Goal: Task Accomplishment & Management: Use online tool/utility

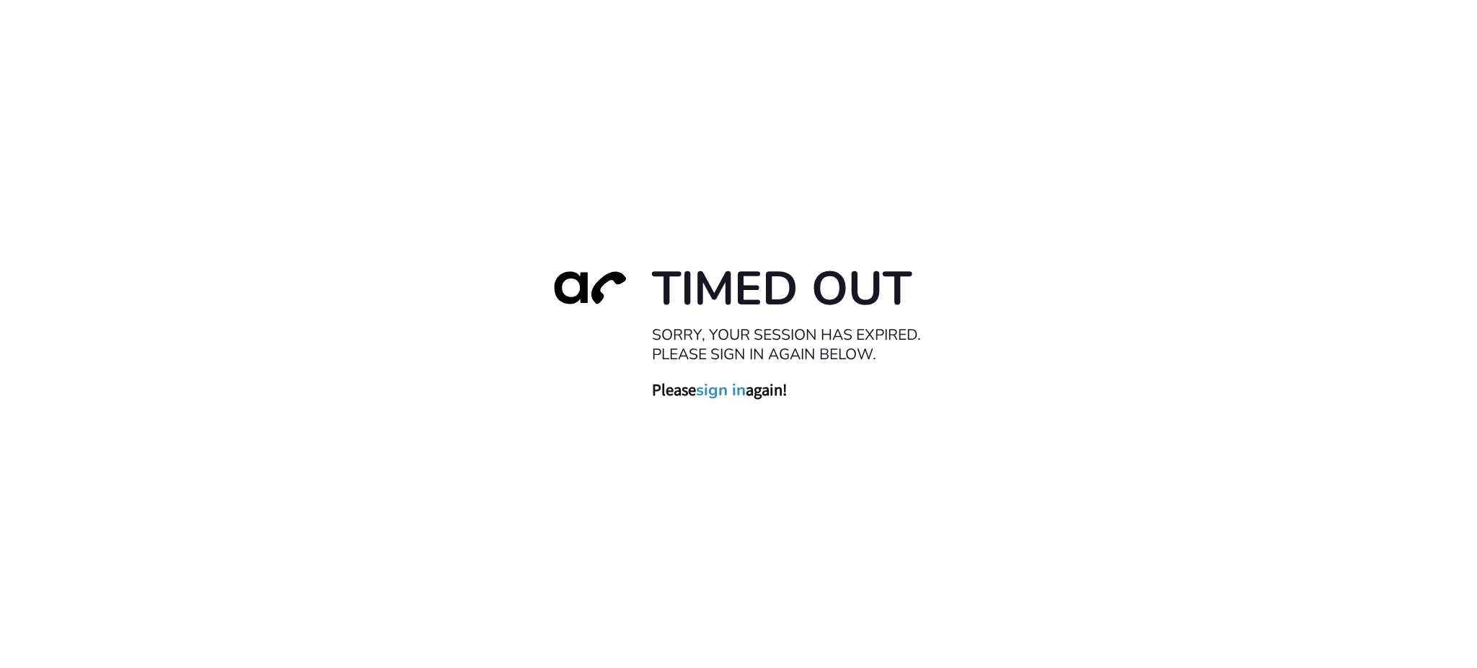
click at [714, 387] on link "sign in" at bounding box center [721, 390] width 50 height 20
click at [757, 379] on h3 "Please sign in again!" at bounding box center [796, 389] width 289 height 21
click at [734, 392] on link "sign in" at bounding box center [721, 390] width 50 height 20
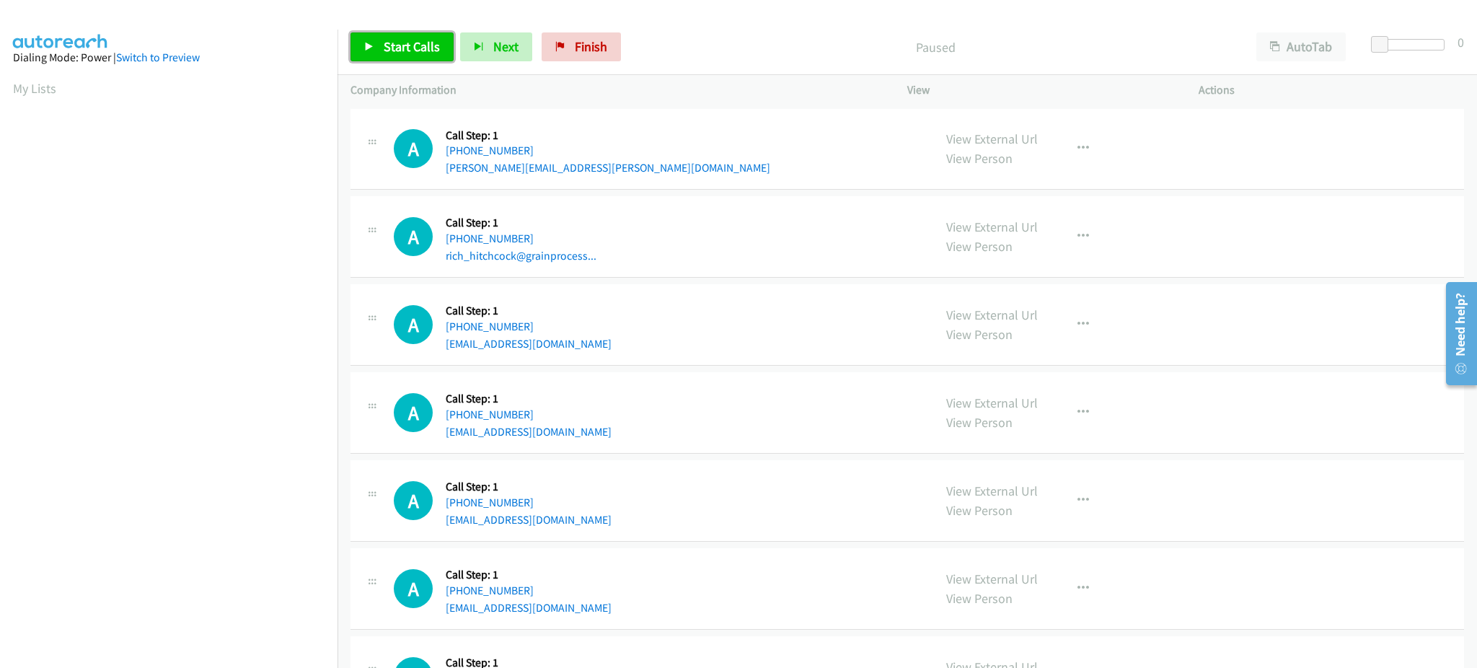
click at [351, 38] on link "Start Calls" at bounding box center [402, 46] width 103 height 29
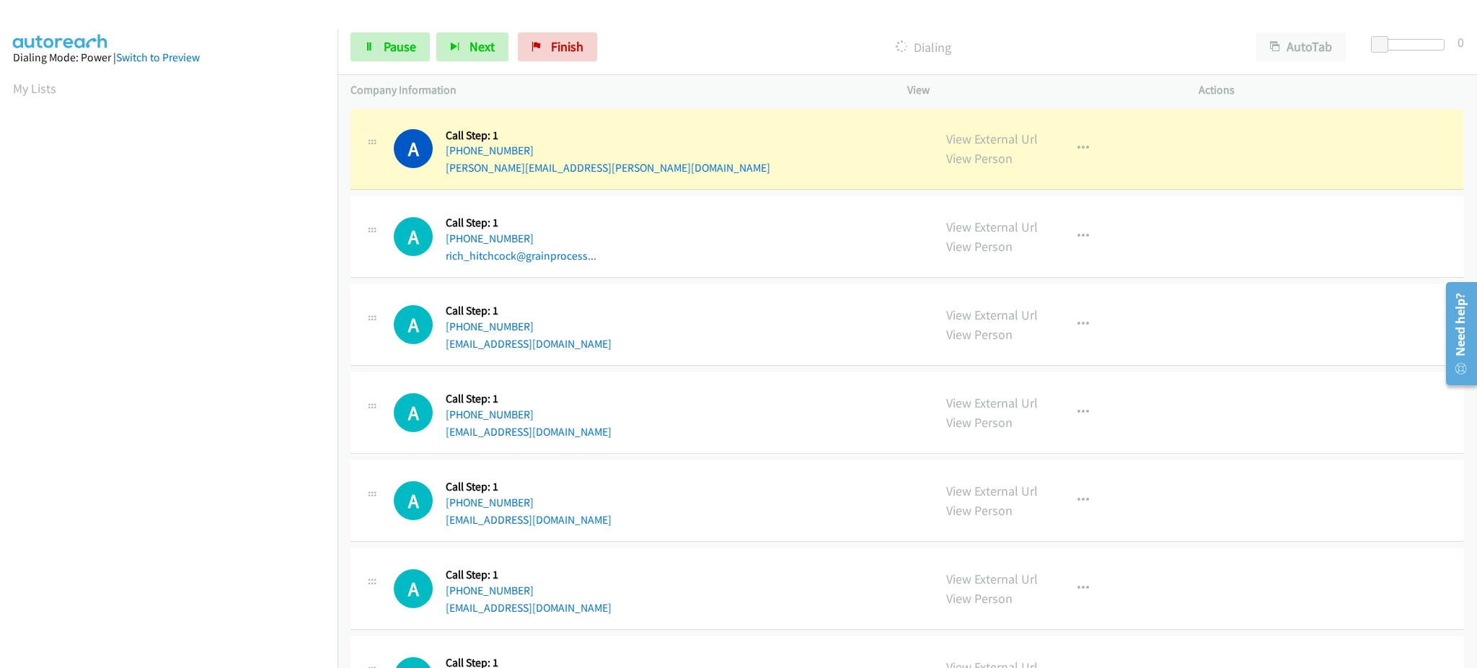
scroll to position [144, 0]
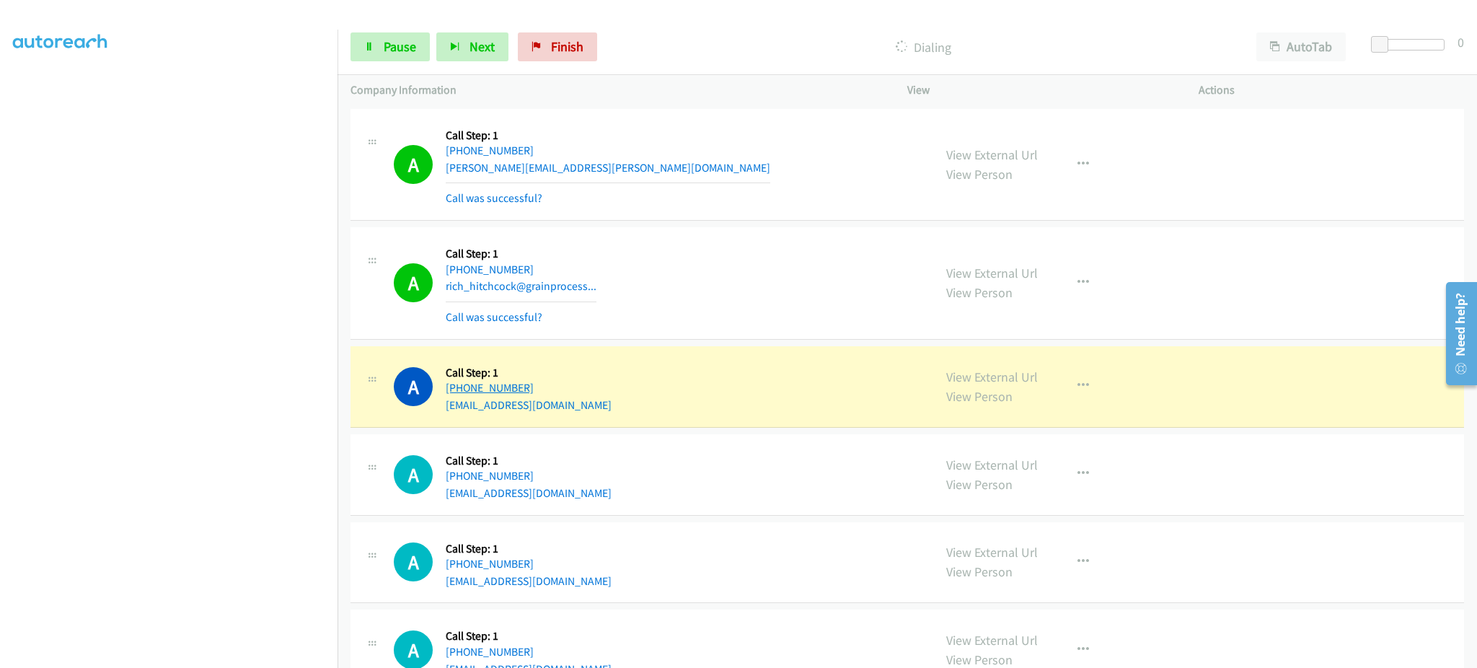
drag, startPoint x: 578, startPoint y: 387, endPoint x: 462, endPoint y: 391, distance: 116.2
click at [462, 391] on div "A Callback Scheduled Call Step: 1 America/New_York [PHONE_NUMBER] [EMAIL_ADDRES…" at bounding box center [657, 386] width 527 height 55
copy link "[PHONE_NUMBER]"
click at [970, 374] on link "View External Url" at bounding box center [993, 377] width 92 height 17
click at [393, 57] on link "Pause" at bounding box center [390, 46] width 79 height 29
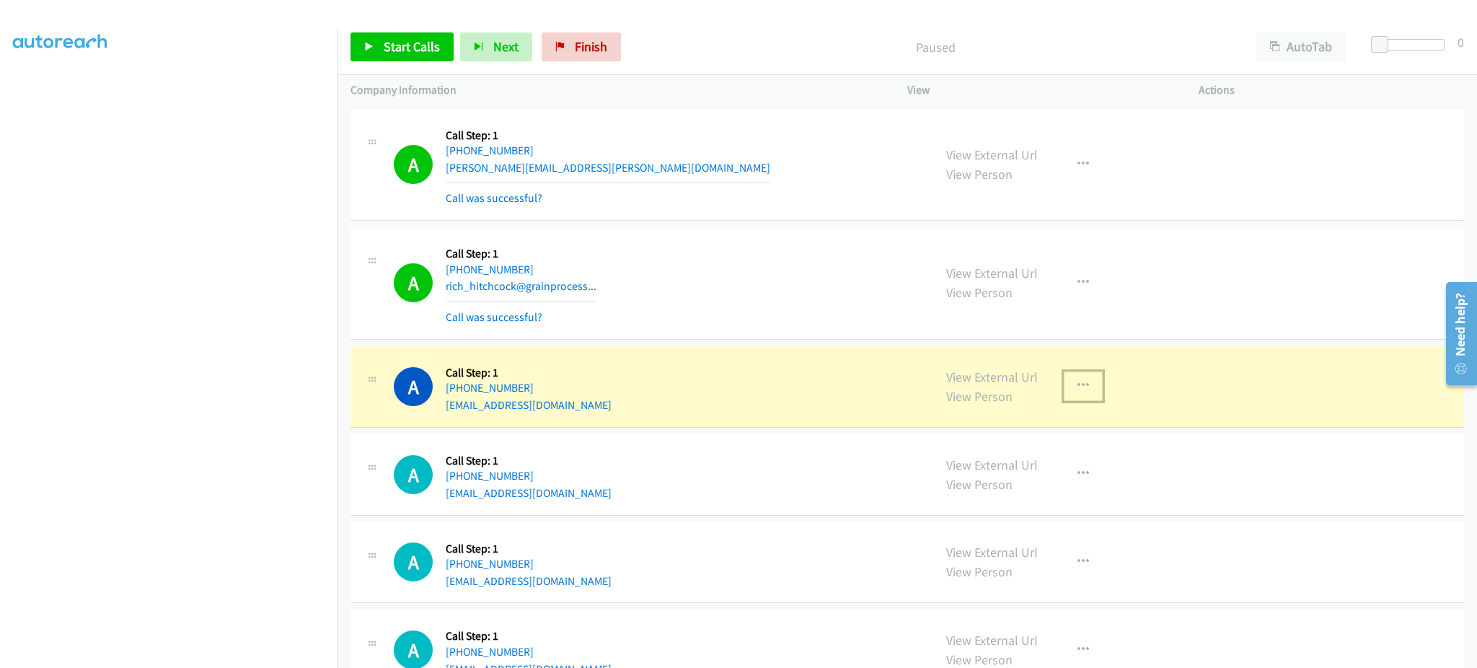
click at [1089, 398] on button "button" at bounding box center [1083, 386] width 39 height 29
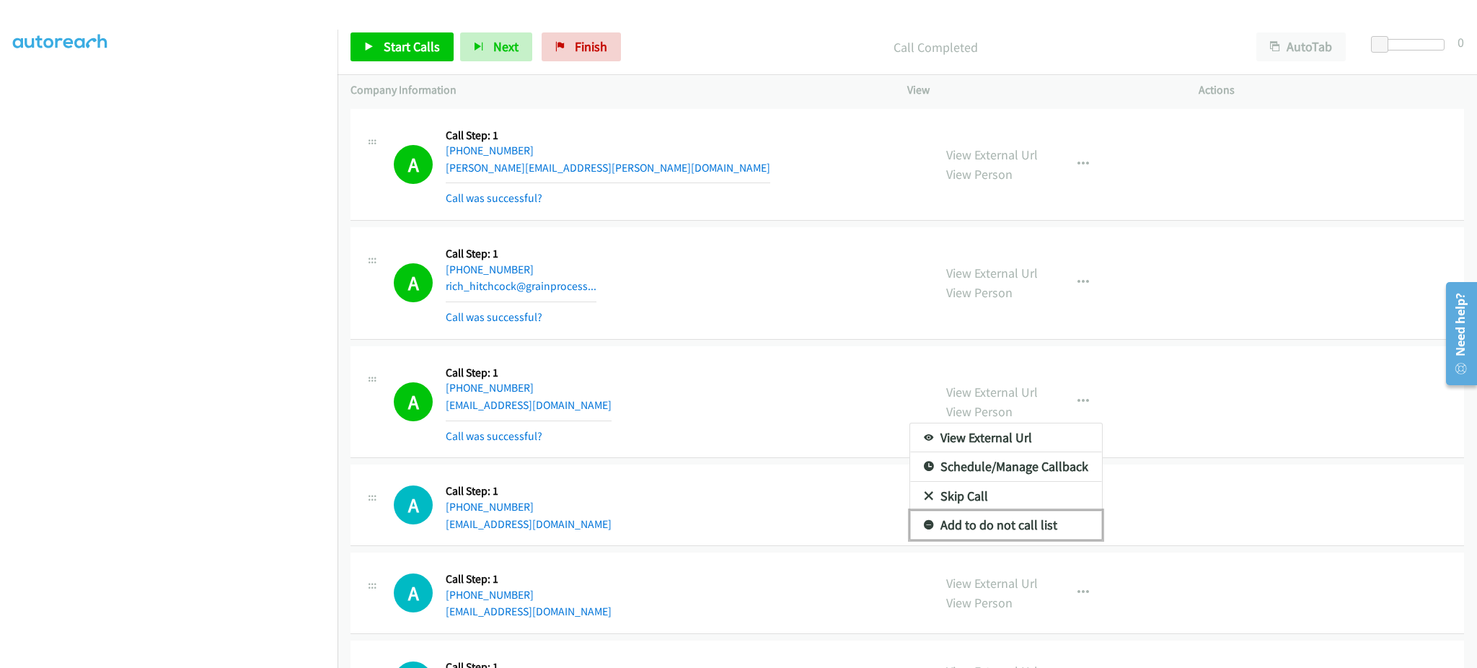
click at [1045, 526] on link "Add to do not call list" at bounding box center [1006, 525] width 192 height 29
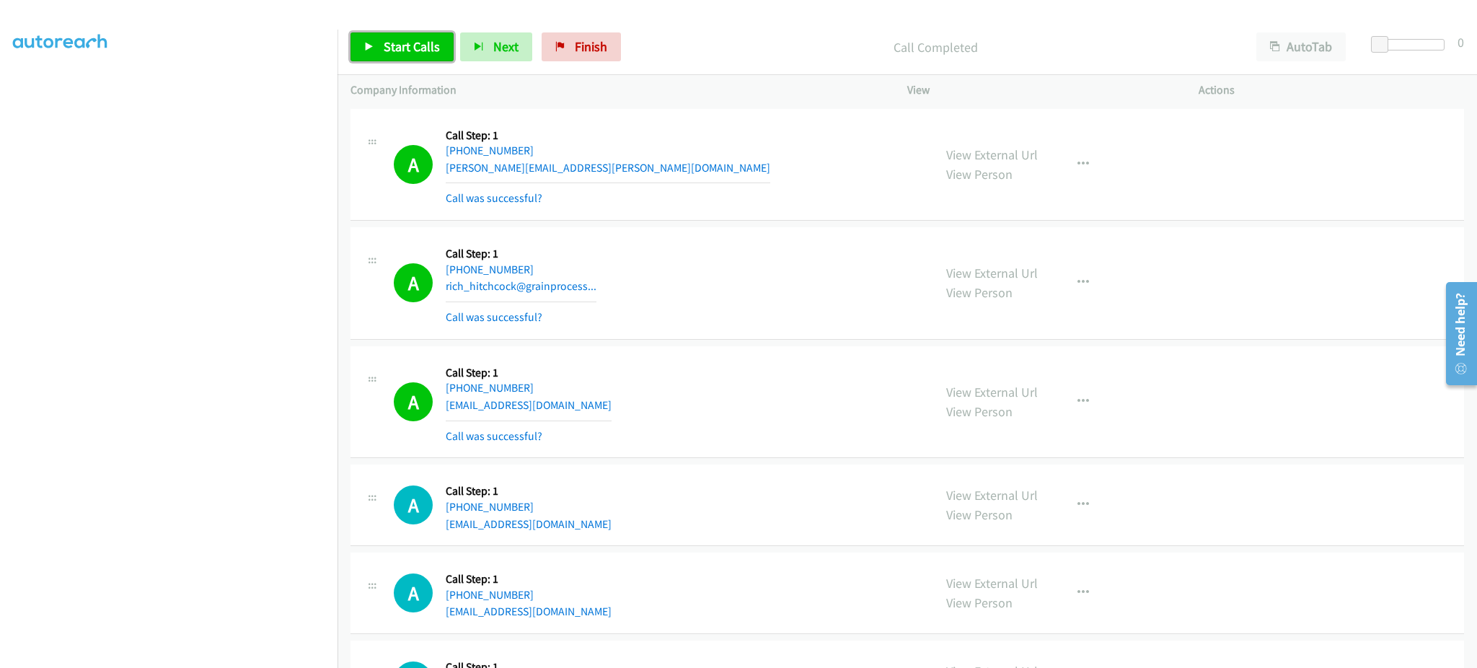
click at [414, 56] on link "Start Calls" at bounding box center [402, 46] width 103 height 29
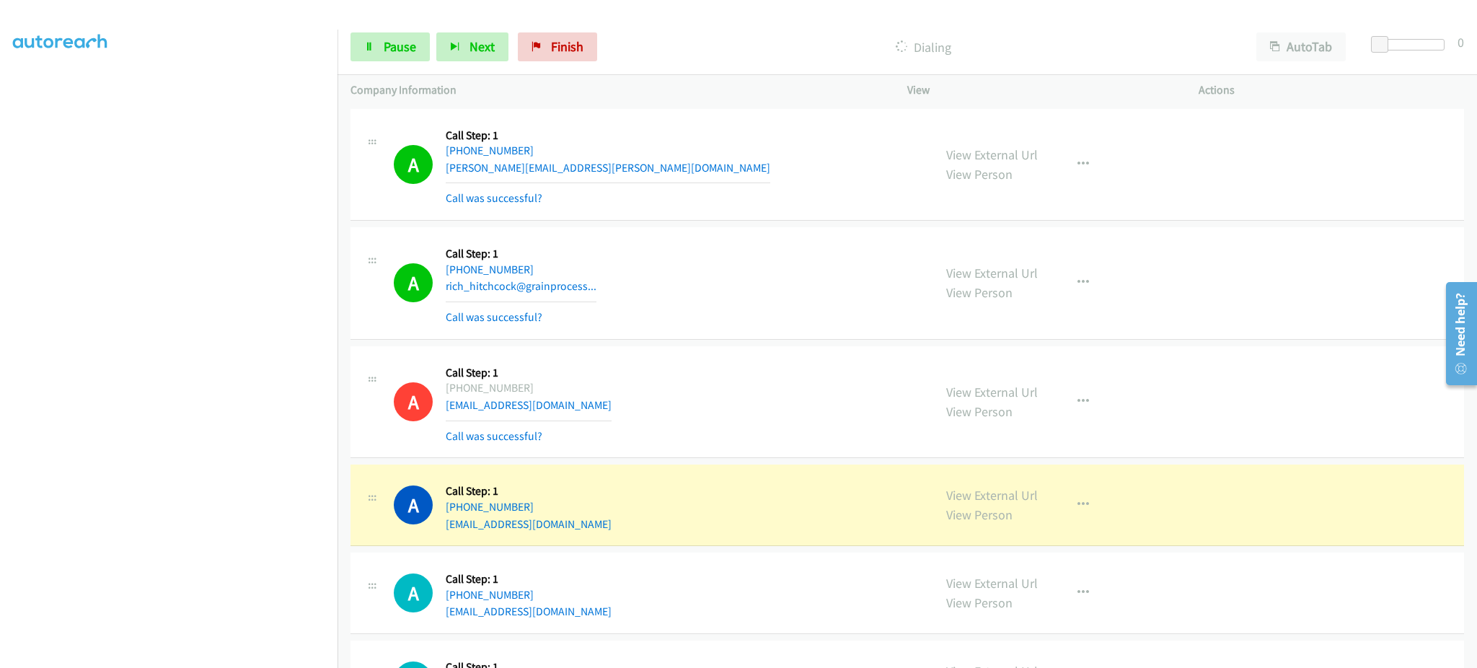
click at [1180, 568] on div "View External Url View Person View External Url Email Schedule/Manage Callback …" at bounding box center [1086, 593] width 304 height 55
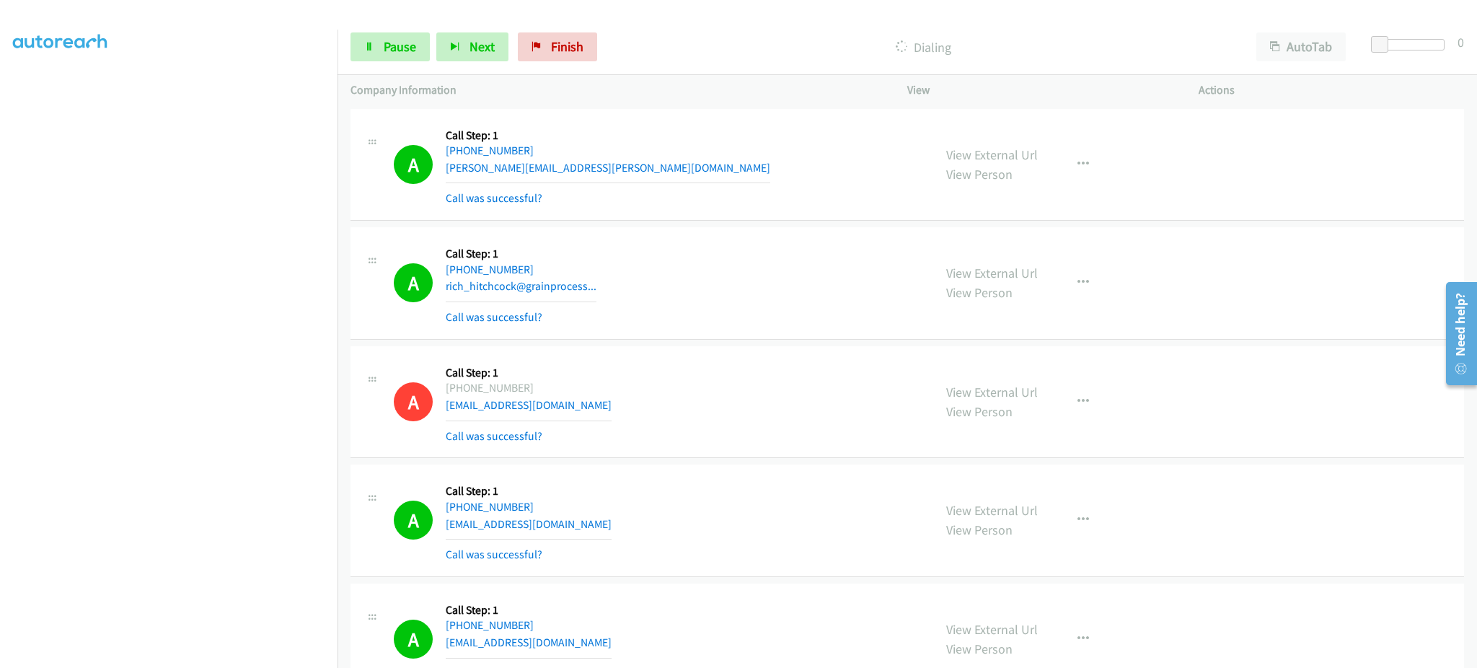
click at [404, 64] on div "Start Calls Pause Next Finish Dialing AutoTab AutoTab 0" at bounding box center [908, 47] width 1140 height 56
click at [410, 45] on span "Pause" at bounding box center [400, 46] width 32 height 17
click at [408, 57] on link "Start Calls" at bounding box center [402, 46] width 103 height 29
click at [241, 654] on section at bounding box center [169, 326] width 312 height 690
click at [391, 35] on link "Pause" at bounding box center [390, 46] width 79 height 29
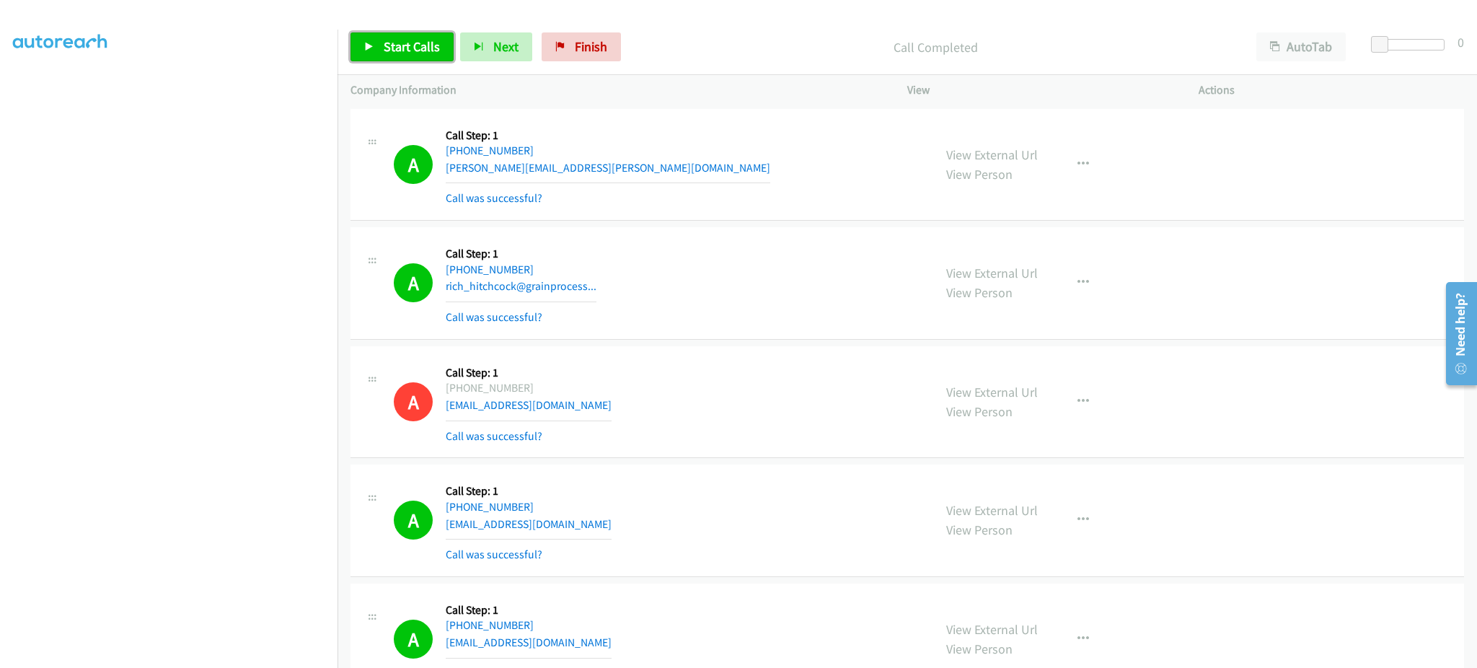
click at [412, 32] on link "Start Calls" at bounding box center [402, 46] width 103 height 29
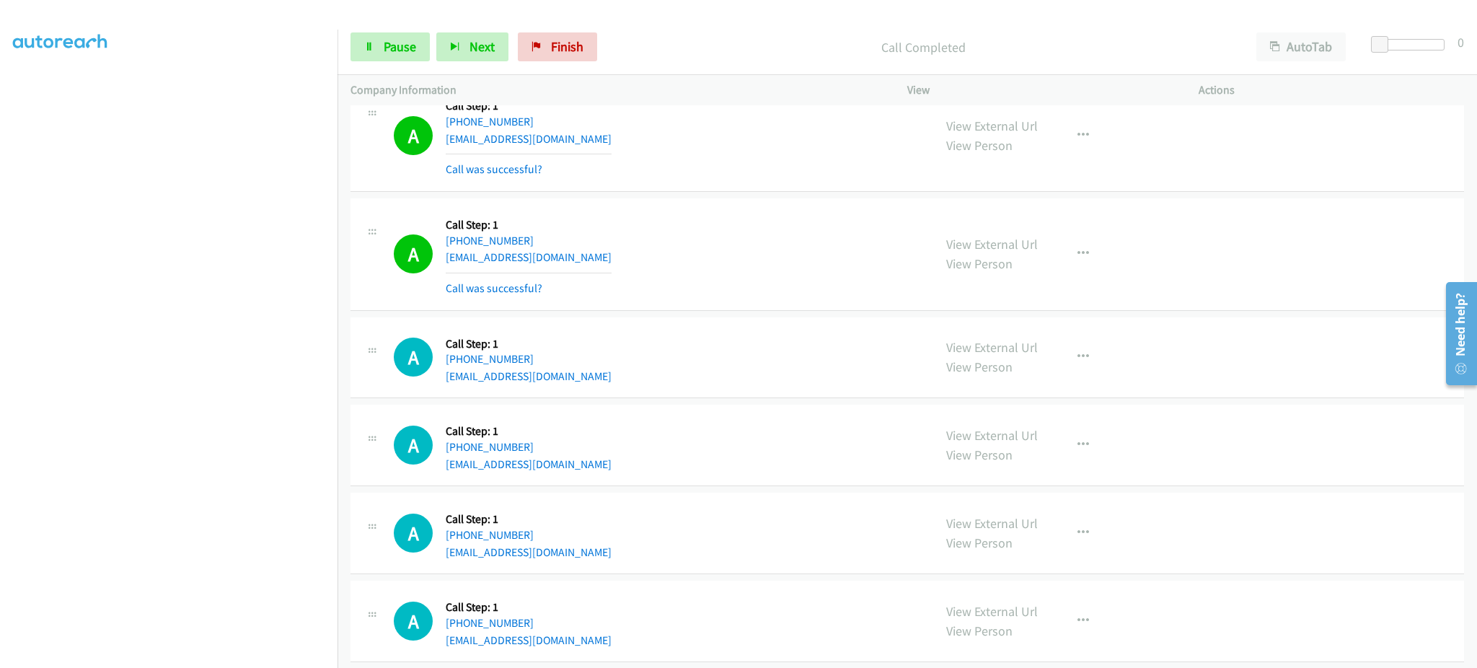
scroll to position [1687, 0]
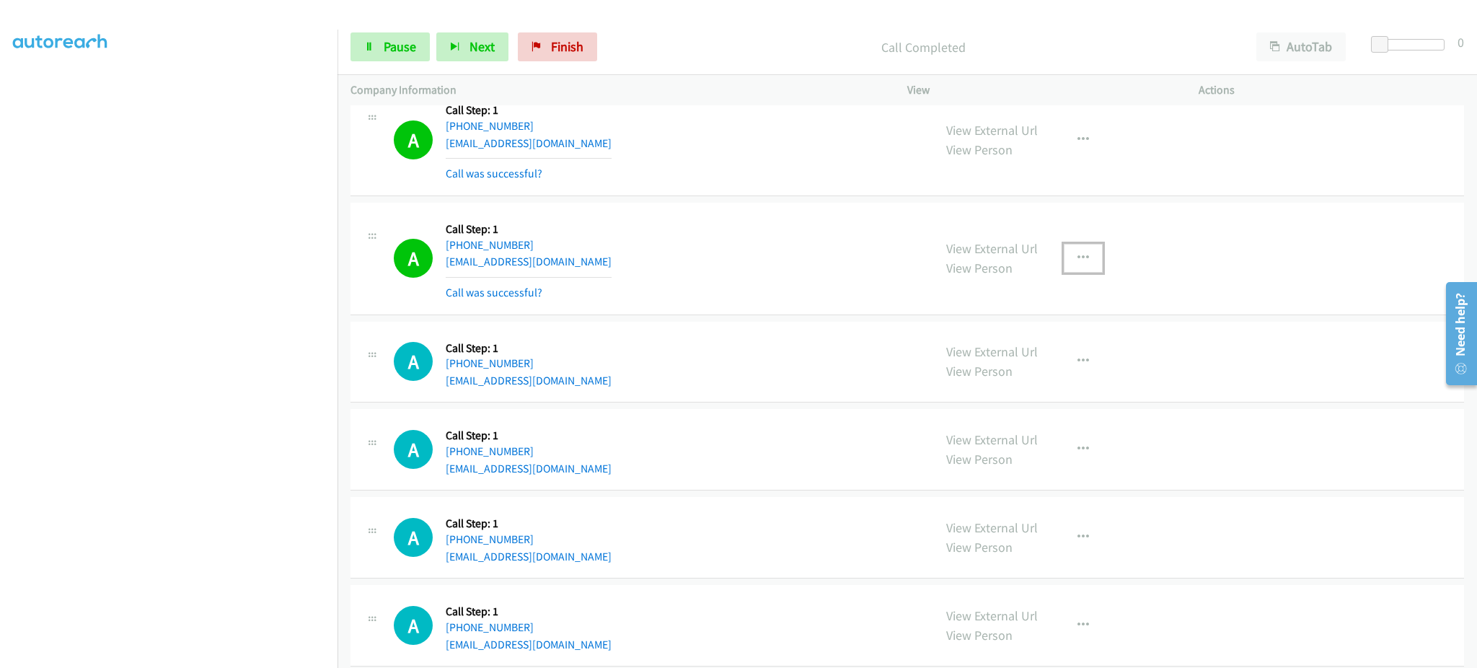
click at [1071, 245] on button "button" at bounding box center [1083, 258] width 39 height 29
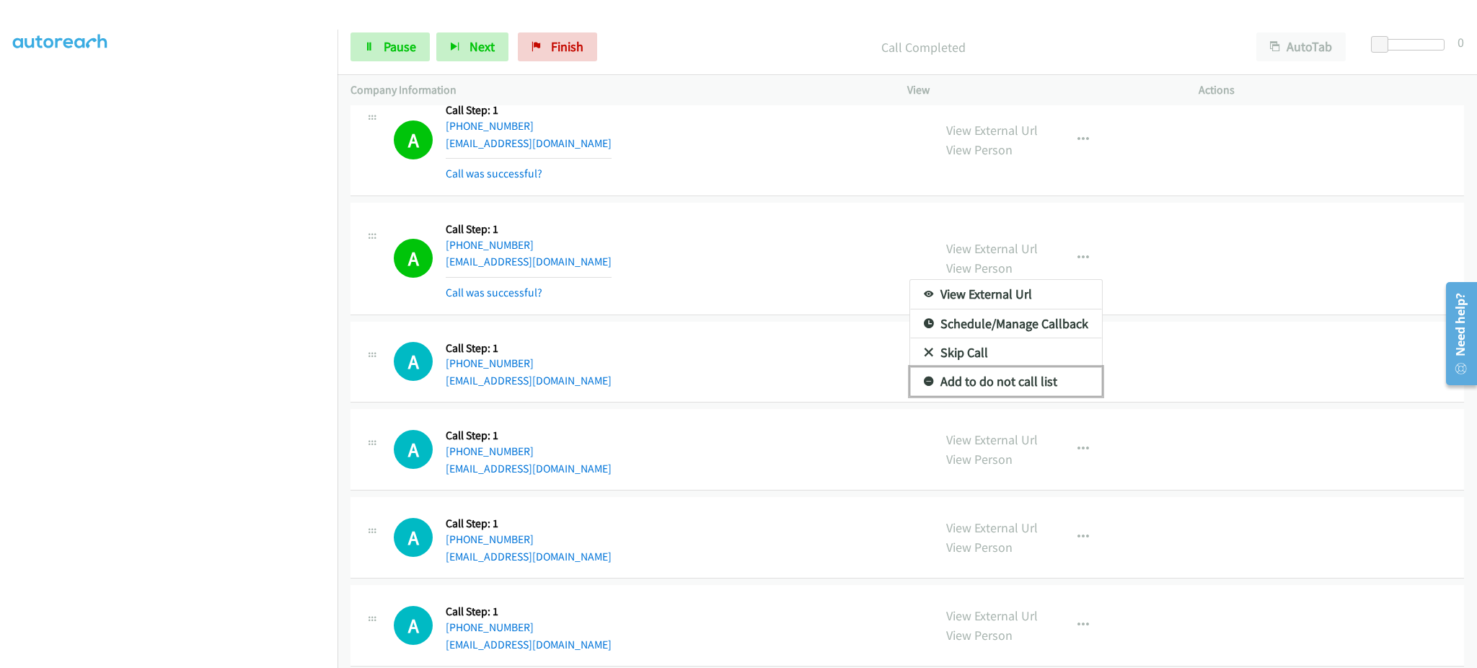
click at [1035, 384] on link "Add to do not call list" at bounding box center [1006, 381] width 192 height 29
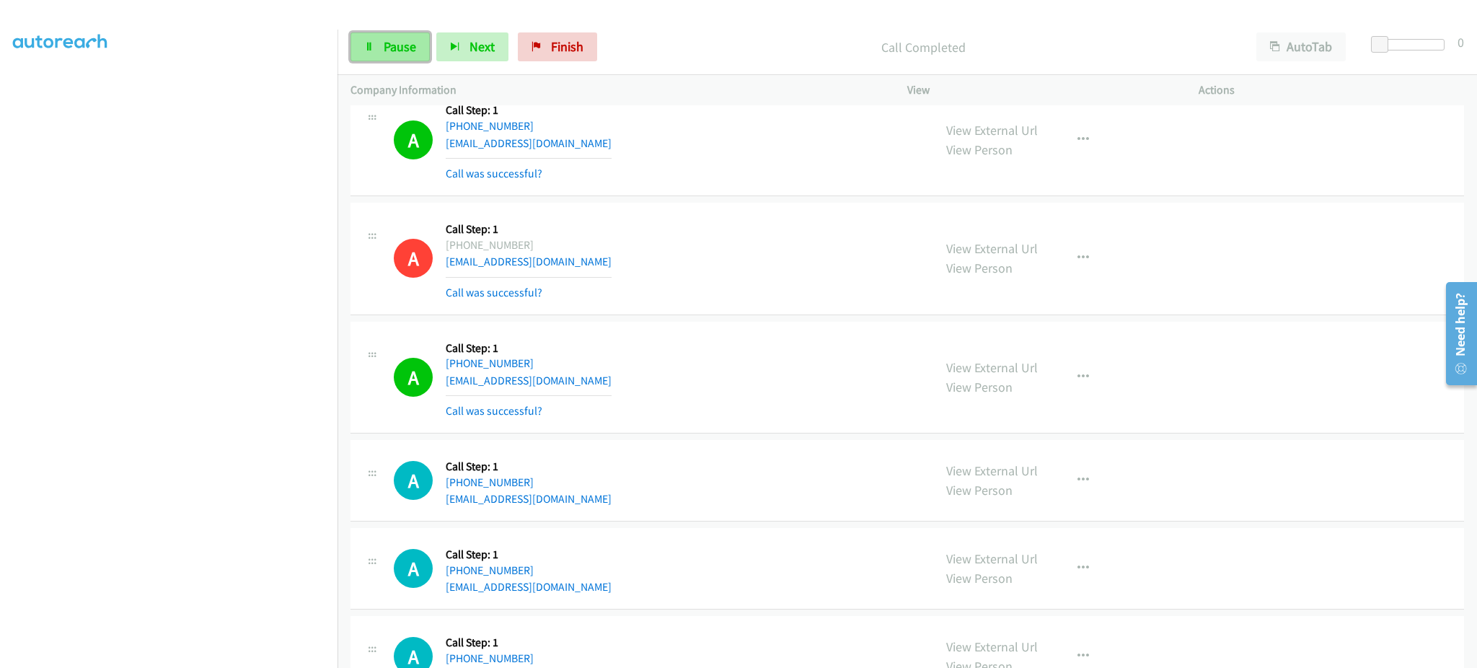
click at [400, 45] on span "Pause" at bounding box center [400, 46] width 32 height 17
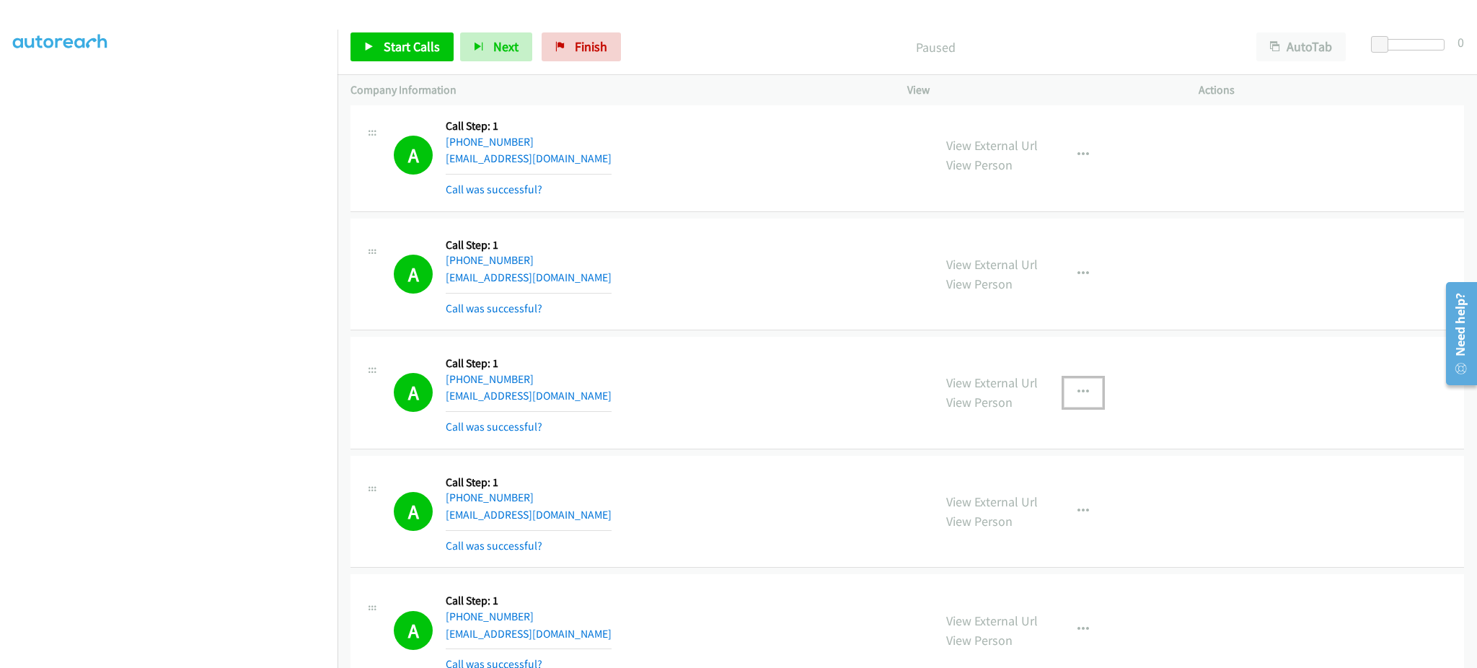
click at [1064, 403] on button "button" at bounding box center [1083, 392] width 39 height 29
click at [1036, 516] on link "Add to do not call list" at bounding box center [1006, 515] width 192 height 29
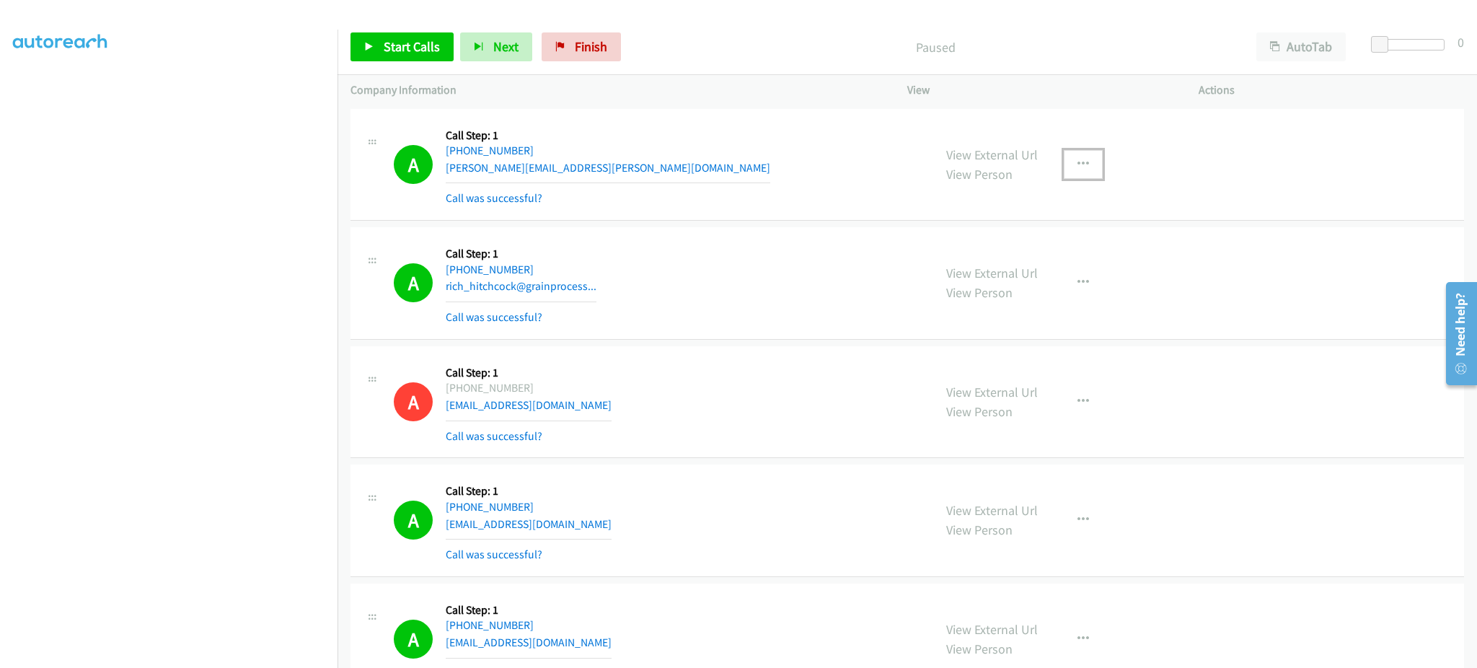
click at [1064, 177] on button "button" at bounding box center [1083, 164] width 39 height 29
click at [1080, 162] on div at bounding box center [738, 334] width 1477 height 668
click at [1078, 160] on icon "button" at bounding box center [1084, 165] width 12 height 12
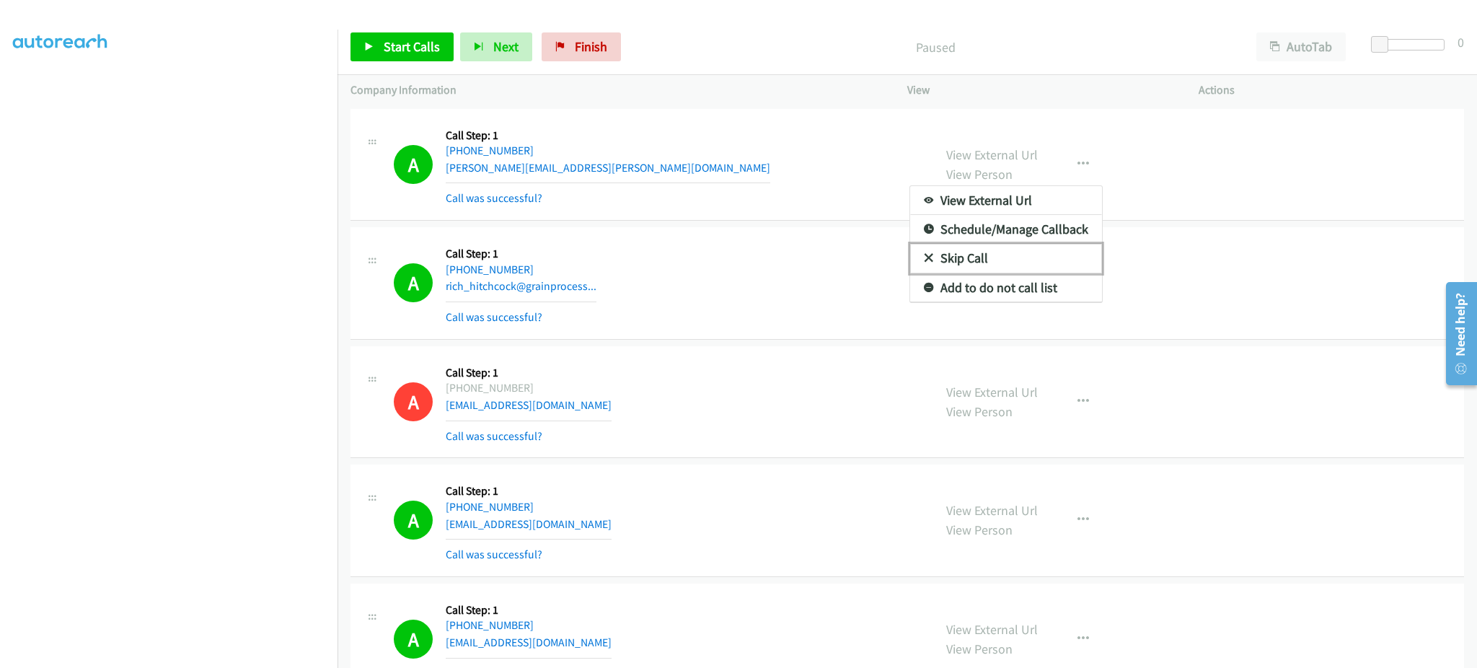
click at [1055, 271] on link "Skip Call" at bounding box center [1006, 258] width 192 height 29
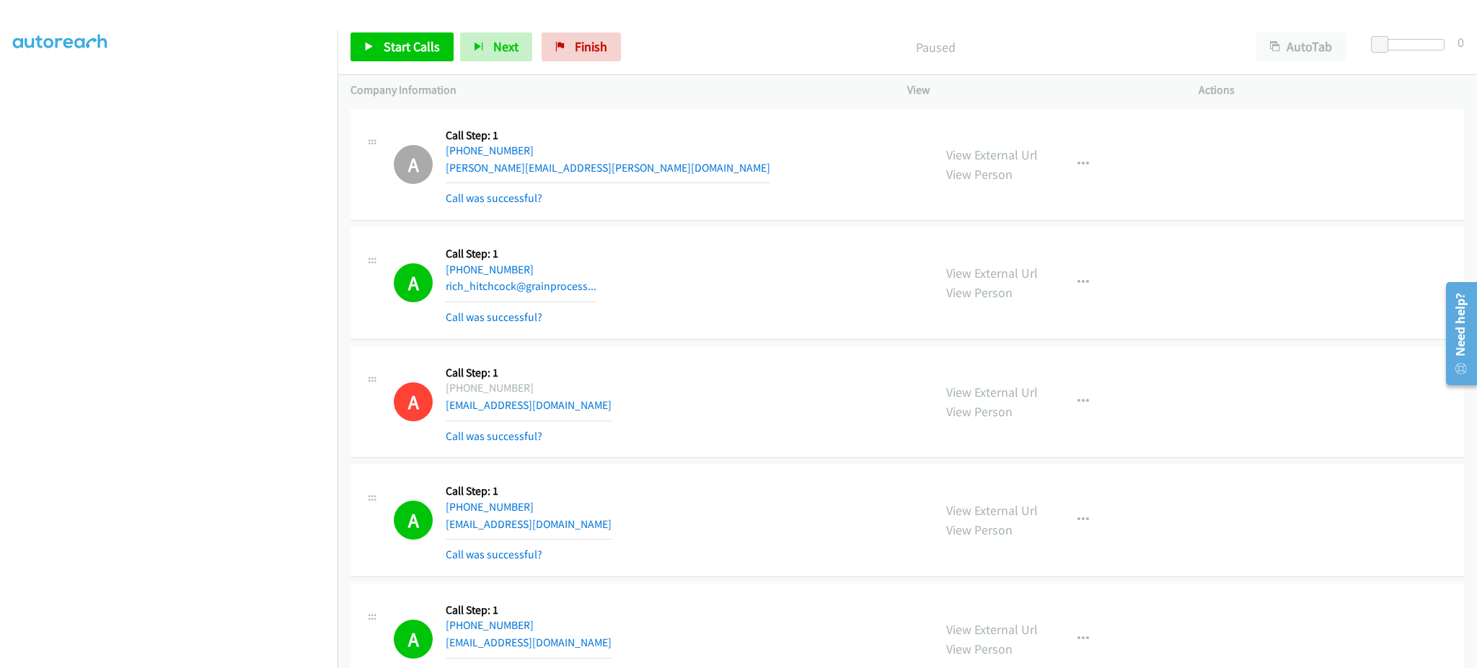
click at [1067, 144] on div "View External Url View Person View External Url Email Schedule/Manage Callback …" at bounding box center [1086, 165] width 304 height 86
click at [1078, 159] on icon "button" at bounding box center [1084, 165] width 12 height 12
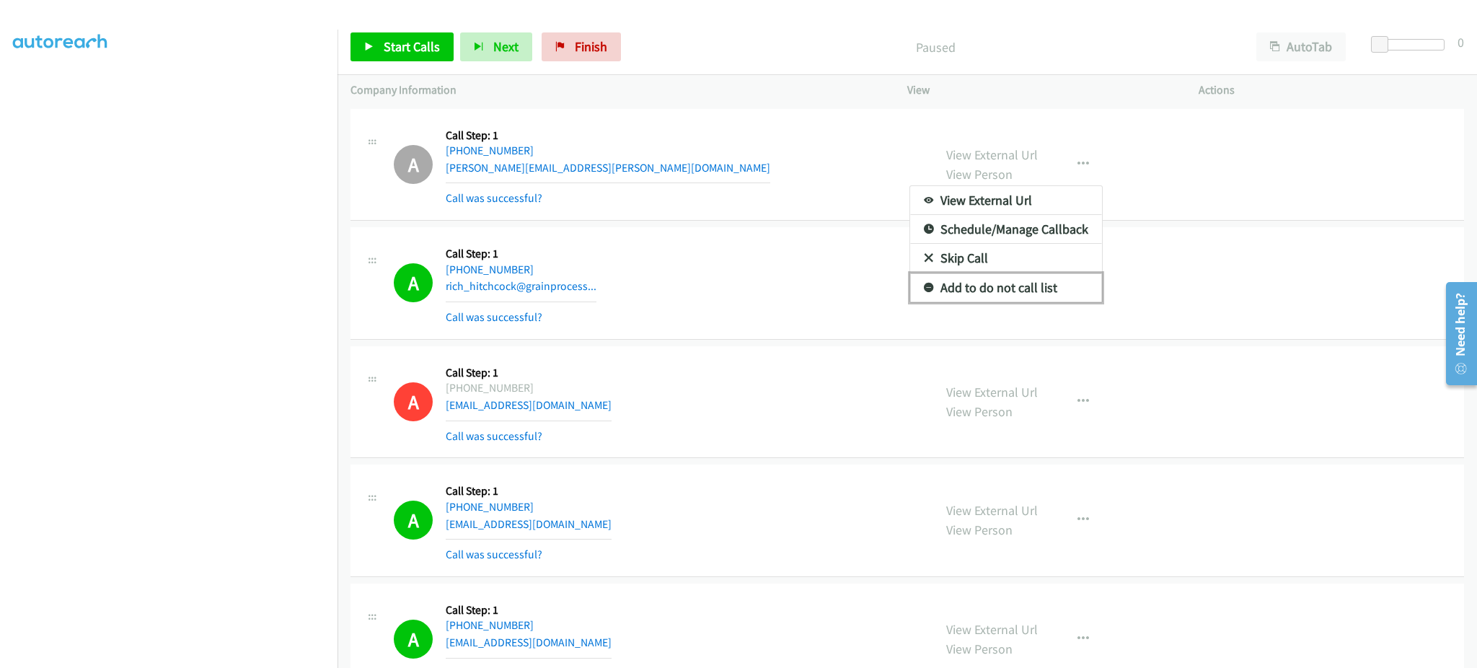
drag, startPoint x: 1011, startPoint y: 283, endPoint x: 962, endPoint y: 629, distance: 349.7
click at [1012, 282] on link "Add to do not call list" at bounding box center [1006, 287] width 192 height 29
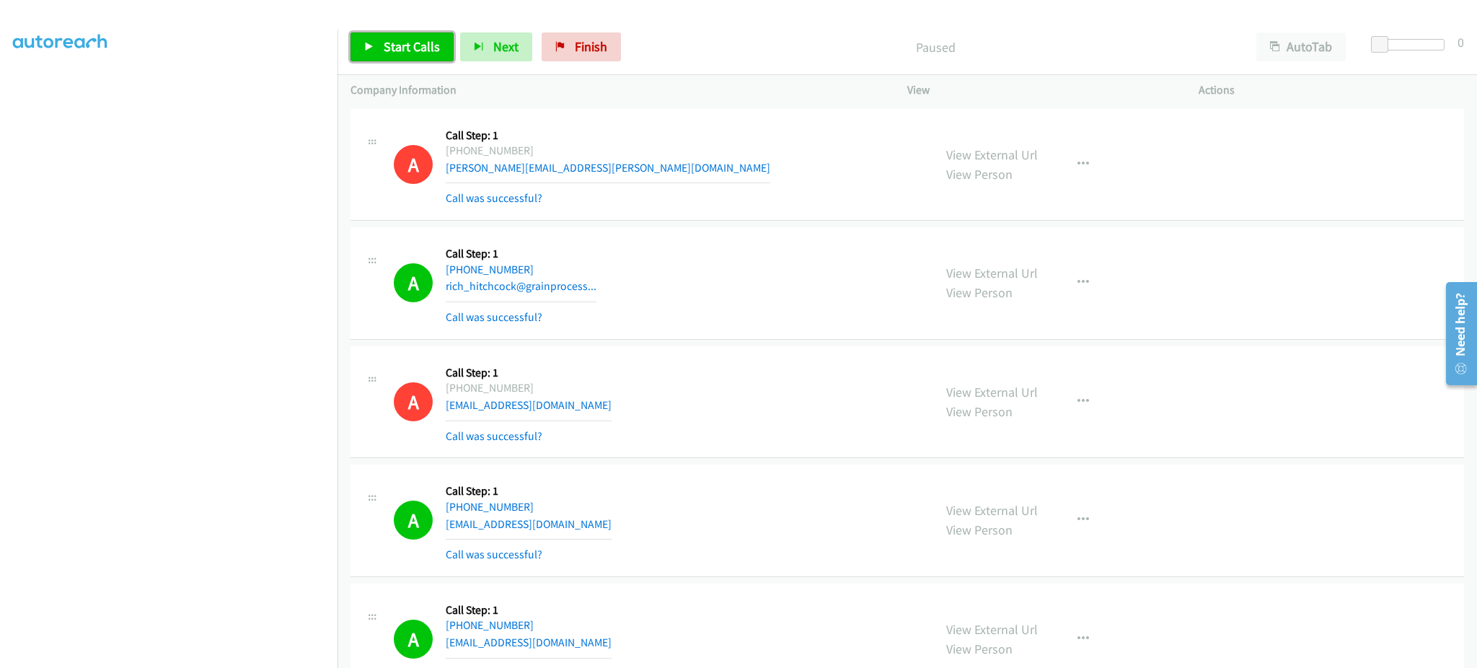
click at [400, 32] on link "Start Calls" at bounding box center [402, 46] width 103 height 29
click at [399, 51] on span "Pause" at bounding box center [400, 46] width 32 height 17
click at [418, 43] on span "Start Calls" at bounding box center [412, 46] width 56 height 17
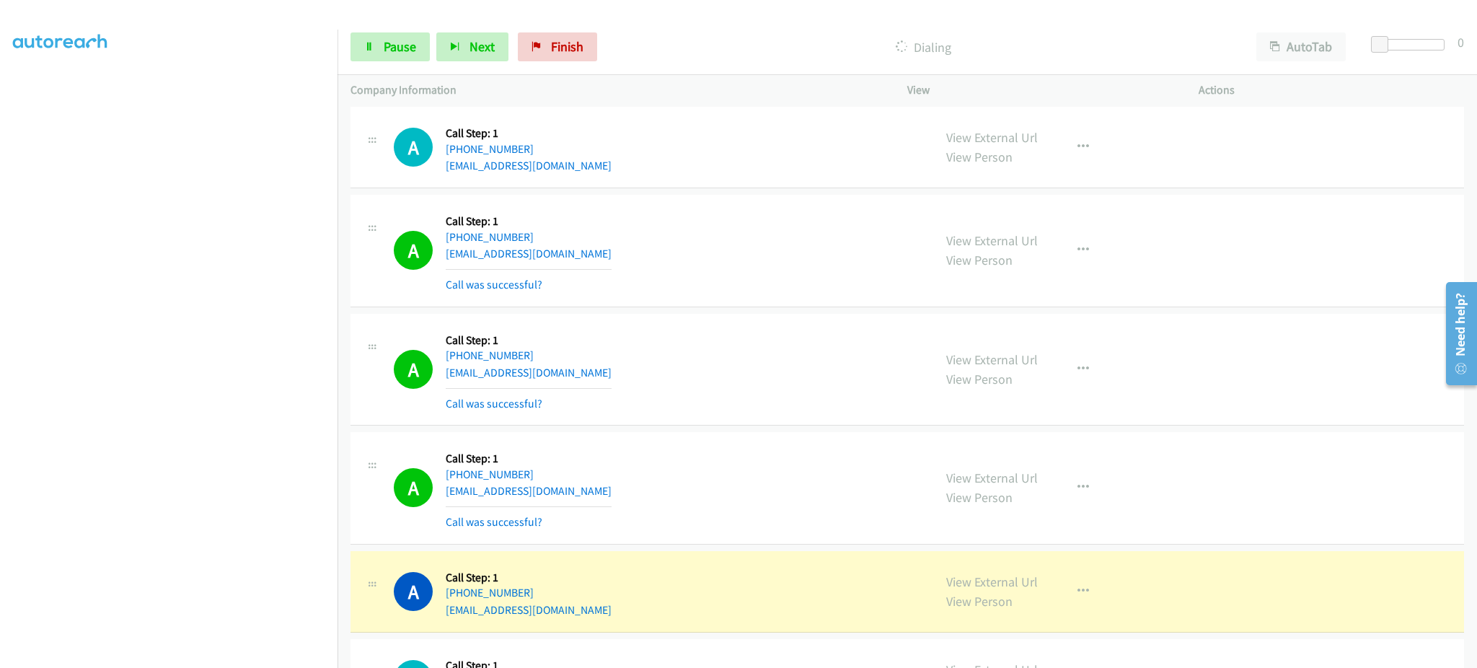
scroll to position [2309, 0]
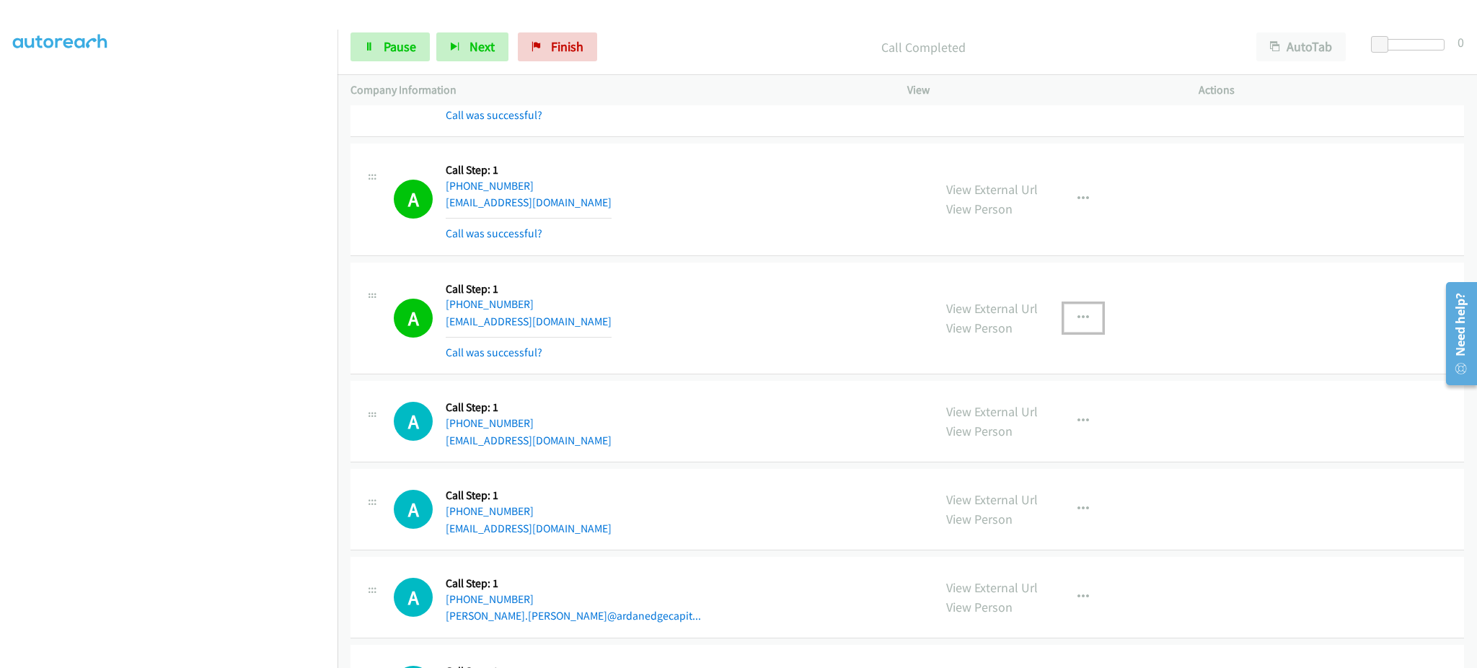
click at [1088, 309] on button "button" at bounding box center [1083, 318] width 39 height 29
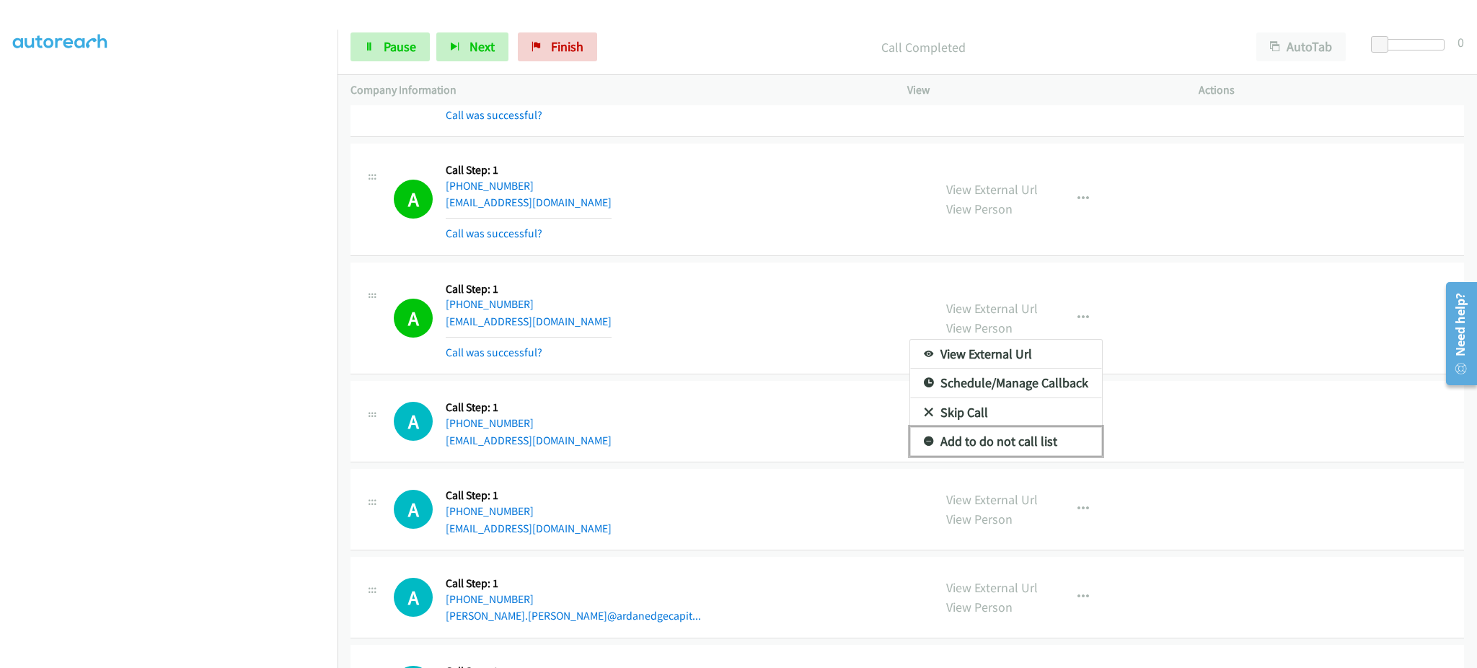
click at [1032, 449] on link "Add to do not call list" at bounding box center [1006, 441] width 192 height 29
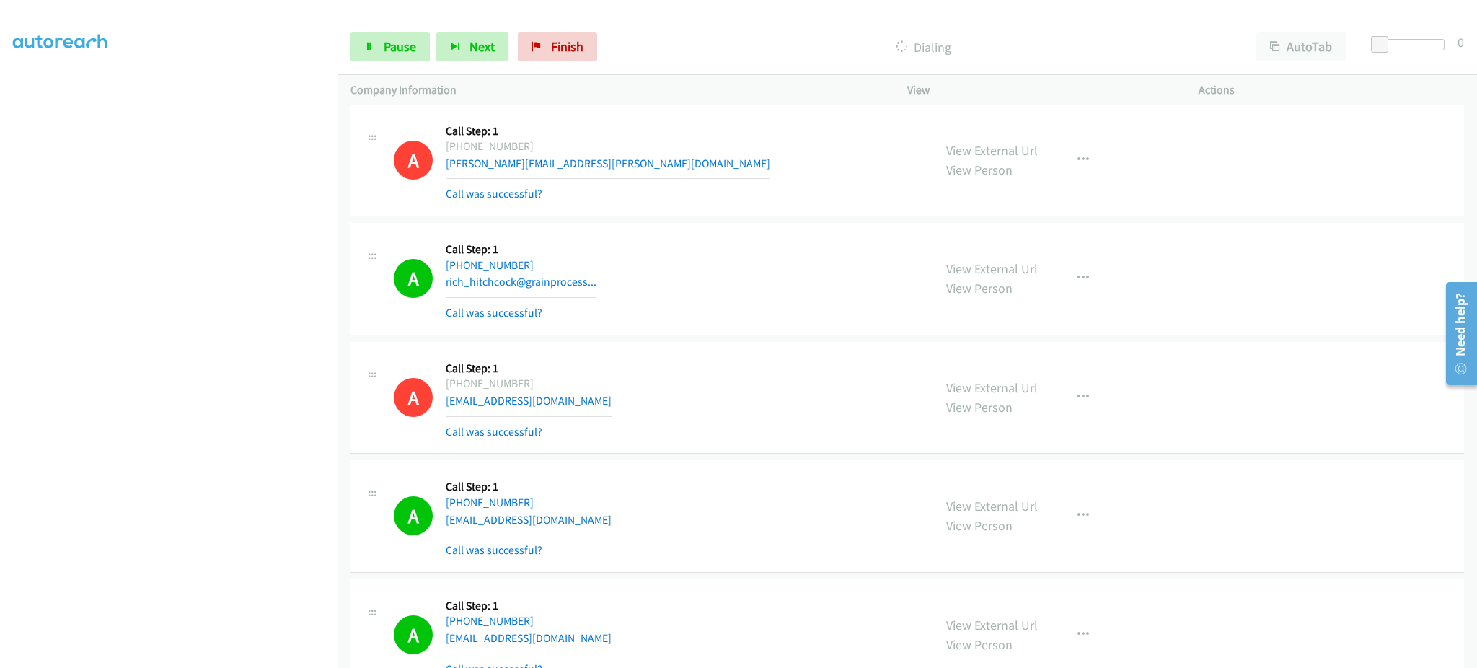
scroll to position [0, 0]
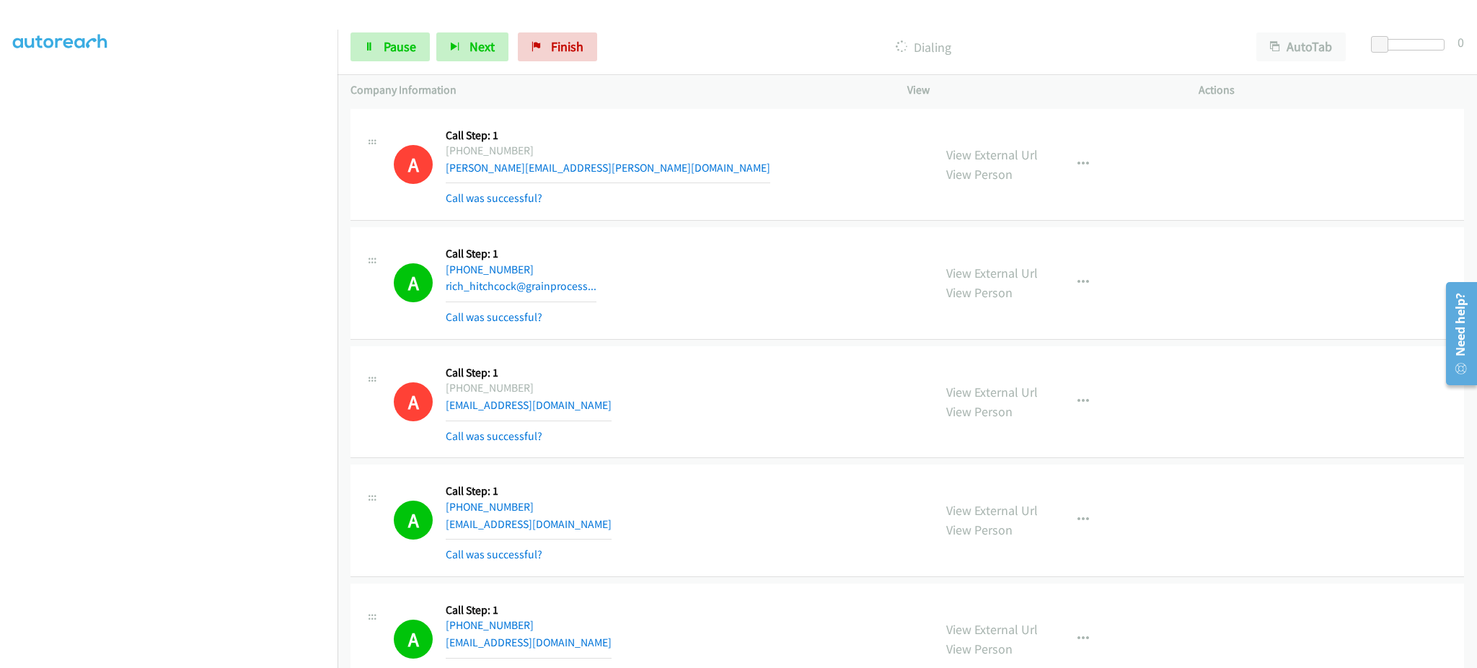
click at [602, 289] on div "A Callback Scheduled Call Step: 1 [GEOGRAPHIC_DATA]/[GEOGRAPHIC_DATA] [PHONE_NU…" at bounding box center [657, 283] width 527 height 86
click at [587, 505] on div "A Callback Scheduled Call Step: 1 America/New_York [PHONE_NUMBER] [EMAIL_ADDRES…" at bounding box center [657, 521] width 527 height 86
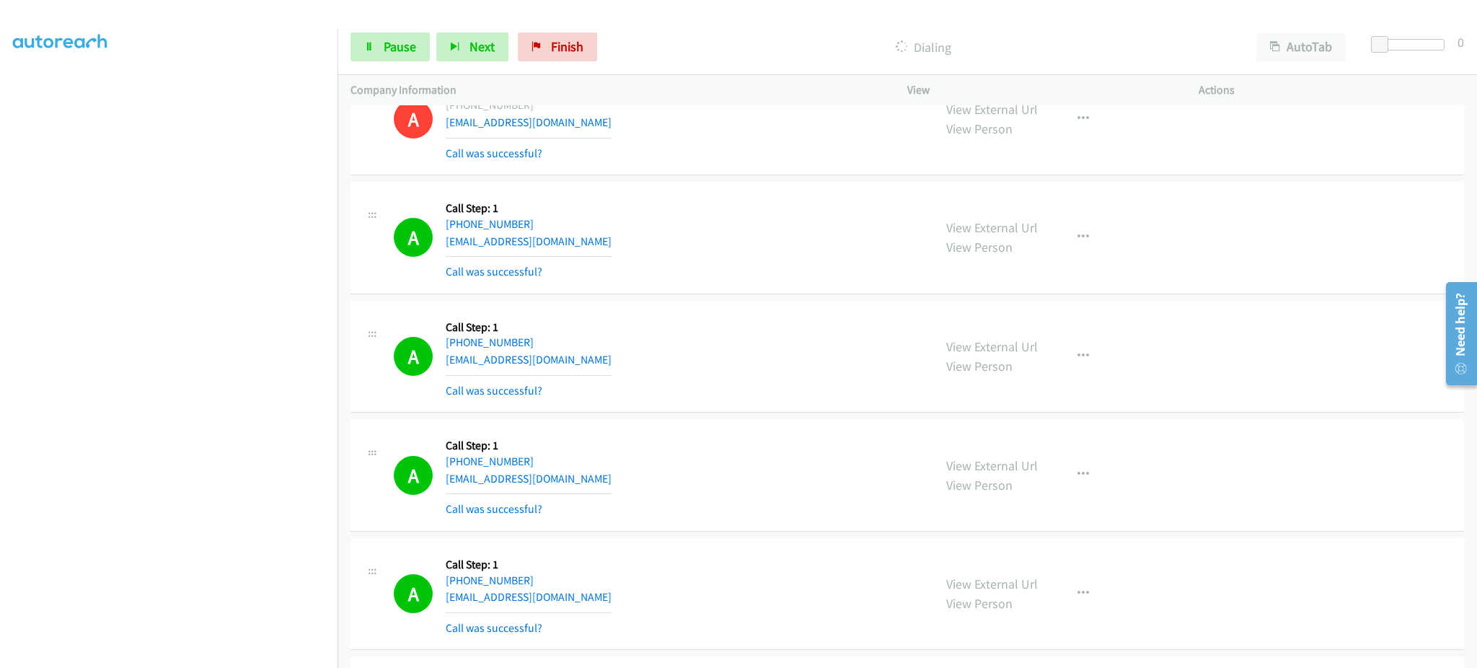
scroll to position [289, 0]
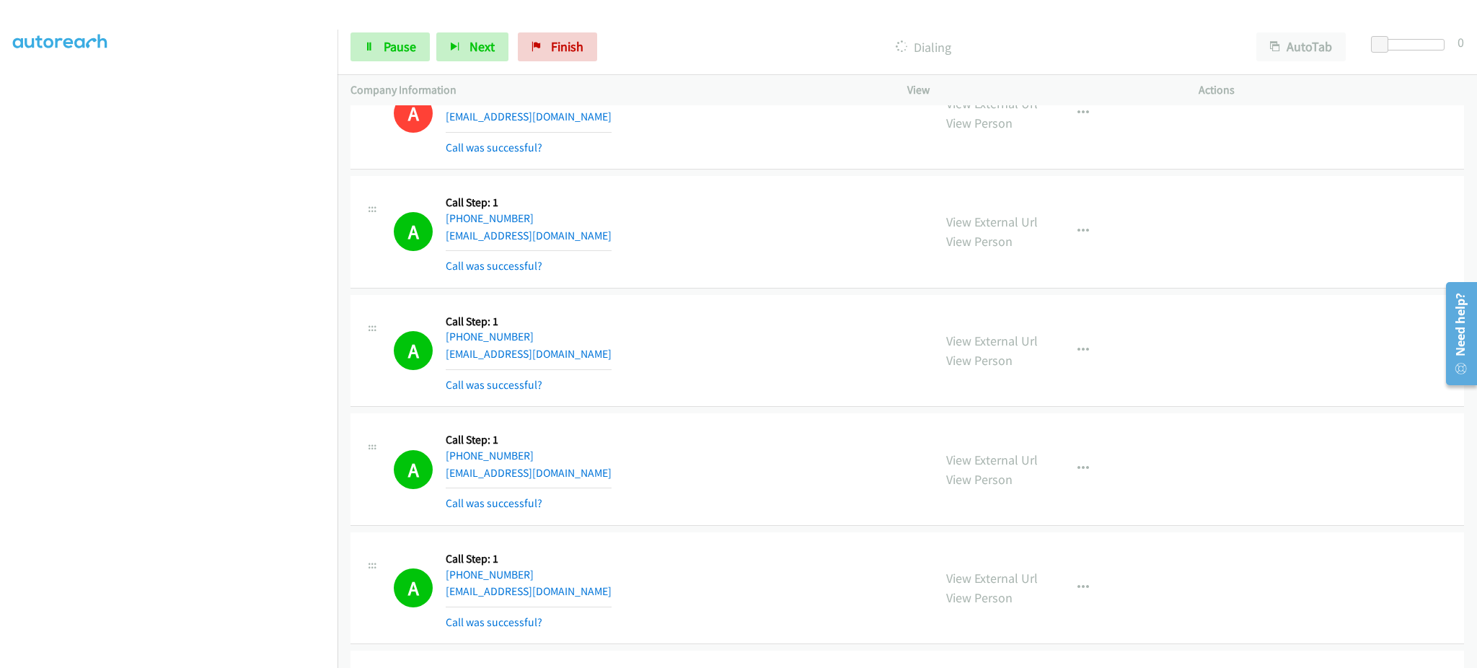
click at [388, 18] on div at bounding box center [732, 28] width 1464 height 56
click at [400, 41] on span "Pause" at bounding box center [400, 46] width 32 height 17
click at [589, 240] on div "A Callback Scheduled Call Step: 1 America/New_York [PHONE_NUMBER] [EMAIL_ADDRES…" at bounding box center [657, 232] width 527 height 86
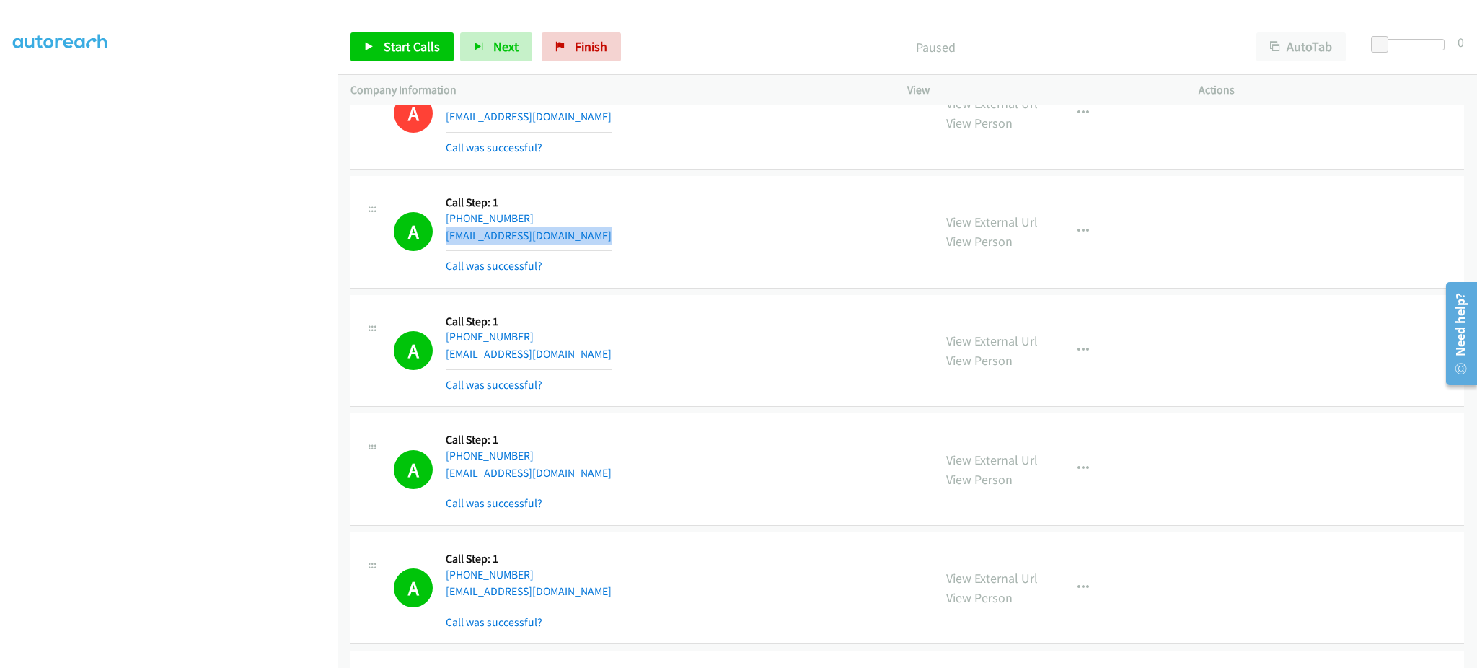
click at [589, 240] on div "A Callback Scheduled Call Step: 1 America/New_York [PHONE_NUMBER] [EMAIL_ADDRES…" at bounding box center [657, 232] width 527 height 86
copy div "[EMAIL_ADDRESS][DOMAIN_NAME]"
click at [660, 367] on div "A Callback Scheduled Call Step: 1 America/New_York [PHONE_NUMBER] [EMAIL_ADDRES…" at bounding box center [657, 351] width 527 height 86
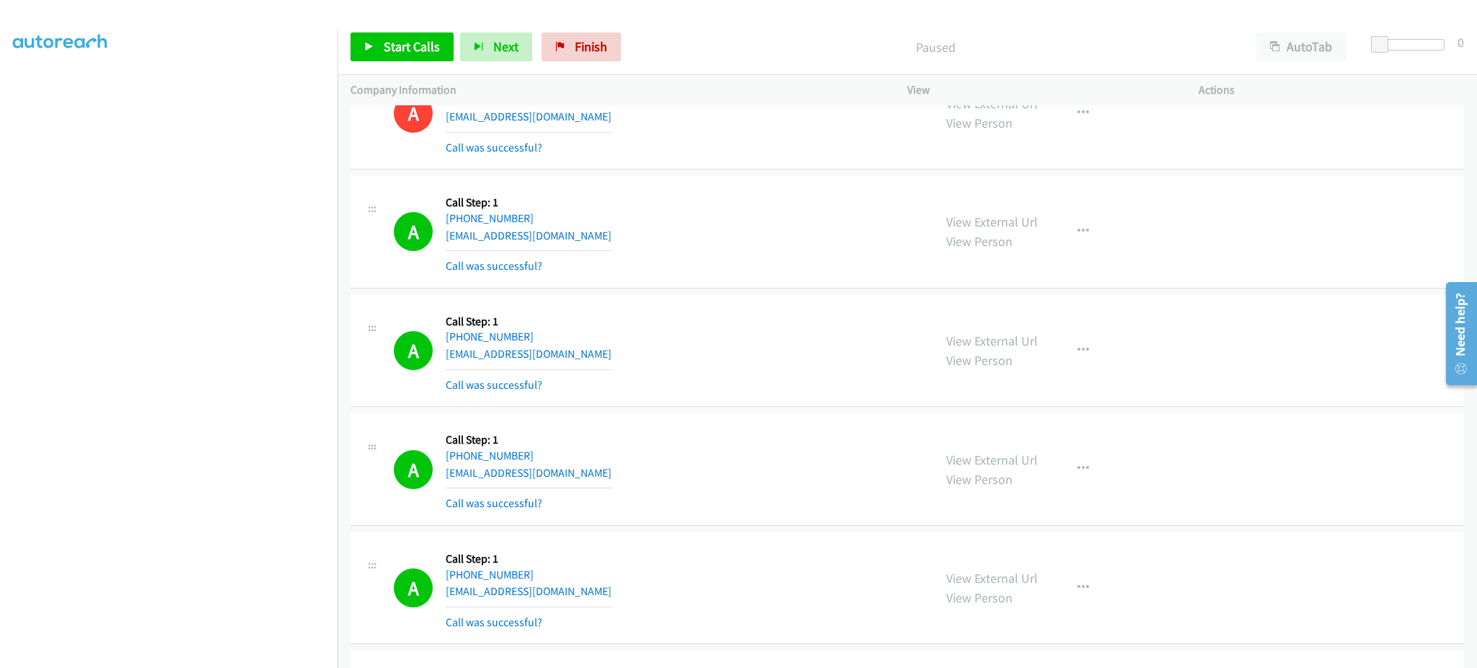
click at [646, 352] on div "A Callback Scheduled Call Step: 1 America/New_York [PHONE_NUMBER] [EMAIL_ADDRES…" at bounding box center [657, 351] width 527 height 86
copy div "[EMAIL_ADDRESS][DOMAIN_NAME]"
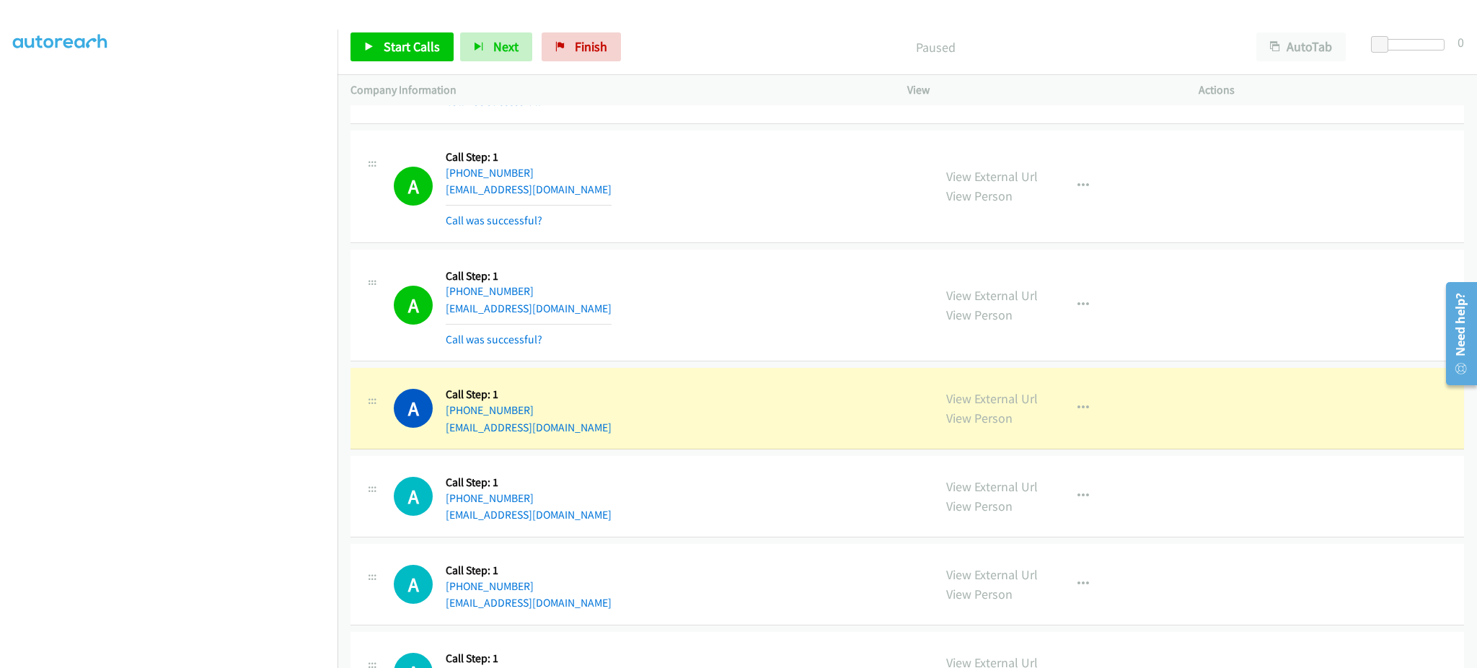
scroll to position [3174, 0]
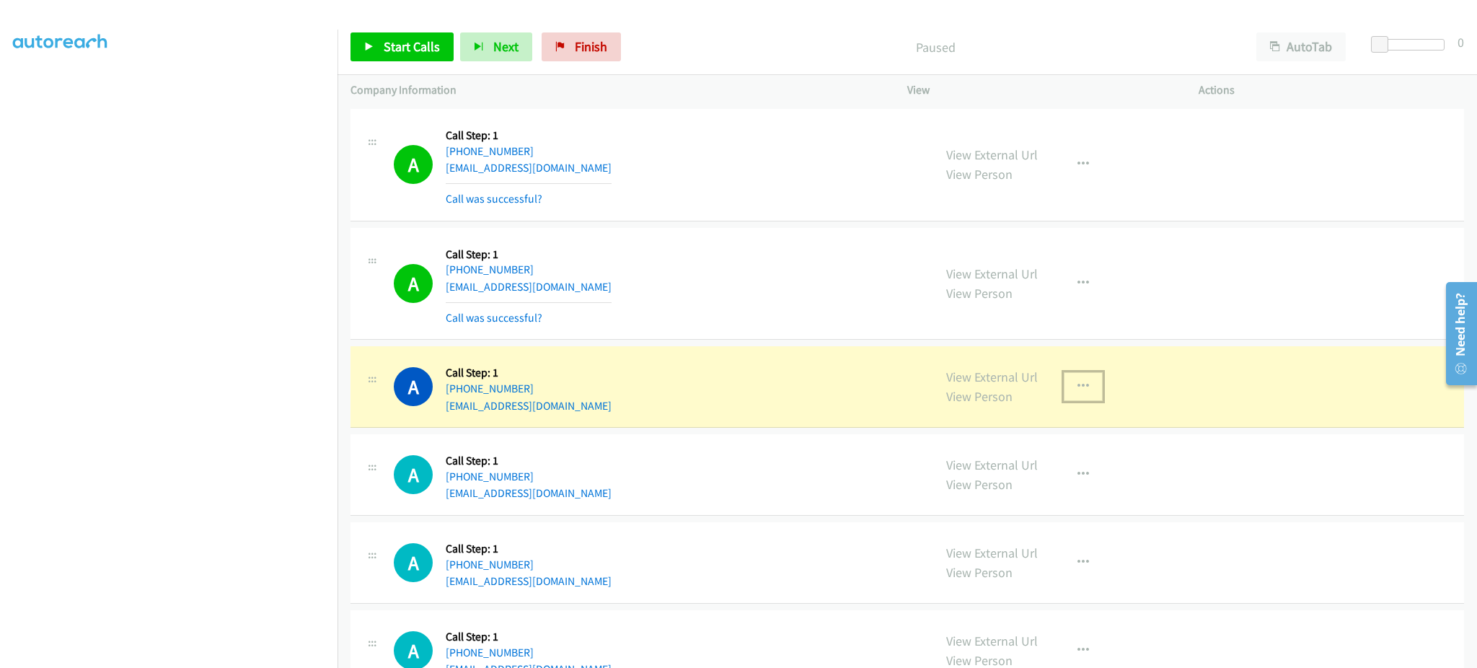
click at [1082, 400] on button "button" at bounding box center [1083, 386] width 39 height 29
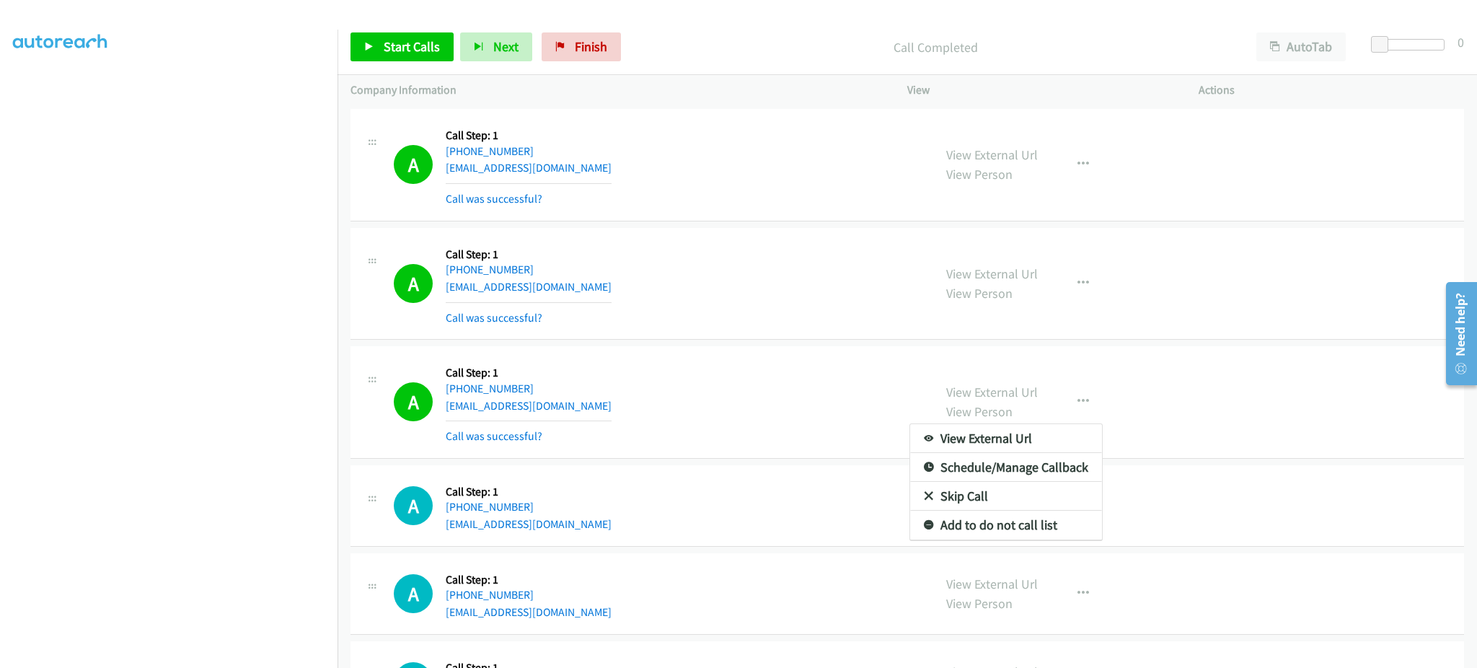
click at [1048, 544] on div at bounding box center [738, 334] width 1477 height 668
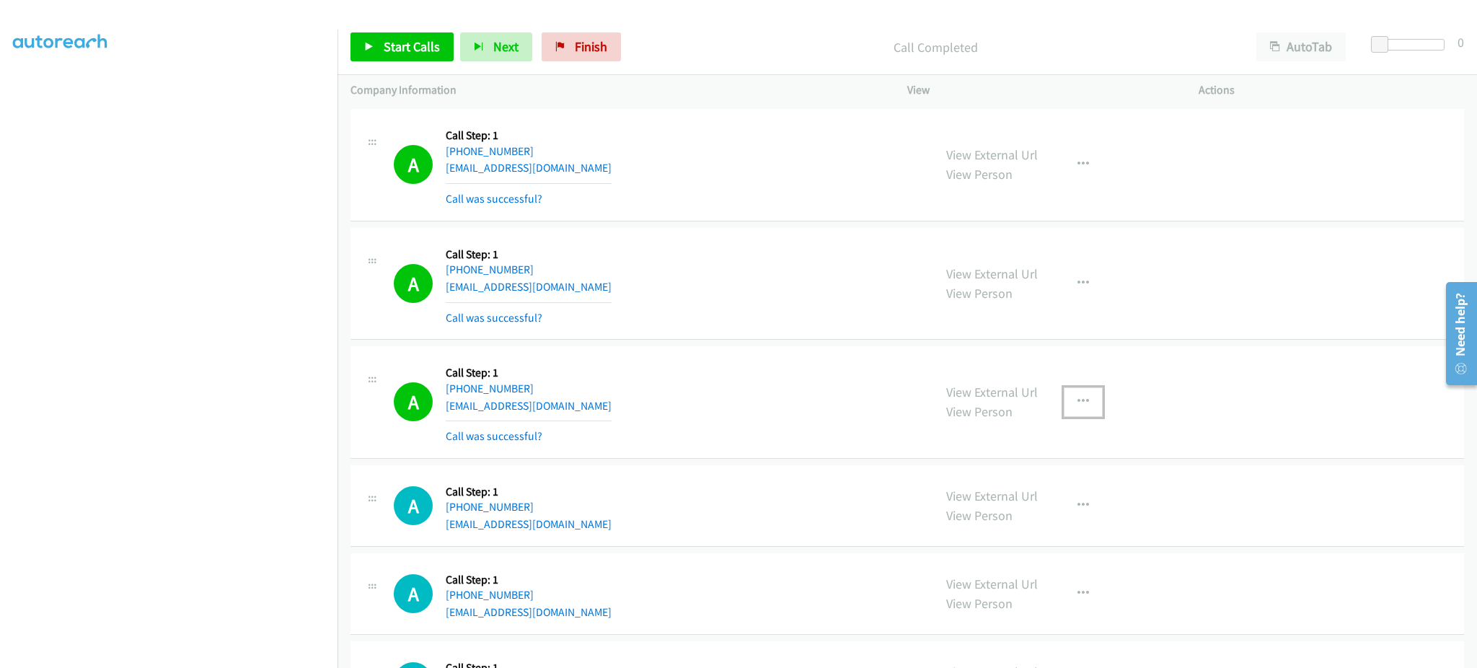
click at [1066, 398] on button "button" at bounding box center [1083, 401] width 39 height 29
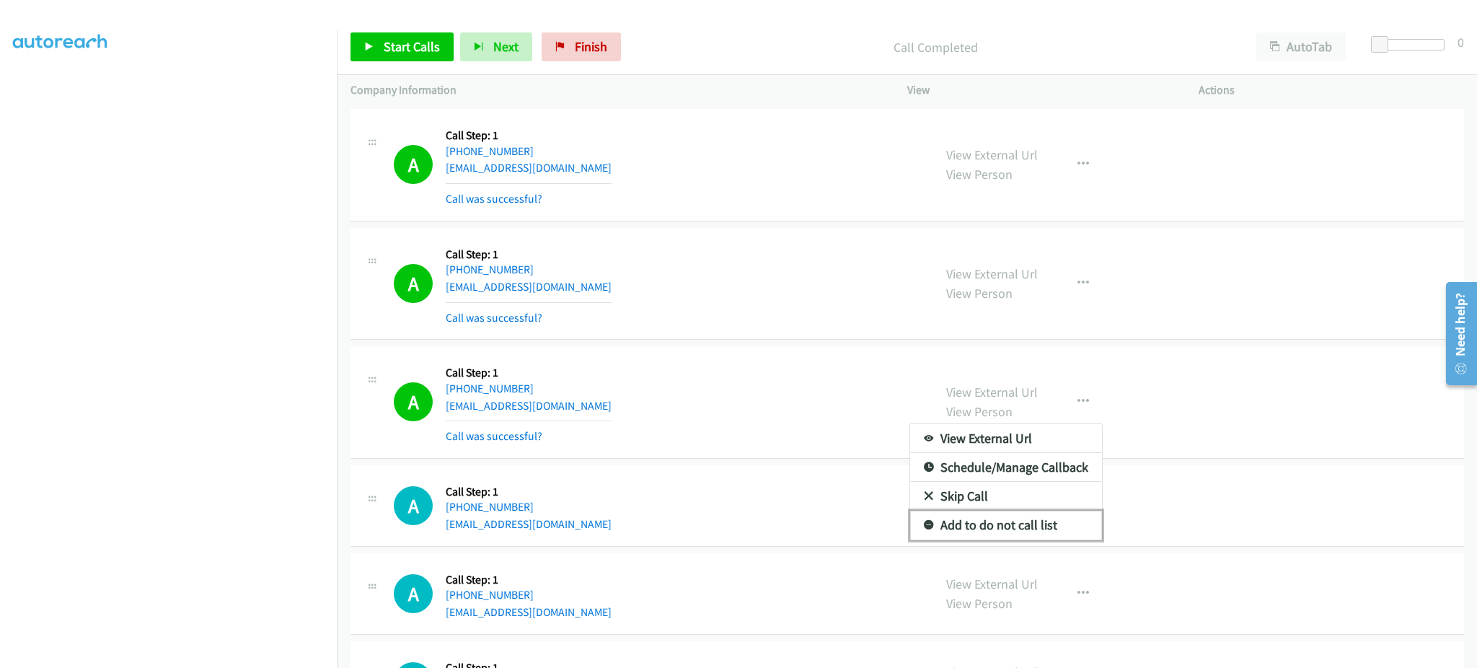
click at [1048, 525] on link "Add to do not call list" at bounding box center [1006, 525] width 192 height 29
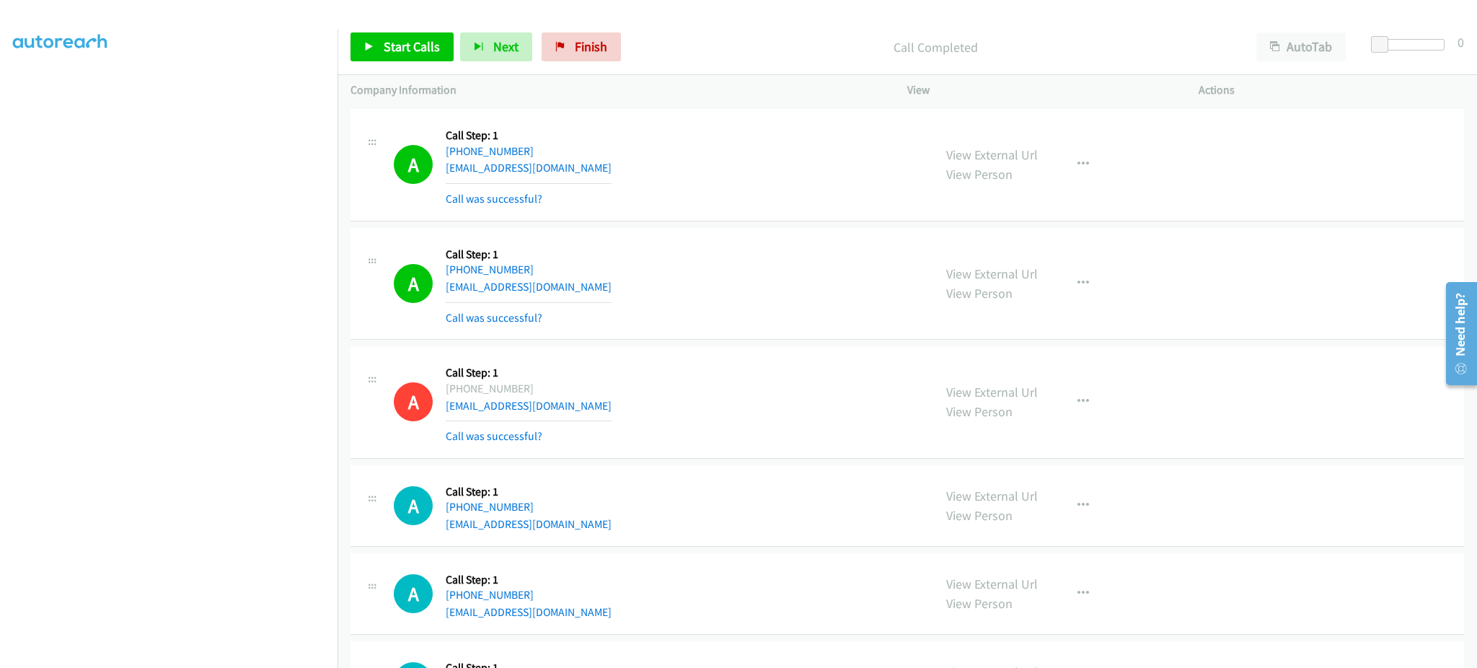
click at [439, 62] on div "Start Calls Pause Next Finish Call Completed AutoTab AutoTab 0" at bounding box center [908, 47] width 1140 height 56
click at [431, 50] on span "Start Calls" at bounding box center [412, 46] width 56 height 17
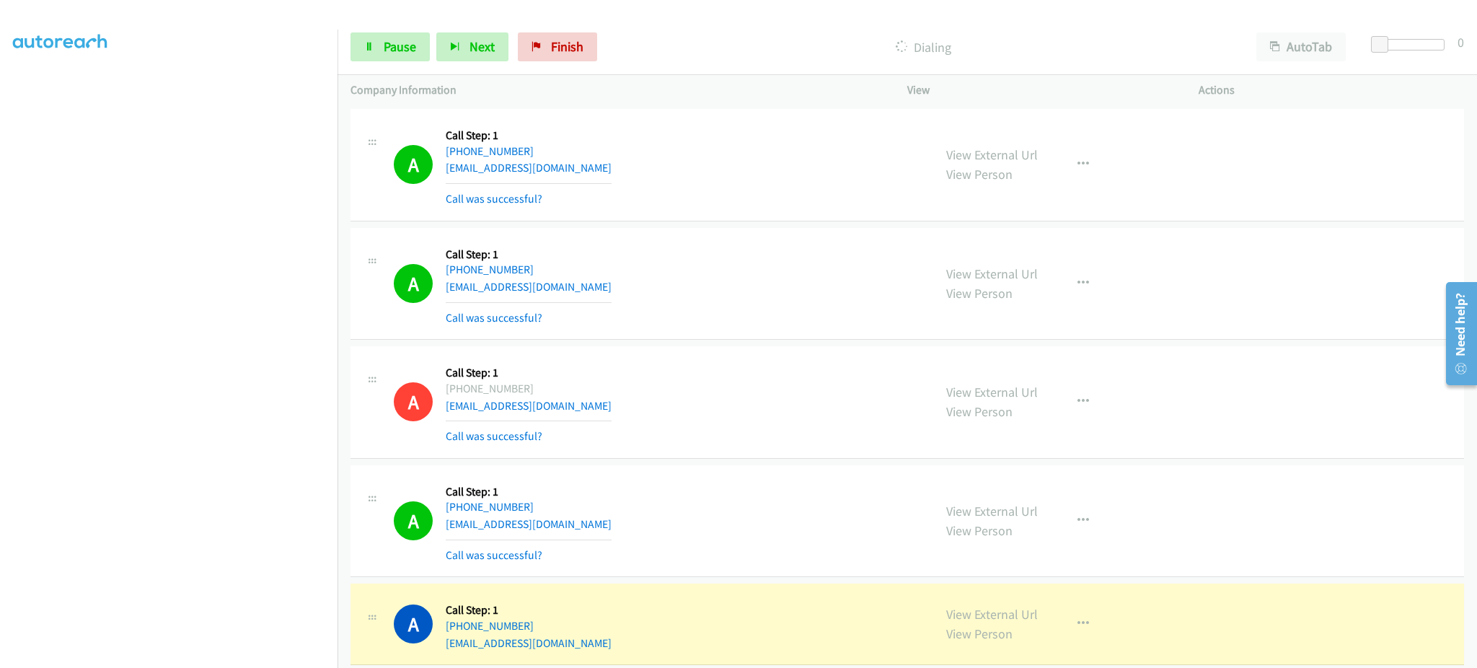
click at [221, 653] on section at bounding box center [169, 326] width 312 height 690
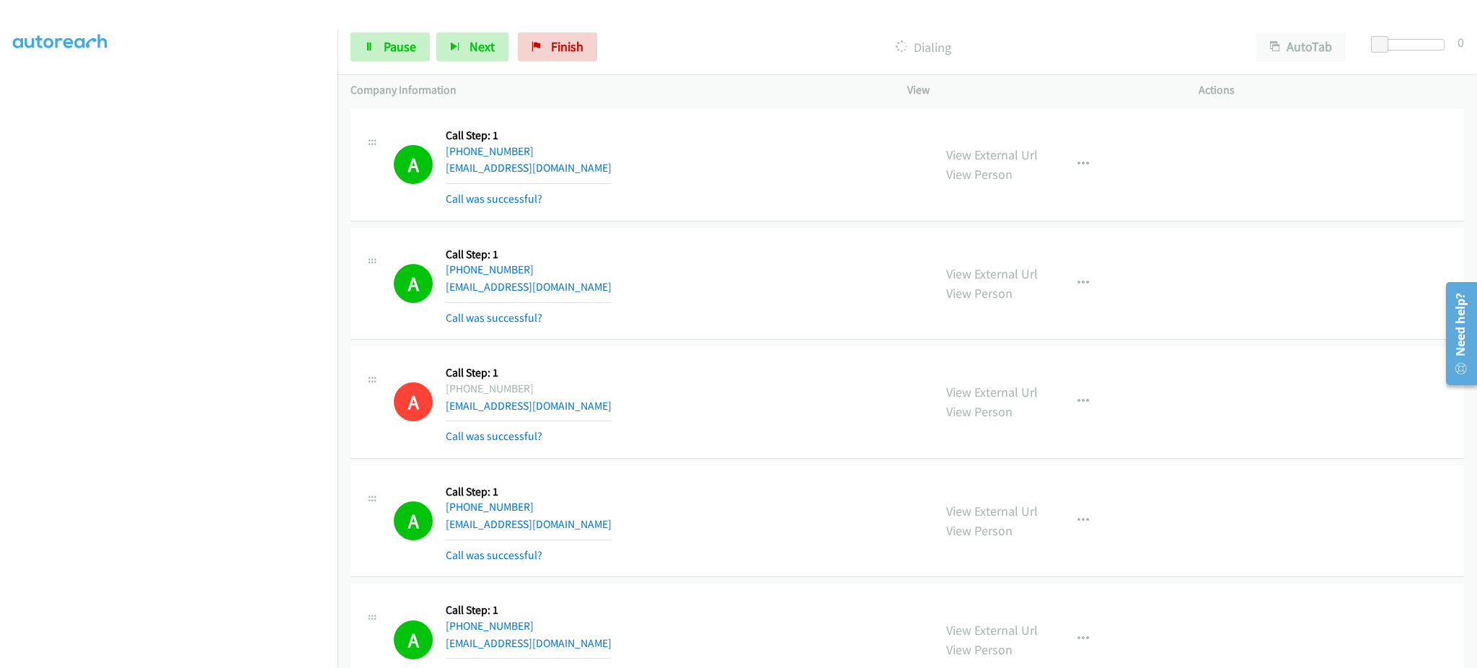
scroll to position [3661, 0]
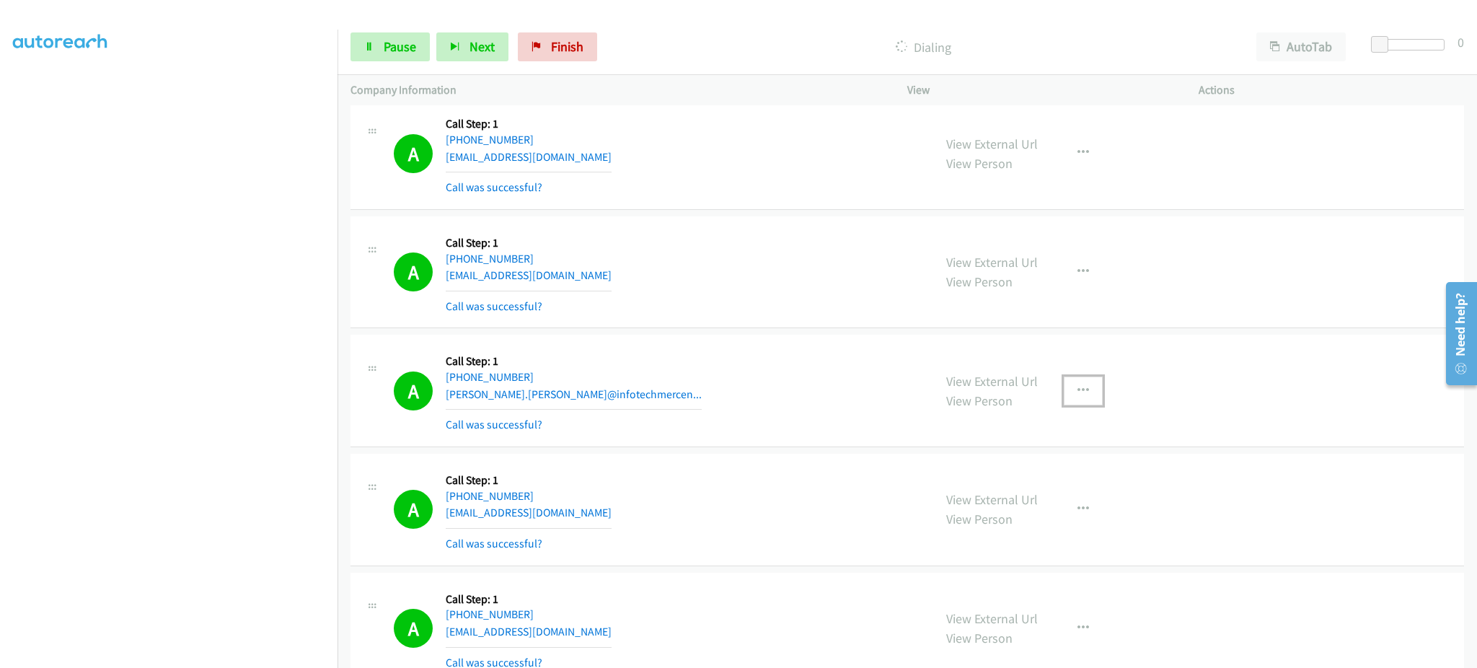
click at [1078, 389] on icon "button" at bounding box center [1084, 391] width 12 height 12
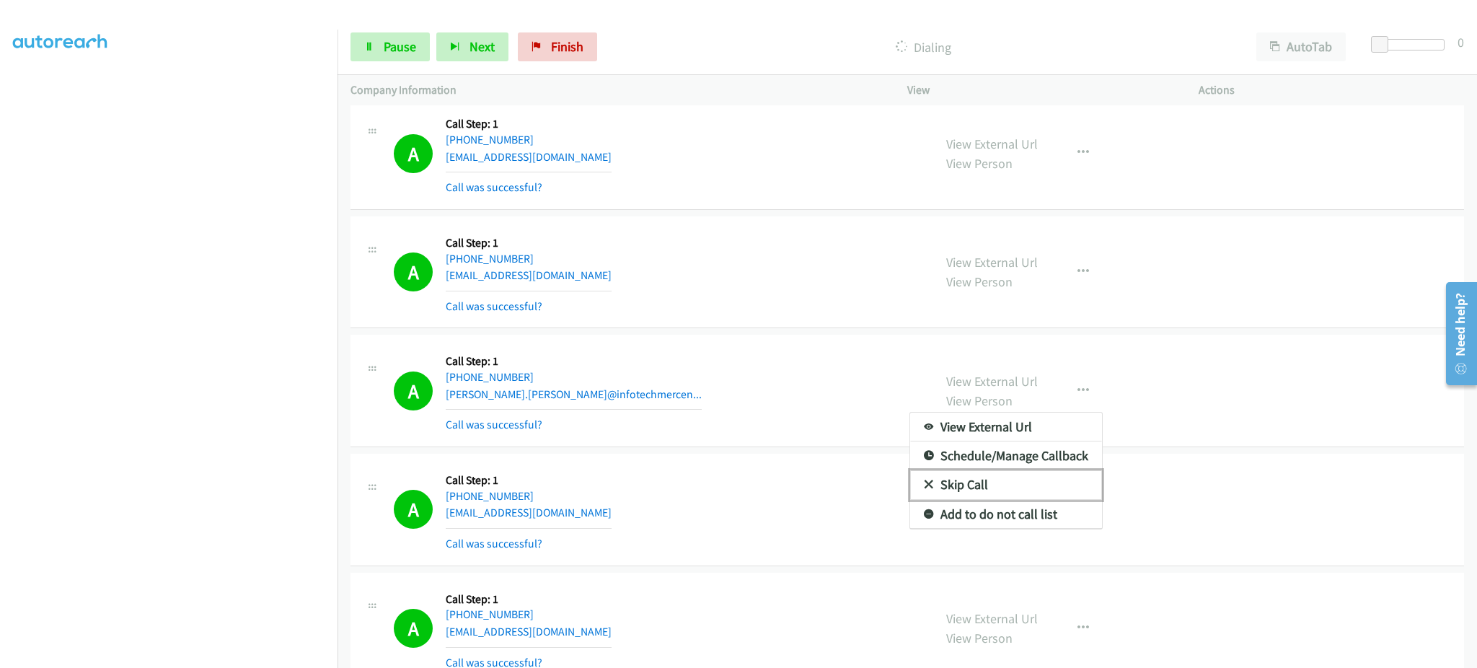
click at [1025, 494] on link "Skip Call" at bounding box center [1006, 484] width 192 height 29
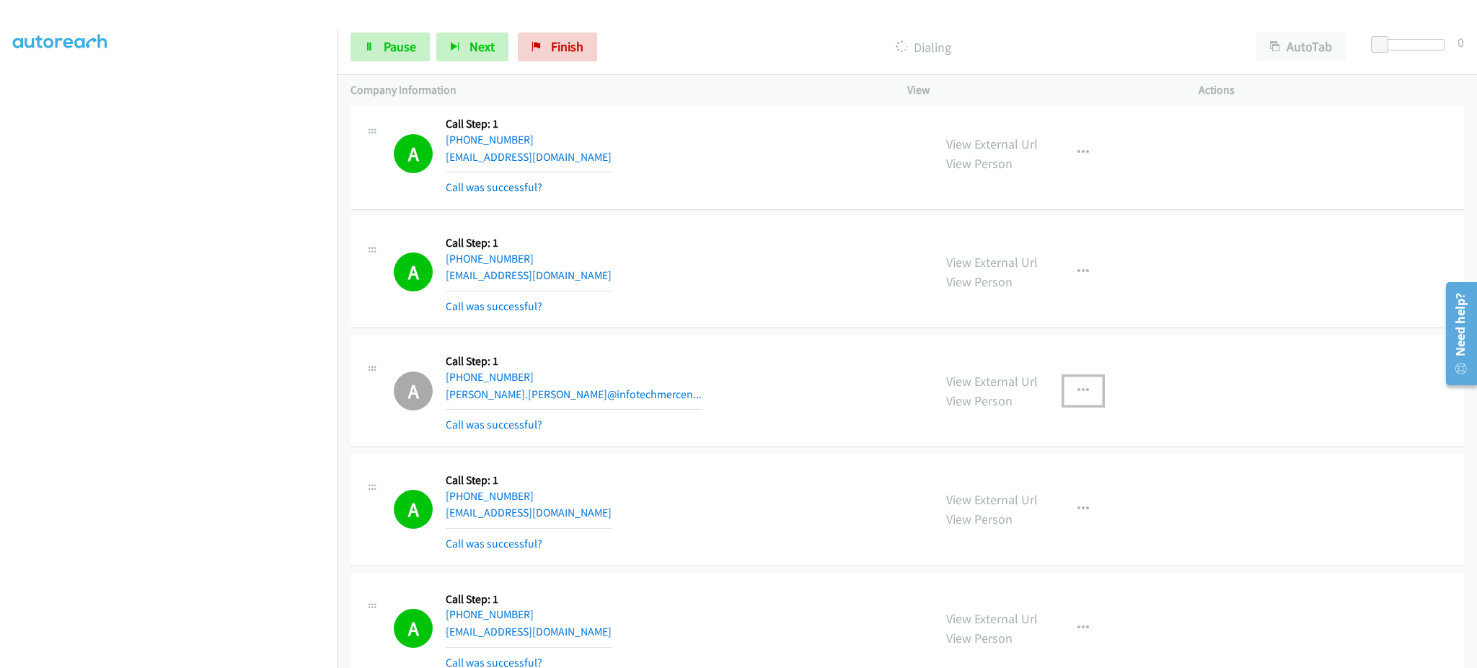
click at [1078, 390] on icon "button" at bounding box center [1084, 391] width 12 height 12
click at [1045, 517] on link "Add to do not call list" at bounding box center [1006, 514] width 192 height 29
click at [391, 45] on span "Pause" at bounding box center [400, 46] width 32 height 17
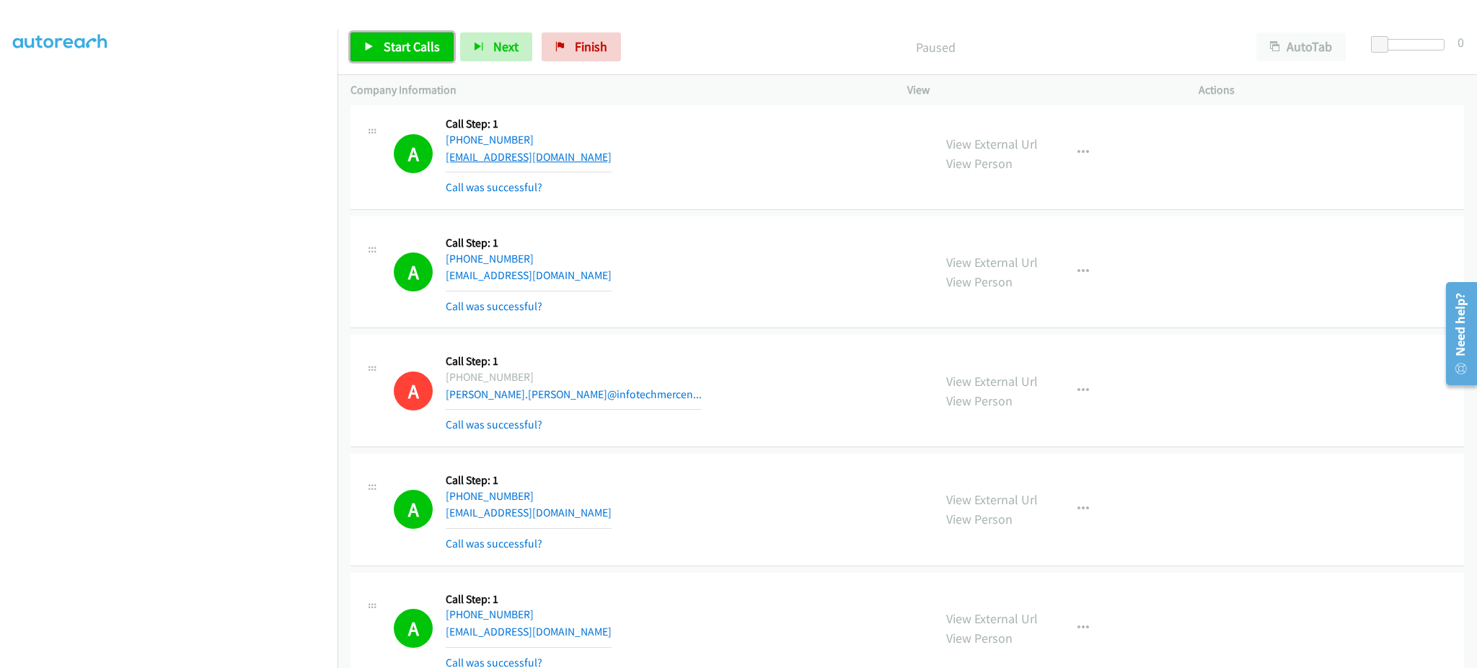
drag, startPoint x: 404, startPoint y: 45, endPoint x: 453, endPoint y: 166, distance: 130.1
click at [406, 45] on span "Start Calls" at bounding box center [412, 46] width 56 height 17
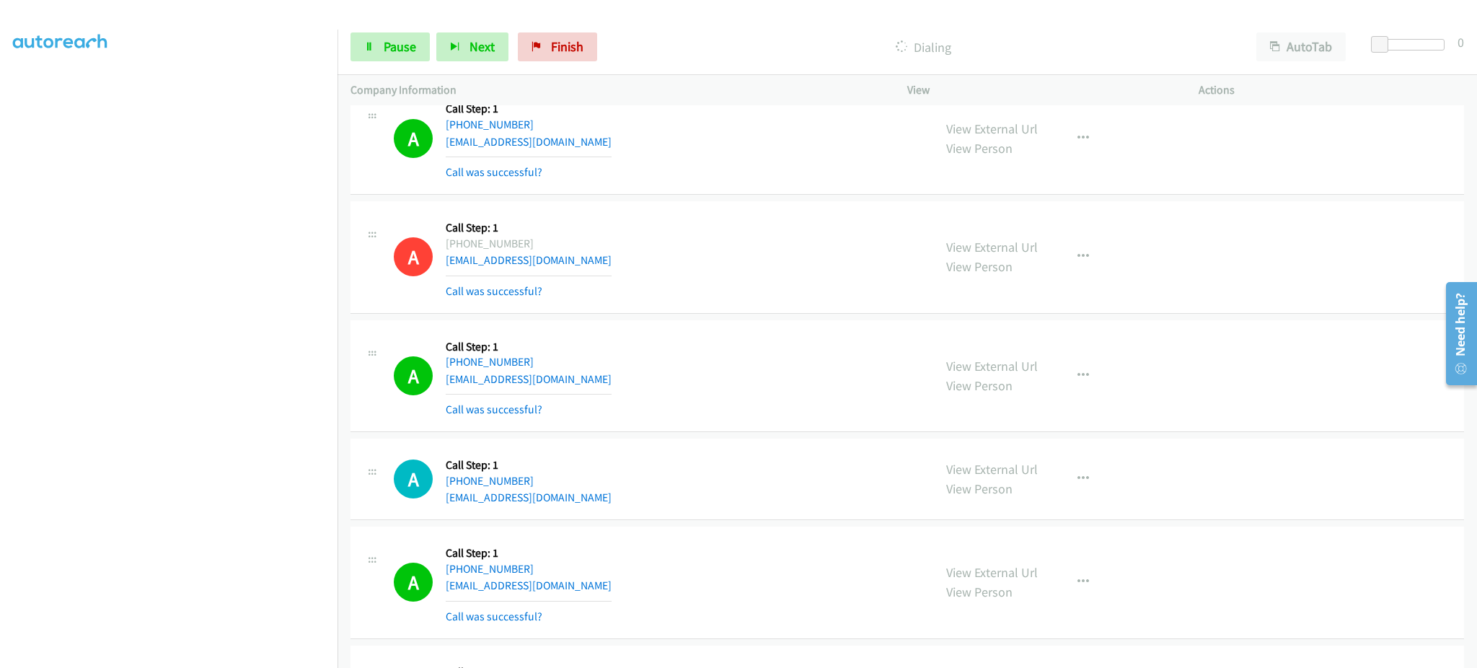
scroll to position [1731, 0]
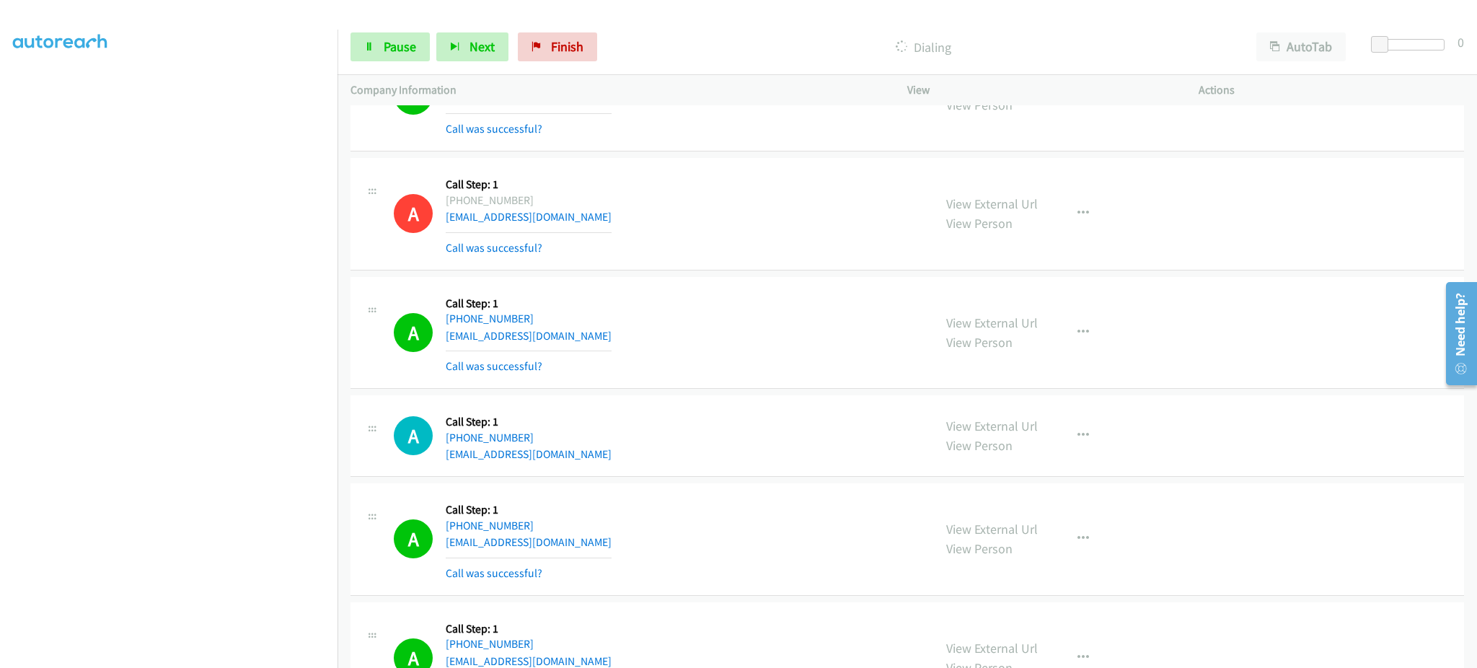
click at [619, 342] on div "A Callback Scheduled Call Step: 1 [GEOGRAPHIC_DATA]/[GEOGRAPHIC_DATA] [PHONE_NU…" at bounding box center [657, 333] width 527 height 86
copy div "[EMAIL_ADDRESS][DOMAIN_NAME]"
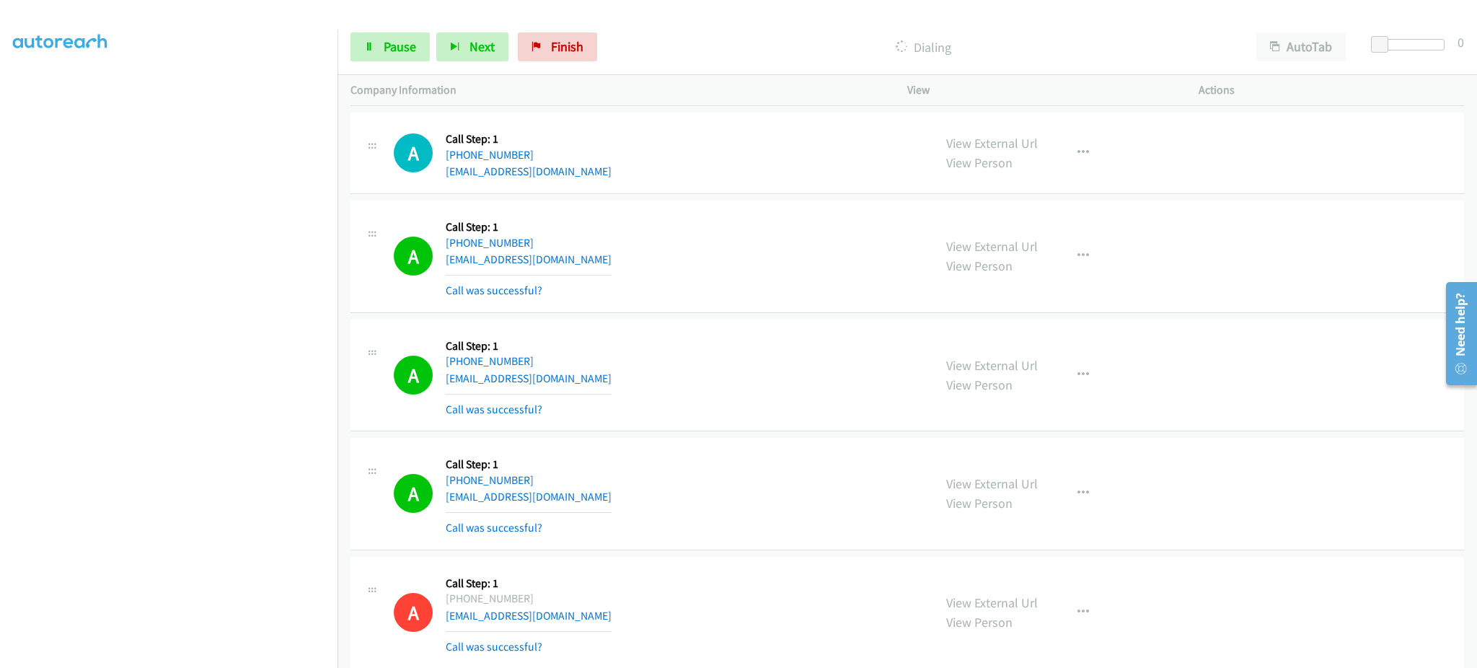
scroll to position [2020, 0]
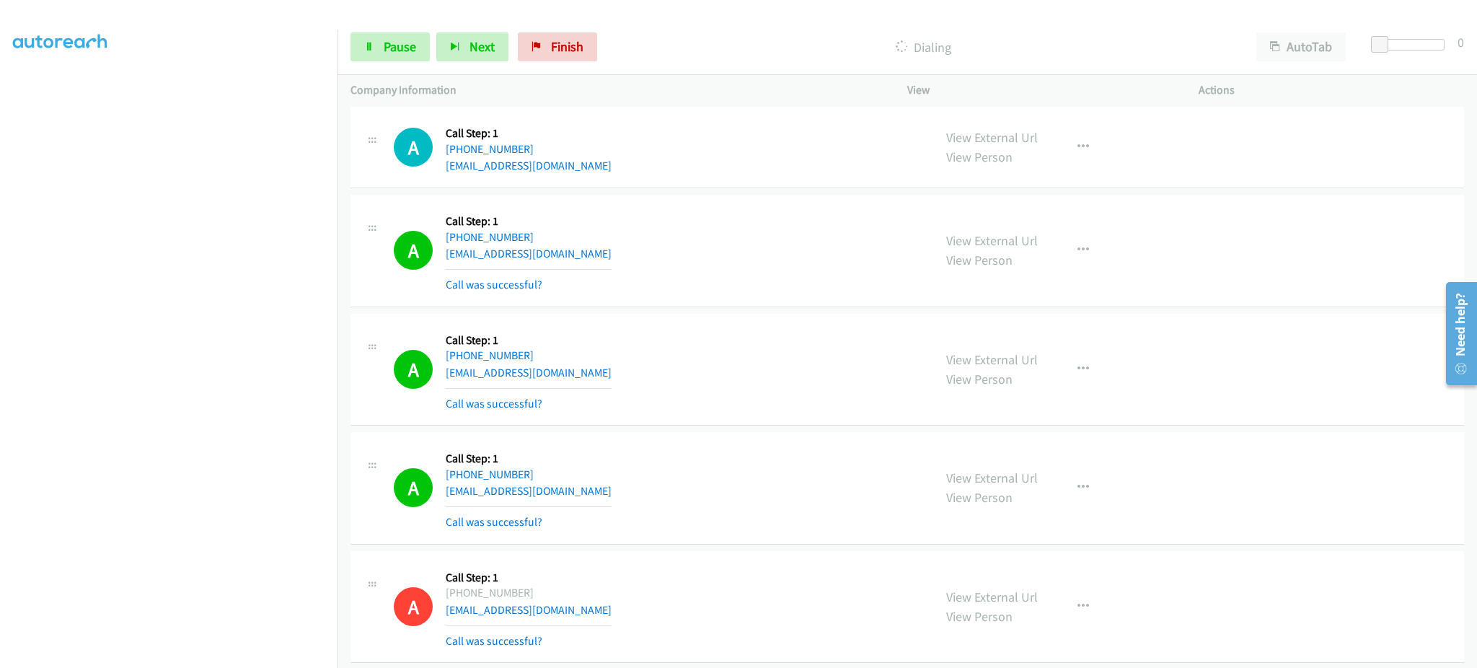
click at [659, 254] on div "A Callback Scheduled Call Step: 1 America/New_York [PHONE_NUMBER] [EMAIL_ADDRES…" at bounding box center [657, 251] width 527 height 86
click at [659, 255] on div "A Callback Scheduled Call Step: 1 America/New_York [PHONE_NUMBER] [EMAIL_ADDRES…" at bounding box center [657, 251] width 527 height 86
copy div "[EMAIL_ADDRESS][DOMAIN_NAME]"
drag, startPoint x: 376, startPoint y: 33, endPoint x: 376, endPoint y: 20, distance: 13.0
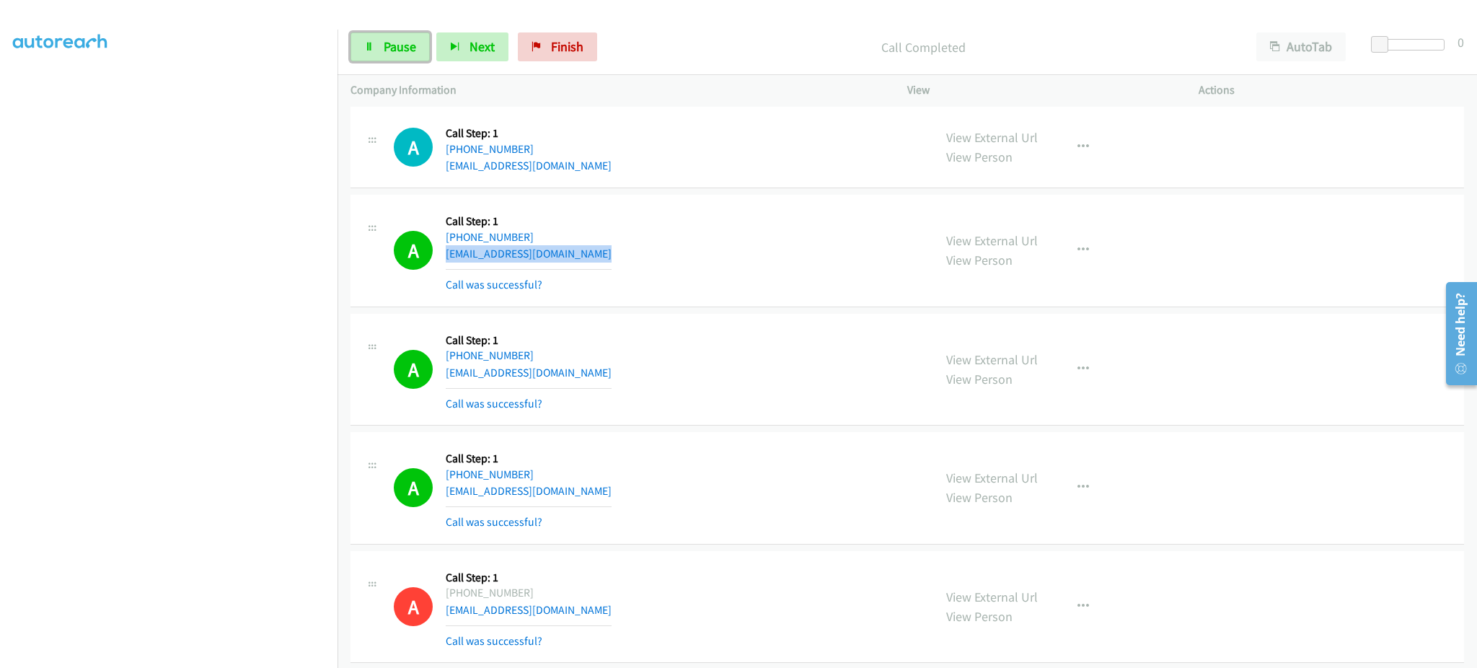
click at [376, 33] on link "Pause" at bounding box center [390, 46] width 79 height 29
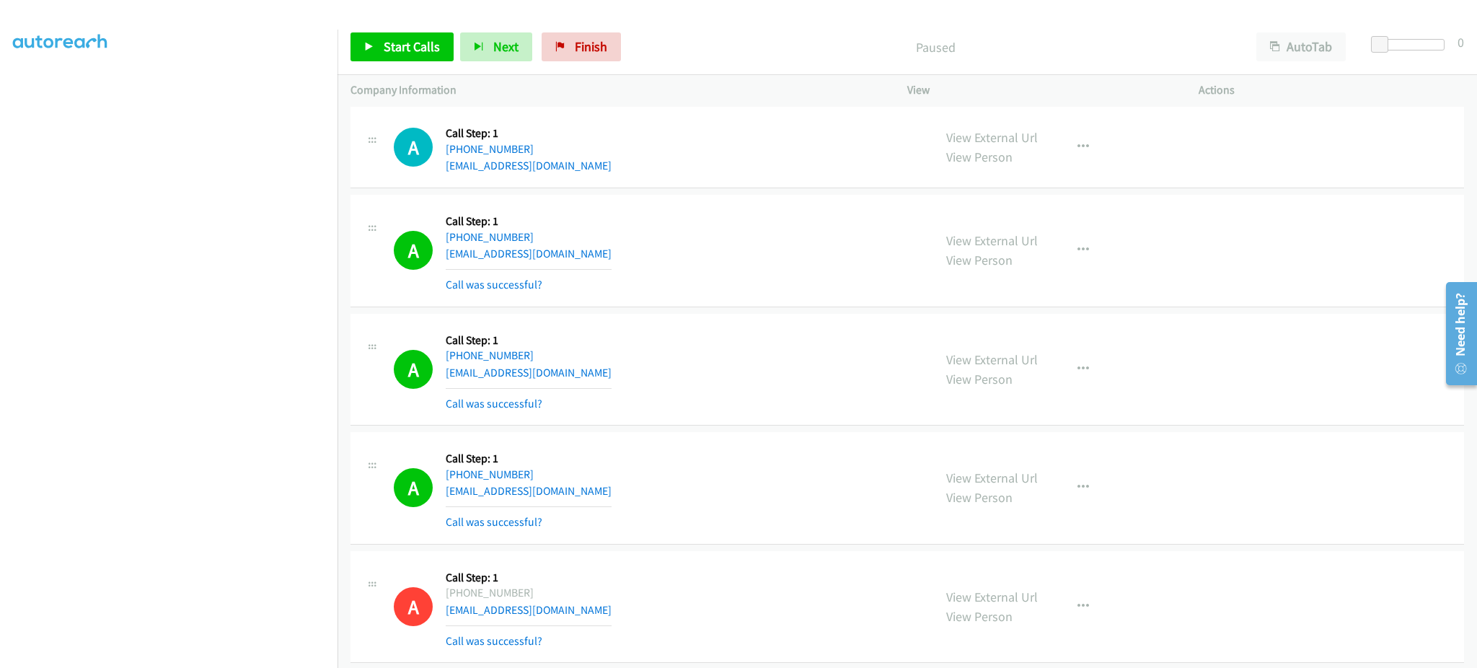
click at [660, 380] on div "A Callback Scheduled Call Step: 1 America/New_York [PHONE_NUMBER] [EMAIL_ADDRES…" at bounding box center [657, 370] width 527 height 86
copy div "[EMAIL_ADDRESS][DOMAIN_NAME]"
click at [589, 496] on div "A Callback Scheduled Call Step: 1 [GEOGRAPHIC_DATA]/[GEOGRAPHIC_DATA] [PHONE_NU…" at bounding box center [657, 488] width 527 height 86
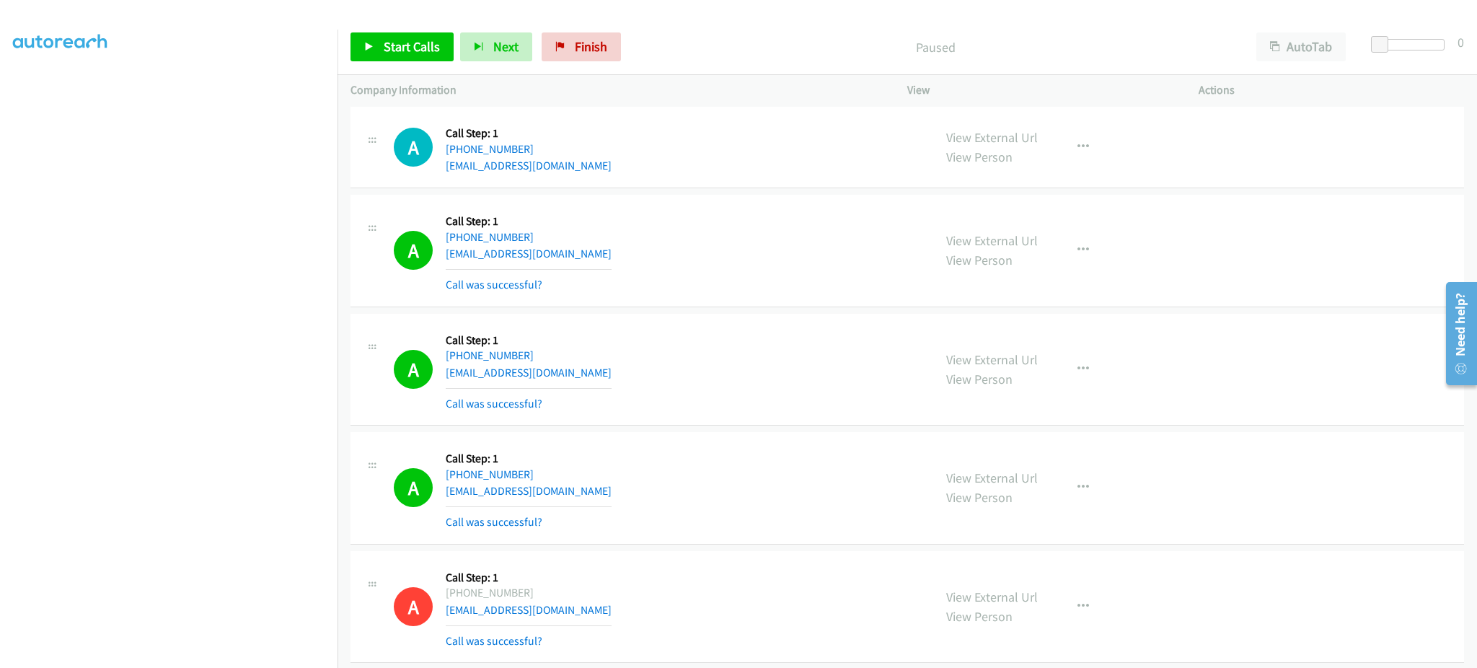
click at [589, 496] on div "A Callback Scheduled Call Step: 1 [GEOGRAPHIC_DATA]/[GEOGRAPHIC_DATA] [PHONE_NU…" at bounding box center [657, 488] width 527 height 86
copy div "[EMAIL_ADDRESS][DOMAIN_NAME]"
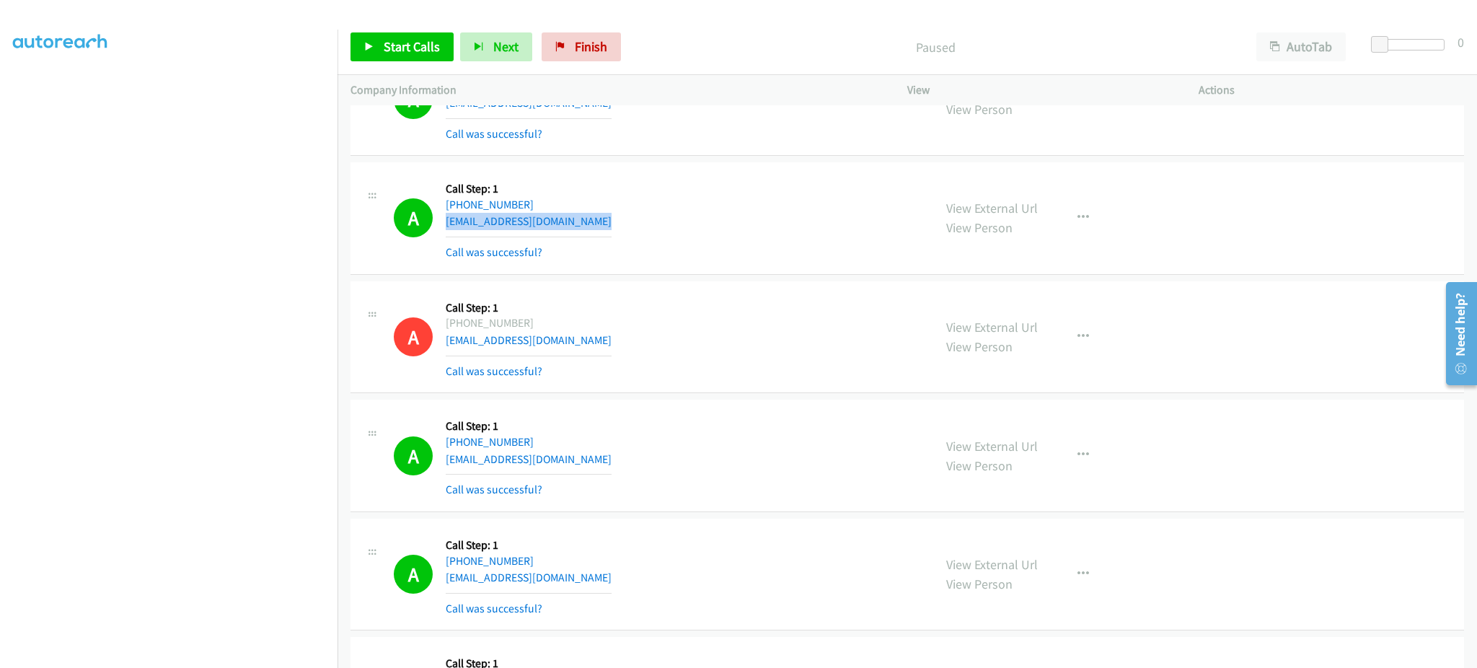
scroll to position [2309, 0]
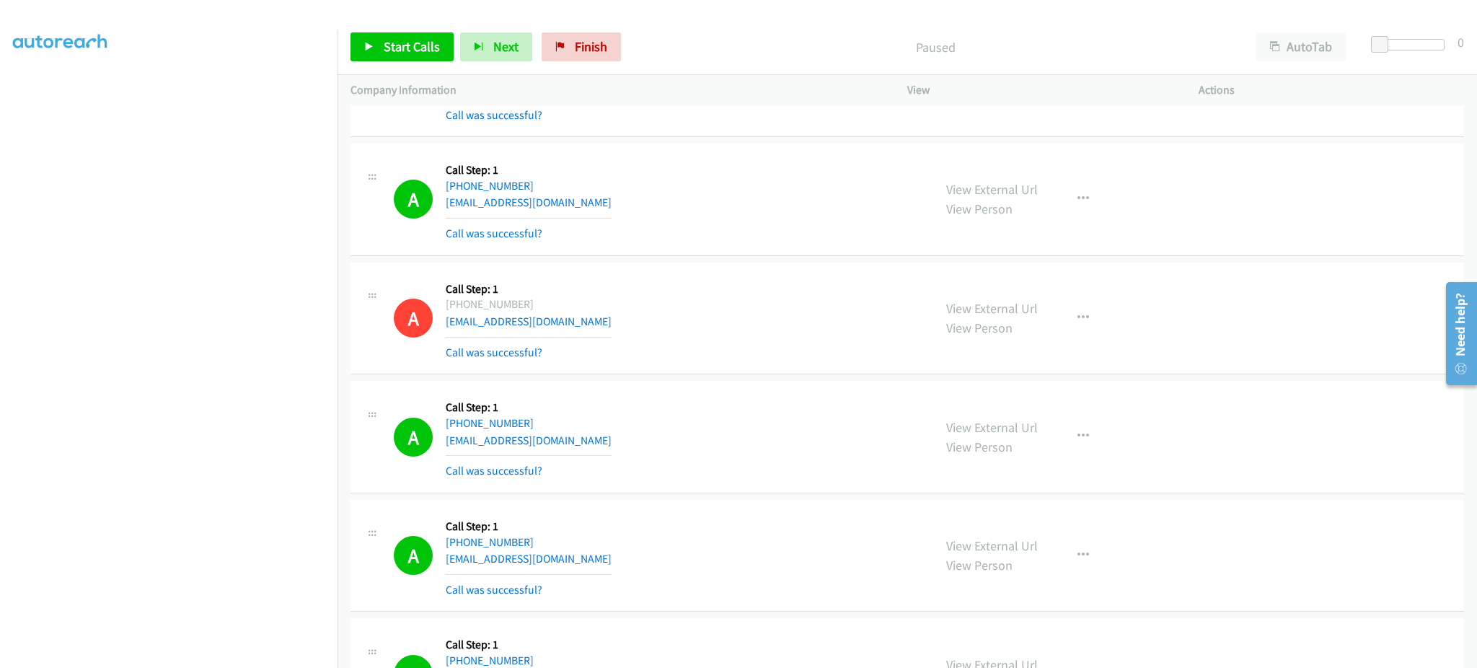
click at [583, 445] on div "A Callback Scheduled Call Step: 1 America/New_York [PHONE_NUMBER] [EMAIL_ADDRES…" at bounding box center [657, 437] width 527 height 86
copy div "[EMAIL_ADDRESS][DOMAIN_NAME]"
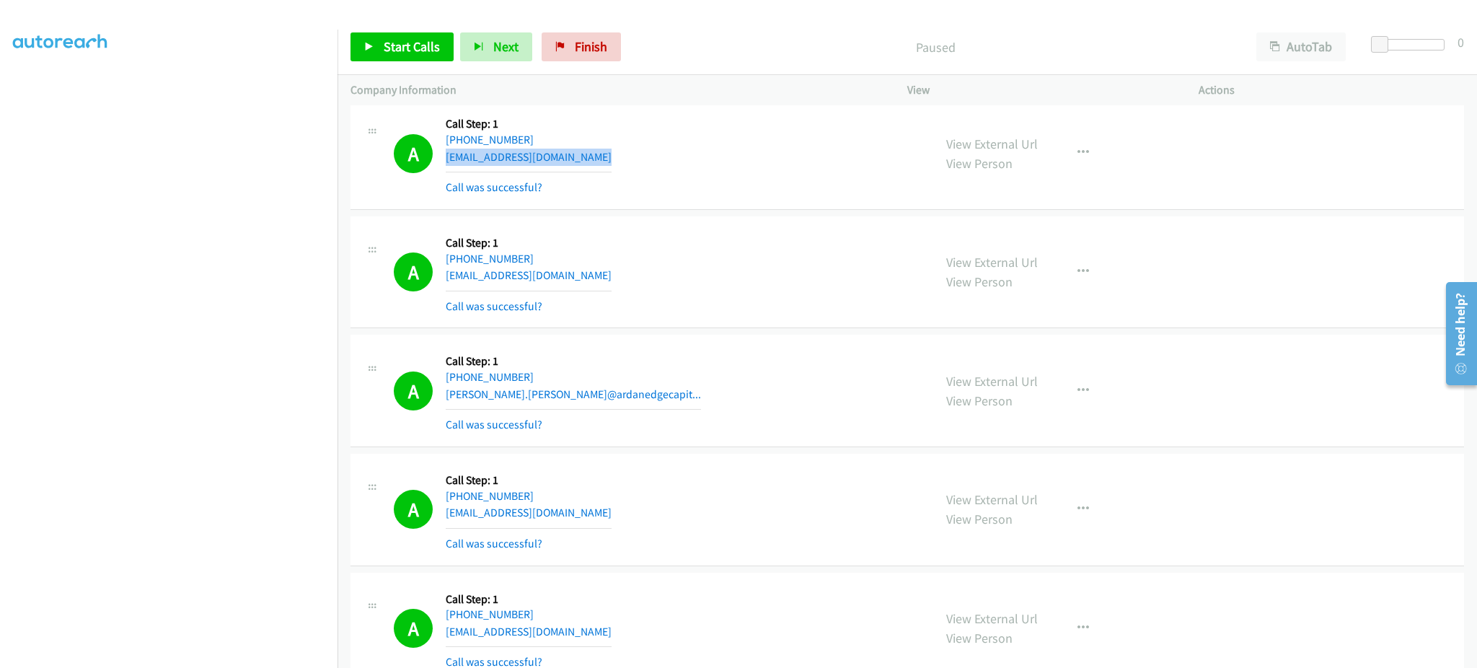
scroll to position [2597, 0]
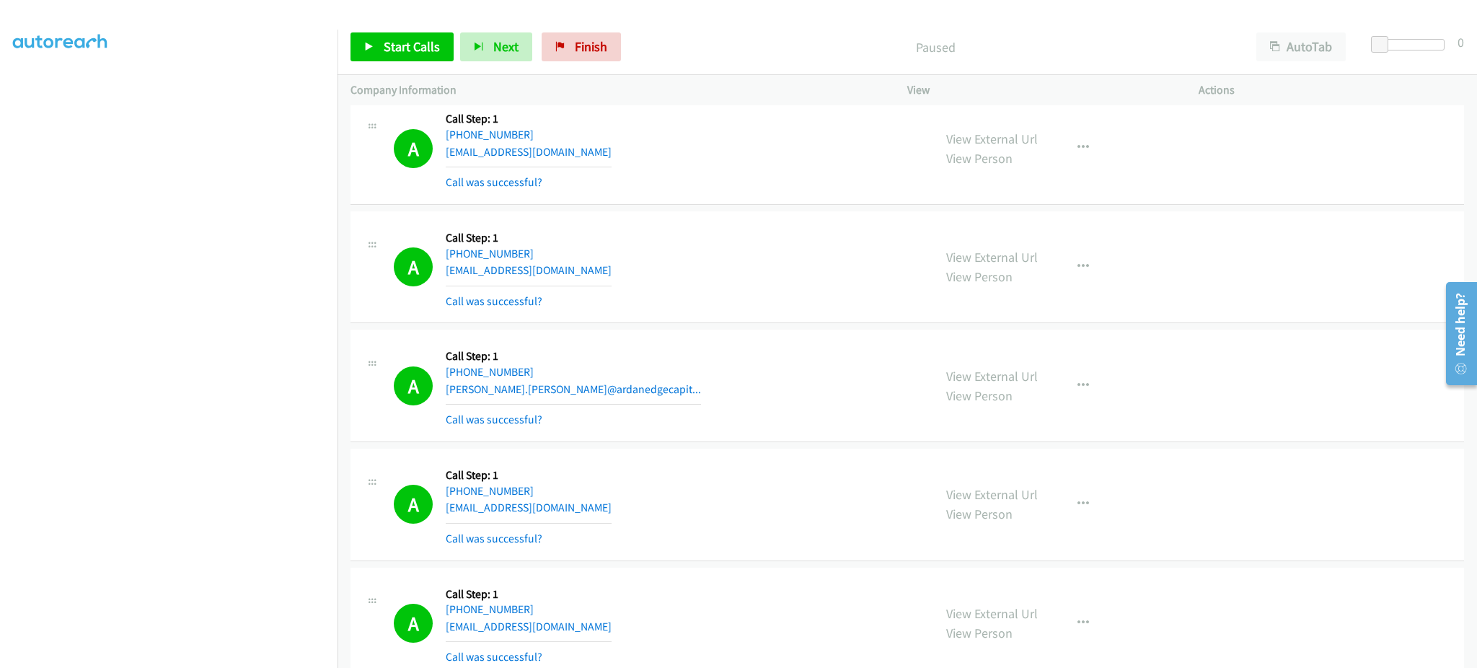
click at [583, 274] on div "A Callback Scheduled Call Step: 1 [GEOGRAPHIC_DATA]/[GEOGRAPHIC_DATA] [PHONE_NU…" at bounding box center [657, 267] width 527 height 86
copy div "[EMAIL_ADDRESS][DOMAIN_NAME]"
click at [580, 518] on div "A Callback Scheduled Call Step: 1 [GEOGRAPHIC_DATA]/[GEOGRAPHIC_DATA] [PHONE_NU…" at bounding box center [657, 505] width 527 height 86
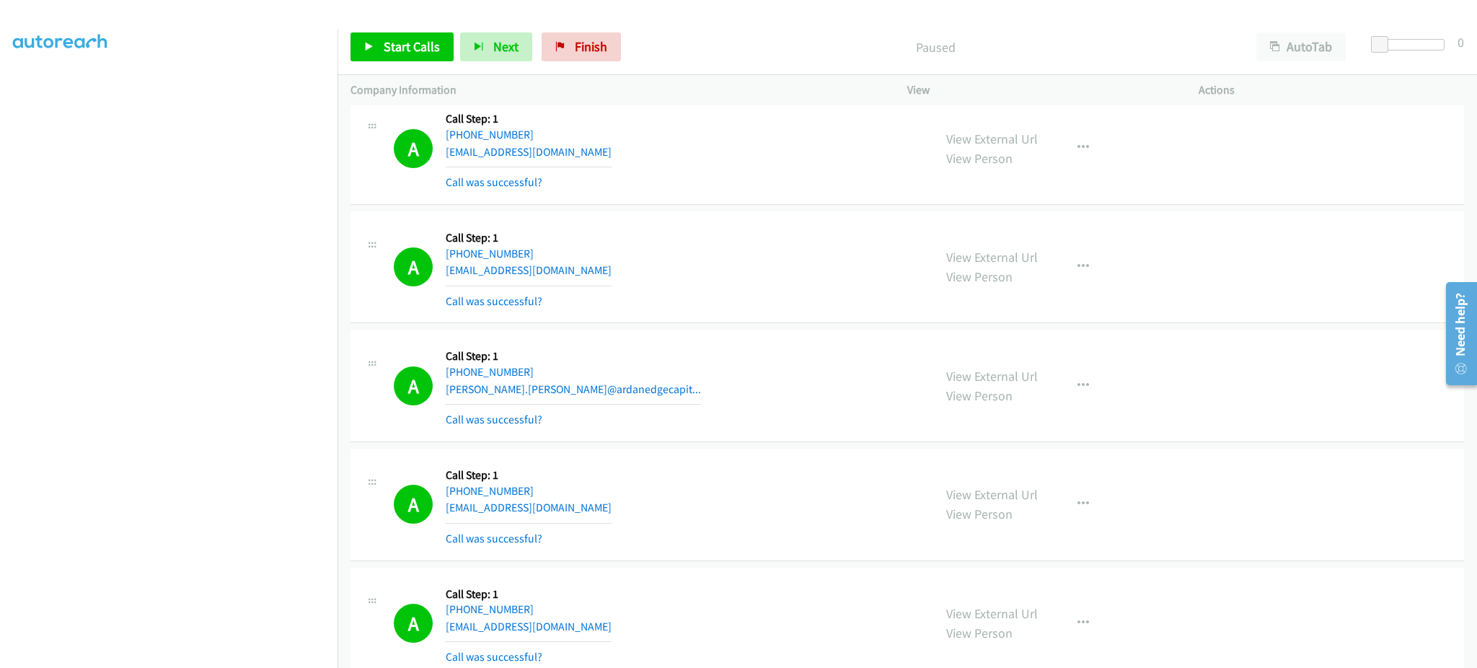
click at [580, 518] on div "A Callback Scheduled Call Step: 1 [GEOGRAPHIC_DATA]/[GEOGRAPHIC_DATA] [PHONE_NU…" at bounding box center [657, 505] width 527 height 86
click at [604, 509] on div "A Callback Scheduled Call Step: 1 [GEOGRAPHIC_DATA]/[GEOGRAPHIC_DATA] [PHONE_NU…" at bounding box center [657, 505] width 527 height 86
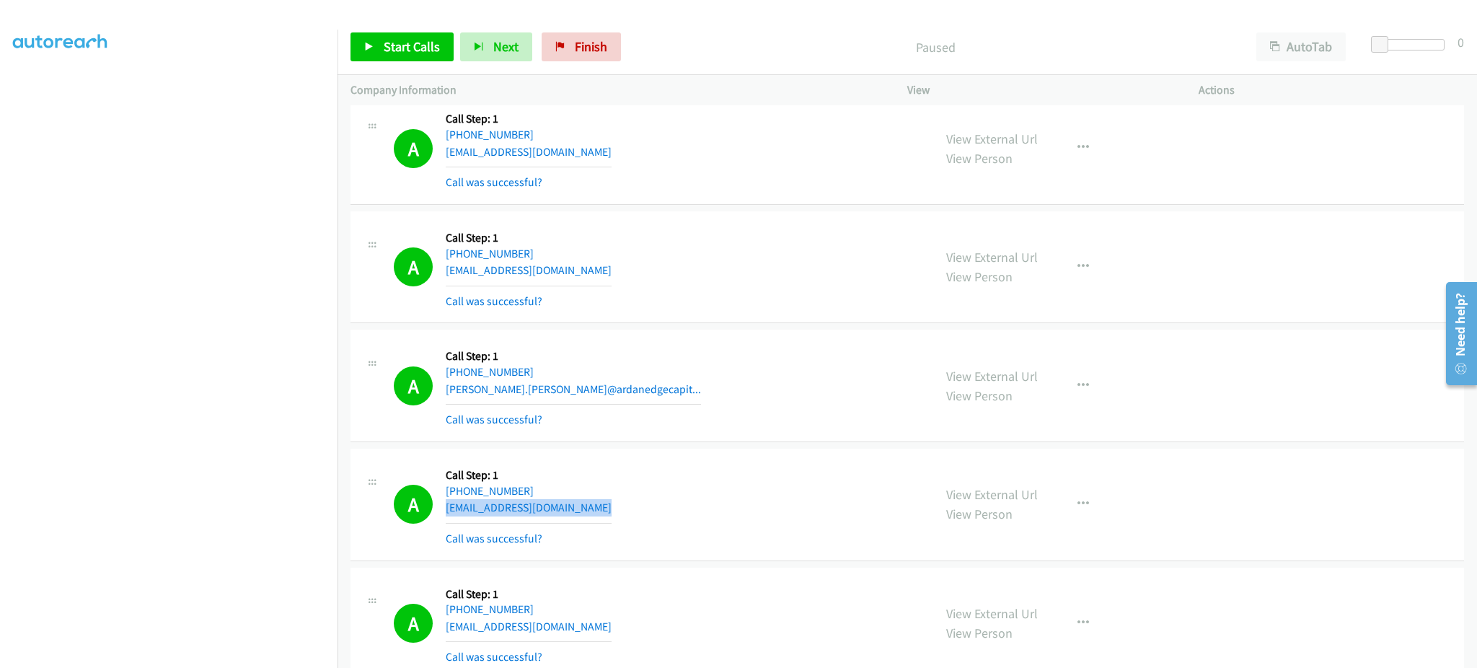
copy div "[EMAIL_ADDRESS][DOMAIN_NAME]"
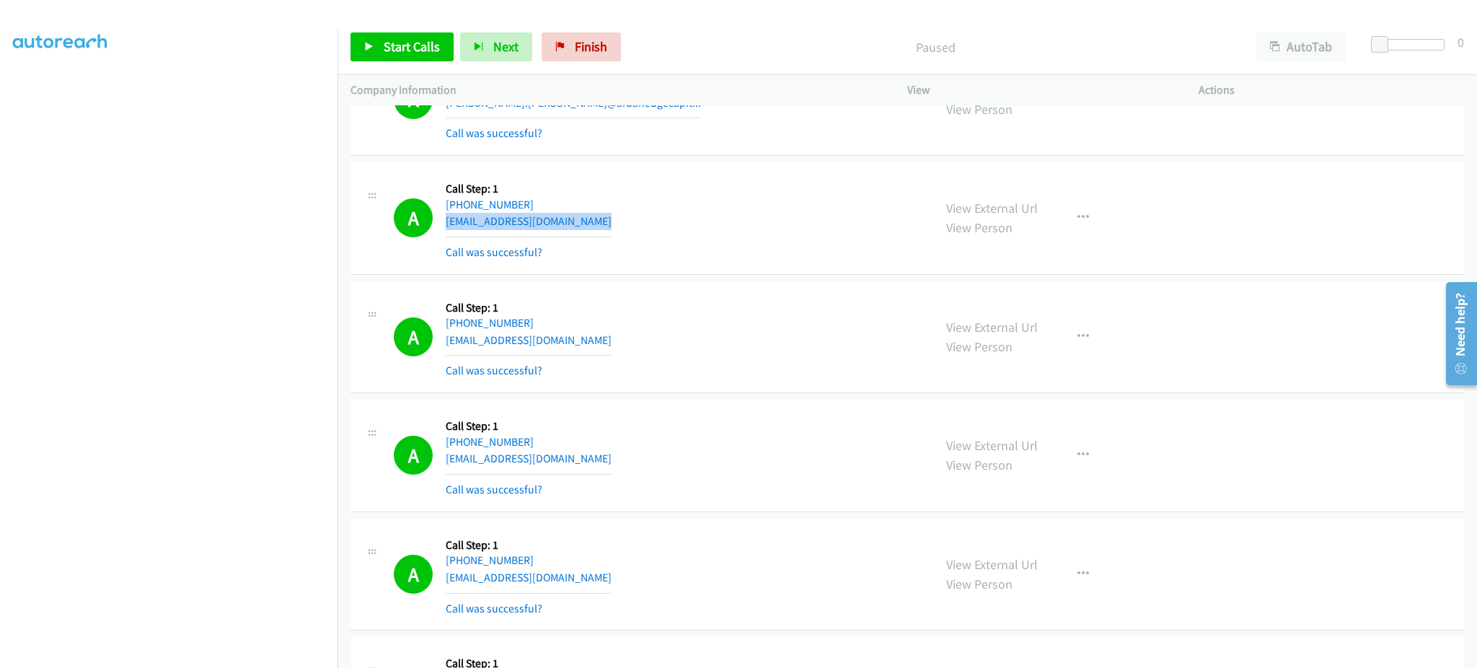
scroll to position [2886, 0]
click at [593, 338] on div "A Callback Scheduled Call Step: 1 [GEOGRAPHIC_DATA]/[GEOGRAPHIC_DATA] [PHONE_NU…" at bounding box center [657, 335] width 527 height 86
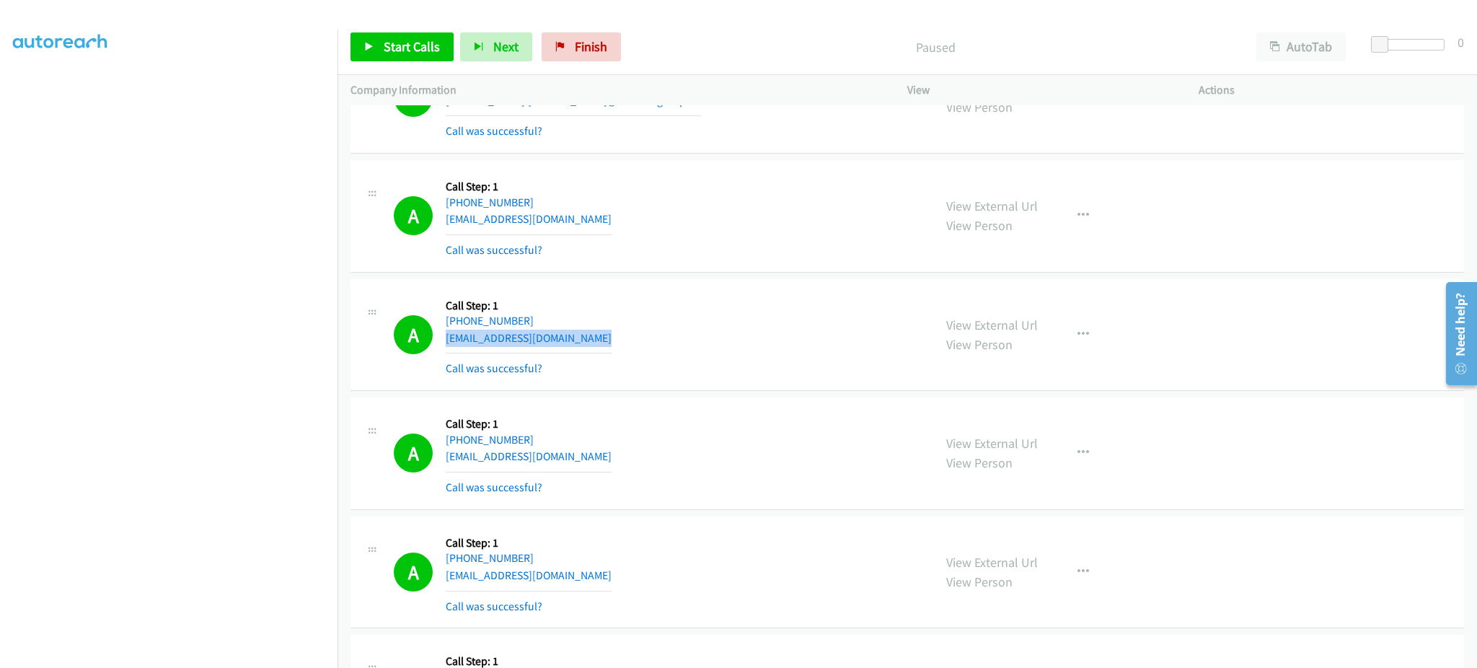
click at [593, 338] on div "A Callback Scheduled Call Step: 1 [GEOGRAPHIC_DATA]/[GEOGRAPHIC_DATA] [PHONE_NU…" at bounding box center [657, 335] width 527 height 86
click at [429, 61] on link "Start Calls" at bounding box center [402, 46] width 103 height 29
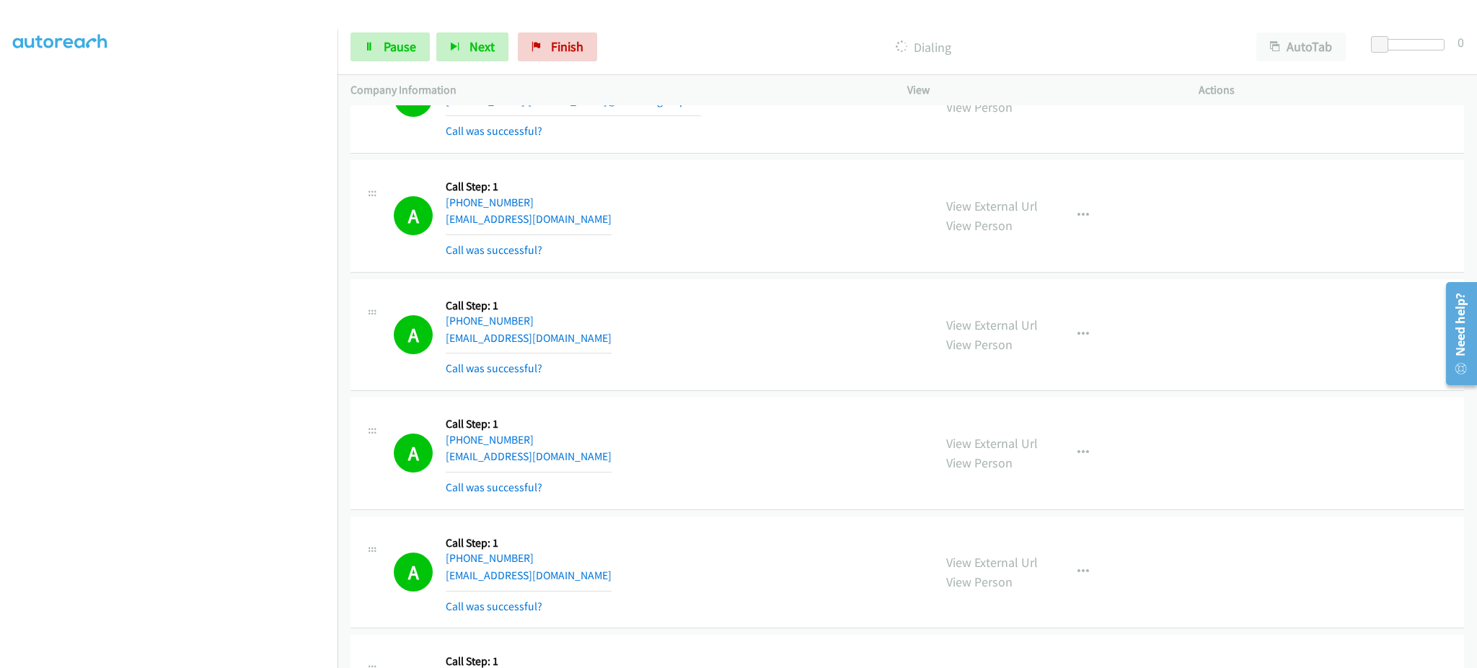
click at [614, 460] on div "A Callback Scheduled Call Step: 1 America/New_York [PHONE_NUMBER] [EMAIL_ADDRES…" at bounding box center [657, 453] width 527 height 86
click at [264, 652] on section at bounding box center [169, 326] width 312 height 690
click at [609, 567] on div "A Callback Scheduled Call Step: 1 America/New_York [PHONE_NUMBER] [EMAIL_ADDRES…" at bounding box center [657, 573] width 527 height 86
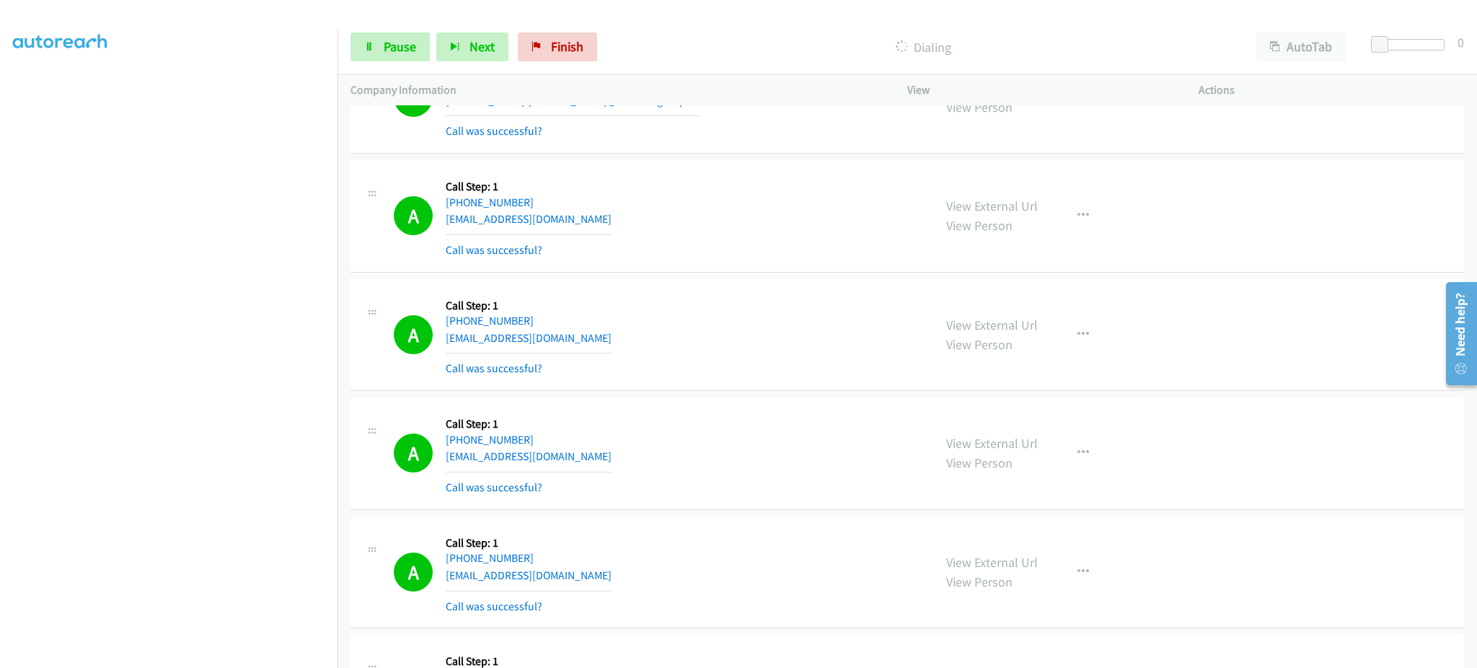
click at [609, 567] on div "A Callback Scheduled Call Step: 1 America/New_York [PHONE_NUMBER] [EMAIL_ADDRES…" at bounding box center [657, 573] width 527 height 86
click at [608, 581] on div "A Callback Scheduled Call Step: 1 America/New_York [PHONE_NUMBER] [EMAIL_ADDRES…" at bounding box center [657, 573] width 527 height 86
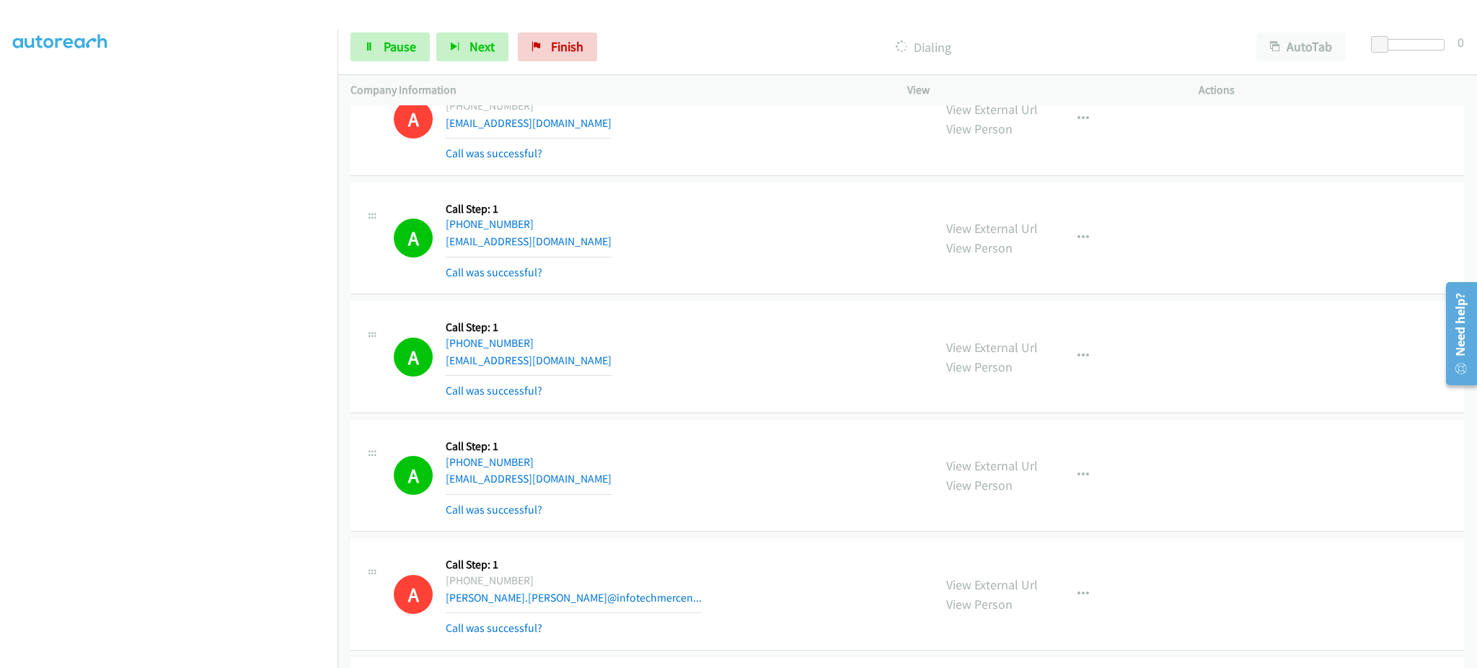
scroll to position [3463, 0]
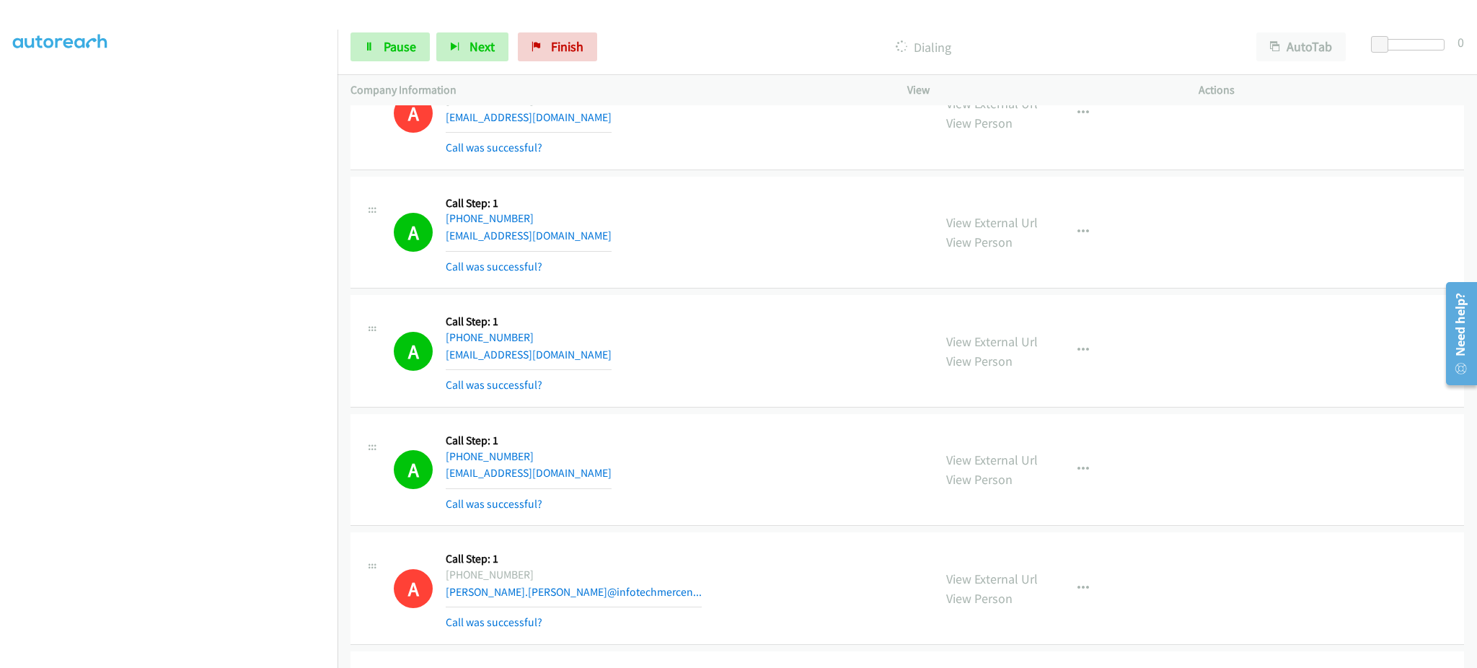
click at [587, 240] on div "A Callback Scheduled Call Step: 1 [GEOGRAPHIC_DATA]/[GEOGRAPHIC_DATA] [PHONE_NU…" at bounding box center [657, 233] width 527 height 86
click at [626, 351] on div "A Callback Scheduled Call Step: 1 [GEOGRAPHIC_DATA]/[GEOGRAPHIC_DATA] [PHONE_NU…" at bounding box center [657, 351] width 527 height 86
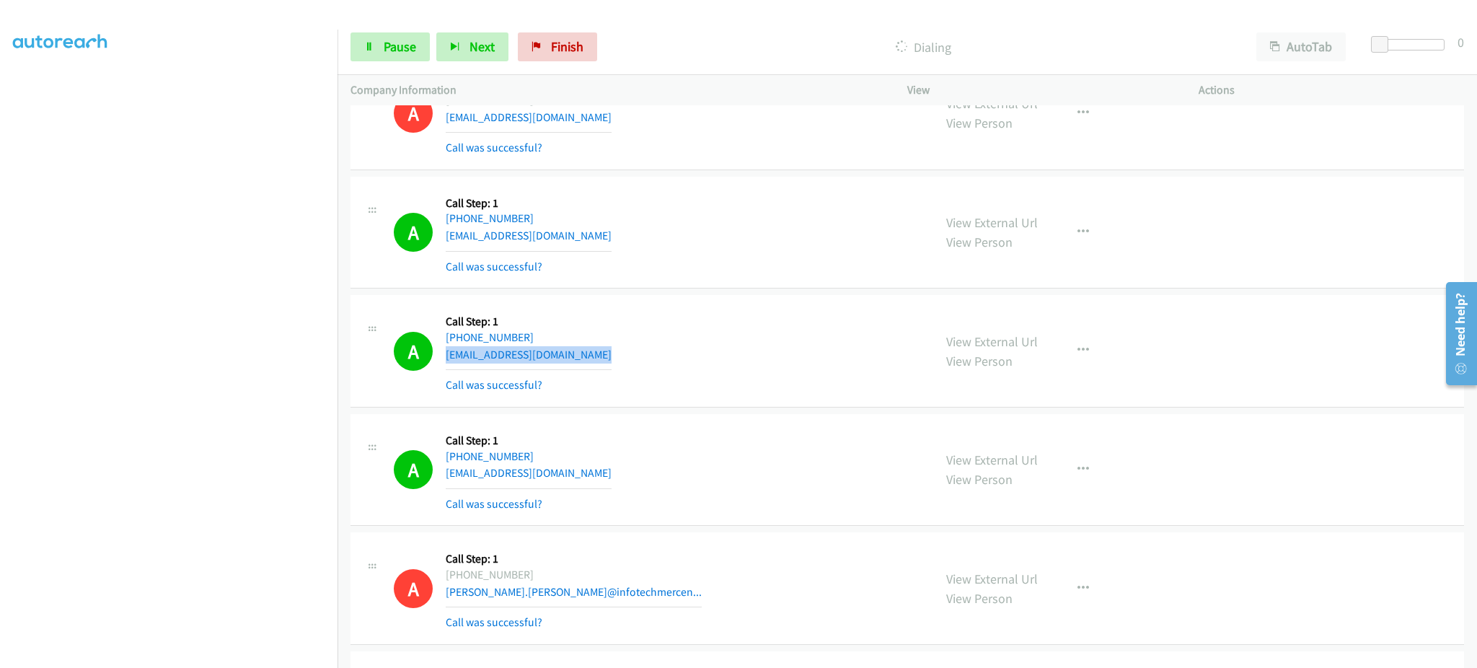
click at [626, 351] on div "A Callback Scheduled Call Step: 1 [GEOGRAPHIC_DATA]/[GEOGRAPHIC_DATA] [PHONE_NU…" at bounding box center [657, 351] width 527 height 86
click at [628, 357] on div "A Callback Scheduled Call Step: 1 [GEOGRAPHIC_DATA]/[GEOGRAPHIC_DATA] [PHONE_NU…" at bounding box center [657, 351] width 527 height 86
click at [614, 485] on div "A Callback Scheduled Call Step: 1 America/New_York [PHONE_NUMBER] [EMAIL_ADDRES…" at bounding box center [657, 470] width 527 height 86
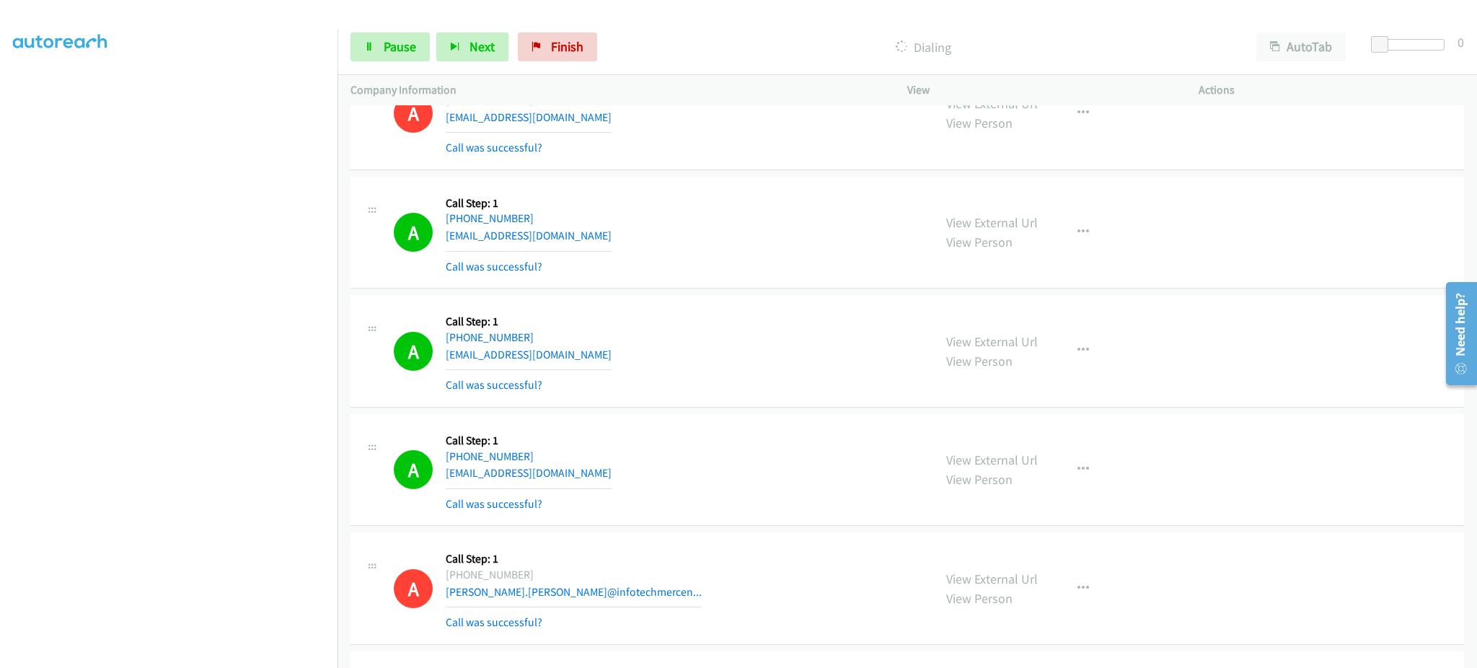
click at [614, 484] on div "A Callback Scheduled Call Step: 1 America/New_York [PHONE_NUMBER] [EMAIL_ADDRES…" at bounding box center [657, 470] width 527 height 86
click at [615, 483] on div "A Callback Scheduled Call Step: 1 America/New_York [PHONE_NUMBER] [EMAIL_ADDRES…" at bounding box center [657, 470] width 527 height 86
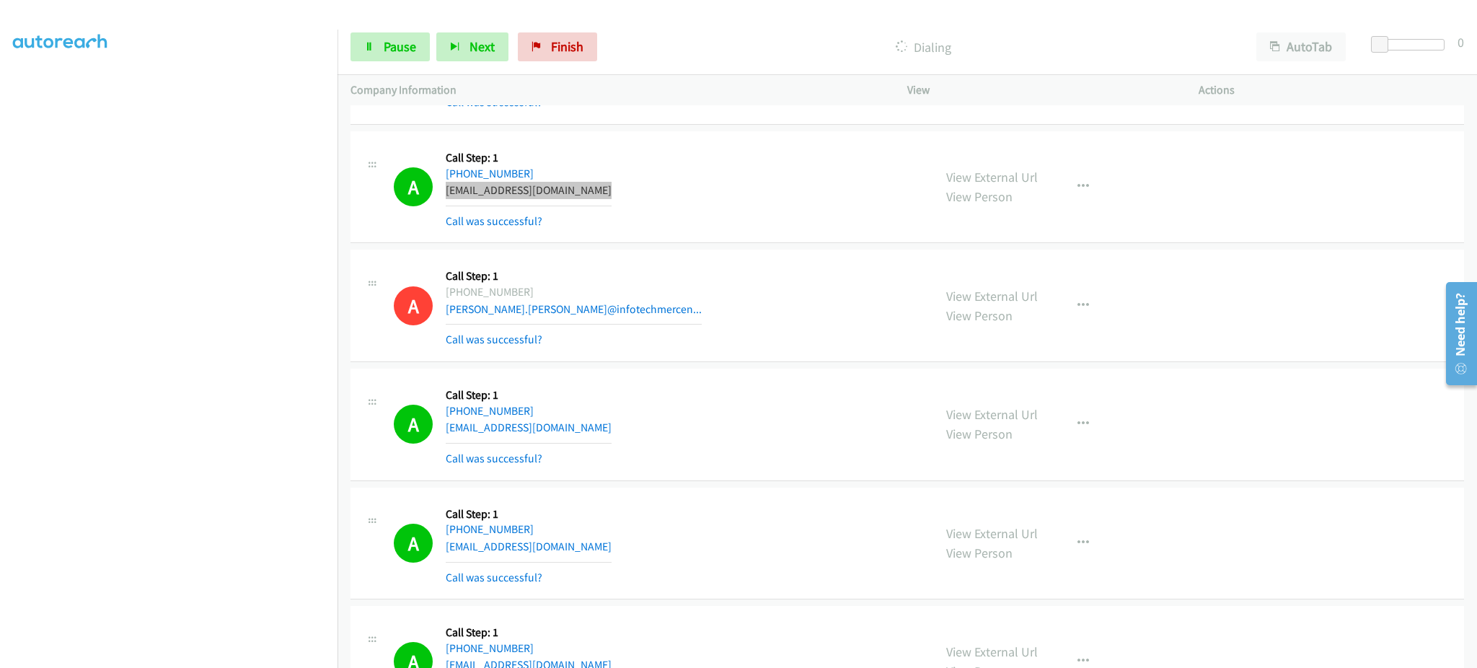
scroll to position [3751, 0]
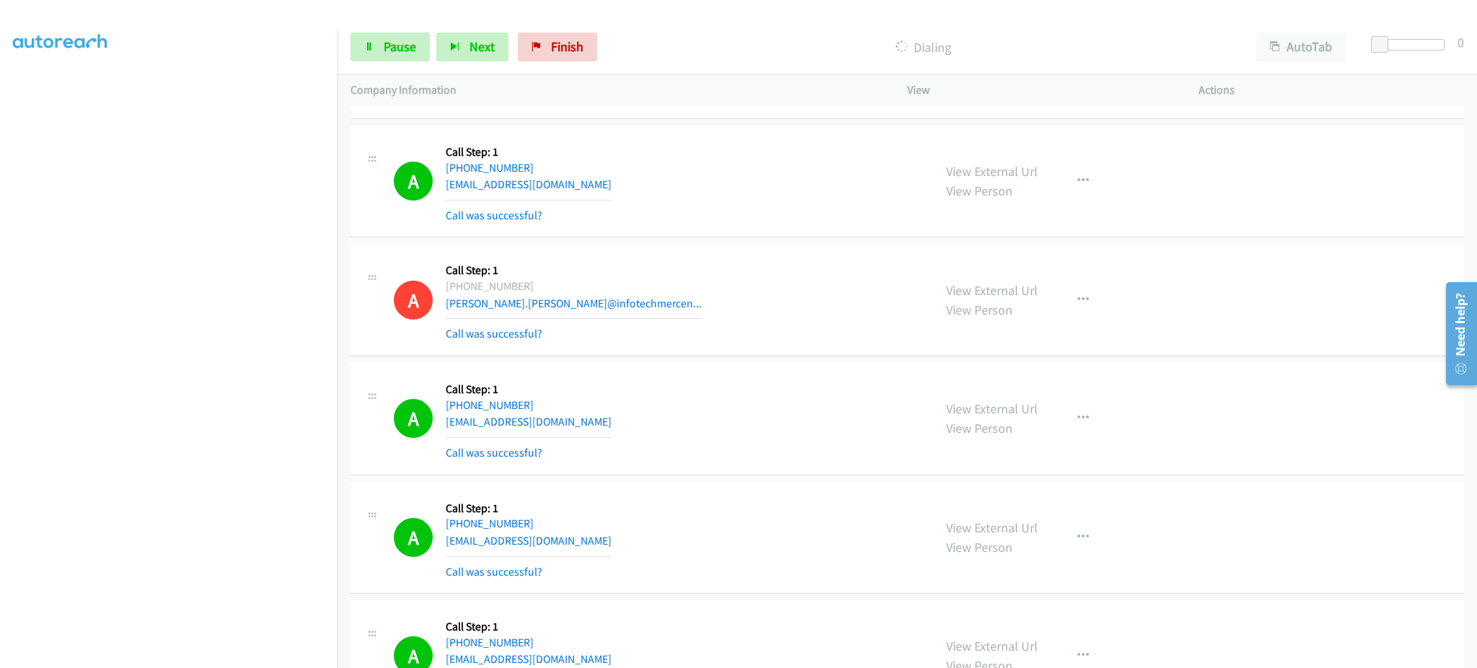
click at [622, 426] on div "A Callback Scheduled Call Step: 1 [GEOGRAPHIC_DATA]/[GEOGRAPHIC_DATA] [PHONE_NU…" at bounding box center [657, 419] width 527 height 86
click at [613, 544] on div "A Callback Scheduled Call Step: 1 America/New_York [PHONE_NUMBER] [EMAIL_ADDRES…" at bounding box center [657, 538] width 527 height 86
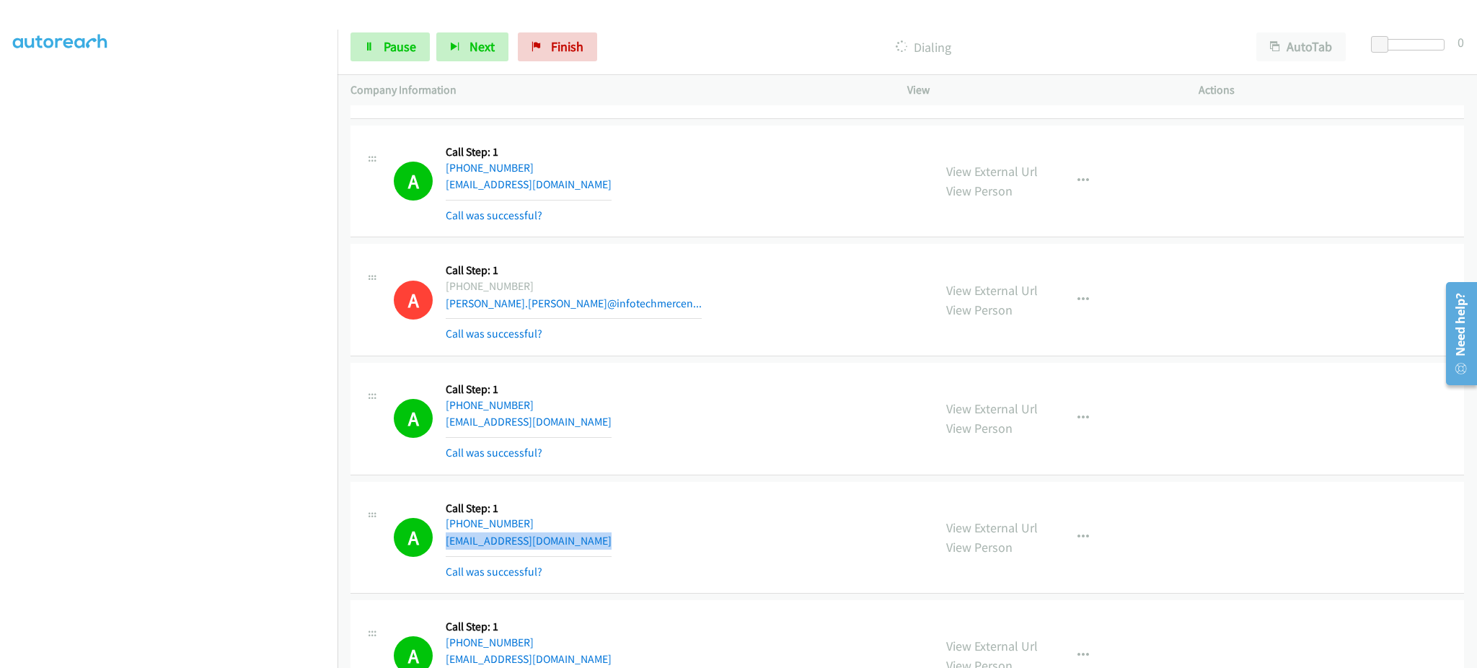
click at [613, 544] on div "A Callback Scheduled Call Step: 1 America/New_York [PHONE_NUMBER] [EMAIL_ADDRES…" at bounding box center [657, 538] width 527 height 86
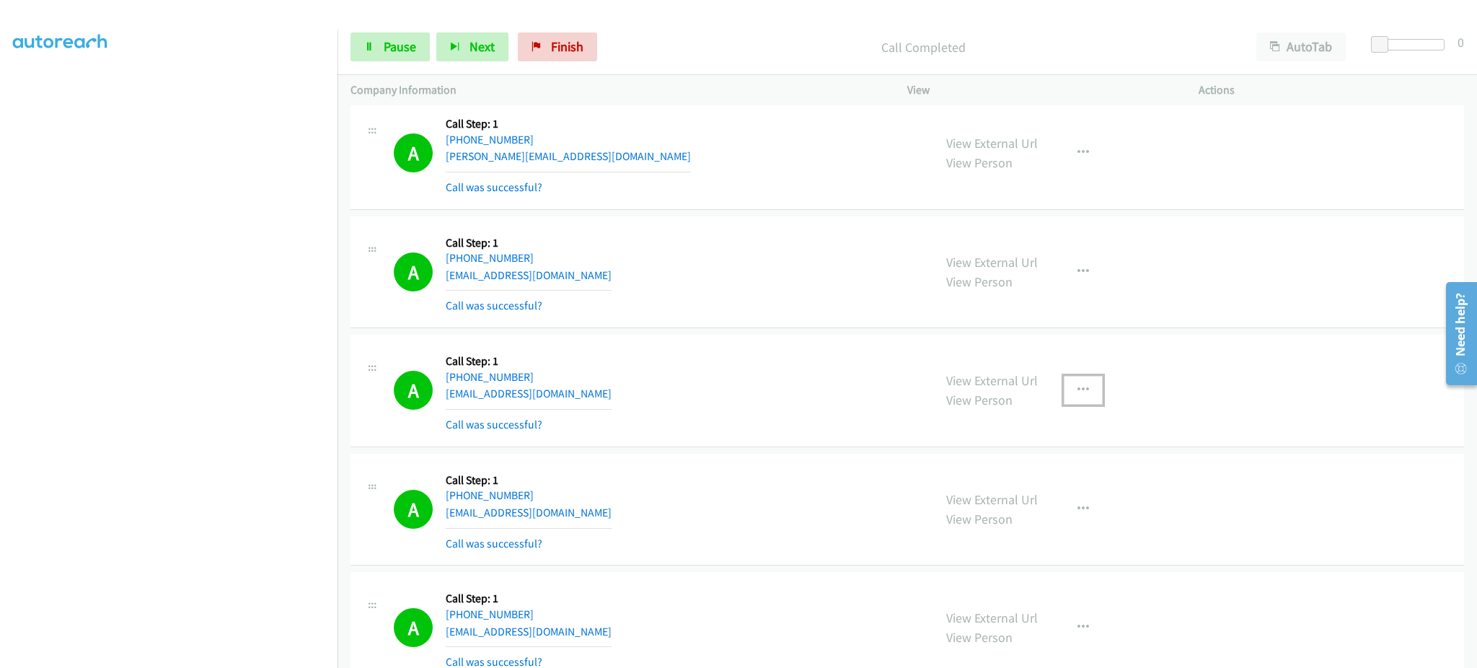
click at [1079, 405] on button "button" at bounding box center [1083, 390] width 39 height 29
click at [1046, 514] on link "Add to do not call list" at bounding box center [1006, 513] width 192 height 29
click at [601, 506] on div "A Callback Scheduled Call Step: 1 [GEOGRAPHIC_DATA]/[GEOGRAPHIC_DATA] [PHONE_NU…" at bounding box center [657, 510] width 527 height 86
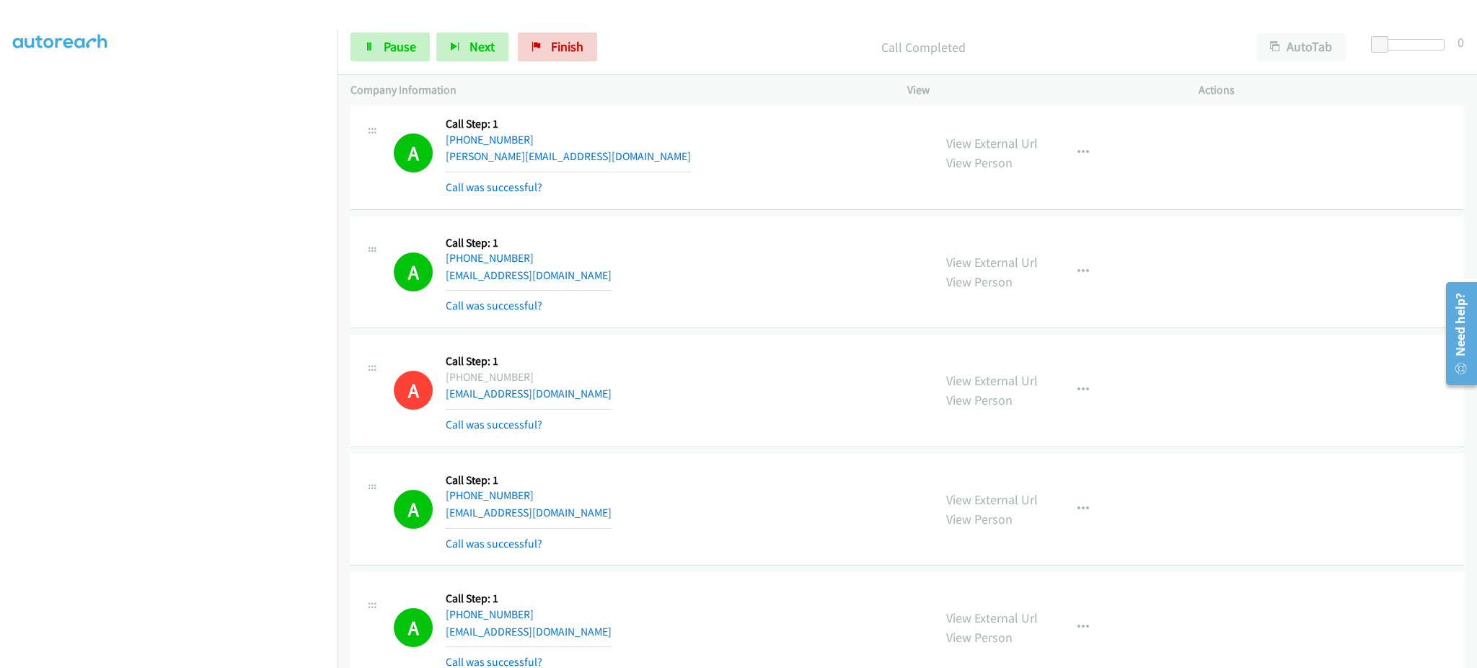
click at [607, 273] on div "A Callback Scheduled Call Step: 1 America/New_York [PHONE_NUMBER] [EMAIL_ADDRES…" at bounding box center [657, 272] width 527 height 86
click at [606, 276] on div "A Callback Scheduled Call Step: 1 America/New_York [PHONE_NUMBER] [EMAIL_ADDRES…" at bounding box center [657, 272] width 527 height 86
click at [605, 278] on div "A Callback Scheduled Call Step: 1 America/New_York [PHONE_NUMBER] [EMAIL_ADDRES…" at bounding box center [657, 272] width 527 height 86
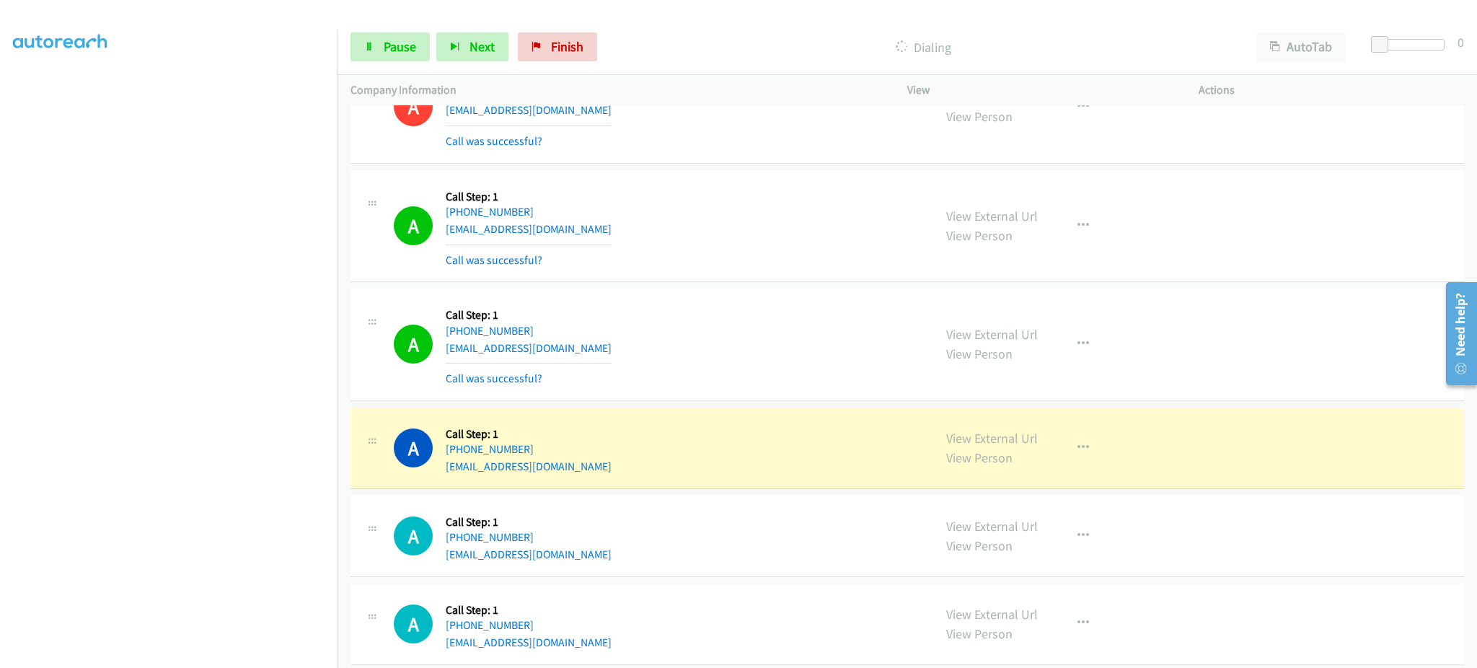
scroll to position [5550, 0]
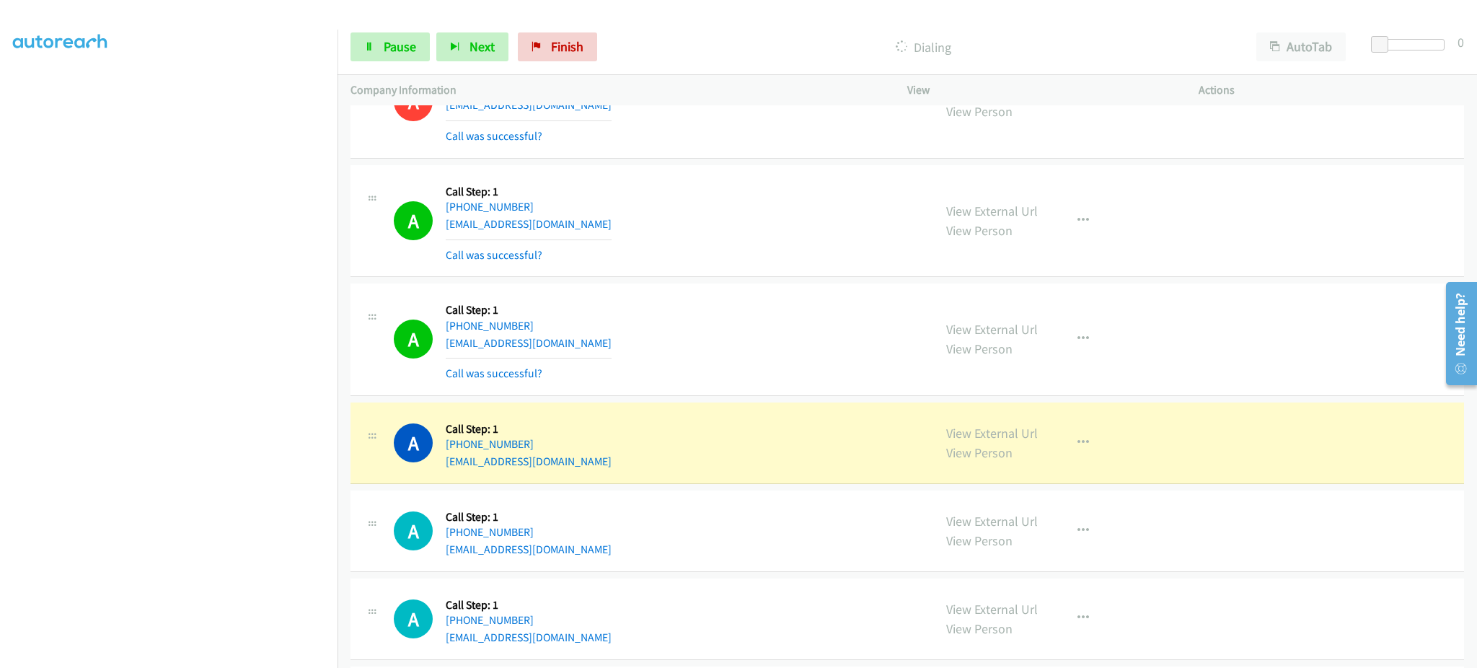
click at [601, 344] on div "A Callback Scheduled Call Step: 1 [GEOGRAPHIC_DATA]/[GEOGRAPHIC_DATA] [PHONE_NU…" at bounding box center [657, 340] width 527 height 86
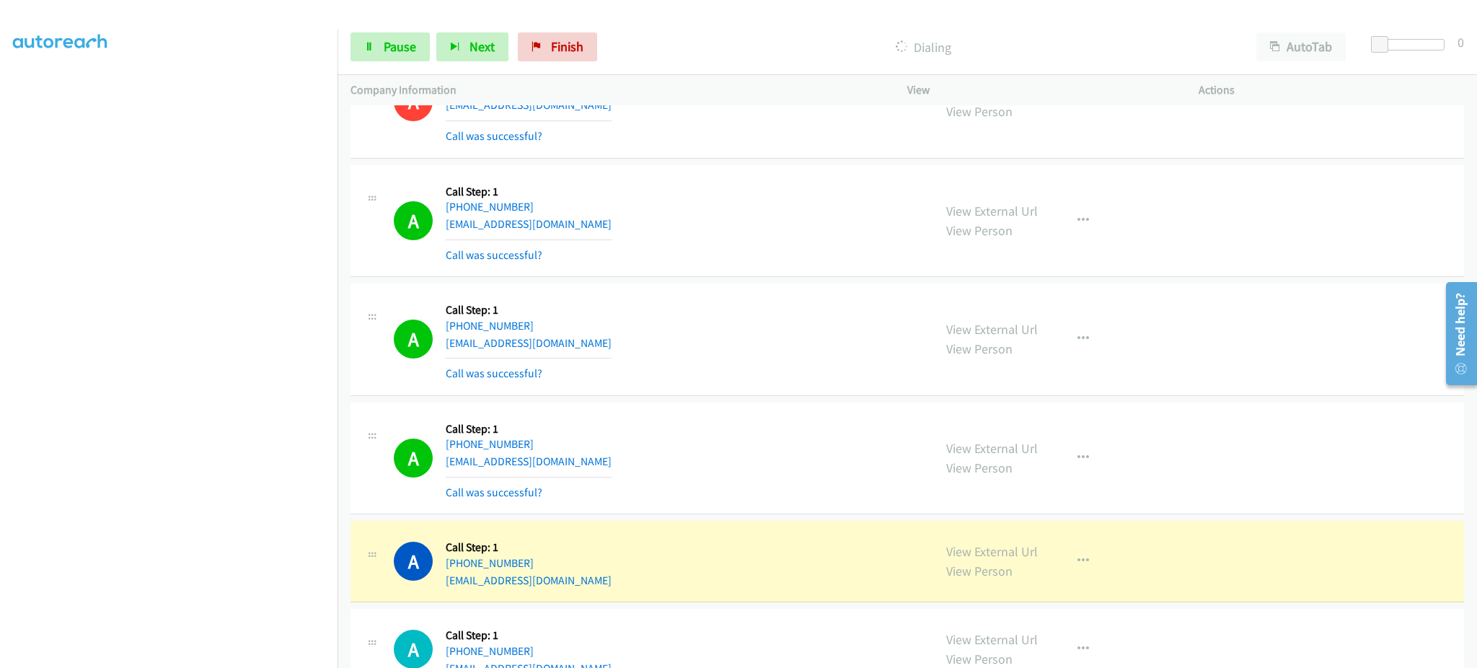
click at [612, 582] on div "A Callback Scheduled Call Step: 1 [GEOGRAPHIC_DATA]/[GEOGRAPHIC_DATA] [PHONE_NU…" at bounding box center [657, 561] width 527 height 55
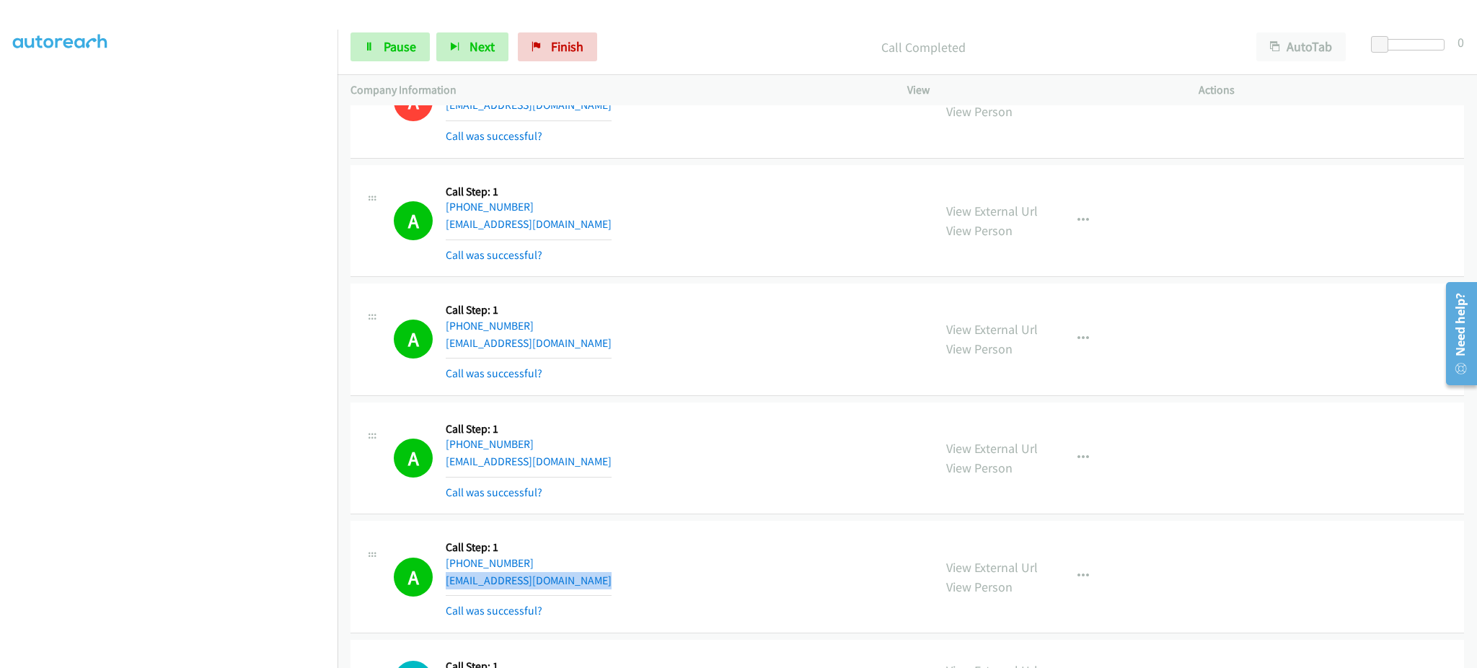
click at [576, 592] on div "A Callback Scheduled Call Step: 1 [GEOGRAPHIC_DATA]/[GEOGRAPHIC_DATA] [PHONE_NU…" at bounding box center [657, 577] width 527 height 86
click at [579, 585] on div "A Callback Scheduled Call Step: 1 [GEOGRAPHIC_DATA]/[GEOGRAPHIC_DATA] [PHONE_NU…" at bounding box center [657, 577] width 527 height 86
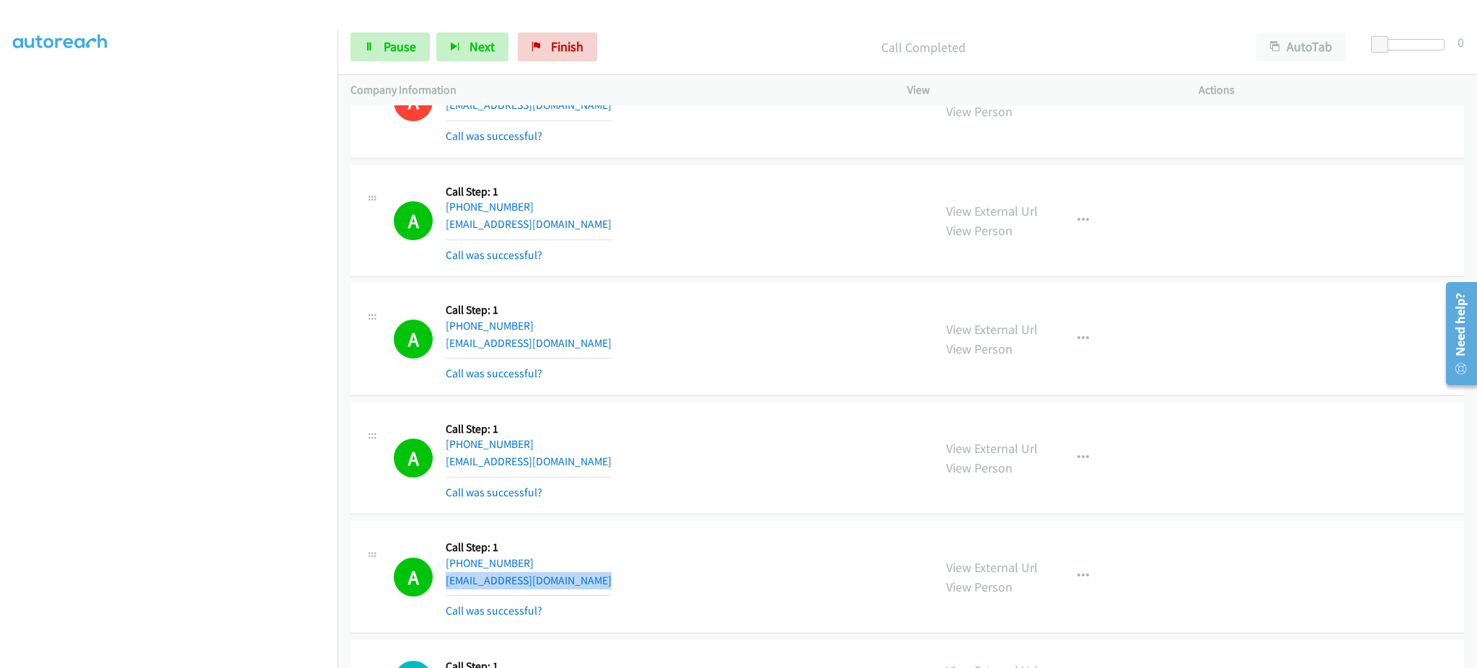
click at [579, 586] on div "A Callback Scheduled Call Step: 1 [GEOGRAPHIC_DATA]/[GEOGRAPHIC_DATA] [PHONE_NU…" at bounding box center [657, 577] width 527 height 86
click at [481, 63] on div "Start Calls Pause Next Finish Call Completed AutoTab AutoTab 0" at bounding box center [908, 47] width 1140 height 56
click at [479, 49] on span "Next" at bounding box center [482, 46] width 25 height 17
click at [477, 55] on button "Next" at bounding box center [472, 46] width 72 height 29
click at [392, 54] on span "Pause" at bounding box center [400, 46] width 32 height 17
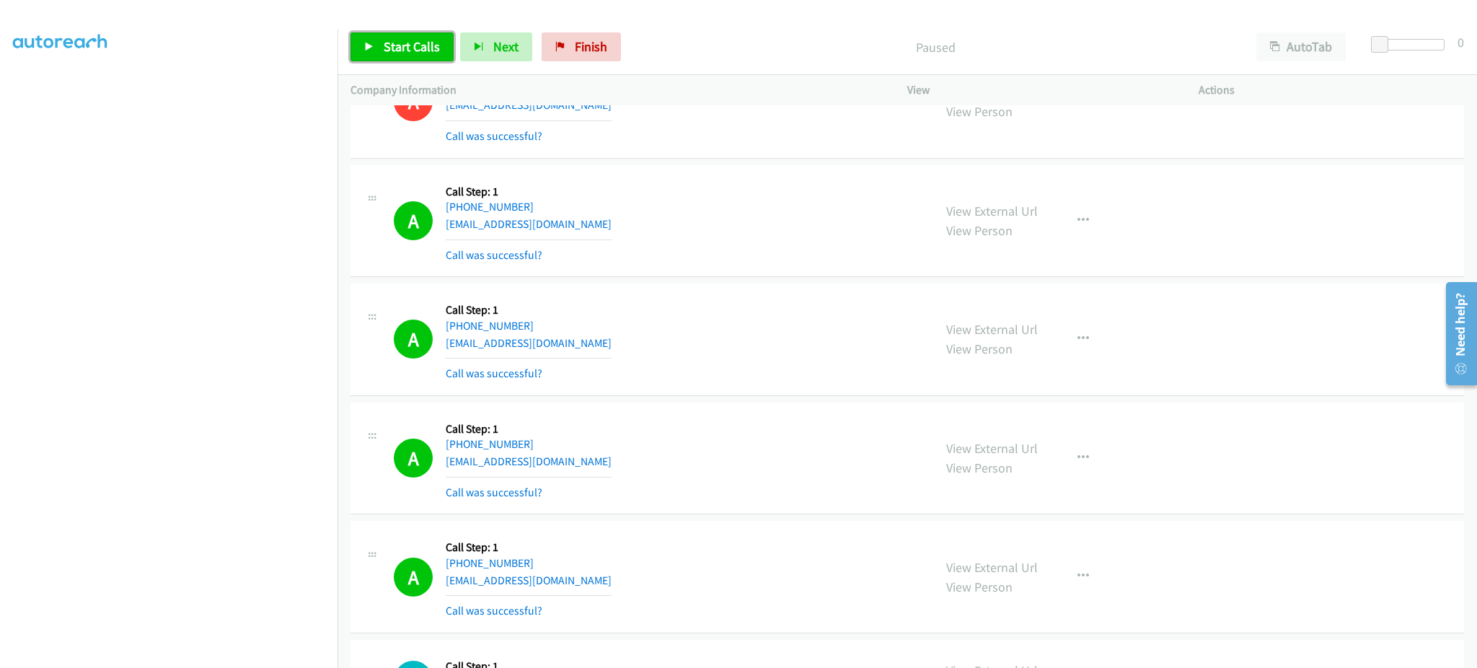
click at [417, 44] on span "Start Calls" at bounding box center [412, 46] width 56 height 17
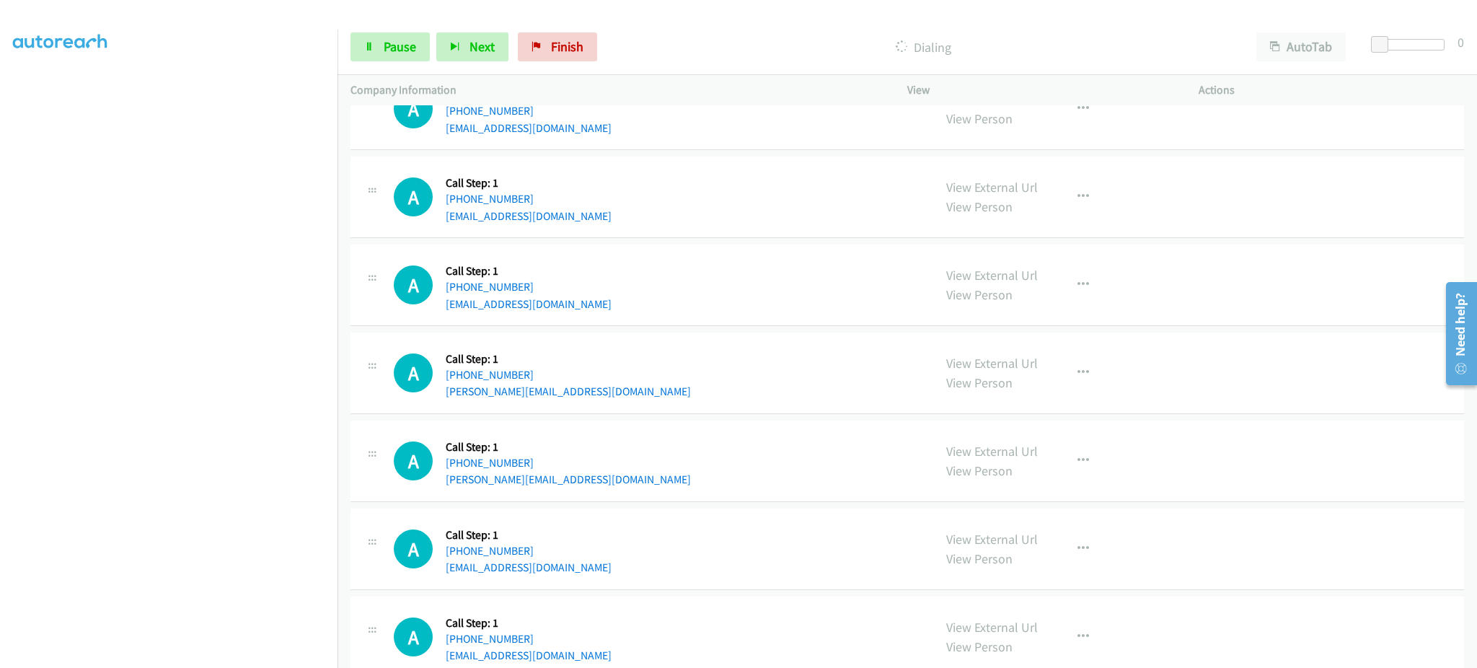
scroll to position [6127, 0]
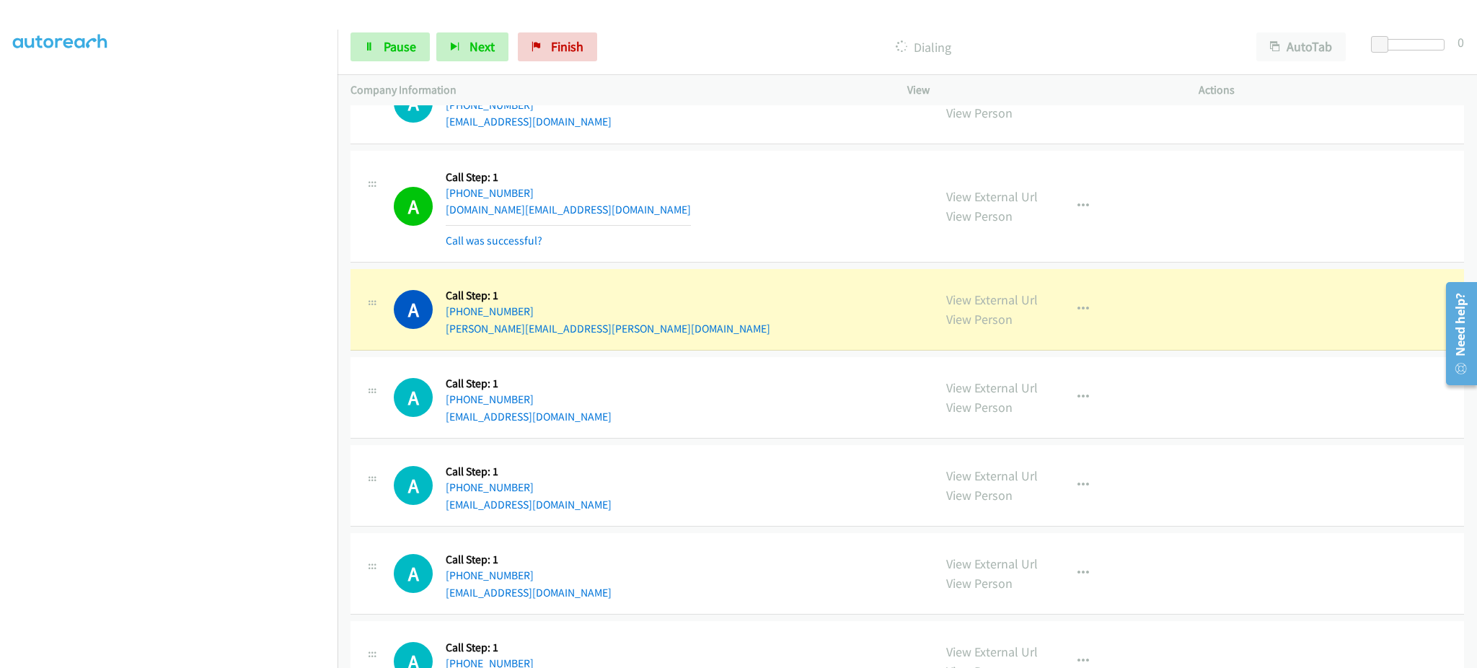
click at [602, 213] on div "A Callback Scheduled Call Step: 1 [GEOGRAPHIC_DATA]/[GEOGRAPHIC_DATA] [PHONE_NU…" at bounding box center [657, 207] width 527 height 86
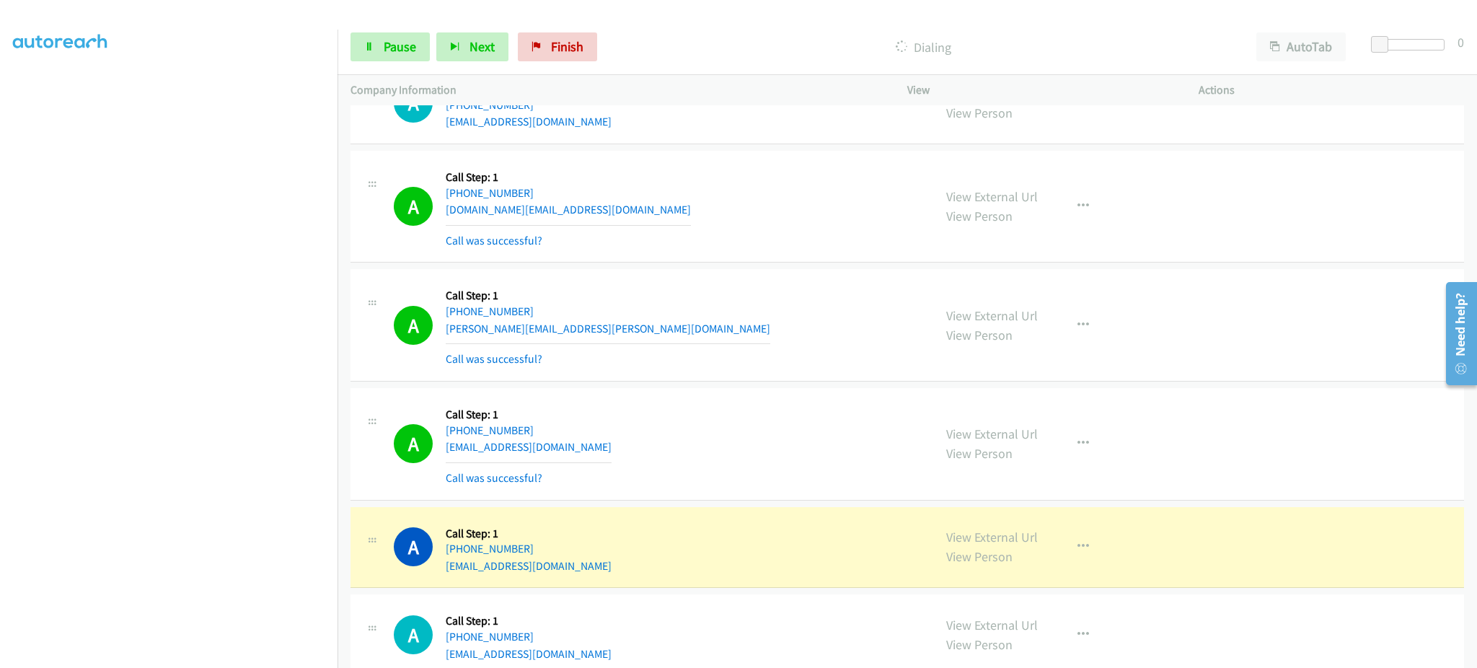
click at [597, 450] on div "A Callback Scheduled Call Step: 1 America/New_York [PHONE_NUMBER] [EMAIL_ADDRES…" at bounding box center [657, 444] width 527 height 86
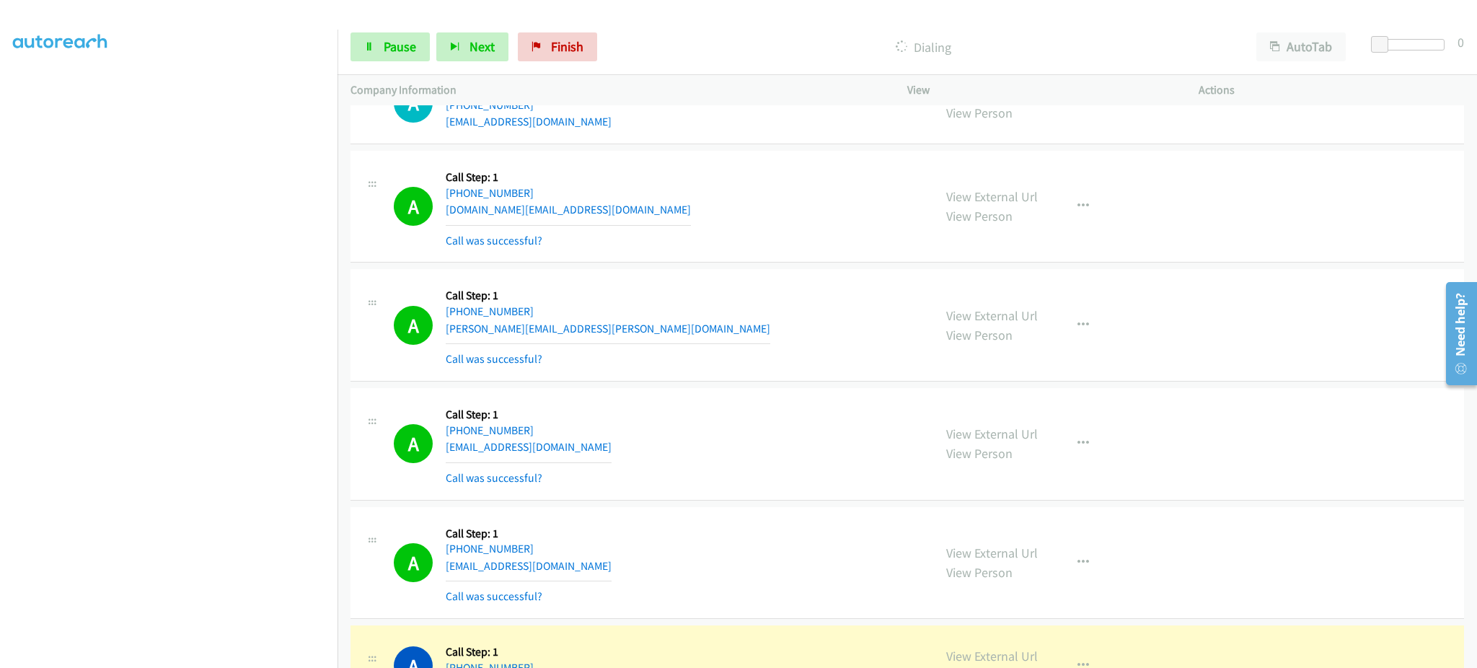
click at [590, 572] on div "A Callback Scheduled Call Step: 1 [GEOGRAPHIC_DATA]/[GEOGRAPHIC_DATA] [PHONE_NU…" at bounding box center [657, 563] width 527 height 86
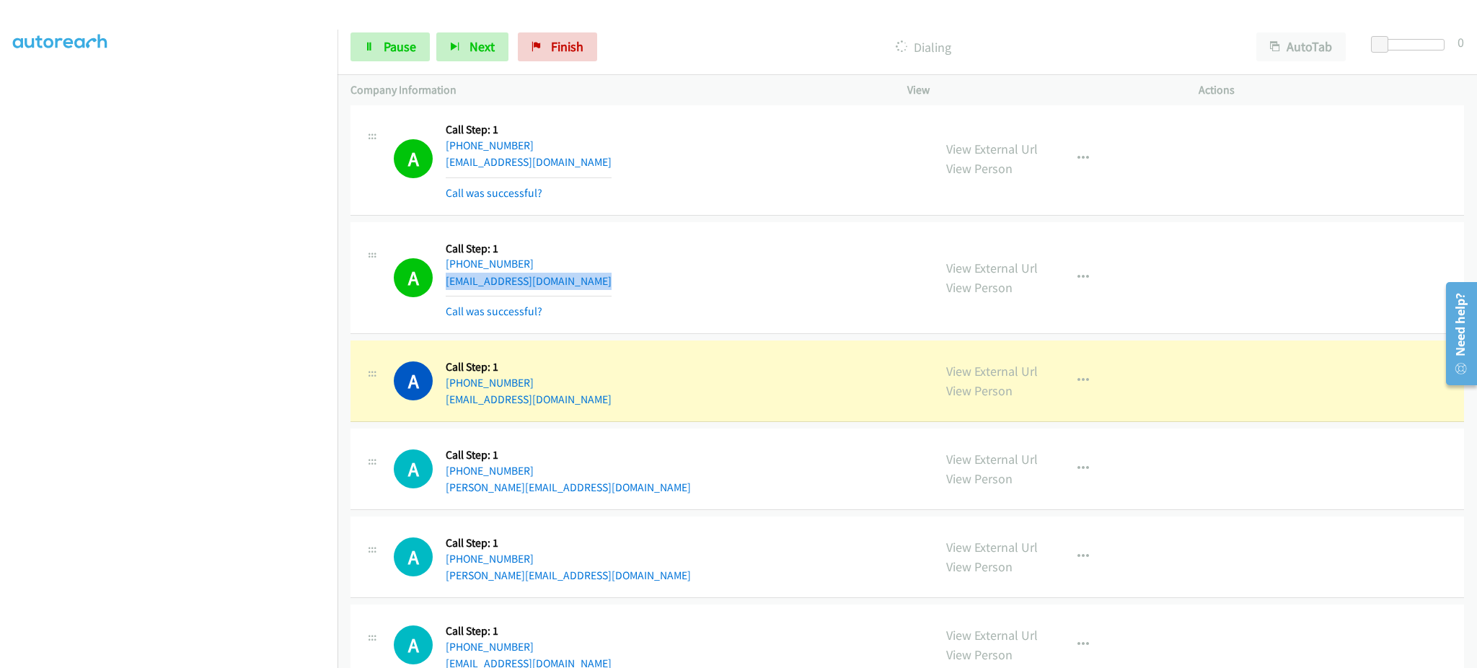
scroll to position [6416, 0]
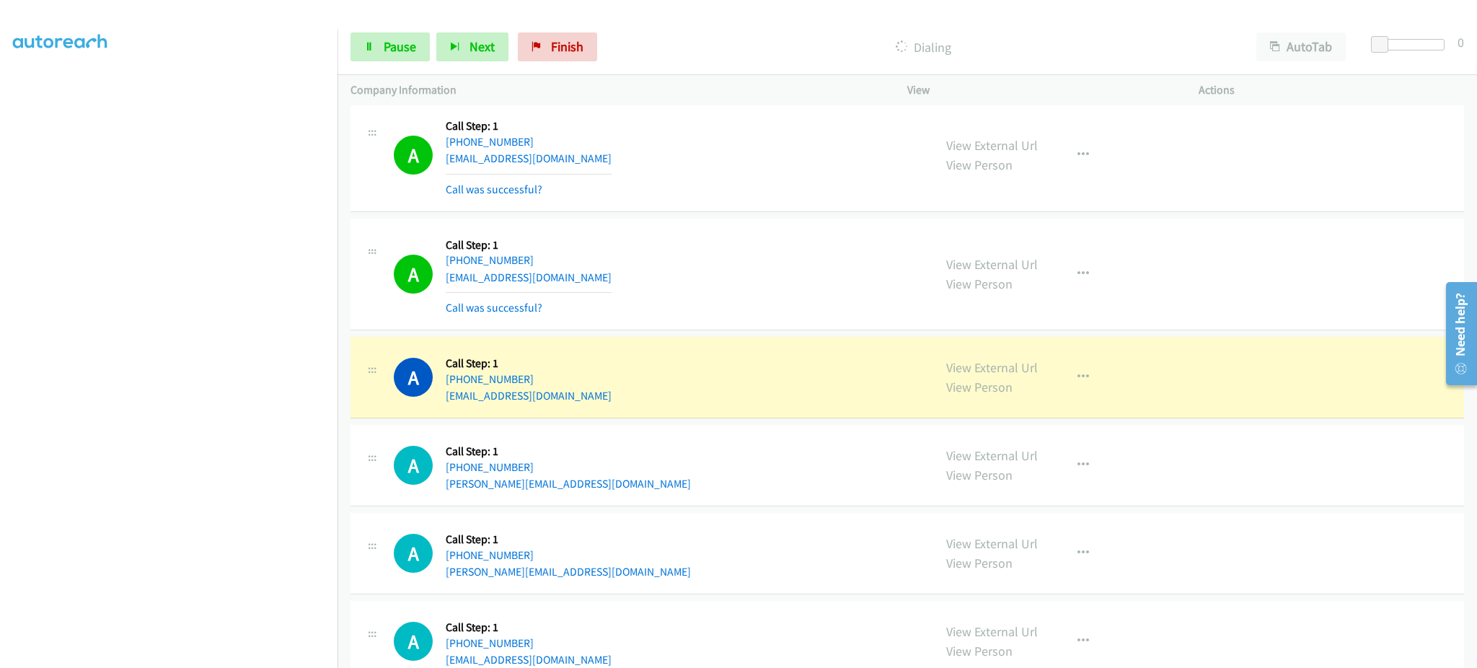
click at [600, 403] on div "A Callback Scheduled Call Step: 1 America/New_York [PHONE_NUMBER] [EMAIL_ADDRES…" at bounding box center [657, 377] width 527 height 55
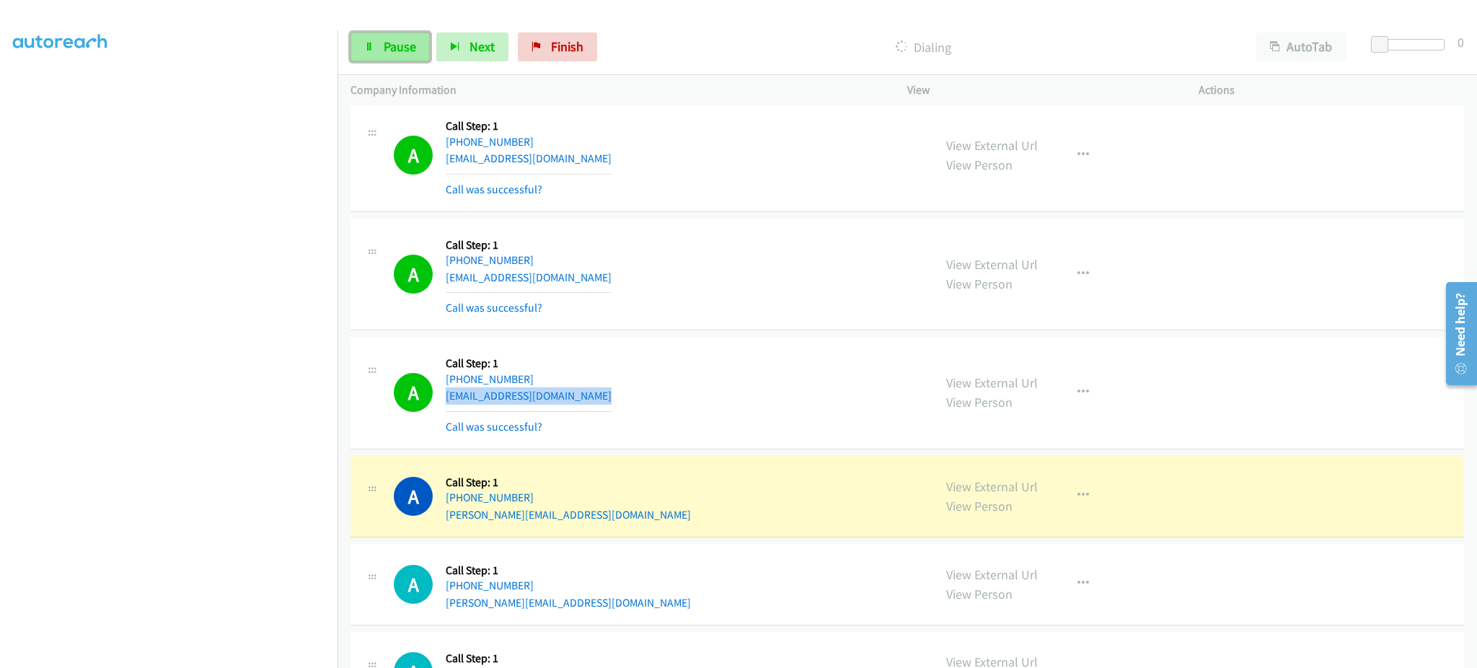
click at [394, 35] on link "Pause" at bounding box center [390, 46] width 79 height 29
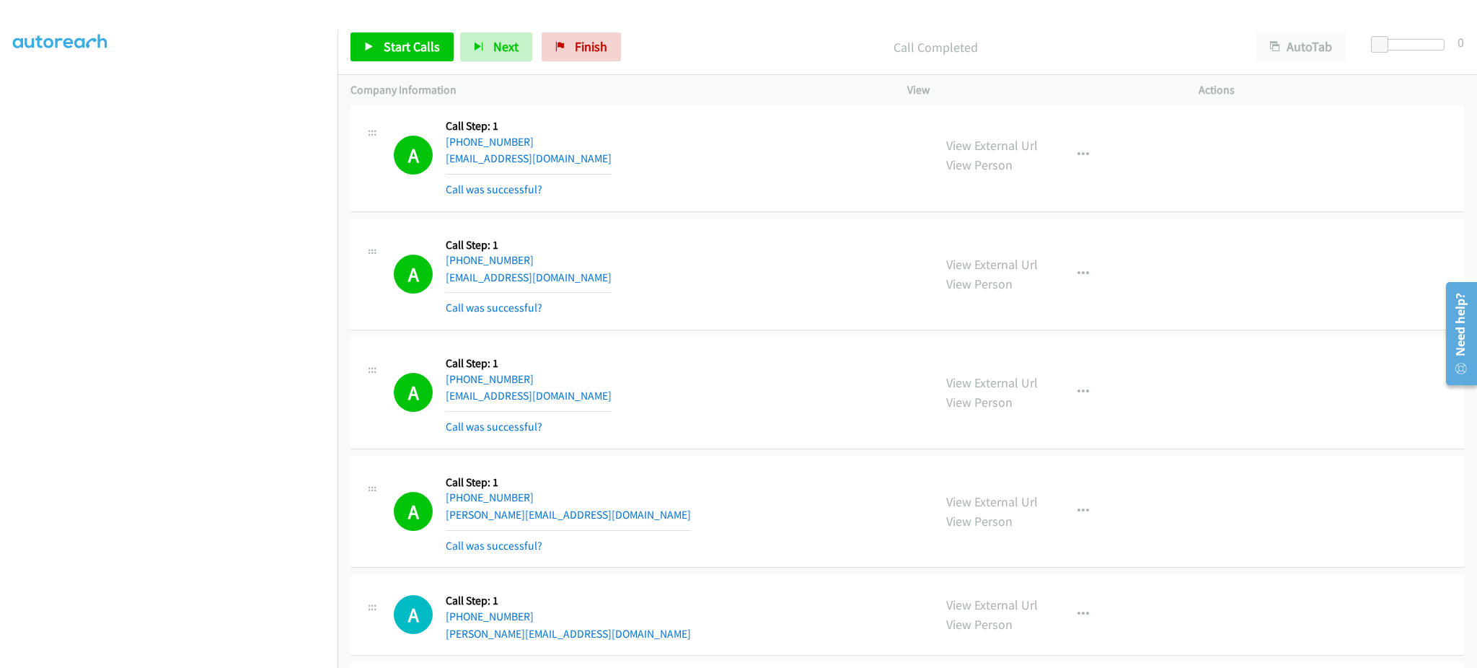
click at [613, 522] on div "A Callback Scheduled Call Step: 1 America/New_York [PHONE_NUMBER] [PERSON_NAME]…" at bounding box center [657, 512] width 527 height 86
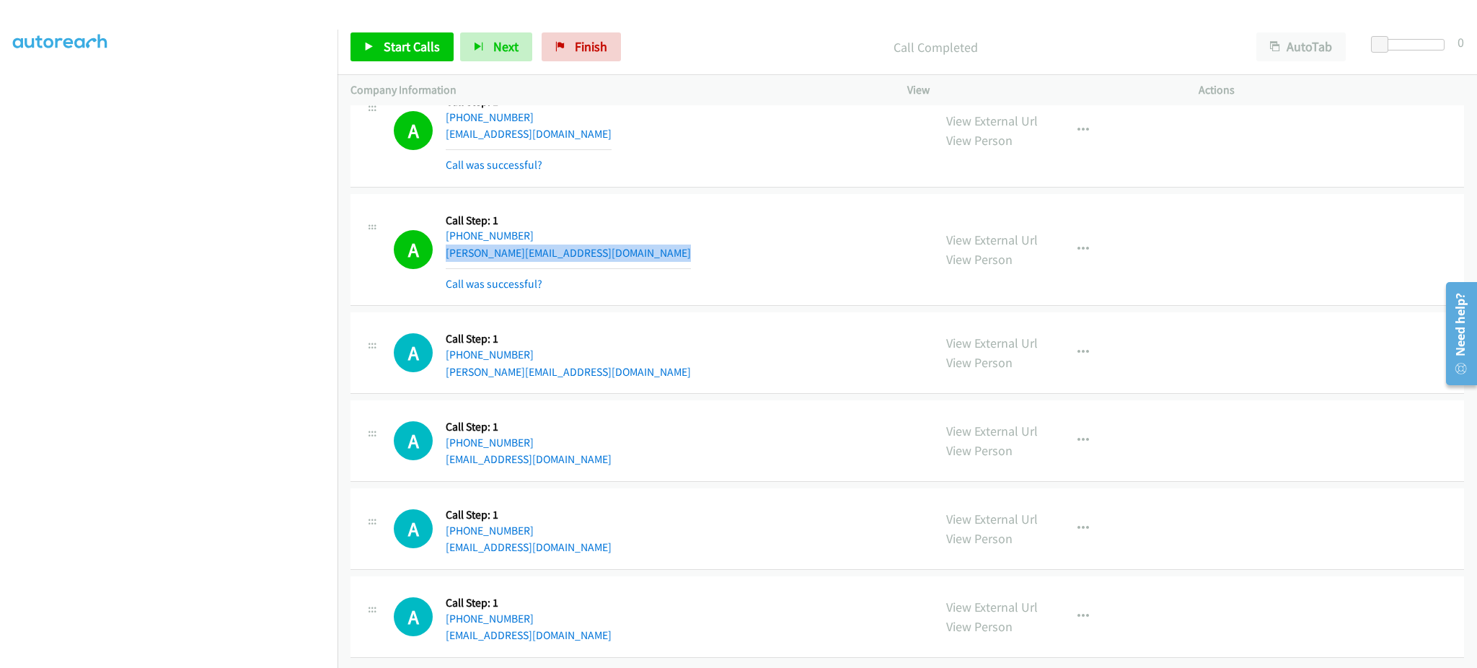
scroll to position [6696, 0]
click at [601, 359] on div "A Callback Scheduled Call Step: 1 [GEOGRAPHIC_DATA]/[GEOGRAPHIC_DATA] [PHONE_NU…" at bounding box center [657, 352] width 527 height 55
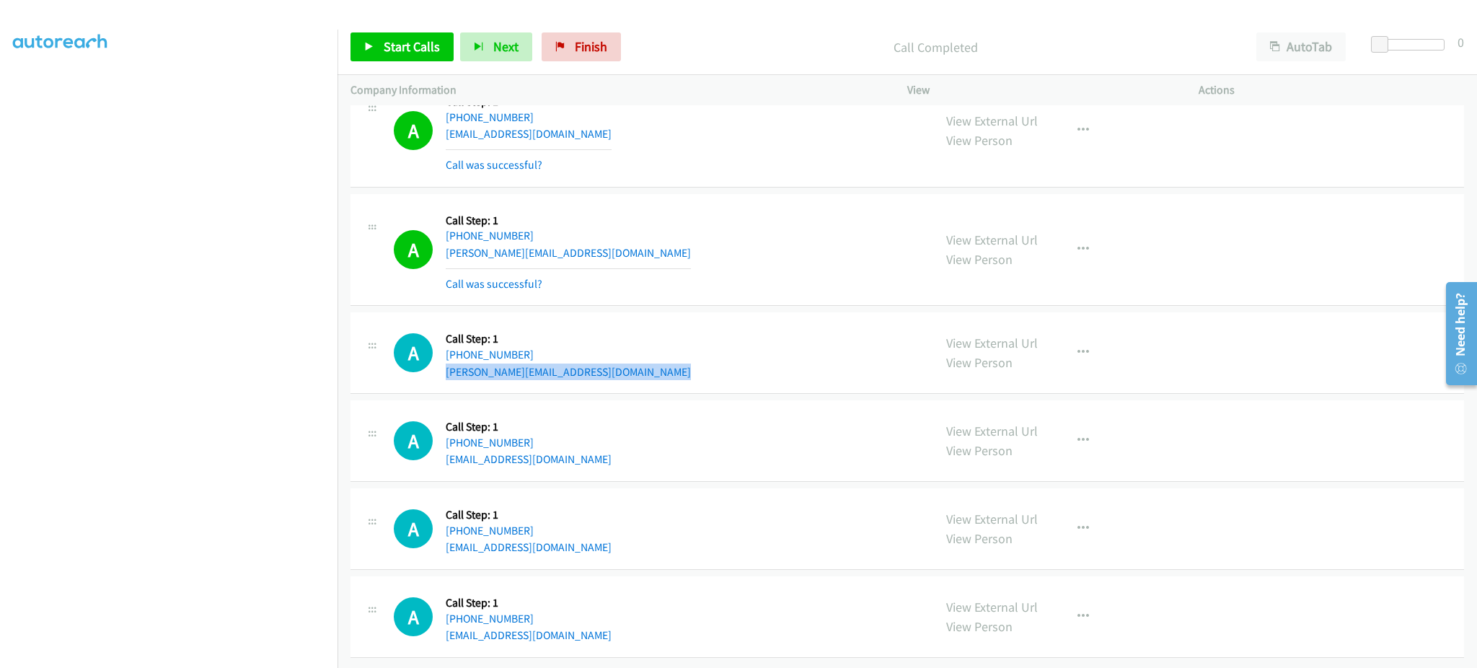
click at [601, 359] on div "A Callback Scheduled Call Step: 1 [GEOGRAPHIC_DATA]/[GEOGRAPHIC_DATA] [PHONE_NU…" at bounding box center [657, 352] width 527 height 55
click at [395, 45] on span "Start Calls" at bounding box center [412, 46] width 56 height 17
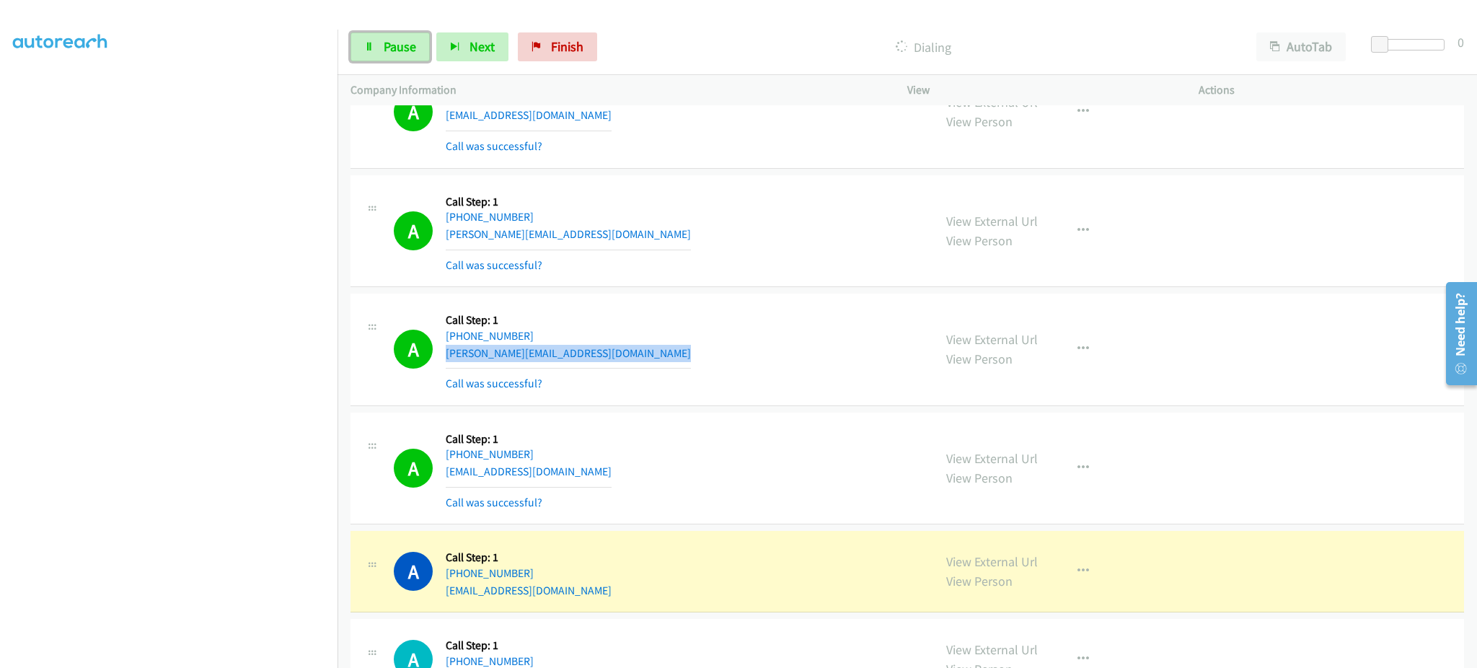
drag, startPoint x: 410, startPoint y: 46, endPoint x: 548, endPoint y: 18, distance: 139.9
click at [410, 46] on span "Pause" at bounding box center [400, 46] width 32 height 17
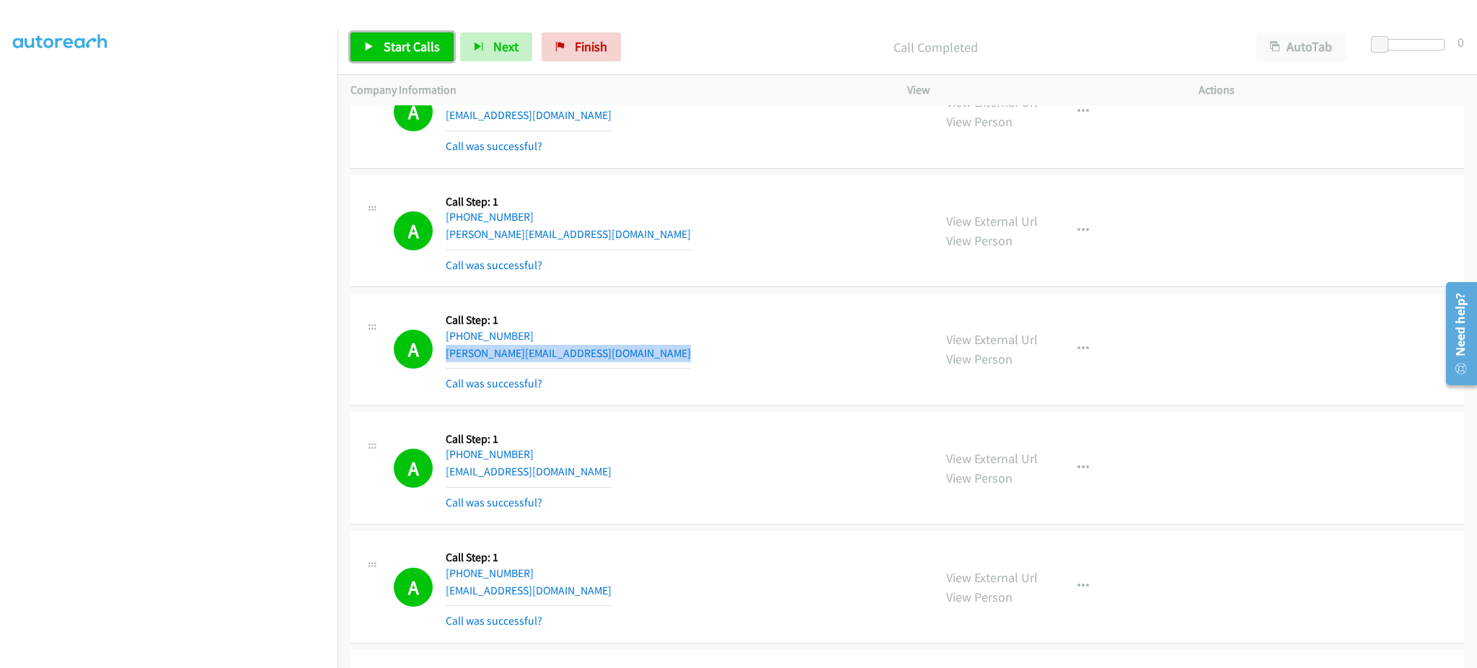
click at [404, 53] on span "Start Calls" at bounding box center [412, 46] width 56 height 17
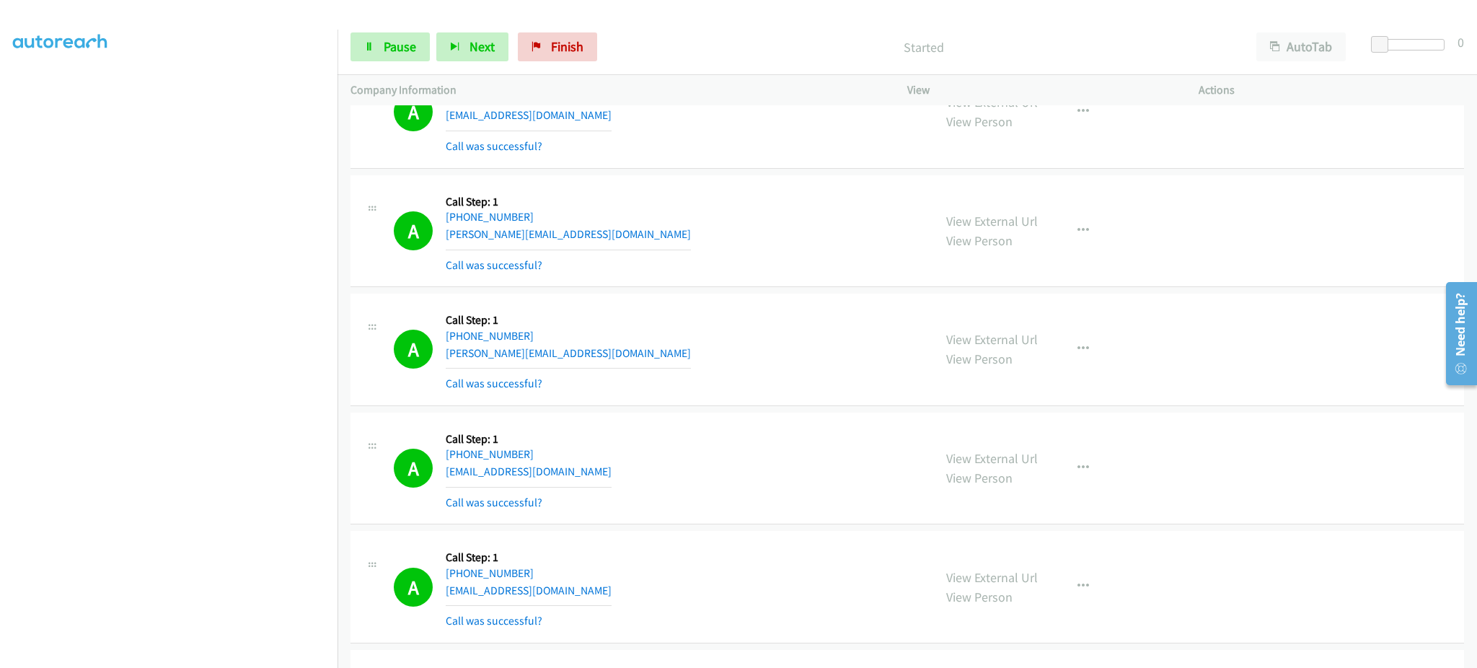
click at [758, 343] on div "A Callback Scheduled Call Step: 1 [GEOGRAPHIC_DATA]/[GEOGRAPHIC_DATA] [PHONE_NU…" at bounding box center [657, 350] width 527 height 86
click at [594, 364] on div "A Callback Scheduled Call Step: 1 [GEOGRAPHIC_DATA]/[GEOGRAPHIC_DATA] [PHONE_NU…" at bounding box center [657, 350] width 527 height 86
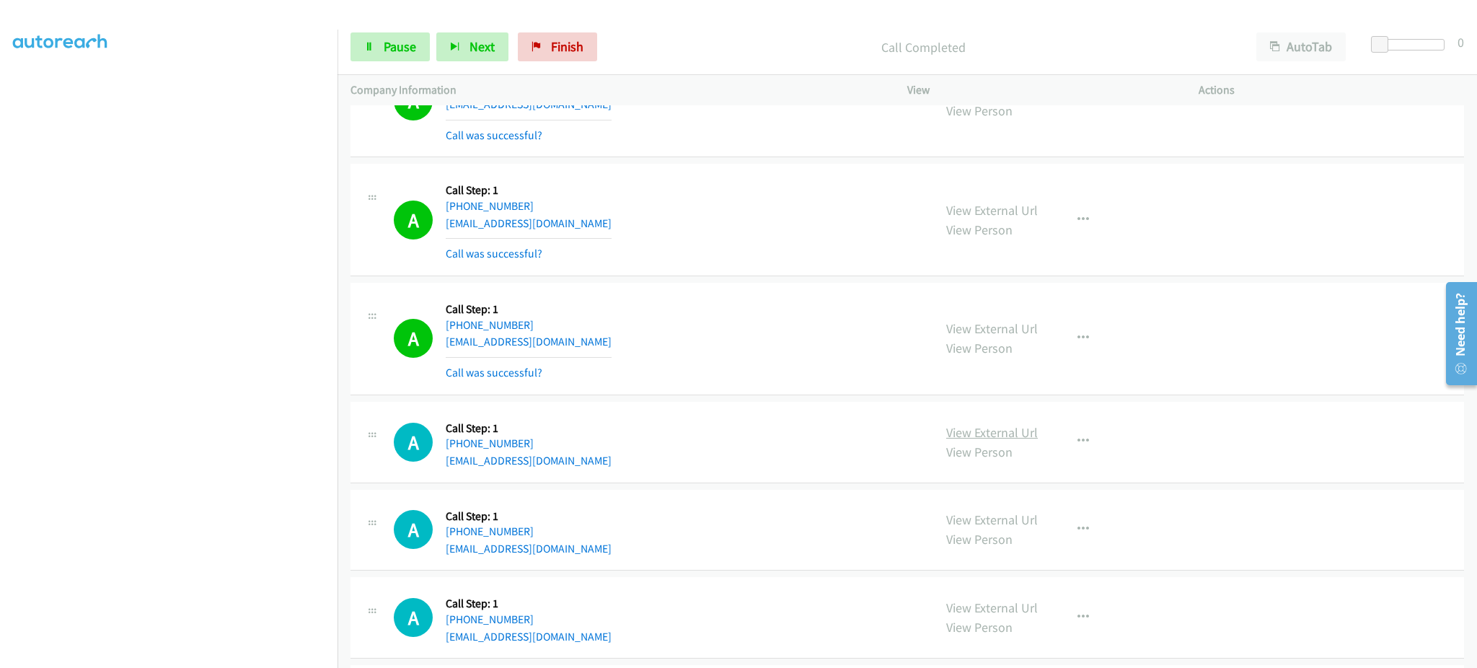
scroll to position [7296, 0]
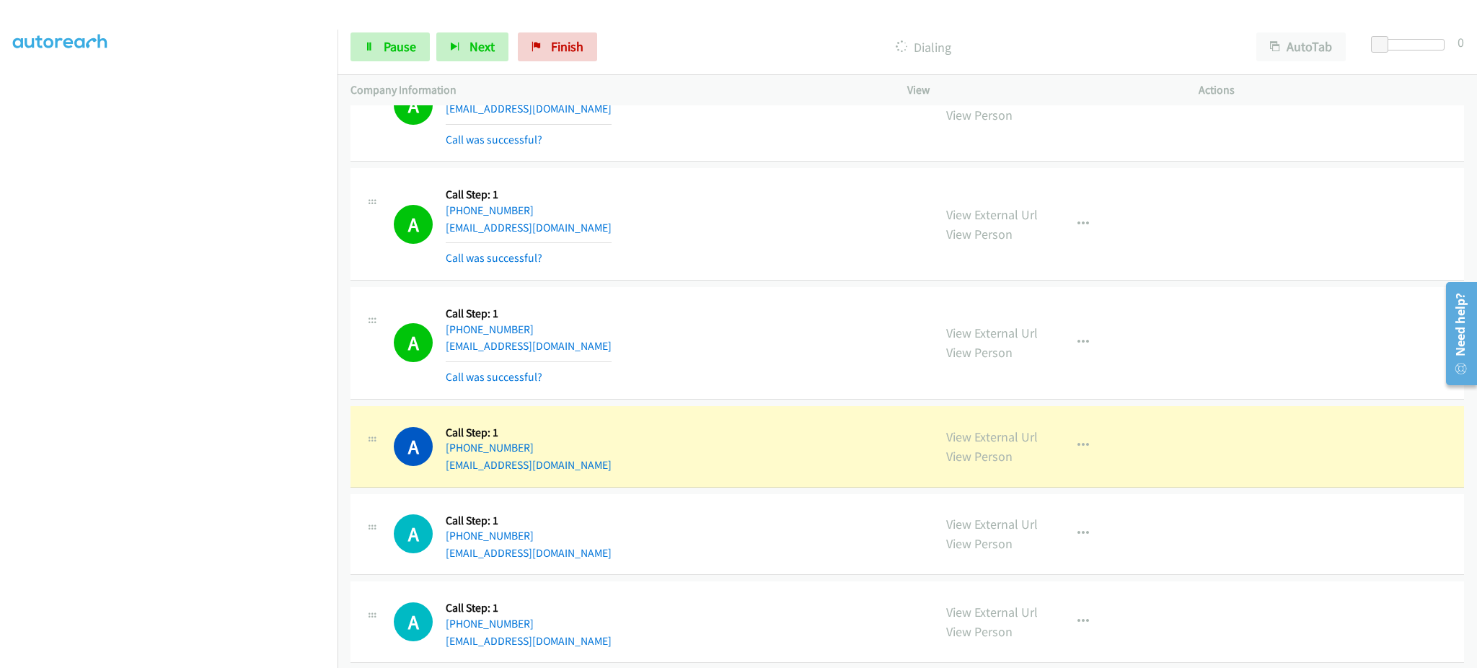
click at [643, 362] on div "A Callback Scheduled Call Step: 1 [GEOGRAPHIC_DATA]/[GEOGRAPHIC_DATA] [PHONE_NU…" at bounding box center [657, 343] width 527 height 86
click at [594, 227] on div "A Callback Scheduled Call Step: 1 America/New_York [PHONE_NUMBER] [EMAIL_ADDRES…" at bounding box center [657, 224] width 527 height 86
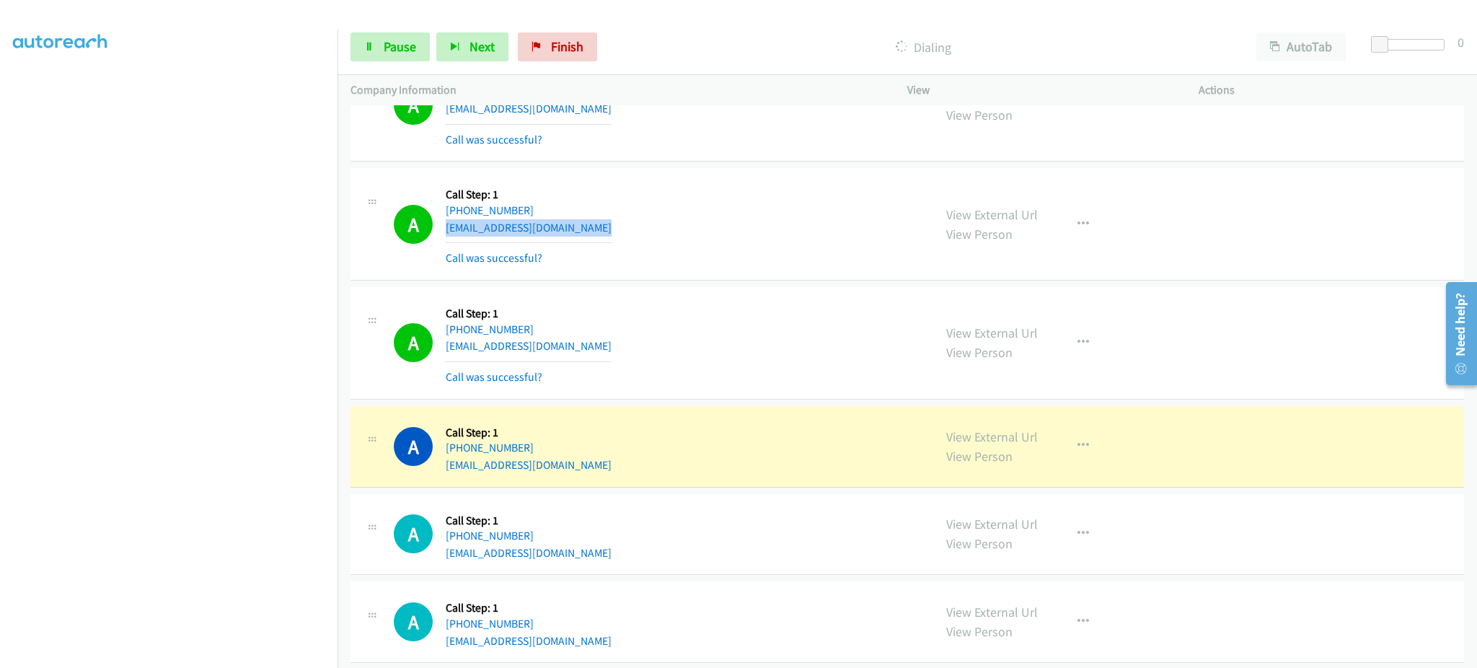
click at [594, 227] on div "A Callback Scheduled Call Step: 1 America/New_York [PHONE_NUMBER] [EMAIL_ADDRES…" at bounding box center [657, 224] width 527 height 86
click at [613, 354] on div "A Callback Scheduled Call Step: 1 [GEOGRAPHIC_DATA]/[GEOGRAPHIC_DATA] [PHONE_NU…" at bounding box center [657, 343] width 527 height 86
click at [612, 353] on div "A Callback Scheduled Call Step: 1 [GEOGRAPHIC_DATA]/[GEOGRAPHIC_DATA] [PHONE_NU…" at bounding box center [657, 343] width 527 height 86
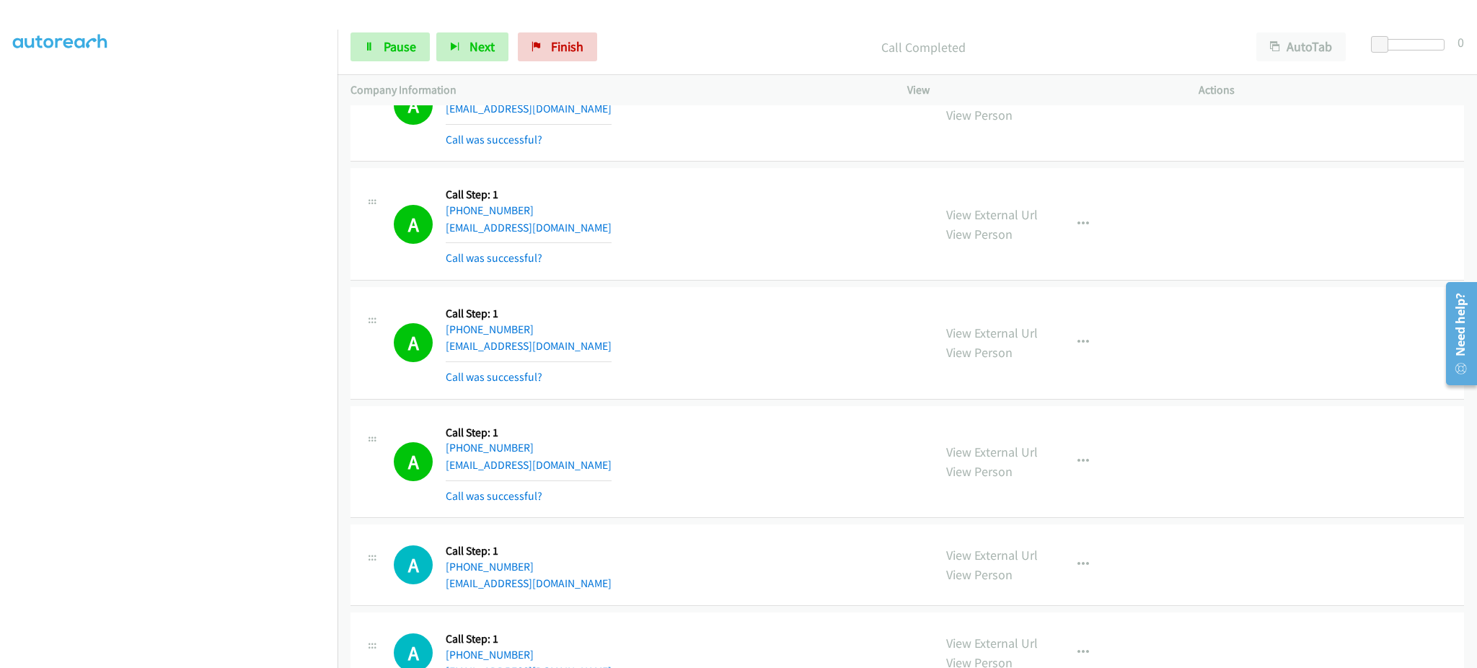
click at [602, 467] on div "A Callback Scheduled Call Step: 1 [GEOGRAPHIC_DATA]/[GEOGRAPHIC_DATA] [PHONE_NU…" at bounding box center [657, 462] width 527 height 86
click at [601, 467] on div "A Callback Scheduled Call Step: 1 [GEOGRAPHIC_DATA]/[GEOGRAPHIC_DATA] [PHONE_NU…" at bounding box center [657, 462] width 527 height 86
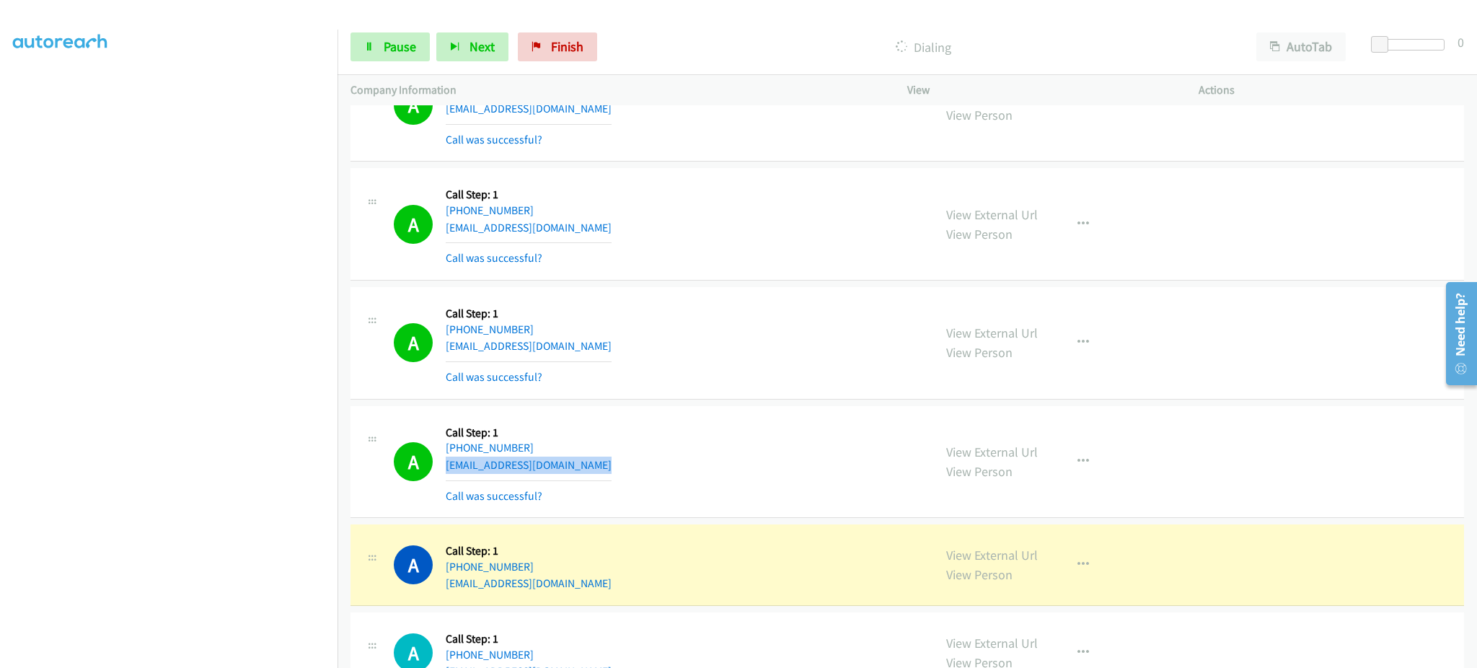
click at [601, 467] on div "A Callback Scheduled Call Step: 1 [GEOGRAPHIC_DATA]/[GEOGRAPHIC_DATA] [PHONE_NU…" at bounding box center [657, 462] width 527 height 86
click at [656, 603] on div "A Callback Scheduled Call Step: 1 [GEOGRAPHIC_DATA]/[GEOGRAPHIC_DATA] [PHONE_NU…" at bounding box center [908, 565] width 1114 height 82
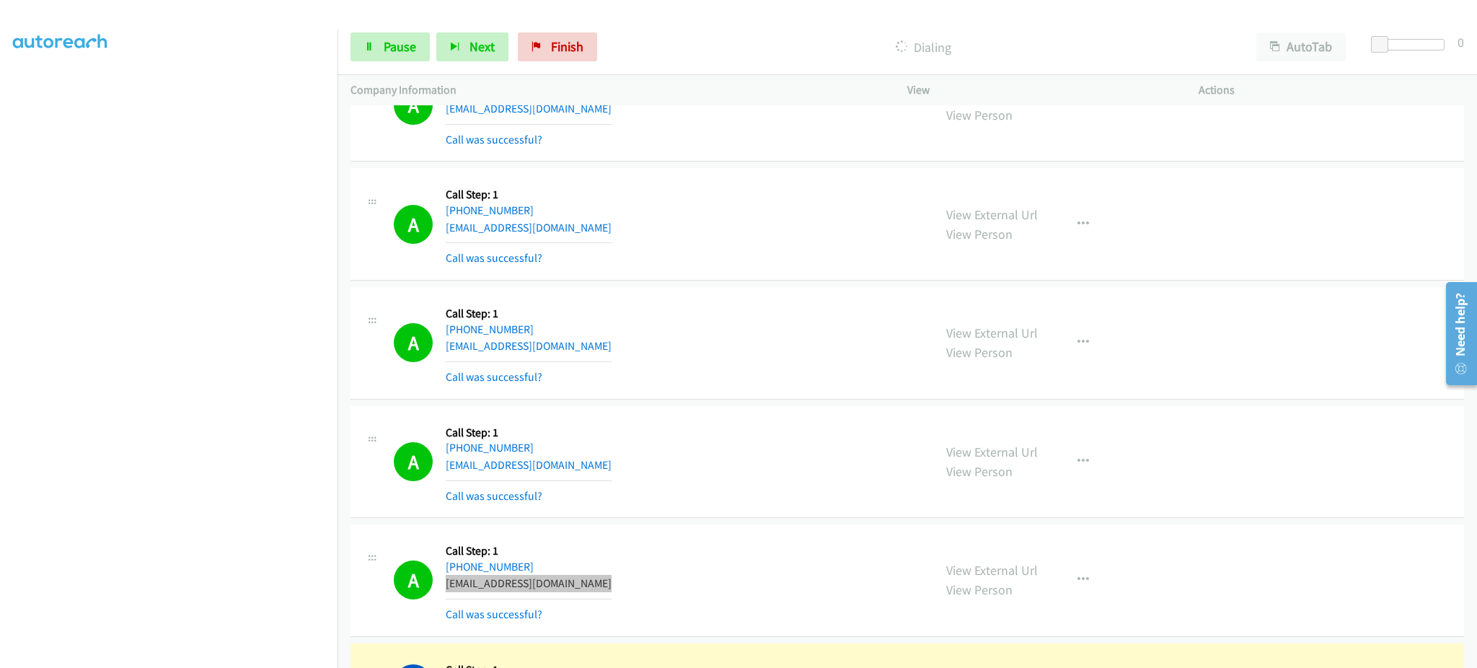
scroll to position [7585, 0]
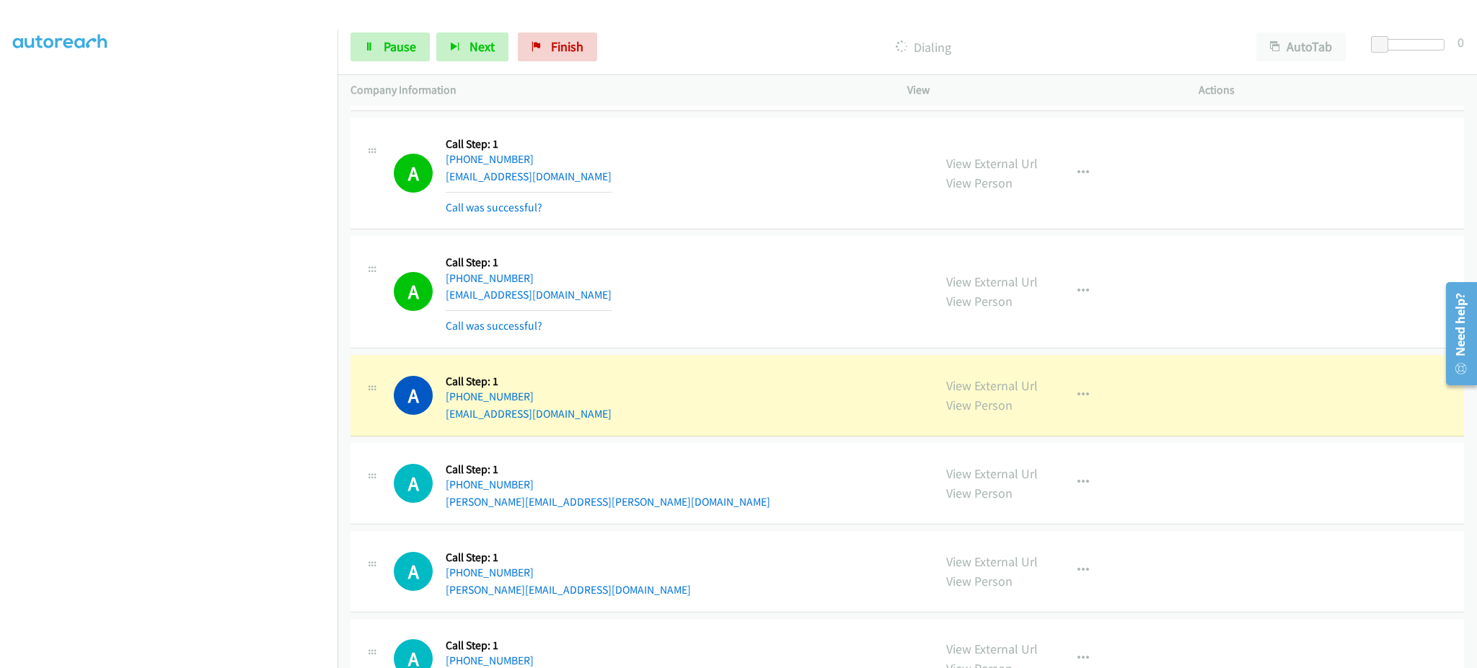
click at [578, 433] on div "A Callback Scheduled Call Step: 1 America/New_York [PHONE_NUMBER] [EMAIL_ADDRES…" at bounding box center [908, 396] width 1114 height 82
click at [589, 418] on div "A Callback Scheduled Call Step: 1 America/New_York [PHONE_NUMBER] [EMAIL_ADDRES…" at bounding box center [657, 395] width 527 height 55
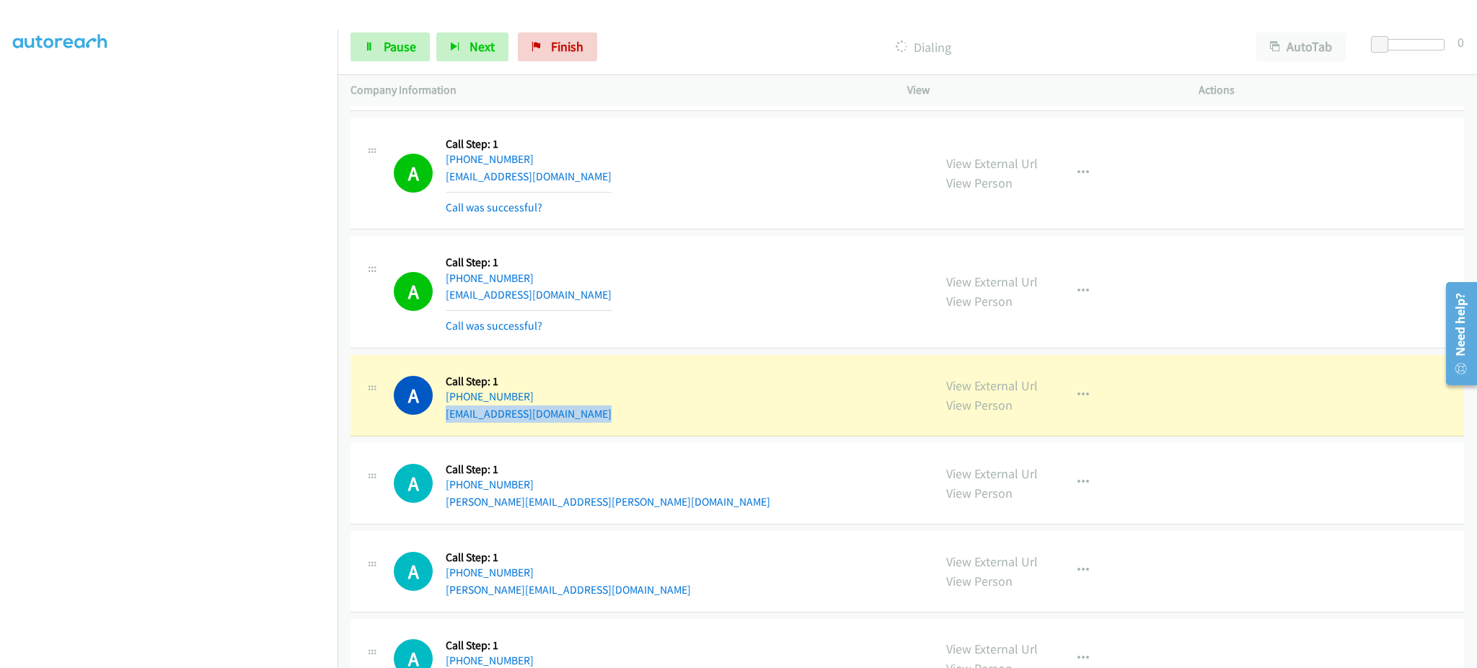
click at [589, 418] on div "A Callback Scheduled Call Step: 1 America/New_York [PHONE_NUMBER] [EMAIL_ADDRES…" at bounding box center [657, 395] width 527 height 55
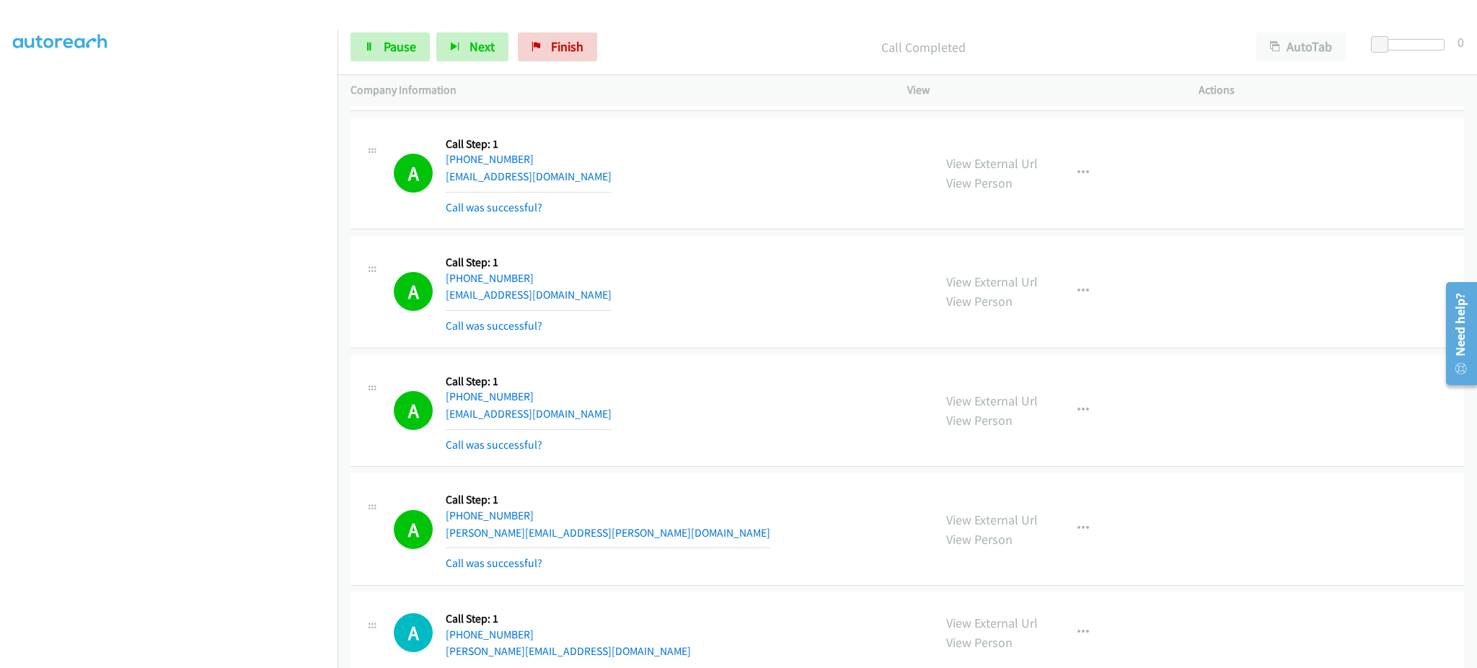
click at [474, 23] on div "Start Calls Pause Next Finish Call Completed AutoTab AutoTab 0" at bounding box center [908, 47] width 1140 height 56
click at [478, 50] on span "Next" at bounding box center [482, 46] width 25 height 17
click at [381, 54] on link "Pause" at bounding box center [390, 46] width 79 height 29
click at [396, 50] on span "Start Calls" at bounding box center [412, 46] width 56 height 17
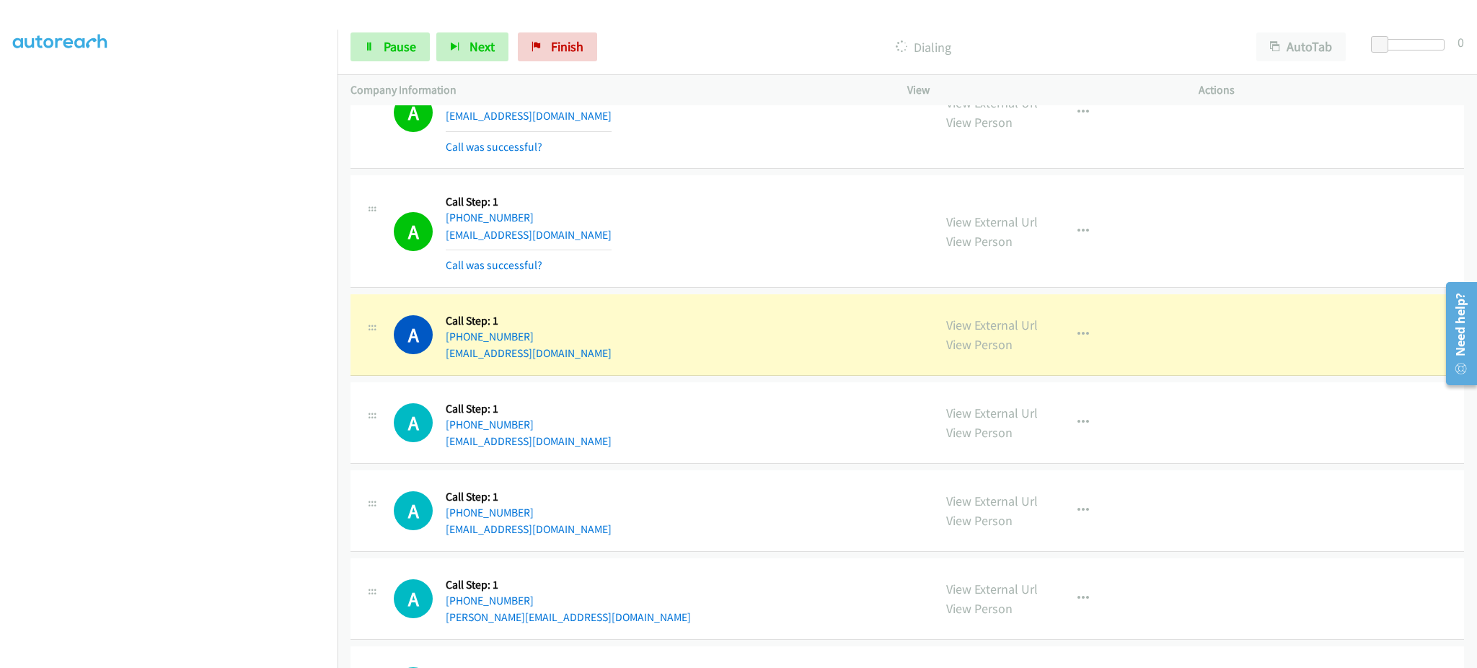
scroll to position [8451, 0]
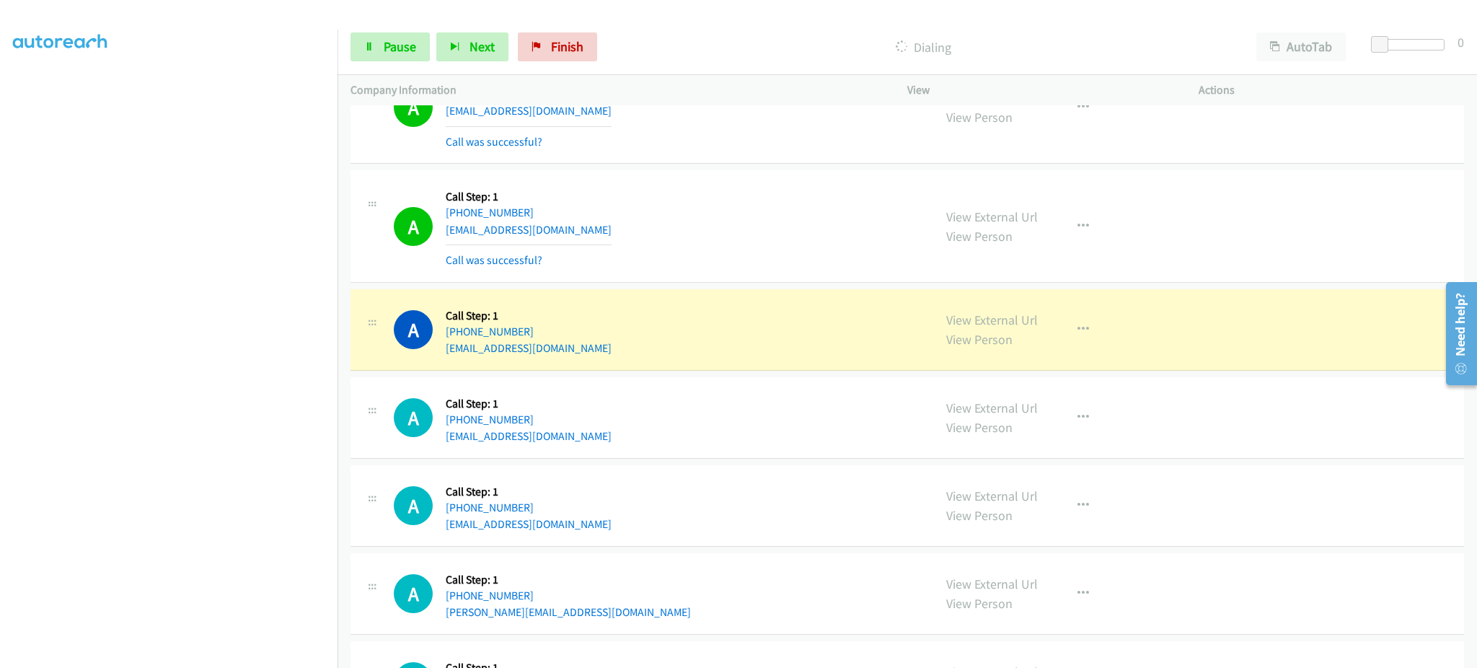
click at [581, 235] on div "A Callback Scheduled Call Step: 1 America/New_York [PHONE_NUMBER] [EMAIL_ADDRES…" at bounding box center [657, 226] width 527 height 86
click at [582, 235] on div "A Callback Scheduled Call Step: 1 America/New_York [PHONE_NUMBER] [EMAIL_ADDRES…" at bounding box center [657, 226] width 527 height 86
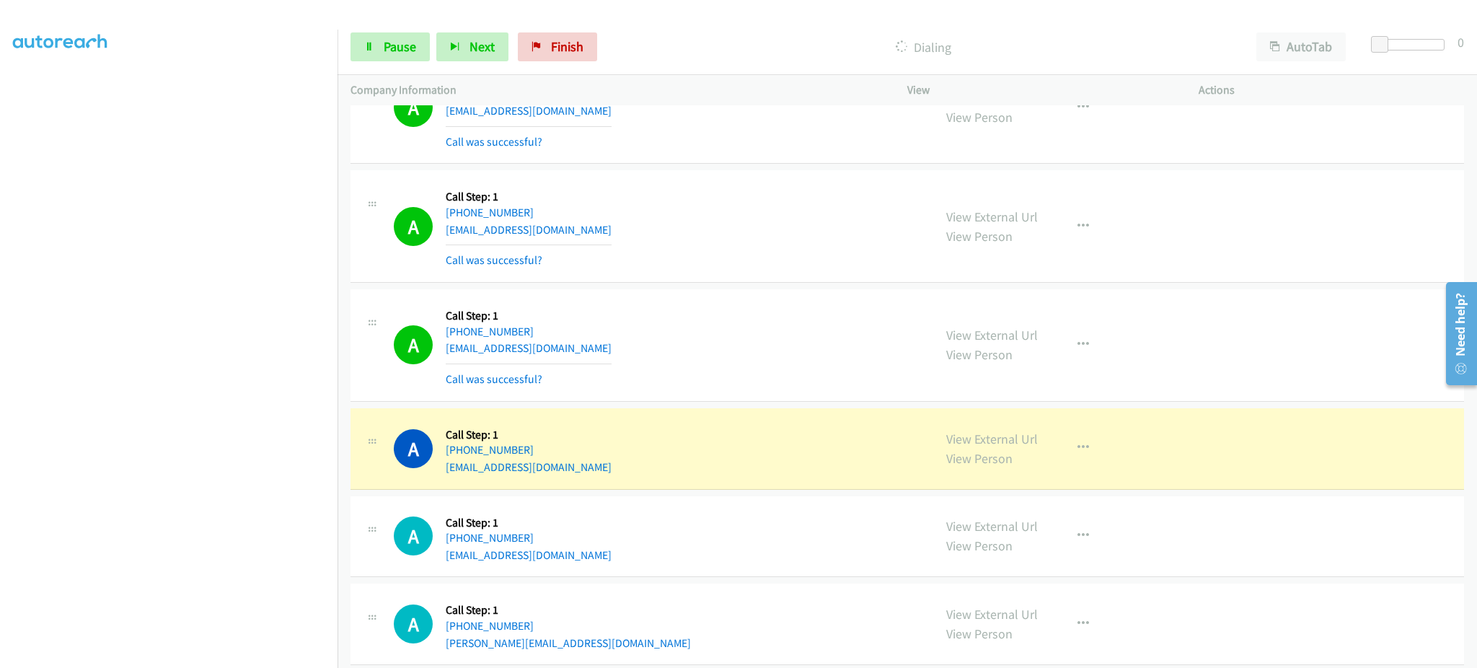
click at [641, 351] on div "A Callback Scheduled Call Step: 1 America/New_York [PHONE_NUMBER] [EMAIL_ADDRES…" at bounding box center [657, 345] width 527 height 86
click at [635, 471] on div "A Callback Scheduled Call Step: 1 [GEOGRAPHIC_DATA]/[GEOGRAPHIC_DATA] [PHONE_NU…" at bounding box center [657, 448] width 527 height 55
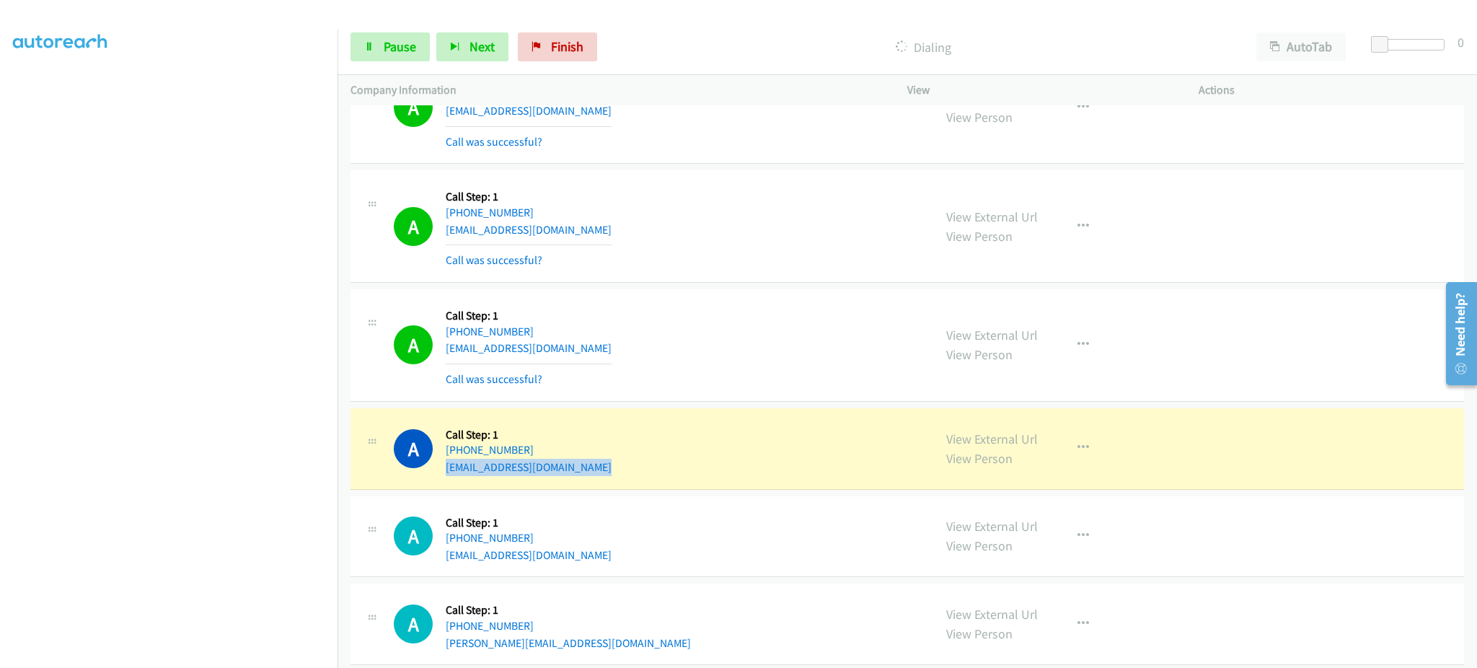
click at [635, 471] on div "A Callback Scheduled Call Step: 1 [GEOGRAPHIC_DATA]/[GEOGRAPHIC_DATA] [PHONE_NU…" at bounding box center [657, 448] width 527 height 55
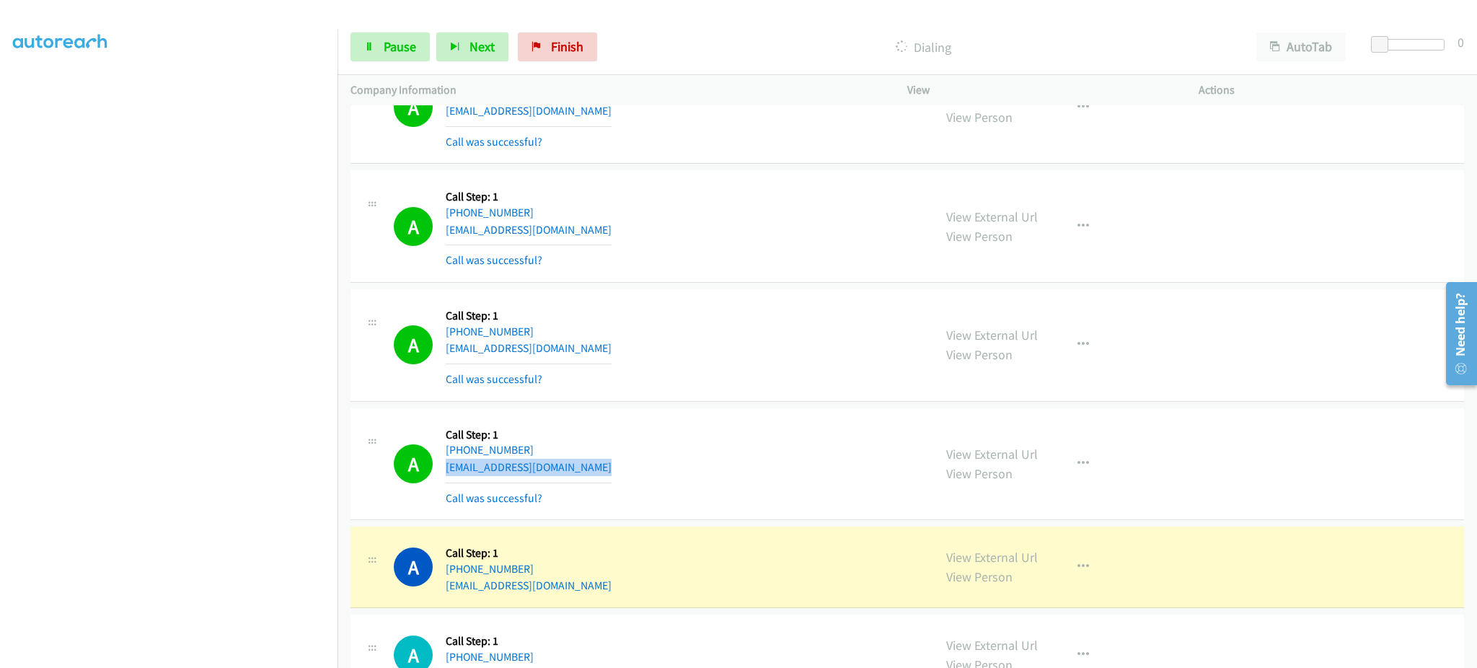
click at [546, 481] on div "A Callback Scheduled Call Step: 1 [GEOGRAPHIC_DATA]/[GEOGRAPHIC_DATA] [PHONE_NU…" at bounding box center [657, 464] width 527 height 86
click at [557, 473] on div "A Callback Scheduled Call Step: 1 [GEOGRAPHIC_DATA]/[GEOGRAPHIC_DATA] [PHONE_NU…" at bounding box center [657, 464] width 527 height 86
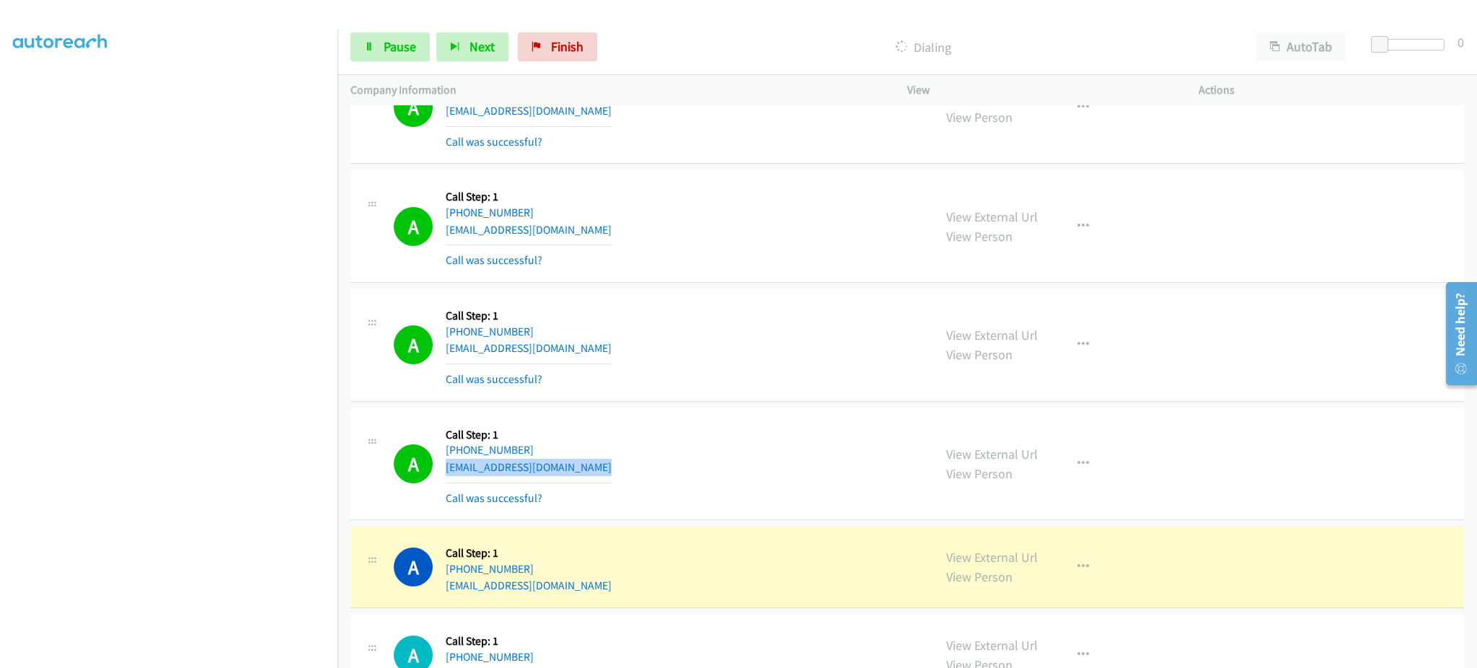
click at [557, 473] on div "A Callback Scheduled Call Step: 1 [GEOGRAPHIC_DATA]/[GEOGRAPHIC_DATA] [PHONE_NU…" at bounding box center [657, 464] width 527 height 86
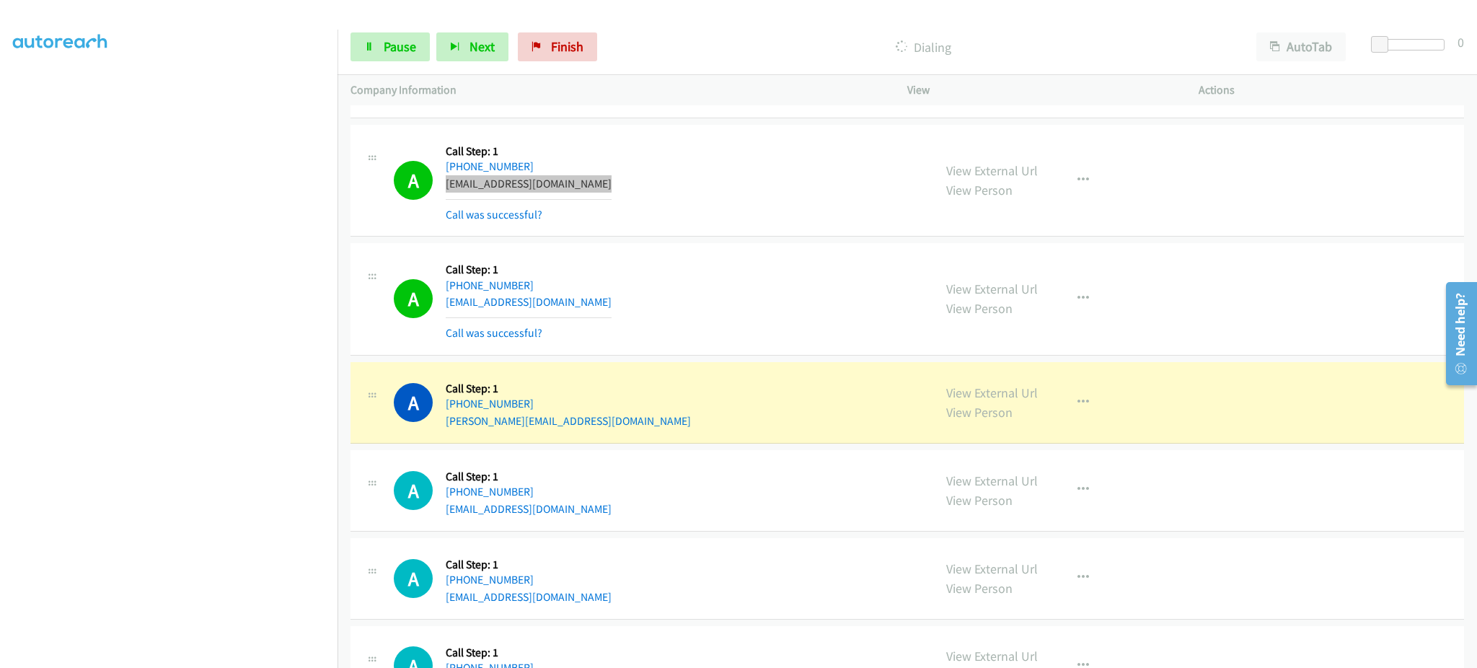
scroll to position [8739, 0]
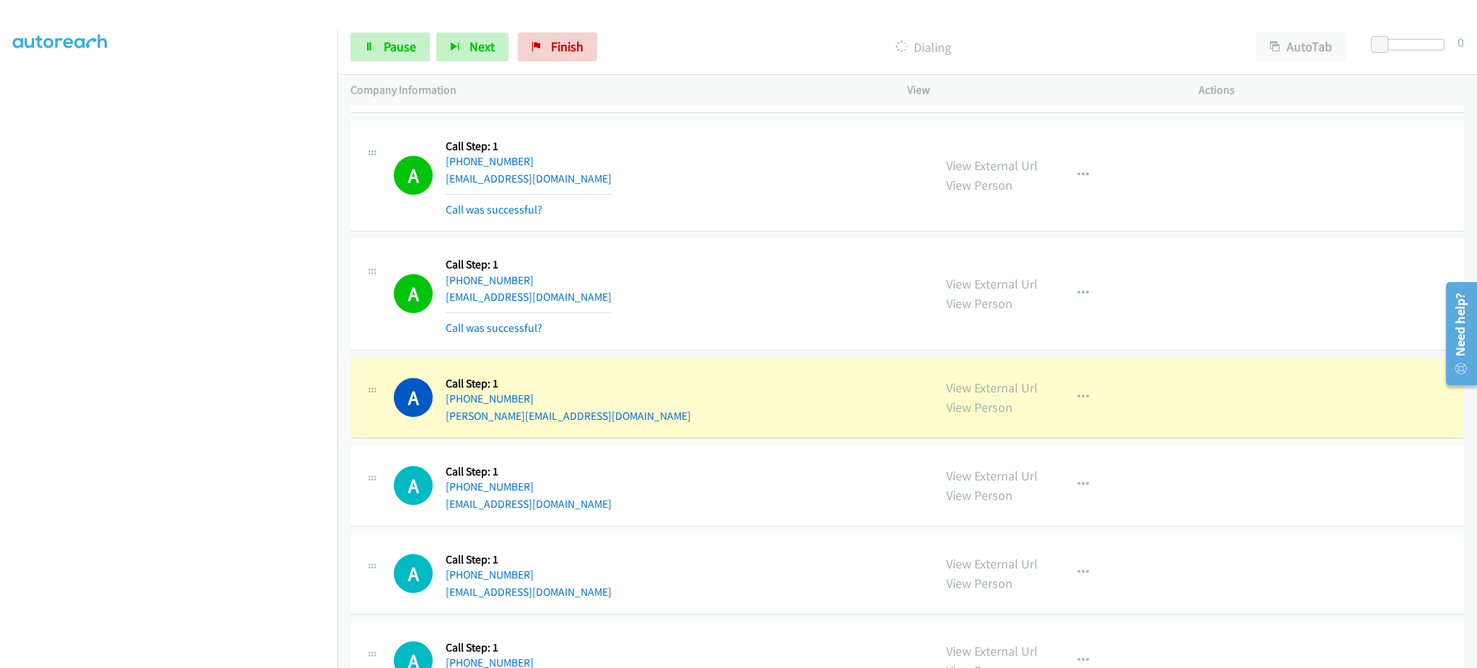
click at [598, 304] on div "A Callback Scheduled Call Step: 1 America/New_York [PHONE_NUMBER] [EMAIL_ADDRES…" at bounding box center [657, 294] width 527 height 86
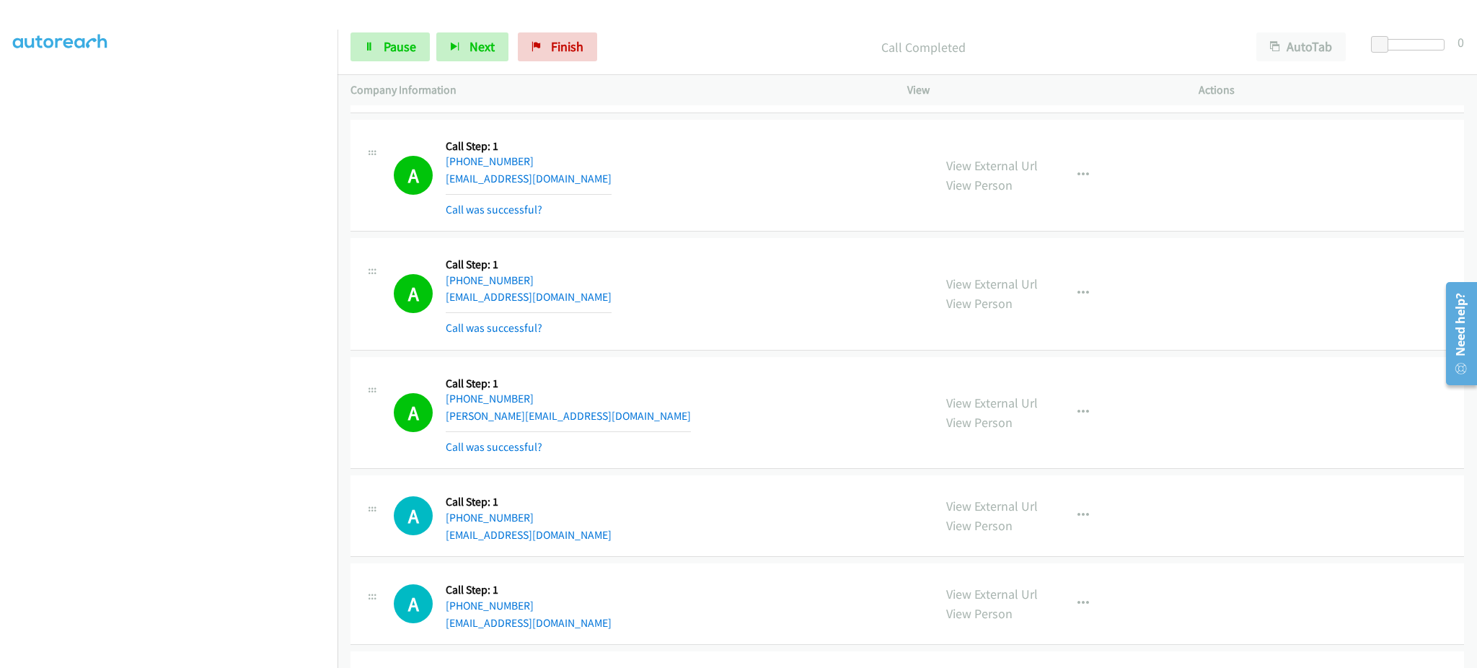
click at [617, 434] on div "A Callback Scheduled Call Step: 1 [GEOGRAPHIC_DATA]/[GEOGRAPHIC_DATA] [PHONE_NU…" at bounding box center [657, 413] width 527 height 86
click at [615, 430] on div "A Callback Scheduled Call Step: 1 [GEOGRAPHIC_DATA]/[GEOGRAPHIC_DATA] [PHONE_NU…" at bounding box center [657, 413] width 527 height 86
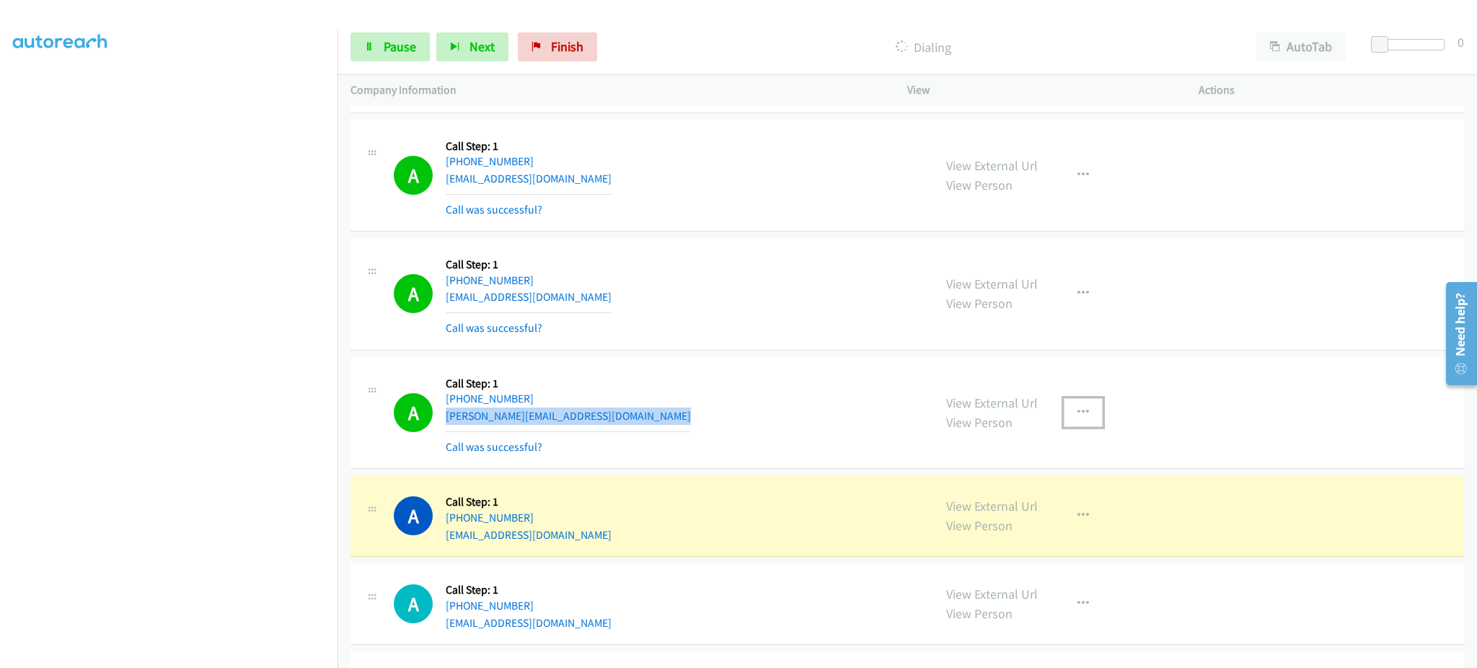
drag, startPoint x: 1058, startPoint y: 416, endPoint x: 1069, endPoint y: 417, distance: 10.9
click at [1064, 416] on button "button" at bounding box center [1083, 412] width 39 height 29
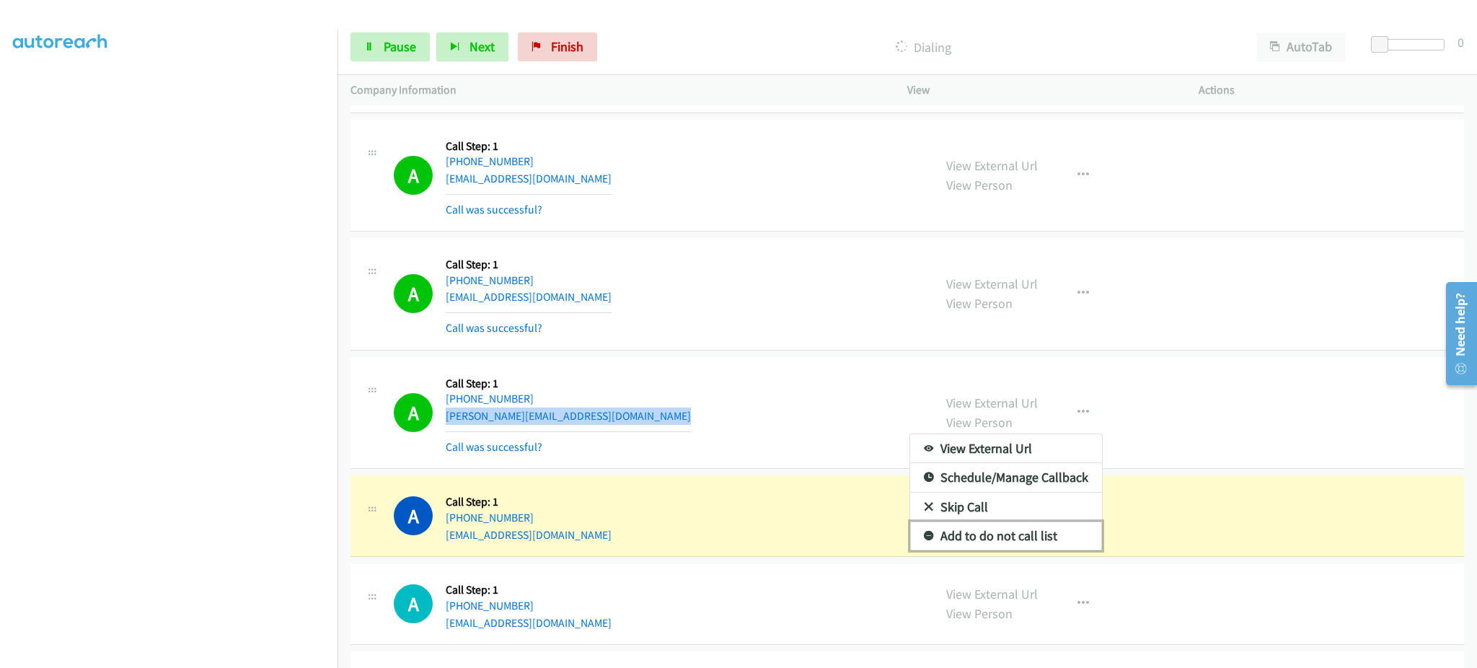
click at [1032, 540] on link "Add to do not call list" at bounding box center [1006, 536] width 192 height 29
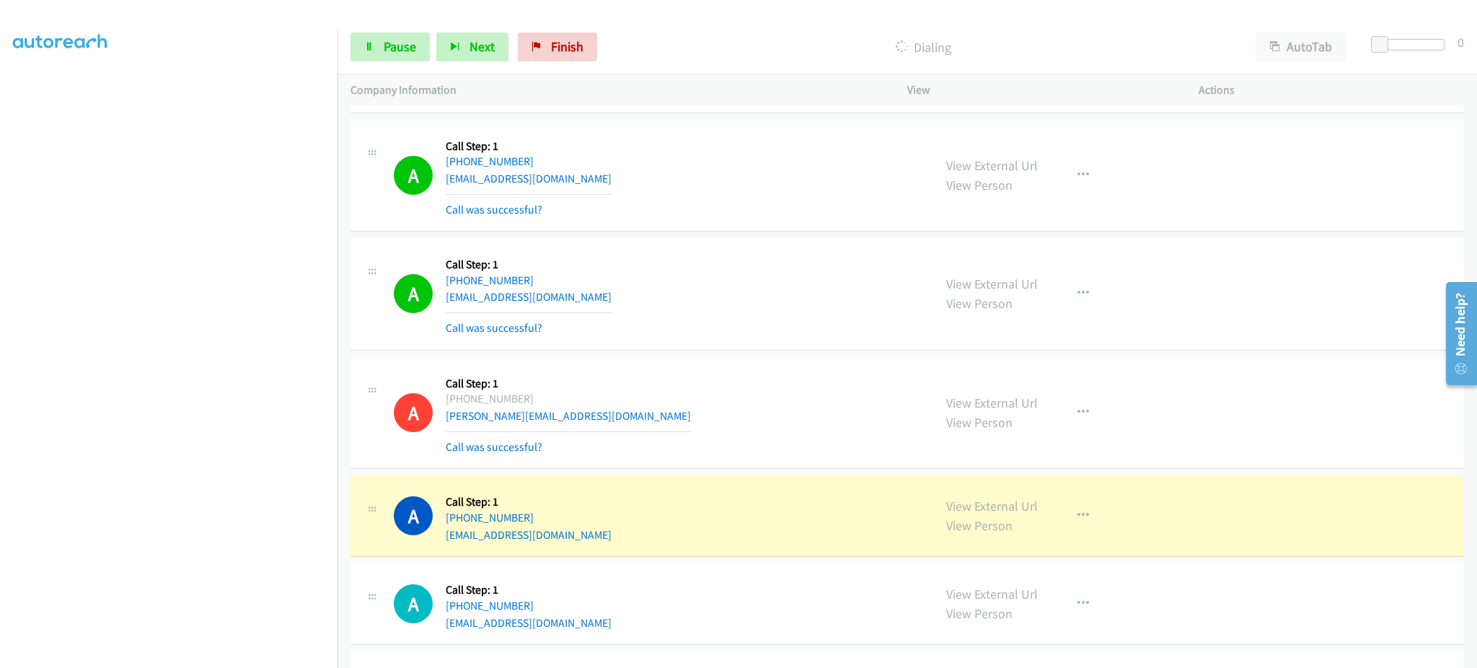
click at [659, 543] on div "A Callback Scheduled Call Step: 1 America/New_York [PHONE_NUMBER] [EMAIL_ADDRES…" at bounding box center [657, 515] width 527 height 55
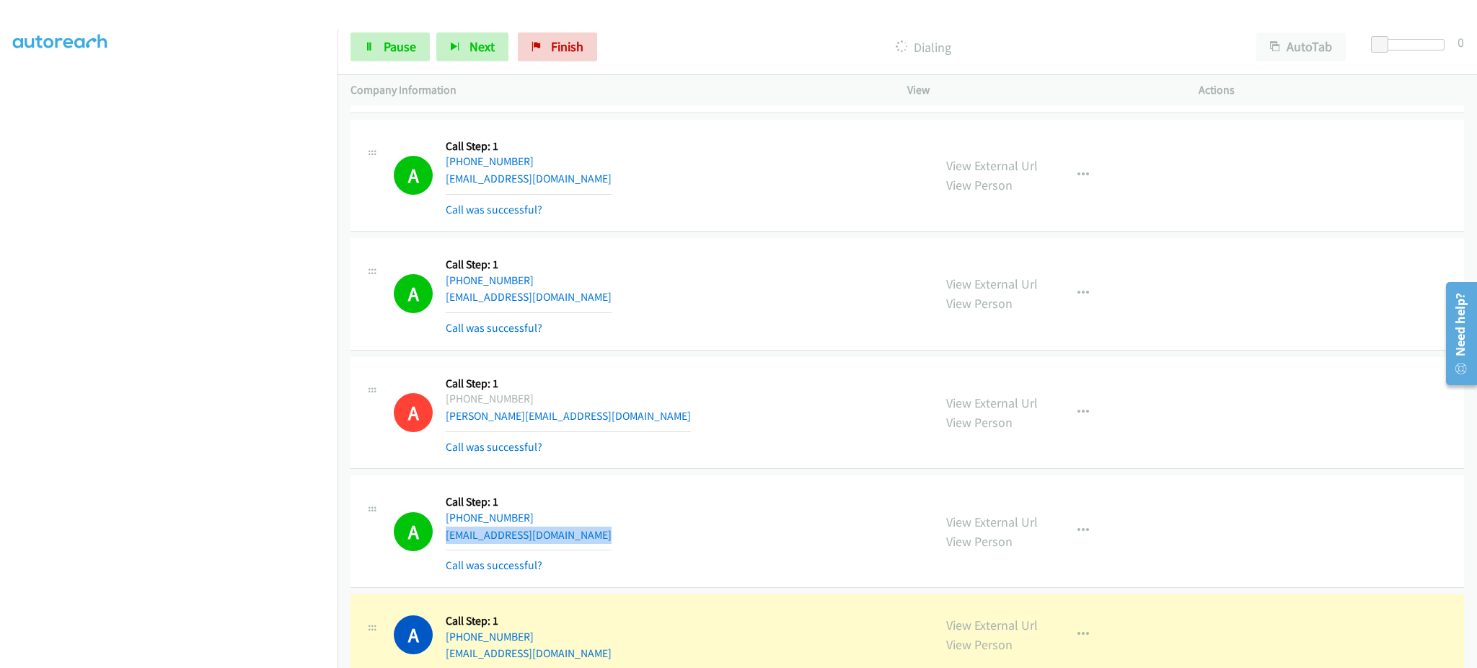
scroll to position [9028, 0]
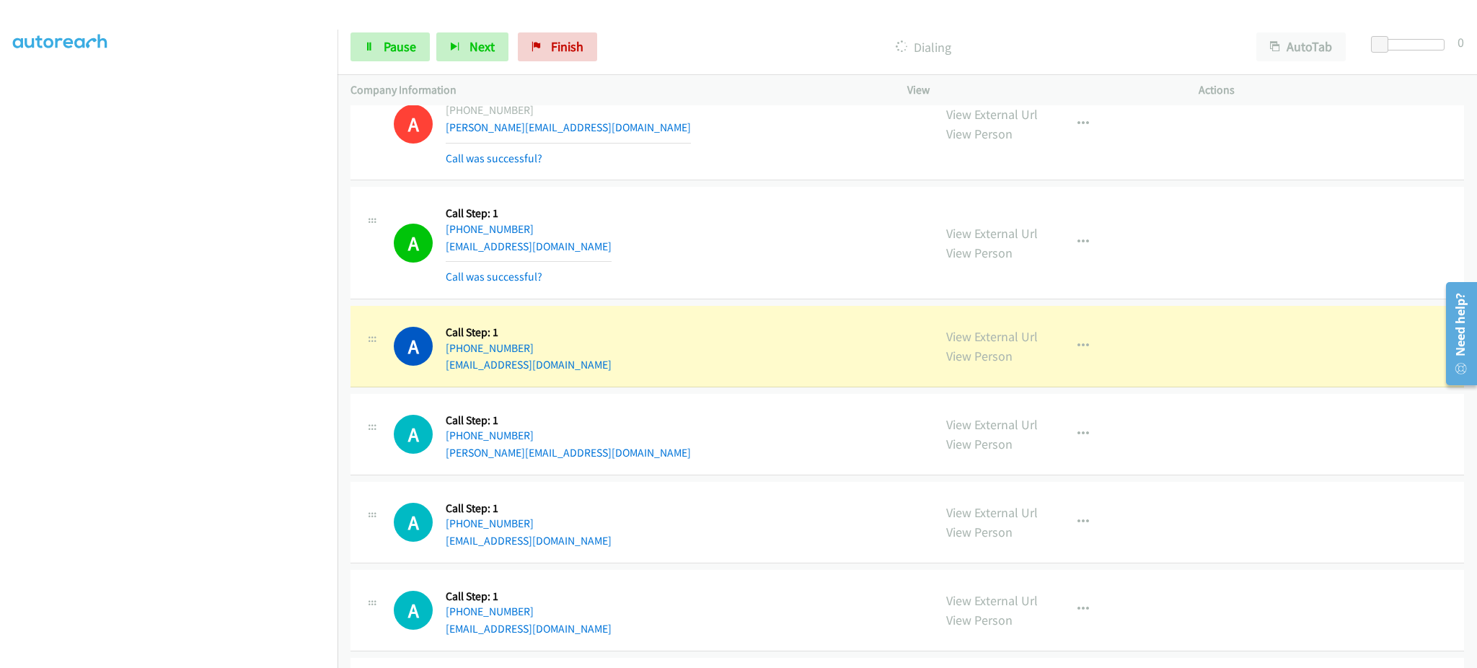
click at [615, 373] on div "A Callback Scheduled Call Step: 1 [GEOGRAPHIC_DATA]/[GEOGRAPHIC_DATA] [PHONE_NU…" at bounding box center [657, 346] width 527 height 55
click at [390, 54] on span "Pause" at bounding box center [400, 46] width 32 height 17
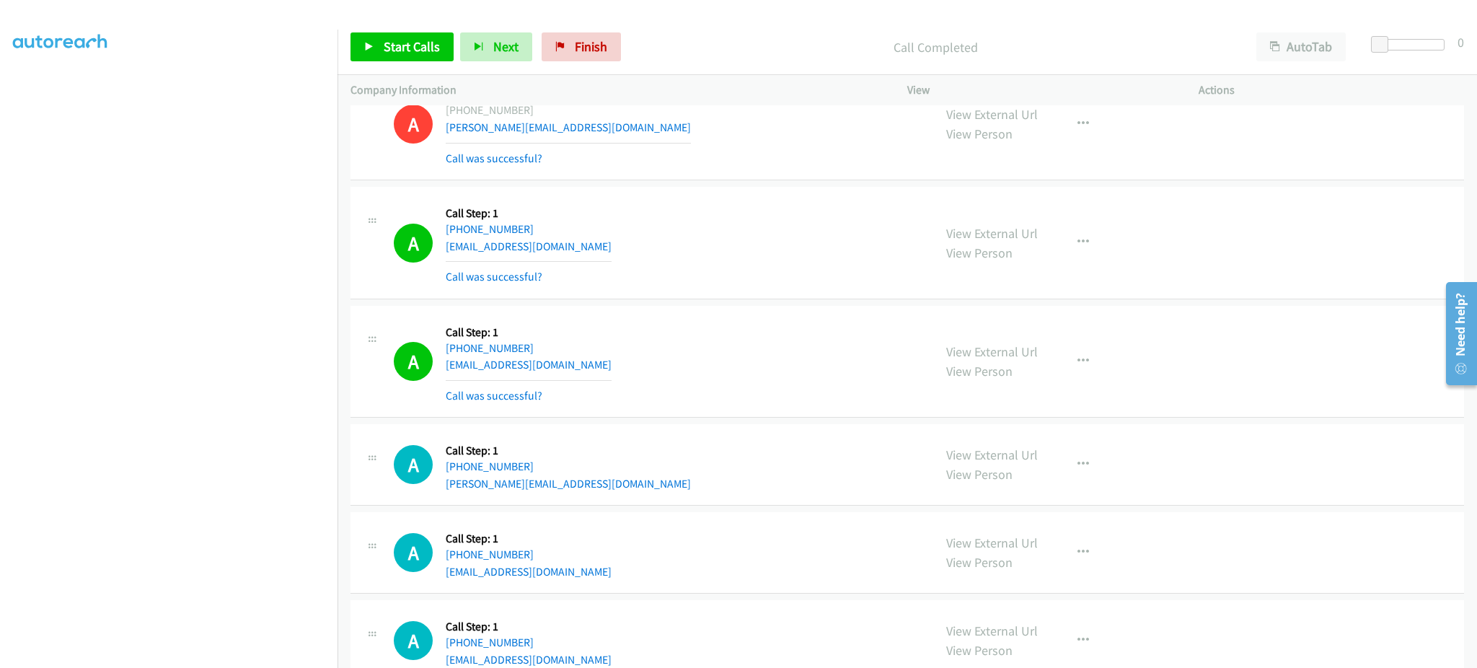
click at [625, 485] on div "A Callback Scheduled Call Step: 1 [GEOGRAPHIC_DATA]/[GEOGRAPHIC_DATA] [PHONE_NU…" at bounding box center [657, 464] width 527 height 55
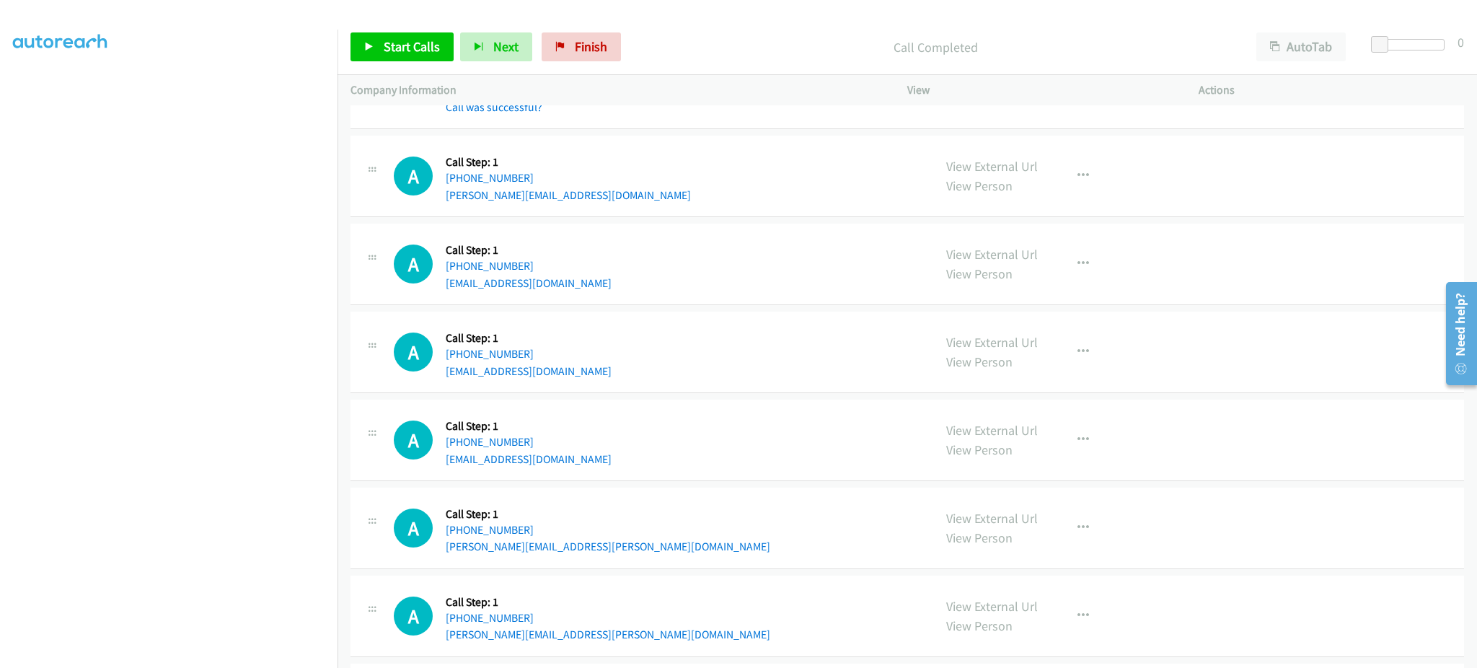
click at [620, 289] on div "A Callback Scheduled Call Step: 1 [GEOGRAPHIC_DATA]/[GEOGRAPHIC_DATA] [PHONE_NU…" at bounding box center [657, 264] width 527 height 55
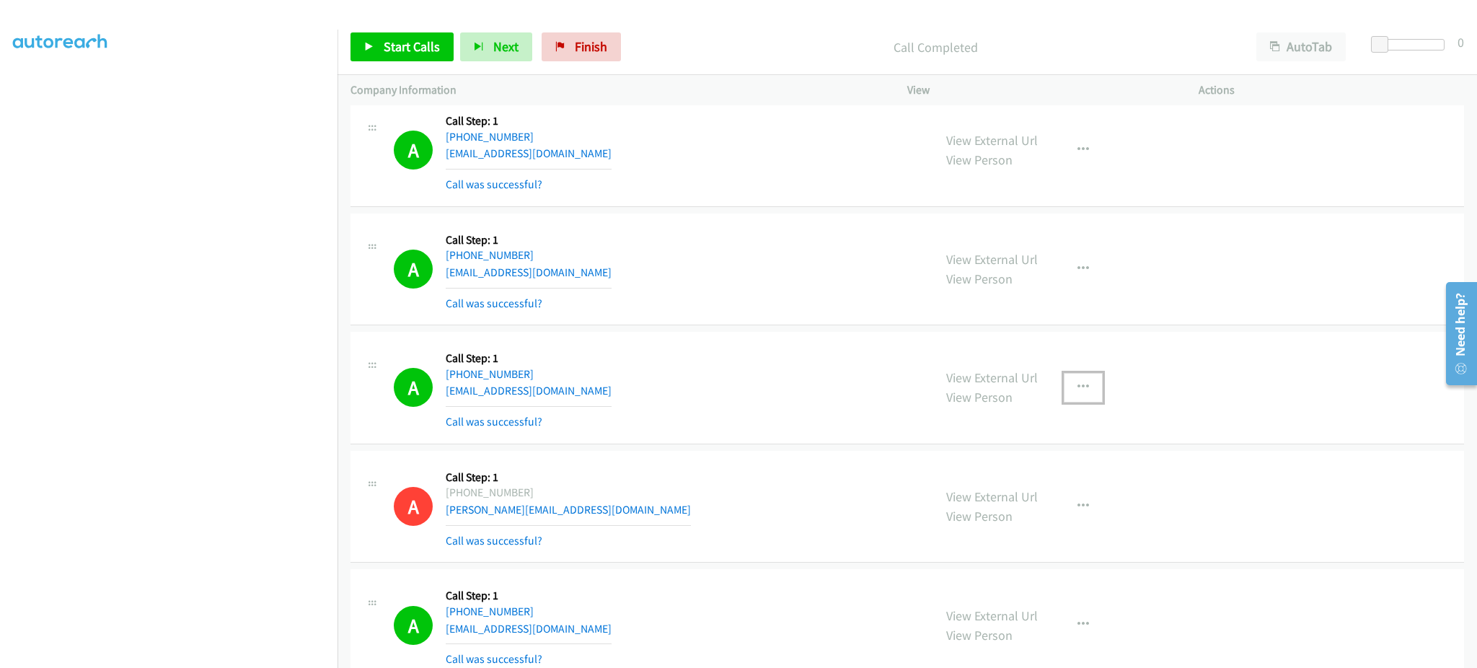
click at [1089, 390] on button "button" at bounding box center [1083, 387] width 39 height 29
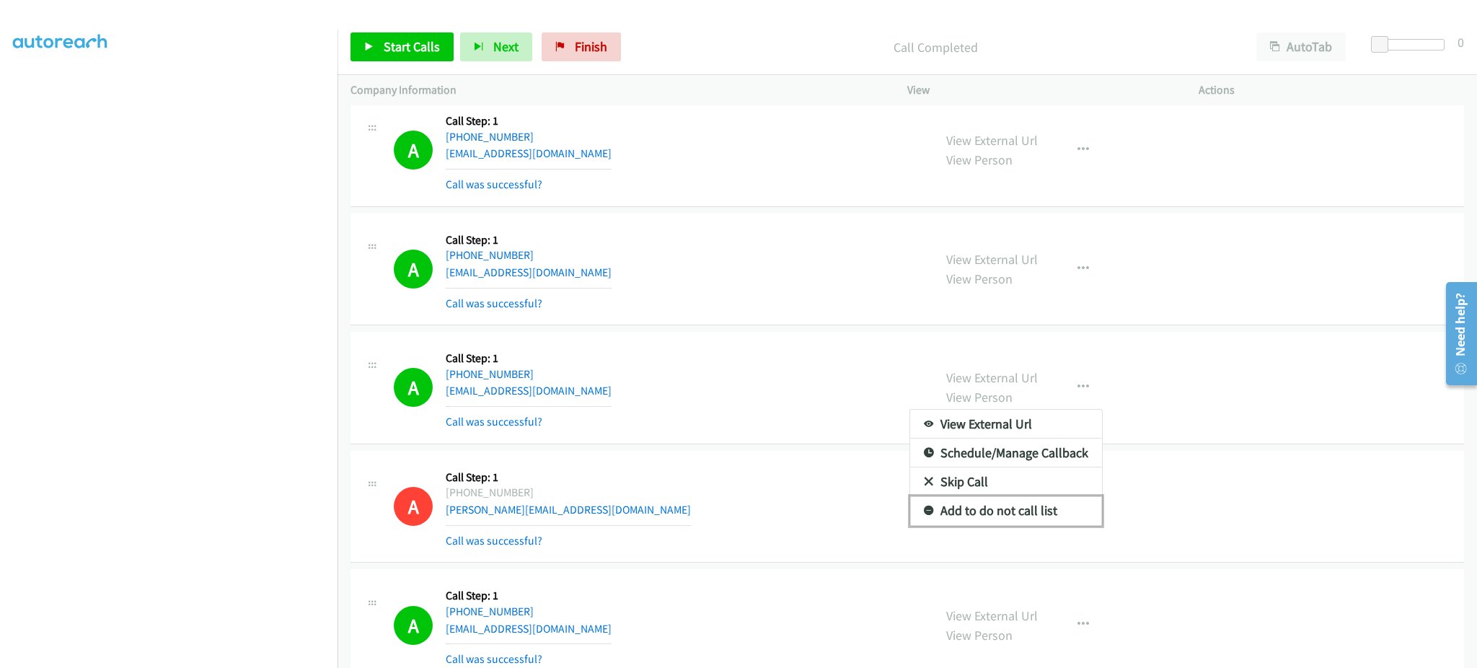
click at [1042, 504] on link "Add to do not call list" at bounding box center [1006, 510] width 192 height 29
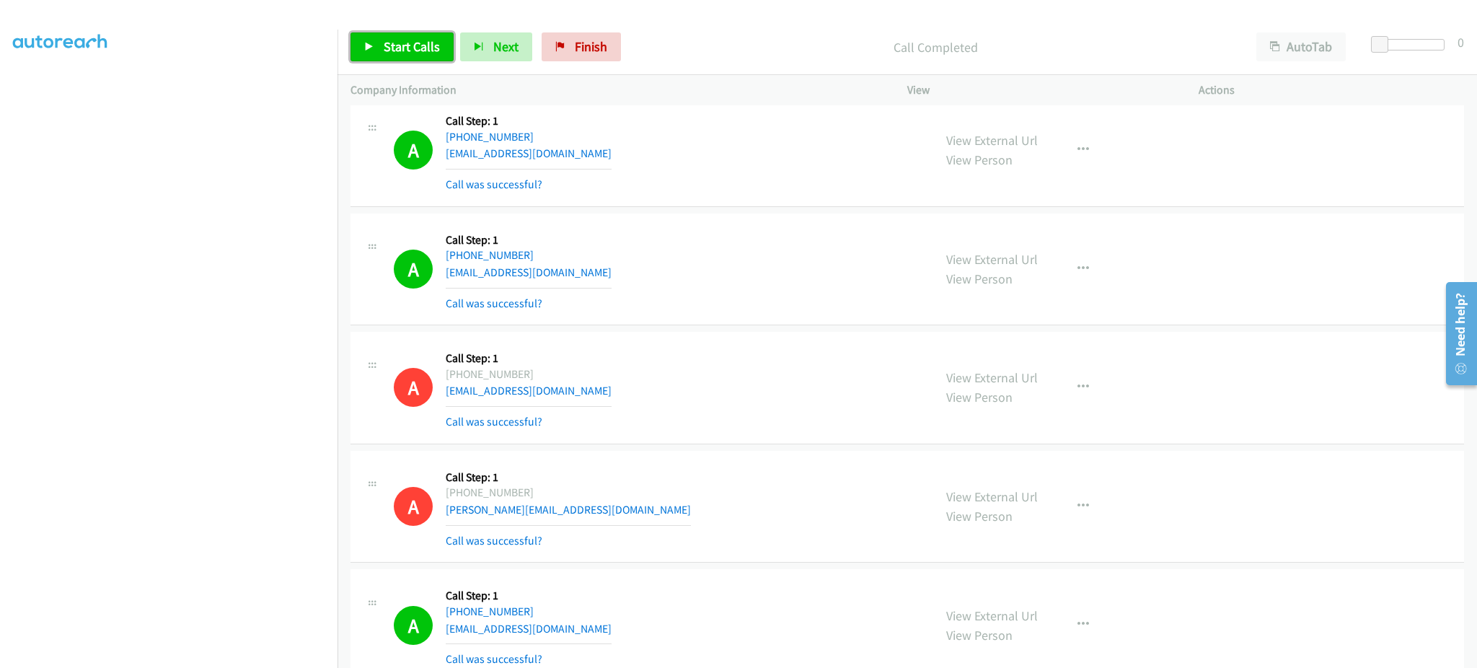
click at [418, 51] on span "Start Calls" at bounding box center [412, 46] width 56 height 17
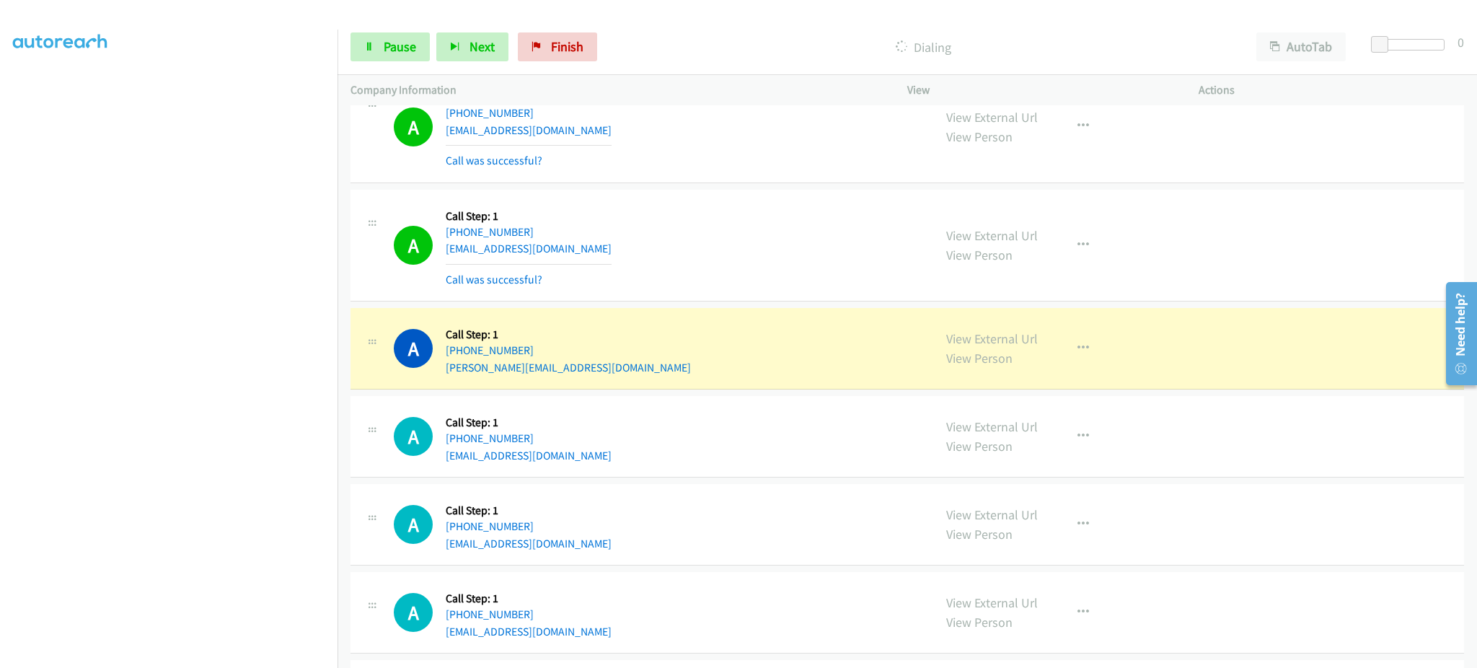
scroll to position [9223, 0]
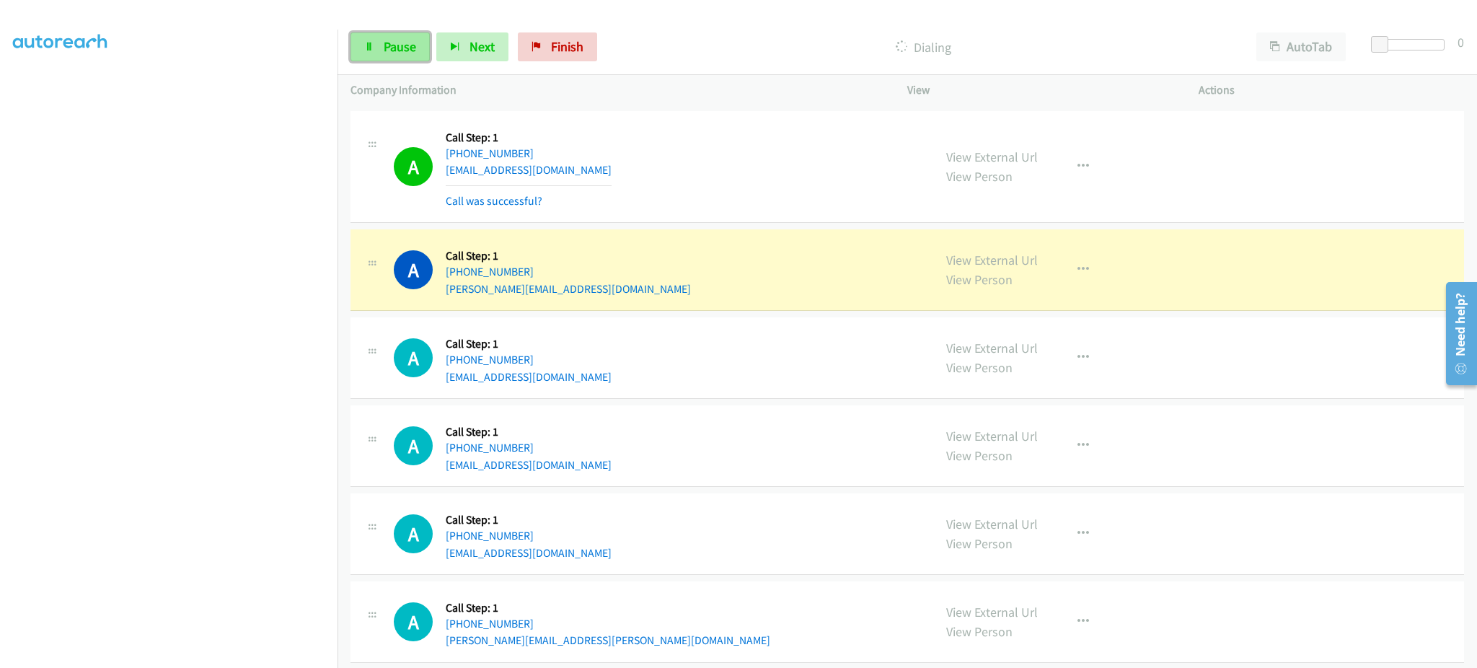
click at [400, 55] on link "Pause" at bounding box center [390, 46] width 79 height 29
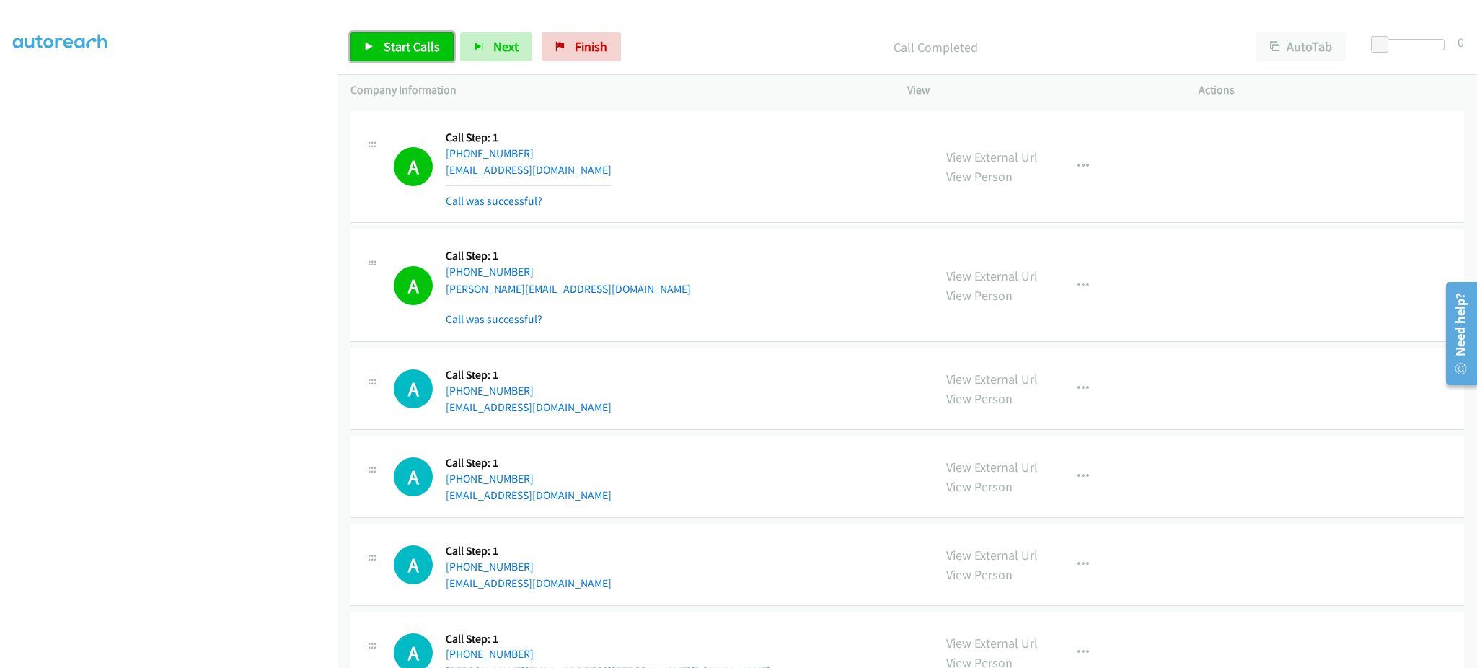
click at [410, 50] on span "Start Calls" at bounding box center [412, 46] width 56 height 17
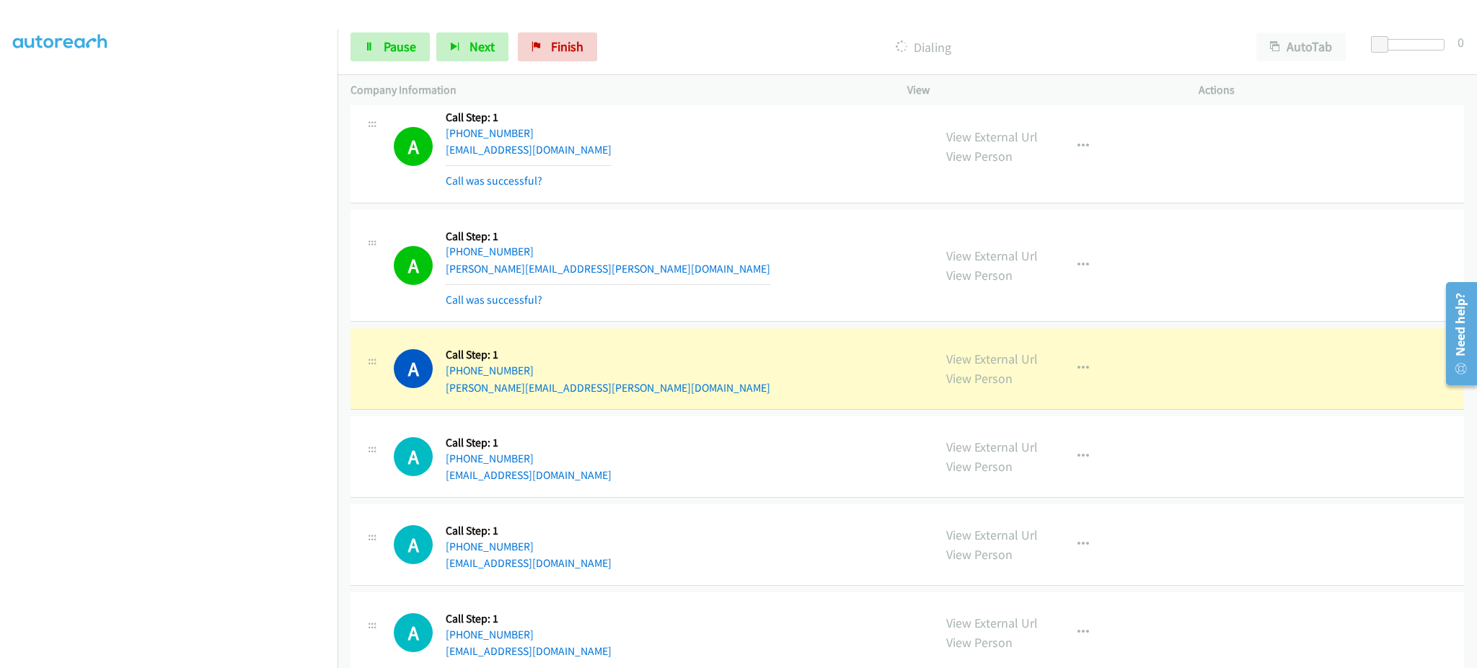
scroll to position [9800, 0]
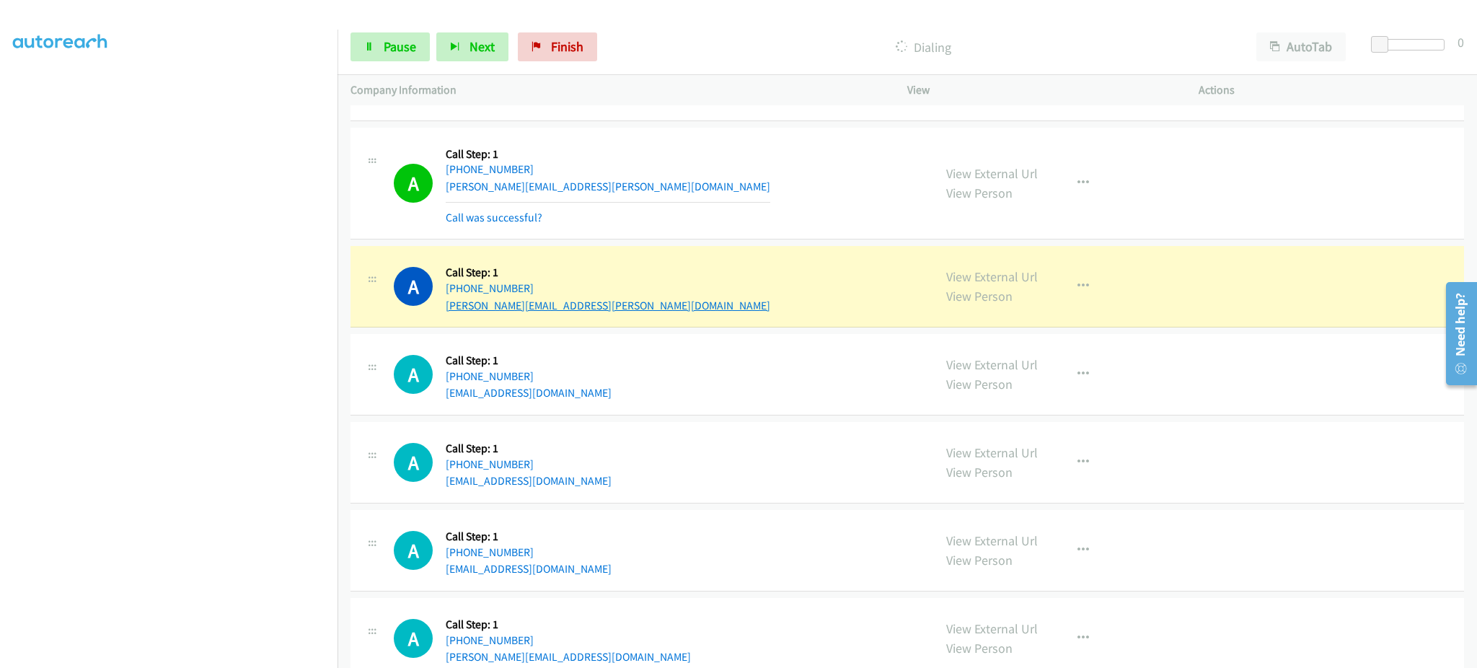
drag, startPoint x: 583, startPoint y: 297, endPoint x: 469, endPoint y: 305, distance: 114.3
click at [469, 305] on div "A Callback Scheduled Call Step: 1 America/New_York [PHONE_NUMBER] [PERSON_NAME]…" at bounding box center [657, 286] width 527 height 55
click at [1004, 281] on link "View External Url" at bounding box center [993, 276] width 92 height 17
click at [410, 38] on span "Pause" at bounding box center [400, 46] width 32 height 17
click at [1093, 294] on button "button" at bounding box center [1083, 286] width 39 height 29
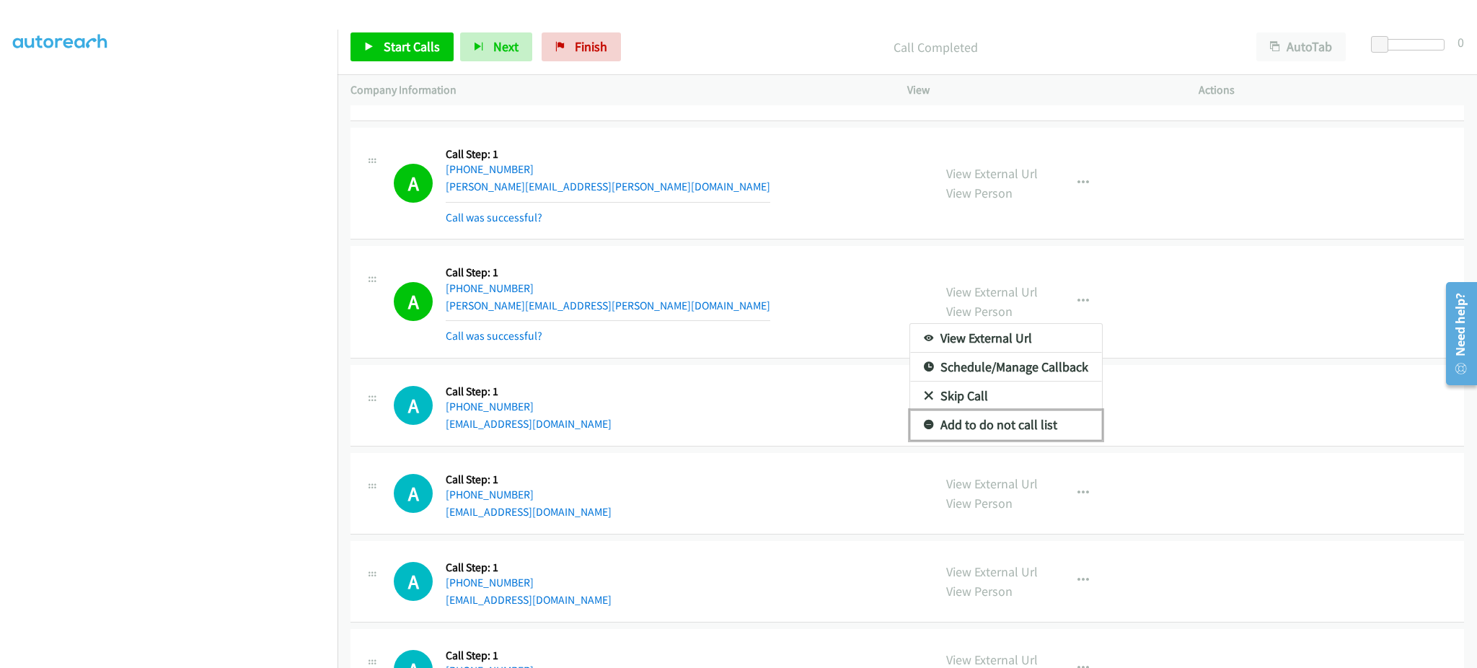
click at [1020, 437] on link "Add to do not call list" at bounding box center [1006, 424] width 192 height 29
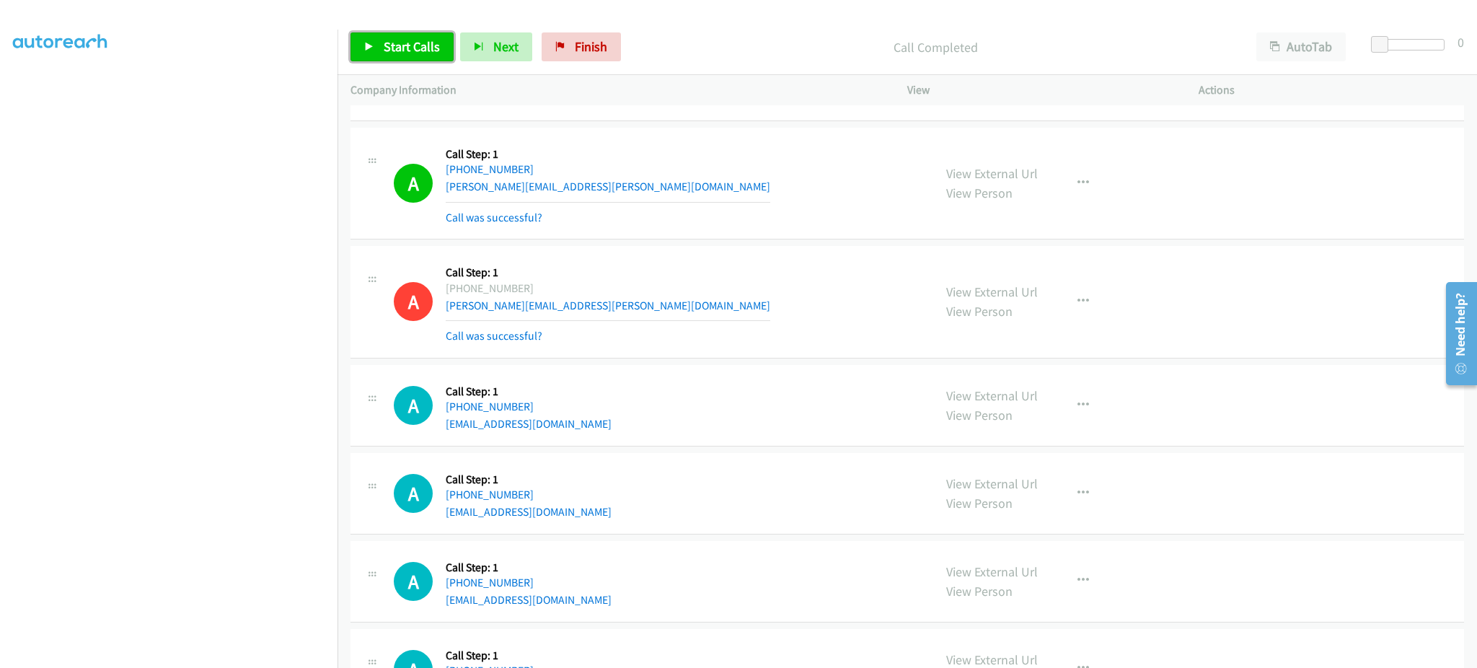
click at [403, 51] on span "Start Calls" at bounding box center [412, 46] width 56 height 17
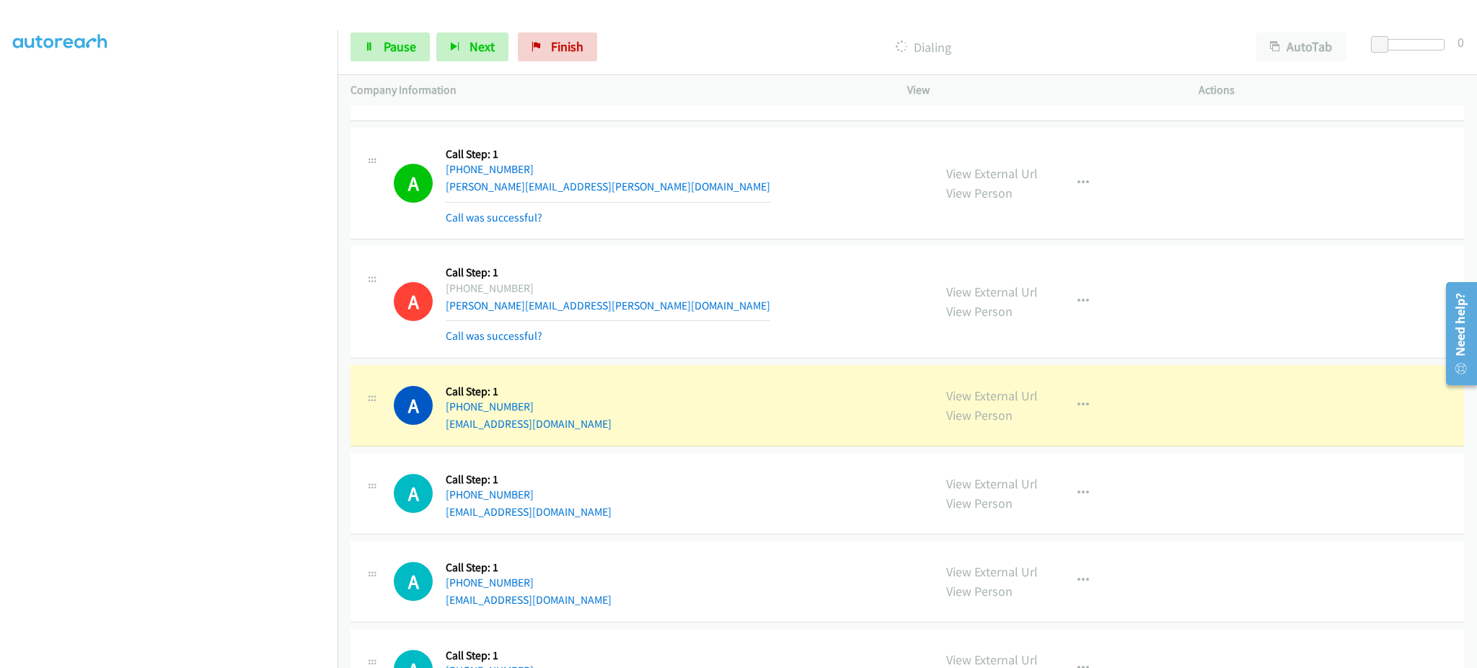
click at [269, 652] on section at bounding box center [169, 326] width 312 height 690
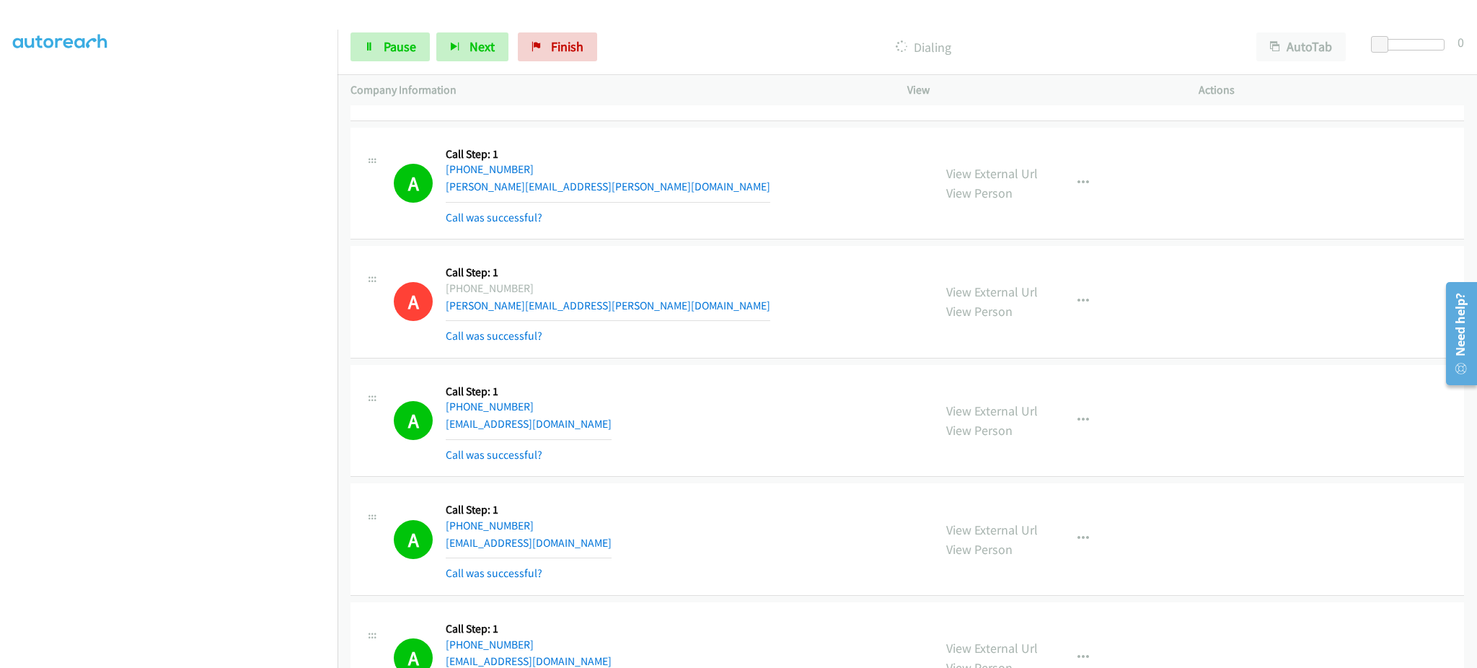
scroll to position [4223, 0]
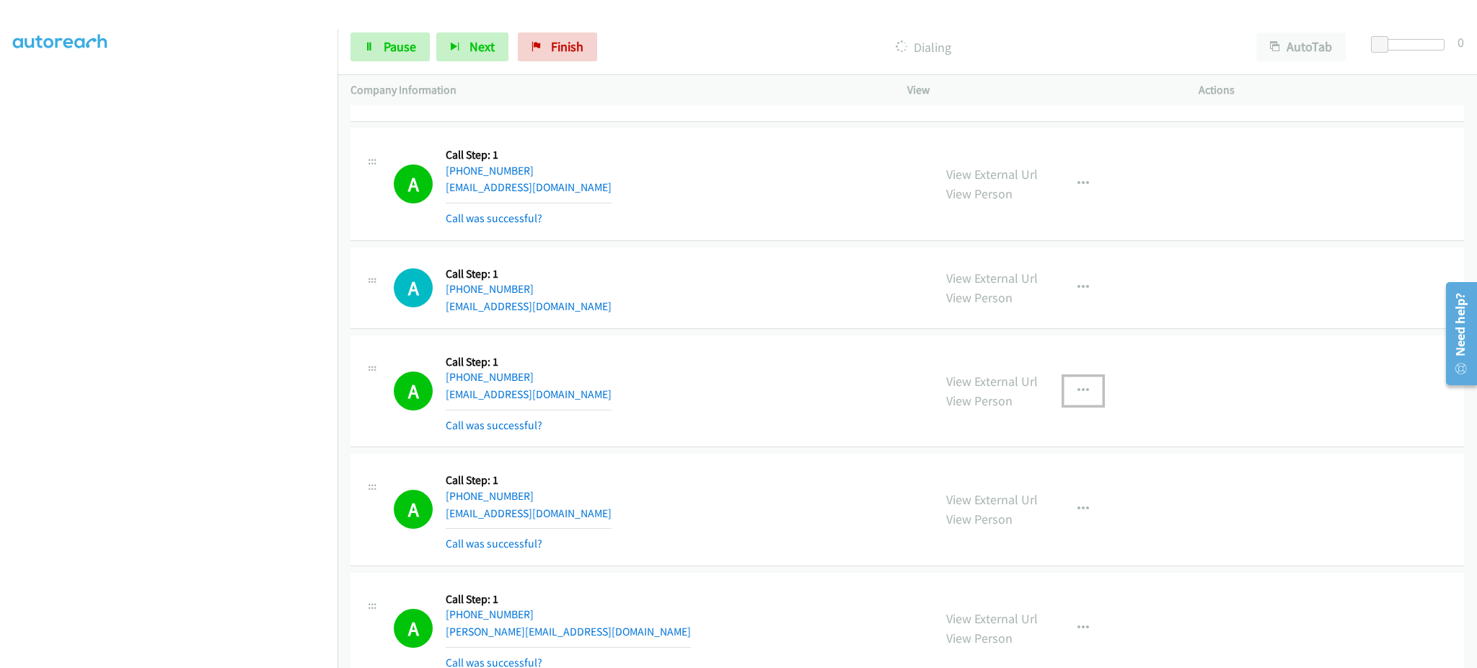
click at [1081, 388] on icon "button" at bounding box center [1084, 391] width 12 height 12
click at [1019, 520] on link "Add to do not call list" at bounding box center [1006, 514] width 192 height 29
click at [410, 56] on link "Pause" at bounding box center [390, 46] width 79 height 29
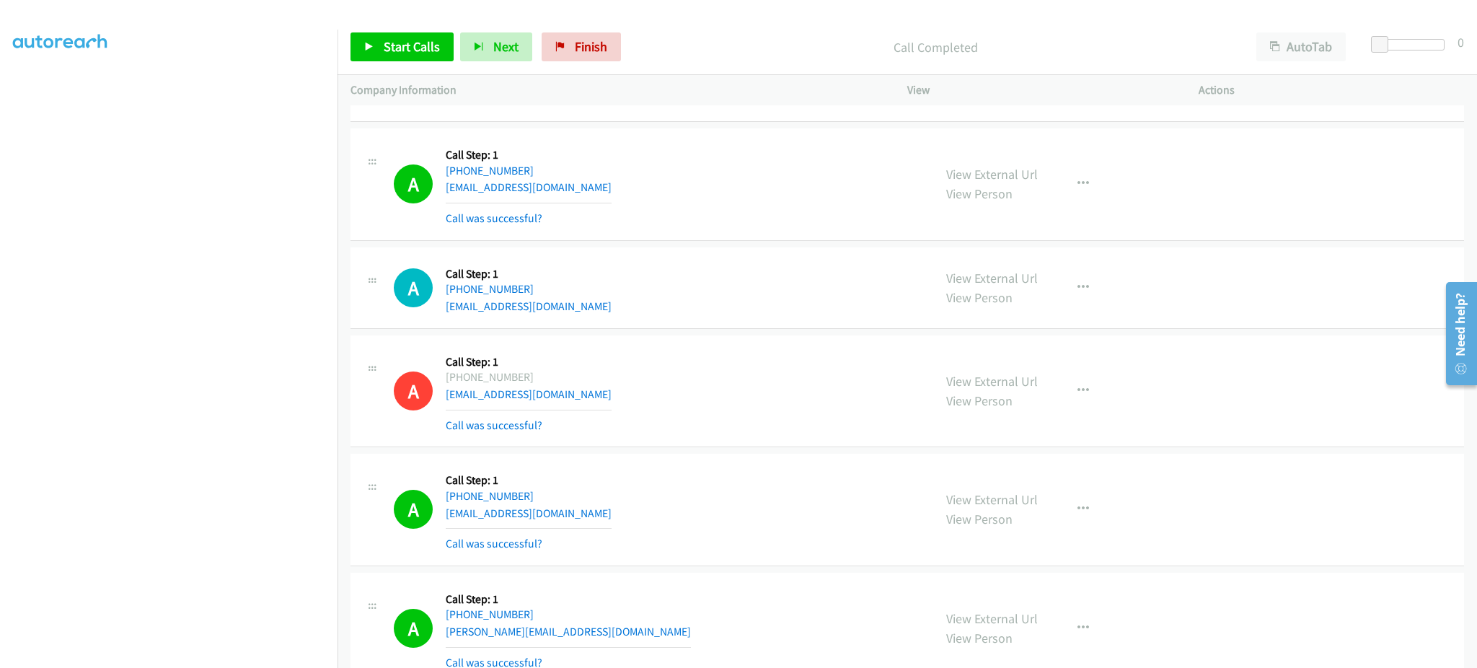
scroll to position [364, 0]
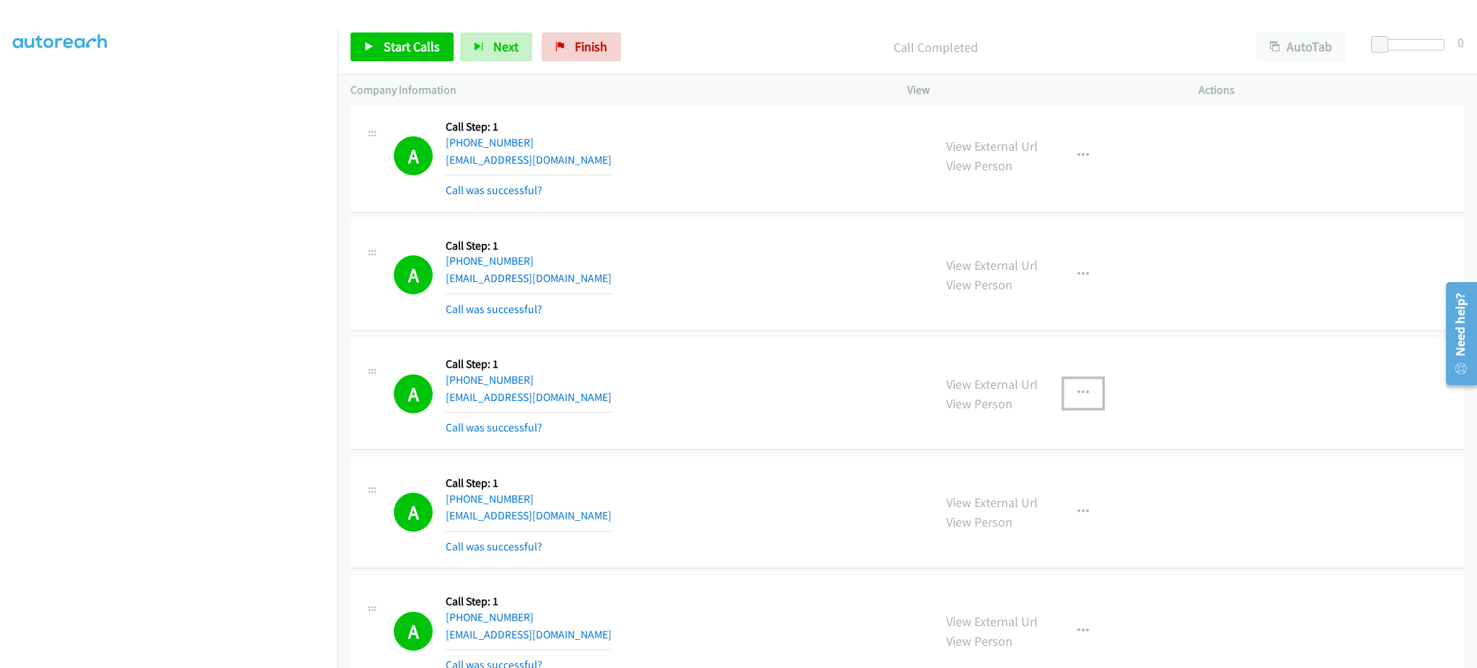
click at [1073, 400] on button "button" at bounding box center [1083, 393] width 39 height 29
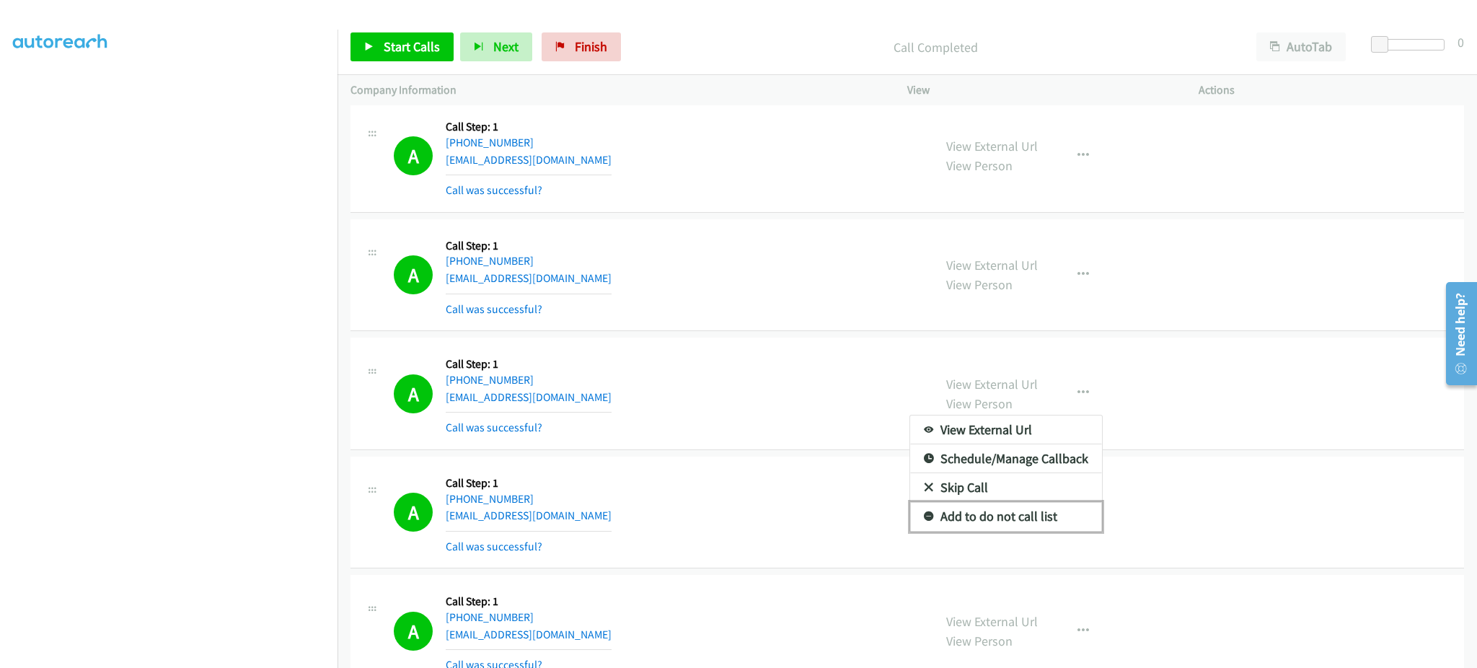
click at [1025, 518] on link "Add to do not call list" at bounding box center [1006, 516] width 192 height 29
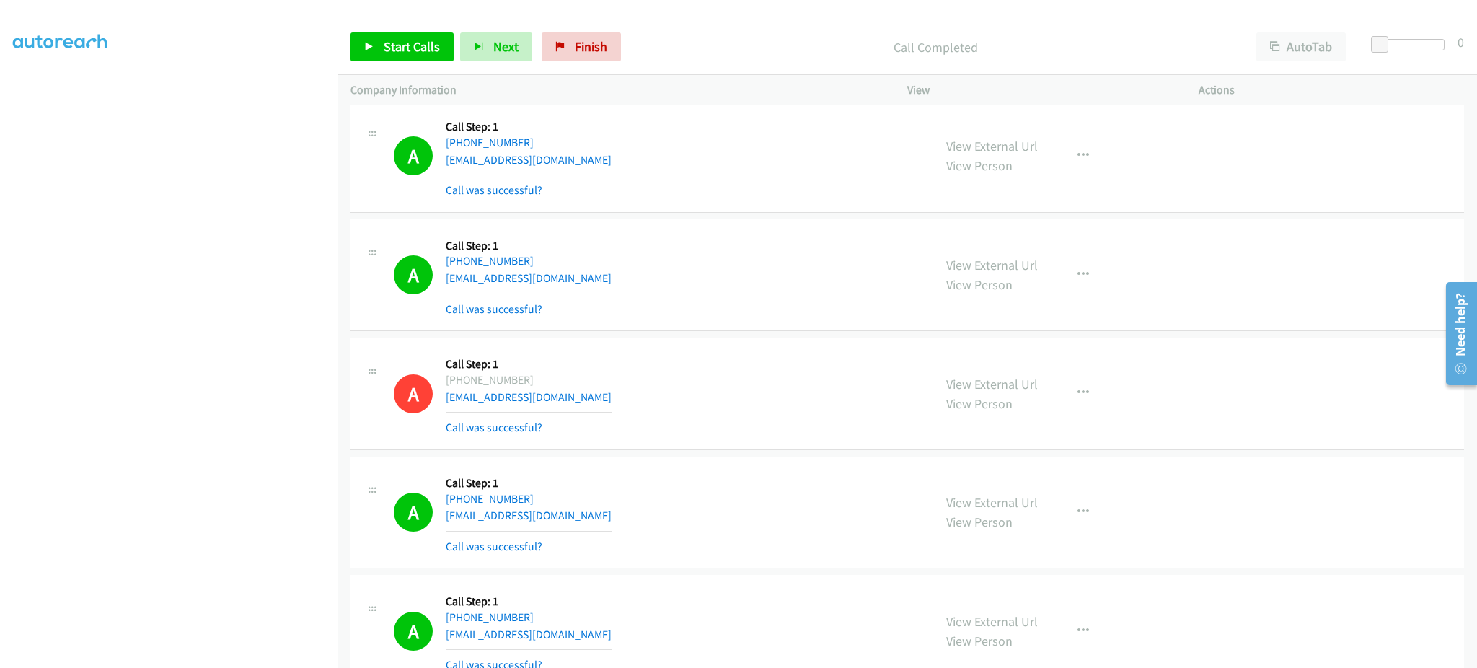
scroll to position [7369, 0]
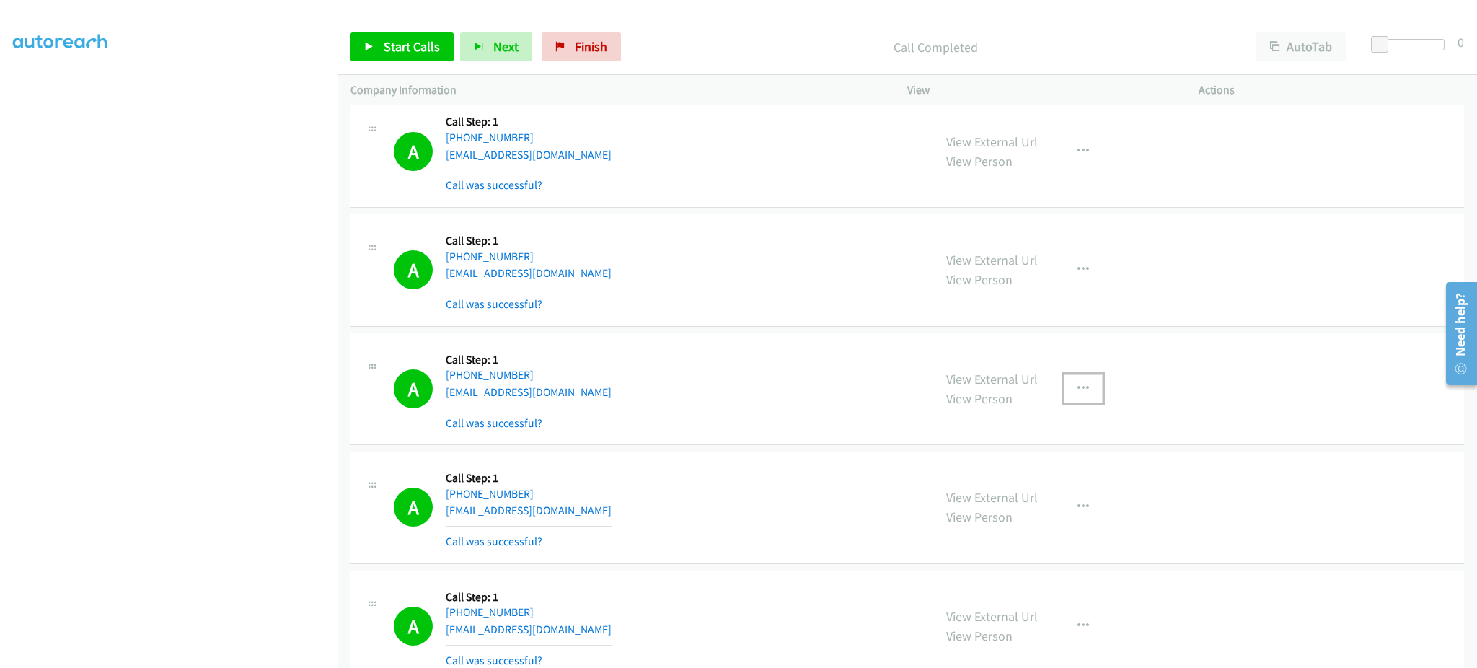
click at [1064, 387] on button "button" at bounding box center [1083, 388] width 39 height 29
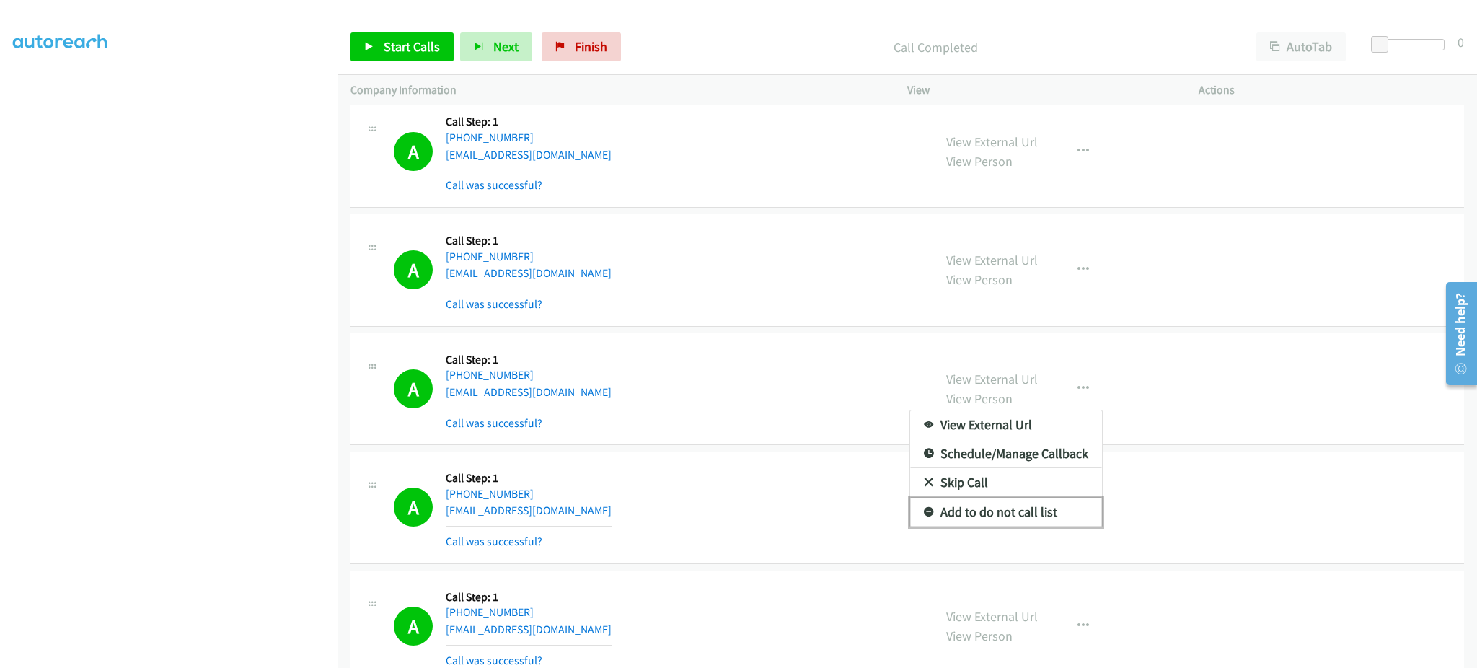
click at [1055, 512] on link "Add to do not call list" at bounding box center [1006, 512] width 192 height 29
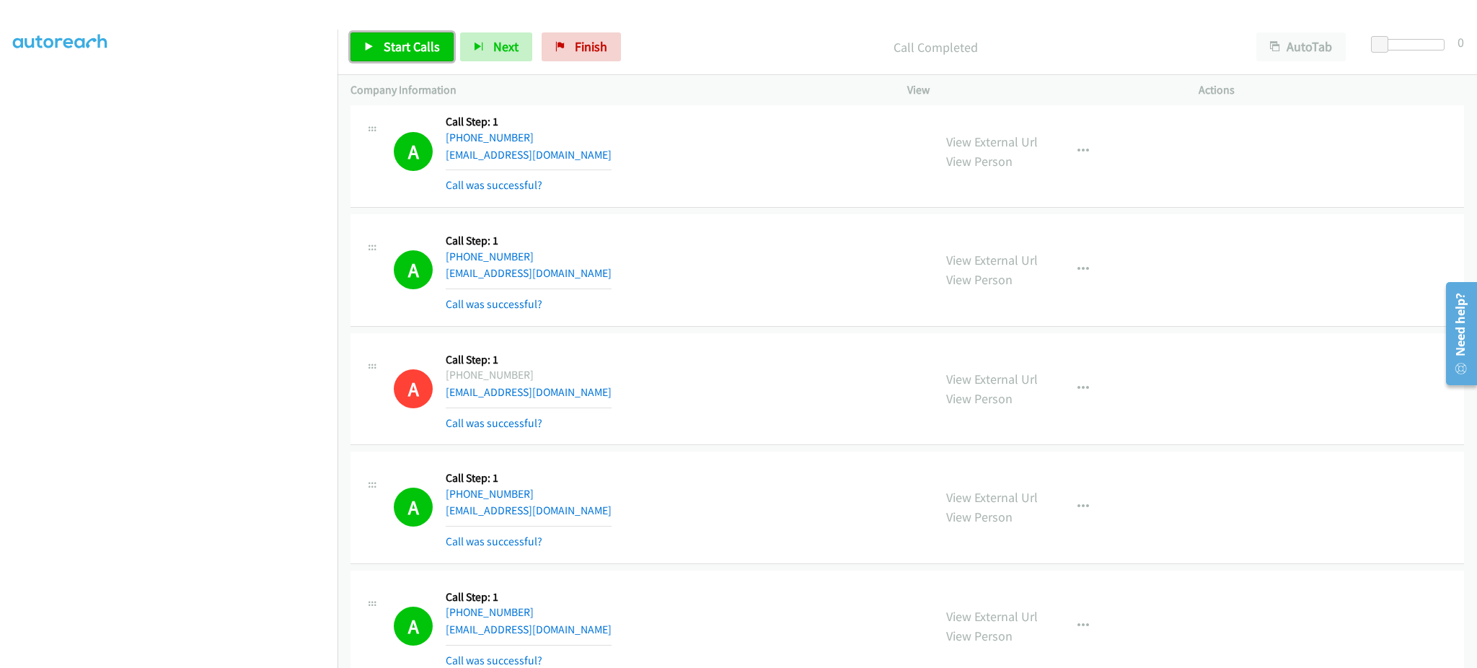
click at [398, 54] on span "Start Calls" at bounding box center [412, 46] width 56 height 17
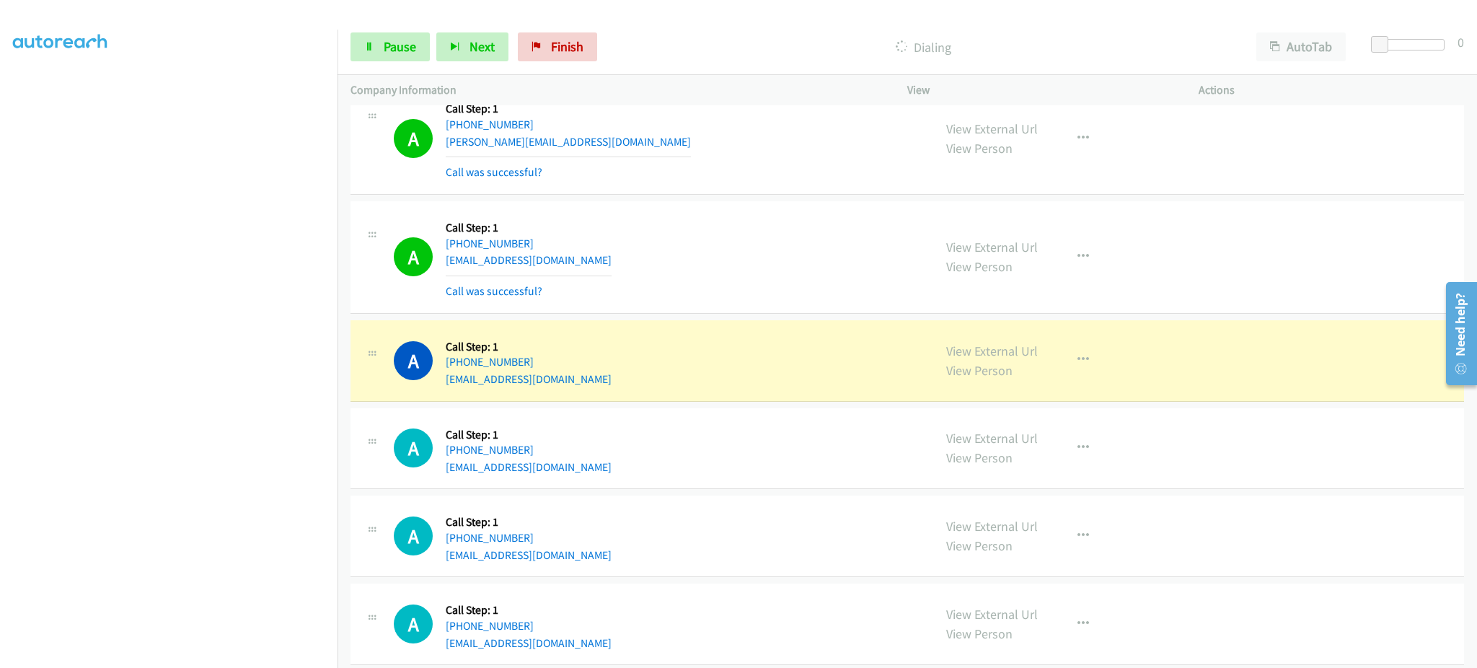
scroll to position [10466, 0]
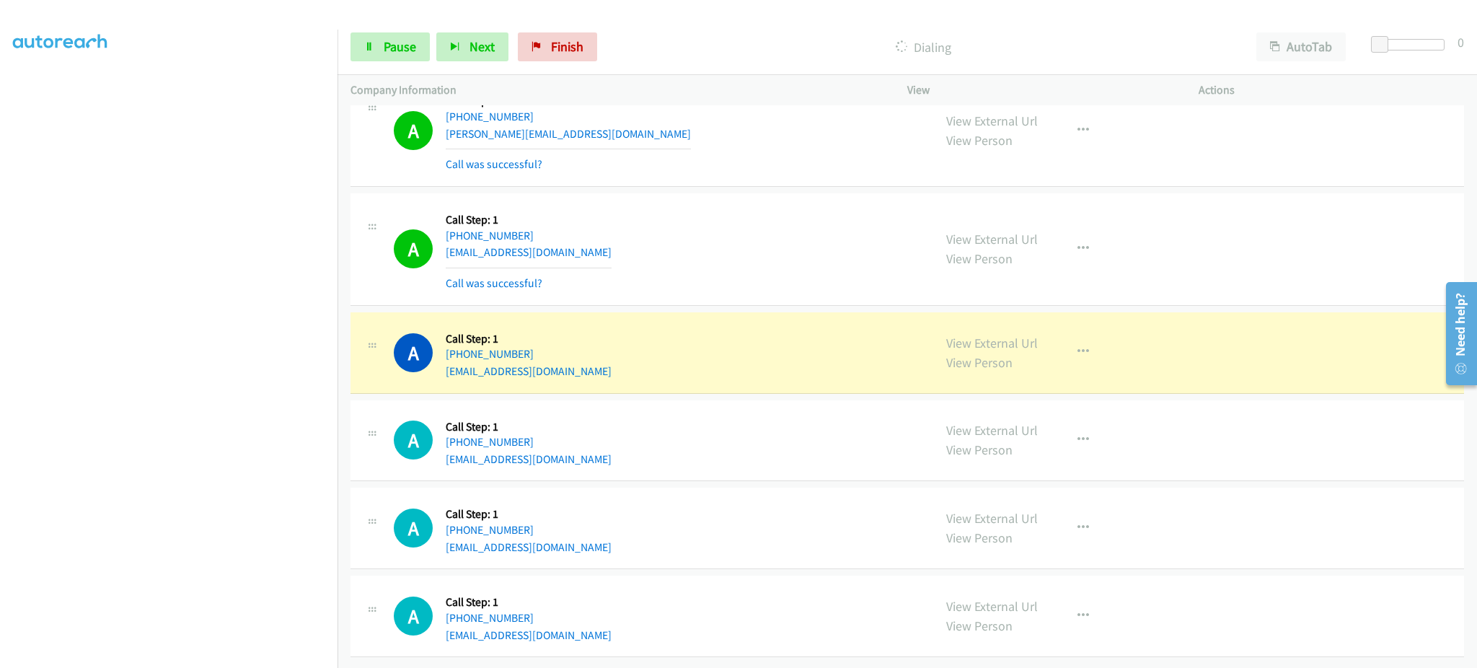
click at [901, 325] on div "A Callback Scheduled Call Step: 1 America/New_York [PHONE_NUMBER] [EMAIL_ADDRES…" at bounding box center [657, 352] width 527 height 55
click at [1078, 374] on div "A Callback Scheduled Call Step: 1 America/New_York [PHONE_NUMBER] [EMAIL_ADDRES…" at bounding box center [908, 353] width 1114 height 82
click at [1079, 344] on button "button" at bounding box center [1083, 352] width 39 height 29
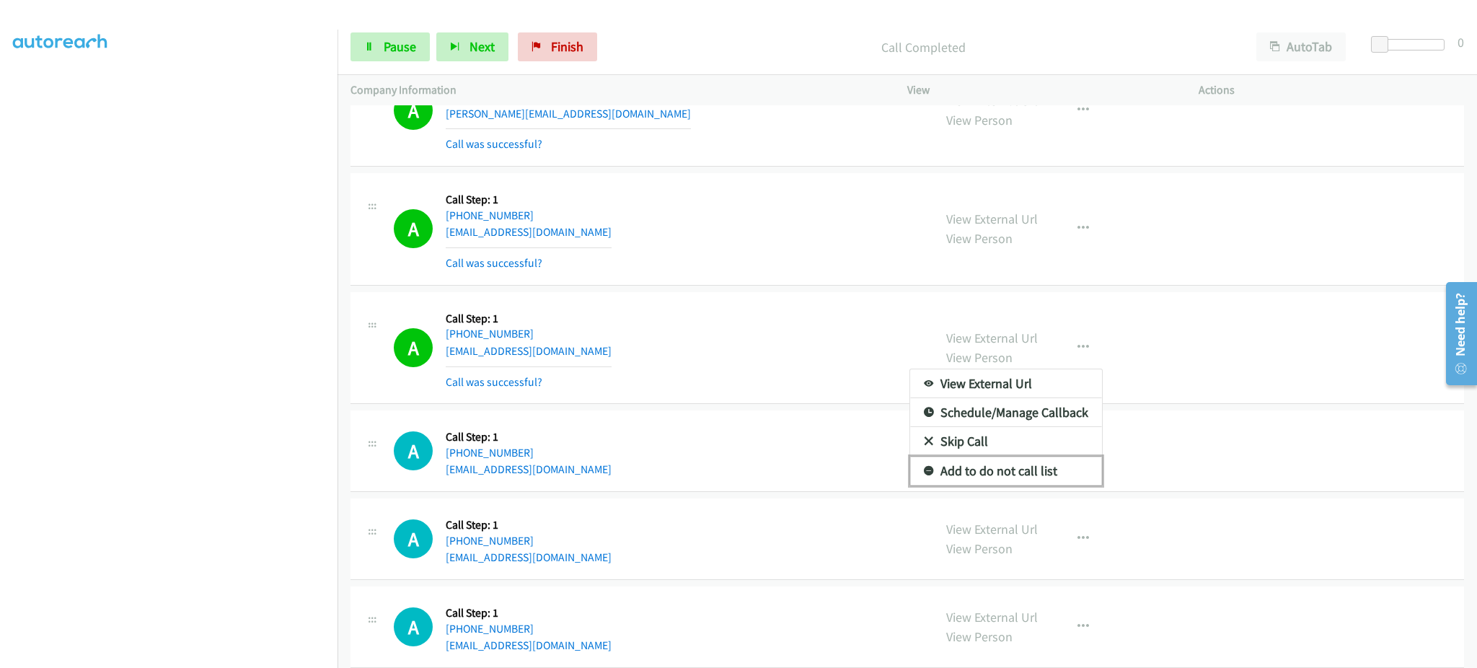
click at [1045, 469] on link "Add to do not call list" at bounding box center [1006, 471] width 192 height 29
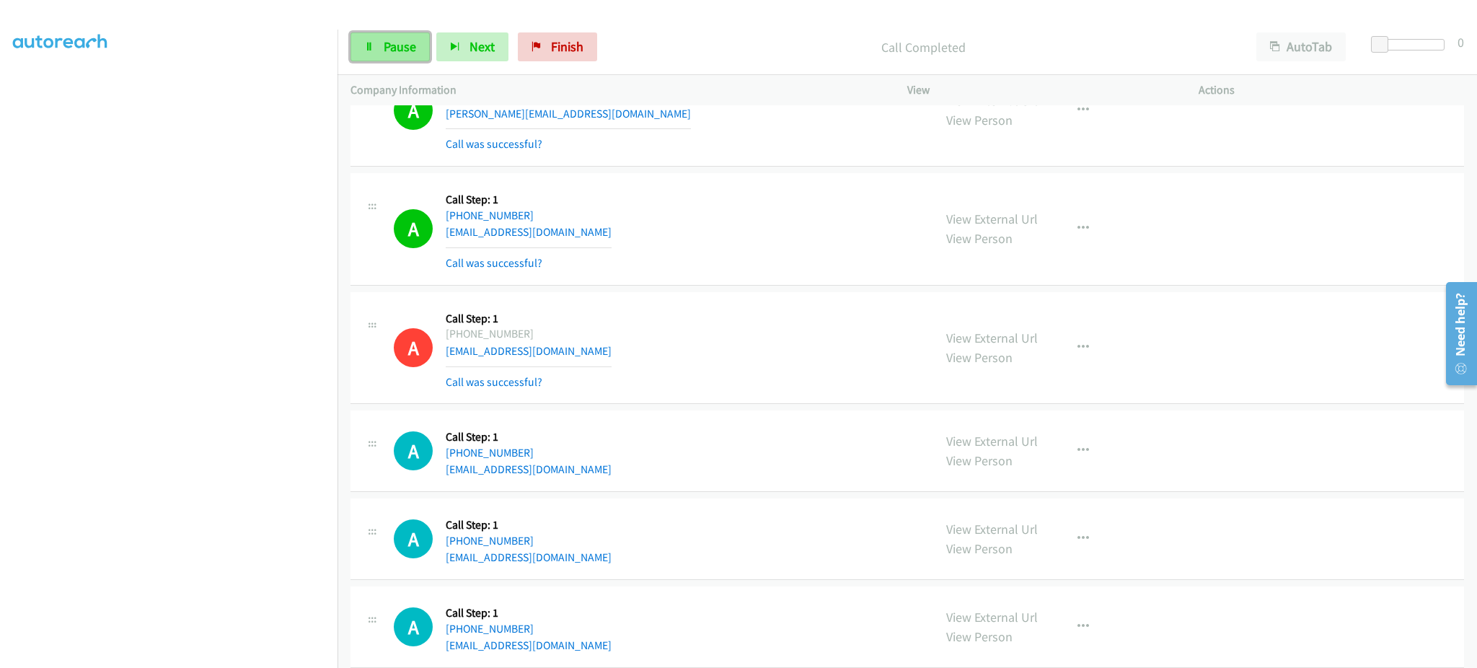
click at [369, 47] on icon at bounding box center [369, 48] width 10 height 10
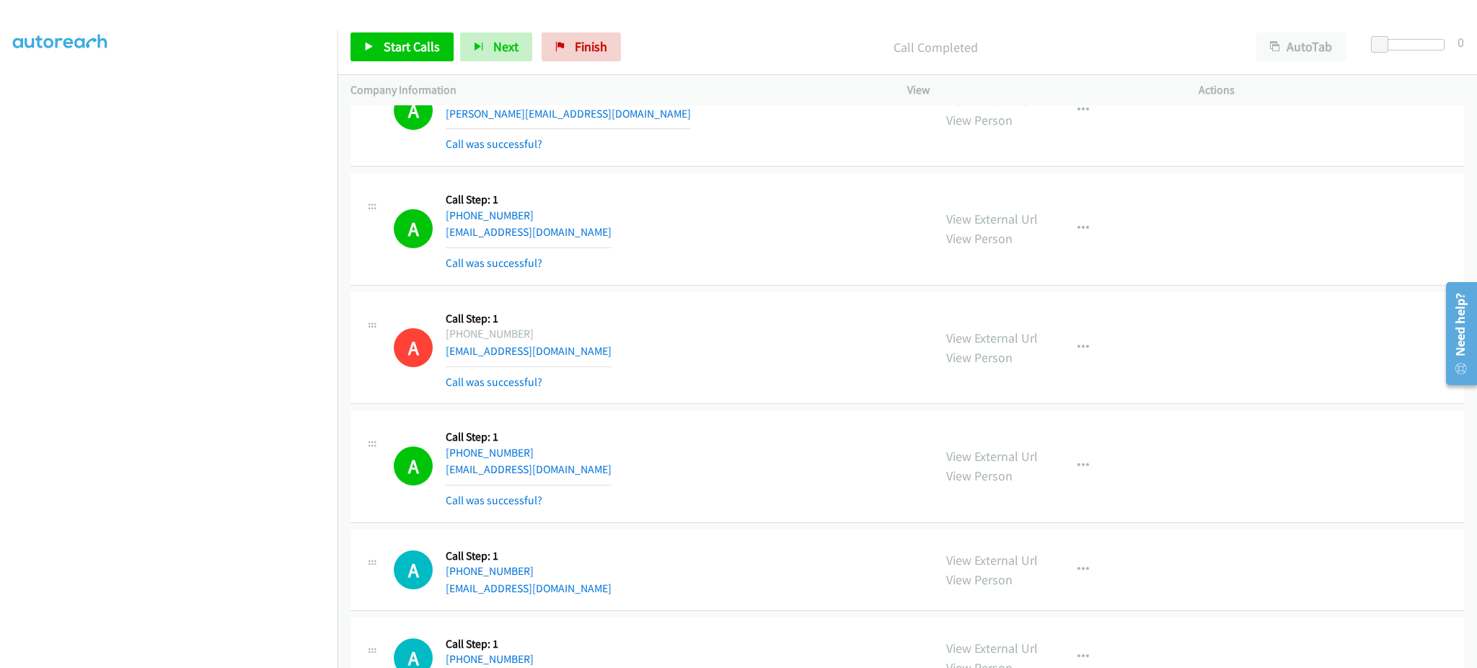
click at [610, 492] on div "A Callback Scheduled Call Step: 1 America/[GEOGRAPHIC_DATA] [PHONE_NUMBER] [EMA…" at bounding box center [657, 466] width 527 height 86
click at [597, 466] on div "A Callback Scheduled Call Step: 1 America/[GEOGRAPHIC_DATA] [PHONE_NUMBER] [EMA…" at bounding box center [657, 466] width 527 height 86
click at [561, 479] on div "A Callback Scheduled Call Step: 1 America/[GEOGRAPHIC_DATA] [PHONE_NUMBER] [EMA…" at bounding box center [657, 466] width 527 height 86
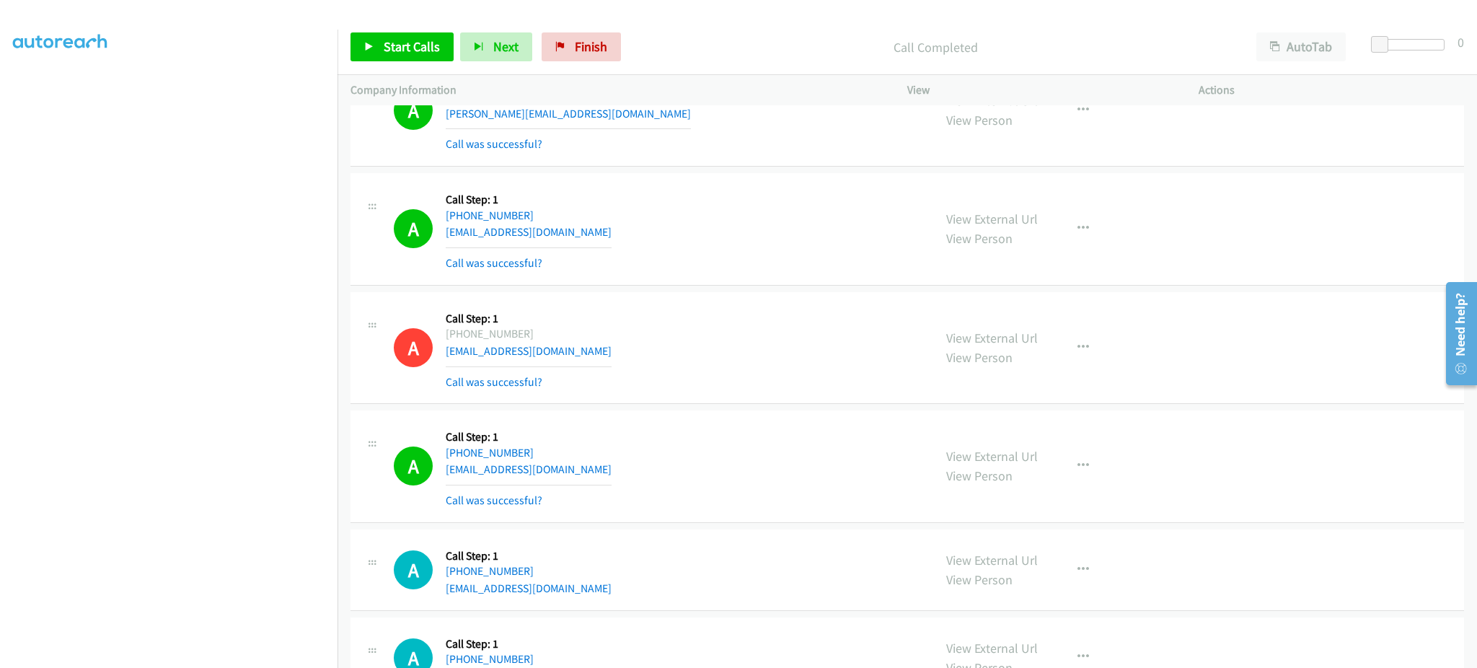
click at [561, 478] on div "A Callback Scheduled Call Step: 1 America/[GEOGRAPHIC_DATA] [PHONE_NUMBER] [EMA…" at bounding box center [657, 466] width 527 height 86
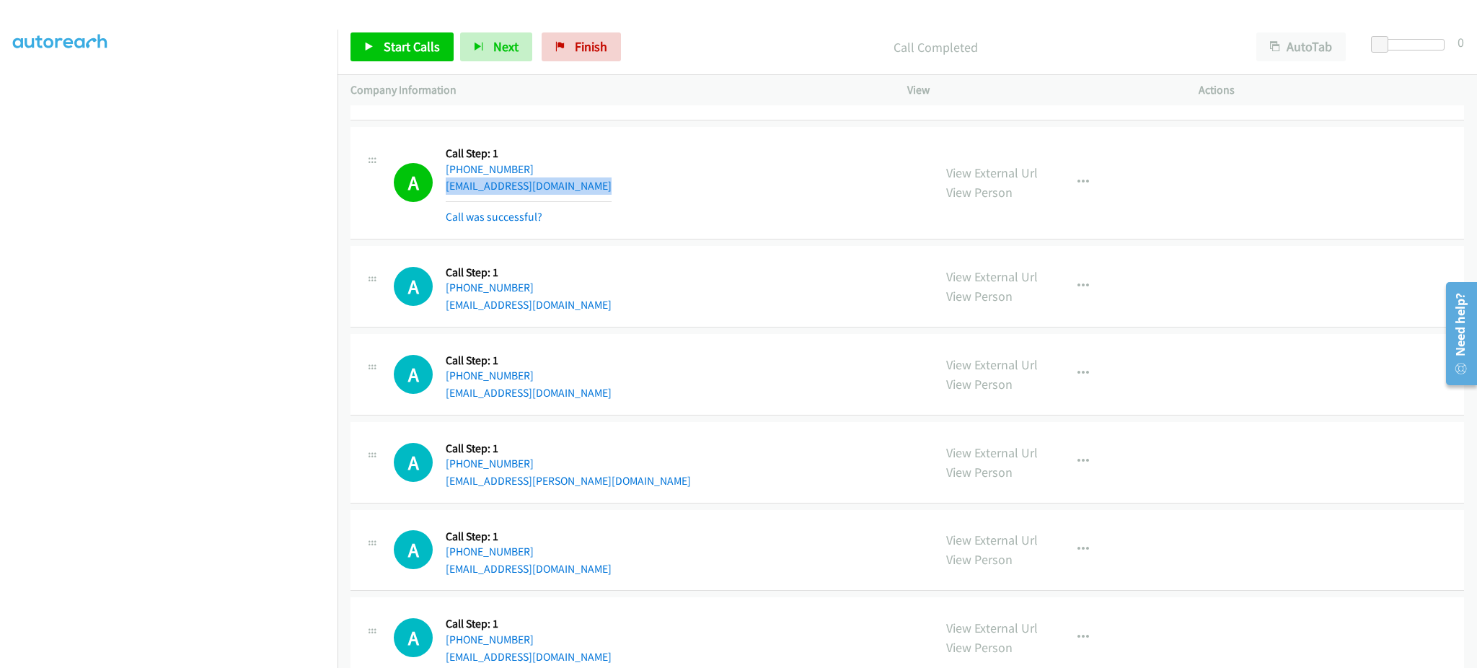
scroll to position [10755, 0]
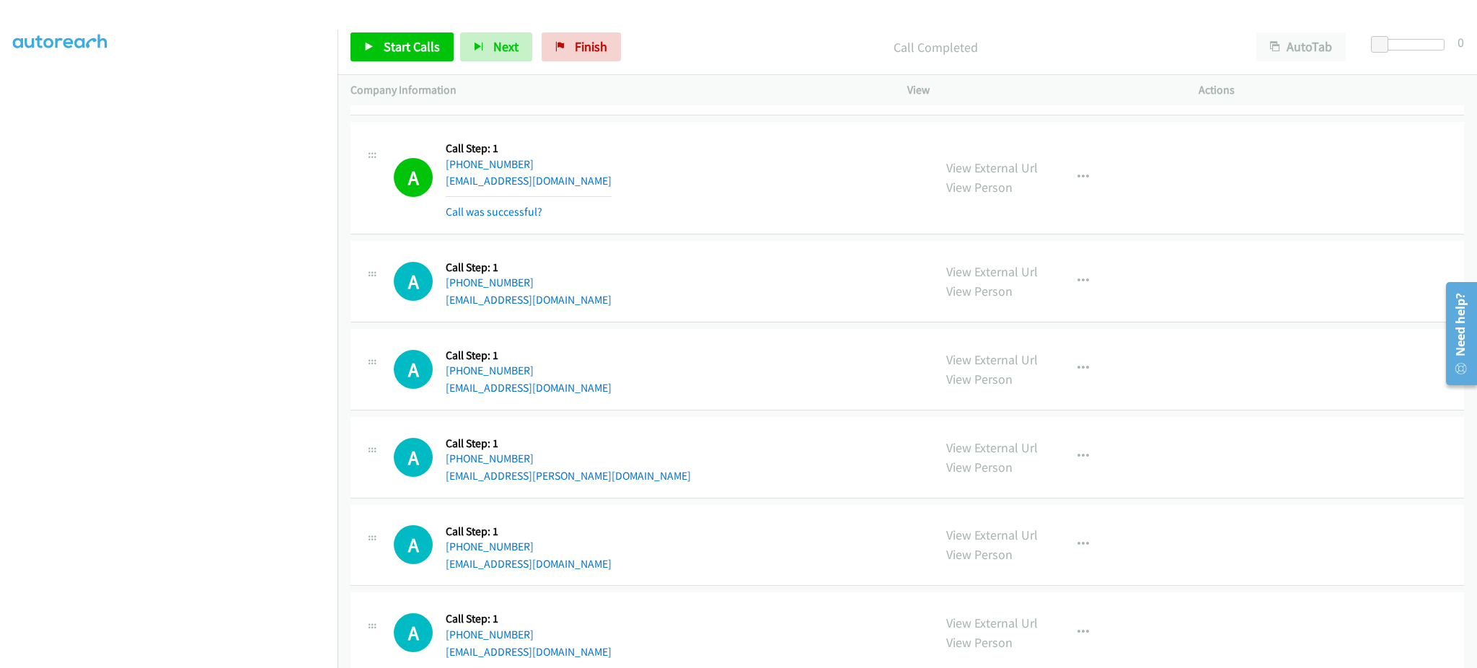
click at [568, 309] on div "A Callback Scheduled Call Step: 1 America/New_York [PHONE_NUMBER] [EMAIL_ADDRES…" at bounding box center [657, 281] width 527 height 55
click at [580, 392] on div "A Callback Scheduled Call Step: 1 [GEOGRAPHIC_DATA]/[GEOGRAPHIC_DATA] [PHONE_NU…" at bounding box center [657, 369] width 527 height 55
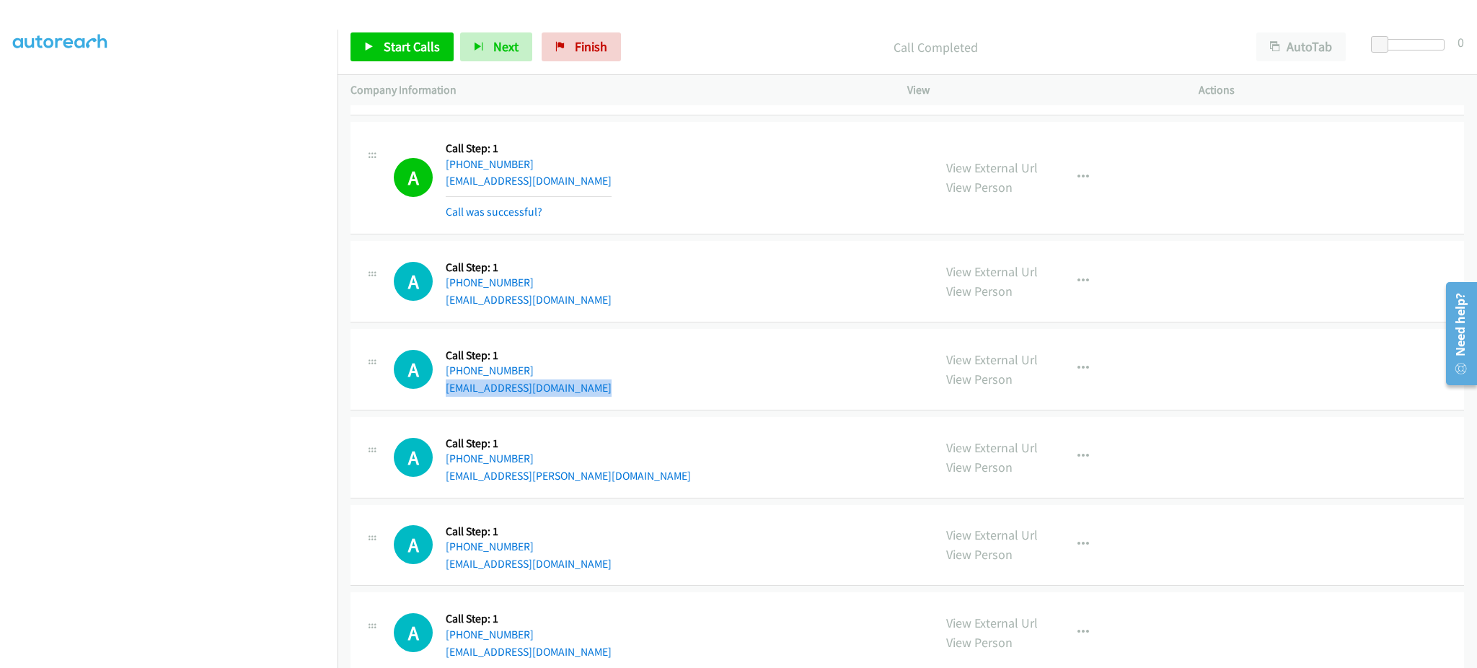
click at [580, 392] on div "A Callback Scheduled Call Step: 1 [GEOGRAPHIC_DATA]/[GEOGRAPHIC_DATA] [PHONE_NU…" at bounding box center [657, 369] width 527 height 55
click at [608, 499] on div "A Callback Scheduled Call Step: 1 America/New_York [PHONE_NUMBER] [EMAIL_ADDRES…" at bounding box center [908, 458] width 1114 height 82
click at [607, 493] on div "A Callback Scheduled Call Step: 1 America/New_York [PHONE_NUMBER] [EMAIL_ADDRES…" at bounding box center [908, 458] width 1114 height 82
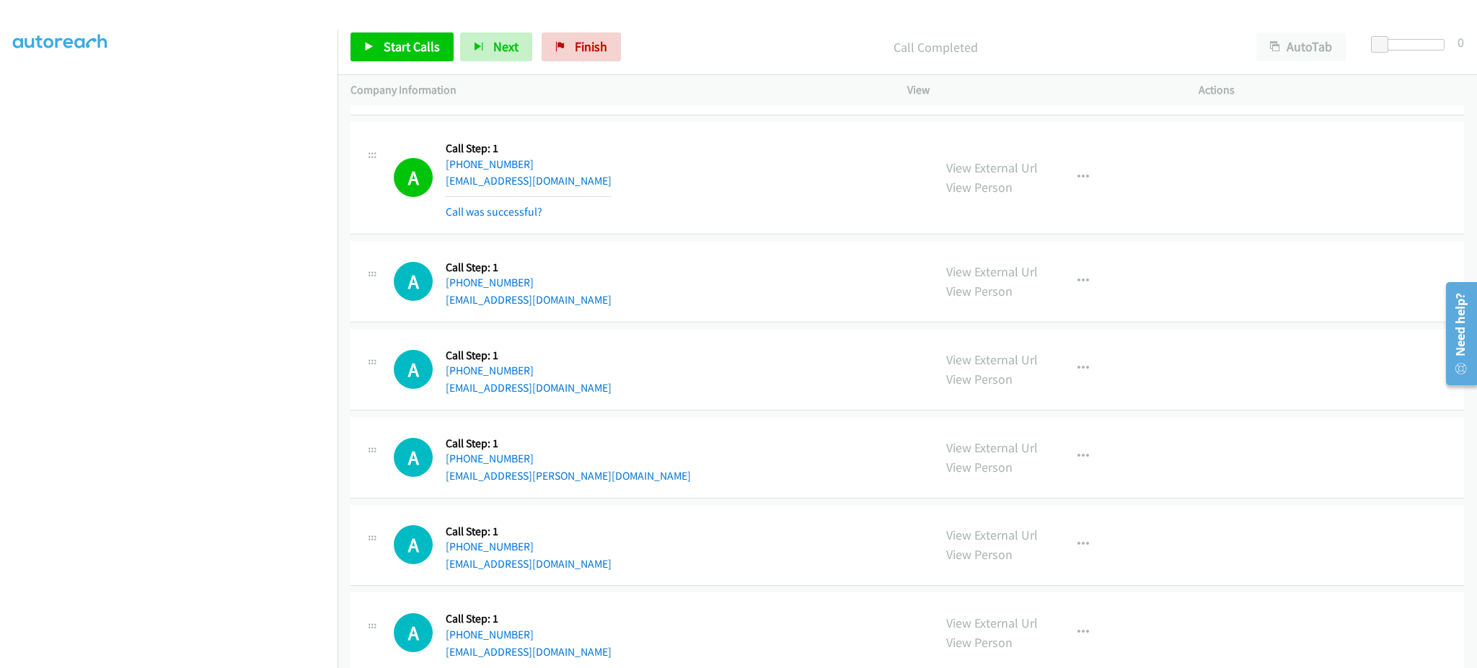
click at [411, 28] on div "Start Calls Pause Next Finish Call Completed AutoTab AutoTab 0" at bounding box center [908, 47] width 1140 height 56
click at [426, 49] on span "Start Calls" at bounding box center [412, 46] width 56 height 17
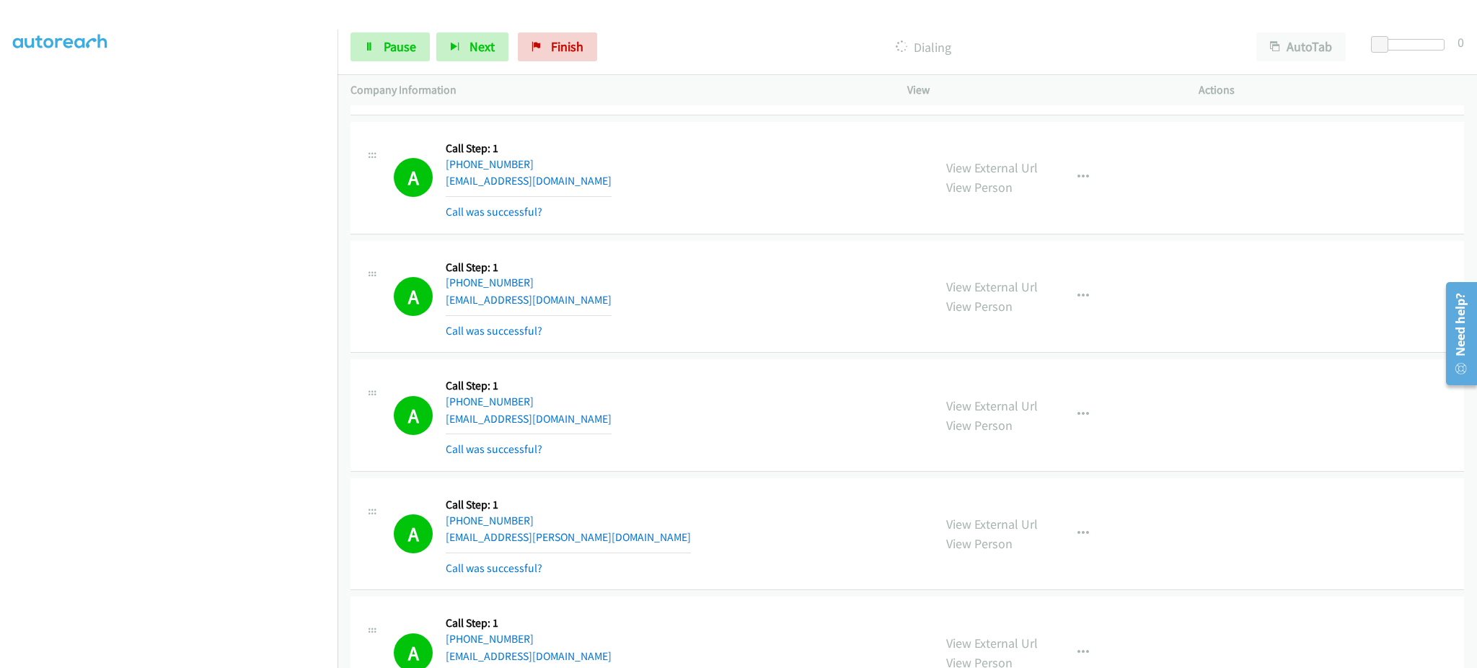
scroll to position [11615, 0]
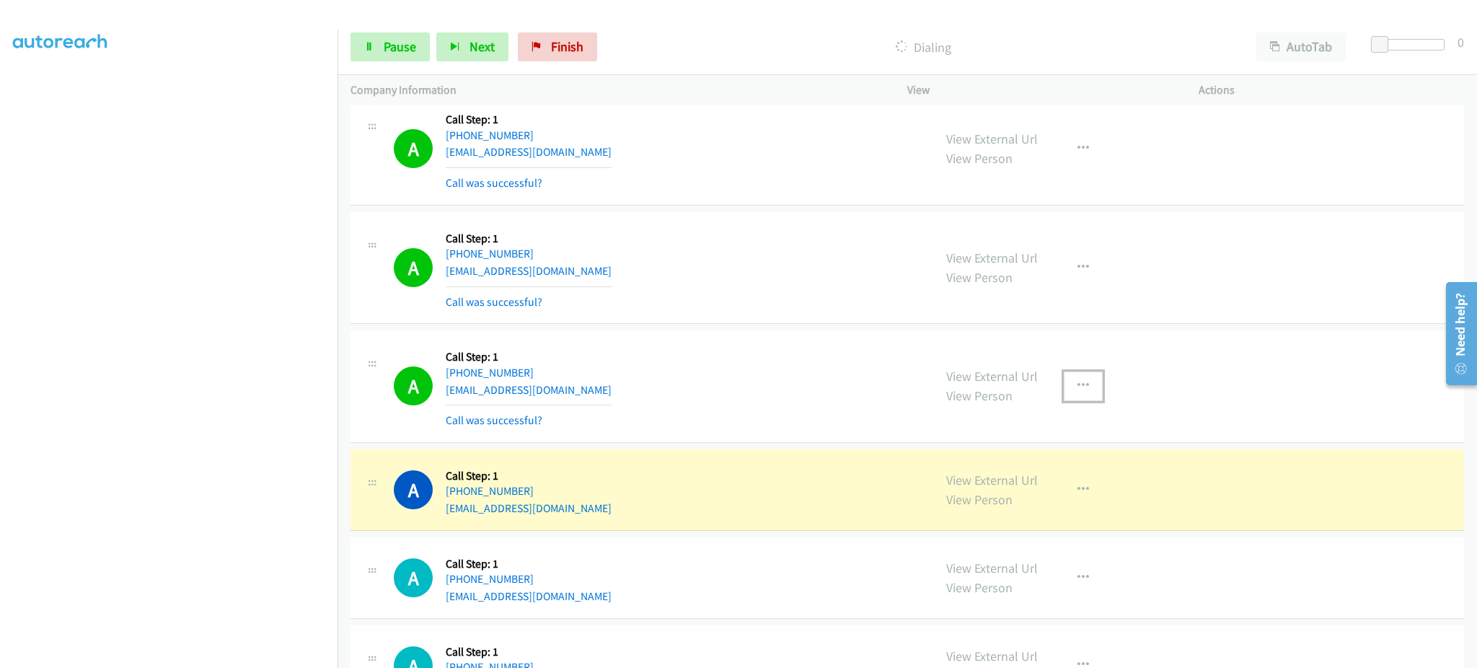
click at [1081, 382] on button "button" at bounding box center [1083, 386] width 39 height 29
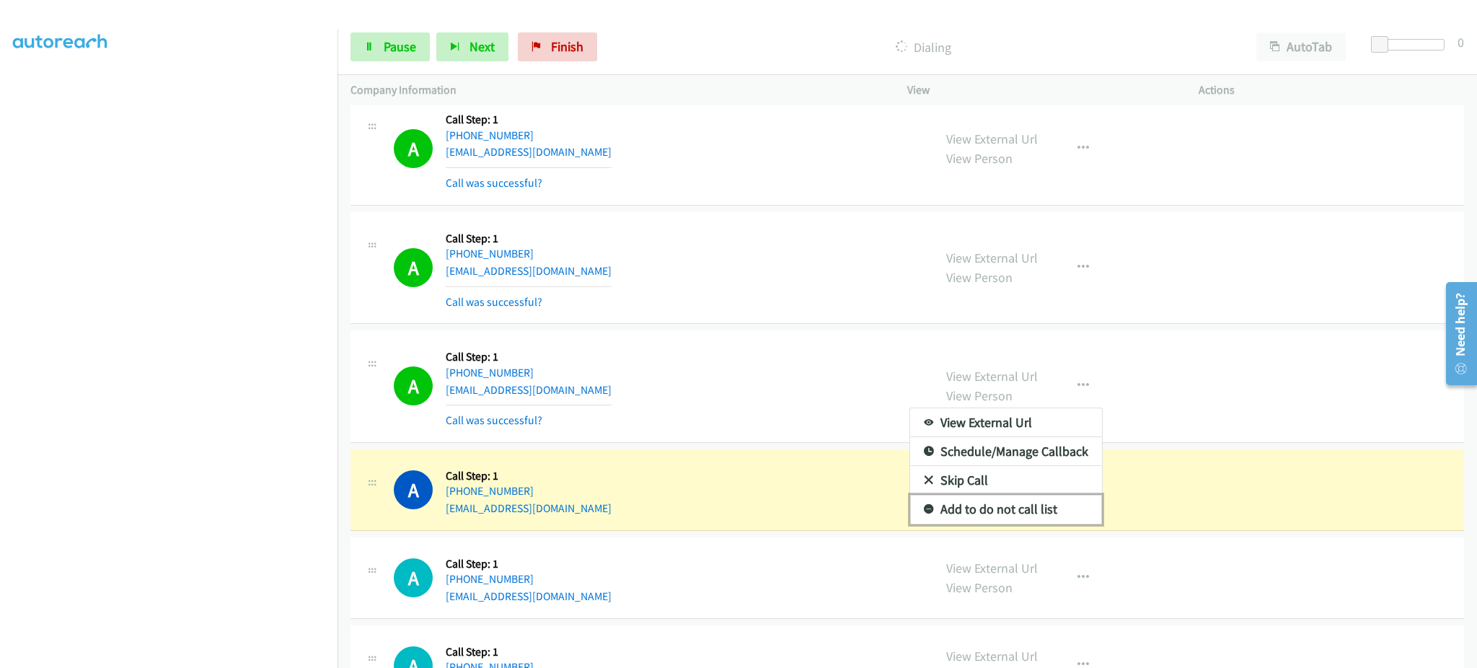
click at [1029, 509] on link "Add to do not call list" at bounding box center [1006, 509] width 192 height 29
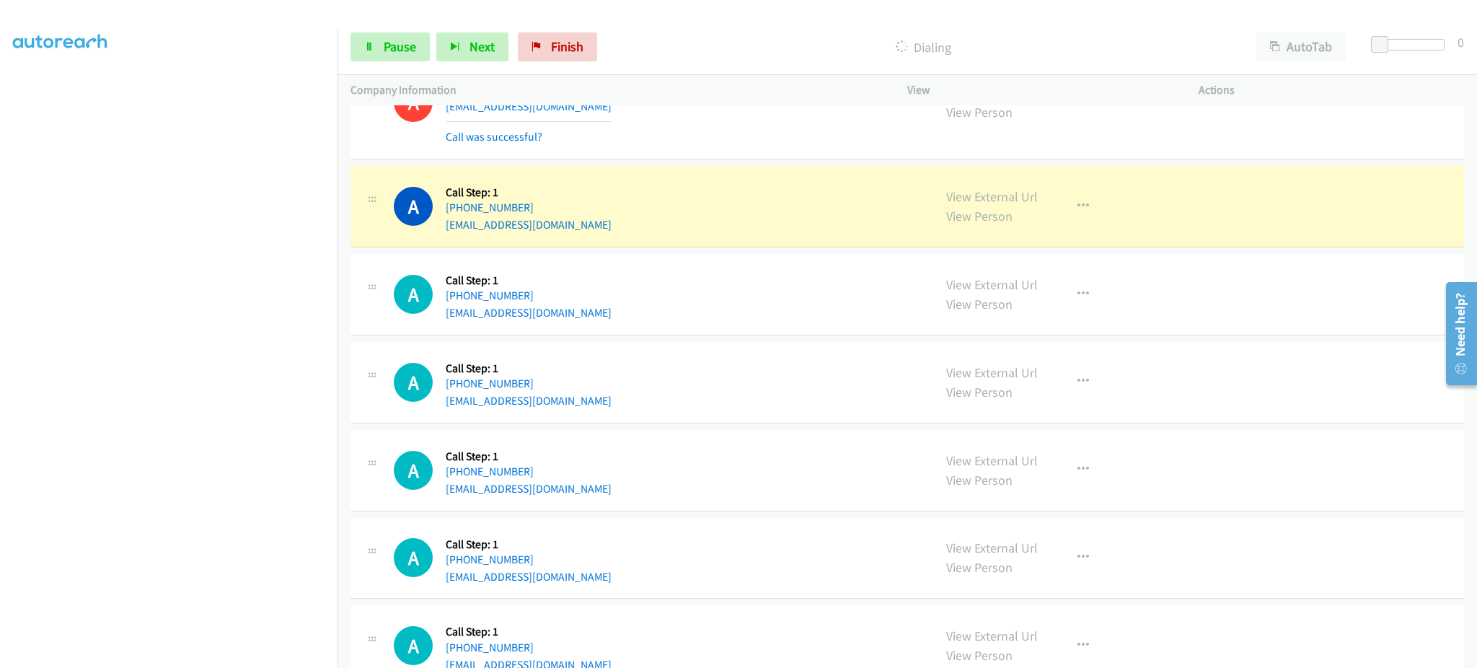
scroll to position [11904, 0]
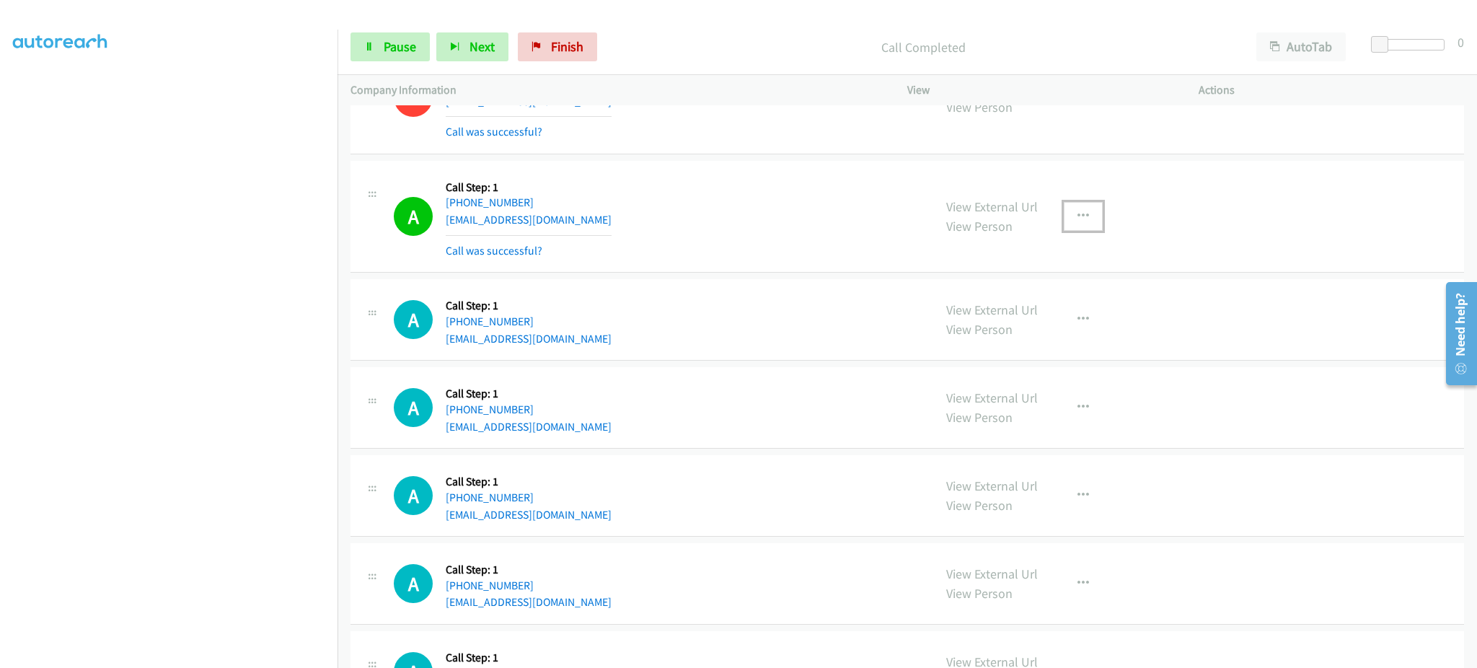
click at [1078, 217] on icon "button" at bounding box center [1084, 217] width 12 height 12
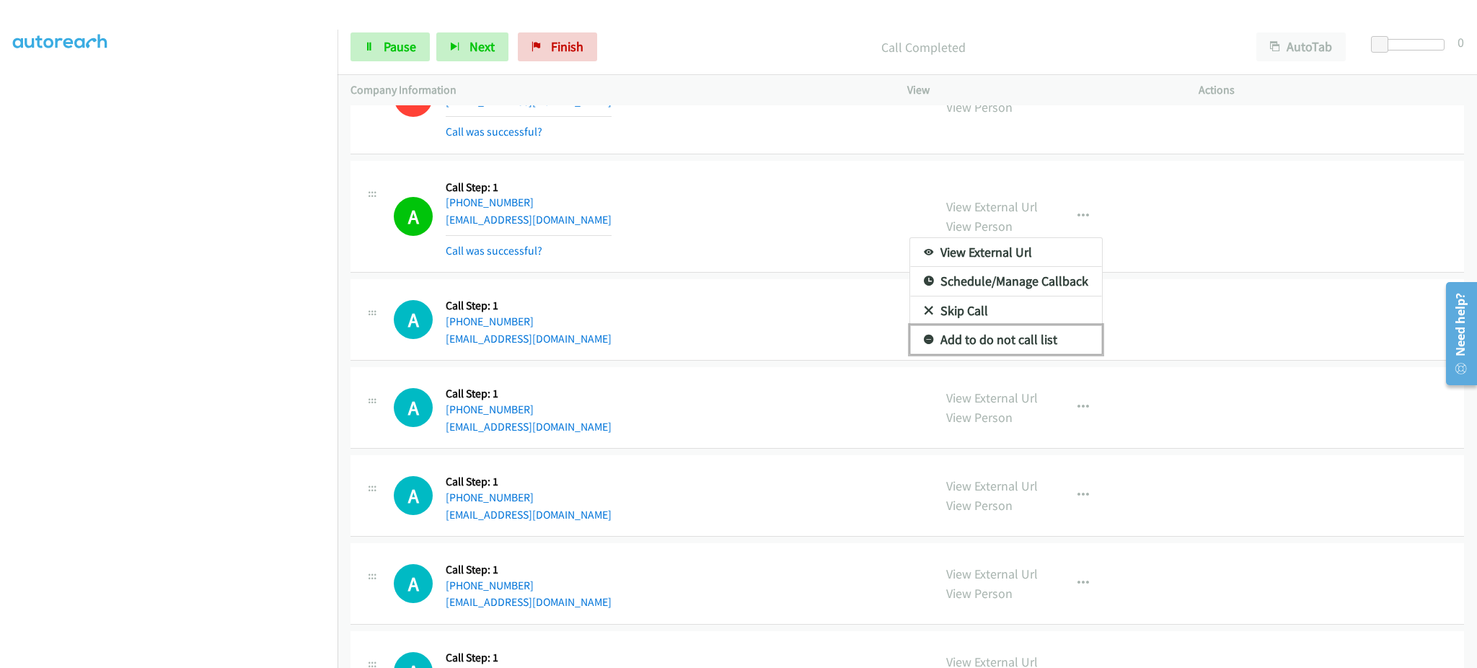
click at [1039, 350] on link "Add to do not call list" at bounding box center [1006, 339] width 192 height 29
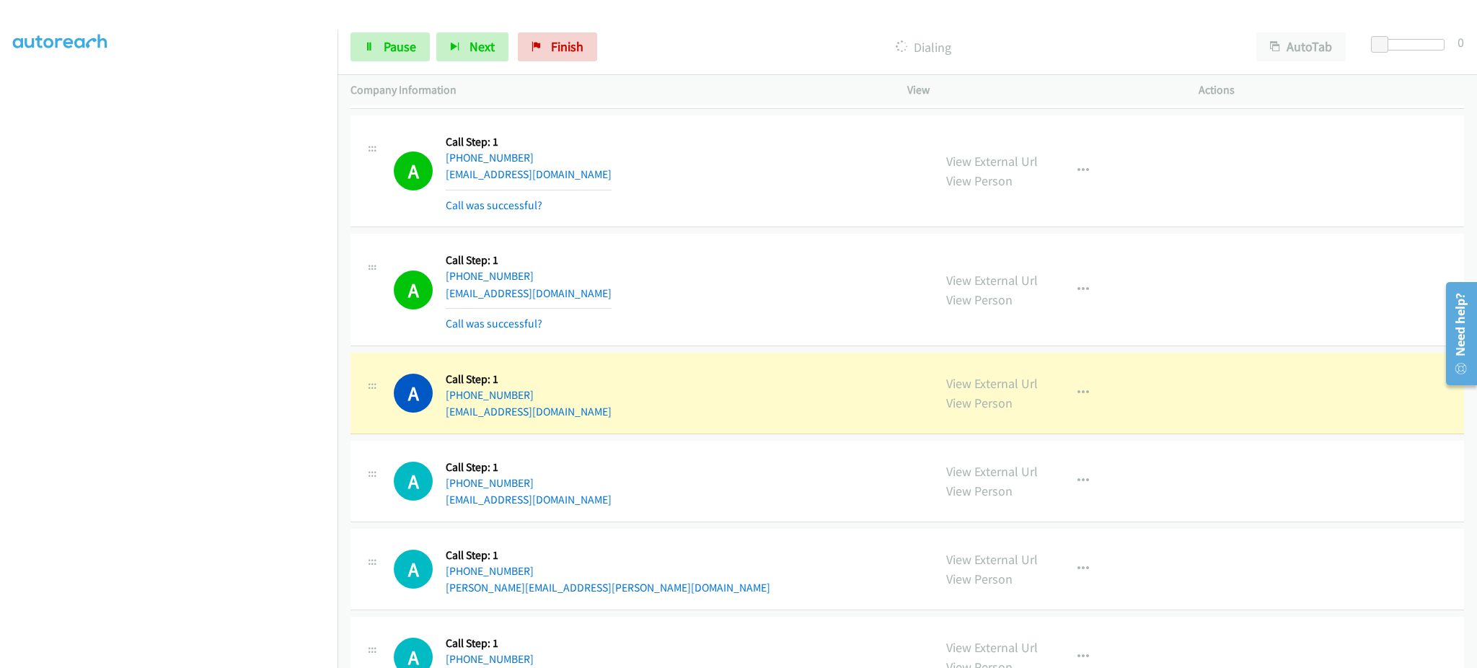
scroll to position [12192, 0]
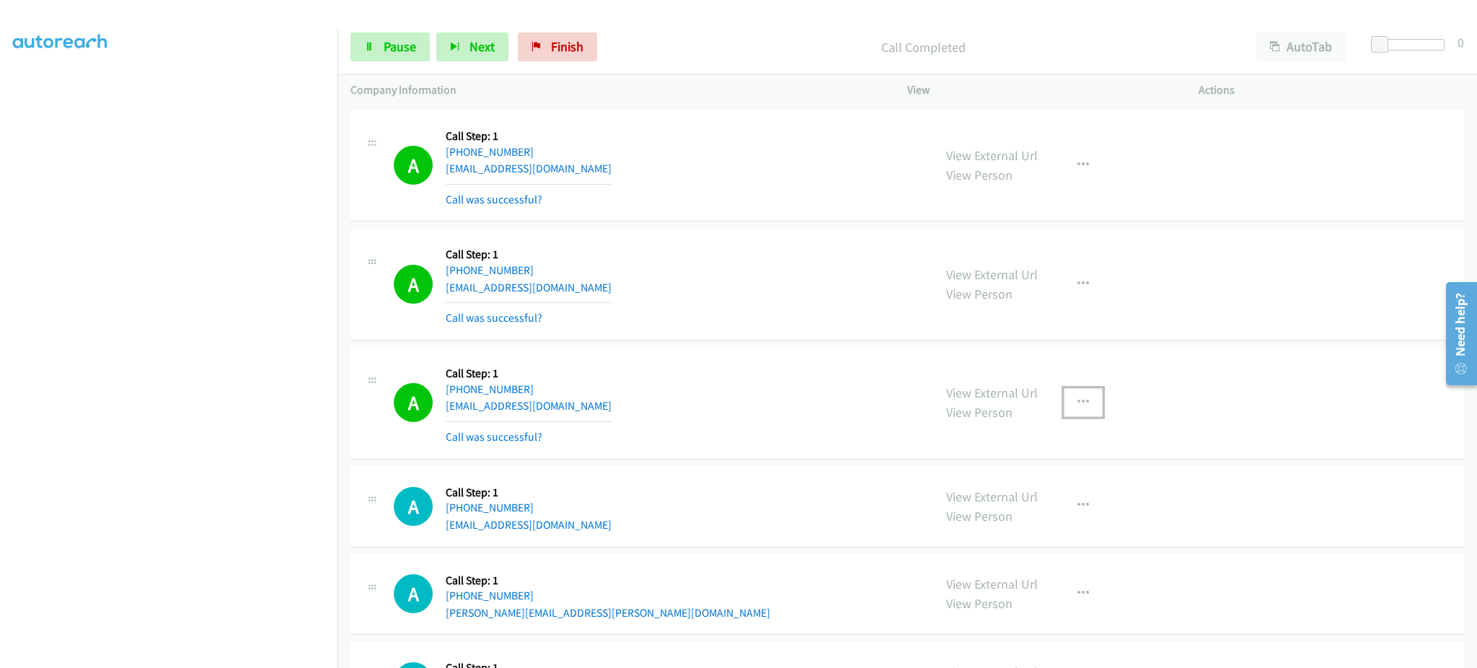
click at [1087, 408] on button "button" at bounding box center [1083, 402] width 39 height 29
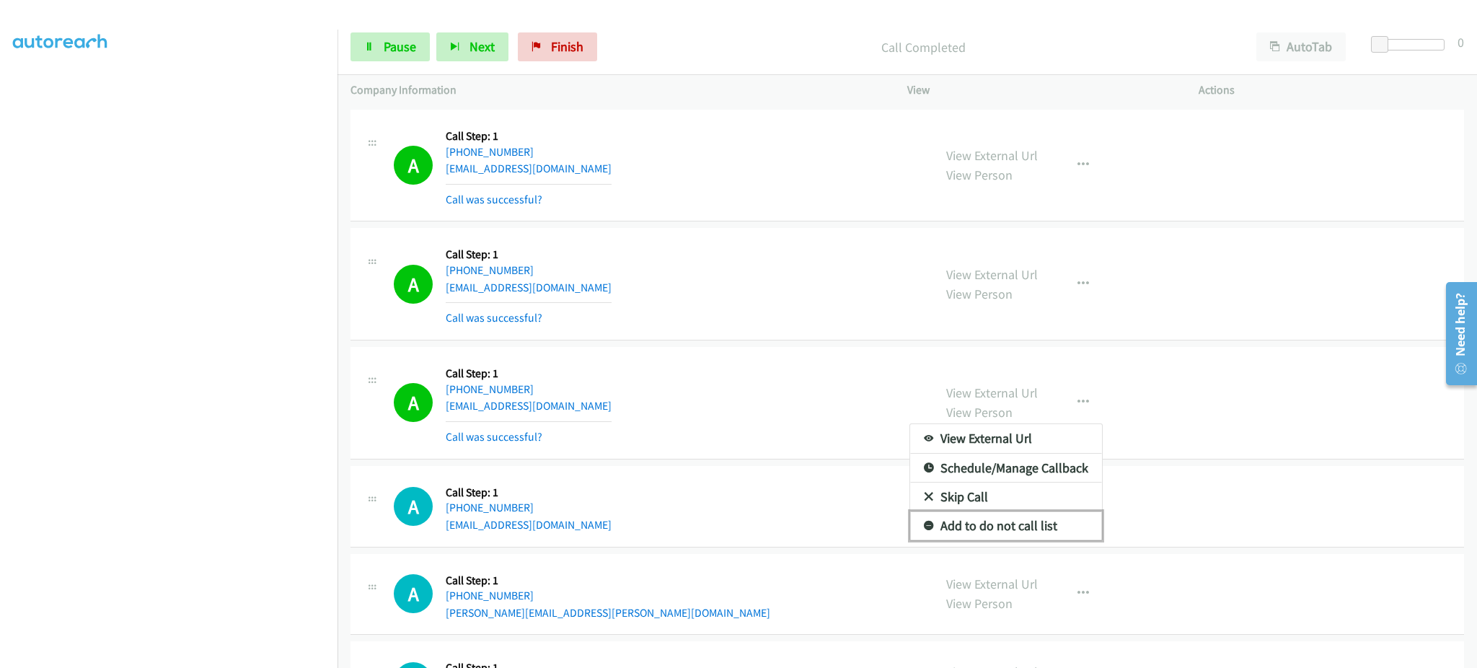
click at [1027, 537] on link "Add to do not call list" at bounding box center [1006, 525] width 192 height 29
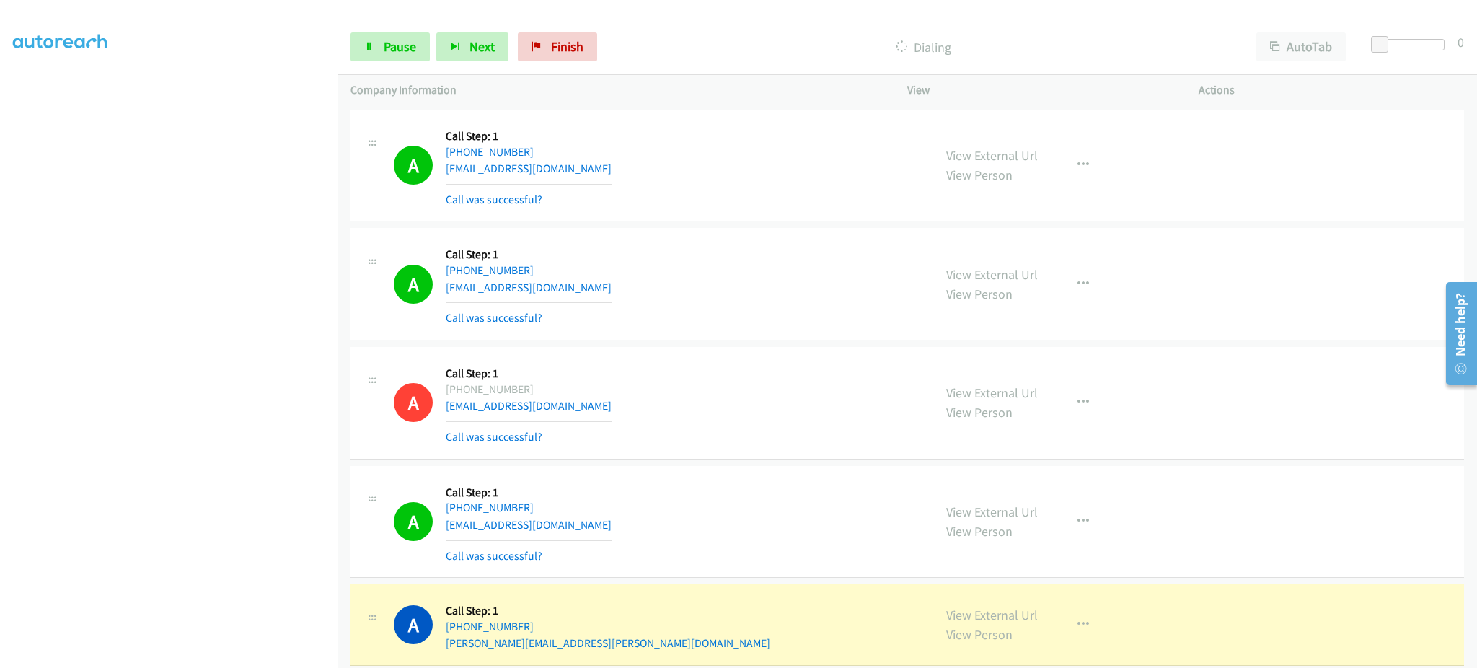
scroll to position [11852, 0]
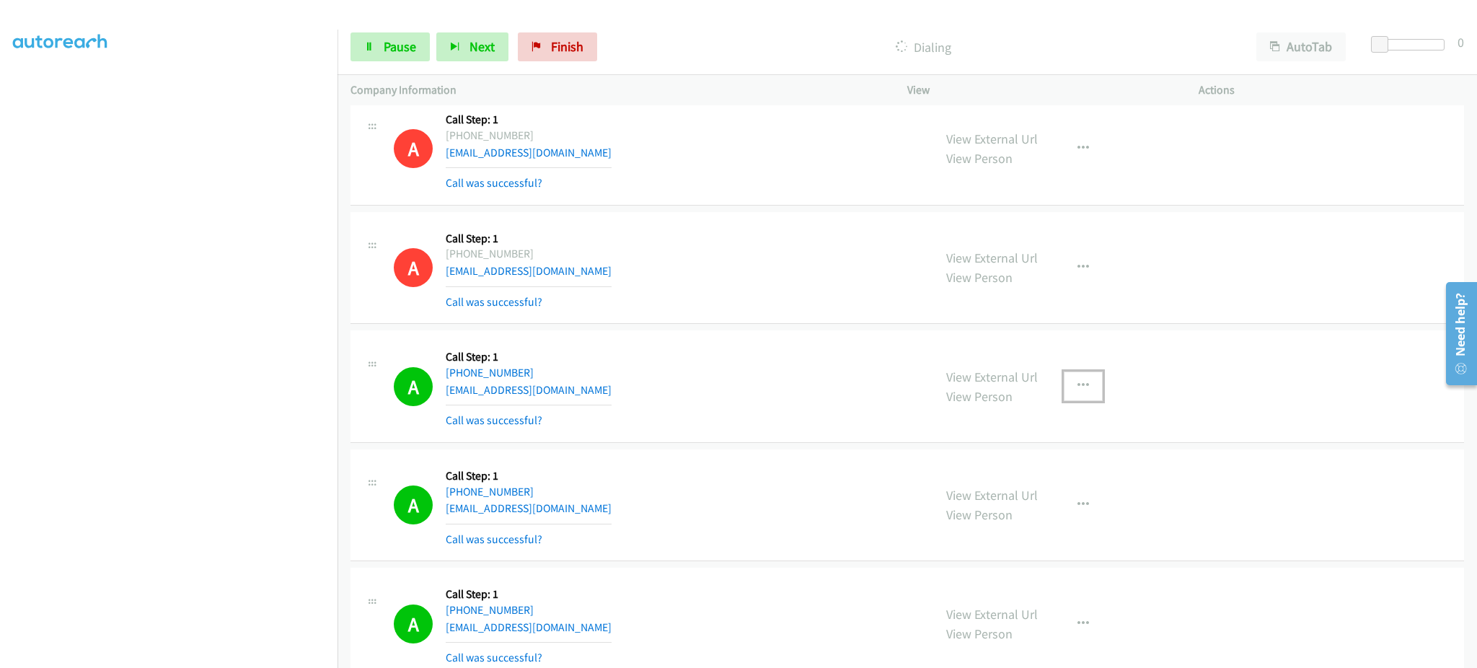
click at [1066, 381] on button "button" at bounding box center [1083, 386] width 39 height 29
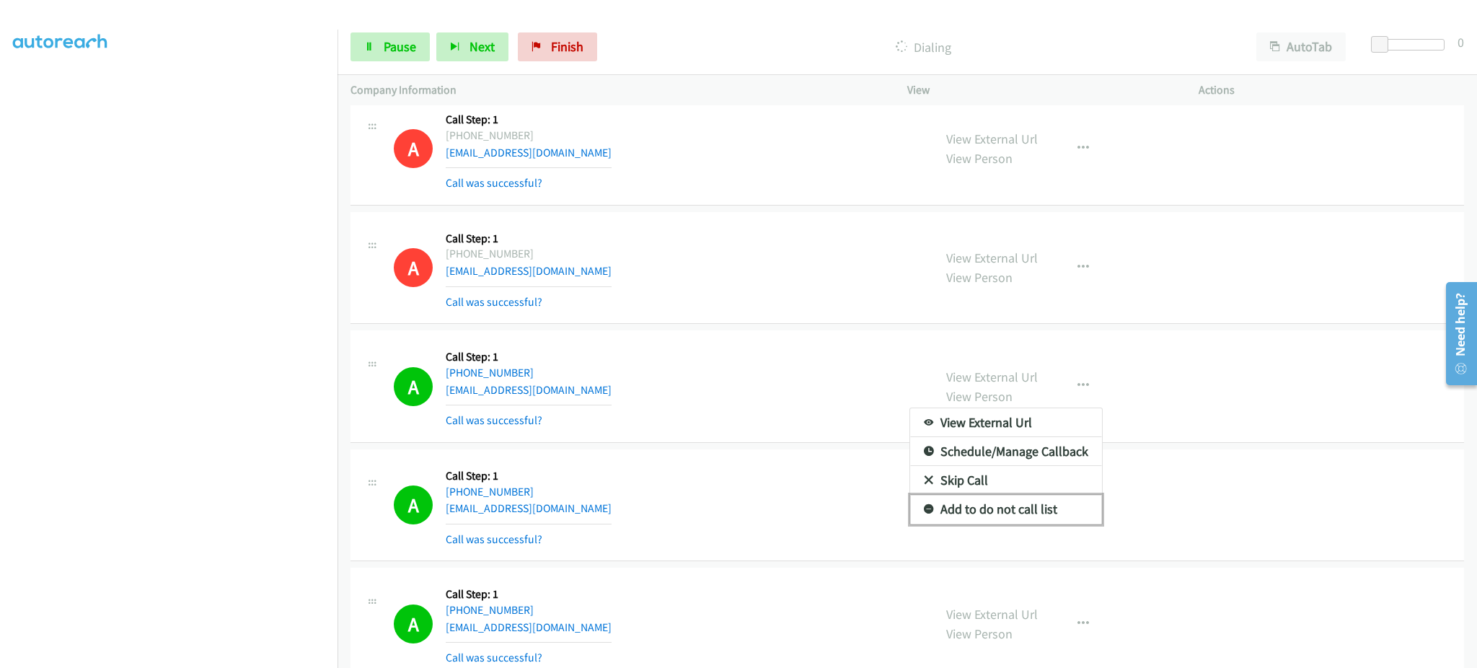
click at [1029, 511] on link "Add to do not call list" at bounding box center [1006, 509] width 192 height 29
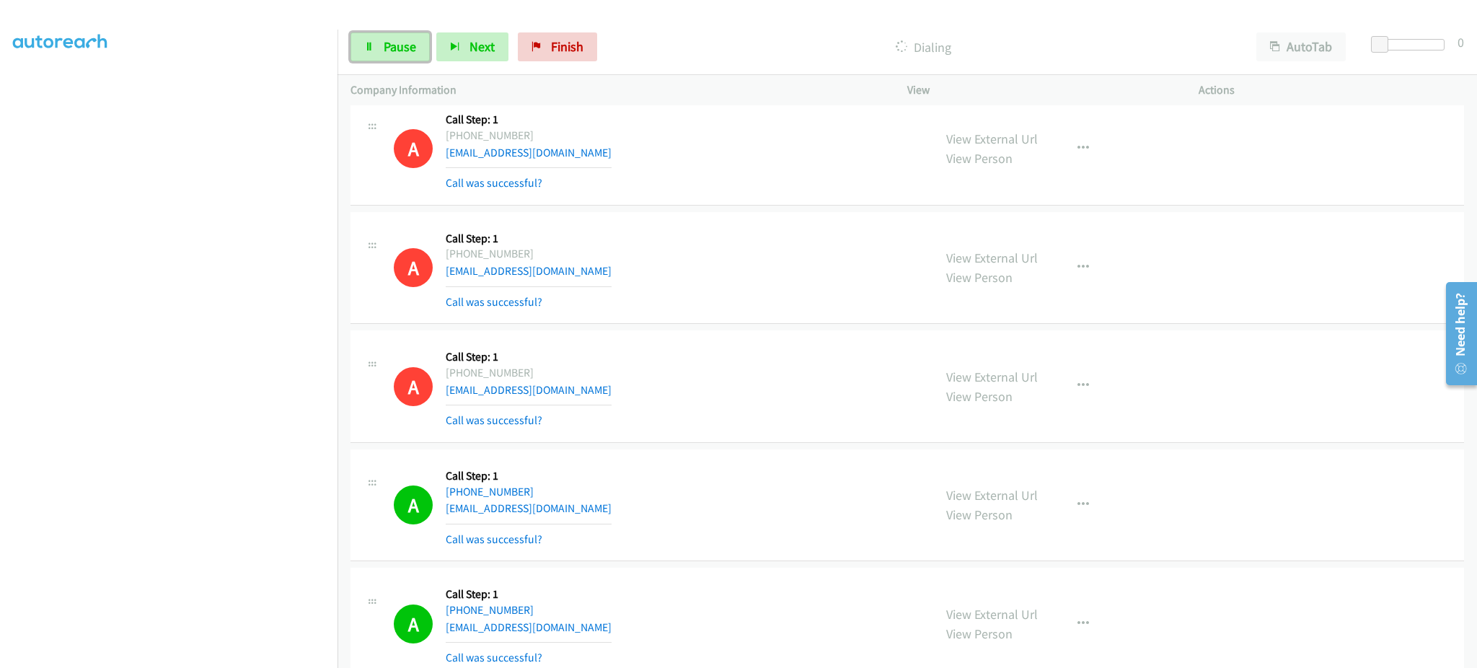
drag, startPoint x: 401, startPoint y: 58, endPoint x: 403, endPoint y: 88, distance: 30.3
click at [401, 58] on link "Pause" at bounding box center [390, 46] width 79 height 29
click at [413, 34] on link "Start Calls" at bounding box center [402, 46] width 103 height 29
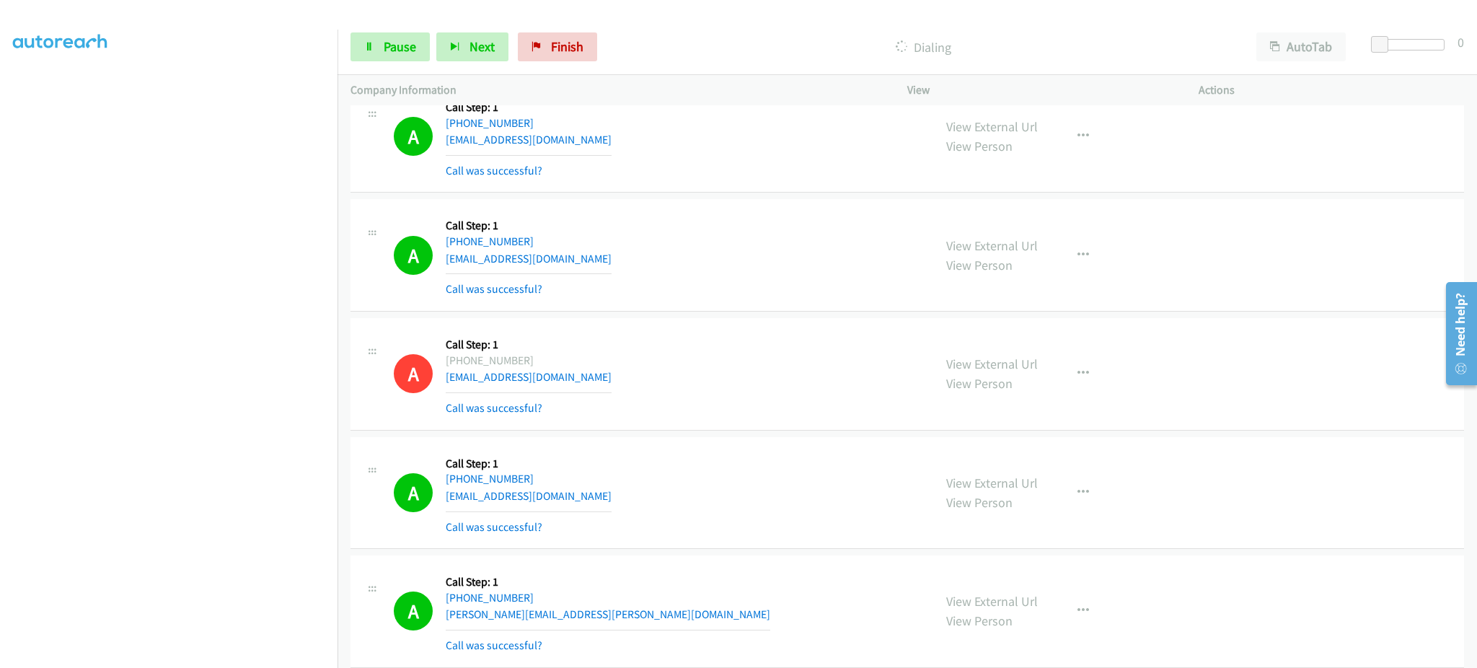
scroll to position [12429, 0]
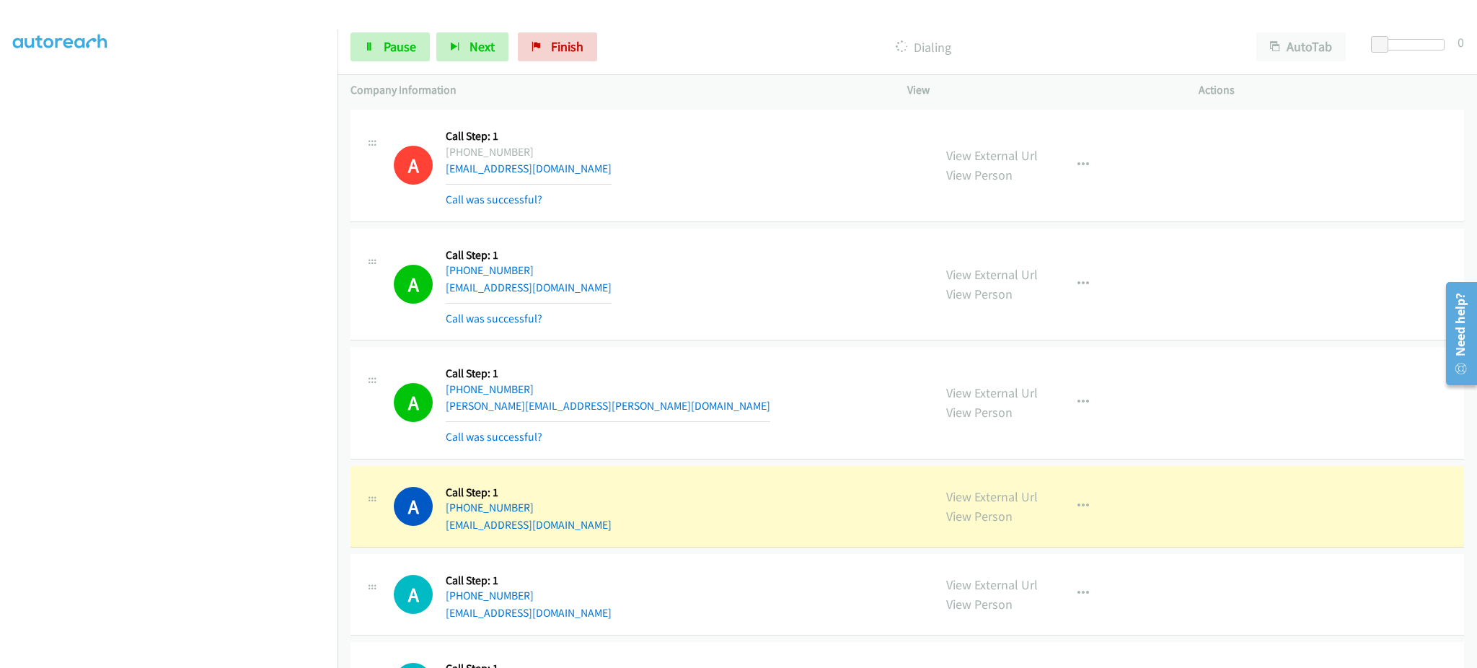
click at [968, 486] on div "View External Url View Person View External Url Email Schedule/Manage Callback …" at bounding box center [1086, 506] width 304 height 55
click at [970, 492] on div "View External Url View Person View External Url Email Schedule/Manage Callback …" at bounding box center [1086, 506] width 304 height 55
click at [1000, 503] on link "View External Url" at bounding box center [993, 496] width 92 height 17
drag, startPoint x: 571, startPoint y: 519, endPoint x: 460, endPoint y: 520, distance: 111.1
click at [460, 520] on div "A Callback Scheduled Call Step: 1 America/Los_Angeles [PHONE_NUMBER] [EMAIL_ADD…" at bounding box center [657, 506] width 527 height 55
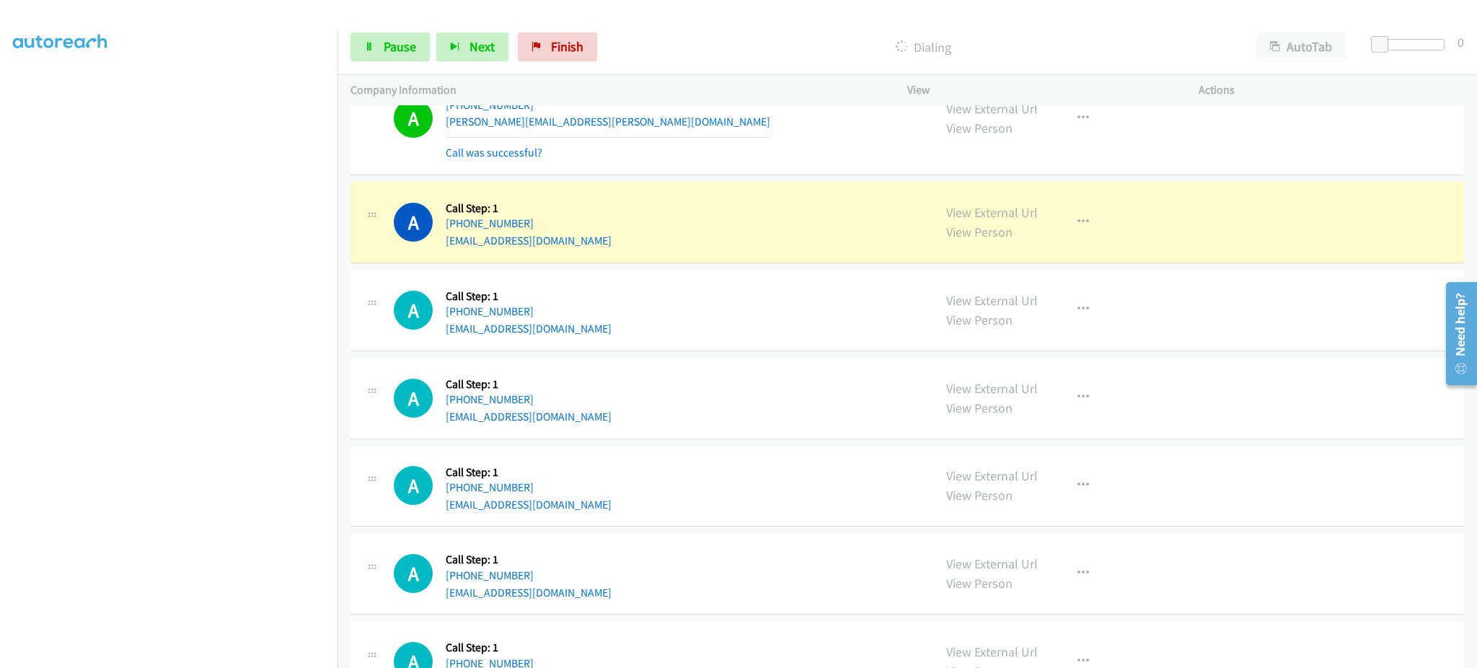
scroll to position [12718, 0]
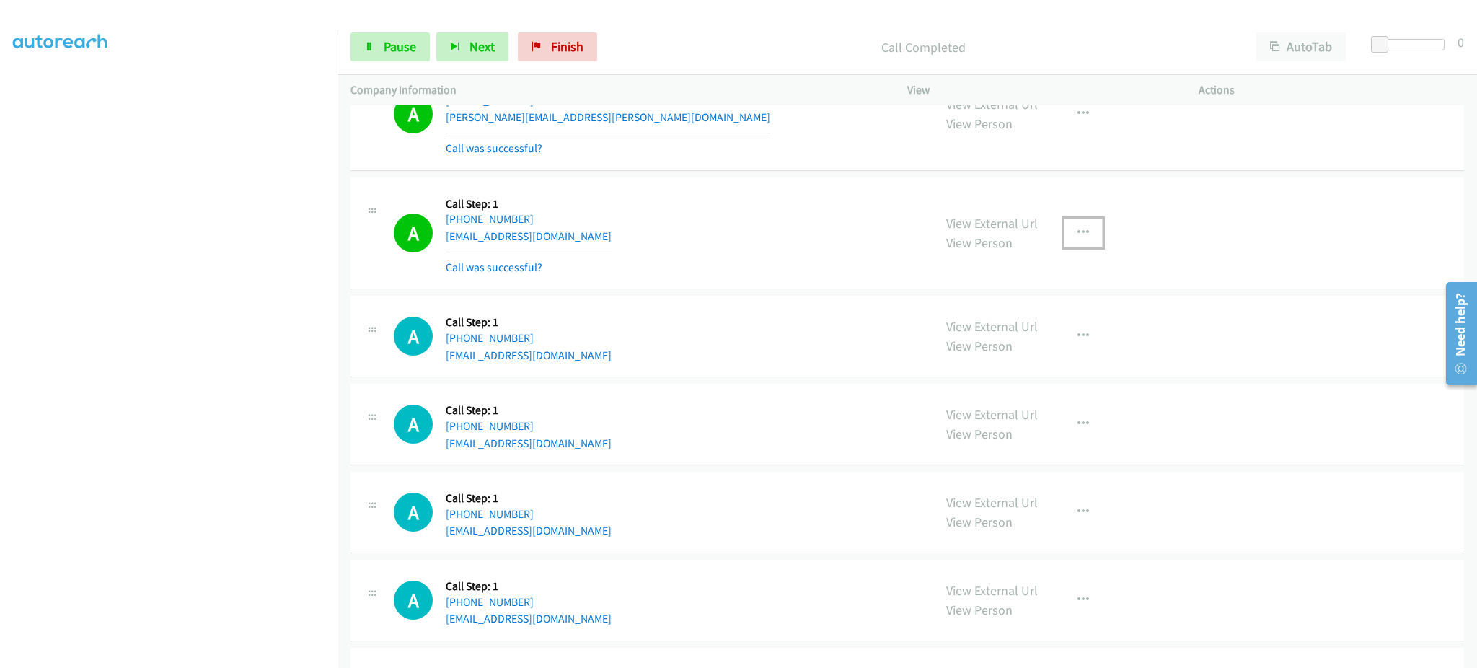
click at [1075, 227] on button "button" at bounding box center [1083, 233] width 39 height 29
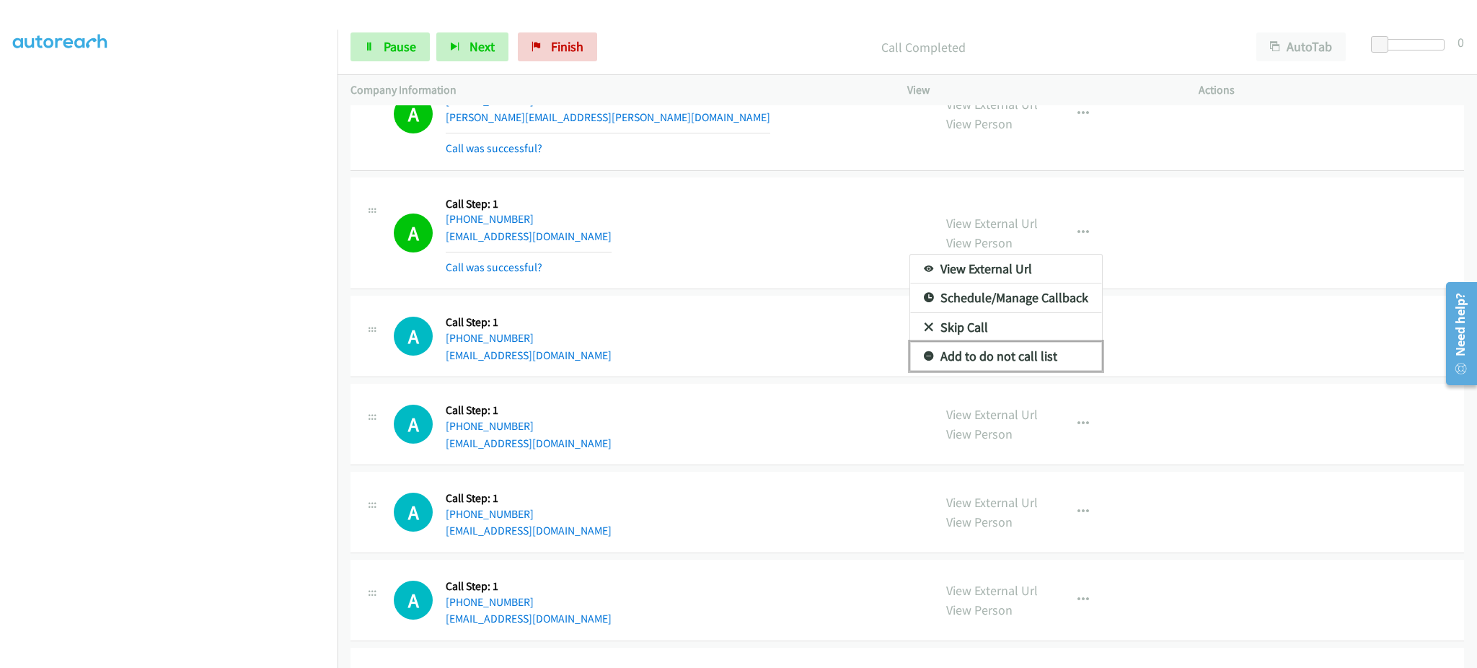
click at [1051, 363] on link "Add to do not call list" at bounding box center [1006, 356] width 192 height 29
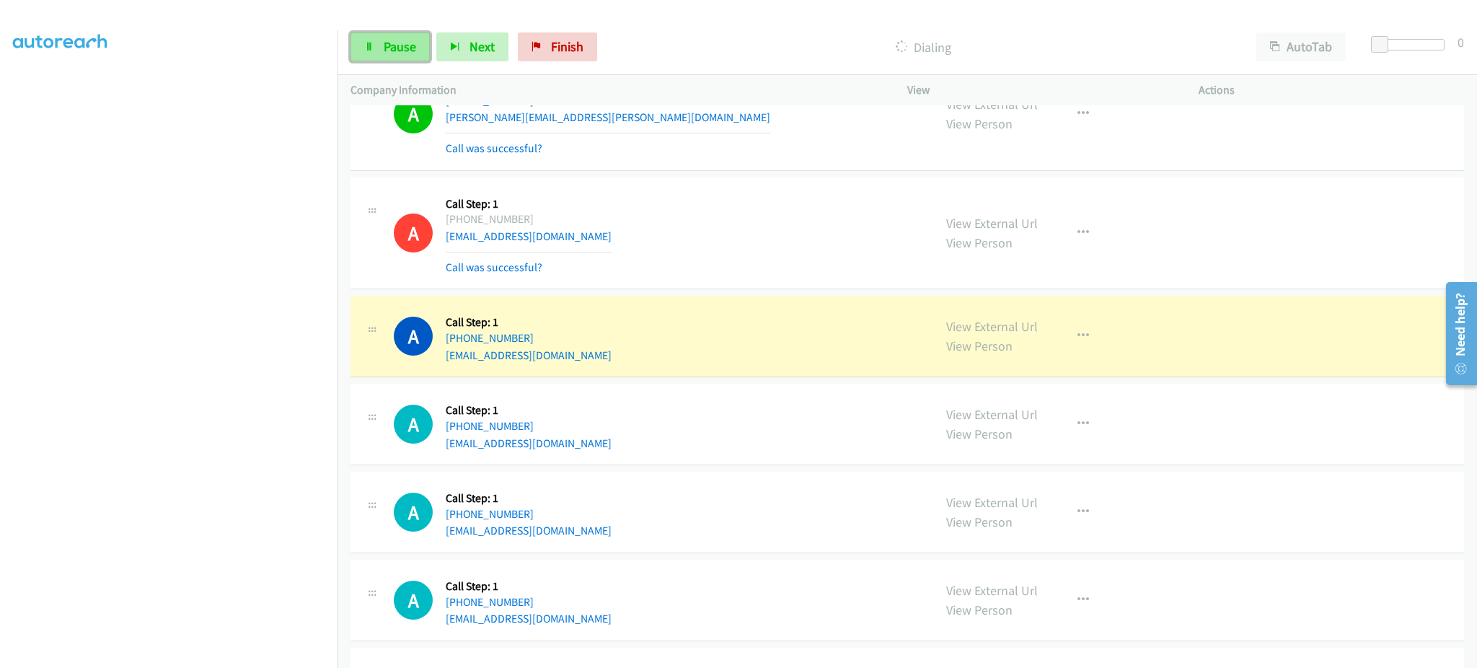
click at [407, 36] on link "Pause" at bounding box center [390, 46] width 79 height 29
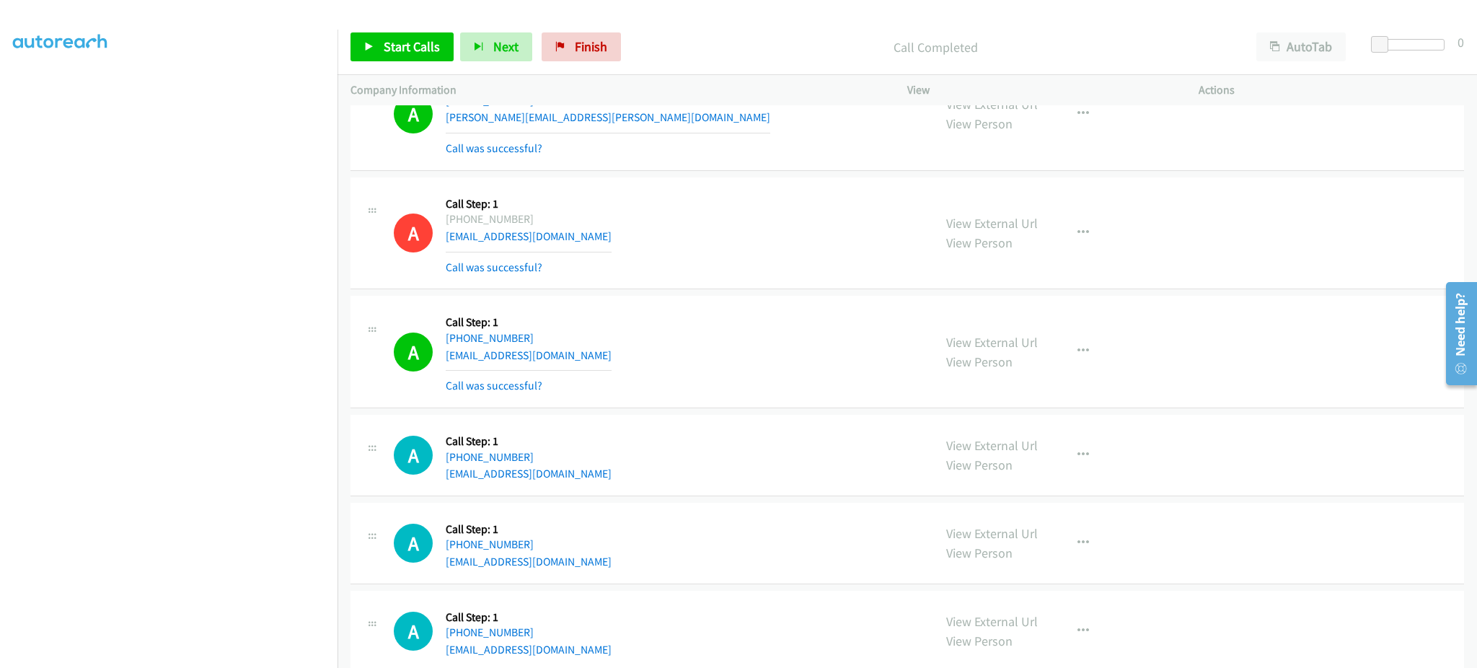
click at [810, 436] on div "A Callback Scheduled Call Step: 1 America/Los_Angeles [PHONE_NUMBER] [EMAIL_ADD…" at bounding box center [657, 455] width 527 height 55
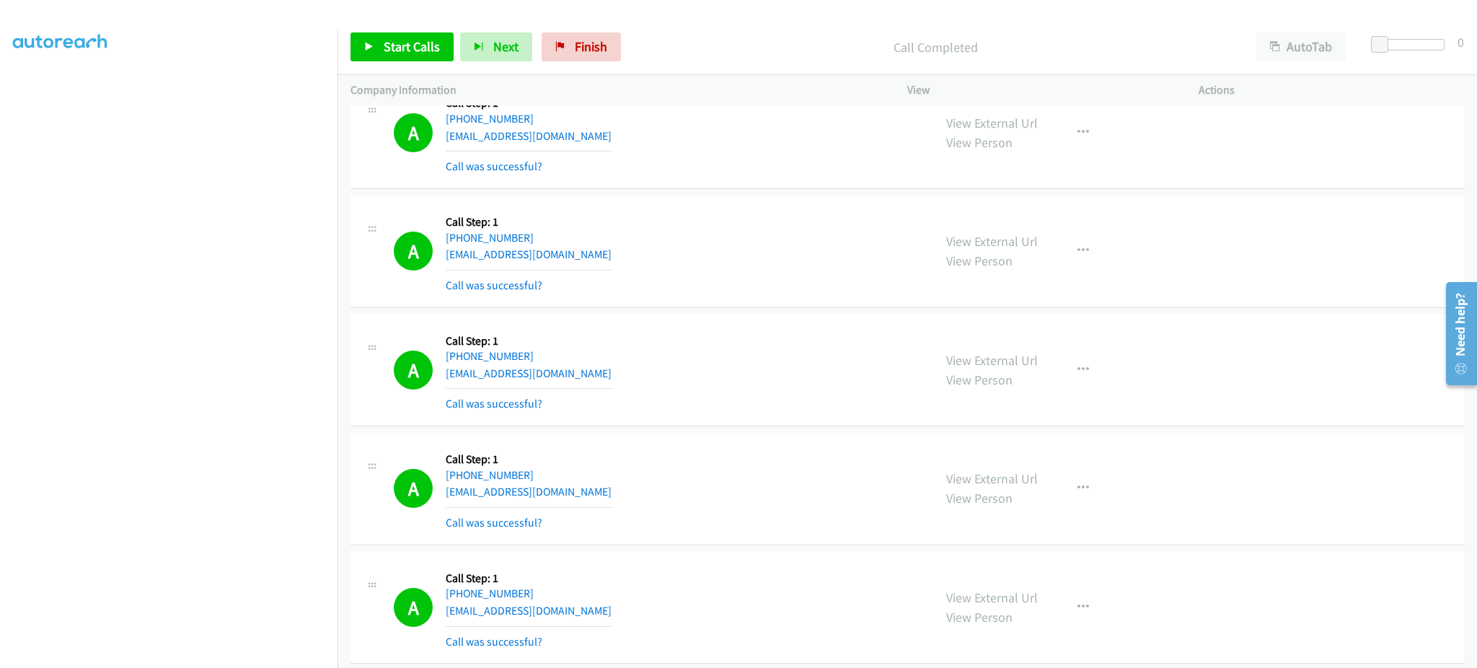
click at [583, 260] on div "A Callback Scheduled Call Step: 1 America/New_York [PHONE_NUMBER] [EMAIL_ADDRES…" at bounding box center [657, 251] width 527 height 86
click at [612, 149] on div "A Callback Scheduled Call Step: 1 [GEOGRAPHIC_DATA]/[GEOGRAPHIC_DATA] [PHONE_NU…" at bounding box center [657, 132] width 527 height 86
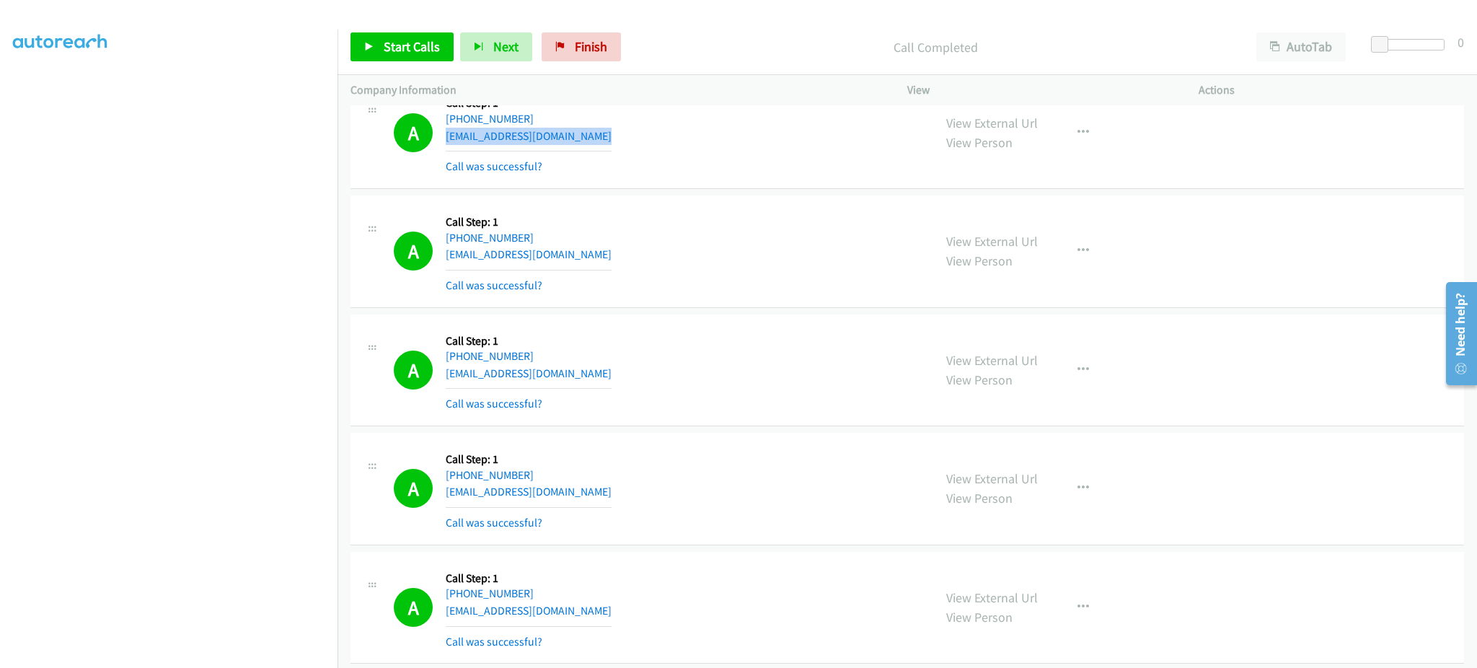
click at [612, 149] on div "A Callback Scheduled Call Step: 1 [GEOGRAPHIC_DATA]/[GEOGRAPHIC_DATA] [PHONE_NU…" at bounding box center [657, 132] width 527 height 86
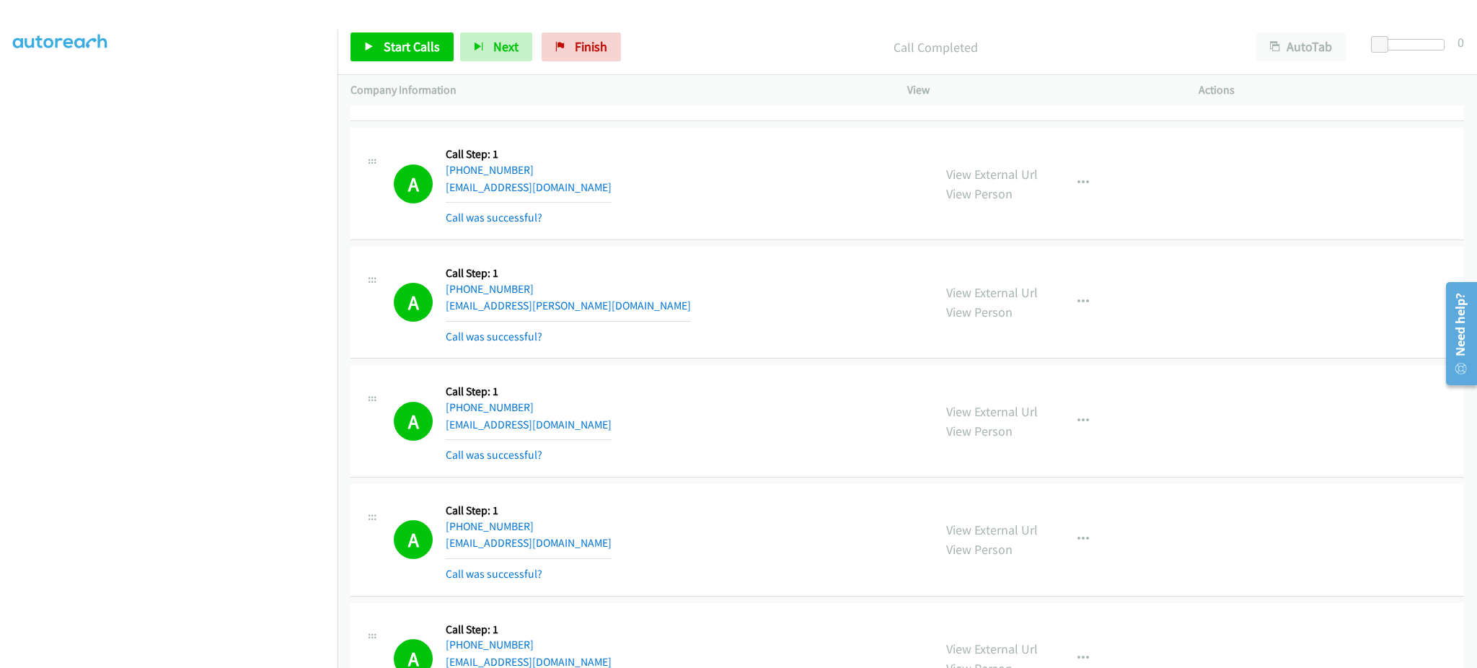
click at [602, 304] on div "A Callback Scheduled Call Step: 1 America/New_York [PHONE_NUMBER] [EMAIL_ADDRES…" at bounding box center [657, 303] width 527 height 86
click at [600, 329] on div "A Callback Scheduled Call Step: 1 America/New_York [PHONE_NUMBER] [EMAIL_ADDRES…" at bounding box center [657, 303] width 527 height 86
click at [595, 309] on div "A Callback Scheduled Call Step: 1 America/New_York [PHONE_NUMBER] [EMAIL_ADDRES…" at bounding box center [657, 303] width 527 height 86
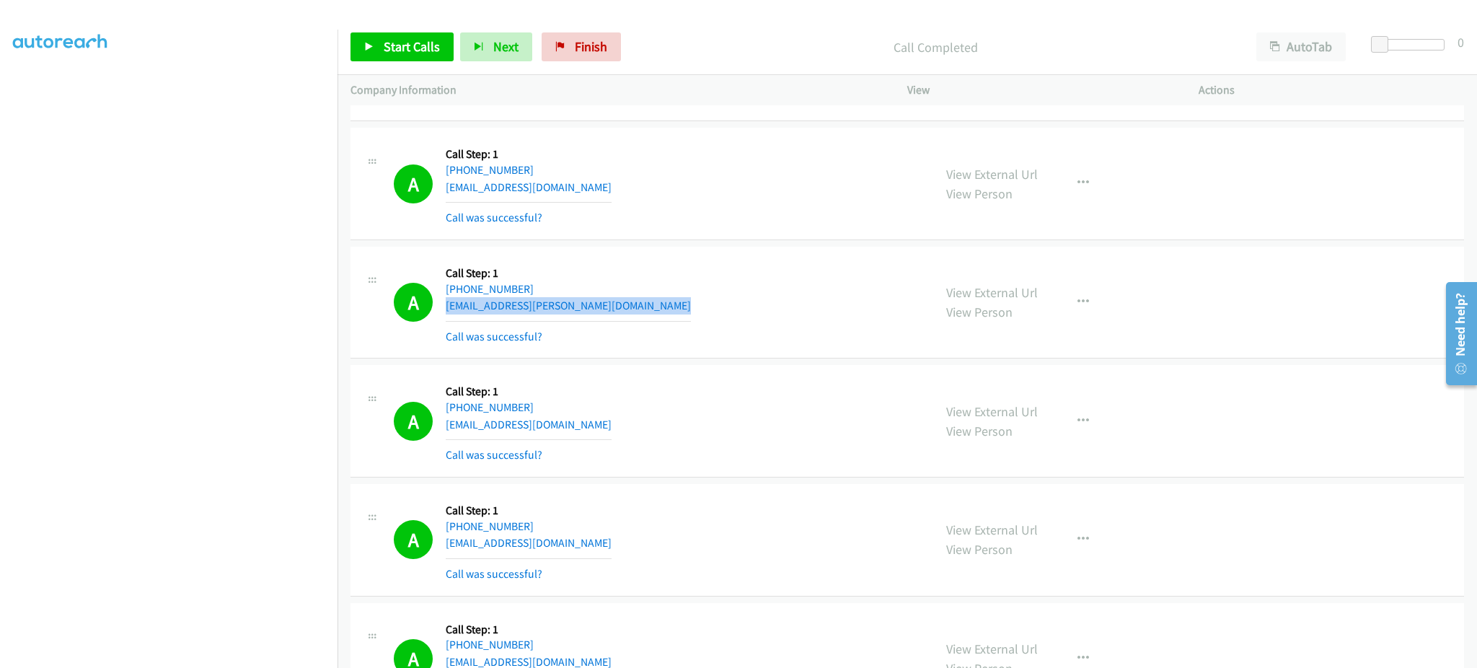
click at [595, 309] on div "A Callback Scheduled Call Step: 1 America/New_York [PHONE_NUMBER] [EMAIL_ADDRES…" at bounding box center [657, 303] width 527 height 86
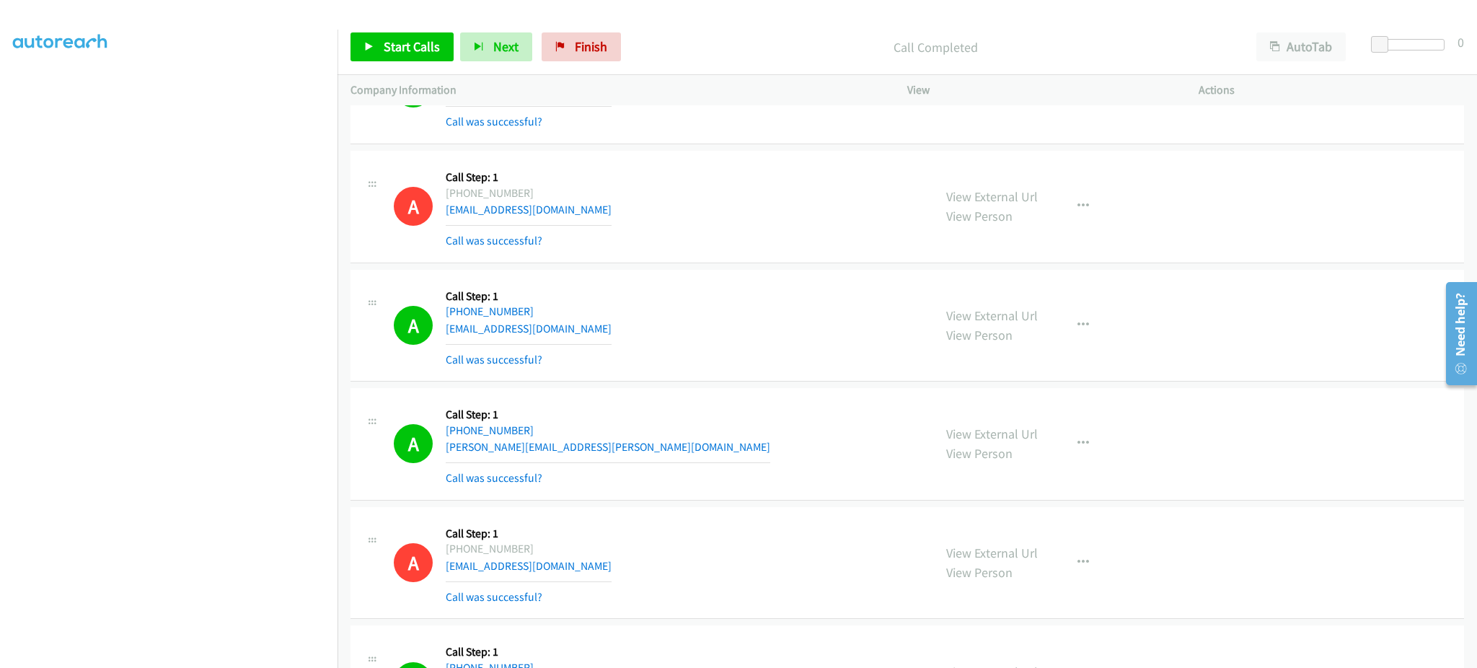
scroll to position [12429, 0]
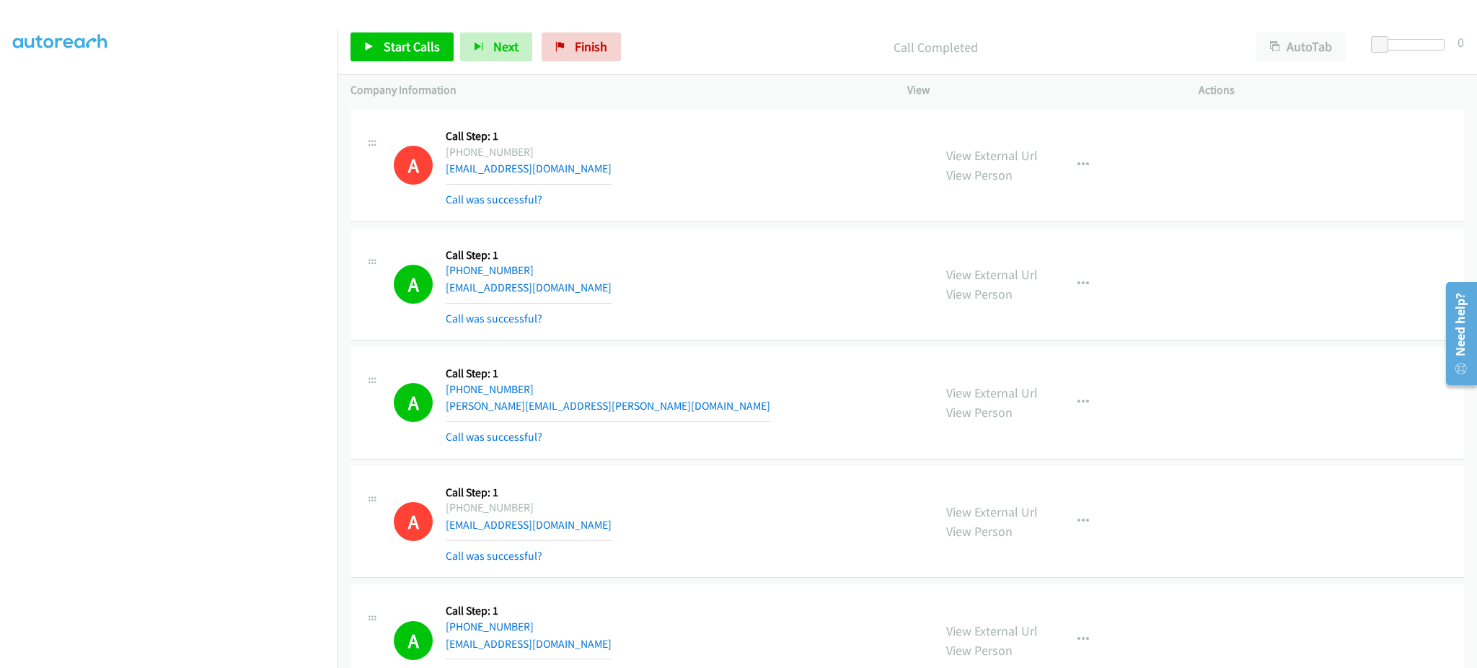
click at [615, 294] on div "A Callback Scheduled Call Step: 1 America/Los_Angeles [PHONE_NUMBER] [EMAIL_ADD…" at bounding box center [657, 285] width 527 height 86
click at [596, 419] on div "A Callback Scheduled Call Step: 1 America/Los_Angeles [PHONE_NUMBER] [PERSON_NA…" at bounding box center [657, 403] width 527 height 86
click at [596, 418] on div "A Callback Scheduled Call Step: 1 America/Los_Angeles [PHONE_NUMBER] [PERSON_NA…" at bounding box center [657, 403] width 527 height 86
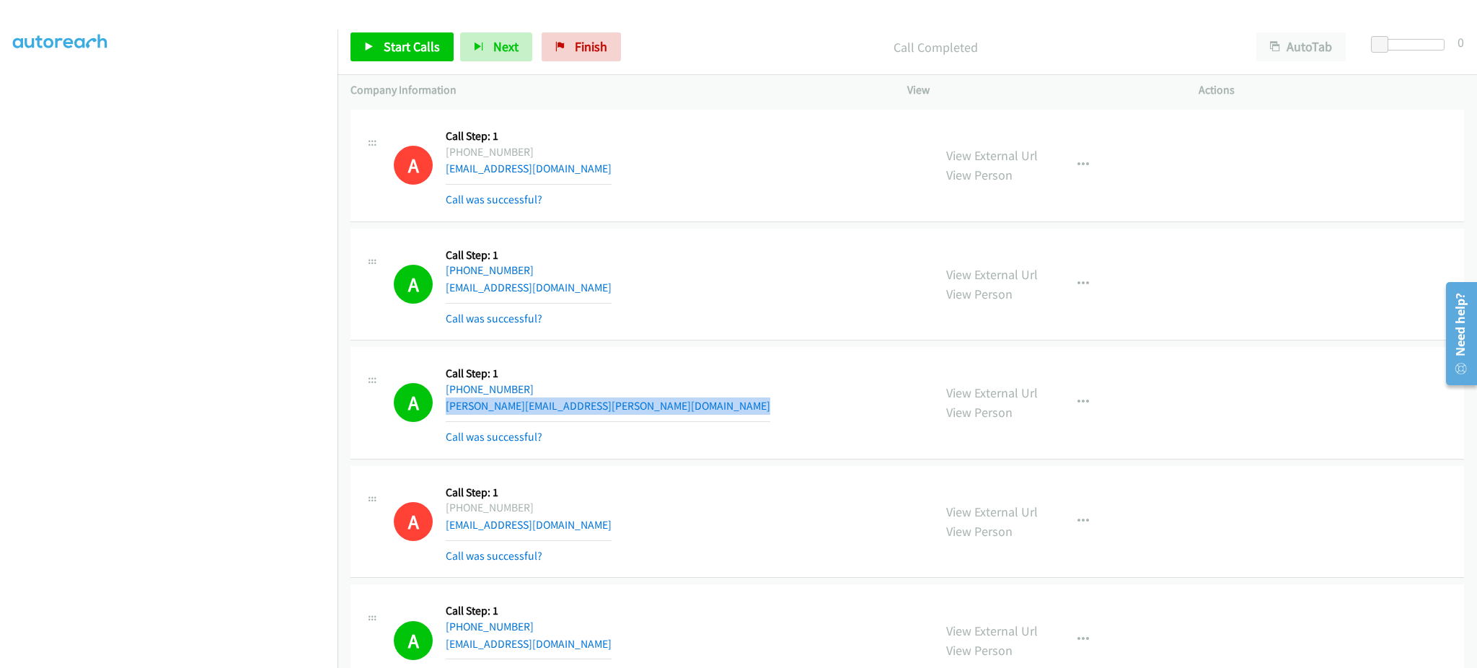
click at [596, 418] on div "A Callback Scheduled Call Step: 1 America/Los_Angeles [PHONE_NUMBER] [PERSON_NA…" at bounding box center [657, 403] width 527 height 86
click at [679, 379] on div "A Callback Scheduled Call Step: 1 America/Los_Angeles [PHONE_NUMBER] [PERSON_NA…" at bounding box center [657, 403] width 527 height 86
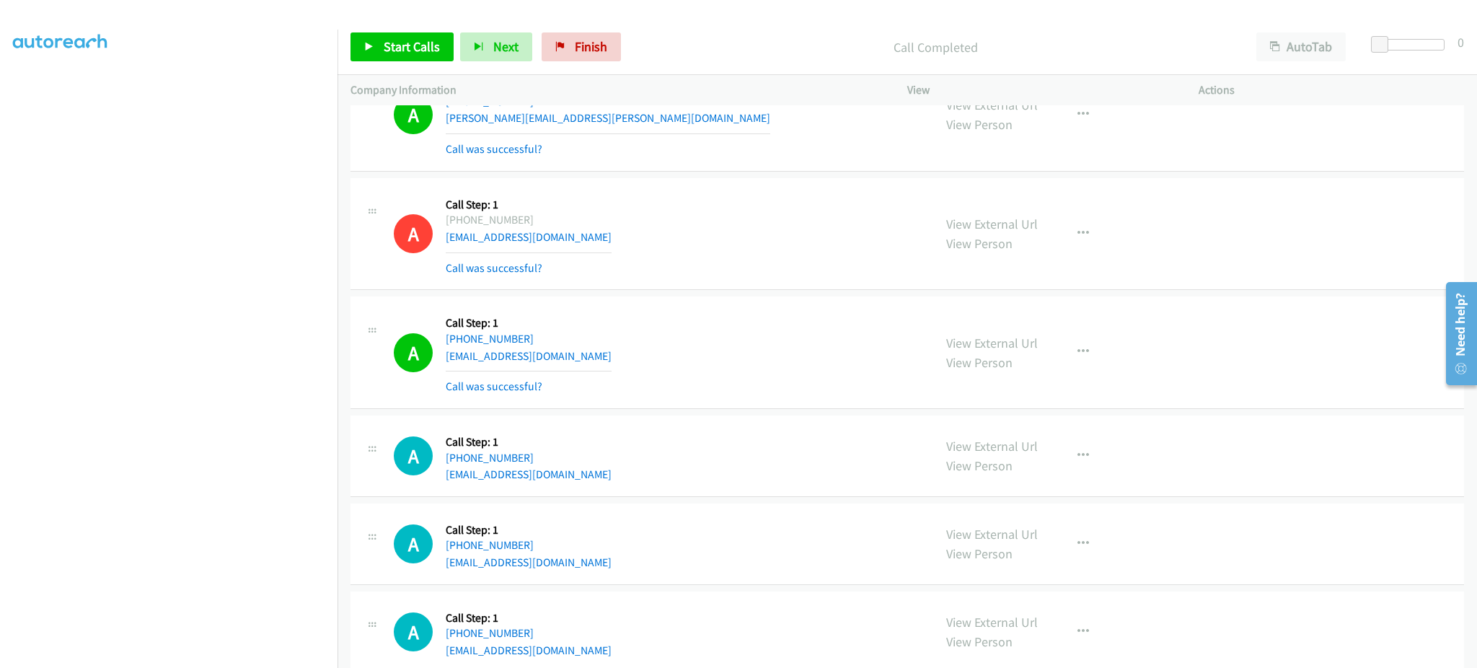
scroll to position [12718, 0]
click at [637, 358] on div "A Callback Scheduled Call Step: 1 America/Los_Angeles [PHONE_NUMBER] [EMAIL_ADD…" at bounding box center [657, 352] width 527 height 86
click at [633, 481] on div "A Callback Scheduled Call Step: 1 America/Los_Angeles [PHONE_NUMBER] [EMAIL_ADD…" at bounding box center [657, 455] width 527 height 55
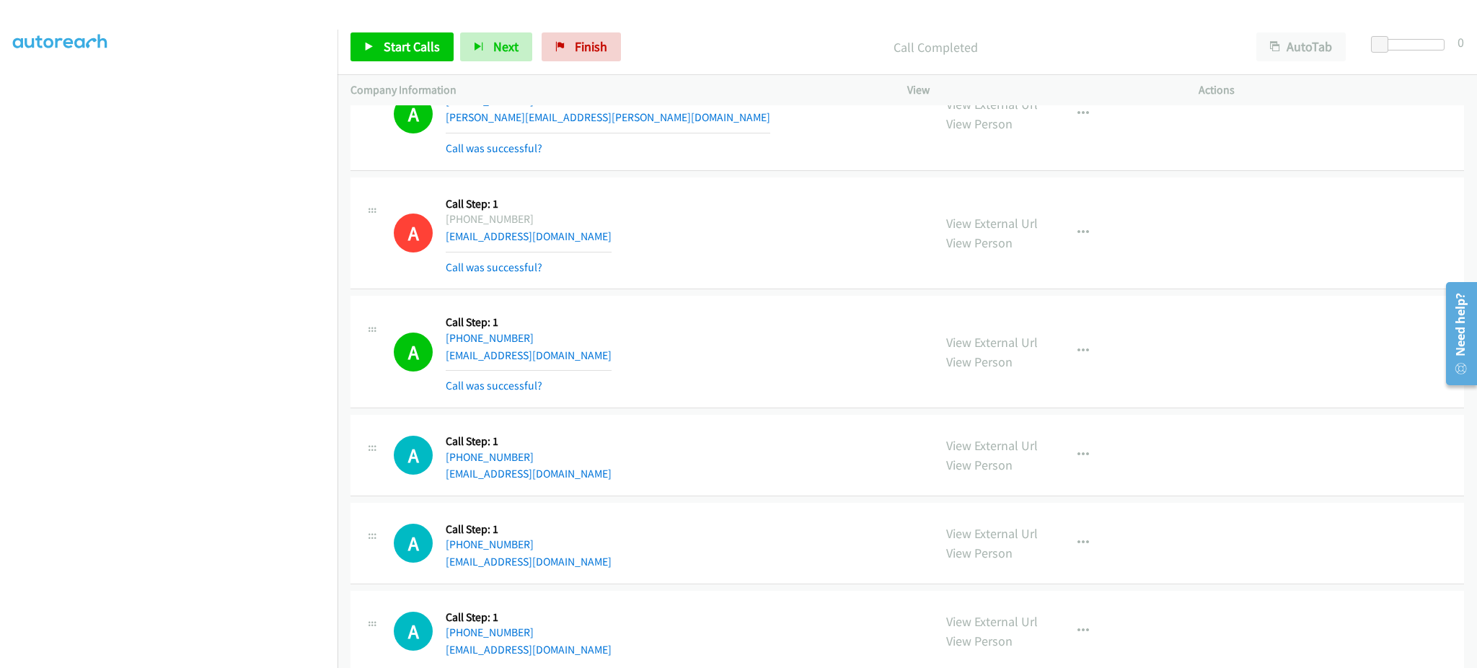
click at [633, 481] on div "A Callback Scheduled Call Step: 1 America/Los_Angeles [PHONE_NUMBER] [EMAIL_ADD…" at bounding box center [657, 455] width 527 height 55
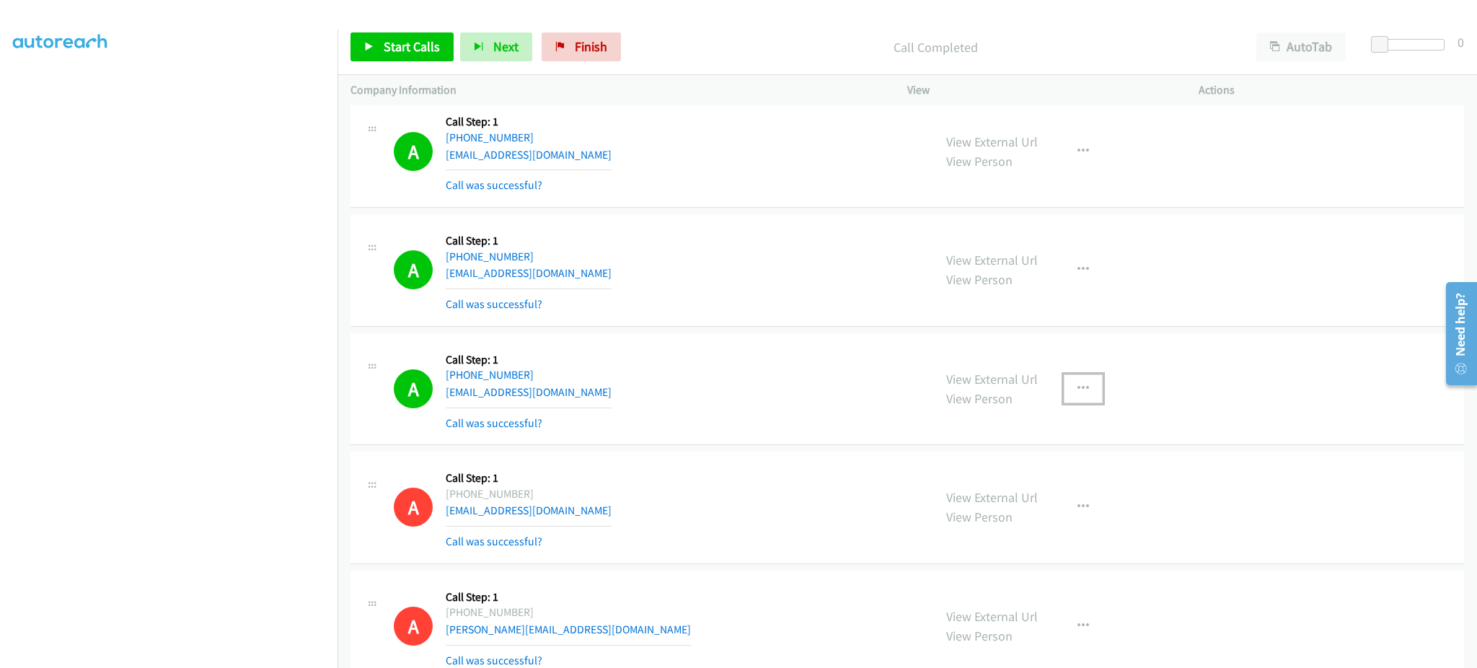
click at [1079, 400] on button "button" at bounding box center [1083, 388] width 39 height 29
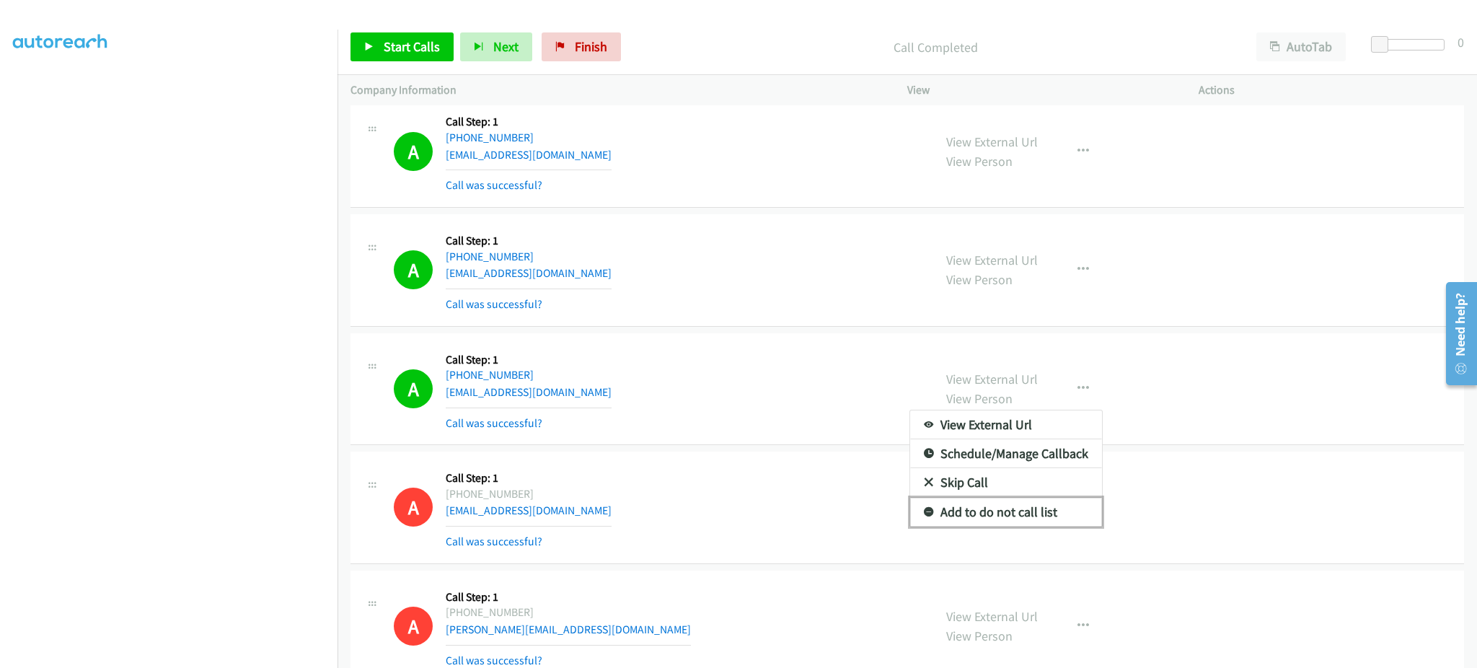
click at [1056, 502] on link "Add to do not call list" at bounding box center [1006, 512] width 192 height 29
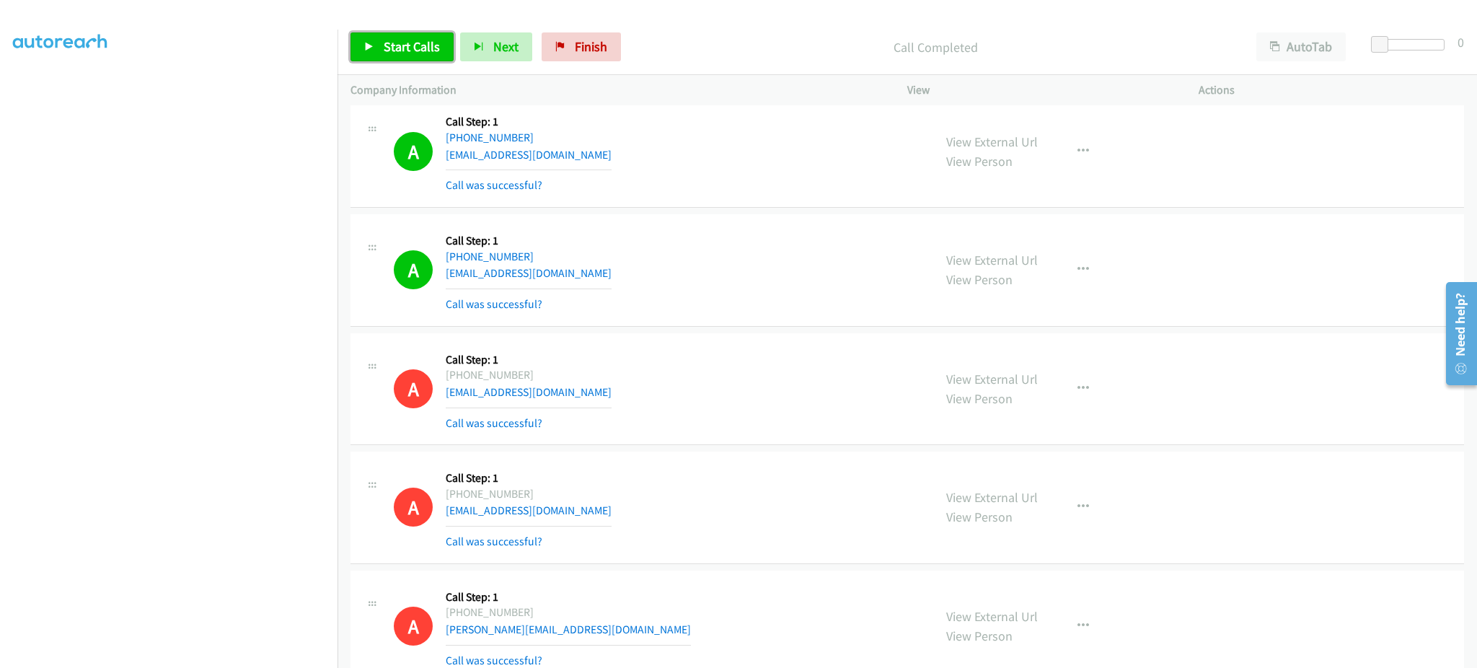
click at [422, 56] on link "Start Calls" at bounding box center [402, 46] width 103 height 29
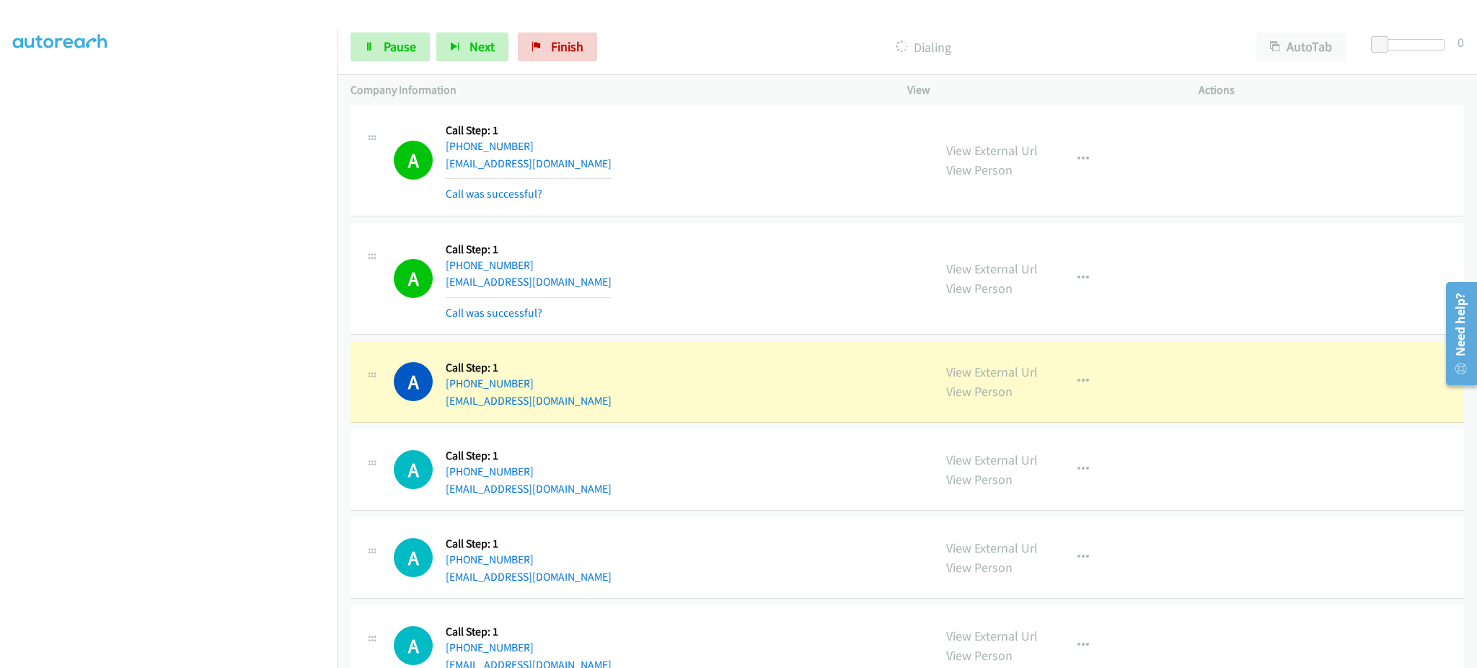
scroll to position [12961, 0]
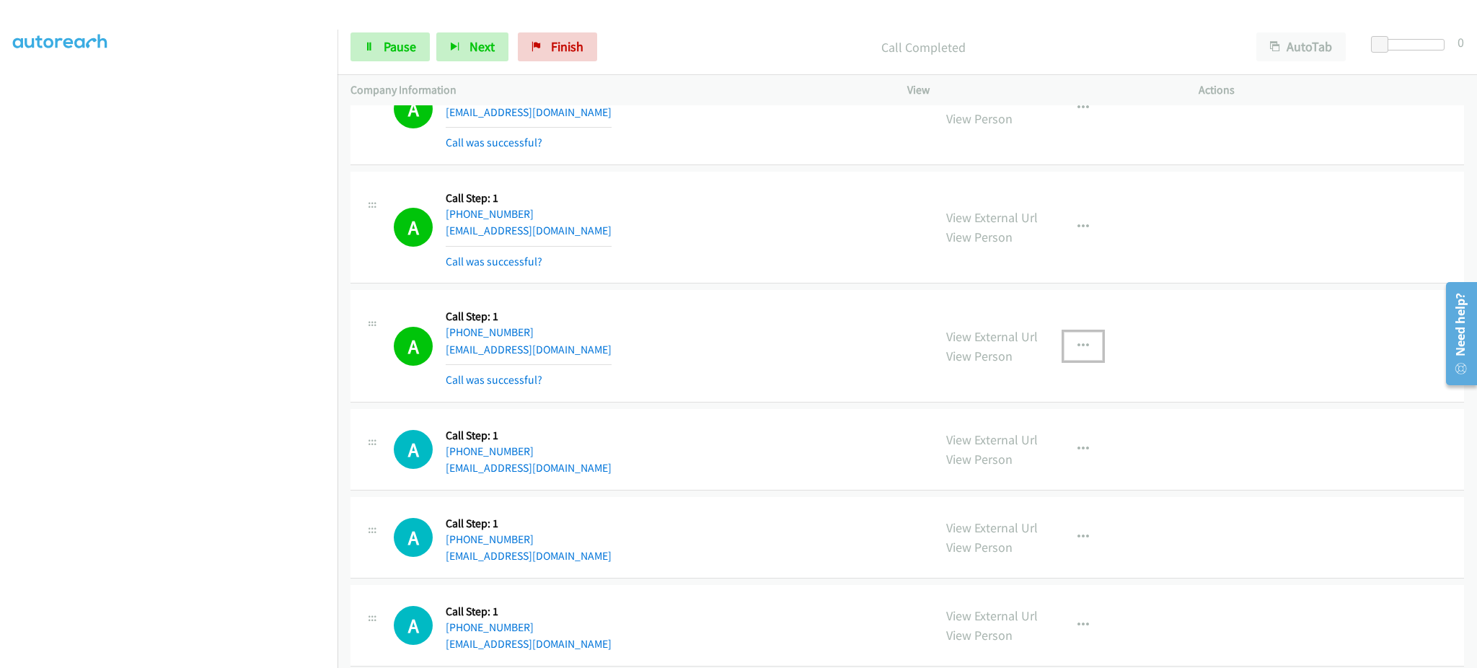
click at [1078, 351] on icon "button" at bounding box center [1084, 347] width 12 height 12
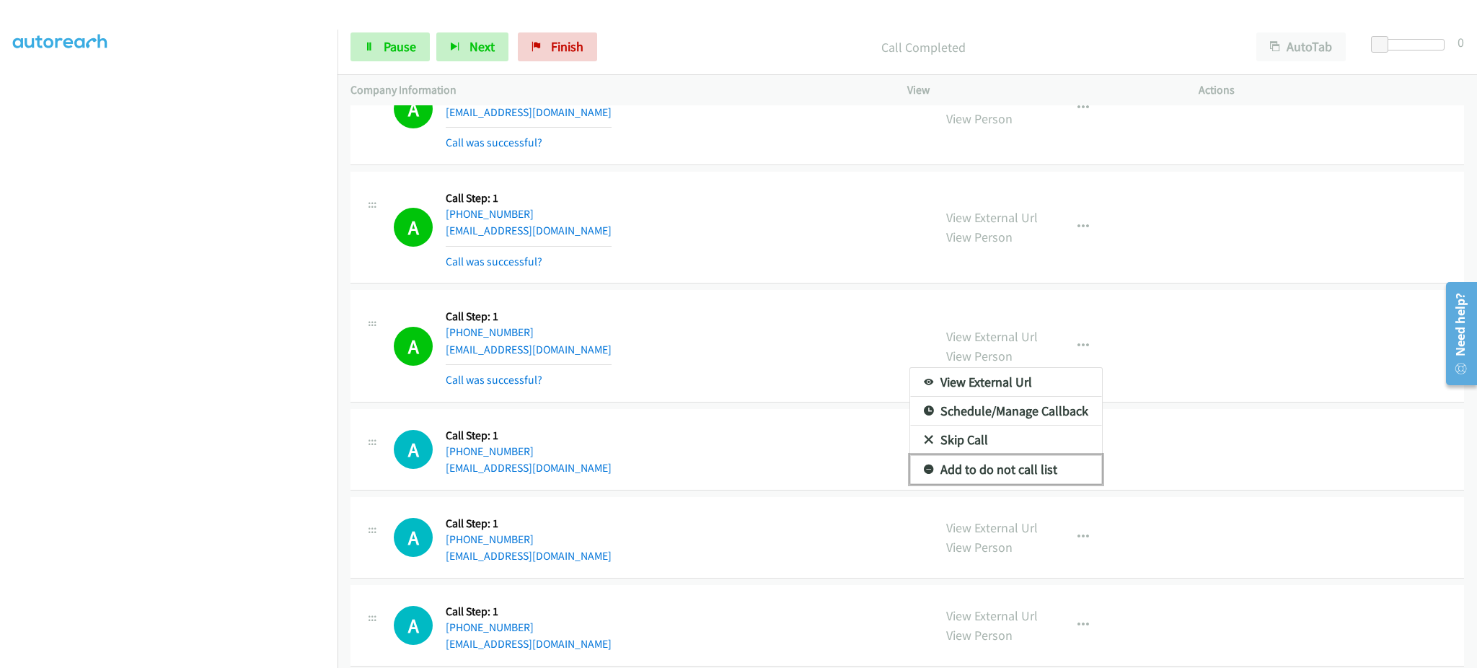
click at [1055, 472] on link "Add to do not call list" at bounding box center [1006, 469] width 192 height 29
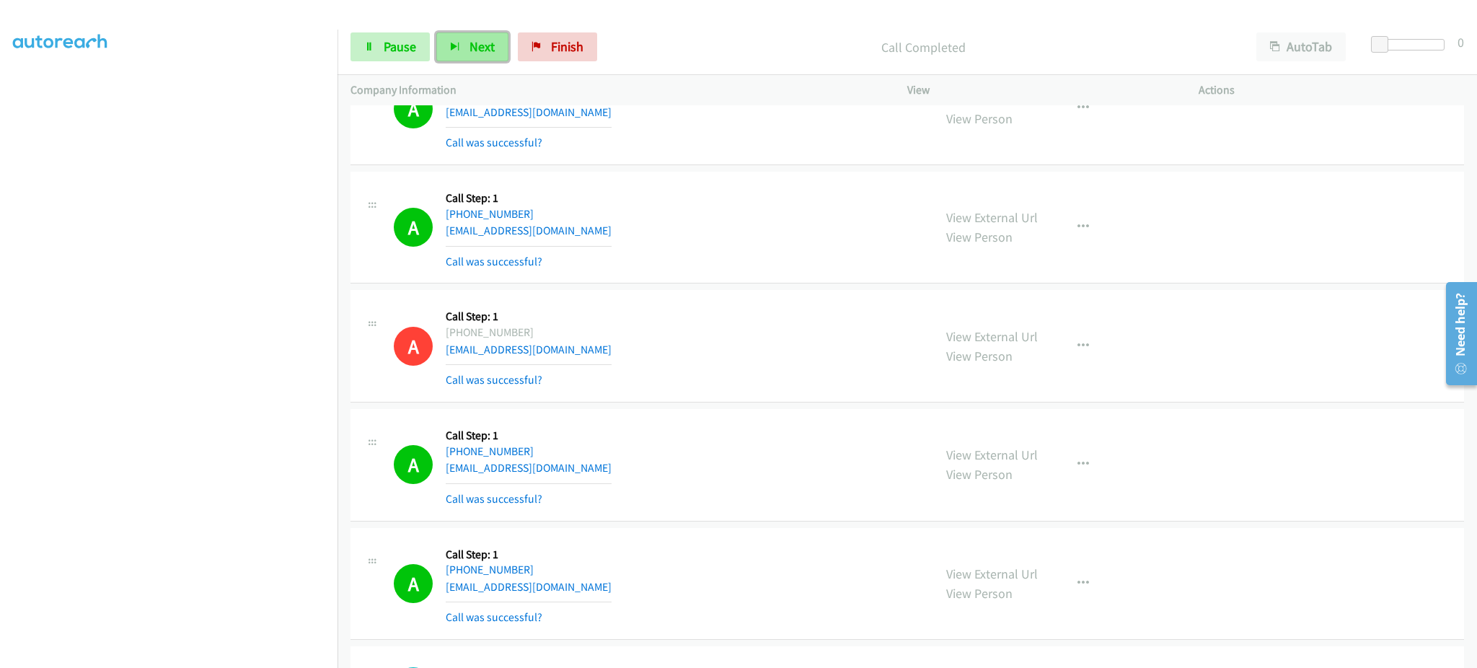
click at [488, 49] on span "Next" at bounding box center [482, 46] width 25 height 17
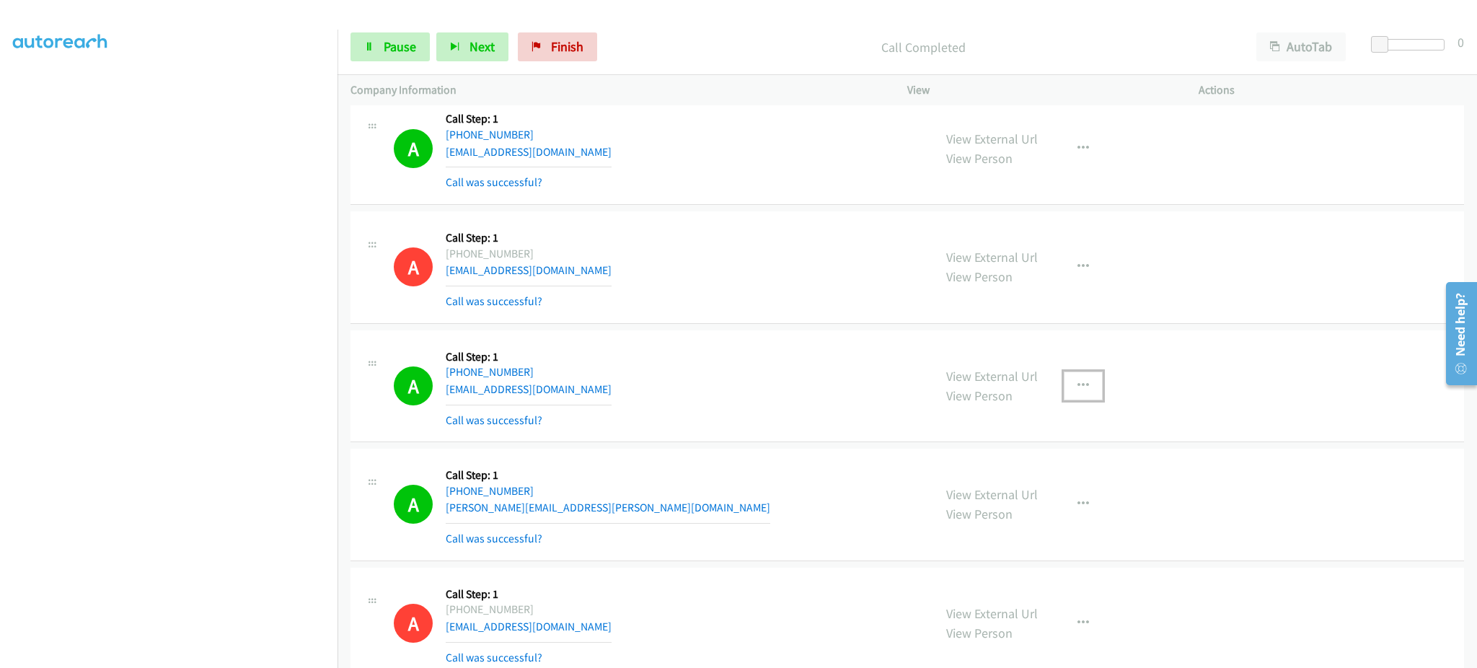
click at [1087, 385] on button "button" at bounding box center [1083, 386] width 39 height 29
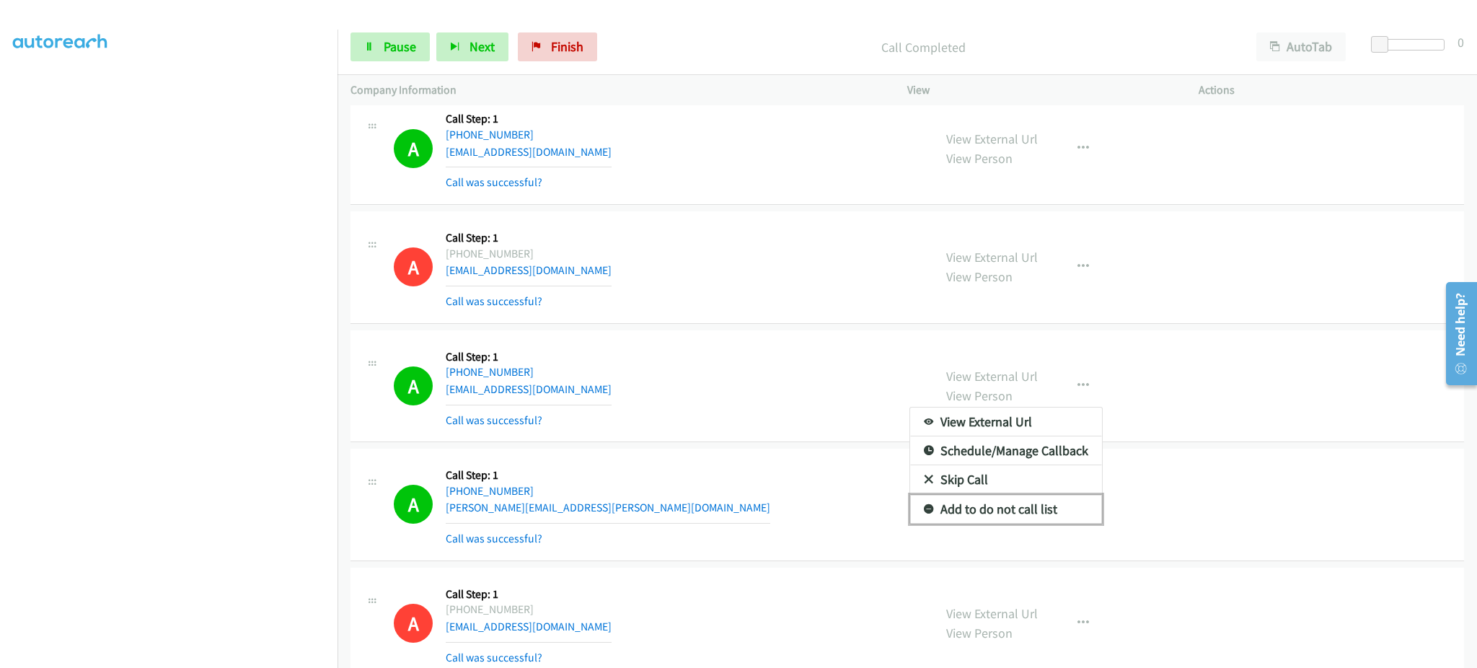
click at [1019, 509] on link "Add to do not call list" at bounding box center [1006, 509] width 192 height 29
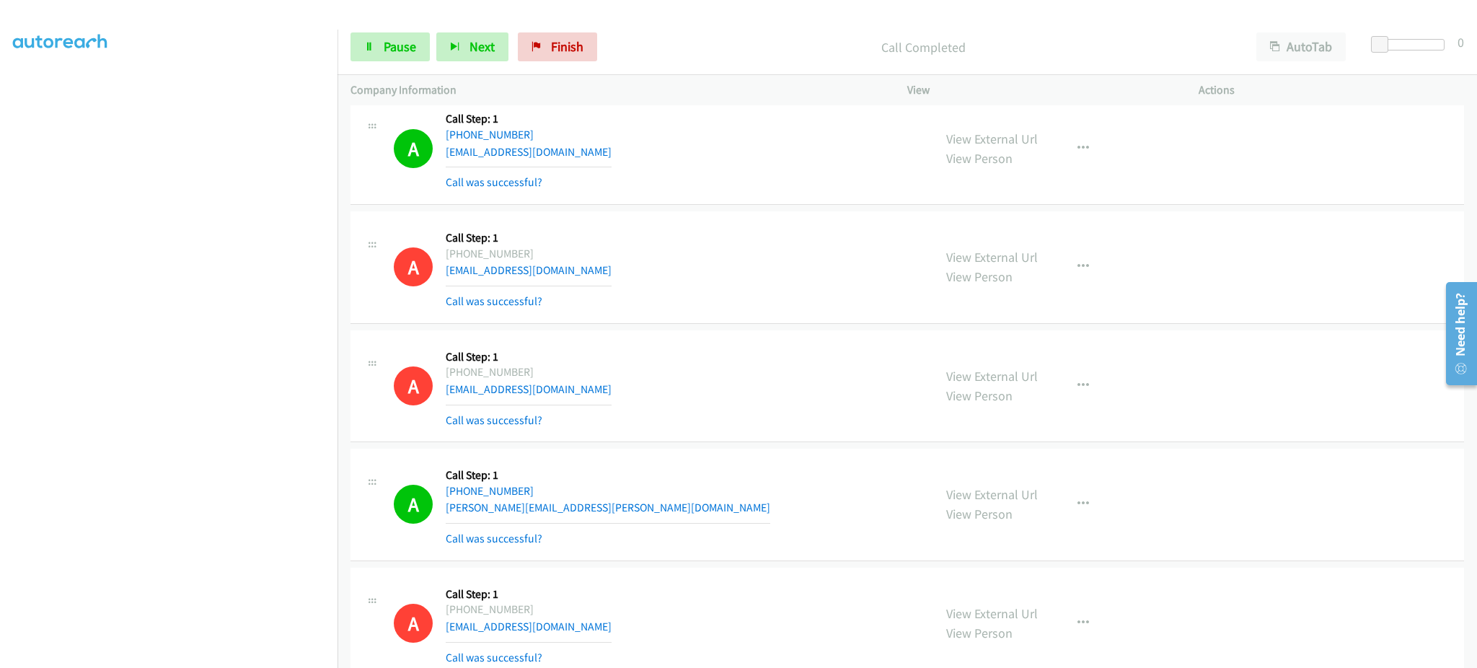
scroll to position [13160, 0]
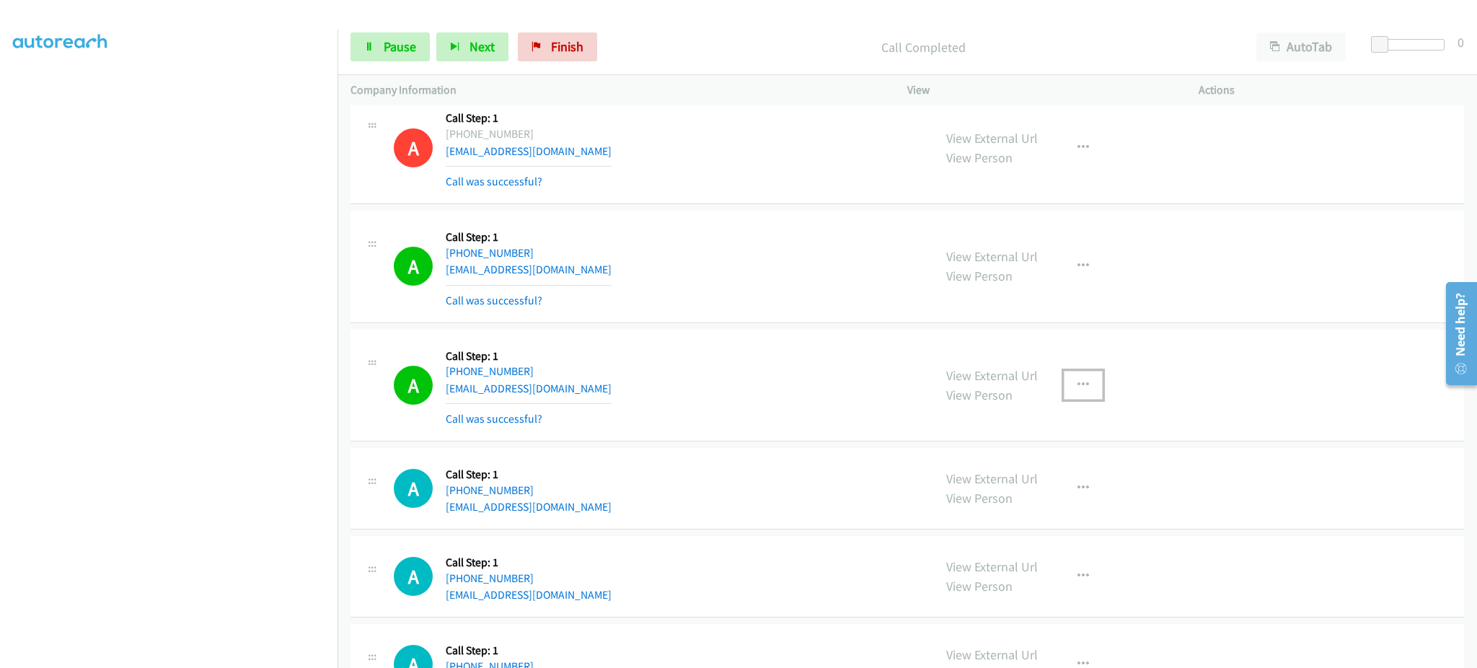
click at [1091, 380] on button "button" at bounding box center [1083, 385] width 39 height 29
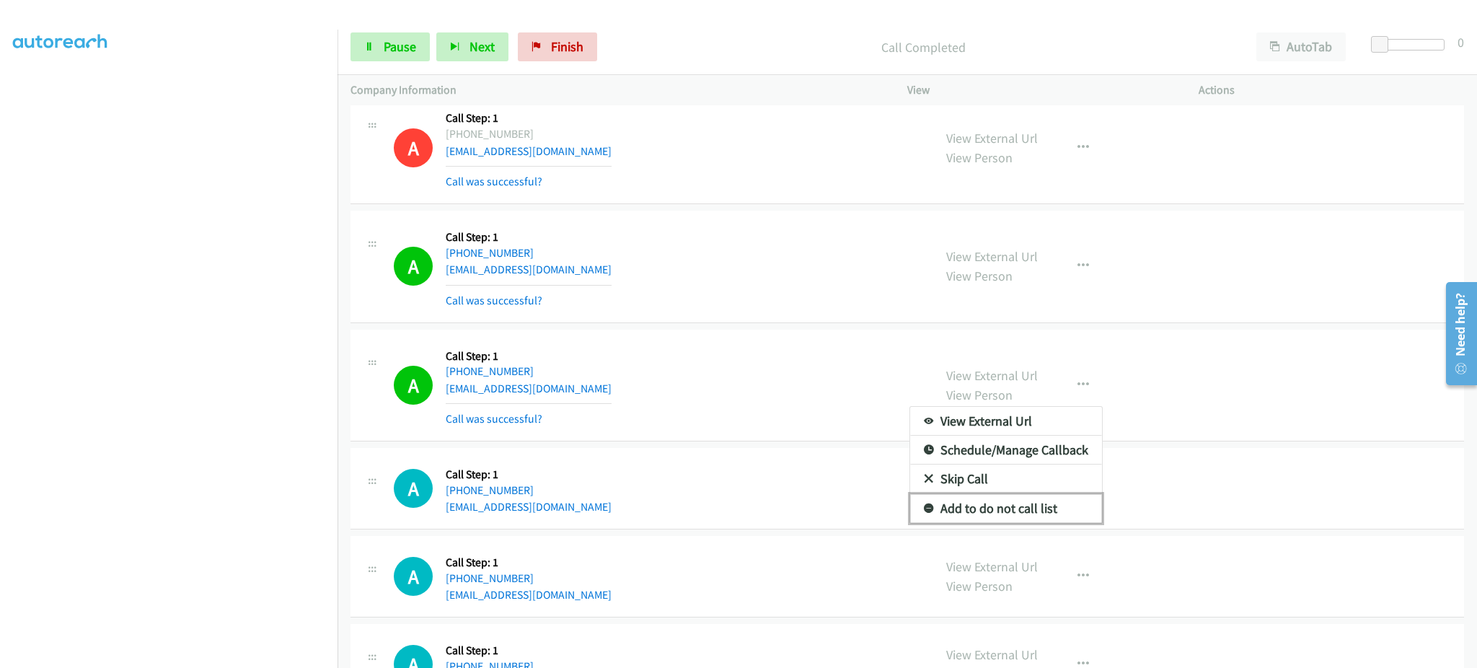
click at [1035, 512] on link "Add to do not call list" at bounding box center [1006, 508] width 192 height 29
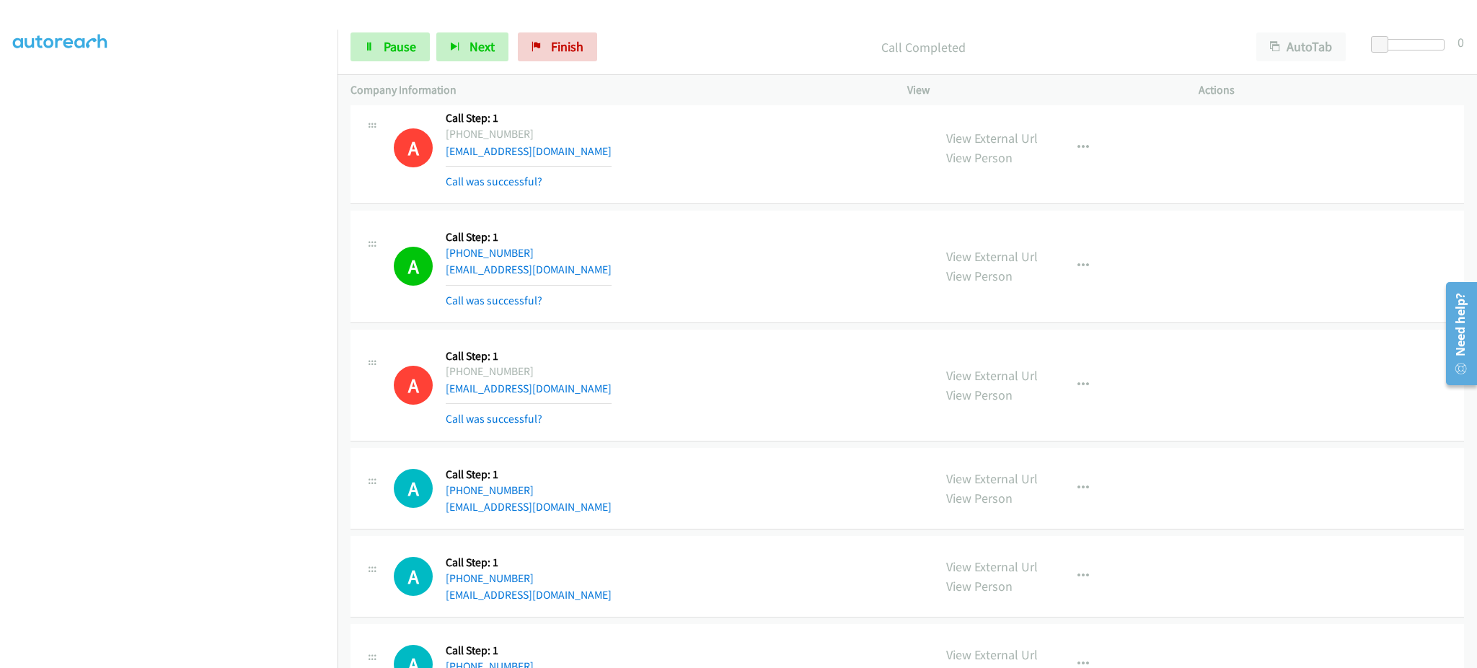
click at [405, 62] on div "Start Calls Pause Next Finish Call Completed AutoTab AutoTab 0" at bounding box center [908, 47] width 1140 height 56
click at [405, 49] on span "Pause" at bounding box center [400, 46] width 32 height 17
click at [420, 48] on span "Start Calls" at bounding box center [412, 46] width 56 height 17
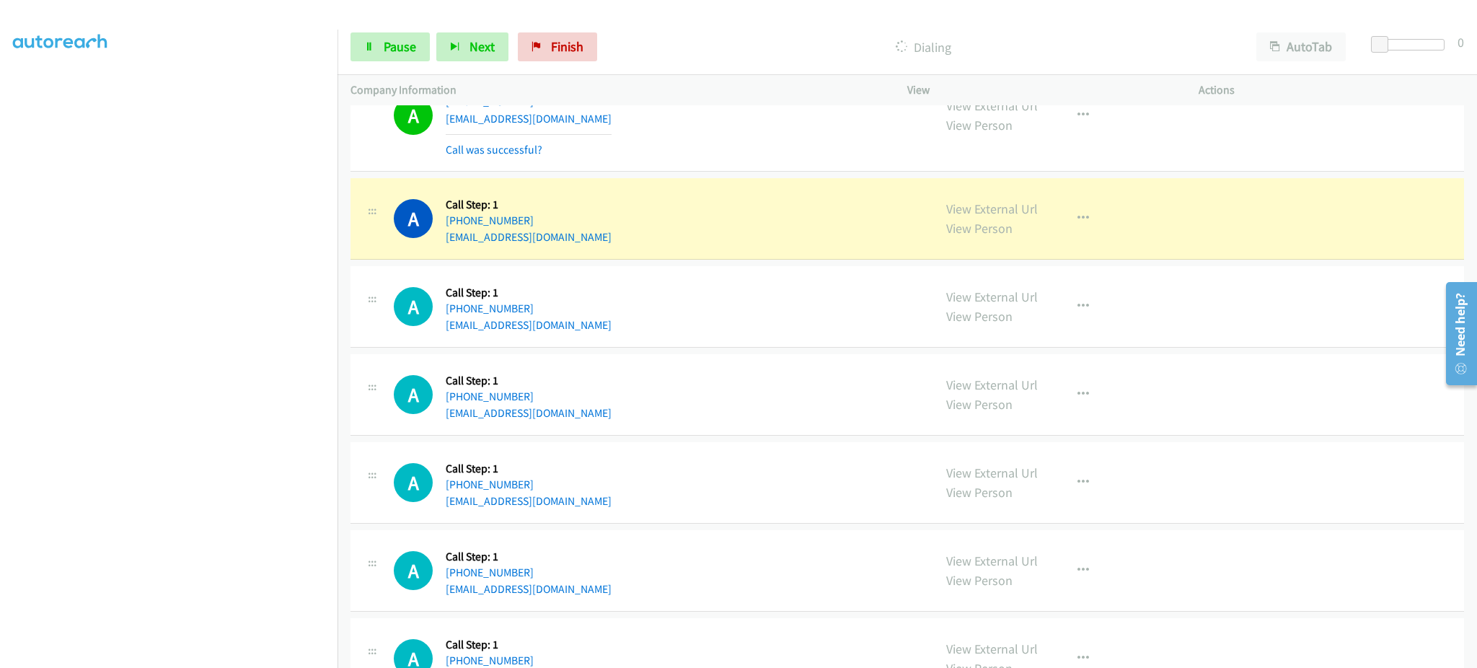
scroll to position [13820, 0]
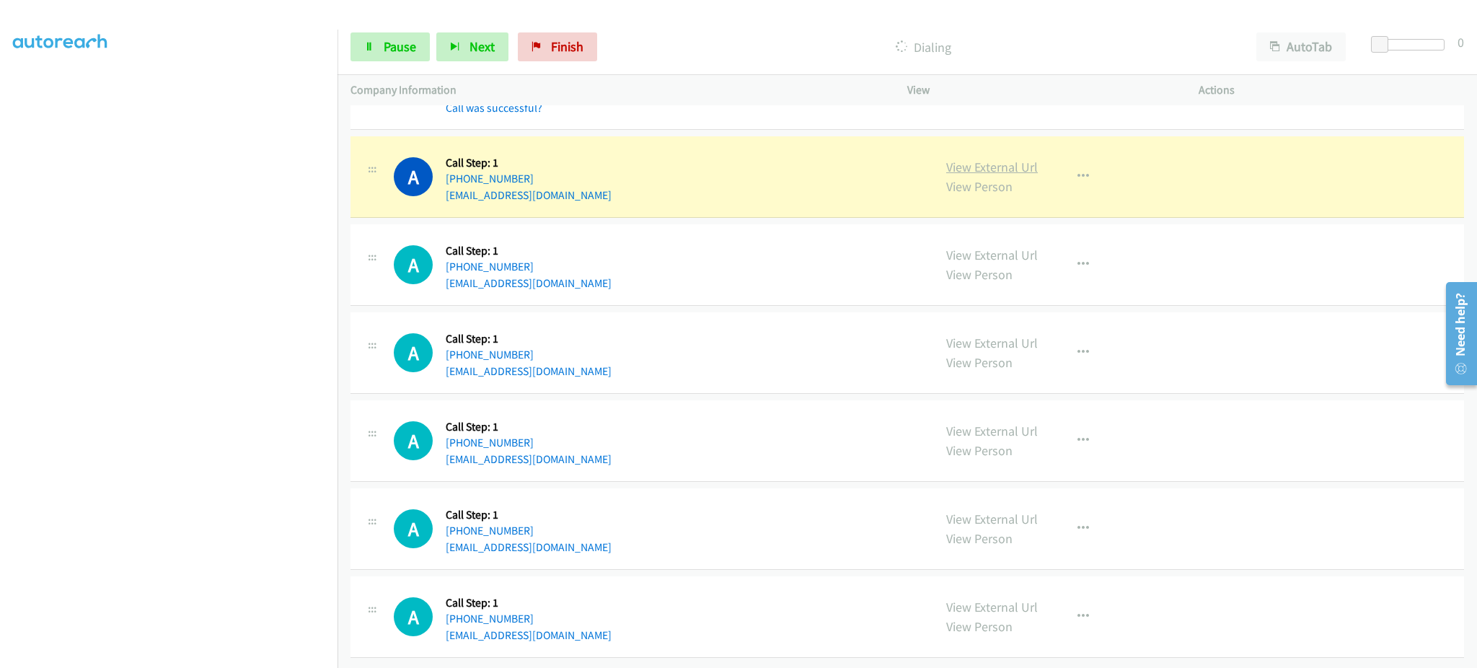
click at [1003, 159] on link "View External Url" at bounding box center [993, 167] width 92 height 17
drag, startPoint x: 550, startPoint y: 165, endPoint x: 457, endPoint y: 165, distance: 93.1
click at [457, 170] on div "[PHONE_NUMBER]" at bounding box center [529, 178] width 166 height 17
click at [411, 58] on link "Pause" at bounding box center [390, 46] width 79 height 29
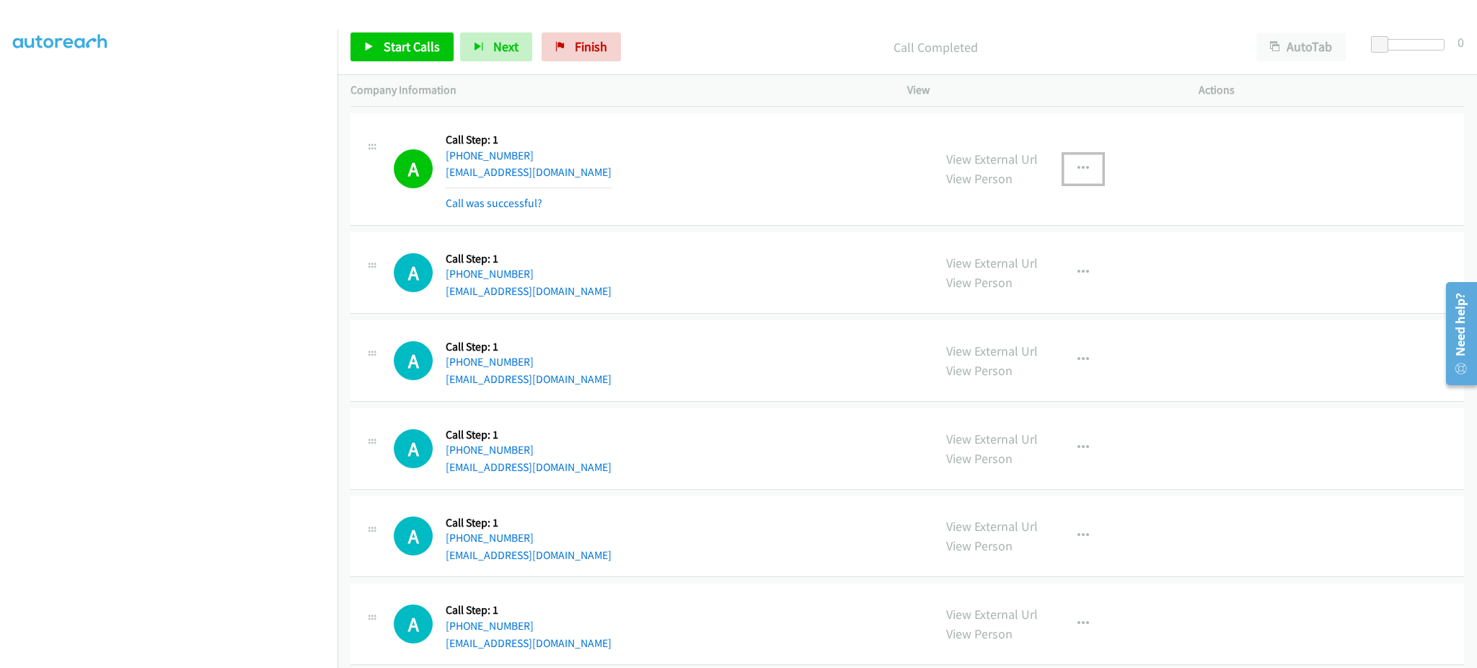
click at [1086, 172] on button "button" at bounding box center [1083, 168] width 39 height 29
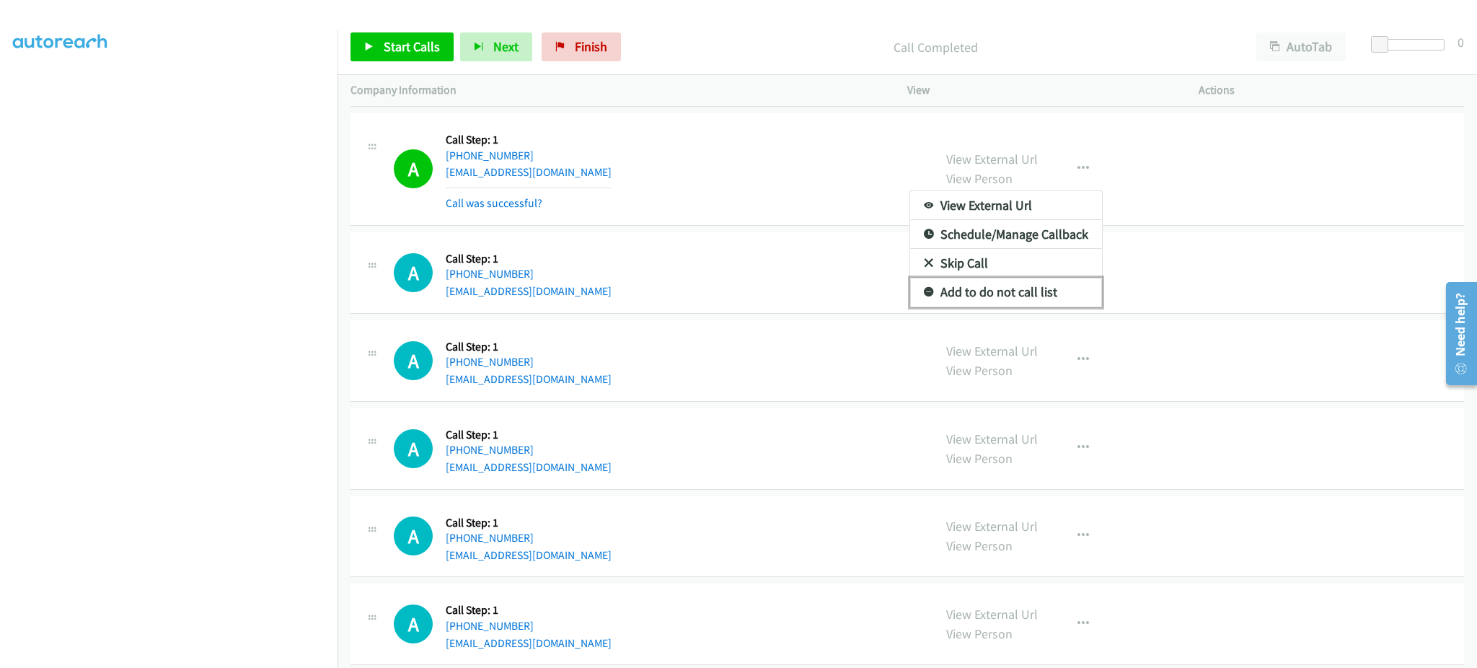
click at [1054, 307] on link "Add to do not call list" at bounding box center [1006, 292] width 192 height 29
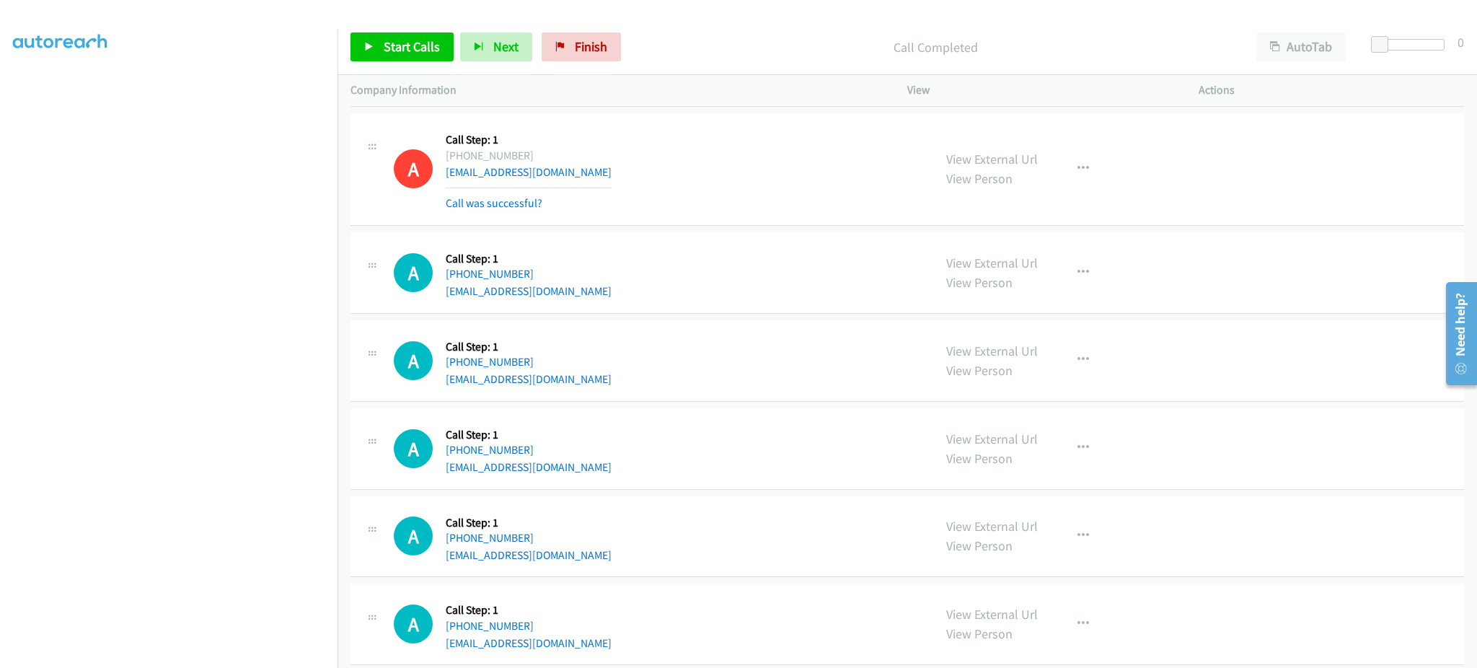
scroll to position [2353, 0]
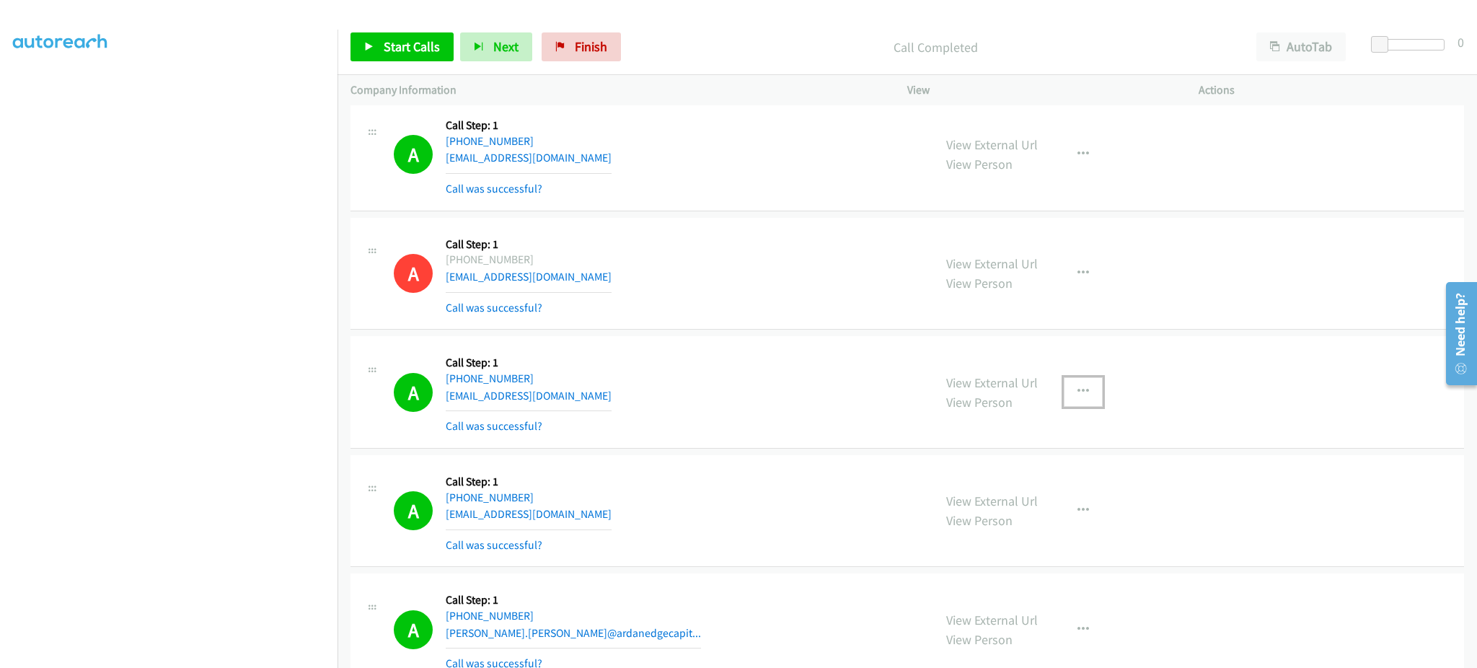
click at [1064, 392] on button "button" at bounding box center [1083, 391] width 39 height 29
click at [1044, 505] on link "Add to do not call list" at bounding box center [1006, 515] width 192 height 29
click at [405, 43] on span "Start Calls" at bounding box center [412, 46] width 56 height 17
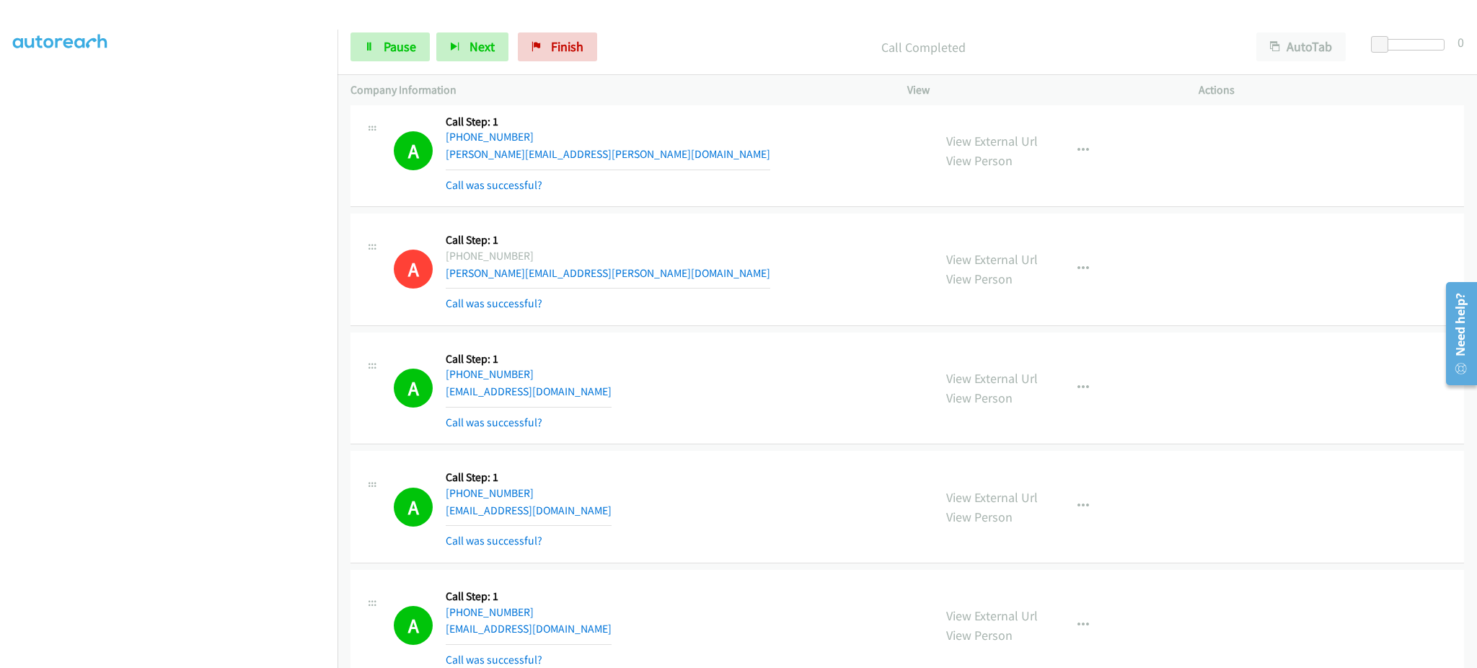
scroll to position [9856, 0]
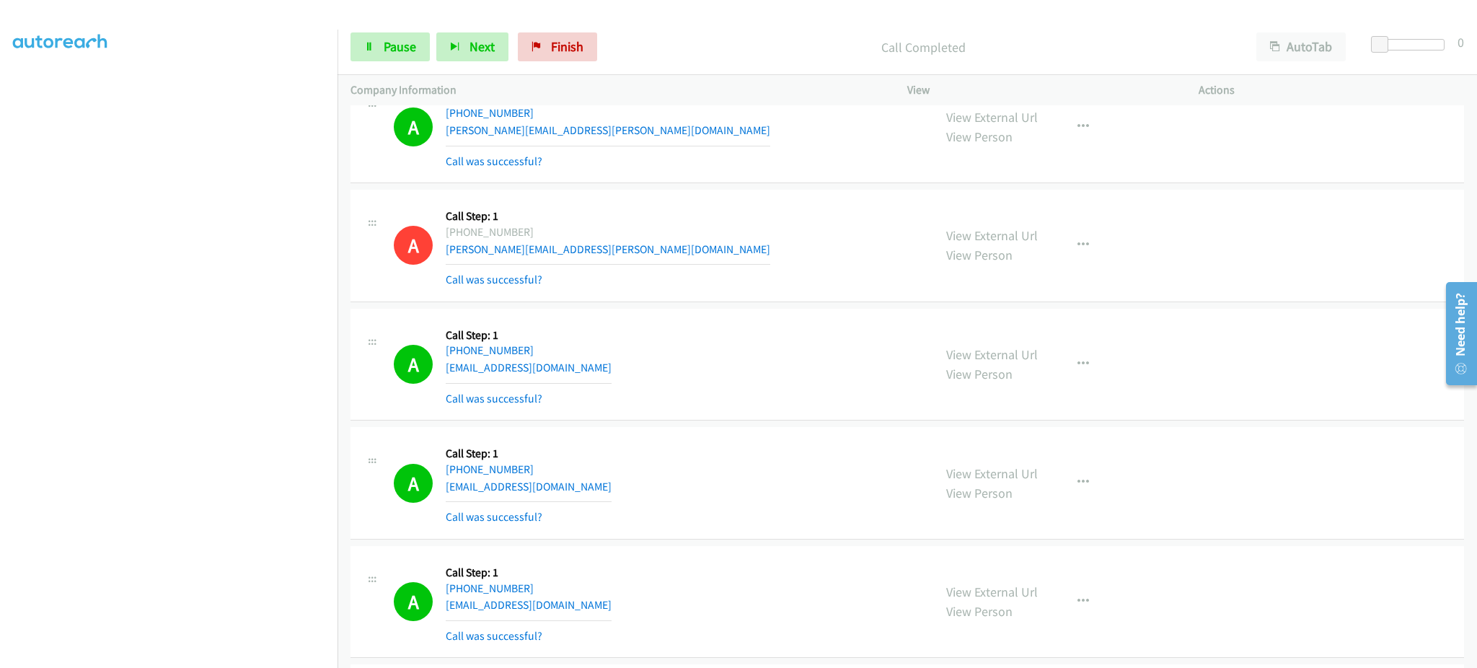
click at [631, 370] on div "A Callback Scheduled Call Step: 1 America/New_York [PHONE_NUMBER] [EMAIL_ADDRES…" at bounding box center [657, 365] width 527 height 86
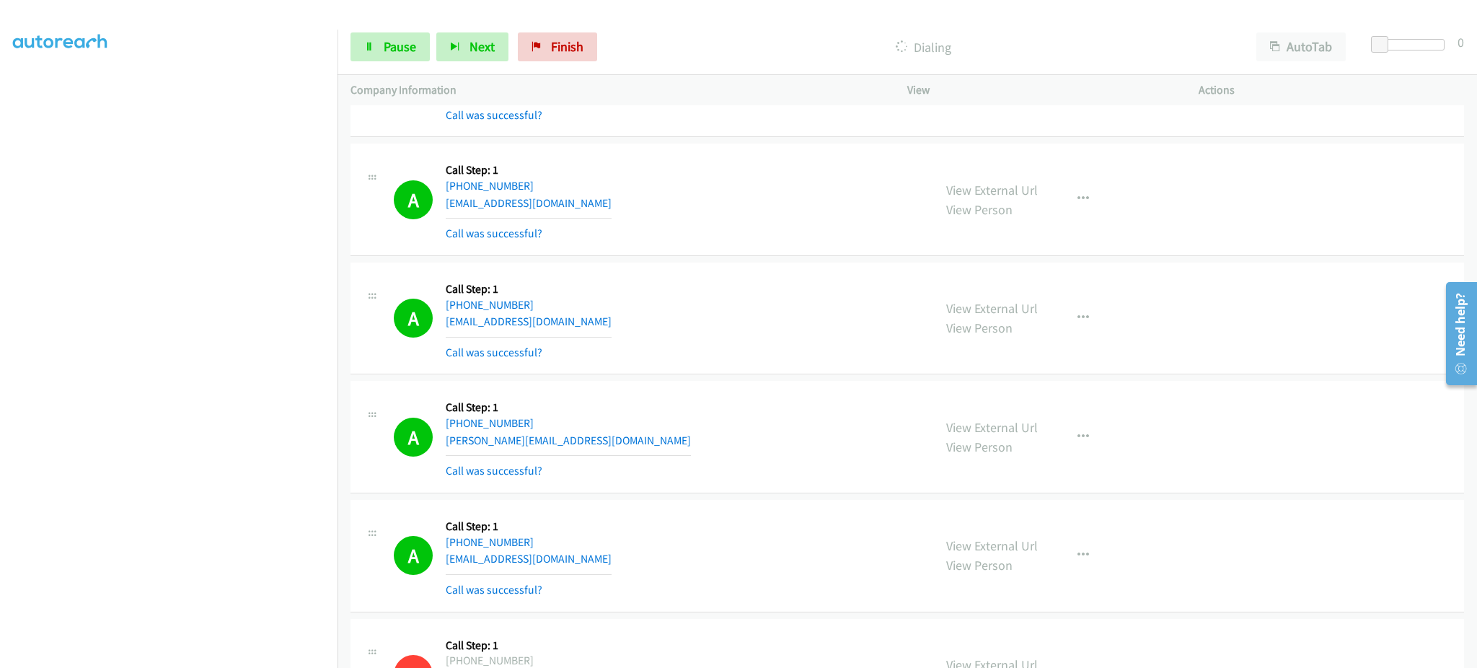
scroll to position [10145, 0]
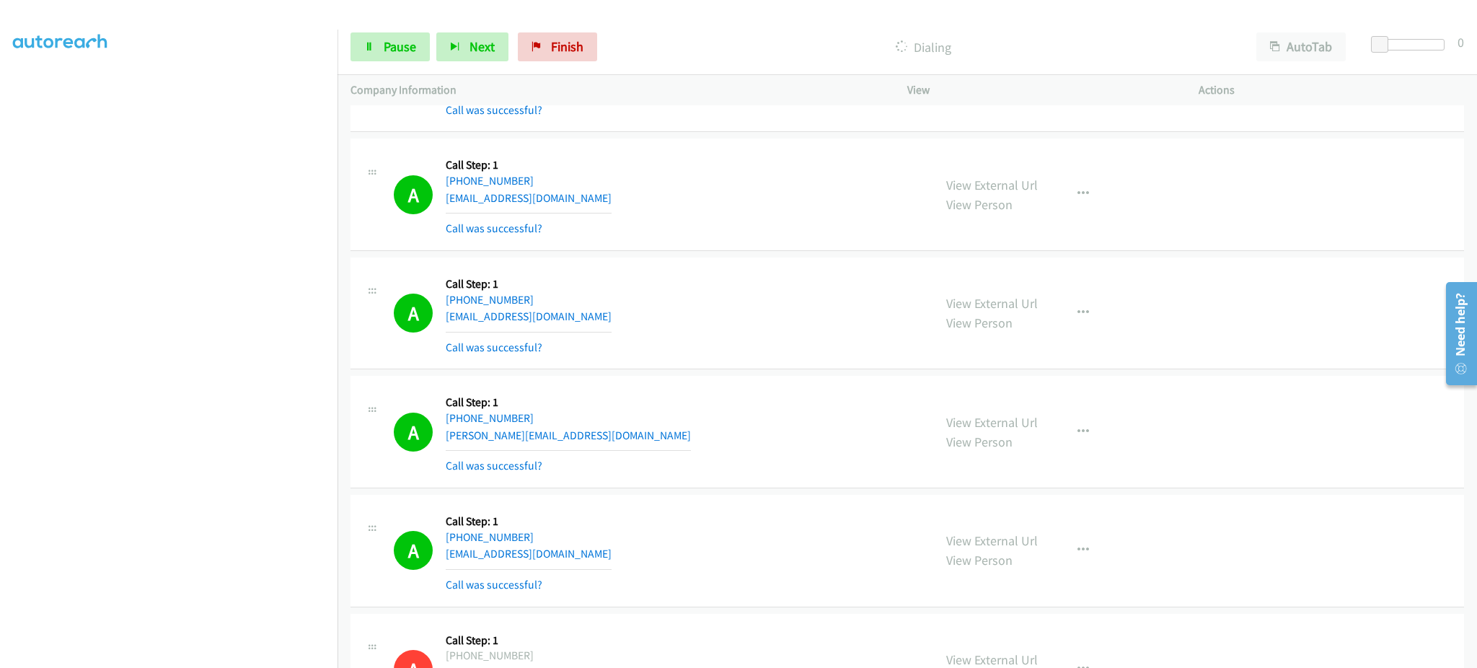
click at [567, 328] on div "A Callback Scheduled Call Step: 1 America/New_York [PHONE_NUMBER] [EMAIL_ADDRES…" at bounding box center [657, 314] width 527 height 86
click at [559, 295] on div "A Callback Scheduled Call Step: 1 America/New_York [PHONE_NUMBER] [EMAIL_ADDRES…" at bounding box center [657, 314] width 527 height 86
click at [562, 317] on div "A Callback Scheduled Call Step: 1 America/New_York [PHONE_NUMBER] [EMAIL_ADDRES…" at bounding box center [657, 314] width 527 height 86
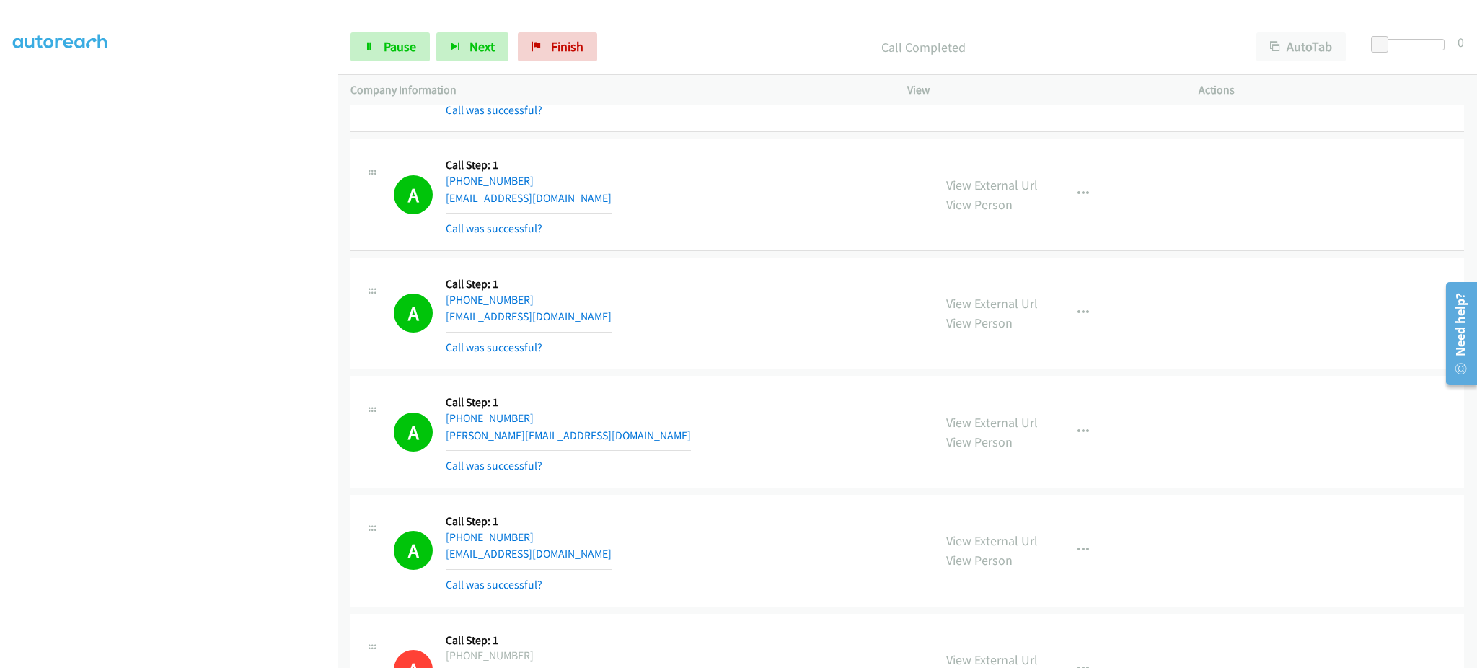
click at [562, 317] on div "A Callback Scheduled Call Step: 1 America/New_York [PHONE_NUMBER] [EMAIL_ADDRES…" at bounding box center [657, 314] width 527 height 86
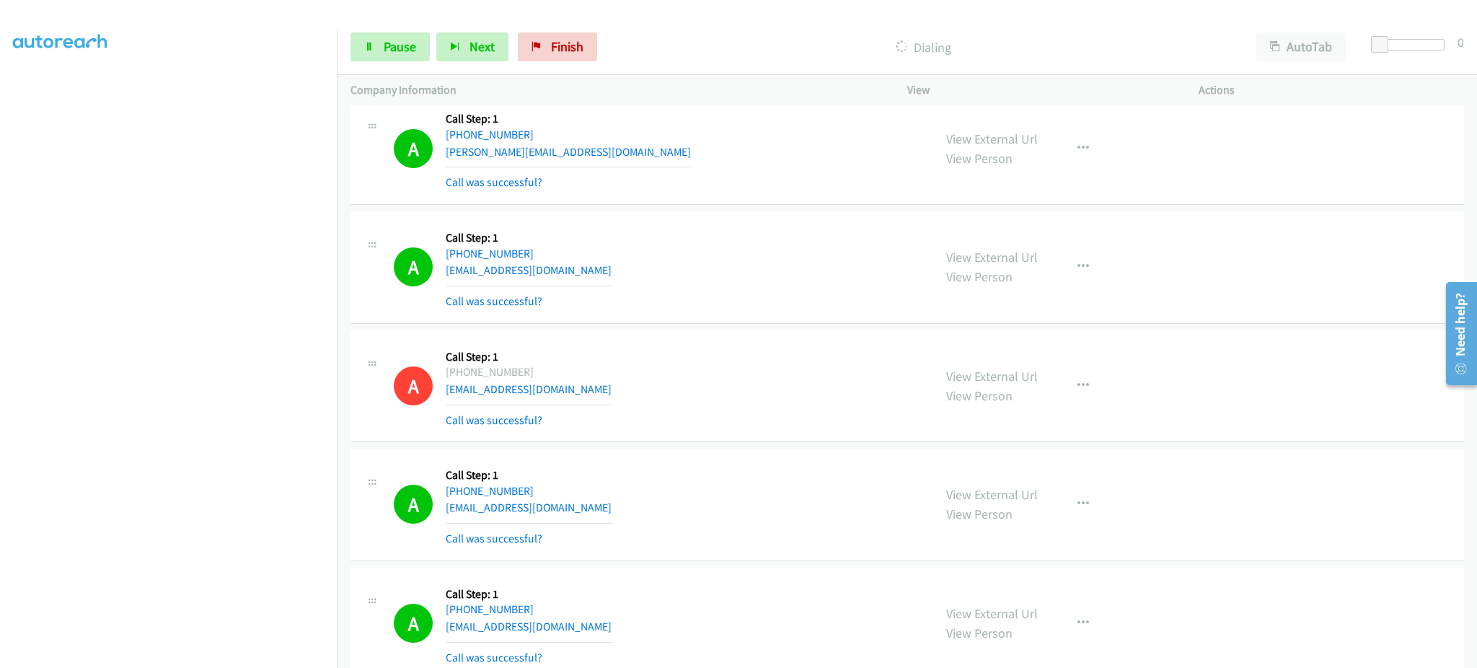
scroll to position [10433, 0]
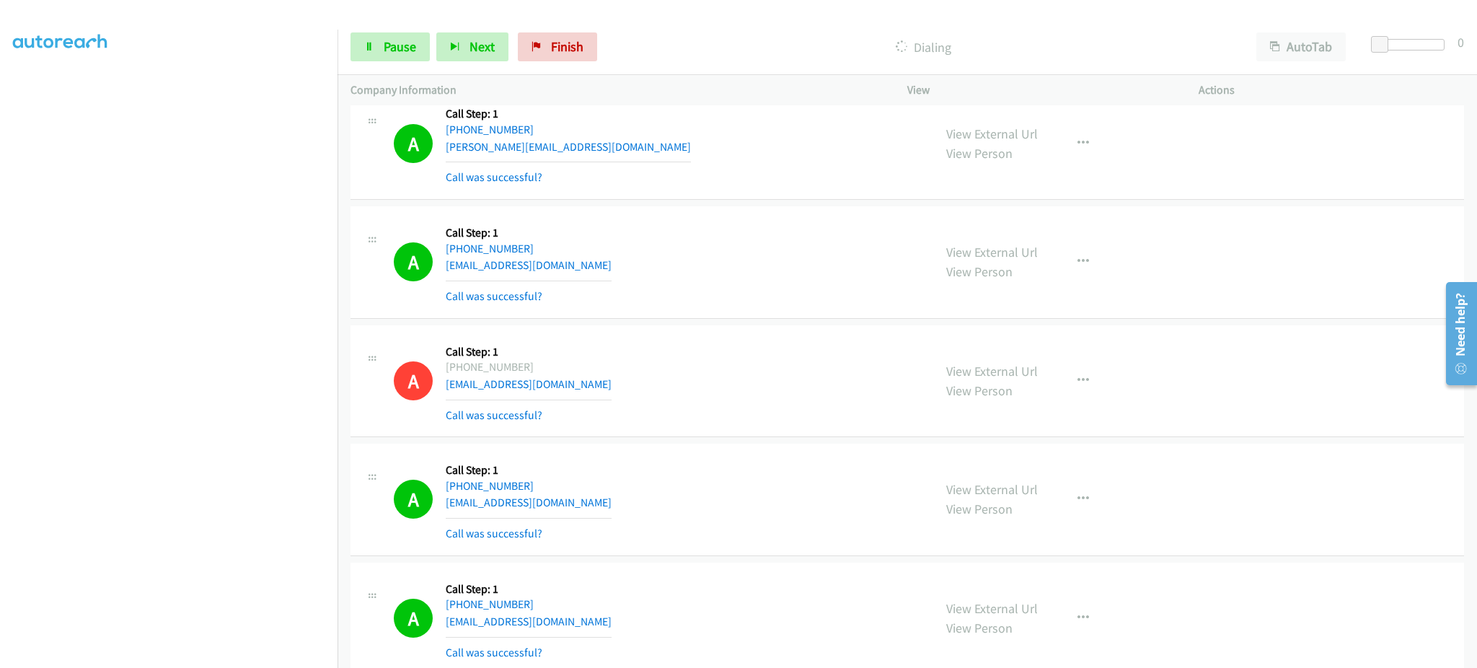
click at [655, 278] on div "A Callback Scheduled Call Step: 1 America/New_York [PHONE_NUMBER] [EMAIL_ADDRES…" at bounding box center [657, 262] width 527 height 86
click at [654, 278] on div "A Callback Scheduled Call Step: 1 America/New_York [PHONE_NUMBER] [EMAIL_ADDRES…" at bounding box center [657, 262] width 527 height 86
click at [479, 34] on button "Next" at bounding box center [472, 46] width 72 height 29
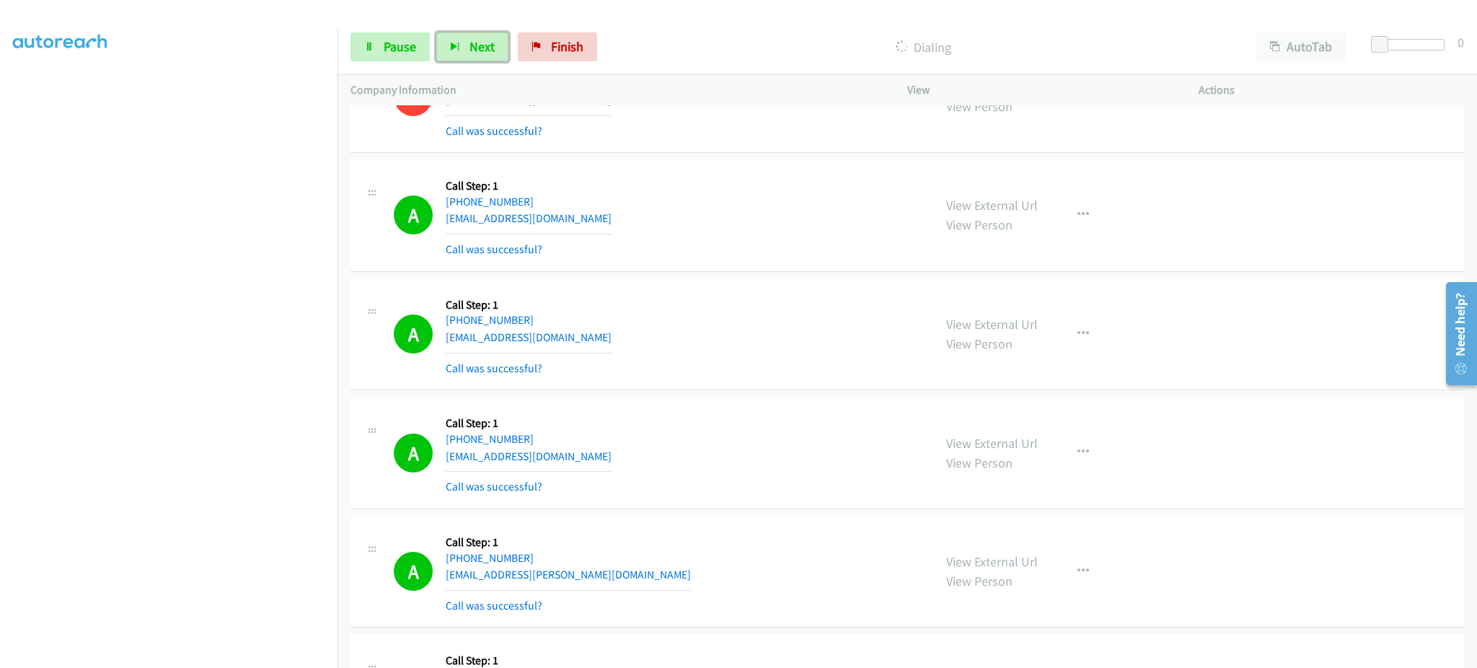
scroll to position [10722, 0]
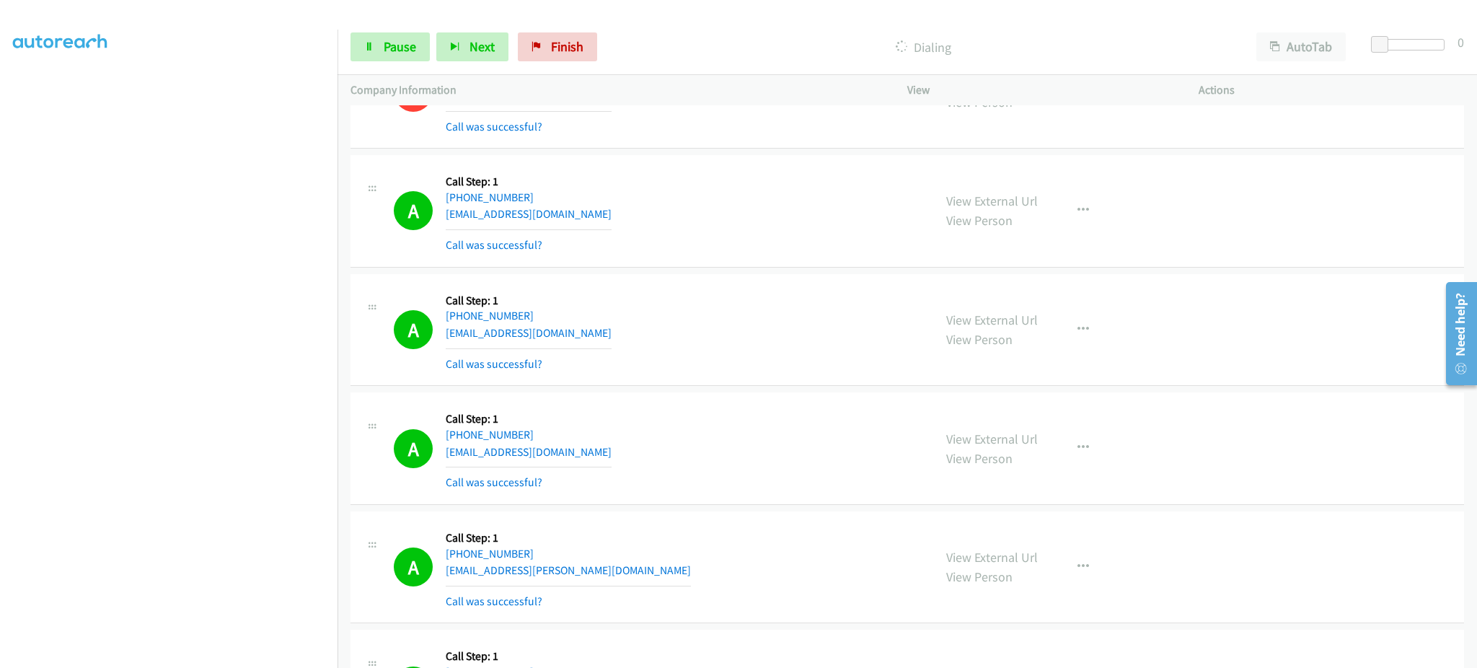
click at [594, 216] on div "A Callback Scheduled Call Step: 1 America/[GEOGRAPHIC_DATA] [PHONE_NUMBER] [EMA…" at bounding box center [657, 211] width 527 height 86
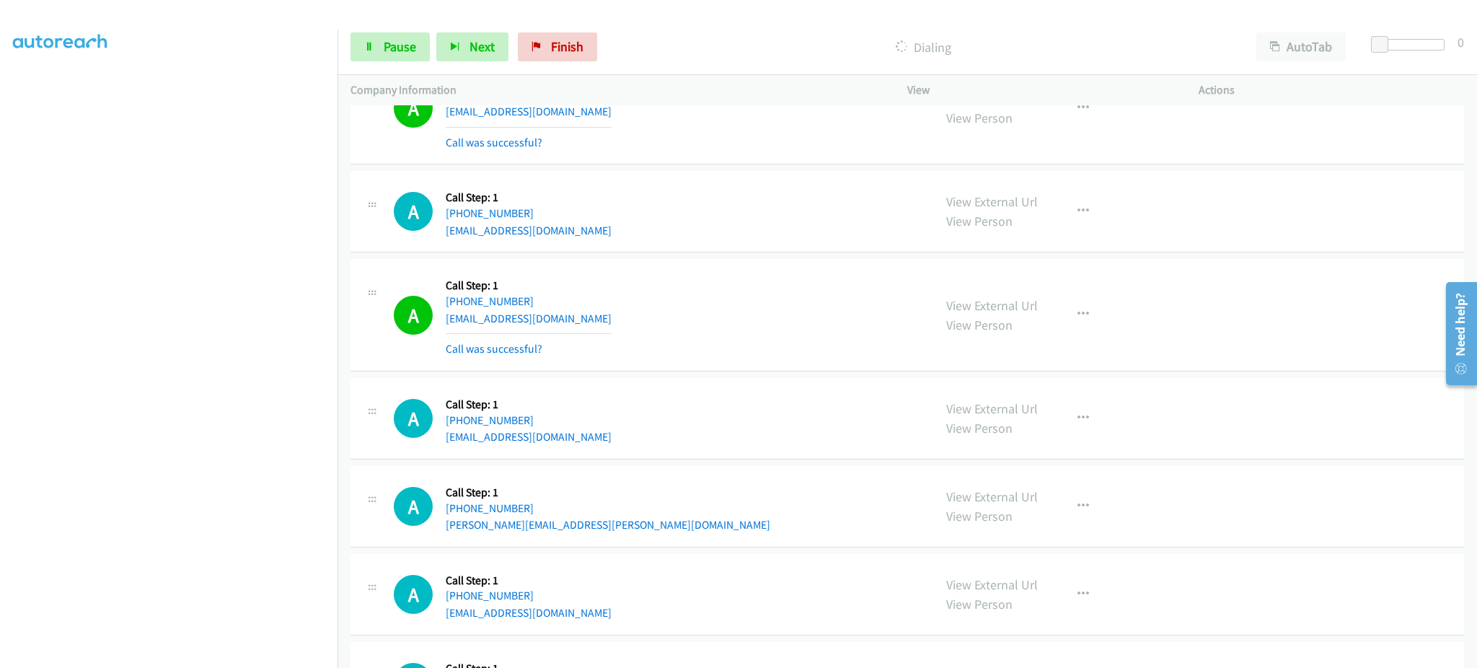
scroll to position [14231, 0]
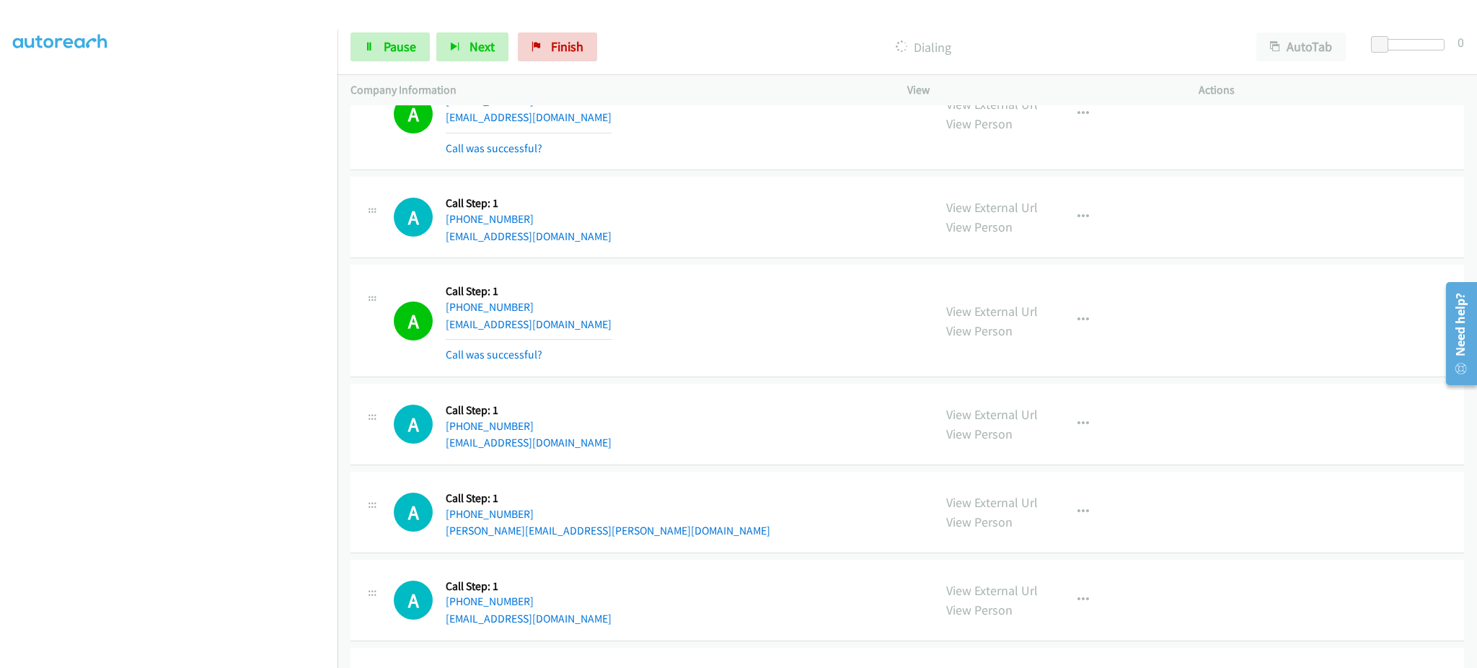
click at [618, 345] on div "A Callback Scheduled Call Step: 1 America/Los_Angeles [PHONE_NUMBER] [EMAIL_ADD…" at bounding box center [657, 321] width 527 height 86
click at [607, 324] on div "A Callback Scheduled Call Step: 1 America/Los_Angeles [PHONE_NUMBER] [EMAIL_ADD…" at bounding box center [657, 321] width 527 height 86
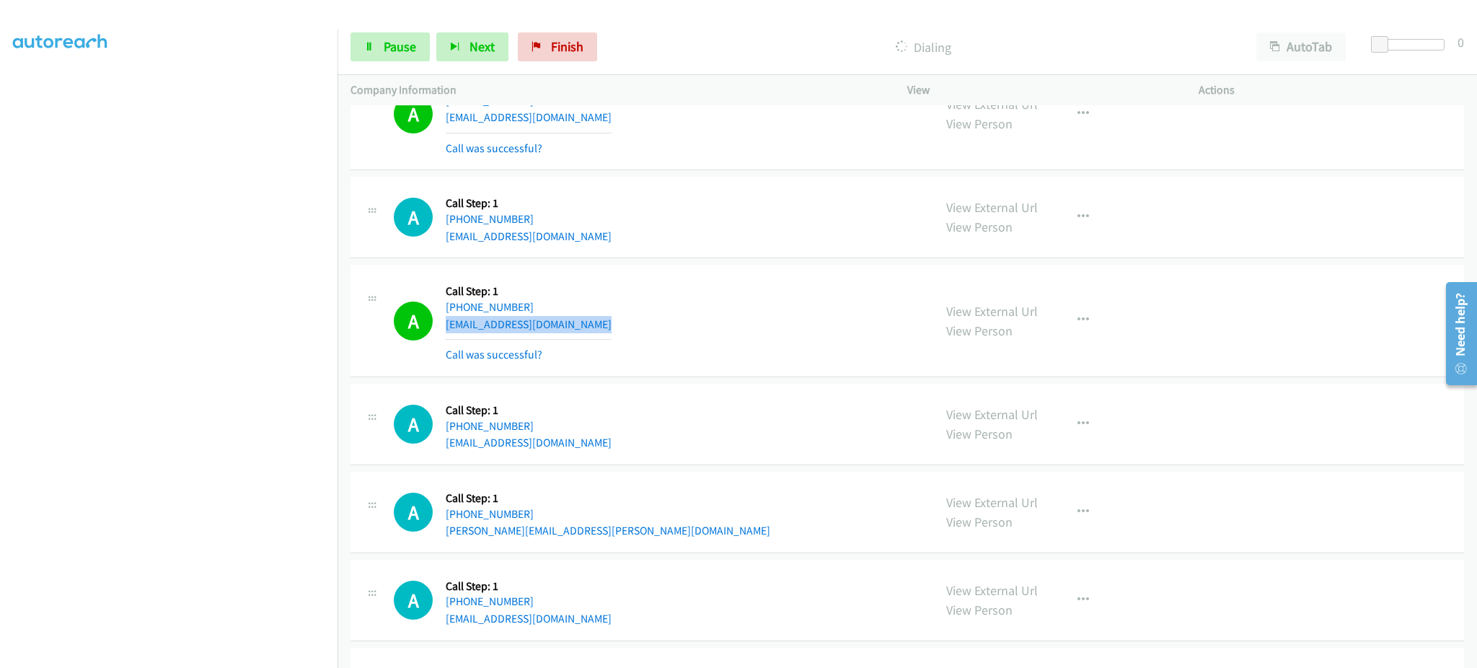
click at [607, 324] on div "A Callback Scheduled Call Step: 1 America/Los_Angeles [PHONE_NUMBER] [EMAIL_ADD…" at bounding box center [657, 321] width 527 height 86
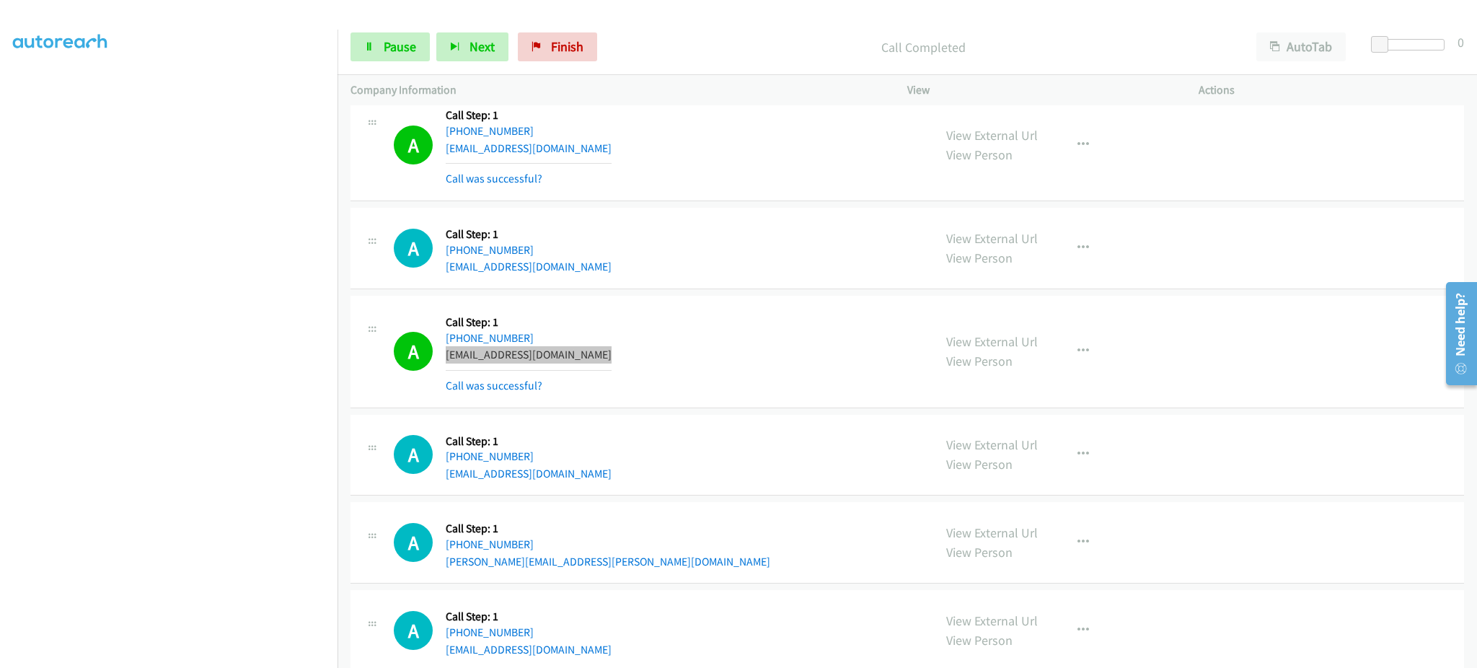
scroll to position [14262, 0]
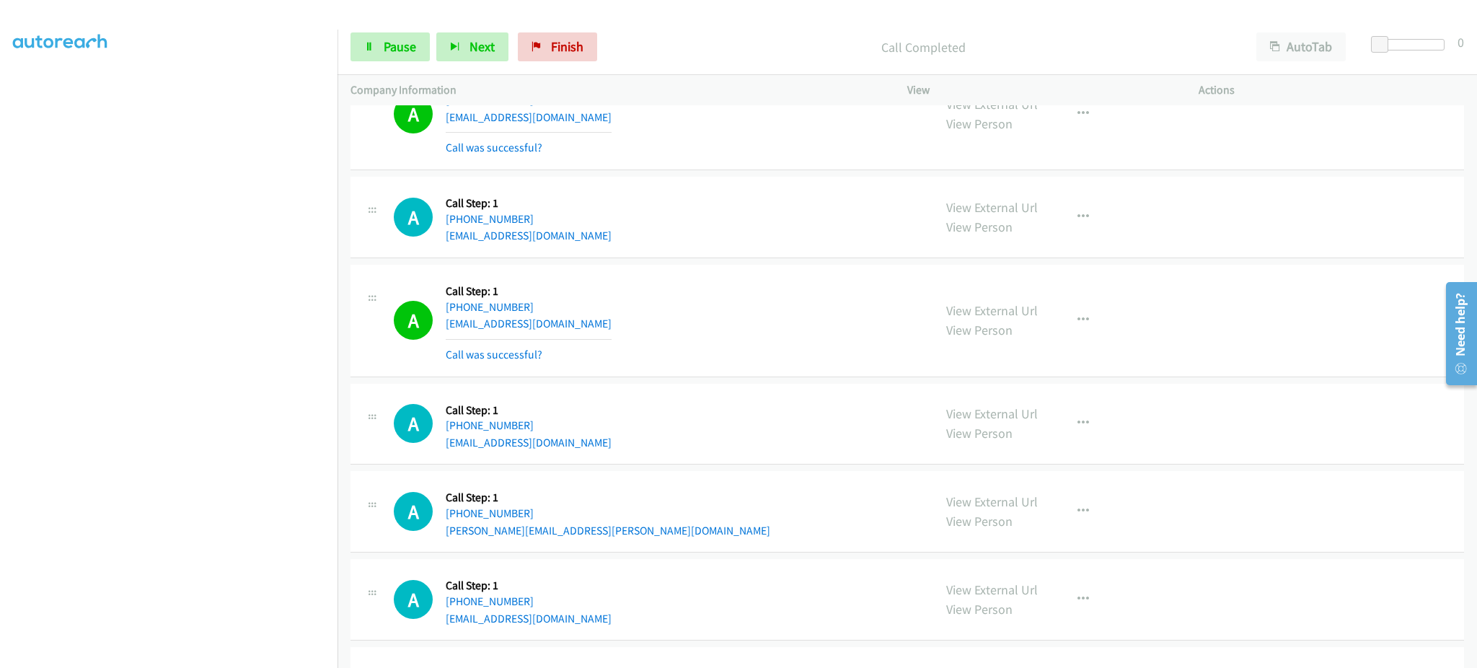
click at [625, 452] on div "A Callback Scheduled Call Step: 1 America/Los_Angeles [PHONE_NUMBER] [EMAIL_ADD…" at bounding box center [657, 424] width 527 height 55
click at [400, 48] on span "Pause" at bounding box center [400, 46] width 32 height 17
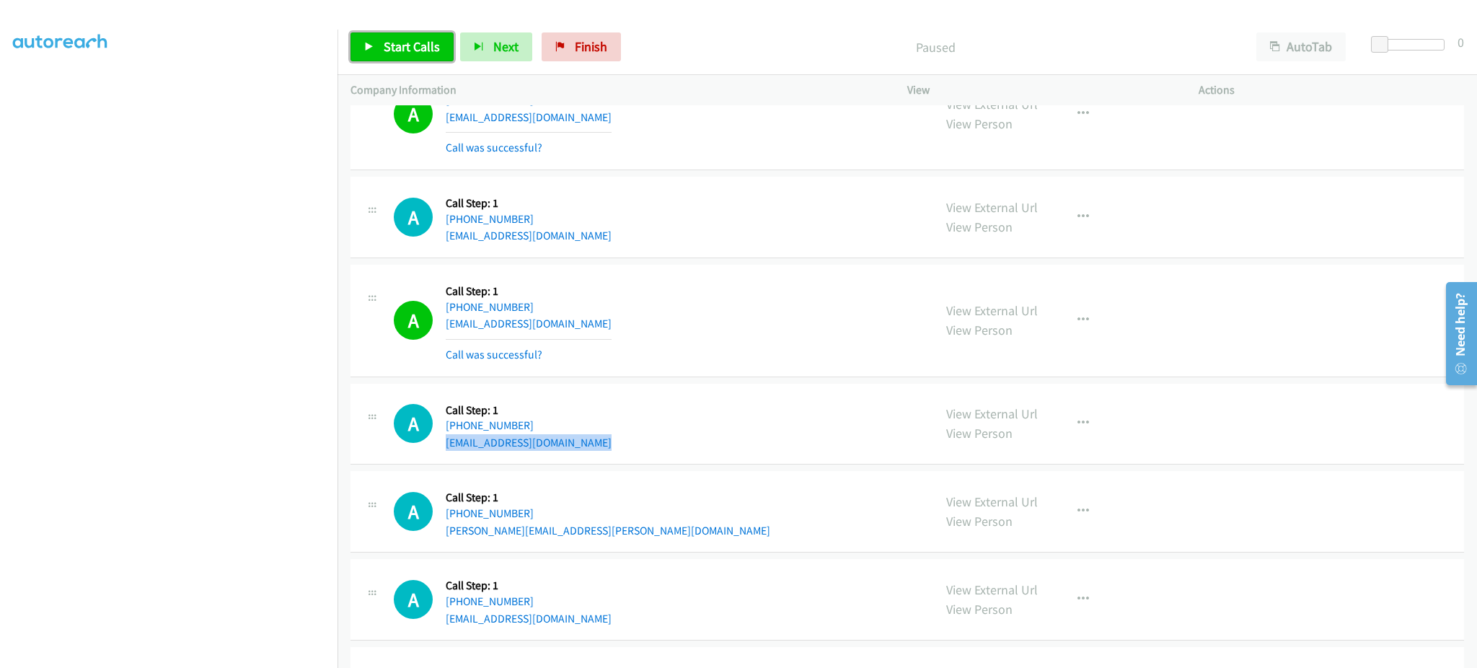
click at [424, 40] on span "Start Calls" at bounding box center [412, 46] width 56 height 17
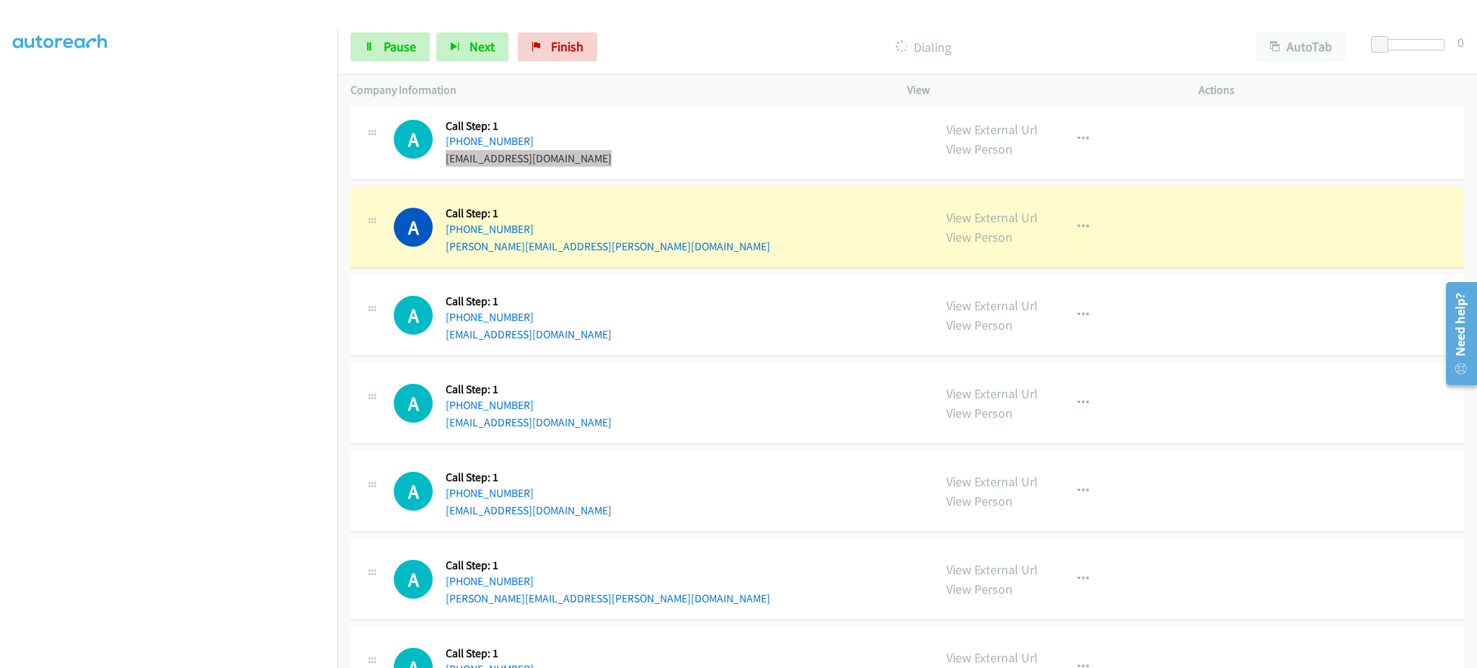
scroll to position [14550, 0]
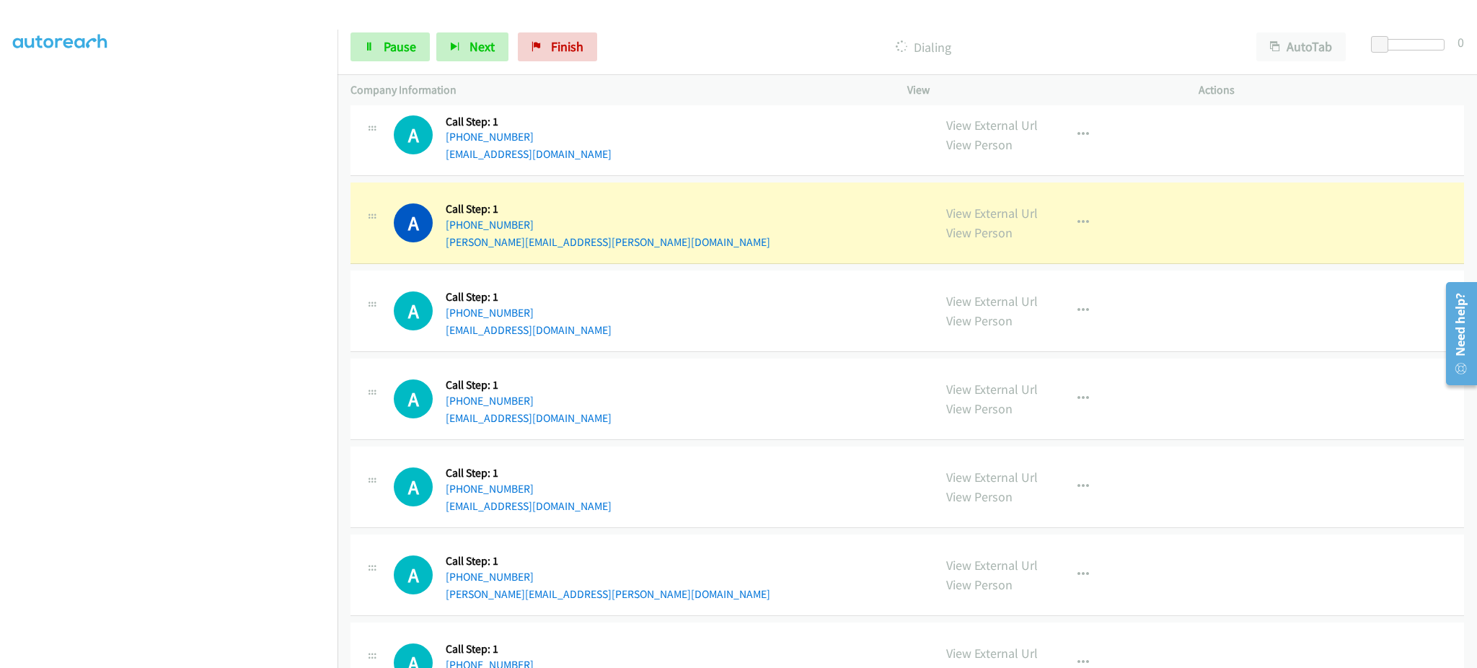
click at [609, 250] on div "A Callback Scheduled Call Step: 1 America/Los_Angeles [PHONE_NUMBER] [PERSON_NA…" at bounding box center [657, 223] width 527 height 55
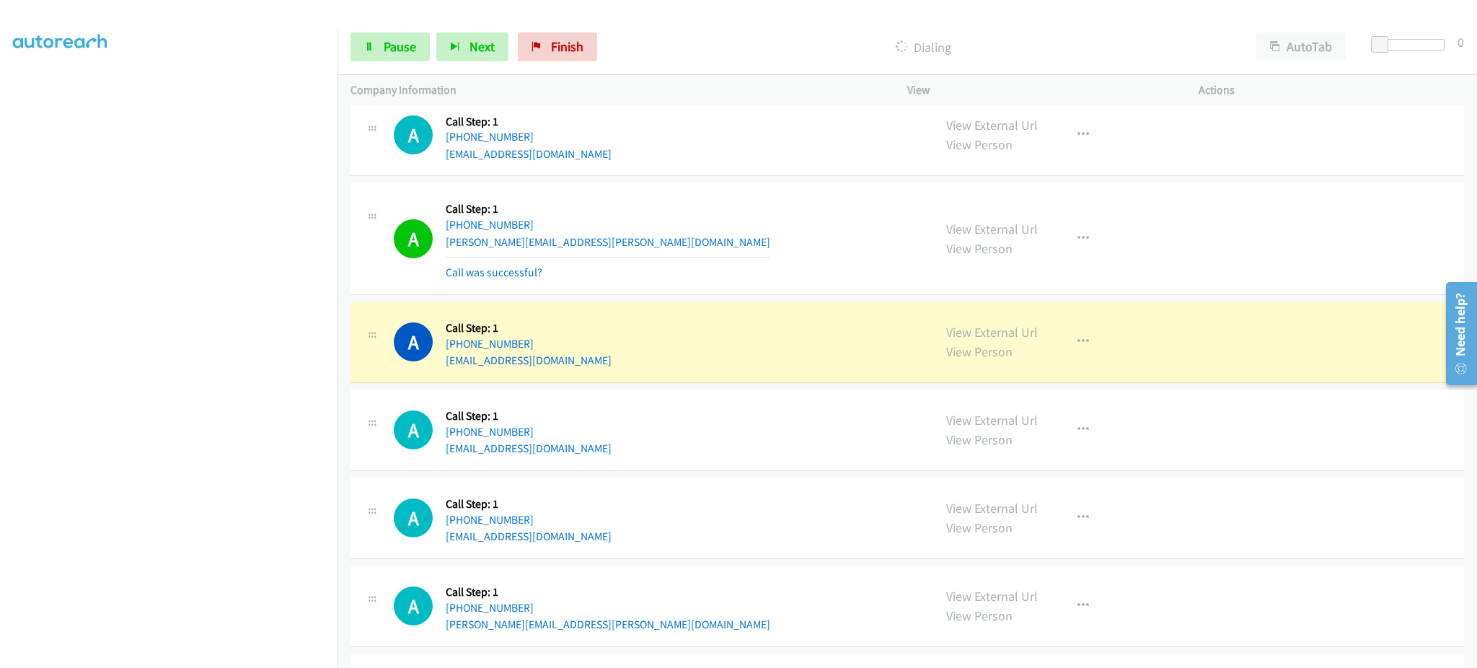
click at [665, 369] on div "A Callback Scheduled Call Step: 1 America/Los_Angeles [PHONE_NUMBER] [EMAIL_ADD…" at bounding box center [657, 342] width 527 height 55
drag, startPoint x: 384, startPoint y: 50, endPoint x: 377, endPoint y: 22, distance: 28.9
click at [384, 49] on span "Pause" at bounding box center [400, 46] width 32 height 17
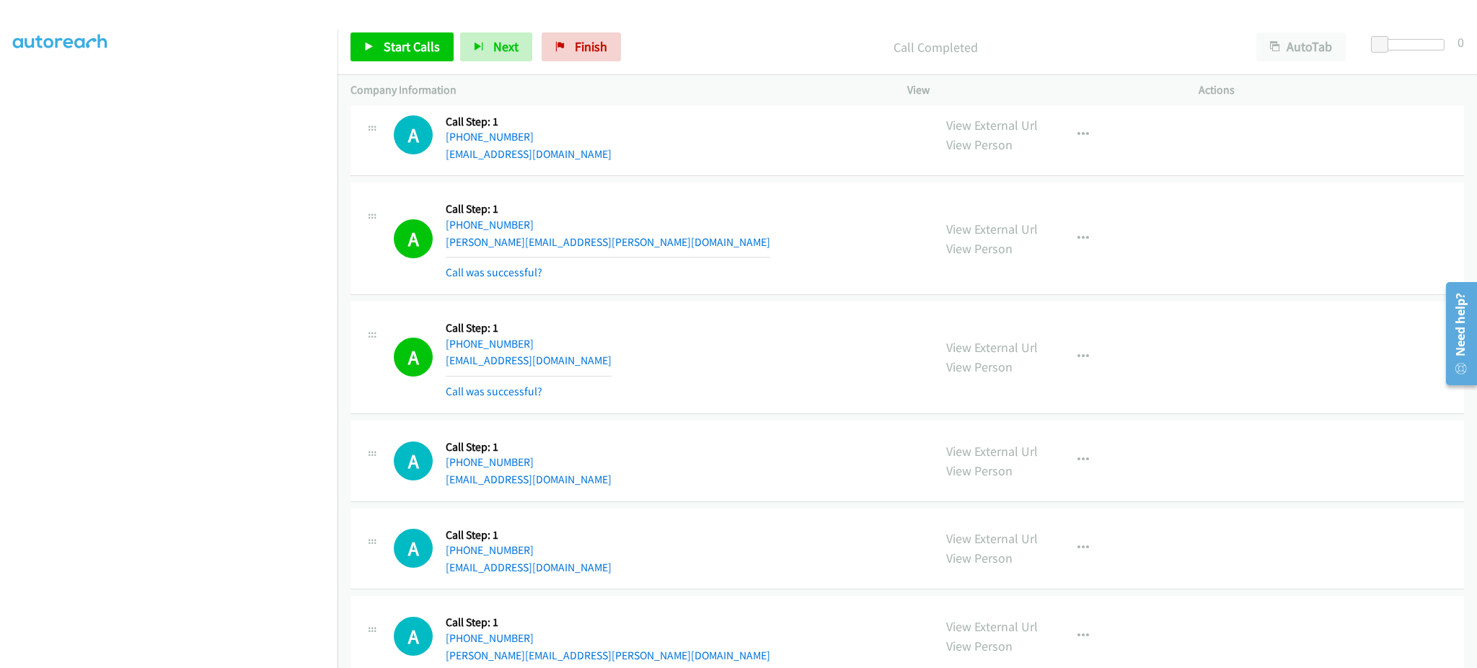
click at [383, 28] on div "Start Calls Pause Next Finish Call Completed AutoTab AutoTab 0" at bounding box center [908, 47] width 1140 height 56
click at [387, 35] on link "Start Calls" at bounding box center [402, 46] width 103 height 29
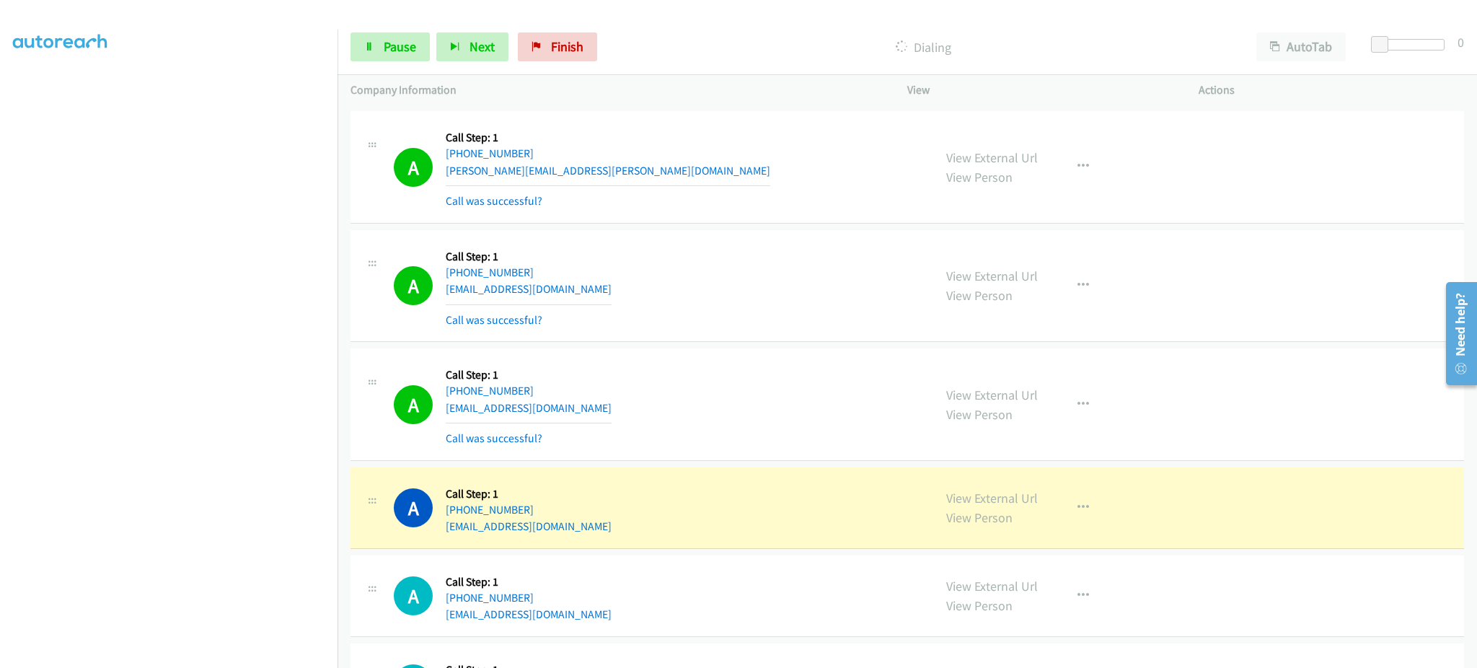
scroll to position [15159, 0]
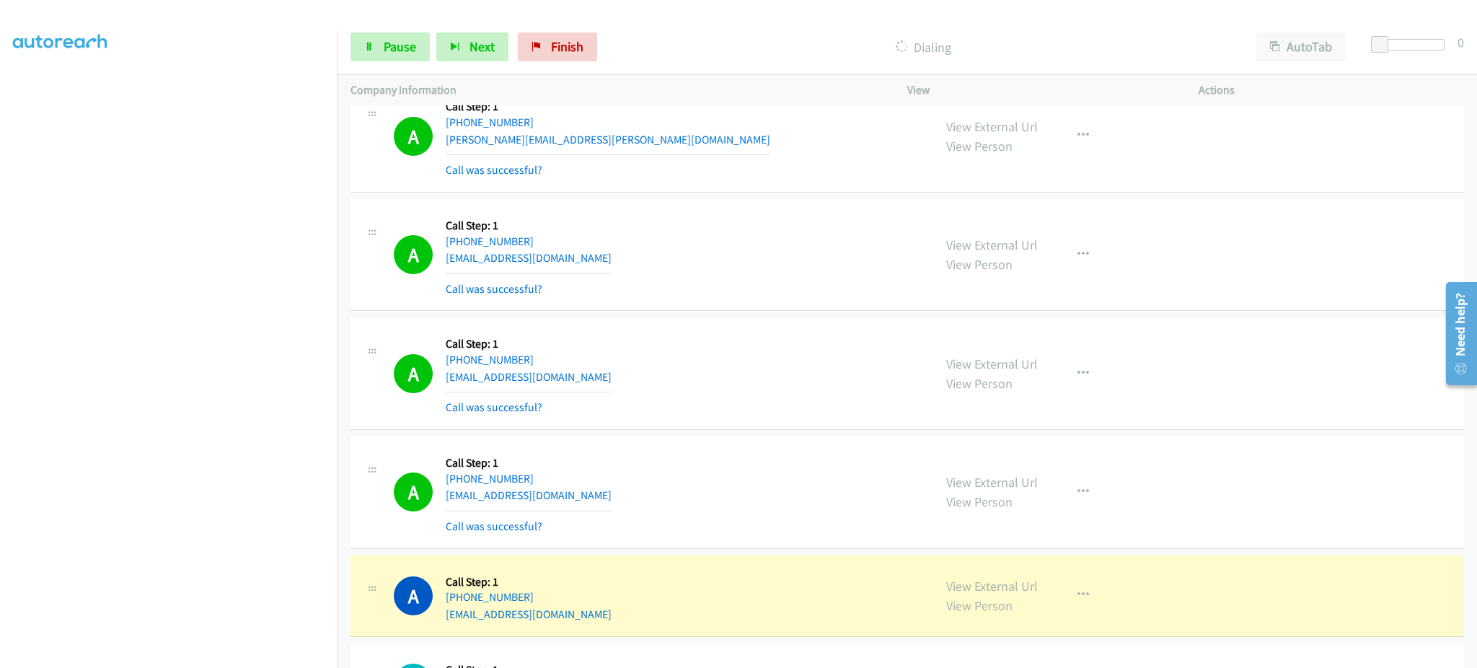
click at [581, 387] on div "A Callback Scheduled Call Step: 1 America/Los_Angeles [PHONE_NUMBER] [EMAIL_ADD…" at bounding box center [657, 373] width 527 height 86
click at [584, 509] on div "A Callback Scheduled Call Step: 1 America/New_York [PHONE_NUMBER] [EMAIL_ADDRES…" at bounding box center [657, 492] width 527 height 86
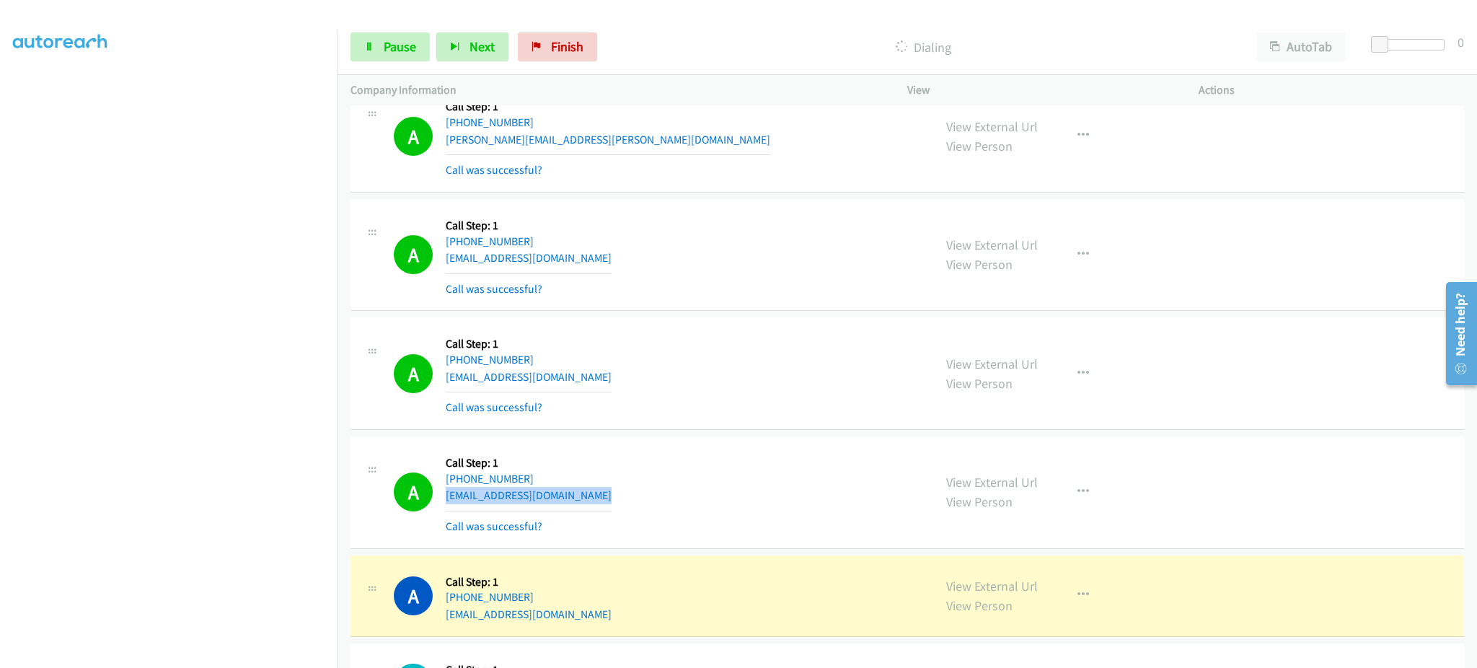
click at [584, 509] on div "A Callback Scheduled Call Step: 1 America/New_York [PHONE_NUMBER] [EMAIL_ADDRES…" at bounding box center [657, 492] width 527 height 86
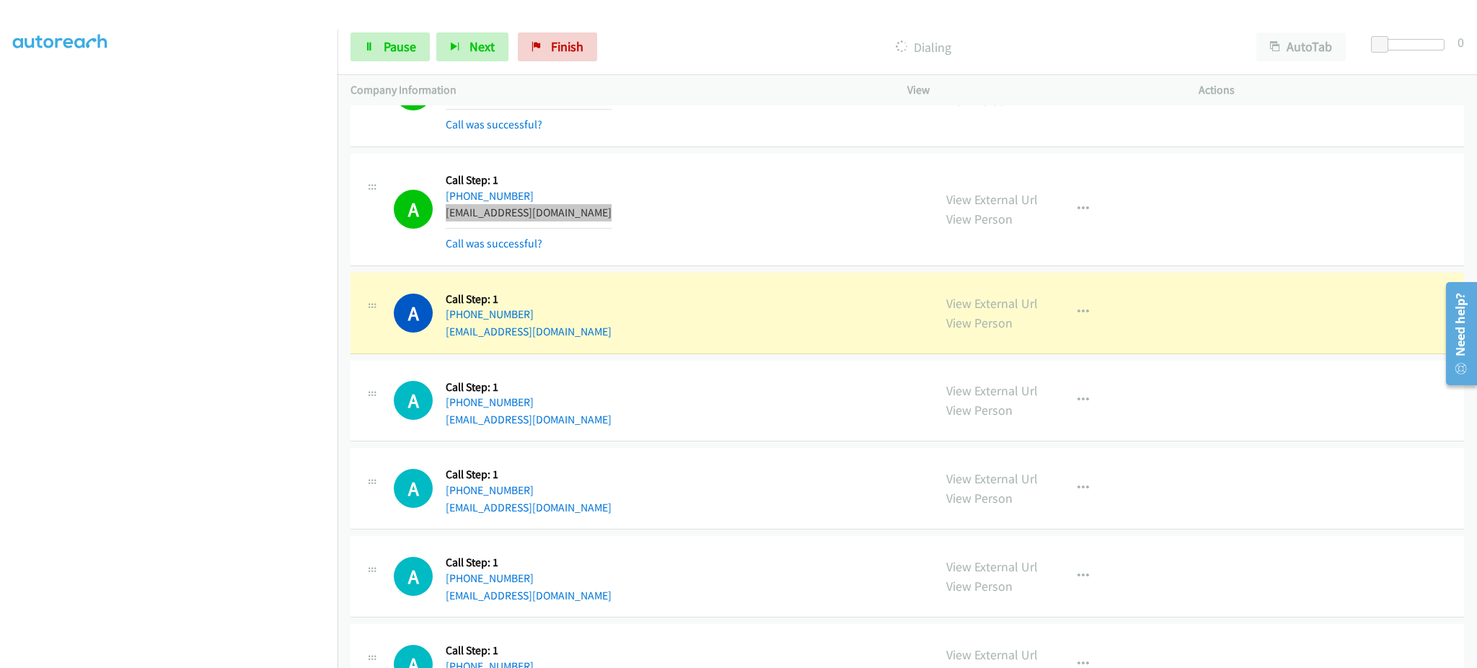
scroll to position [15447, 0]
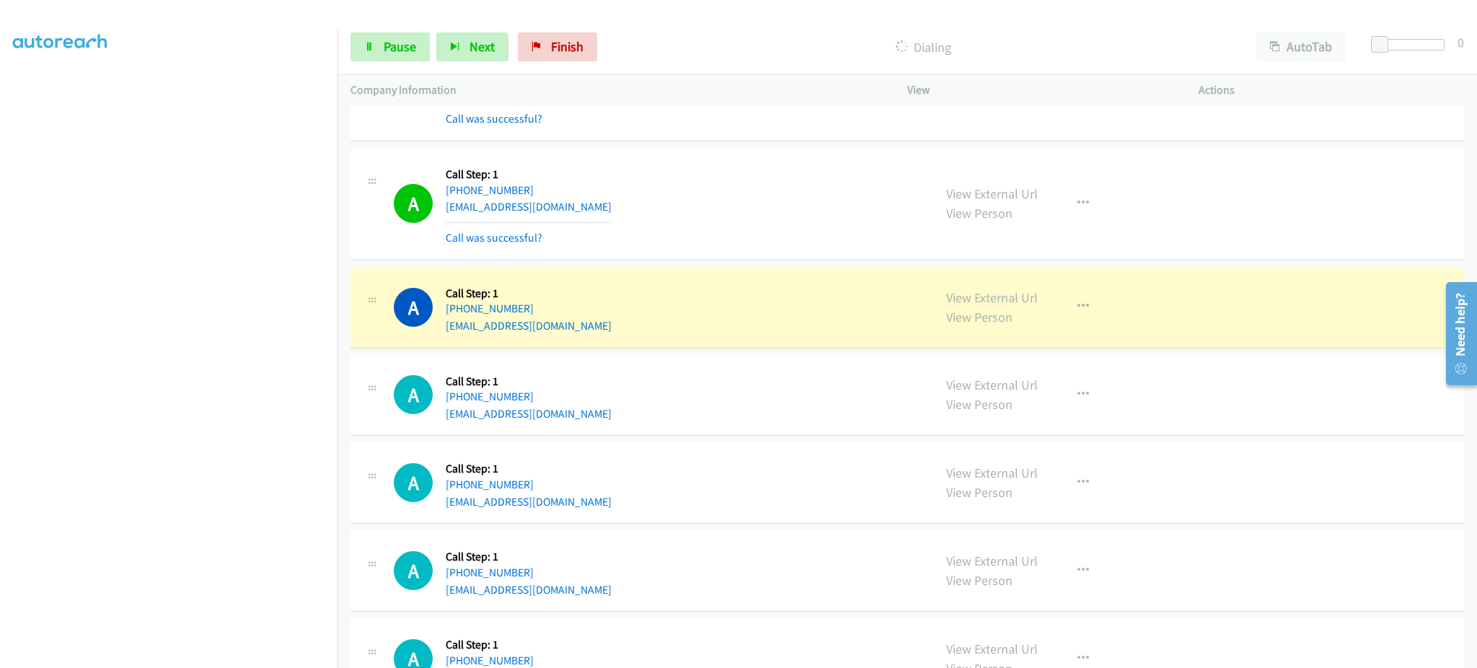
click at [609, 331] on div "A Callback Scheduled Call Step: 1 [GEOGRAPHIC_DATA]/[GEOGRAPHIC_DATA] [PHONE_NU…" at bounding box center [657, 307] width 527 height 55
click at [607, 329] on div "A Callback Scheduled Call Step: 1 [GEOGRAPHIC_DATA]/[GEOGRAPHIC_DATA] [PHONE_NU…" at bounding box center [657, 307] width 527 height 55
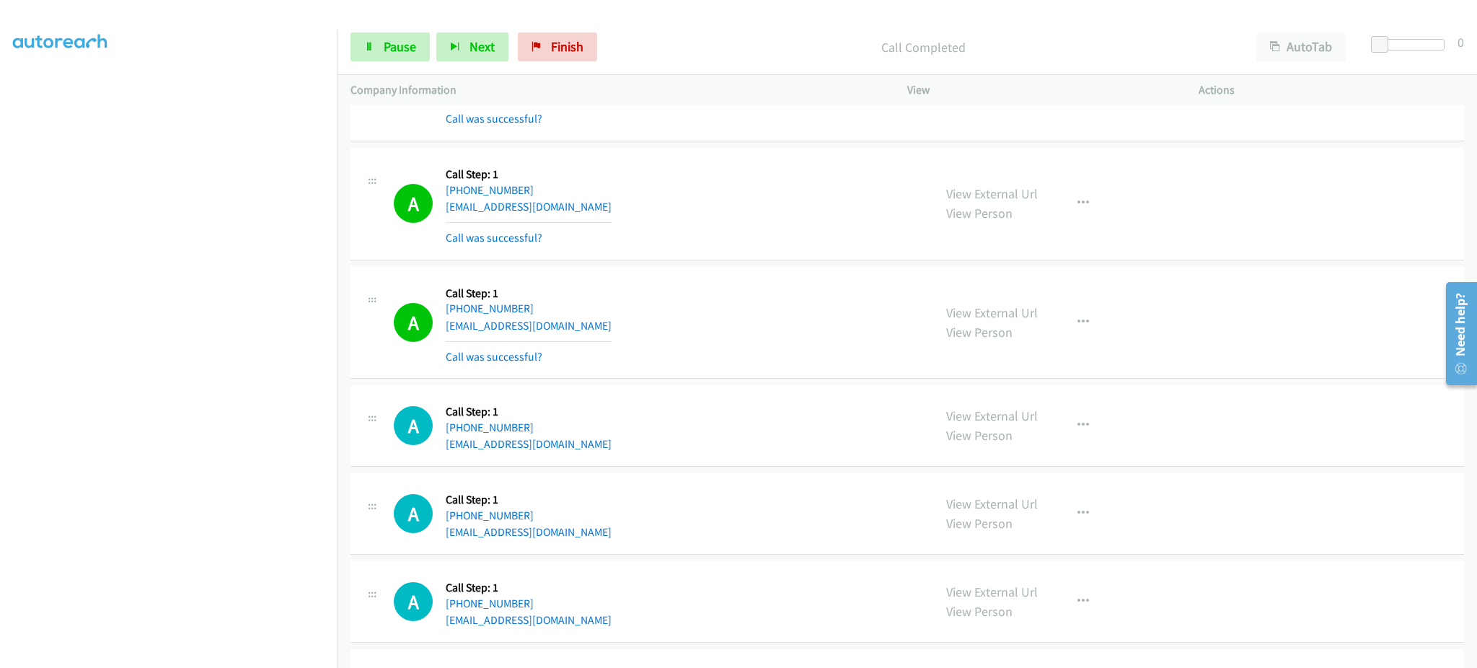
click at [602, 338] on div "A Callback Scheduled Call Step: 1 [GEOGRAPHIC_DATA]/[GEOGRAPHIC_DATA] [PHONE_NU…" at bounding box center [657, 323] width 527 height 86
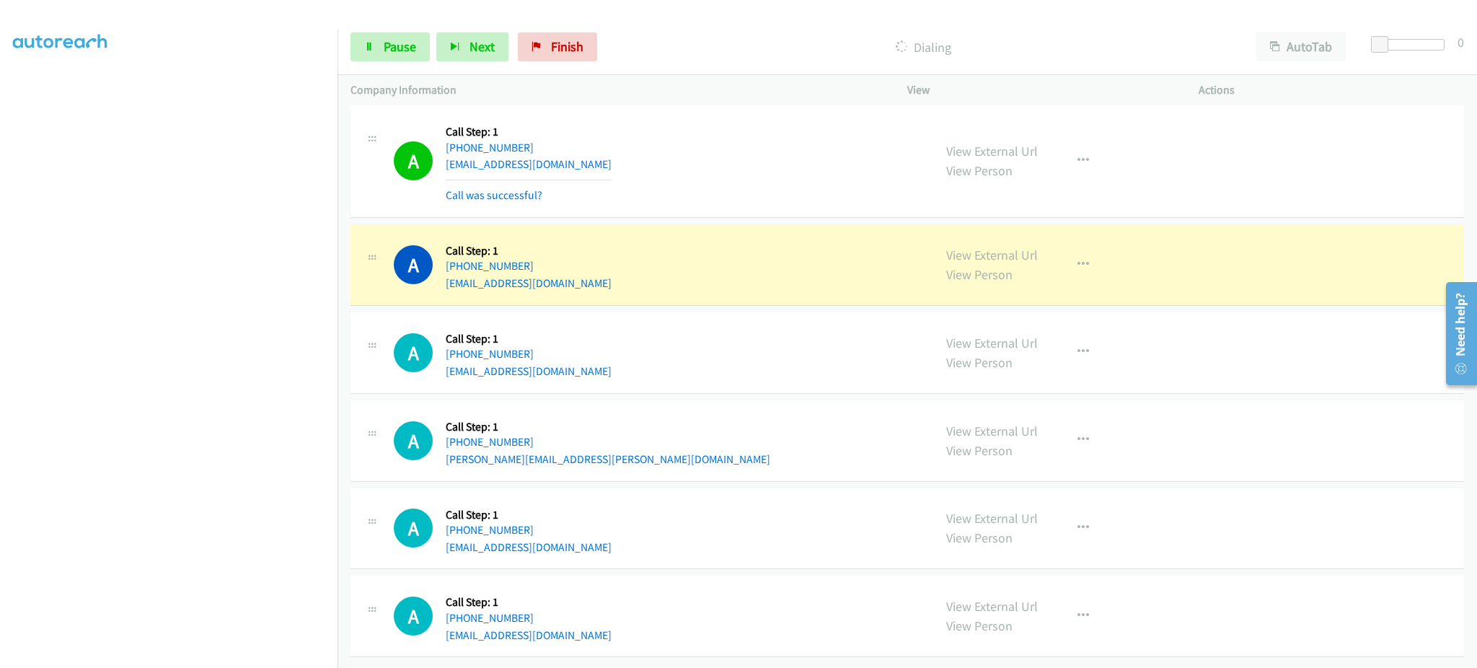
scroll to position [15736, 0]
click at [596, 294] on div "A Callback Scheduled Call Step: 1 America/New_York [PHONE_NUMBER] [EMAIL_ADDRES…" at bounding box center [908, 265] width 1114 height 82
click at [564, 375] on div "A Callback Scheduled Call Step: 1 America/Los_Angeles [PHONE_NUMBER] [EMAIL_ADD…" at bounding box center [657, 352] width 527 height 55
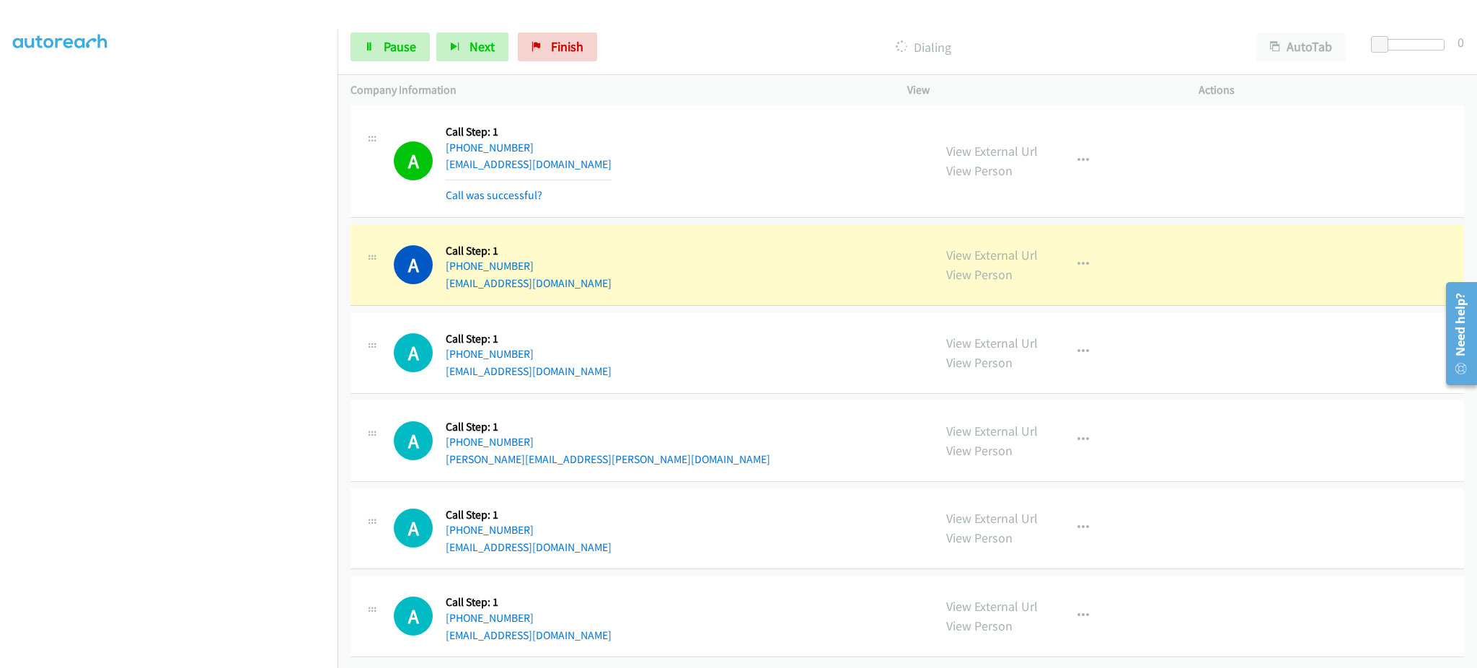
click at [564, 375] on div "A Callback Scheduled Call Step: 1 America/Los_Angeles [PHONE_NUMBER] [EMAIL_ADD…" at bounding box center [657, 352] width 527 height 55
click at [589, 460] on div "A Callback Scheduled Call Step: 1 [GEOGRAPHIC_DATA]/[GEOGRAPHIC_DATA] [PHONE_NU…" at bounding box center [657, 440] width 527 height 55
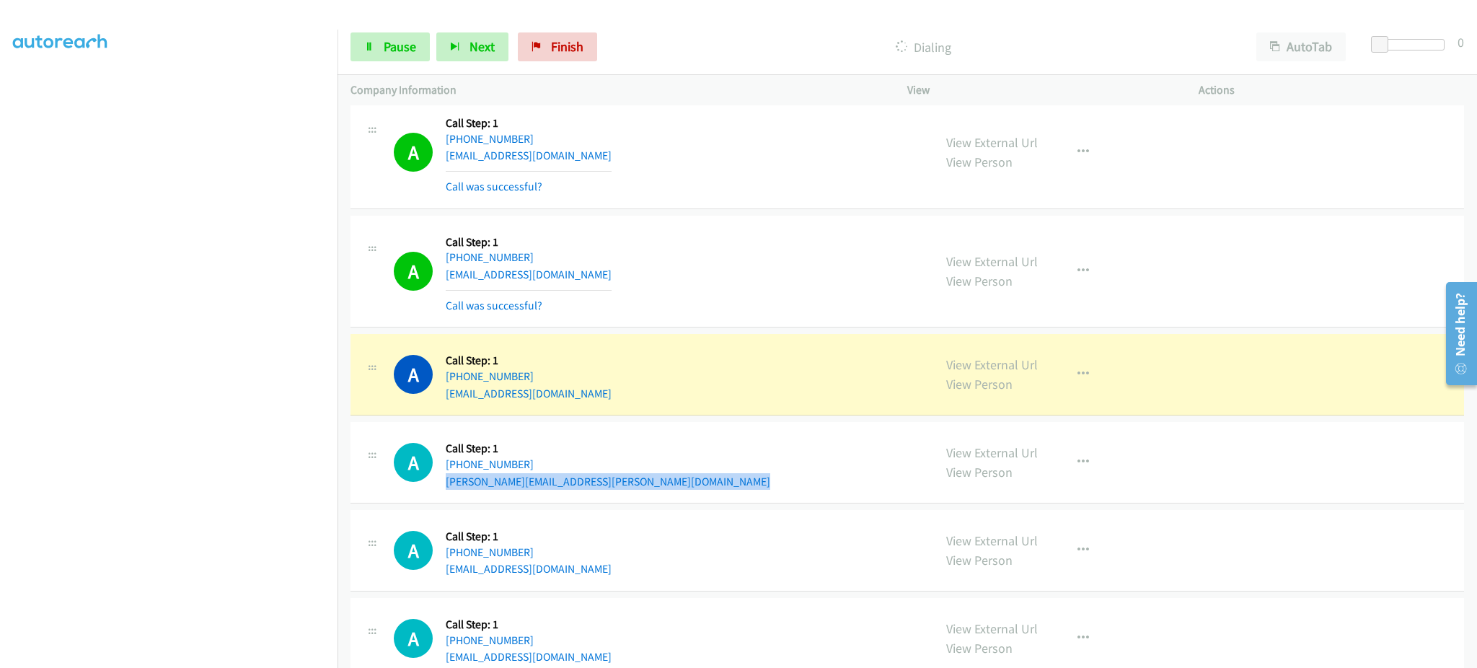
click at [619, 490] on div "A Callback Scheduled Call Step: 1 [GEOGRAPHIC_DATA]/[GEOGRAPHIC_DATA] [PHONE_NU…" at bounding box center [657, 462] width 527 height 55
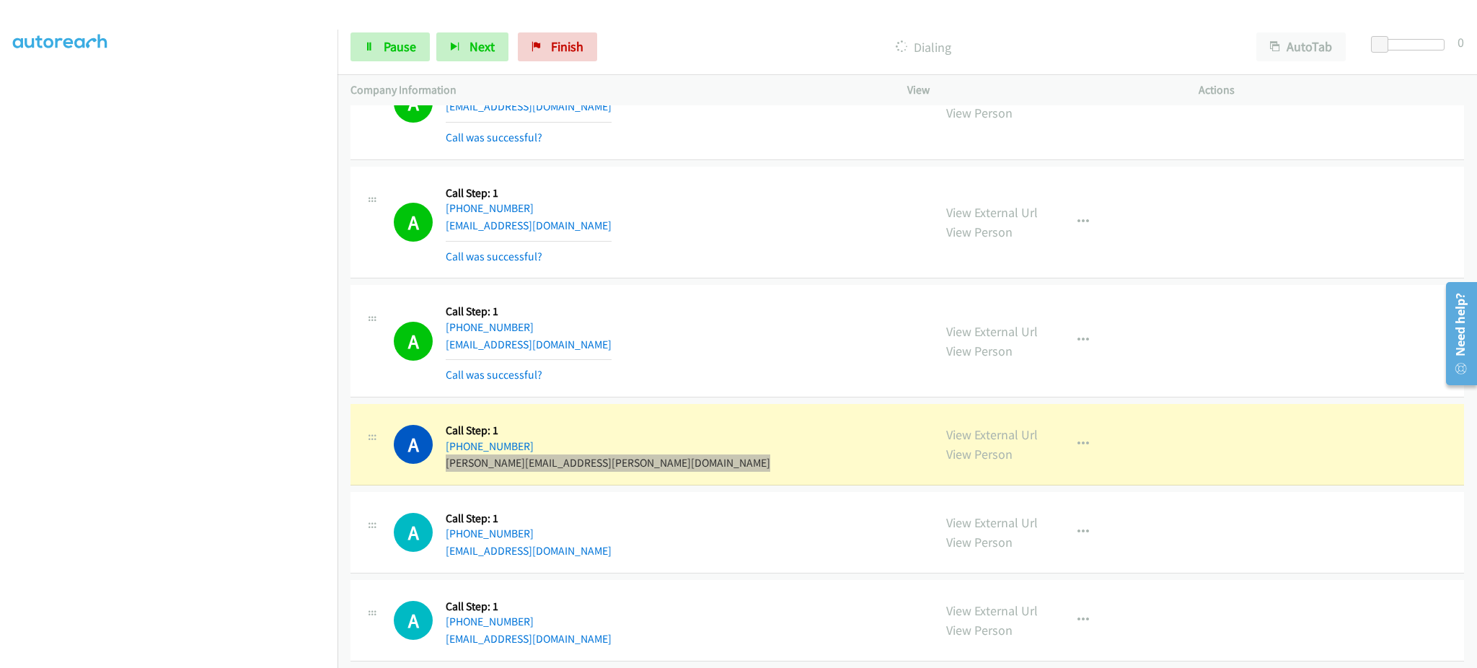
scroll to position [15812, 0]
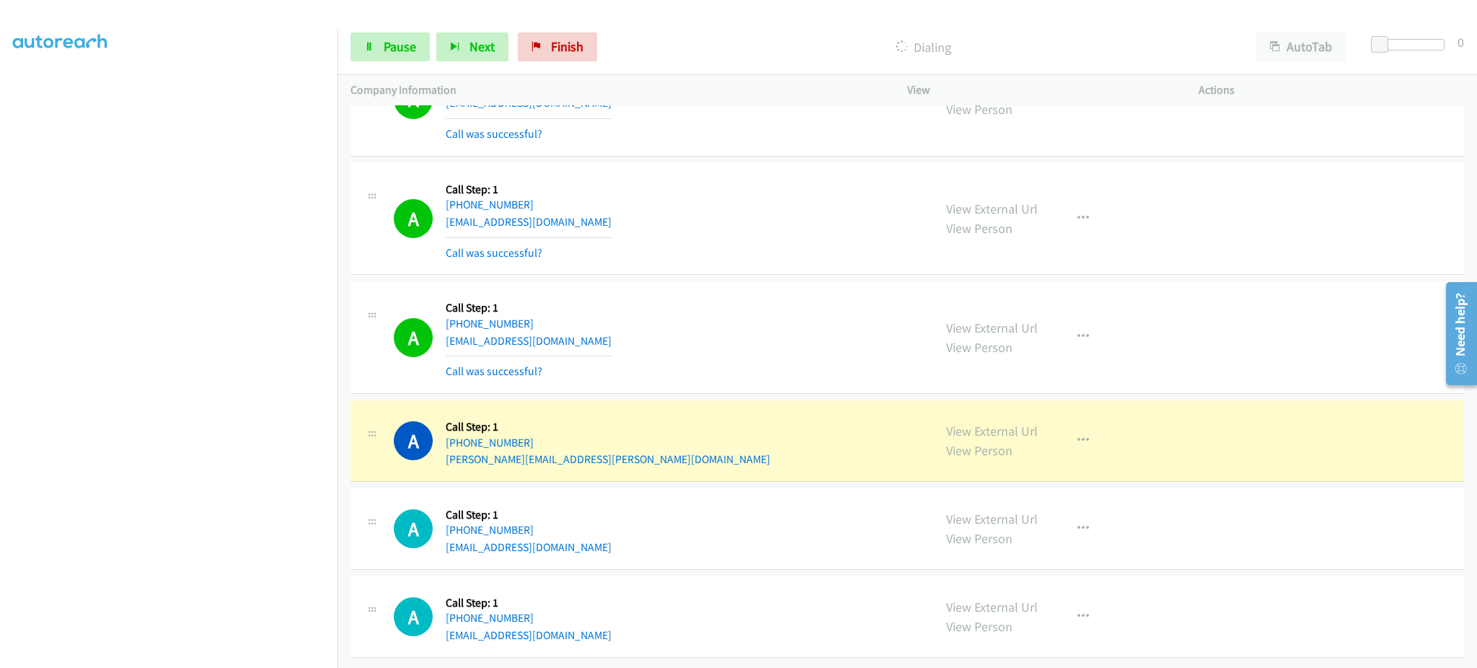
click at [594, 517] on div "A Callback Scheduled Call Step: 1 [GEOGRAPHIC_DATA]/[GEOGRAPHIC_DATA] [PHONE_NU…" at bounding box center [657, 528] width 527 height 55
click at [594, 520] on div "A Callback Scheduled Call Step: 1 [GEOGRAPHIC_DATA]/[GEOGRAPHIC_DATA] [PHONE_NU…" at bounding box center [657, 528] width 527 height 55
click at [591, 528] on div "A Callback Scheduled Call Step: 1 [GEOGRAPHIC_DATA]/[GEOGRAPHIC_DATA] [PHONE_NU…" at bounding box center [657, 528] width 527 height 55
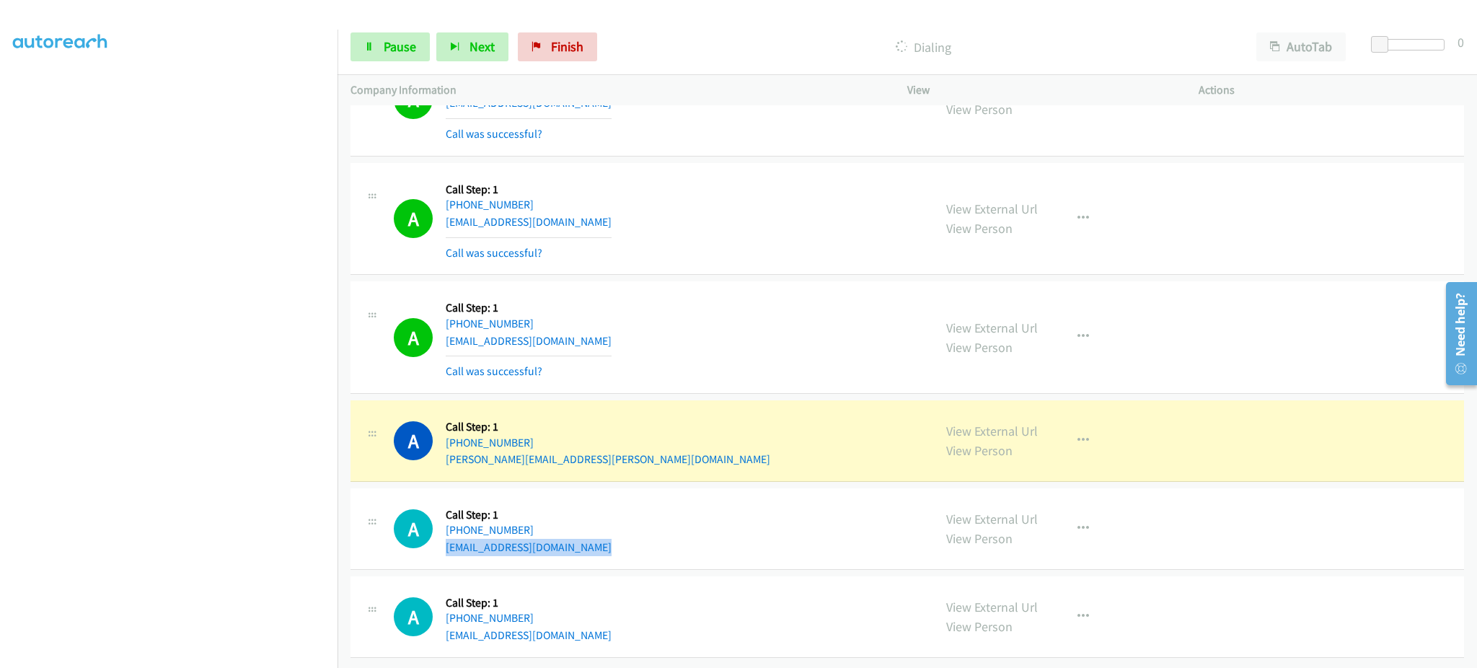
click at [591, 528] on div "A Callback Scheduled Call Step: 1 [GEOGRAPHIC_DATA]/[GEOGRAPHIC_DATA] [PHONE_NU…" at bounding box center [657, 528] width 527 height 55
click at [622, 617] on div "A Callback Scheduled Call Step: 1 America/New_York [PHONE_NUMBER] [EMAIL_ADDRES…" at bounding box center [657, 616] width 527 height 55
drag, startPoint x: 543, startPoint y: 436, endPoint x: 456, endPoint y: 432, distance: 87.4
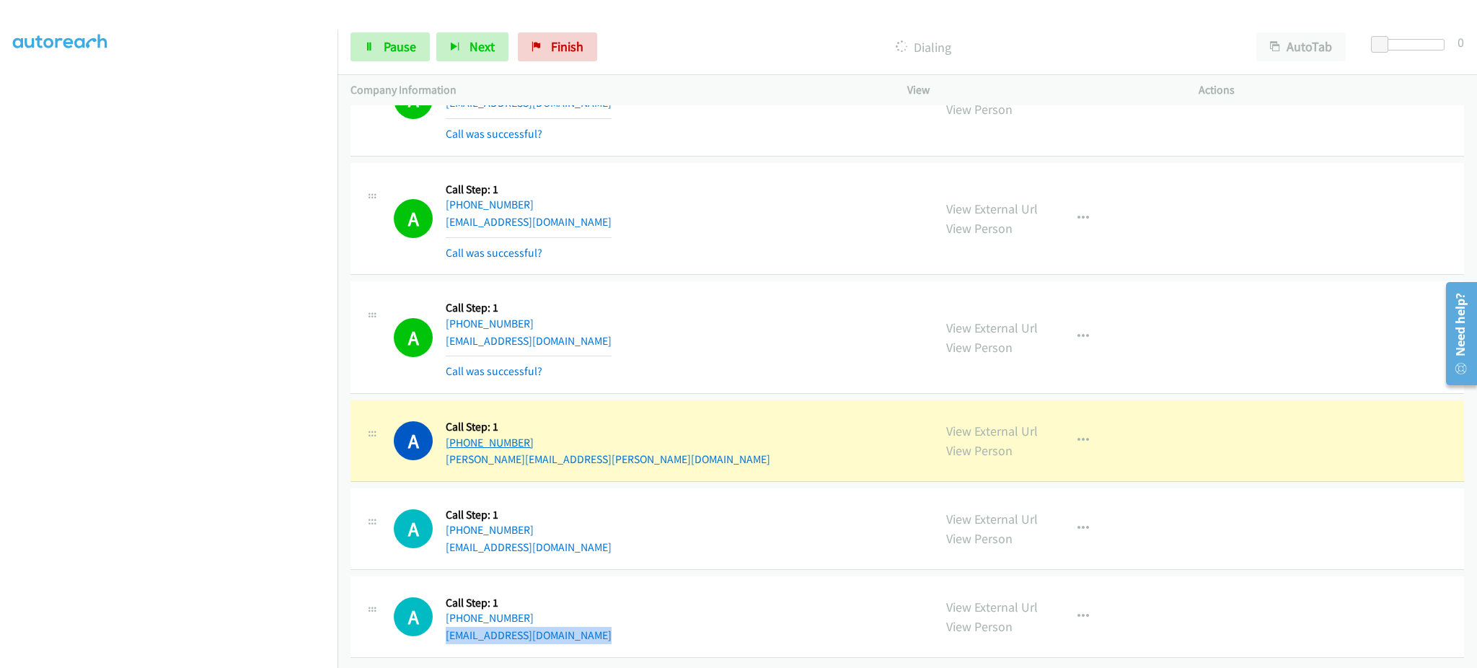
click at [456, 434] on div "[PHONE_NUMBER]" at bounding box center [608, 442] width 325 height 17
drag, startPoint x: 555, startPoint y: 423, endPoint x: 664, endPoint y: 147, distance: 297.0
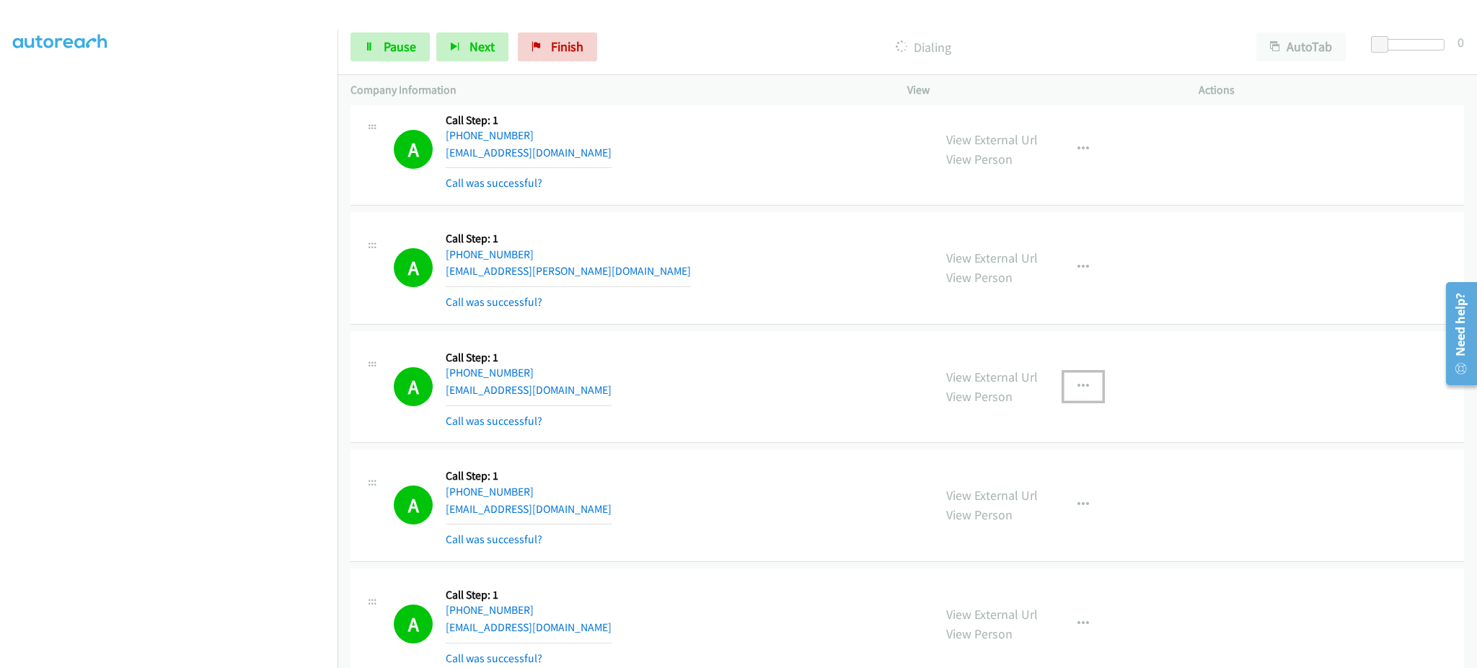
click at [1078, 388] on icon "button" at bounding box center [1084, 387] width 12 height 12
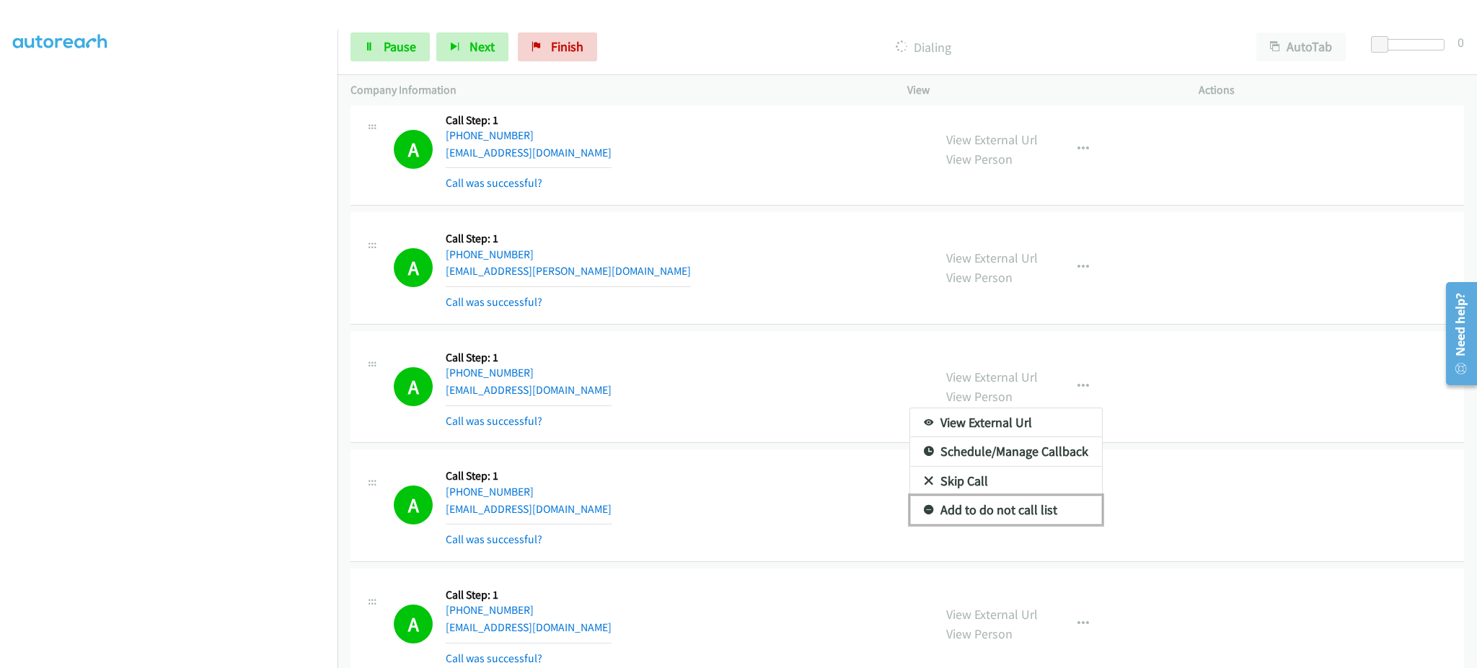
click at [1060, 511] on link "Add to do not call list" at bounding box center [1006, 510] width 192 height 29
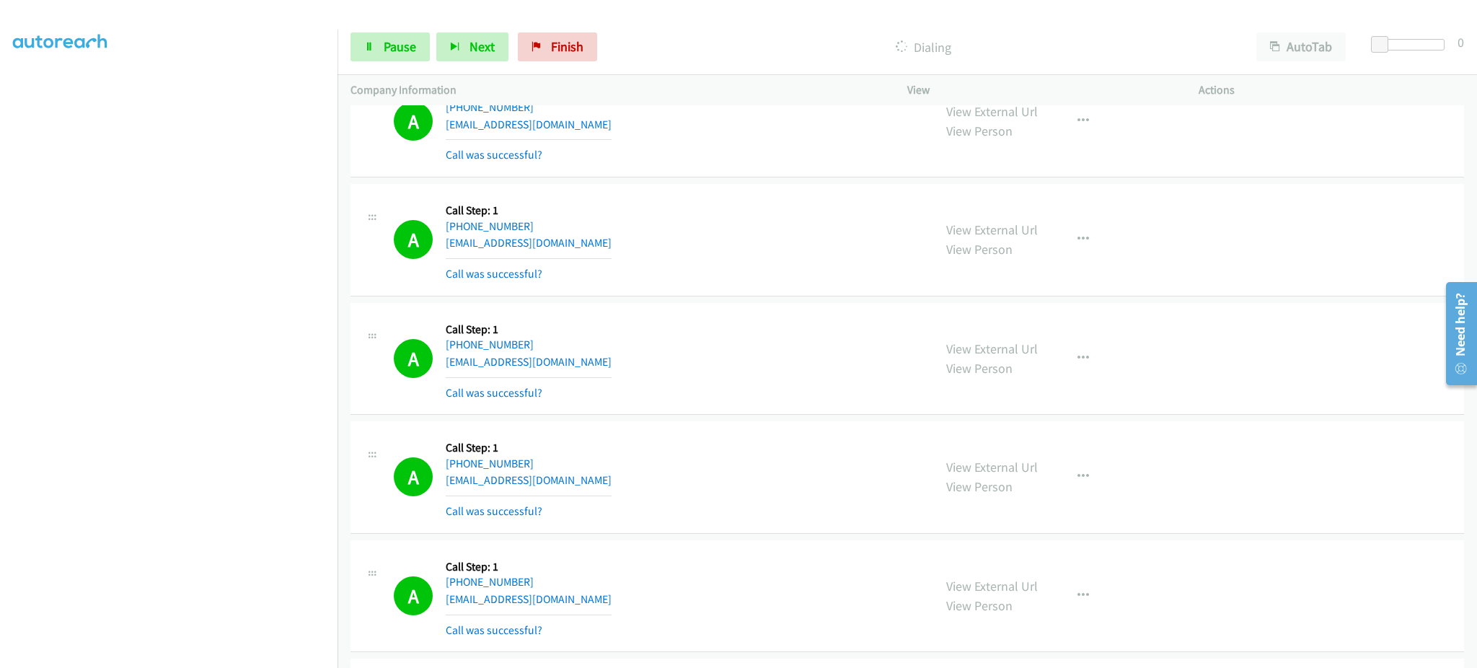
scroll to position [15812, 0]
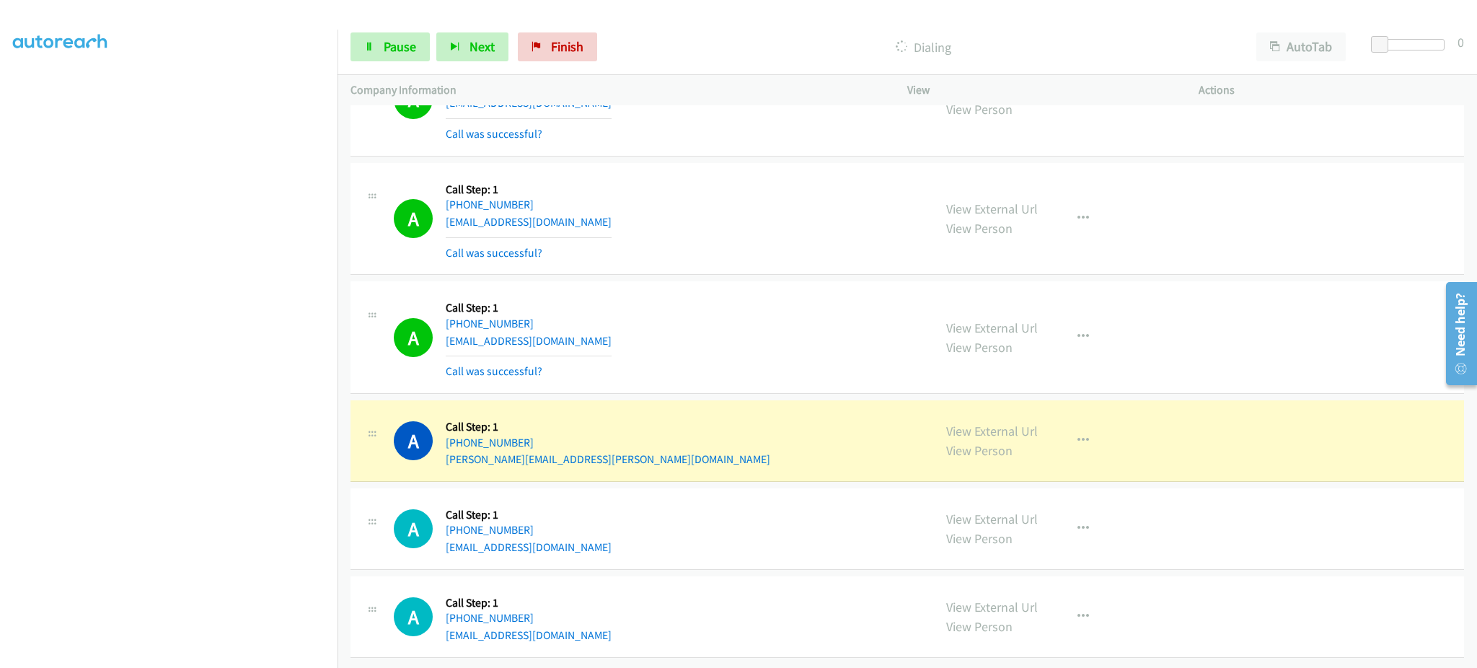
click at [1108, 451] on div "View External Url View Person View External Url Email Schedule/Manage Callback …" at bounding box center [1086, 440] width 304 height 55
click at [1048, 413] on div "View External Url View Person View External Url Email Schedule/Manage Callback …" at bounding box center [1086, 440] width 304 height 55
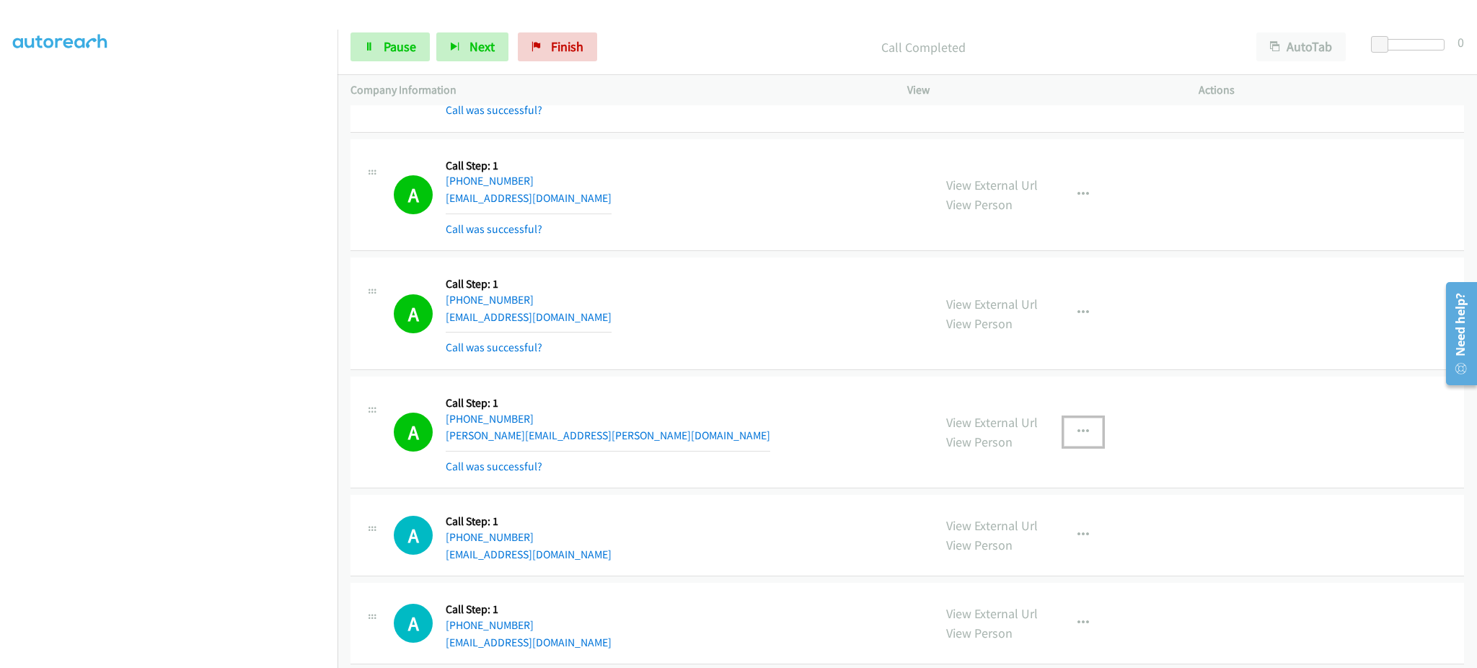
click at [1080, 436] on icon "button" at bounding box center [1084, 432] width 12 height 12
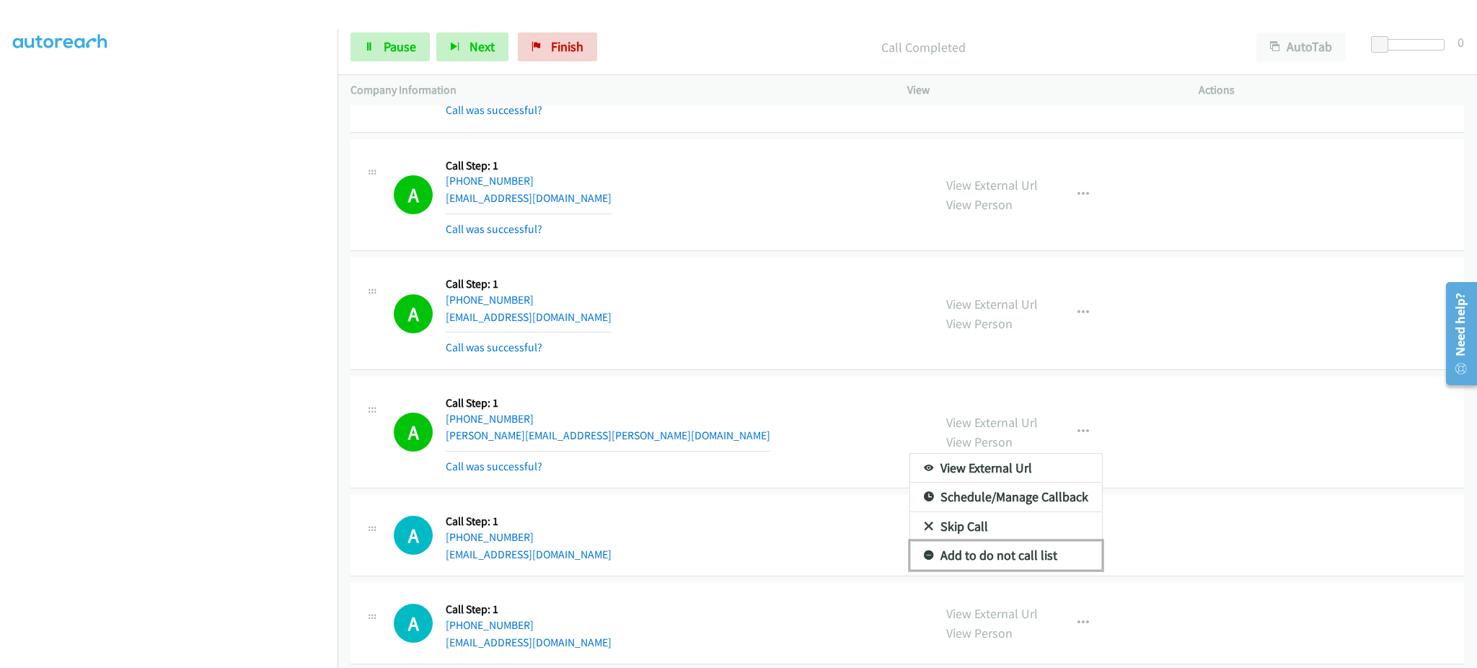
click at [1029, 567] on link "Add to do not call list" at bounding box center [1006, 555] width 192 height 29
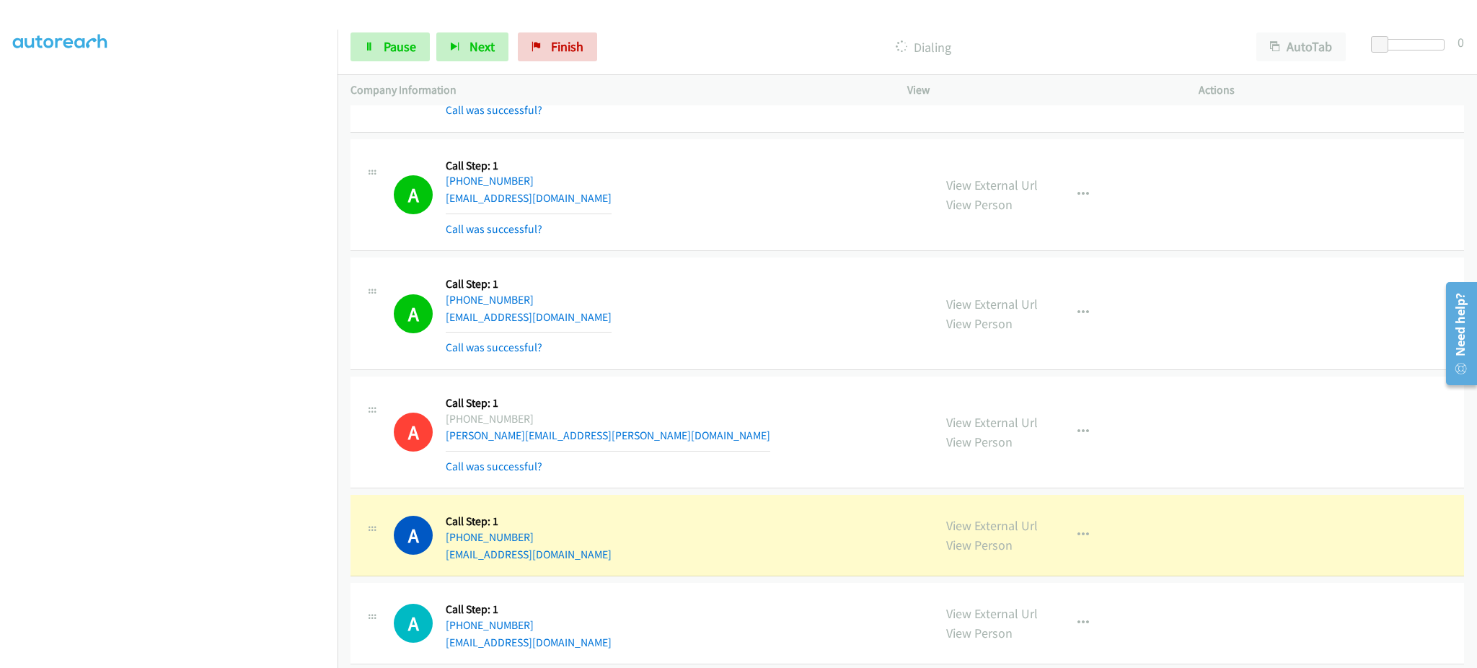
click at [286, 655] on section at bounding box center [169, 326] width 312 height 690
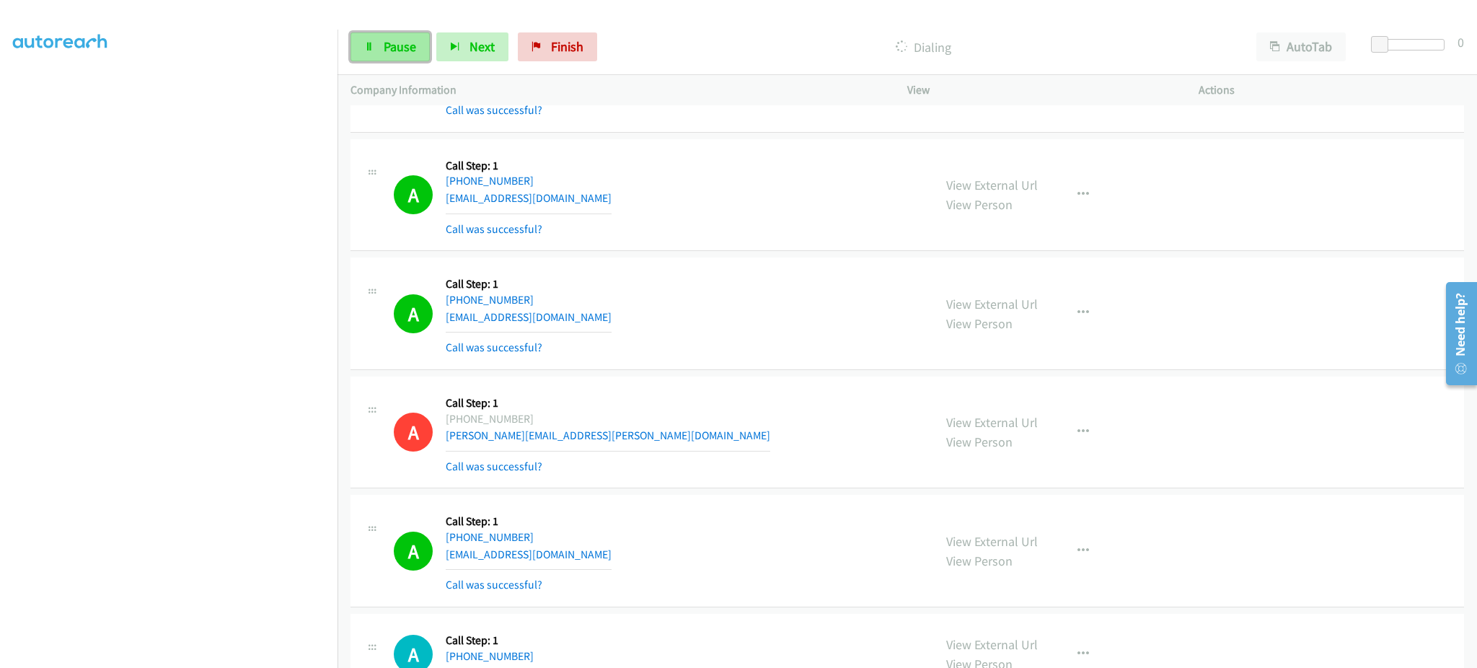
click at [385, 55] on link "Pause" at bounding box center [390, 46] width 79 height 29
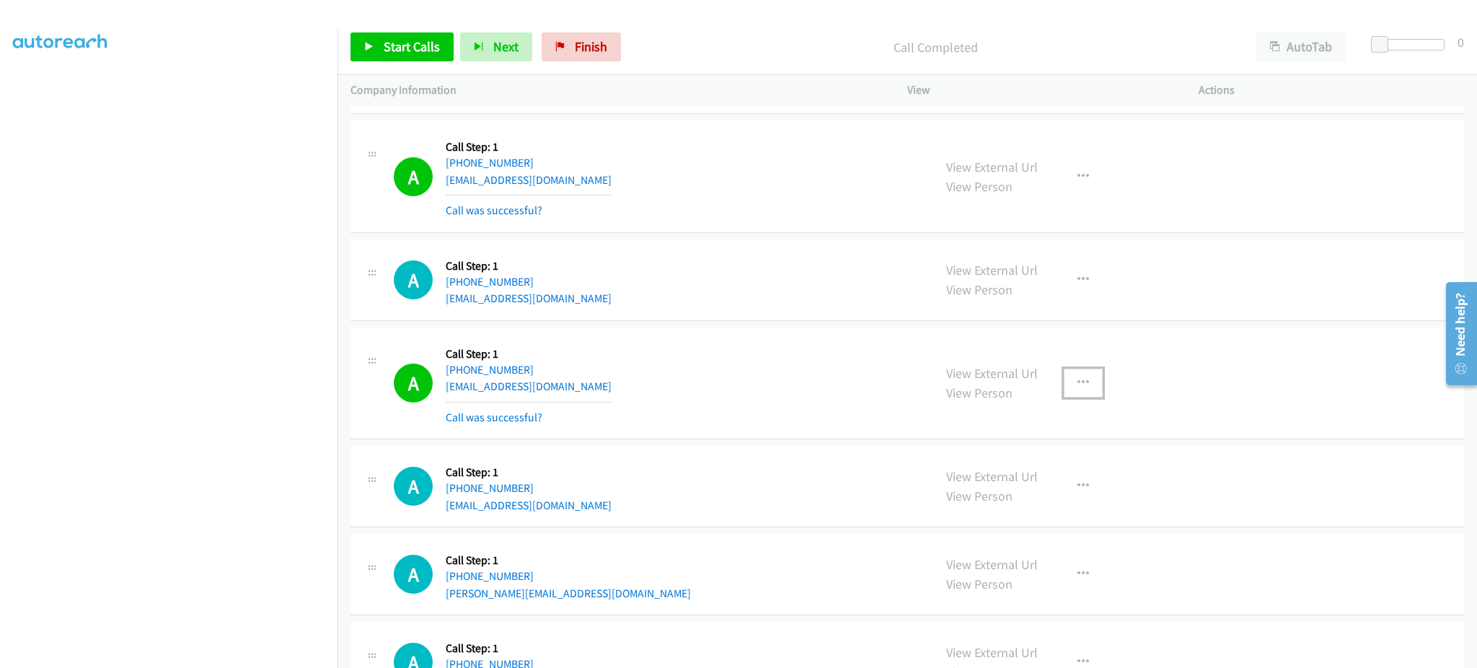
drag, startPoint x: 1071, startPoint y: 391, endPoint x: 1071, endPoint y: 482, distance: 90.9
click at [1078, 389] on icon "button" at bounding box center [1084, 383] width 12 height 12
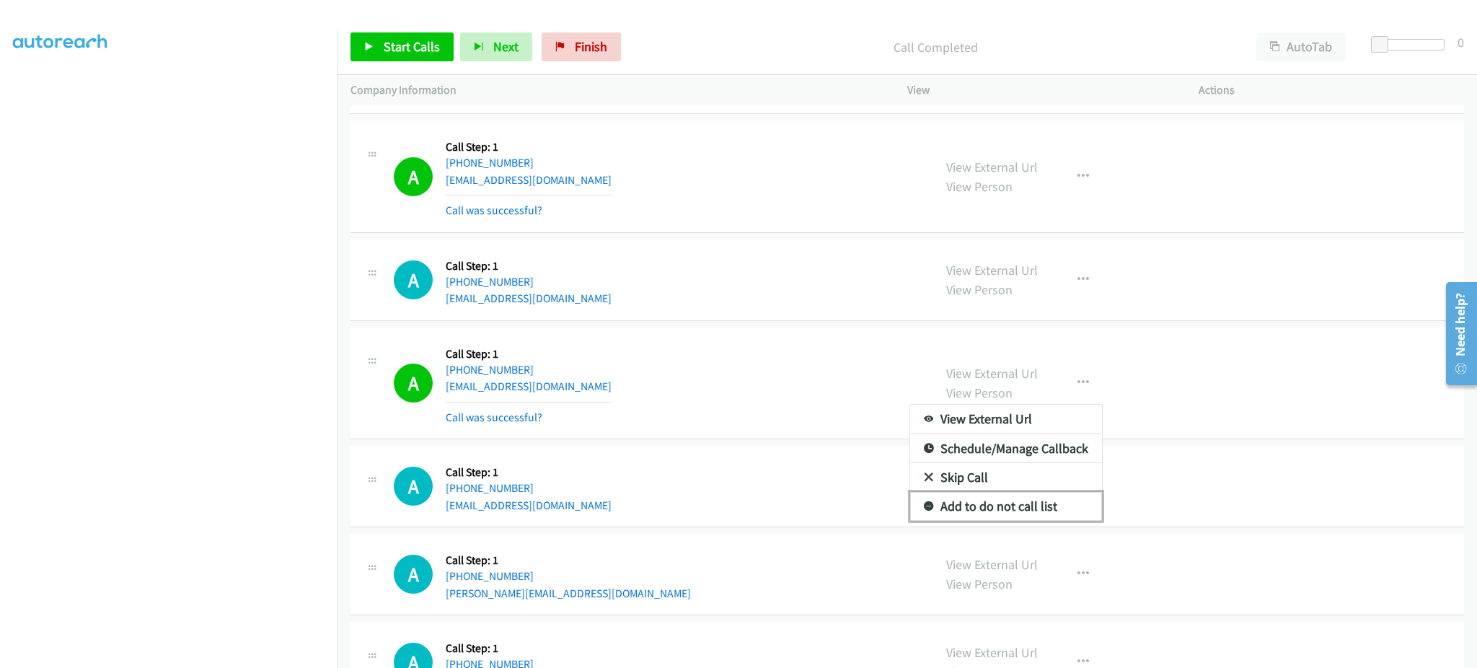
click at [1066, 506] on link "Add to do not call list" at bounding box center [1006, 506] width 192 height 29
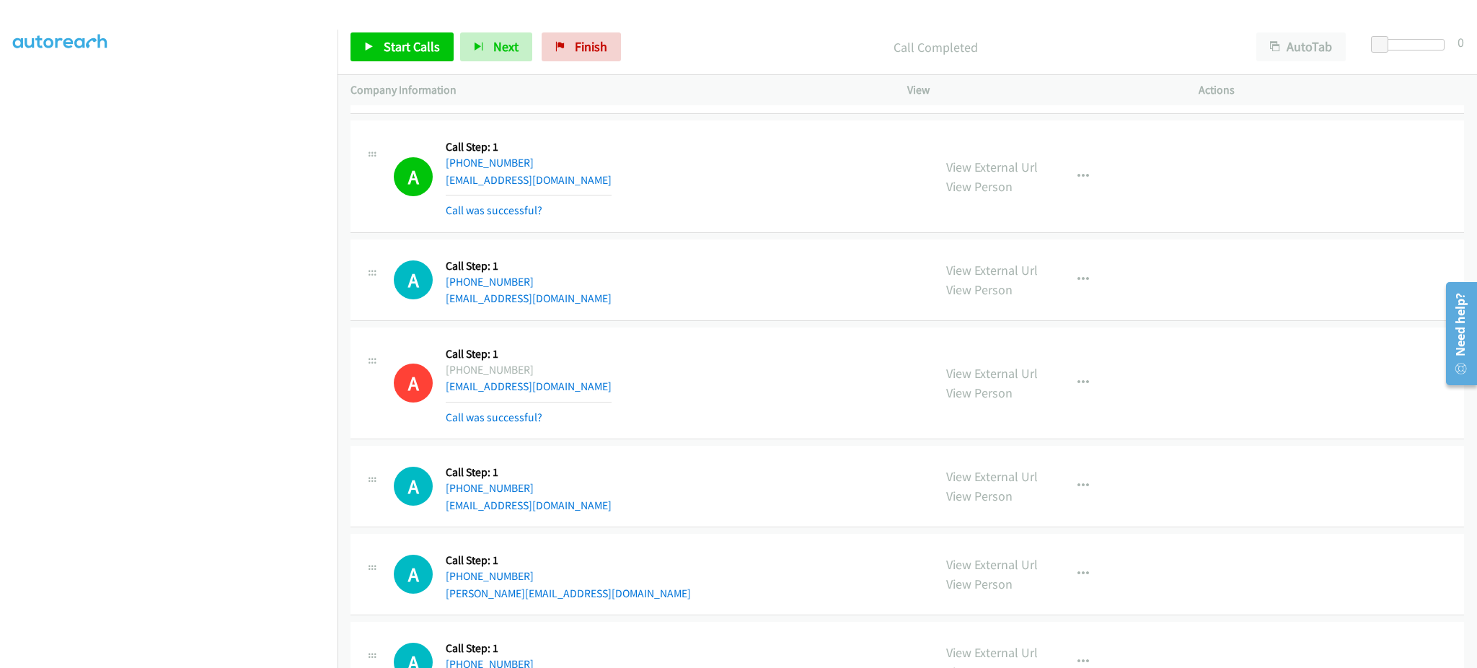
scroll to position [11083, 0]
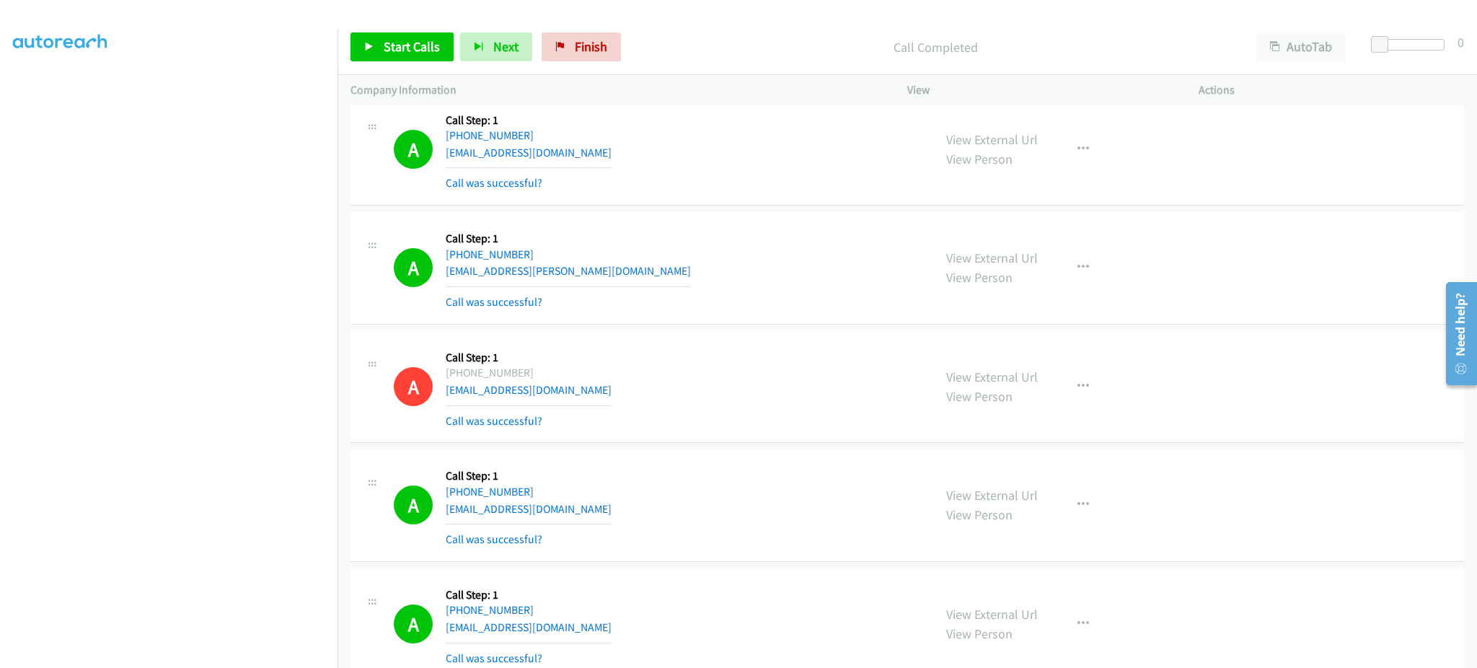
click at [436, 69] on div "Start Calls Pause Next Finish Call Completed AutoTab AutoTab 0" at bounding box center [908, 47] width 1140 height 56
click at [431, 58] on link "Start Calls" at bounding box center [402, 46] width 103 height 29
click at [379, 44] on link "Pause" at bounding box center [390, 46] width 79 height 29
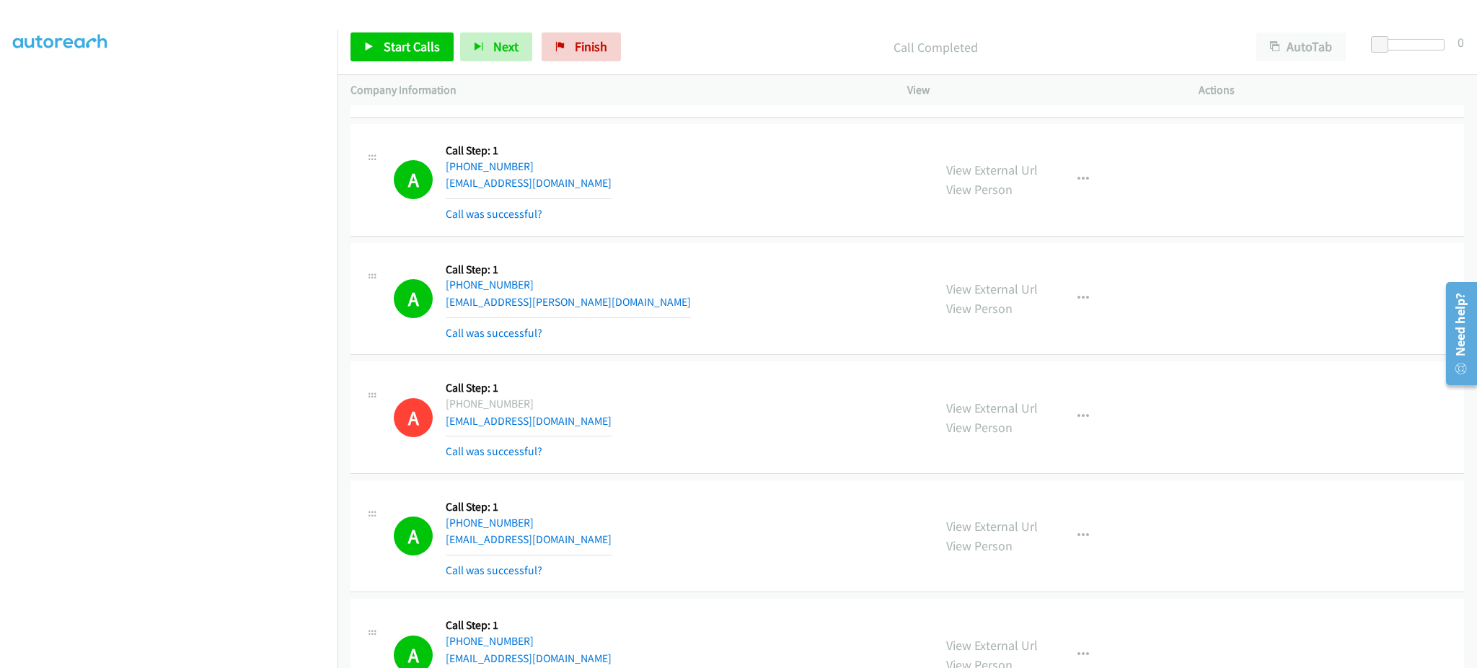
scroll to position [11113, 0]
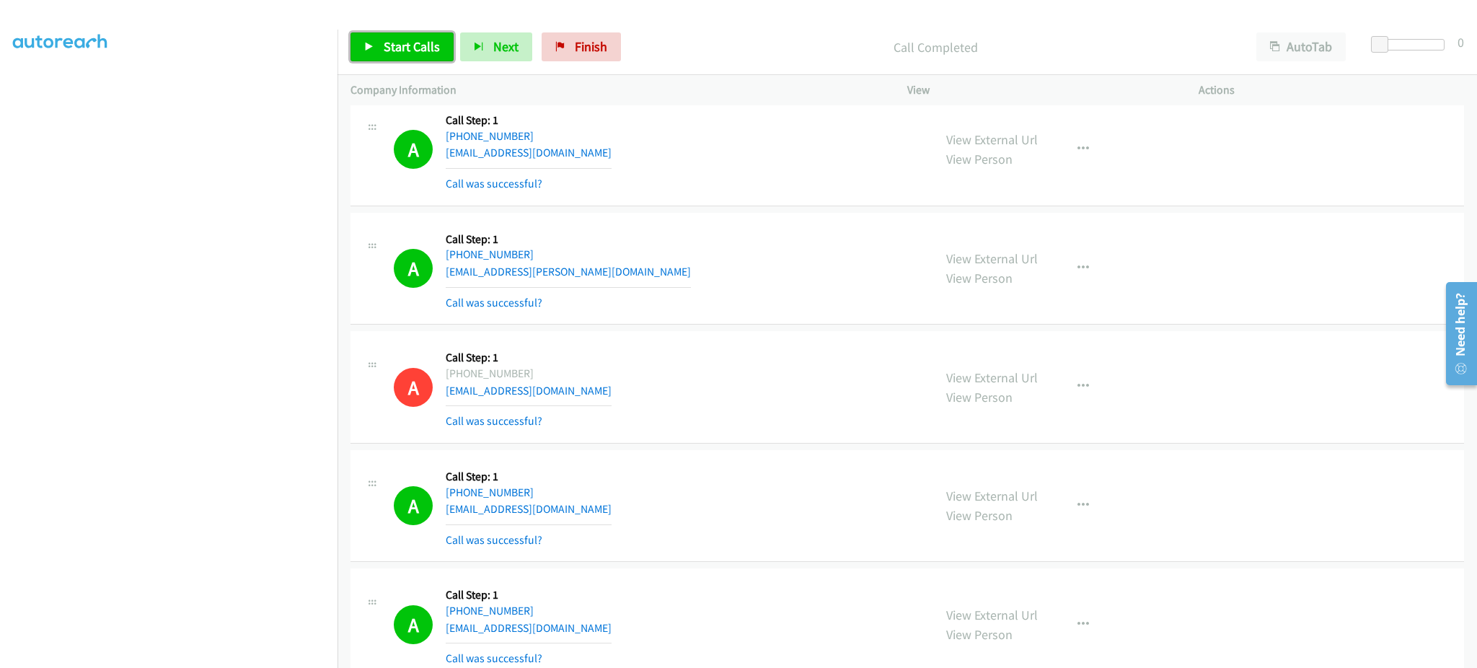
click at [377, 46] on link "Start Calls" at bounding box center [402, 46] width 103 height 29
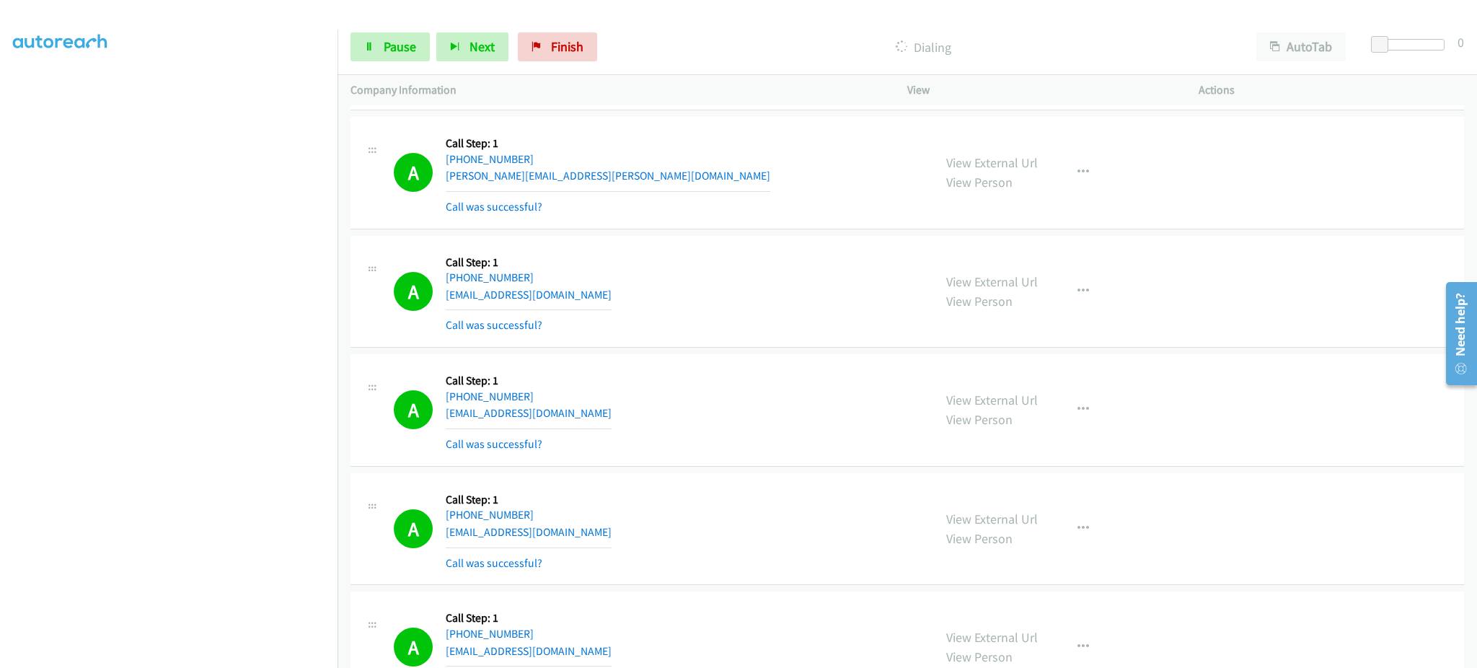
scroll to position [17286, 0]
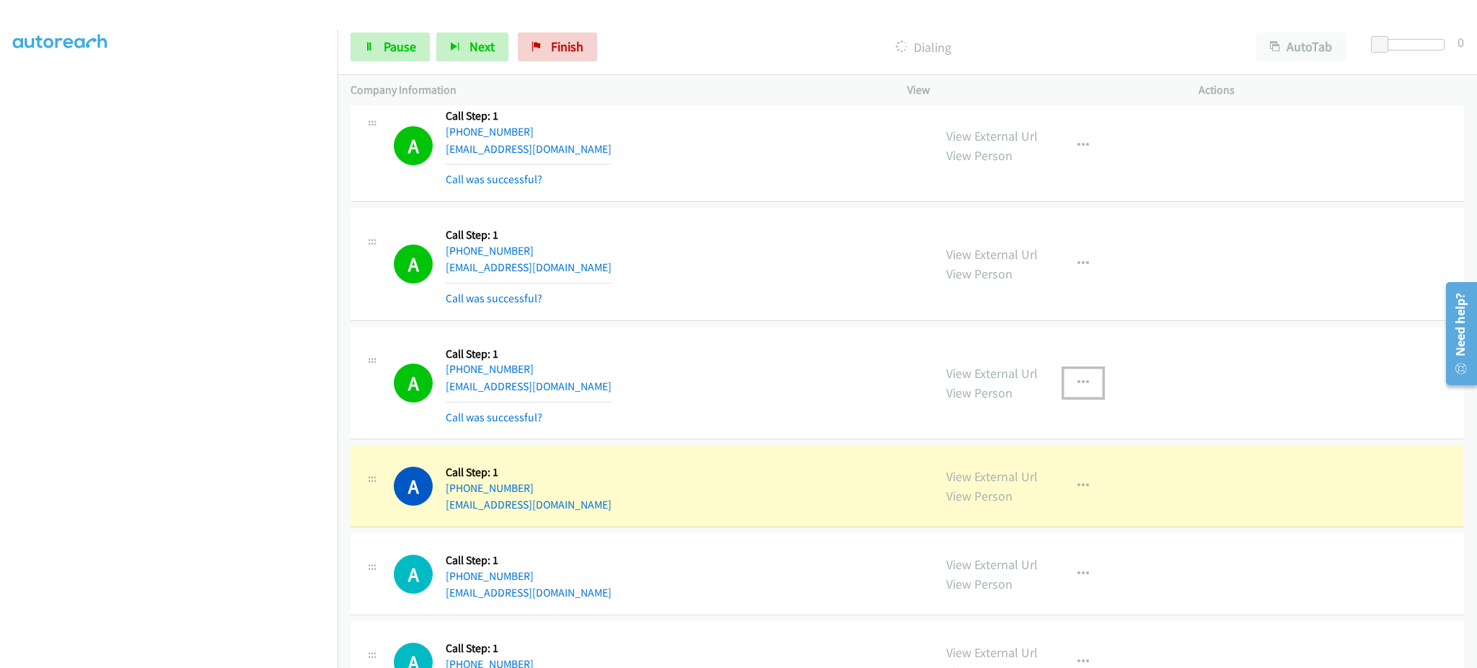
click at [1064, 398] on button "button" at bounding box center [1083, 383] width 39 height 29
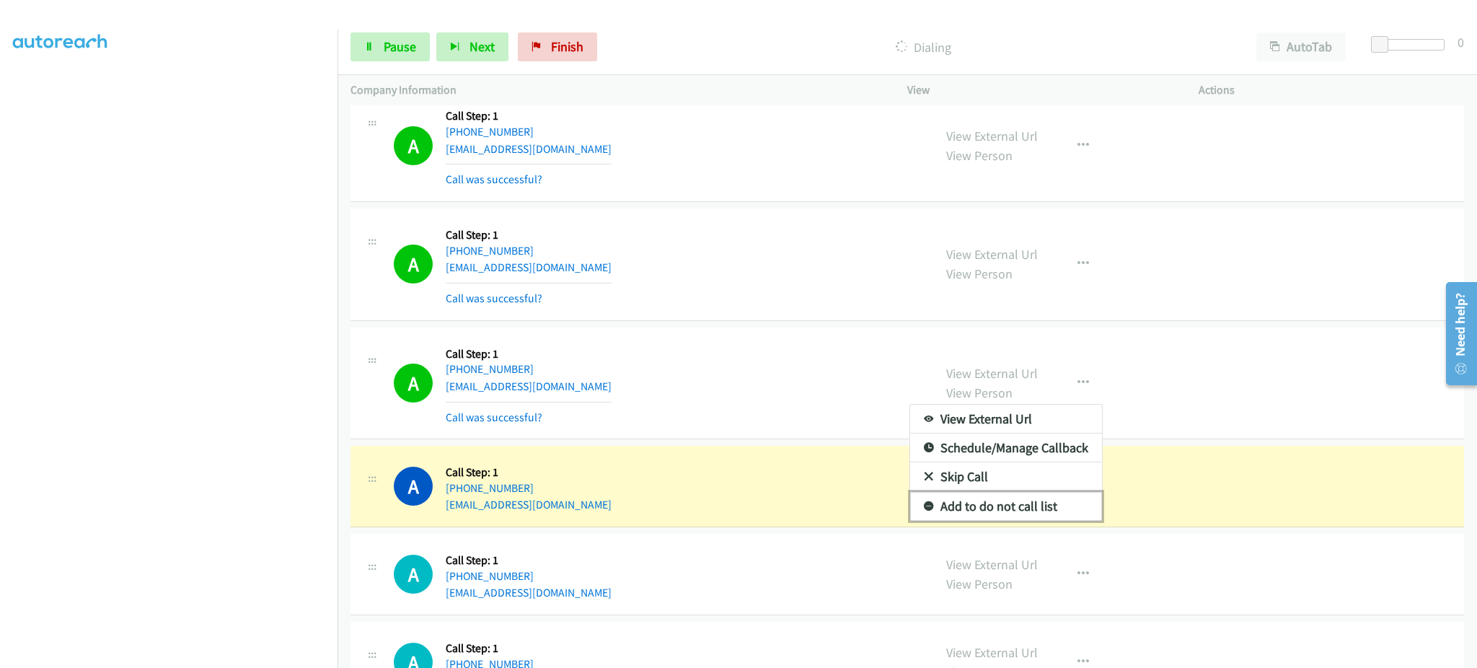
click at [1058, 521] on link "Add to do not call list" at bounding box center [1006, 506] width 192 height 29
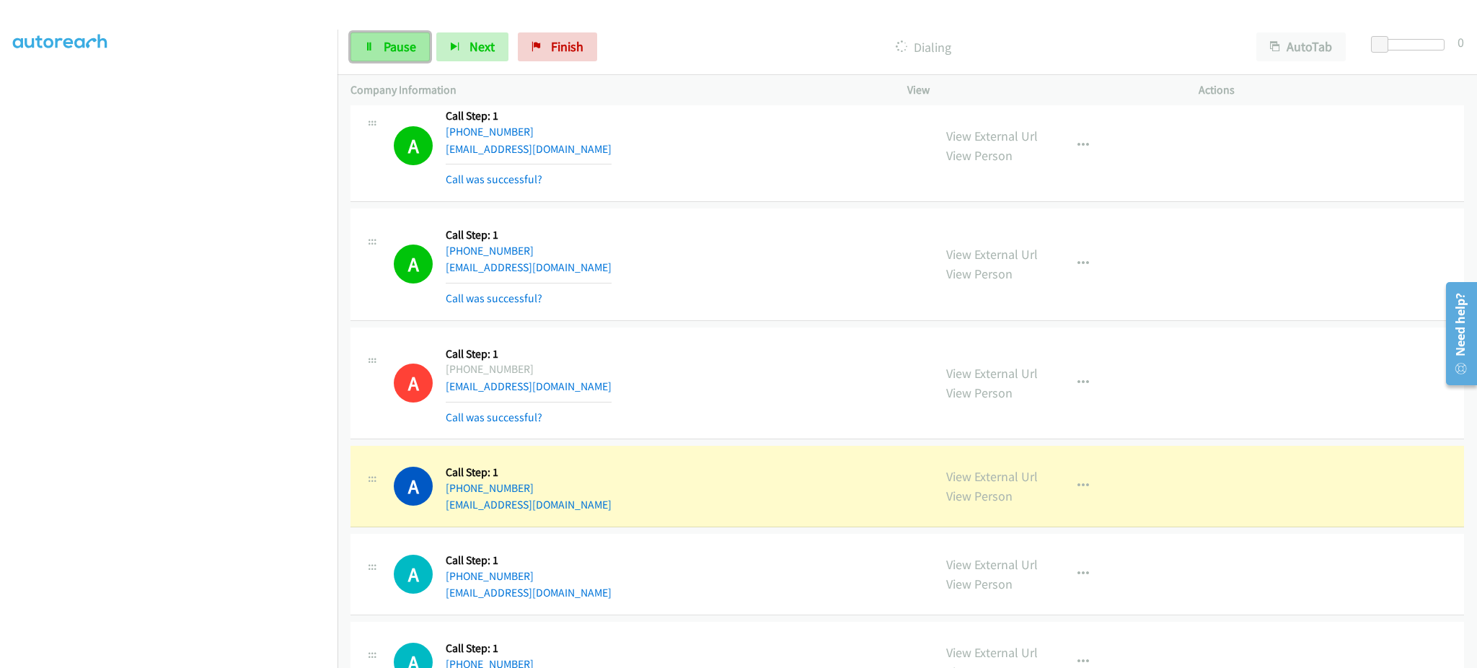
click at [422, 43] on link "Pause" at bounding box center [390, 46] width 79 height 29
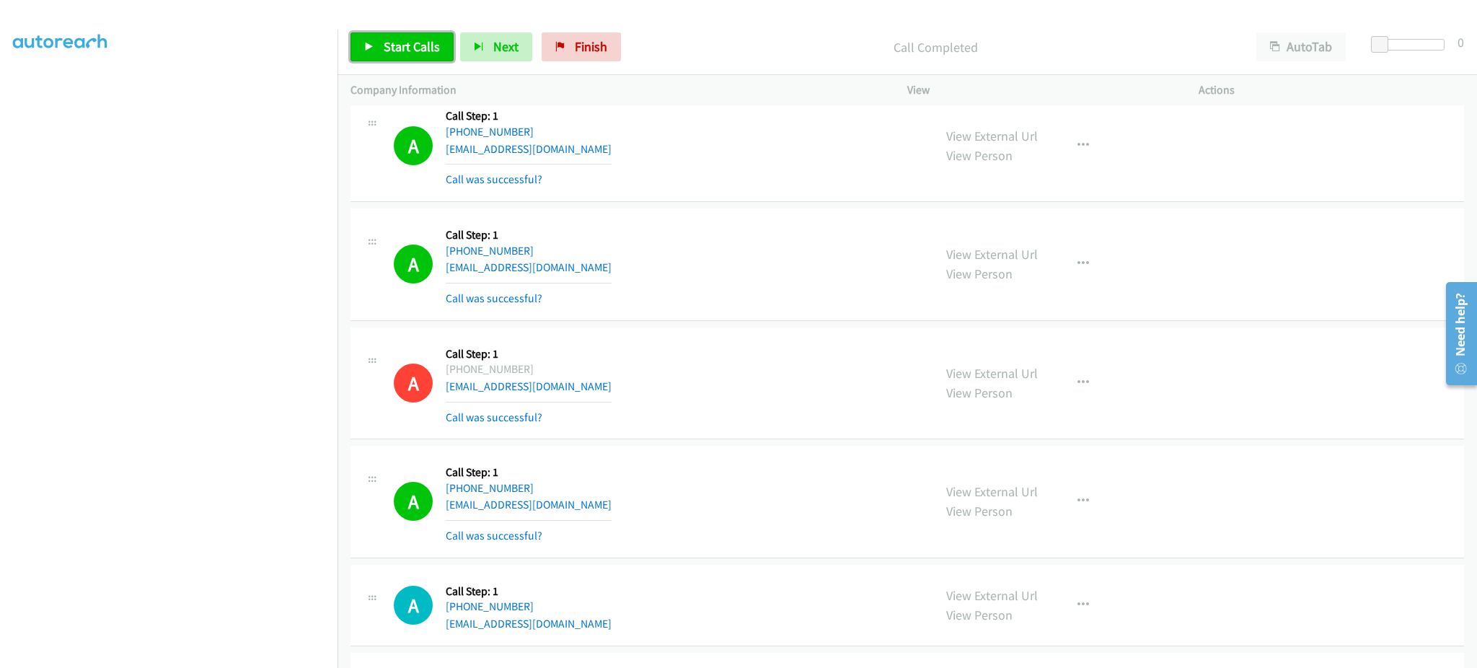
click at [422, 44] on span "Start Calls" at bounding box center [412, 46] width 56 height 17
click at [597, 517] on div "A Callback Scheduled Call Step: 1 America/New_York [PHONE_NUMBER] [EMAIL_ADDRES…" at bounding box center [657, 502] width 527 height 86
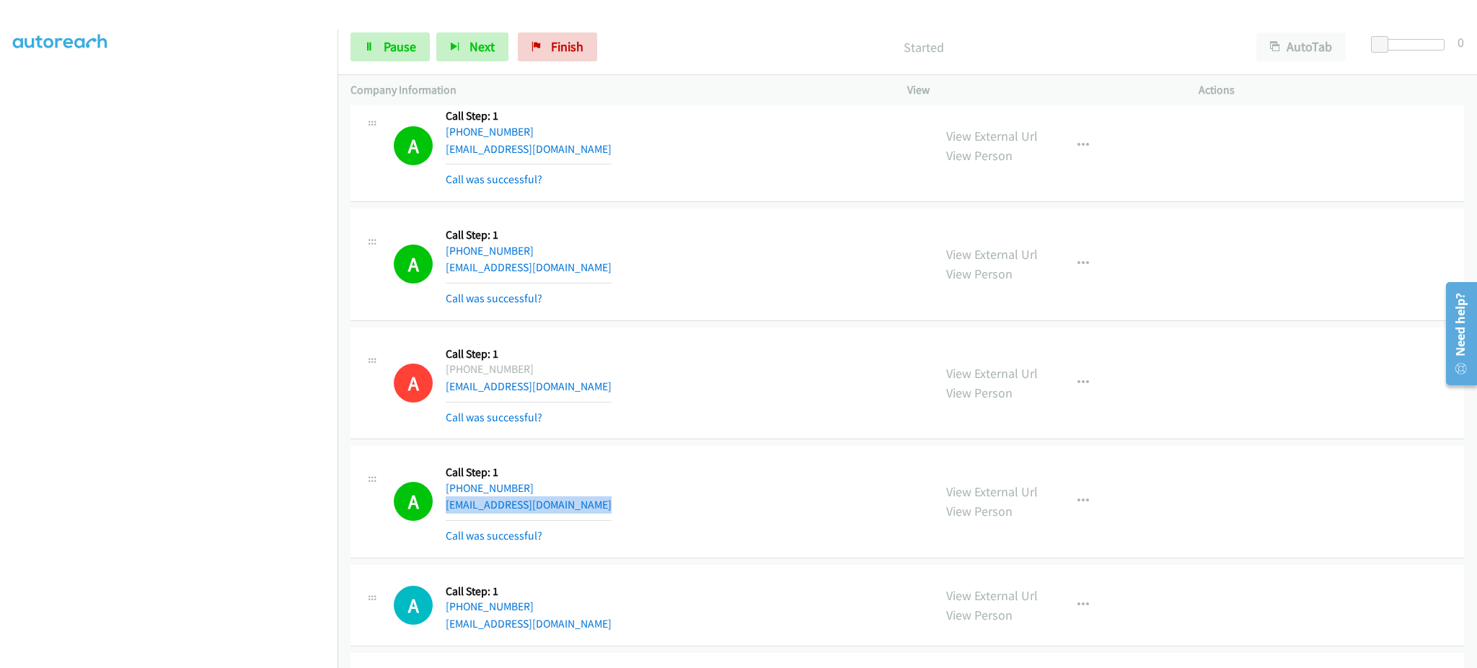
click at [597, 517] on div "A Callback Scheduled Call Step: 1 America/New_York [PHONE_NUMBER] [EMAIL_ADDRES…" at bounding box center [657, 502] width 527 height 86
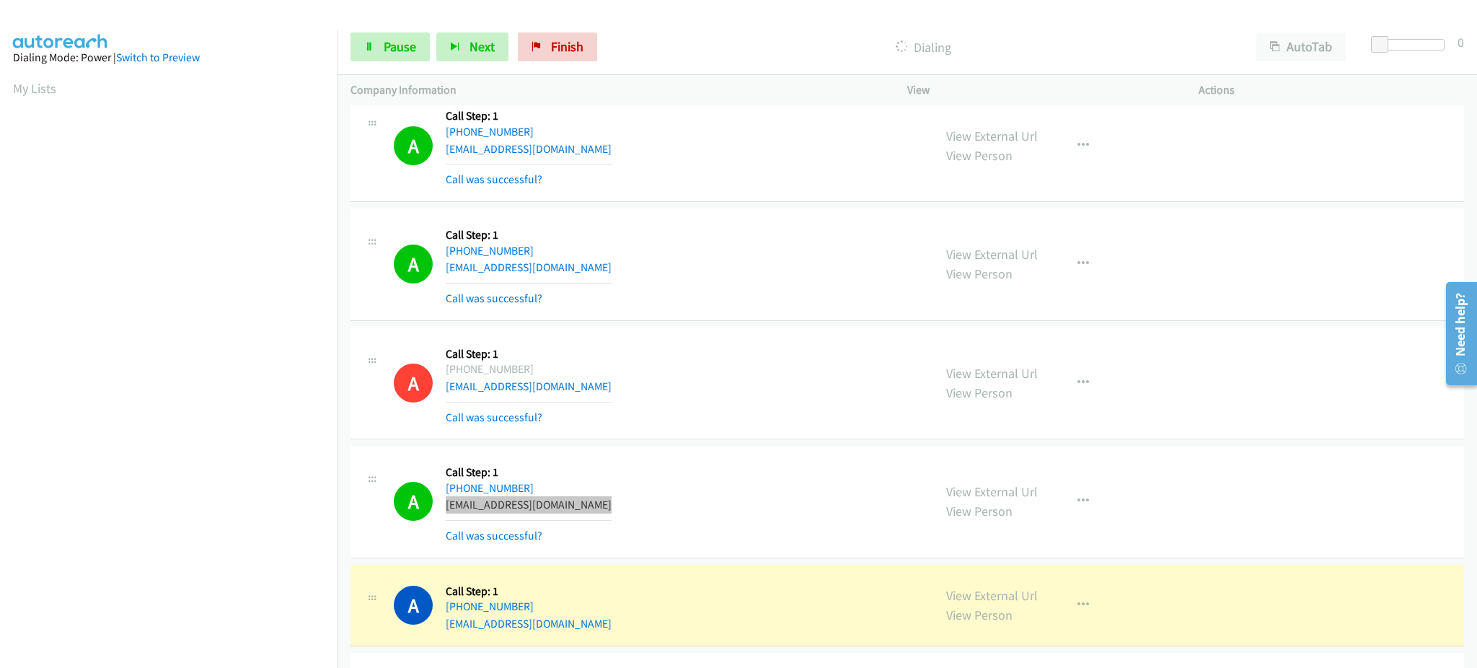
scroll to position [144, 4]
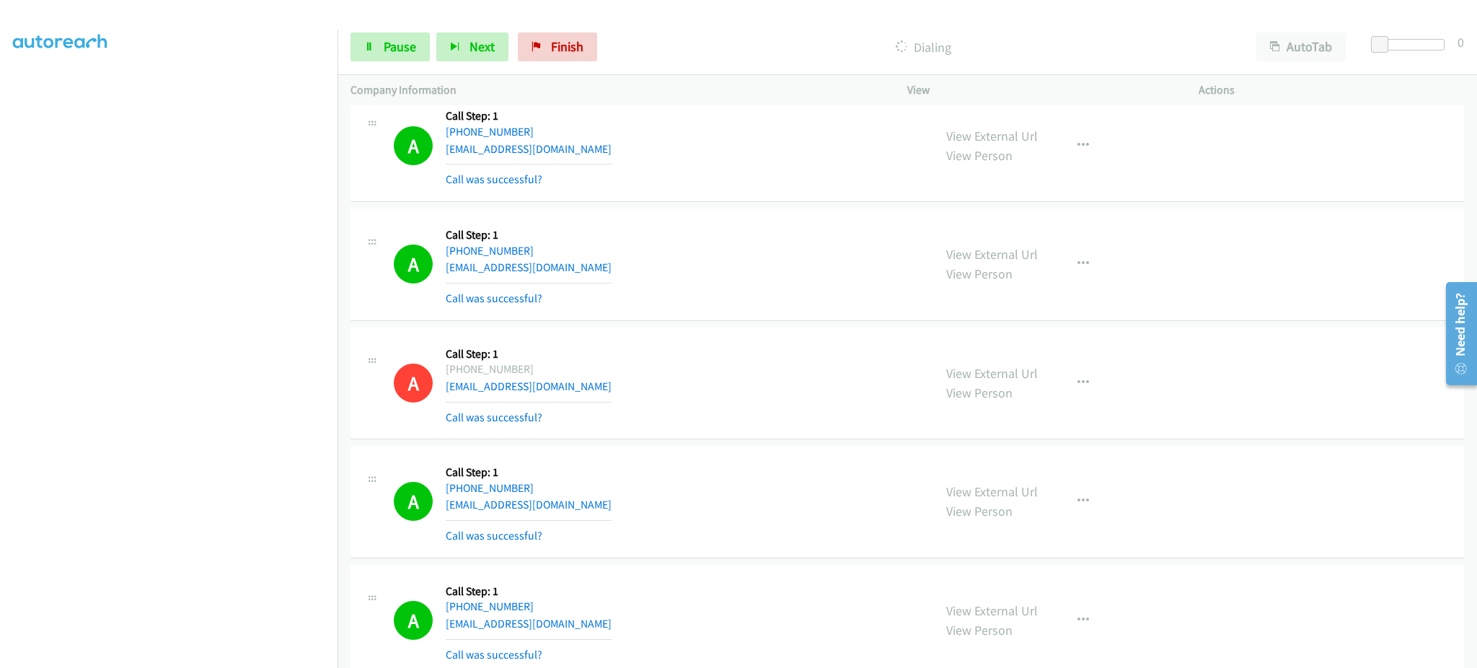
click at [615, 273] on div "A Callback Scheduled Call Step: 1 America/New_York [PHONE_NUMBER] [EMAIL_ADDRES…" at bounding box center [657, 264] width 527 height 86
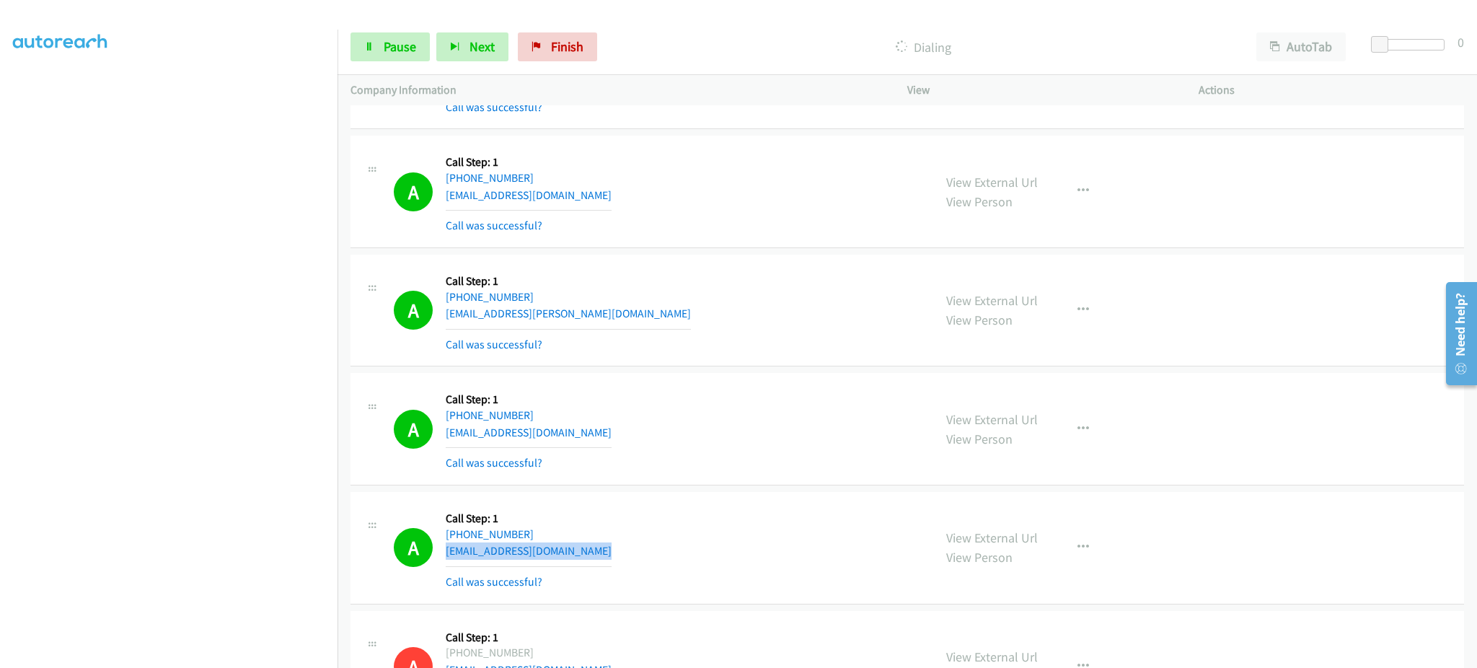
scroll to position [16997, 0]
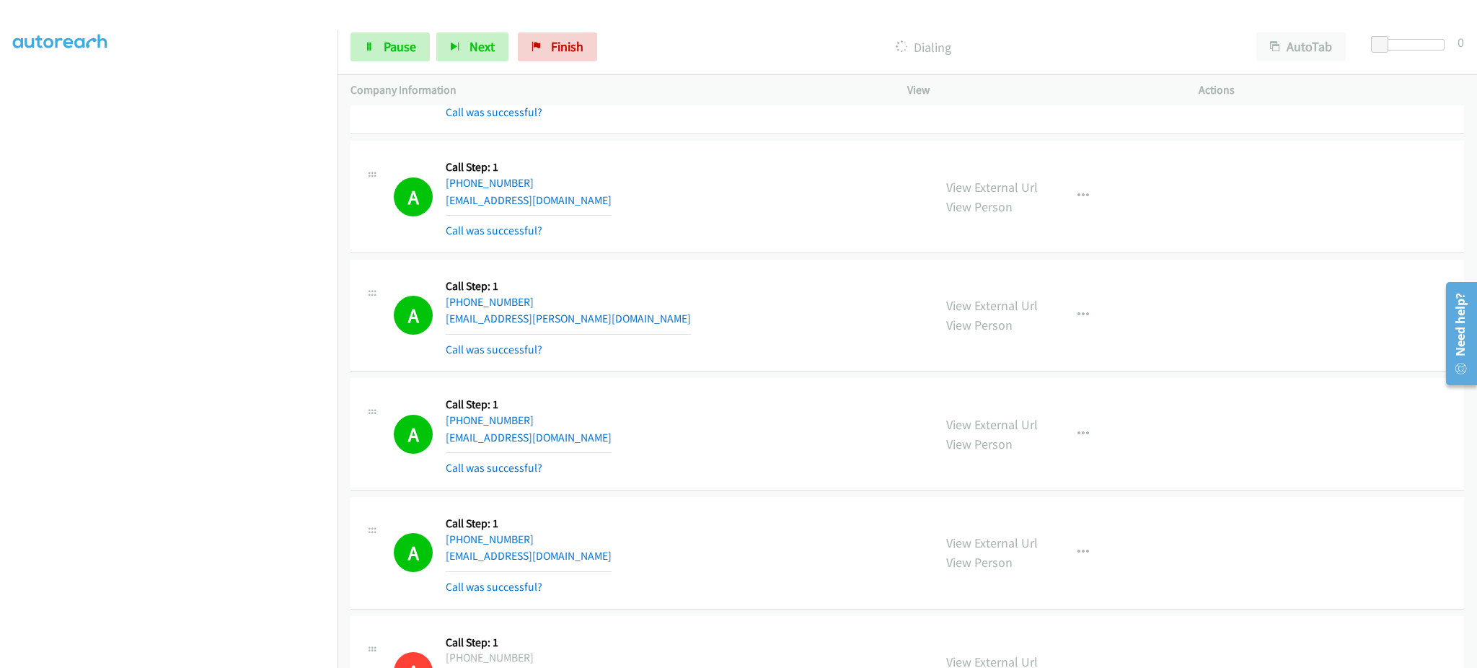
click at [561, 452] on div "A Callback Scheduled Call Step: 1 [GEOGRAPHIC_DATA]/[GEOGRAPHIC_DATA] [PHONE_NU…" at bounding box center [657, 434] width 527 height 86
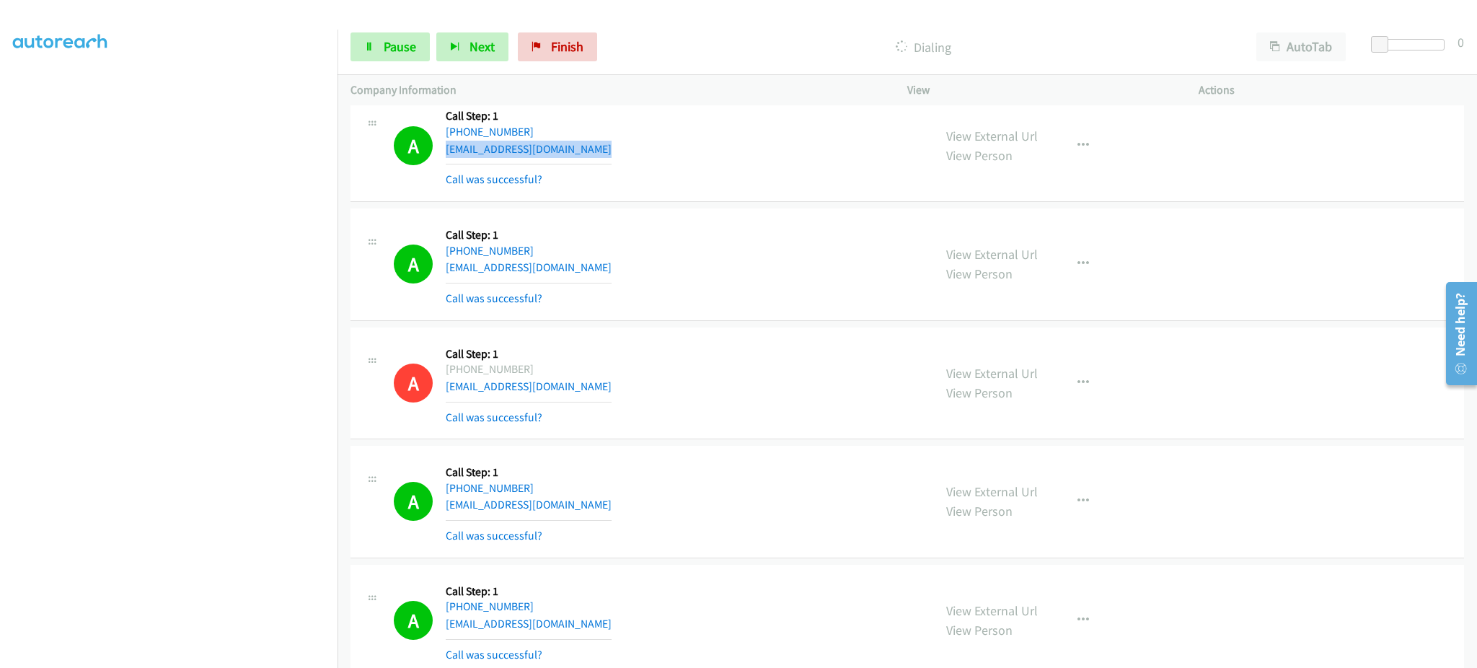
scroll to position [17713, 0]
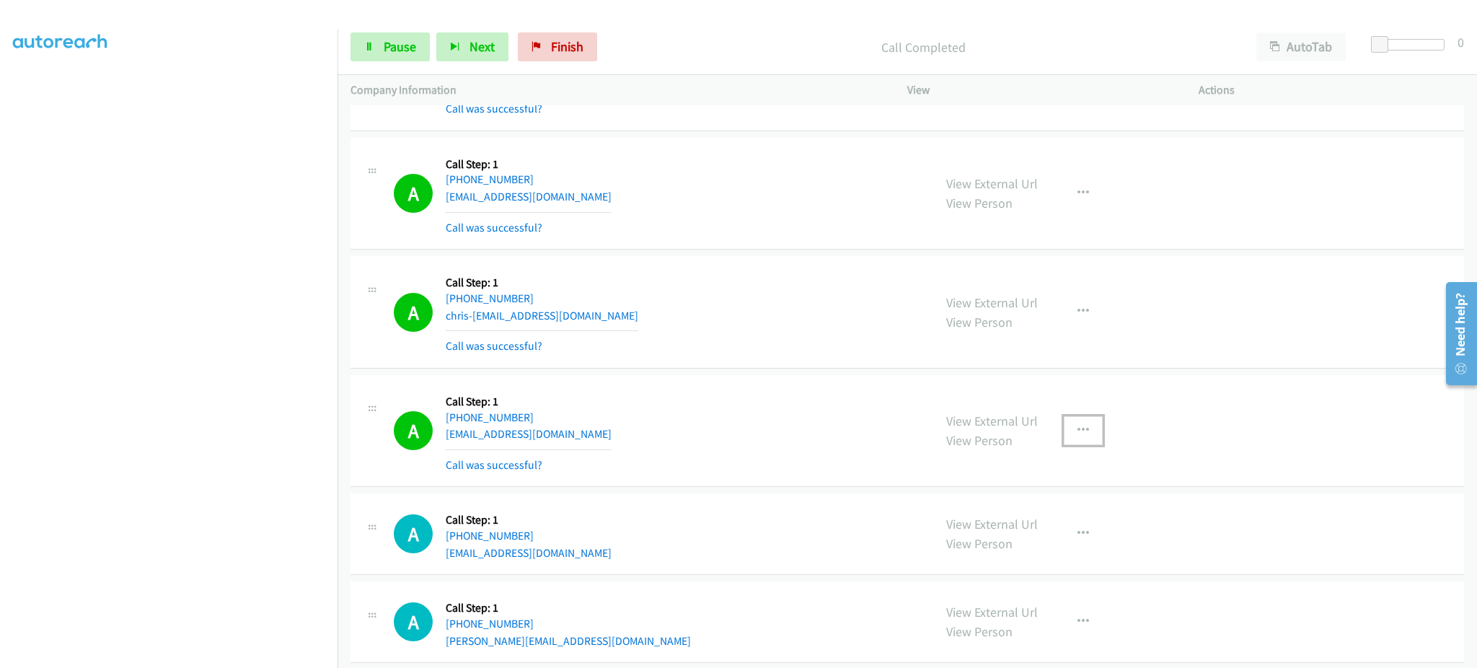
click at [1067, 442] on button "button" at bounding box center [1083, 430] width 39 height 29
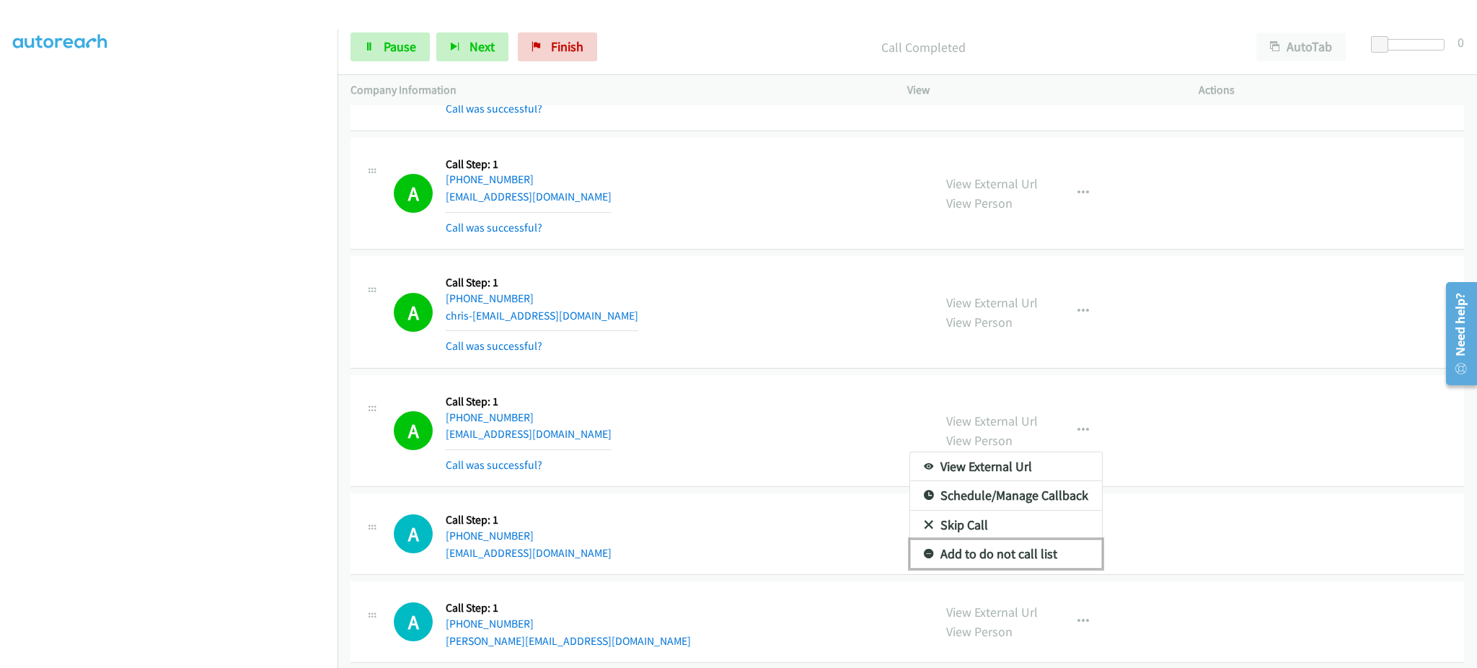
click at [1024, 553] on link "Add to do not call list" at bounding box center [1006, 554] width 192 height 29
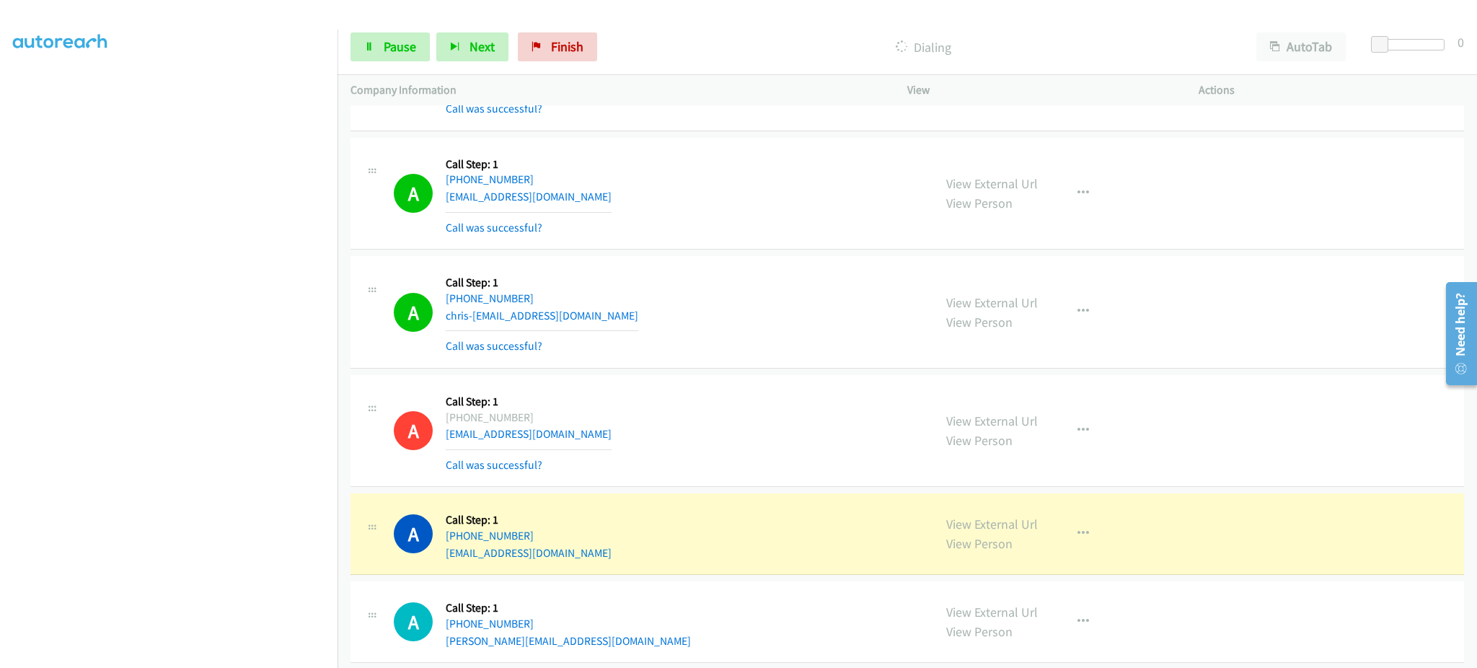
scroll to position [10995, 0]
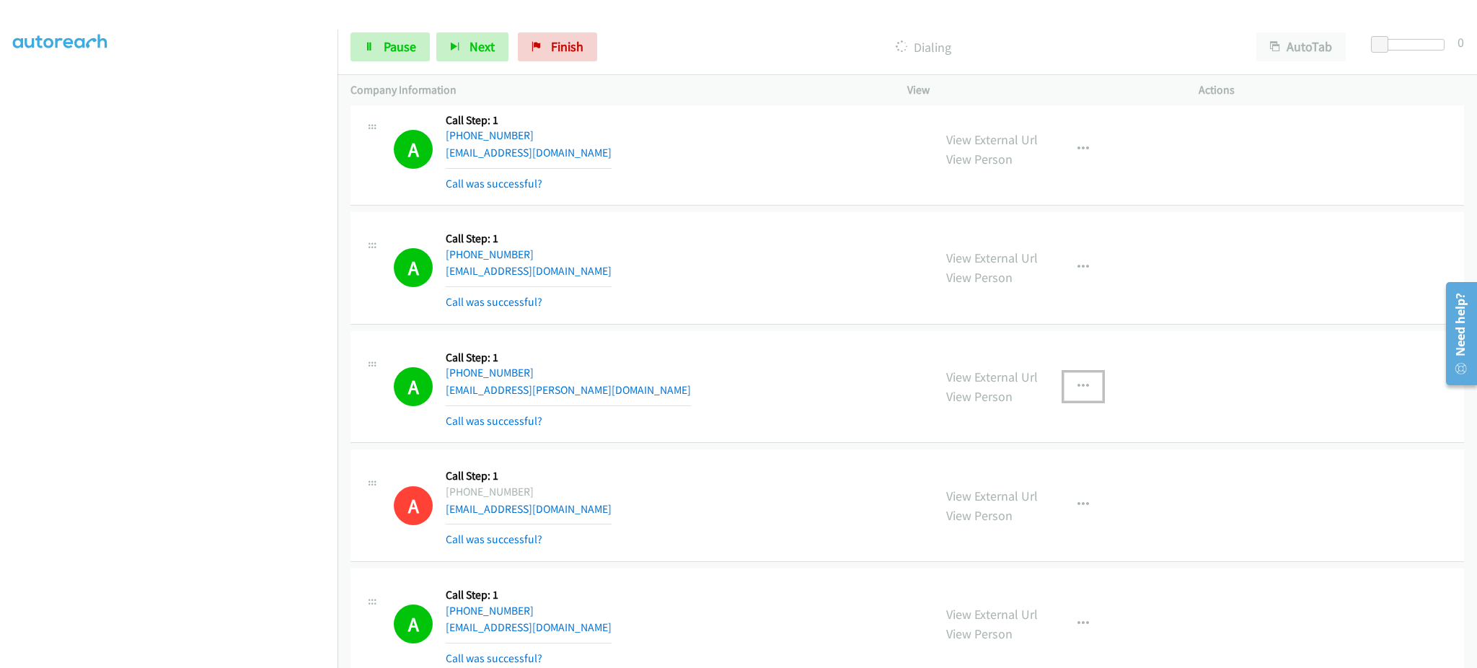
click at [1079, 392] on icon "button" at bounding box center [1084, 387] width 12 height 12
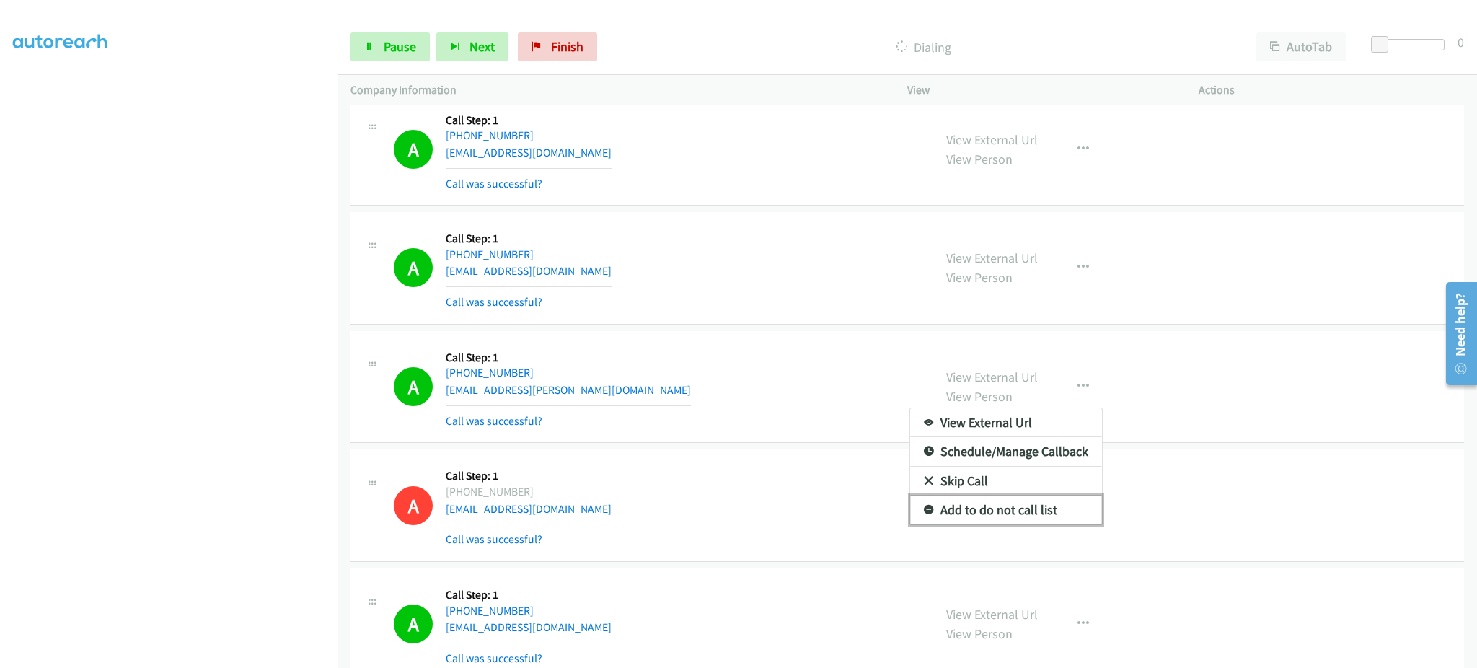
click at [1040, 511] on link "Add to do not call list" at bounding box center [1006, 510] width 192 height 29
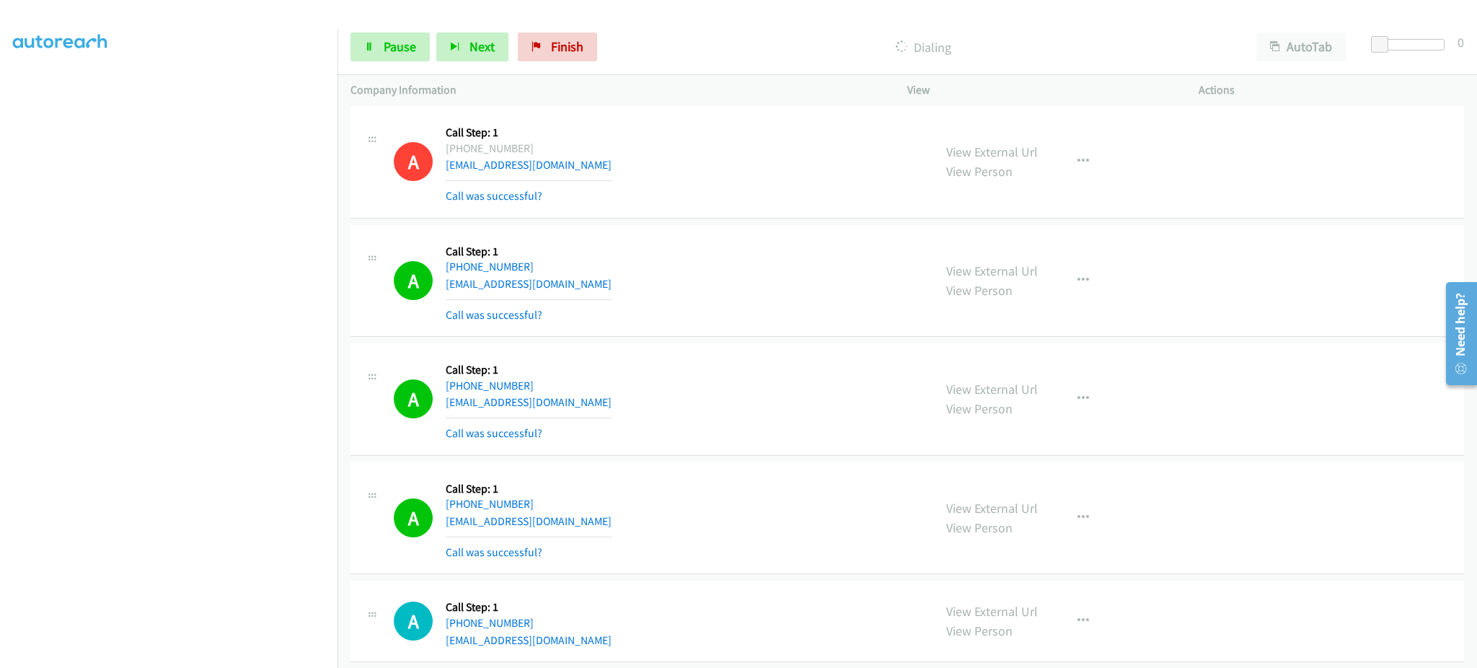
scroll to position [14169, 0]
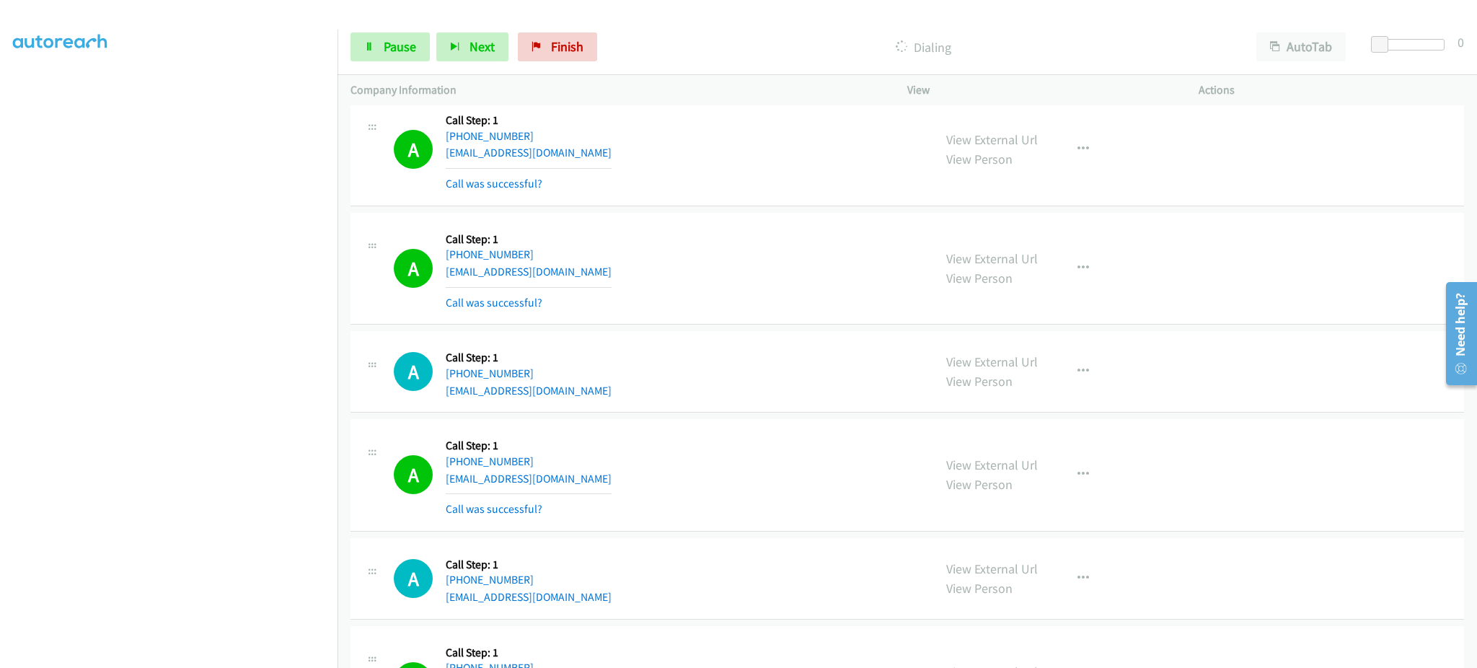
click at [590, 495] on div "A Callback Scheduled Call Step: 1 America/Los_Angeles [PHONE_NUMBER] [EMAIL_ADD…" at bounding box center [657, 475] width 527 height 86
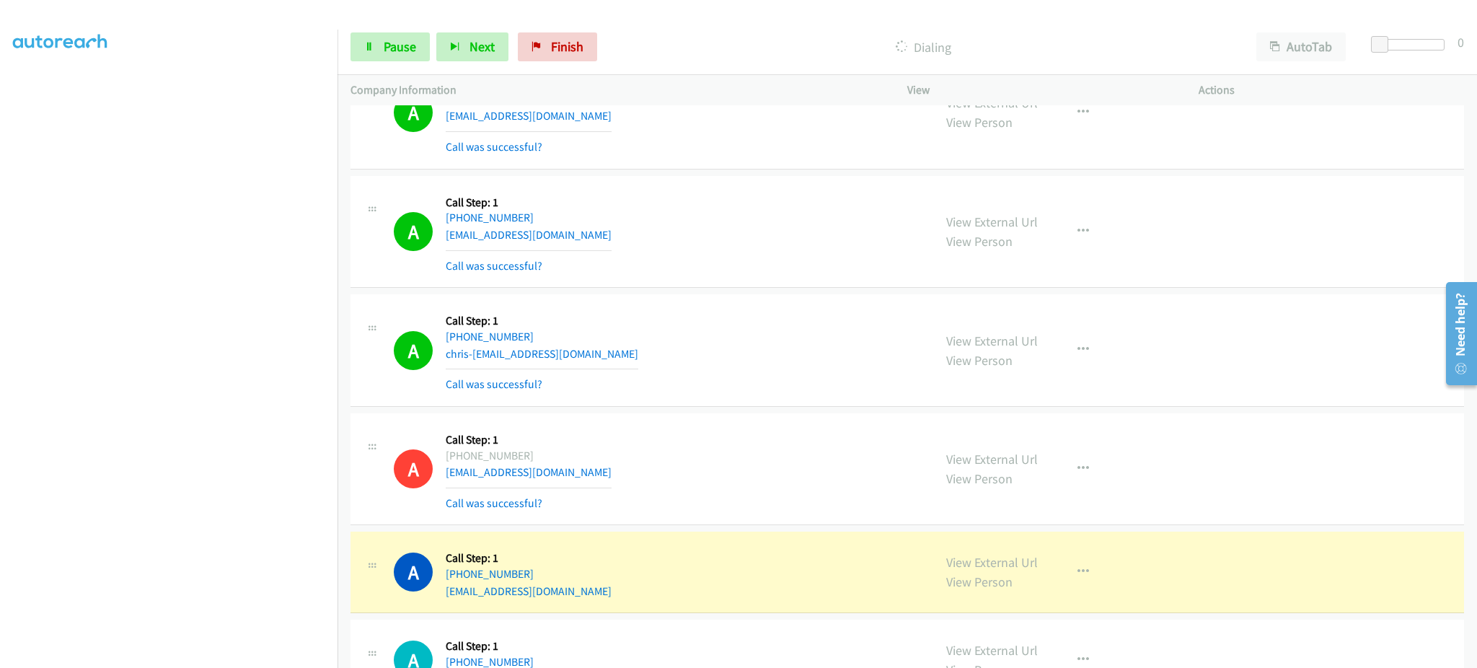
scroll to position [17744, 0]
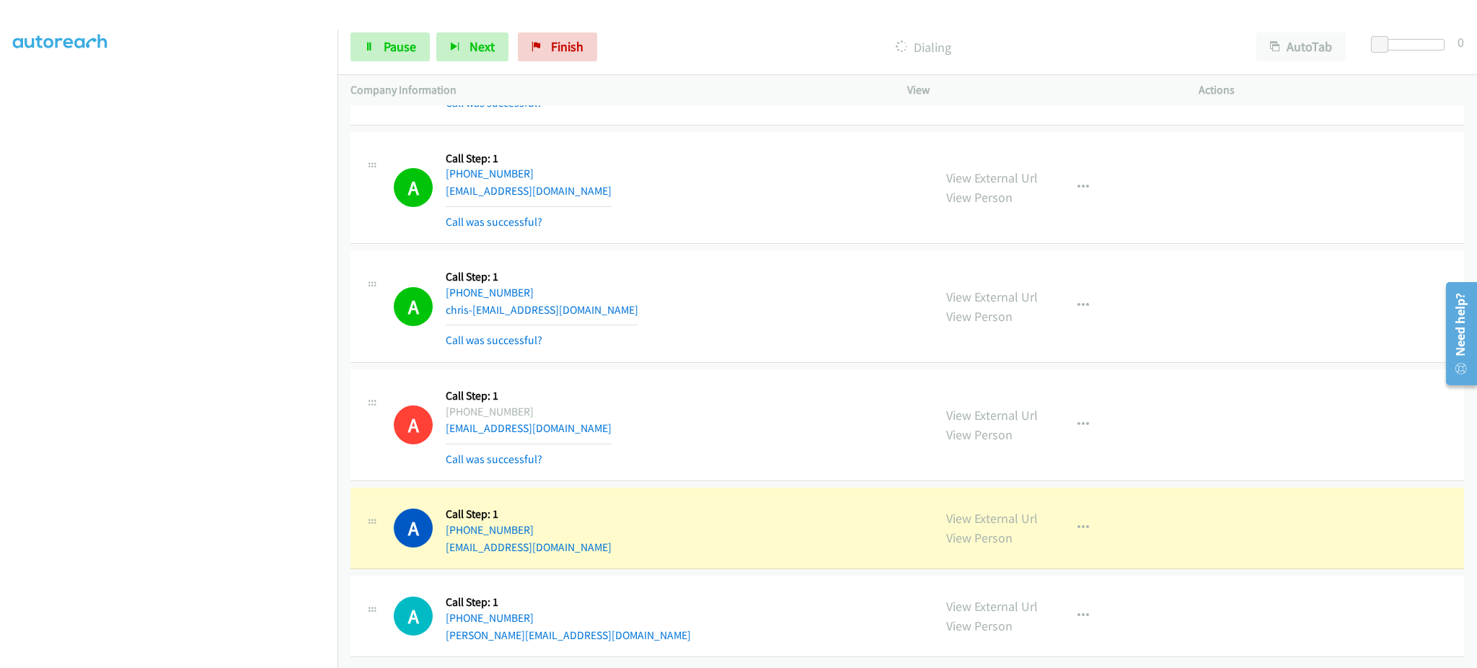
click at [607, 622] on div "A Callback Scheduled Call Step: 1 America/[GEOGRAPHIC_DATA] [PHONE_NUMBER] [PER…" at bounding box center [657, 616] width 527 height 55
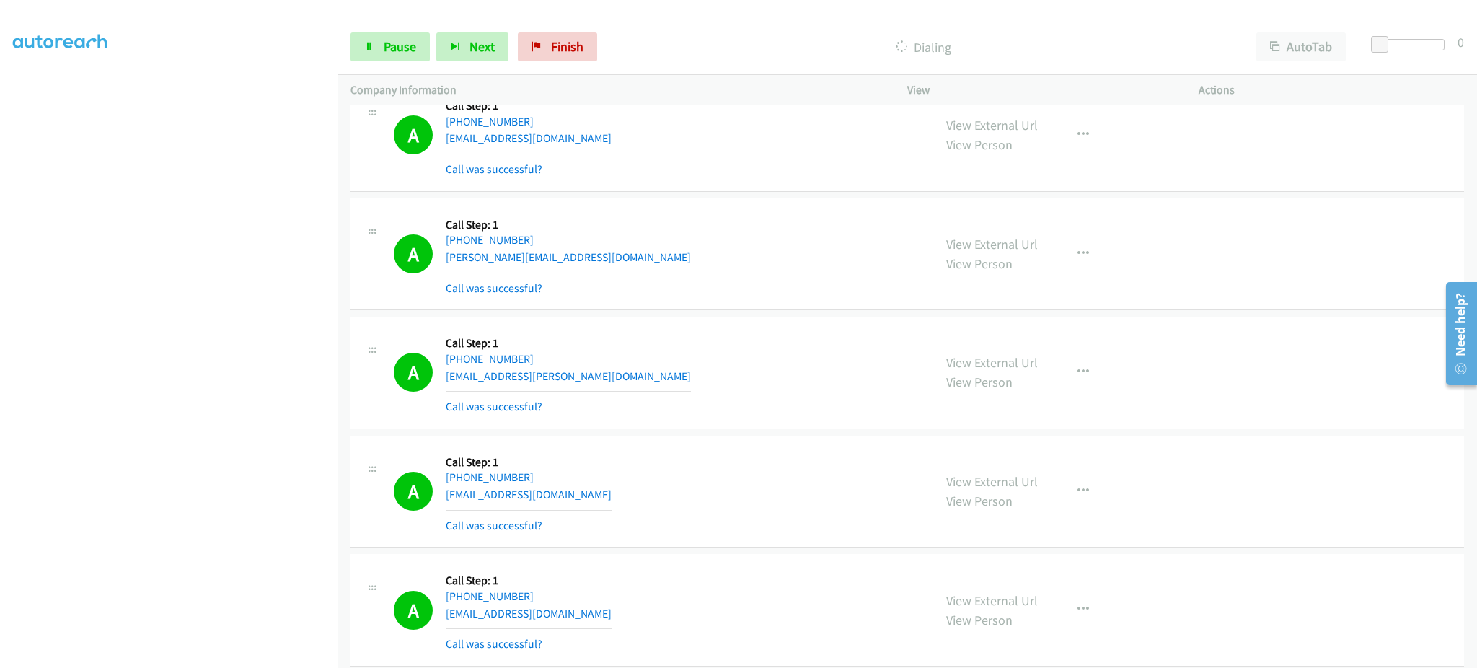
scroll to position [16590, 0]
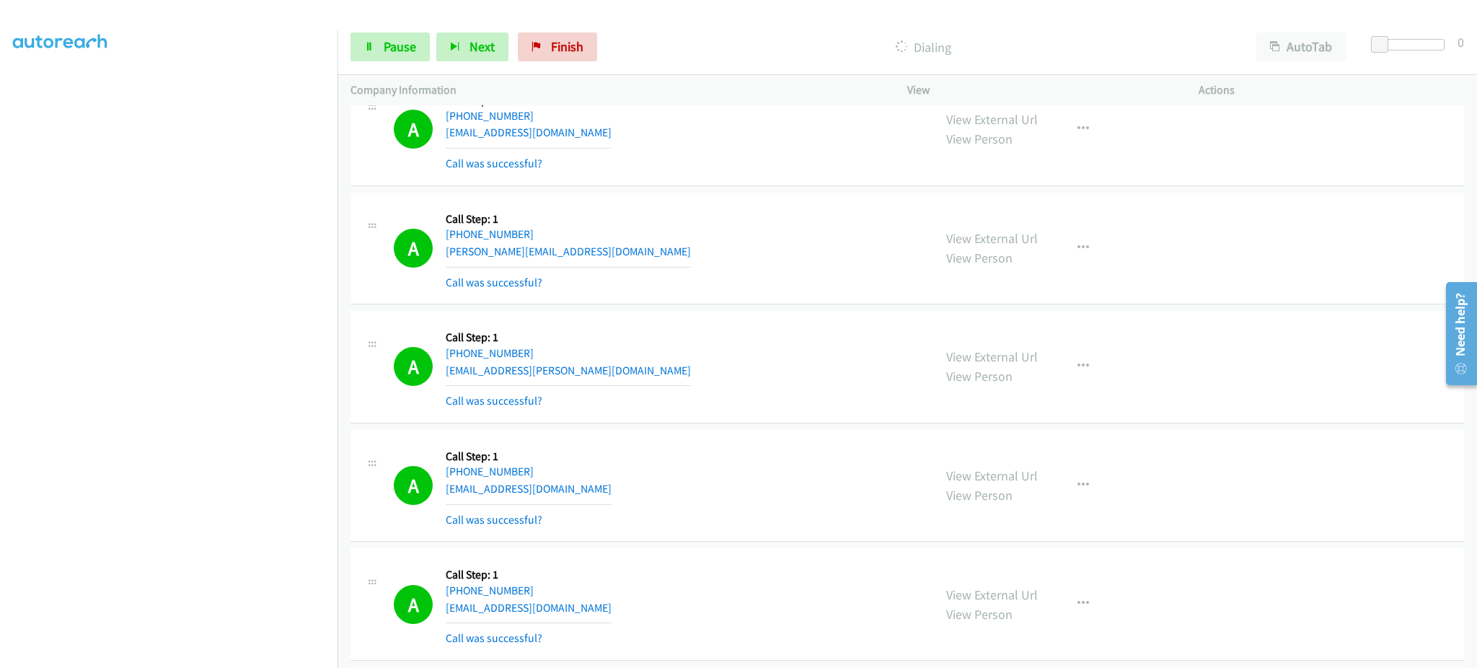
click at [639, 501] on div "A Callback Scheduled Call Step: 1 America/New_York [PHONE_NUMBER] [EMAIL_ADDRES…" at bounding box center [657, 486] width 527 height 86
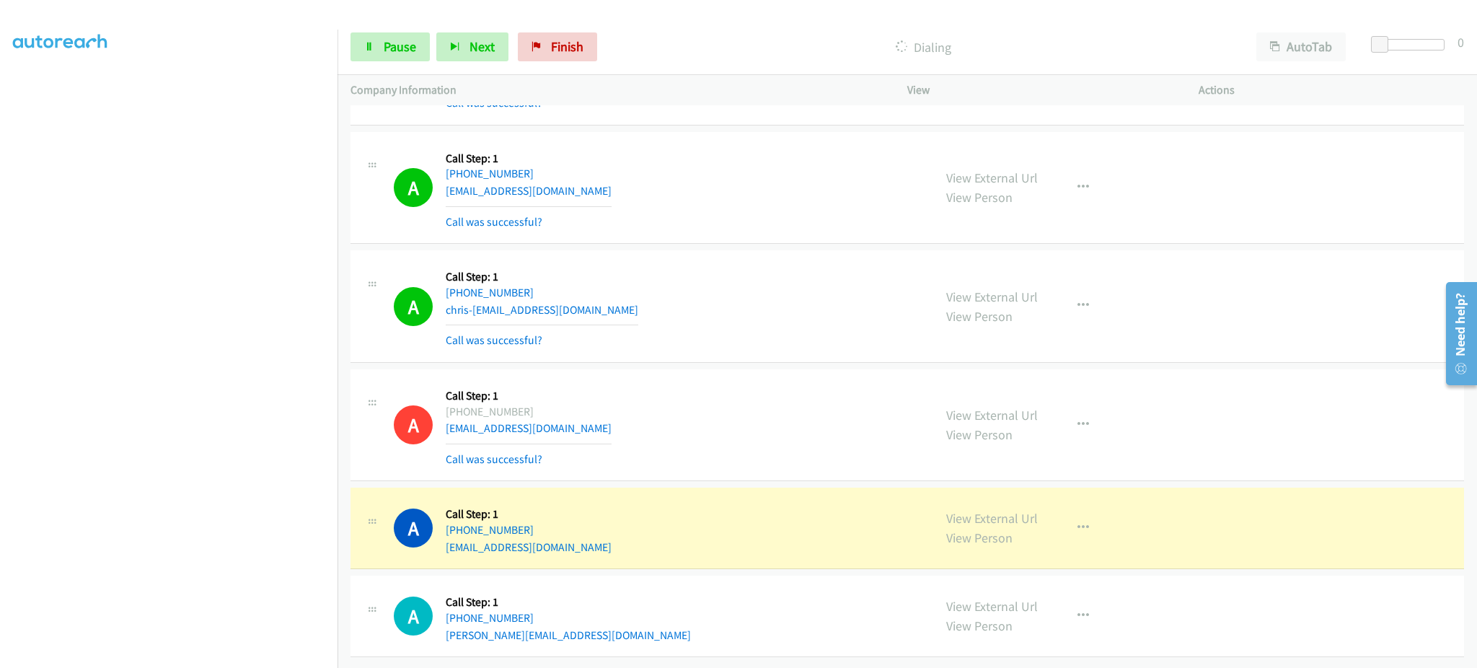
scroll to position [17744, 0]
drag, startPoint x: 579, startPoint y: 515, endPoint x: 457, endPoint y: 522, distance: 121.4
click at [457, 522] on div "A Callback Scheduled Call Step: 1 [GEOGRAPHIC_DATA]/[GEOGRAPHIC_DATA] [PHONE_NU…" at bounding box center [657, 528] width 527 height 55
click at [1010, 510] on link "View External Url" at bounding box center [993, 518] width 92 height 17
click at [1085, 522] on button "button" at bounding box center [1083, 528] width 39 height 29
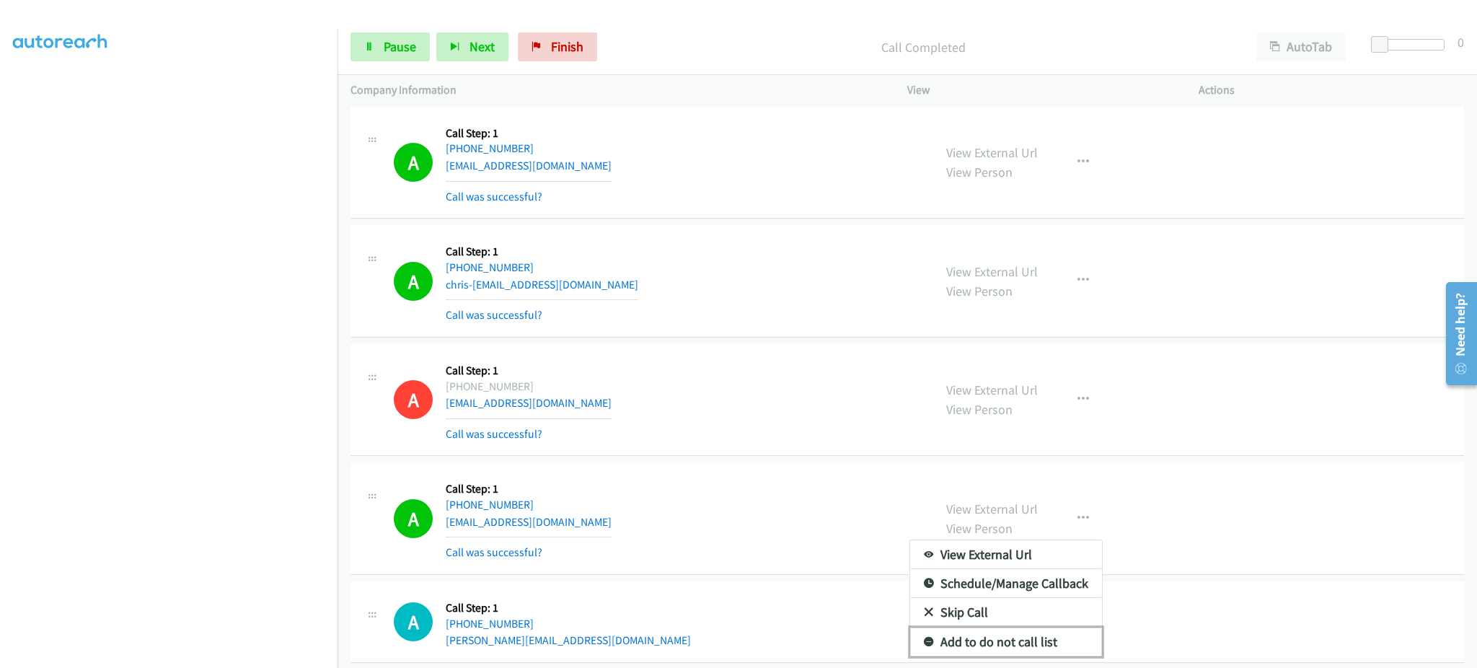
click at [1063, 647] on link "Add to do not call list" at bounding box center [1006, 642] width 192 height 29
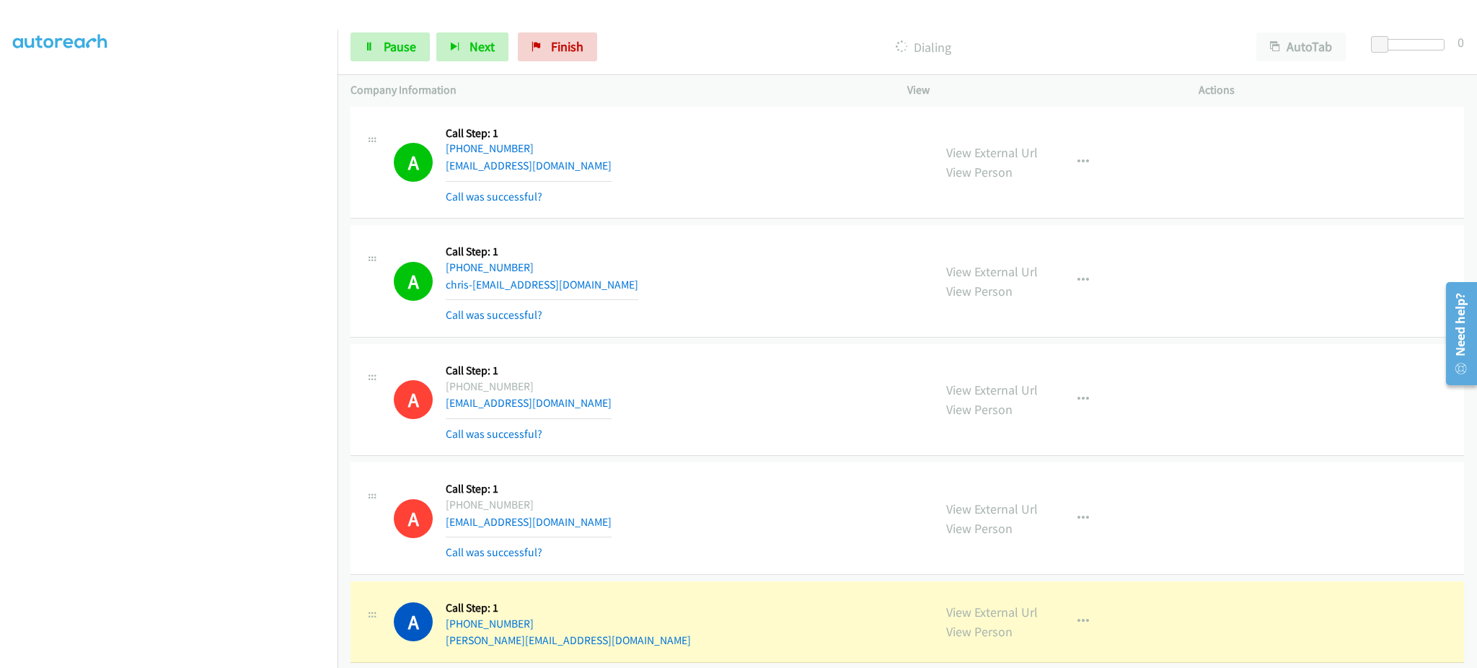
scroll to position [18033, 0]
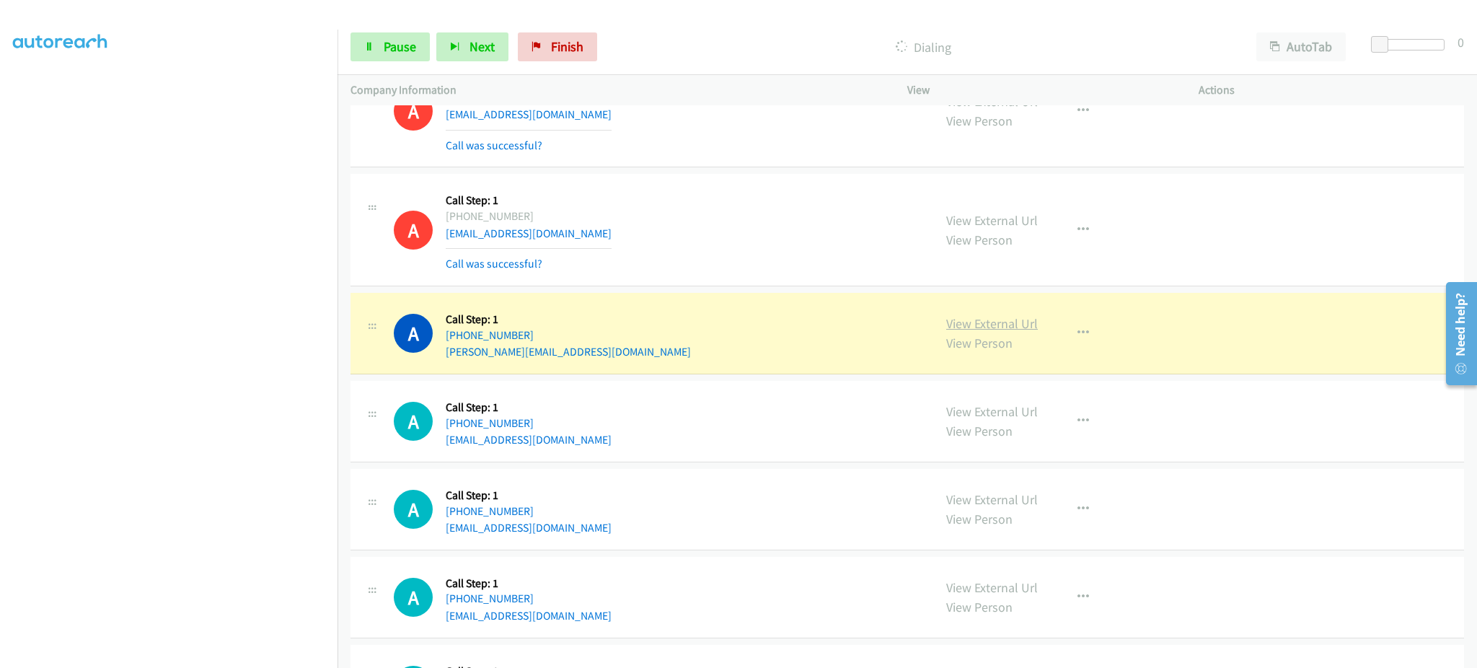
click at [1006, 331] on link "View External Url" at bounding box center [993, 323] width 92 height 17
drag, startPoint x: 576, startPoint y: 347, endPoint x: 460, endPoint y: 348, distance: 115.4
click at [460, 348] on div "A Callback Scheduled Call Step: 1 America/[GEOGRAPHIC_DATA] [PHONE_NUMBER] [PER…" at bounding box center [657, 333] width 527 height 55
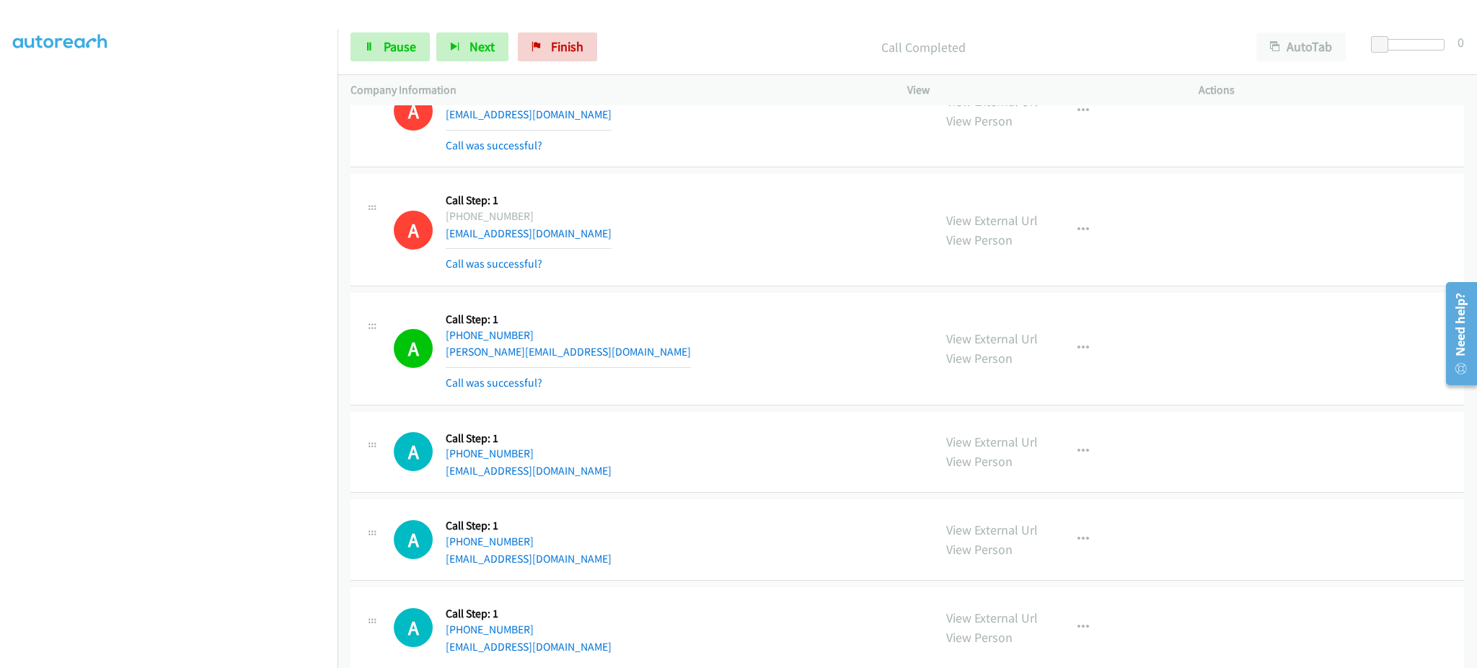
drag, startPoint x: 1090, startPoint y: 374, endPoint x: 1090, endPoint y: 365, distance: 9.4
click at [1090, 373] on div "View External Url View Person View External Url Email Schedule/Manage Callback …" at bounding box center [1086, 349] width 304 height 86
click at [1084, 357] on button "button" at bounding box center [1083, 348] width 39 height 29
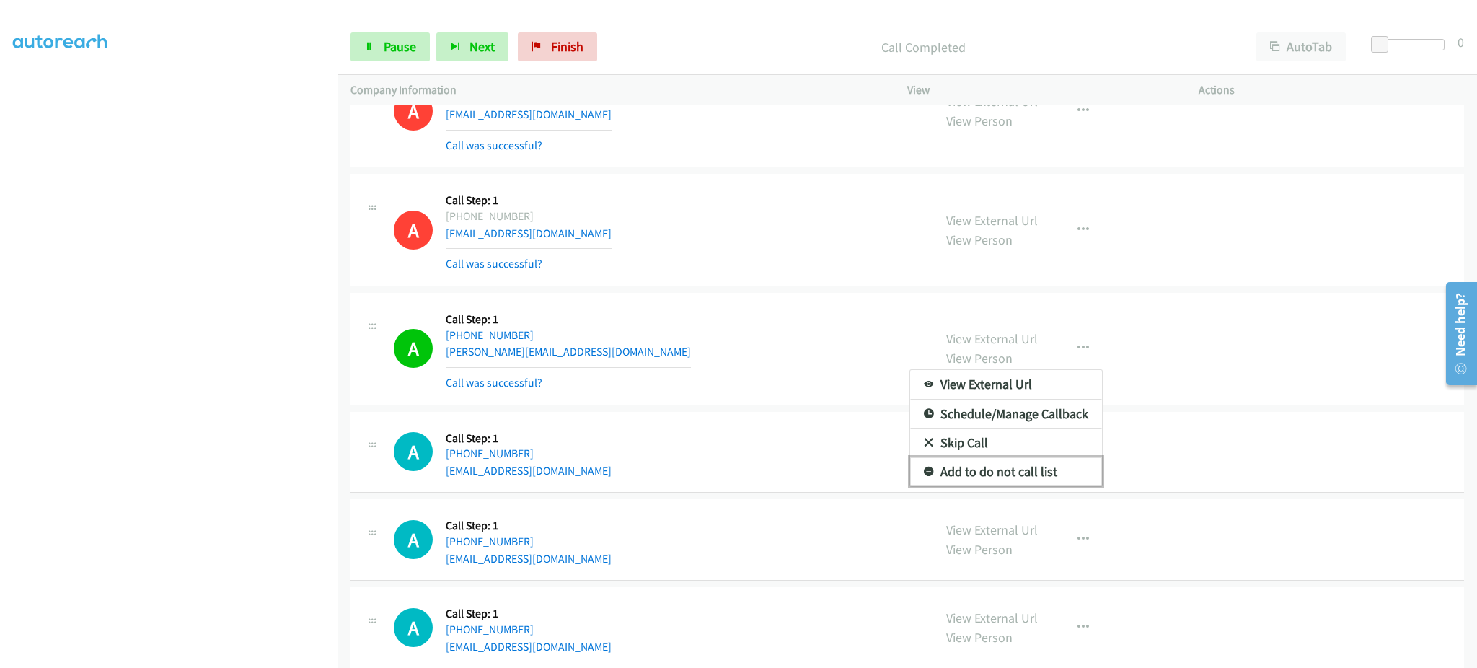
click at [1014, 486] on link "Add to do not call list" at bounding box center [1006, 471] width 192 height 29
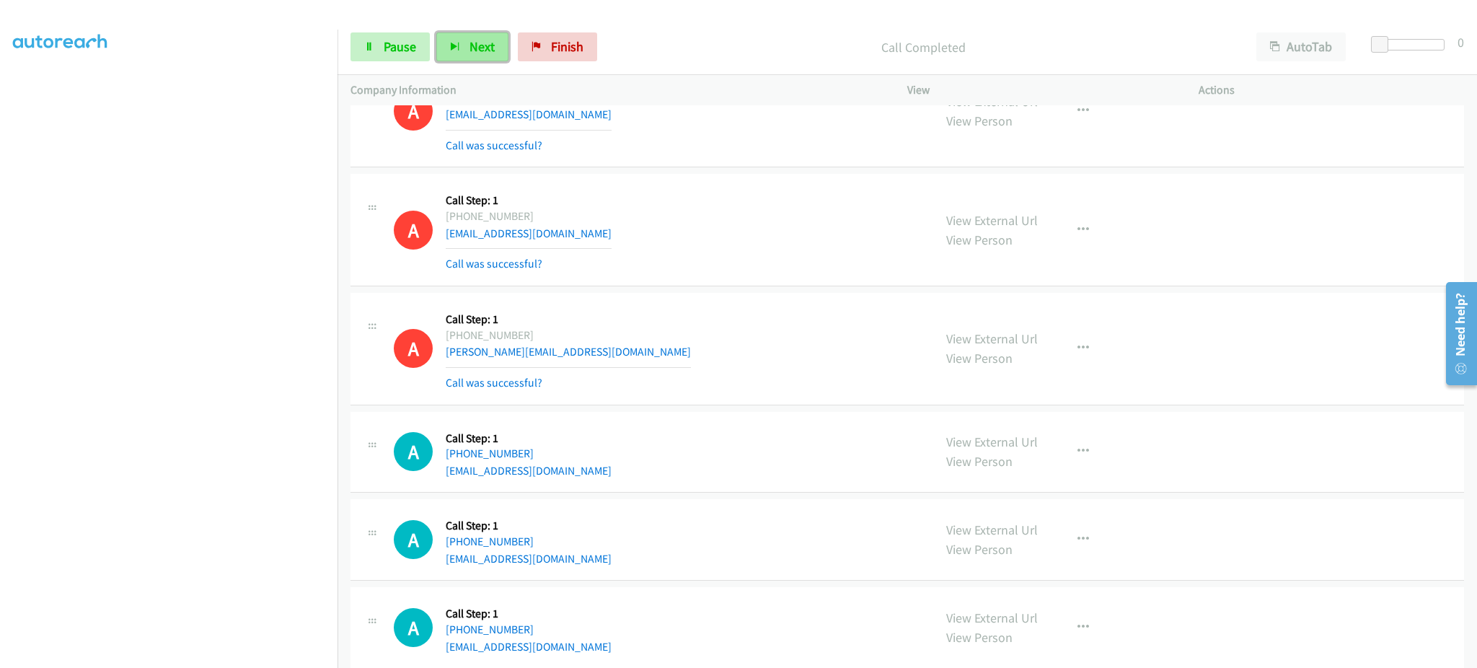
click at [465, 59] on button "Next" at bounding box center [472, 46] width 72 height 29
drag, startPoint x: 483, startPoint y: 51, endPoint x: 400, endPoint y: 47, distance: 83.1
click at [483, 50] on span "Next" at bounding box center [482, 46] width 25 height 17
click at [400, 56] on link "Pause" at bounding box center [390, 46] width 79 height 29
click at [410, 38] on div "Start Calls Pause Next Finish" at bounding box center [477, 46] width 253 height 29
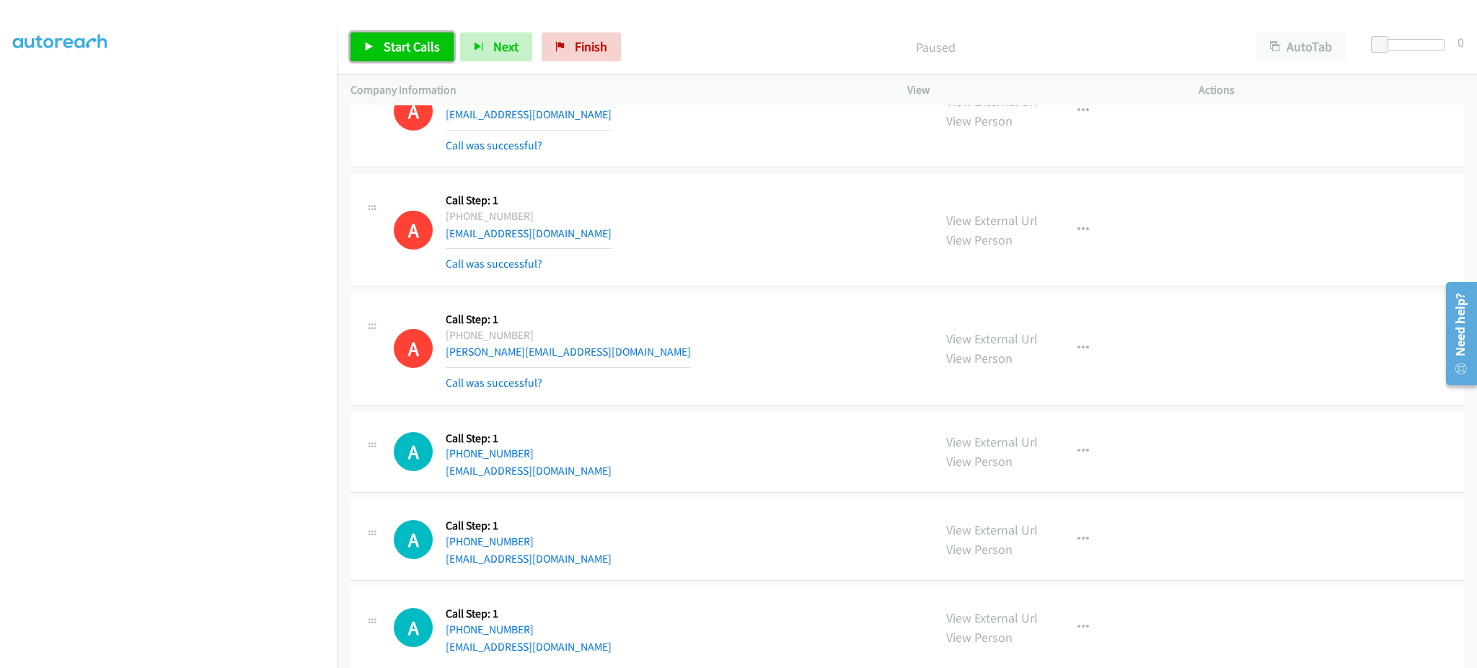
click at [419, 53] on span "Start Calls" at bounding box center [412, 46] width 56 height 17
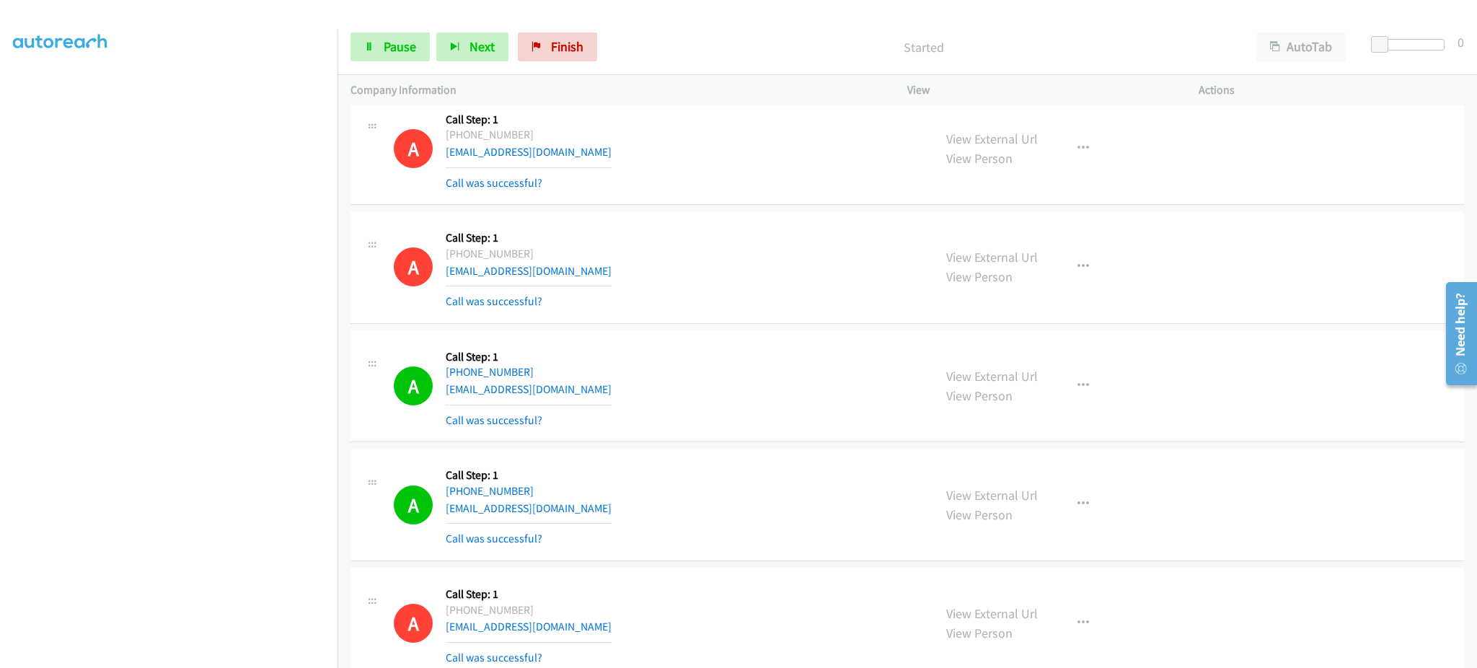
click at [1088, 374] on div "View External Url View Person View External Url Email Schedule/Manage Callback …" at bounding box center [1086, 386] width 304 height 86
click at [1081, 385] on button "button" at bounding box center [1083, 386] width 39 height 29
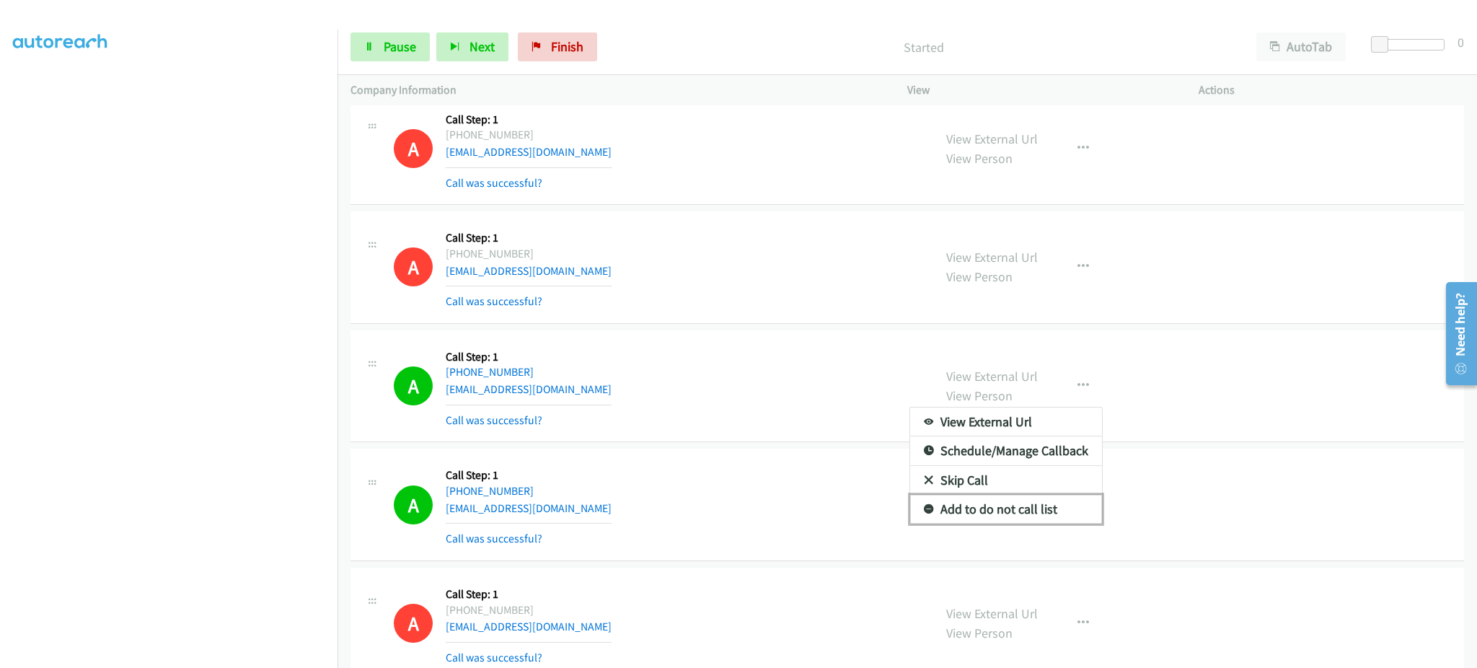
click at [1000, 509] on link "Add to do not call list" at bounding box center [1006, 509] width 192 height 29
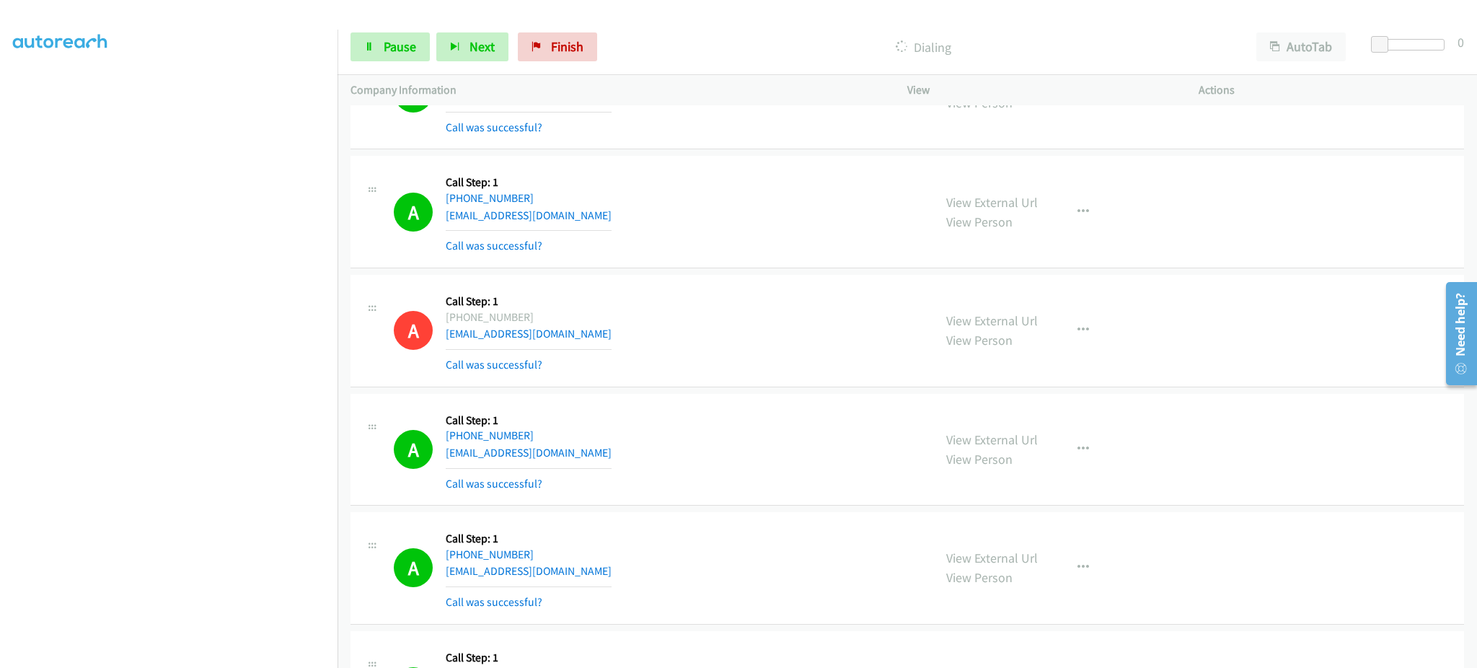
scroll to position [13795, 0]
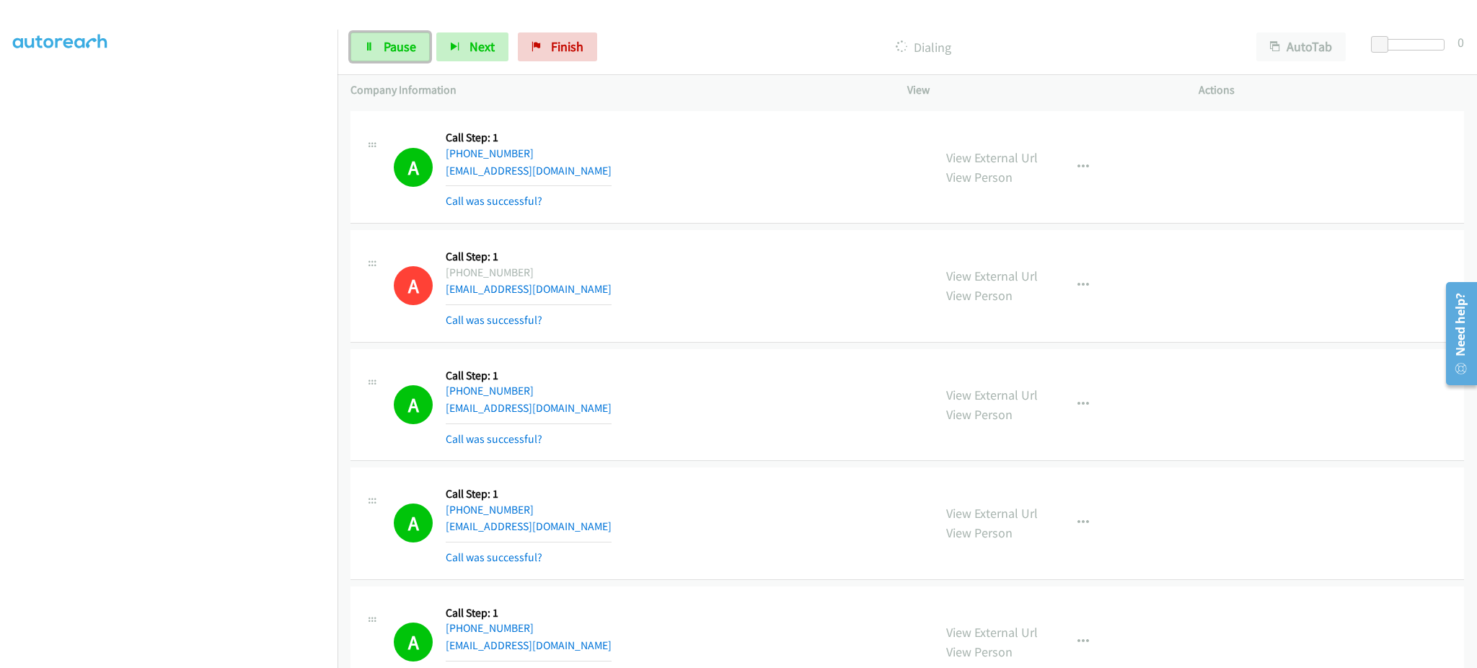
drag, startPoint x: 396, startPoint y: 40, endPoint x: 558, endPoint y: 317, distance: 321.7
click at [395, 40] on span "Pause" at bounding box center [400, 46] width 32 height 17
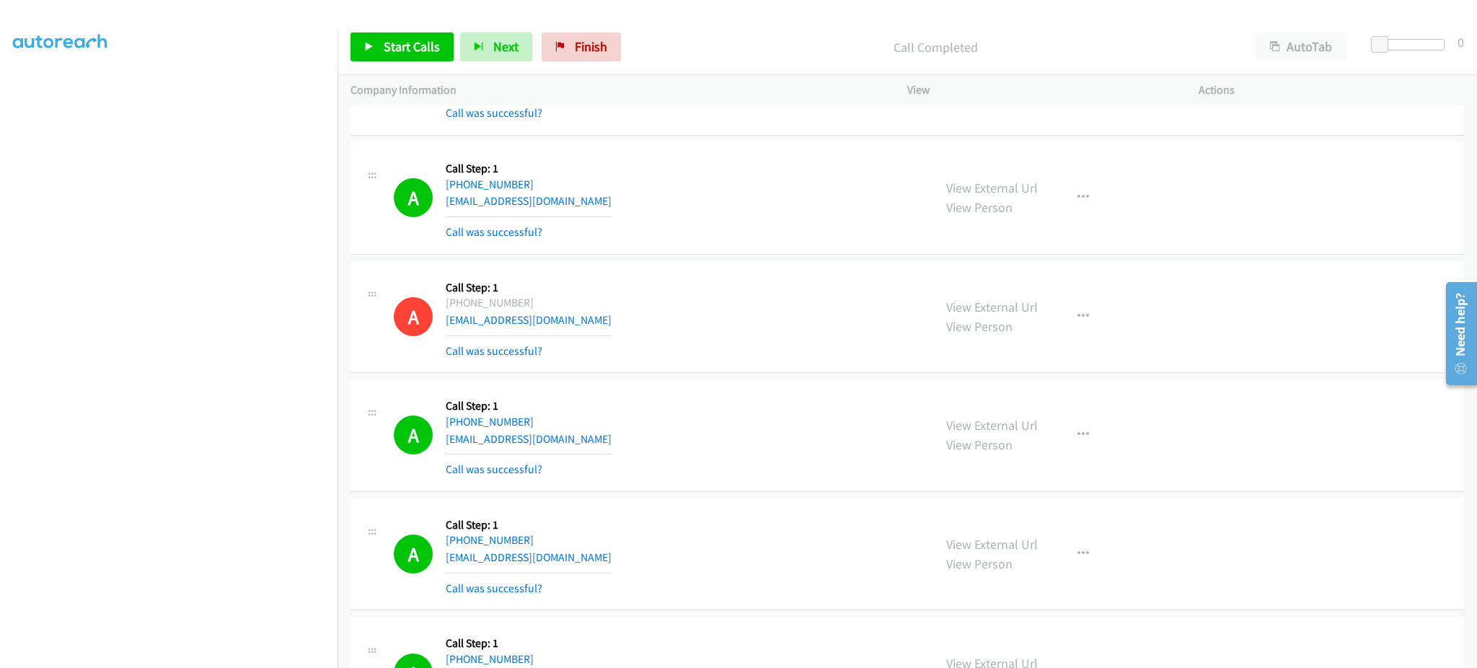
scroll to position [13825, 0]
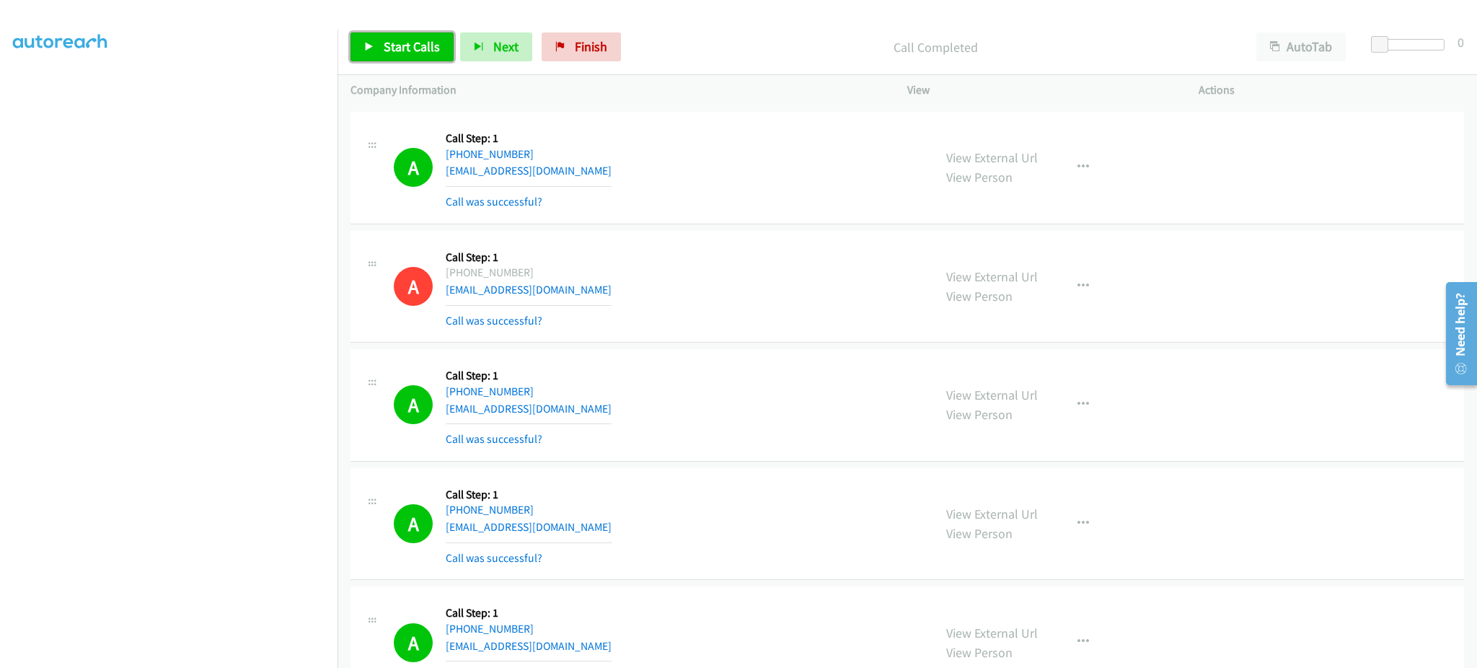
click at [405, 52] on span "Start Calls" at bounding box center [412, 46] width 56 height 17
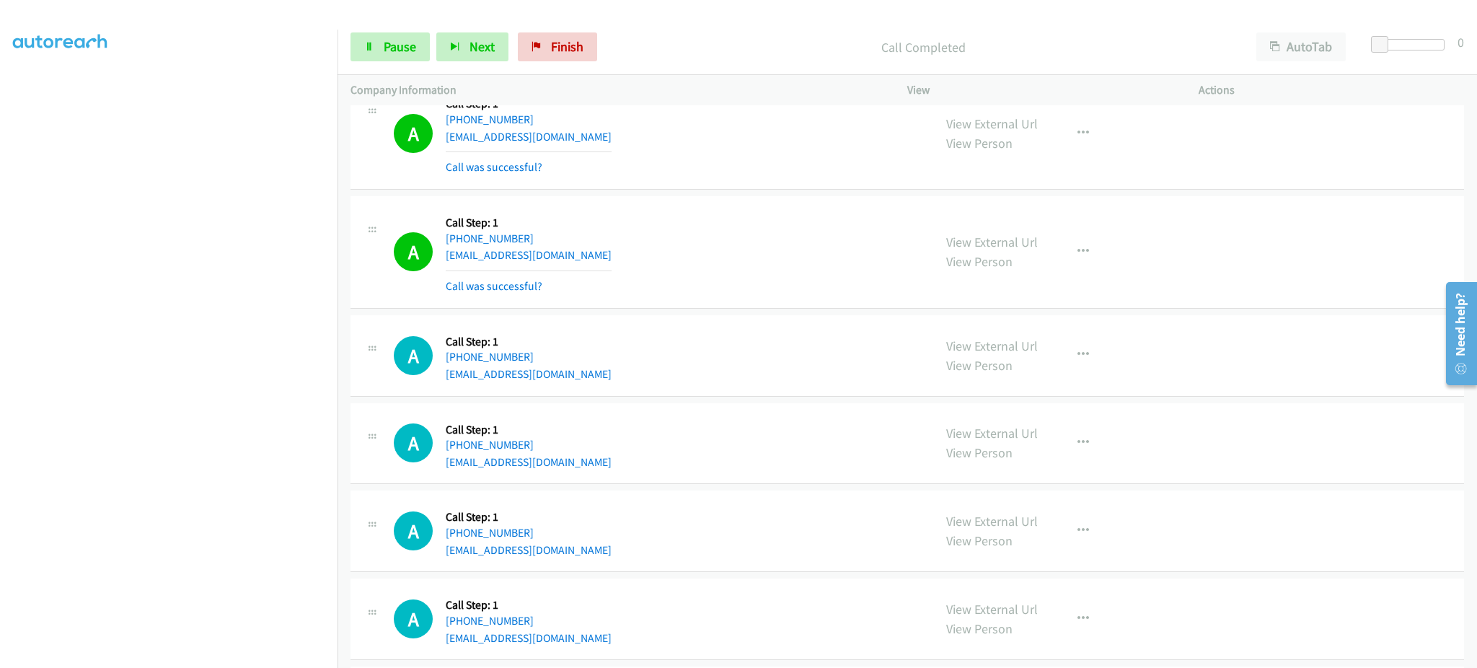
scroll to position [19202, 0]
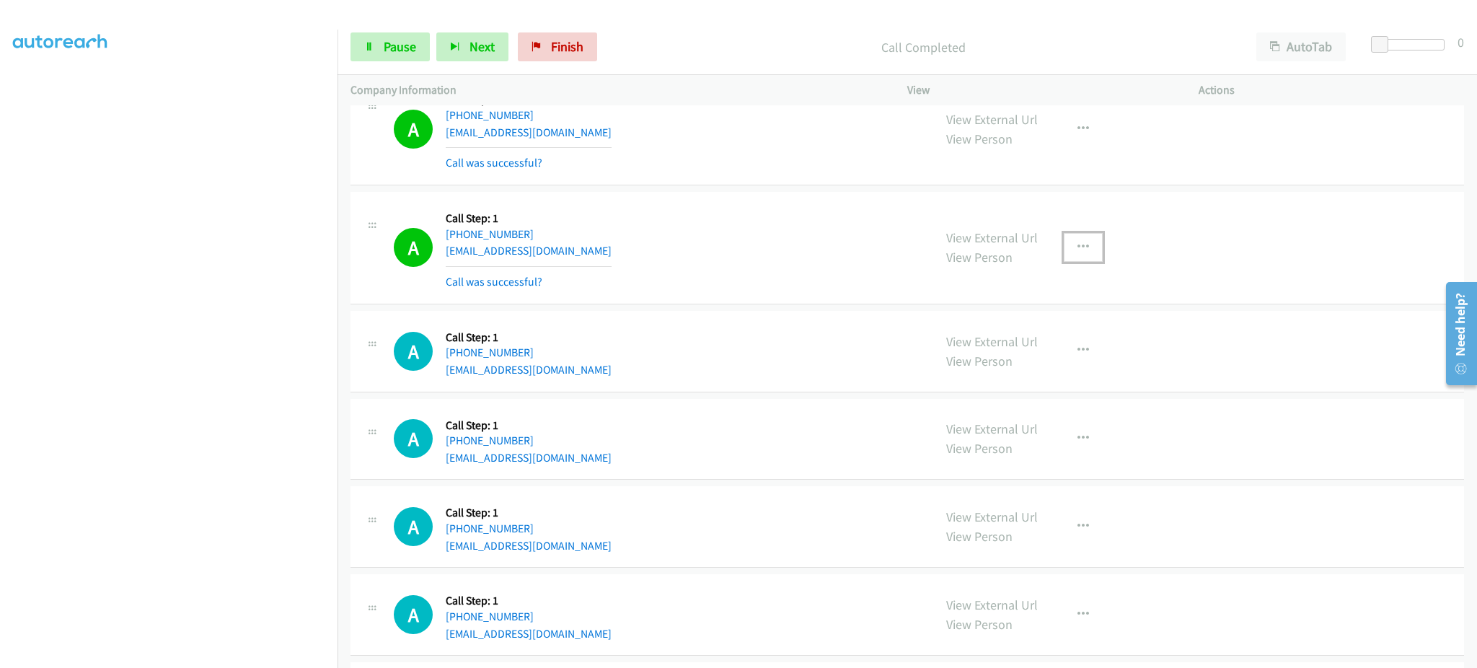
click at [1081, 259] on button "button" at bounding box center [1083, 247] width 39 height 29
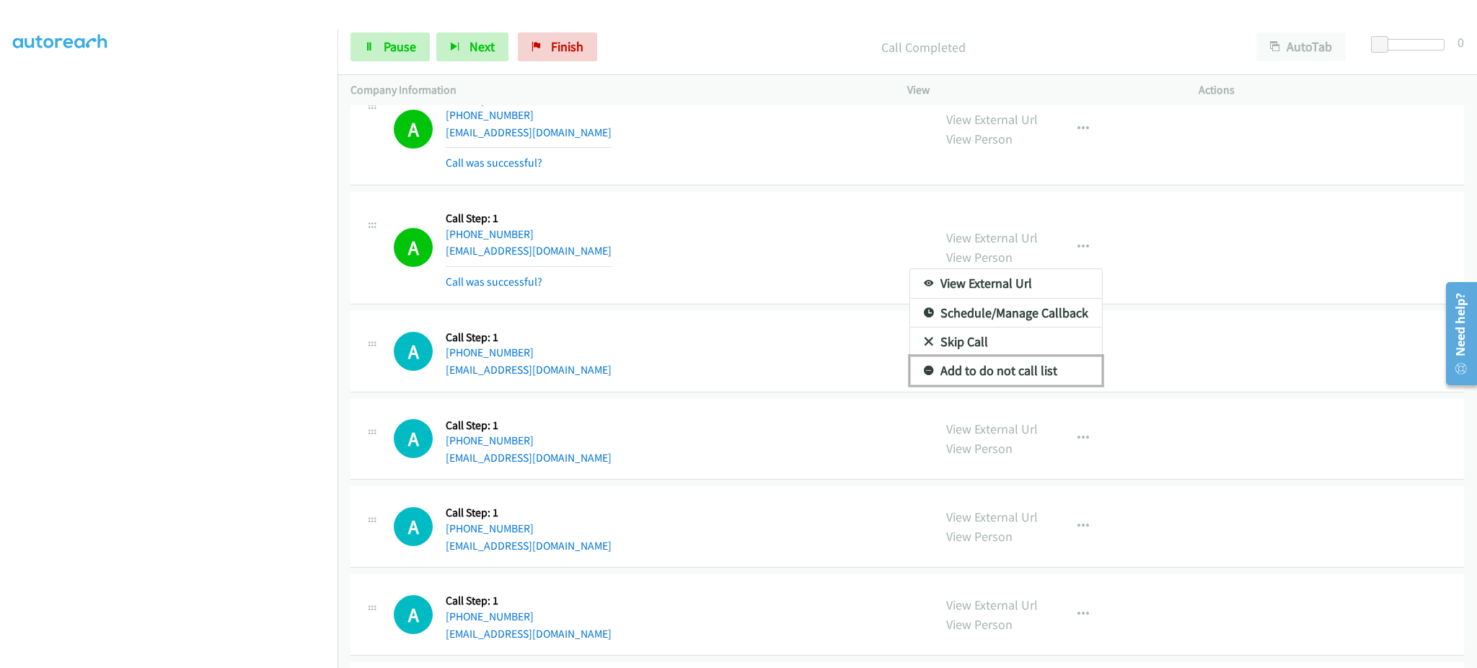
click at [1024, 385] on link "Add to do not call list" at bounding box center [1006, 370] width 192 height 29
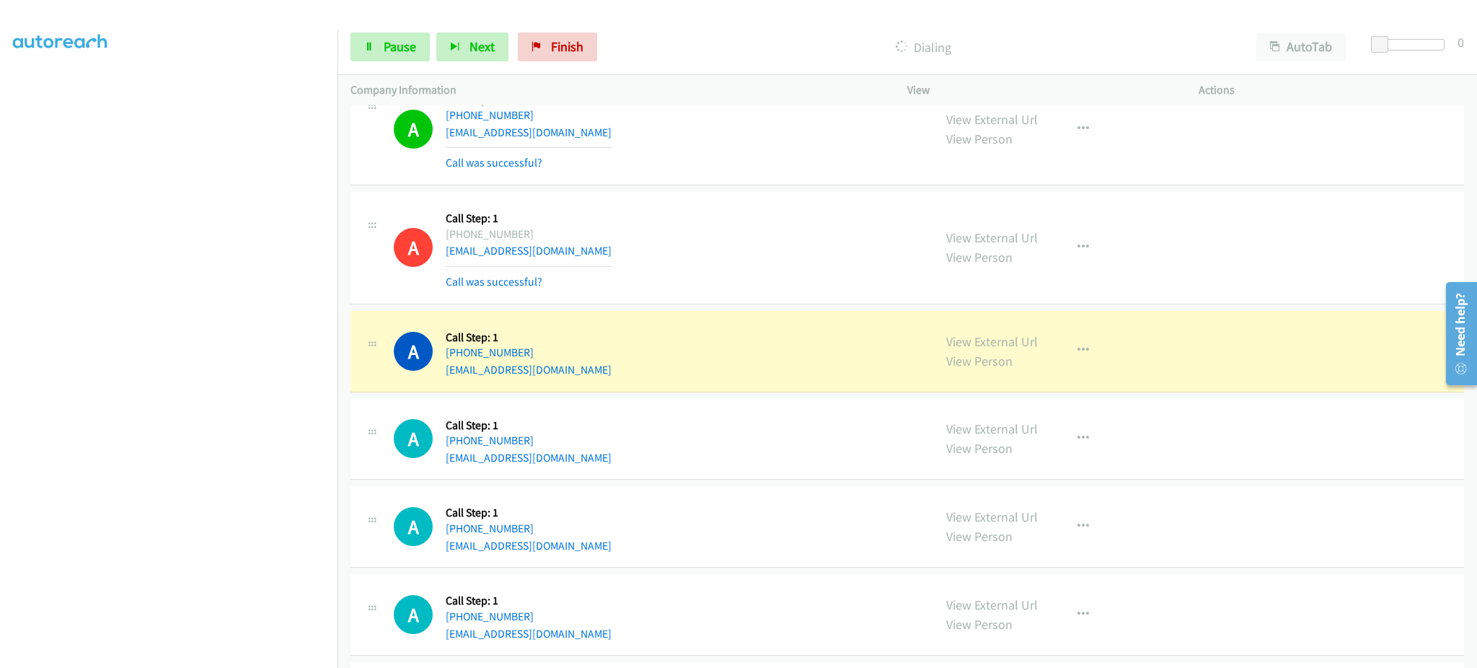
click at [769, 185] on div "A Callback Scheduled Call Step: 1 America/Los_Angeles [PHONE_NUMBER] [EMAIL_ADD…" at bounding box center [908, 129] width 1114 height 113
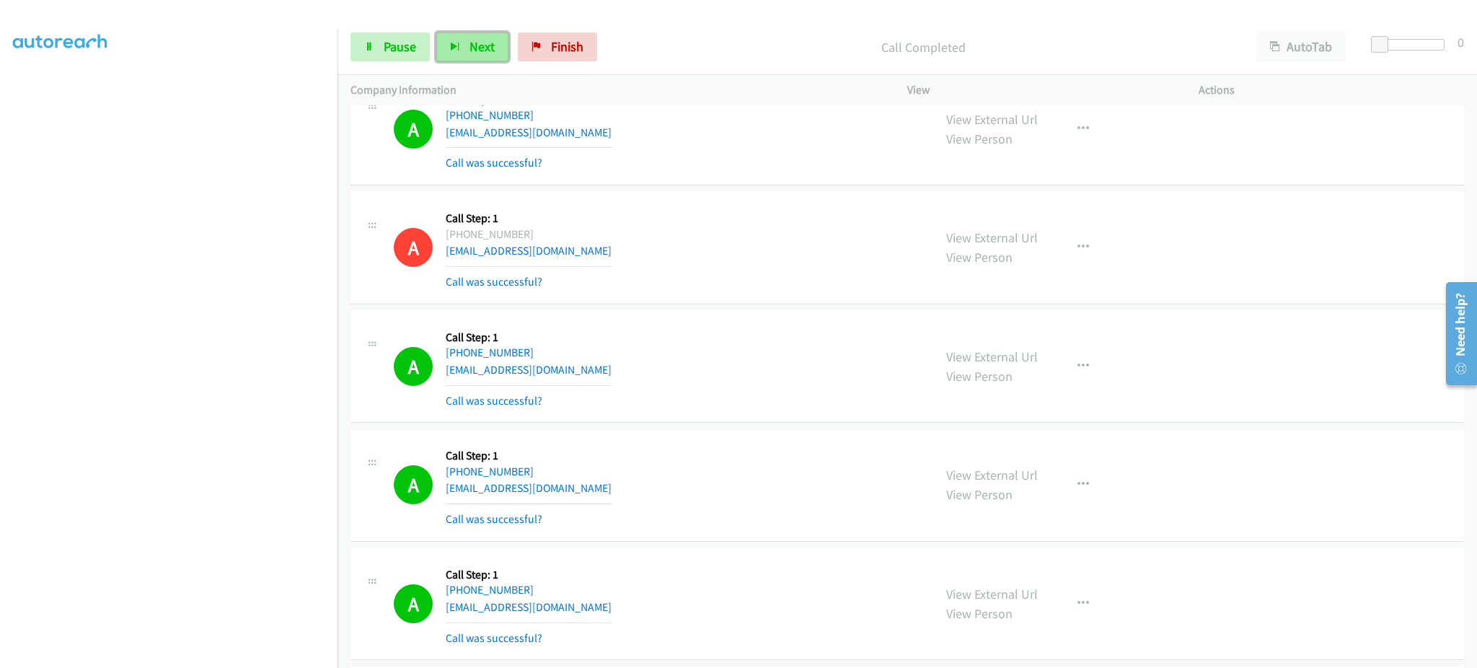
click at [475, 47] on span "Next" at bounding box center [482, 46] width 25 height 17
click at [404, 41] on span "Pause" at bounding box center [400, 46] width 32 height 17
click at [421, 44] on span "Start Calls" at bounding box center [412, 46] width 56 height 17
click at [465, 38] on button "Next" at bounding box center [472, 46] width 72 height 29
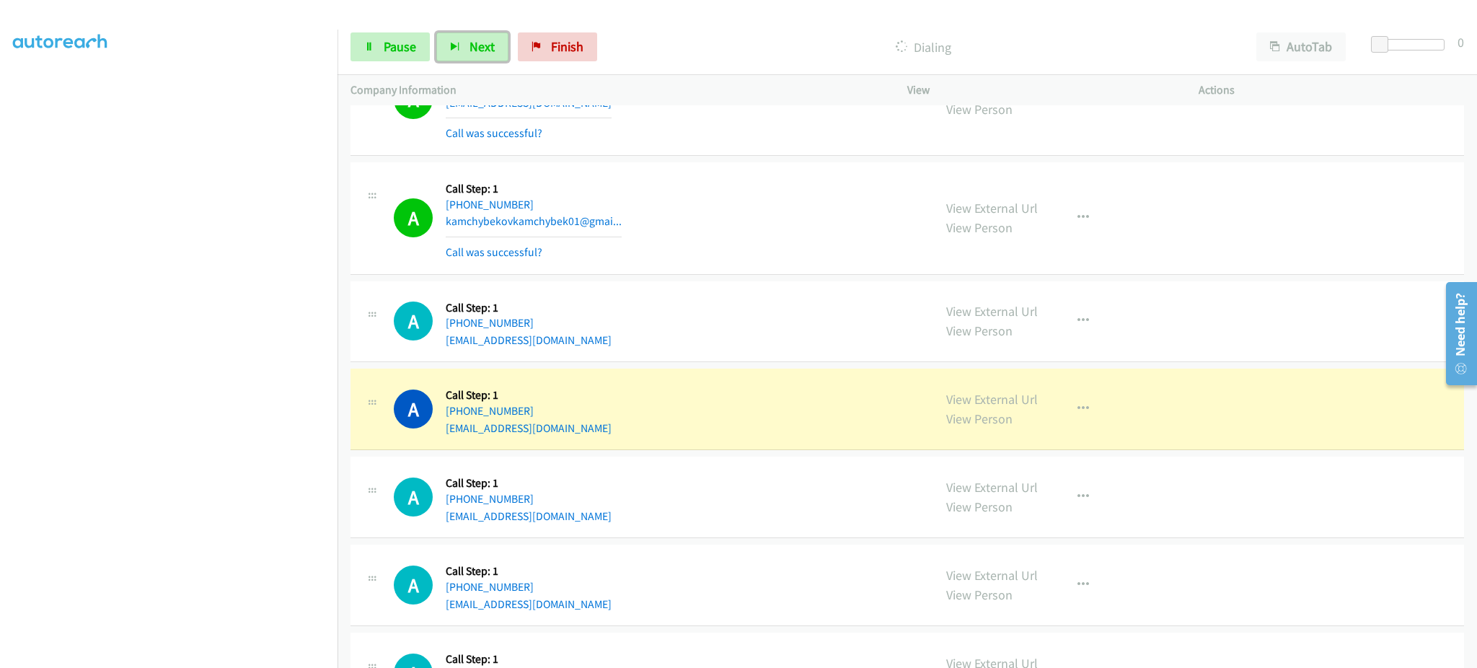
scroll to position [20068, 0]
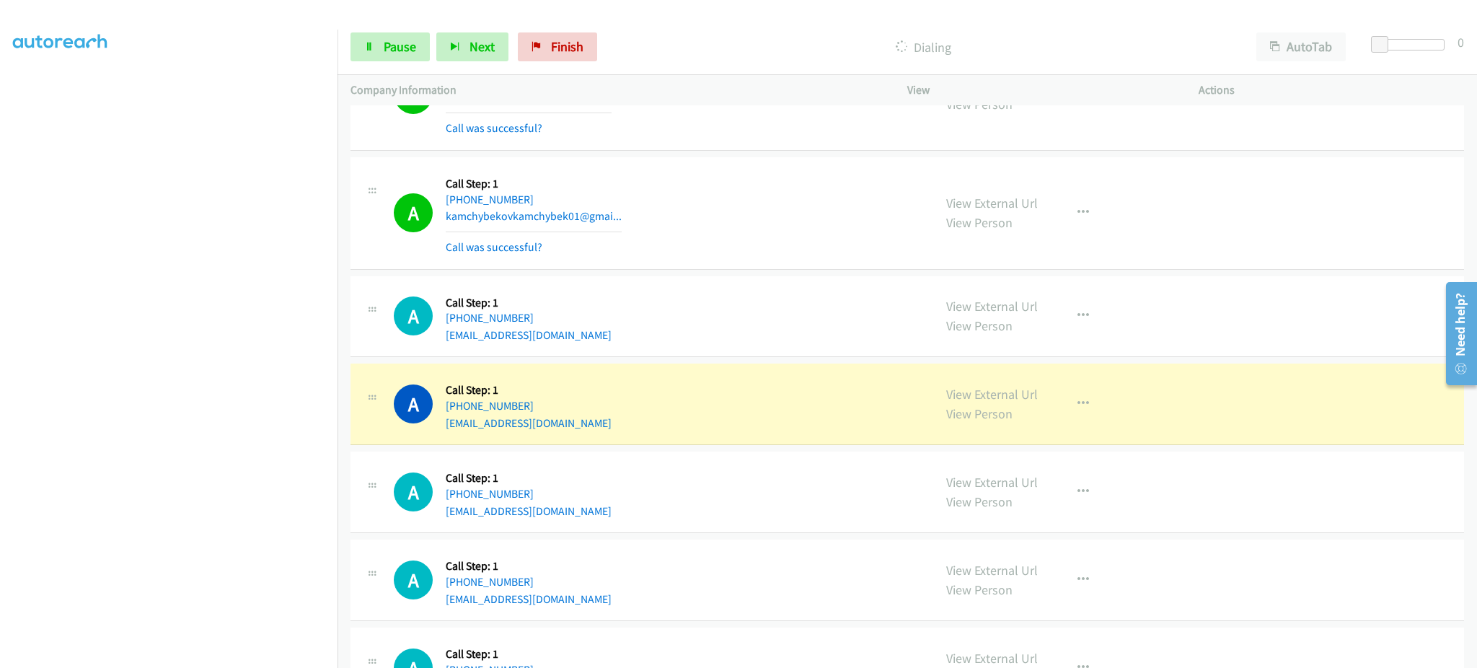
click at [661, 224] on div "A Callback Scheduled Call Step: 1 [GEOGRAPHIC_DATA]/[GEOGRAPHIC_DATA] [PHONE_NU…" at bounding box center [657, 213] width 527 height 86
click at [547, 115] on div "A Callback Scheduled Call Step: 1 America/New_York [PHONE_NUMBER] [EMAIL_ADDRES…" at bounding box center [657, 94] width 527 height 86
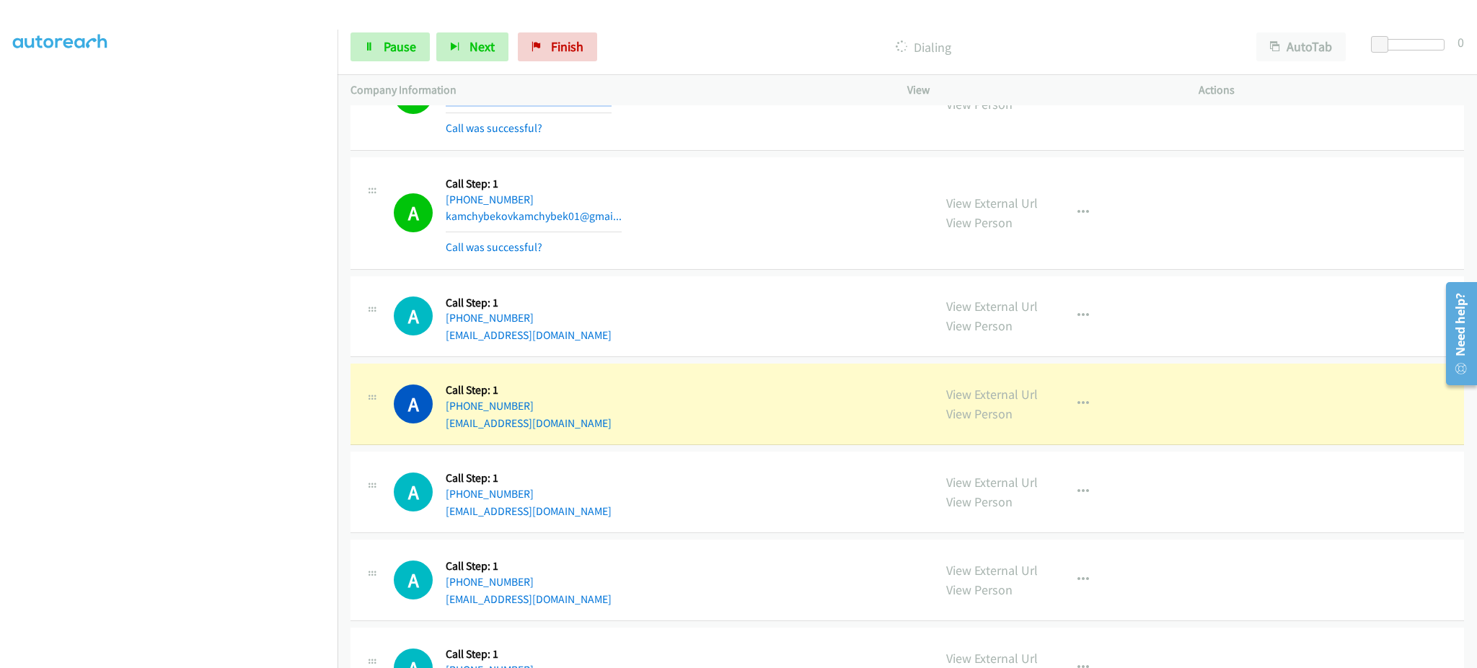
click at [547, 115] on div "A Callback Scheduled Call Step: 1 America/New_York [PHONE_NUMBER] [EMAIL_ADDRES…" at bounding box center [657, 94] width 527 height 86
click at [597, 429] on div "A Callback Scheduled Call Step: 1 America/Los_Angeles [PHONE_NUMBER] [EMAIL_ADD…" at bounding box center [657, 404] width 527 height 55
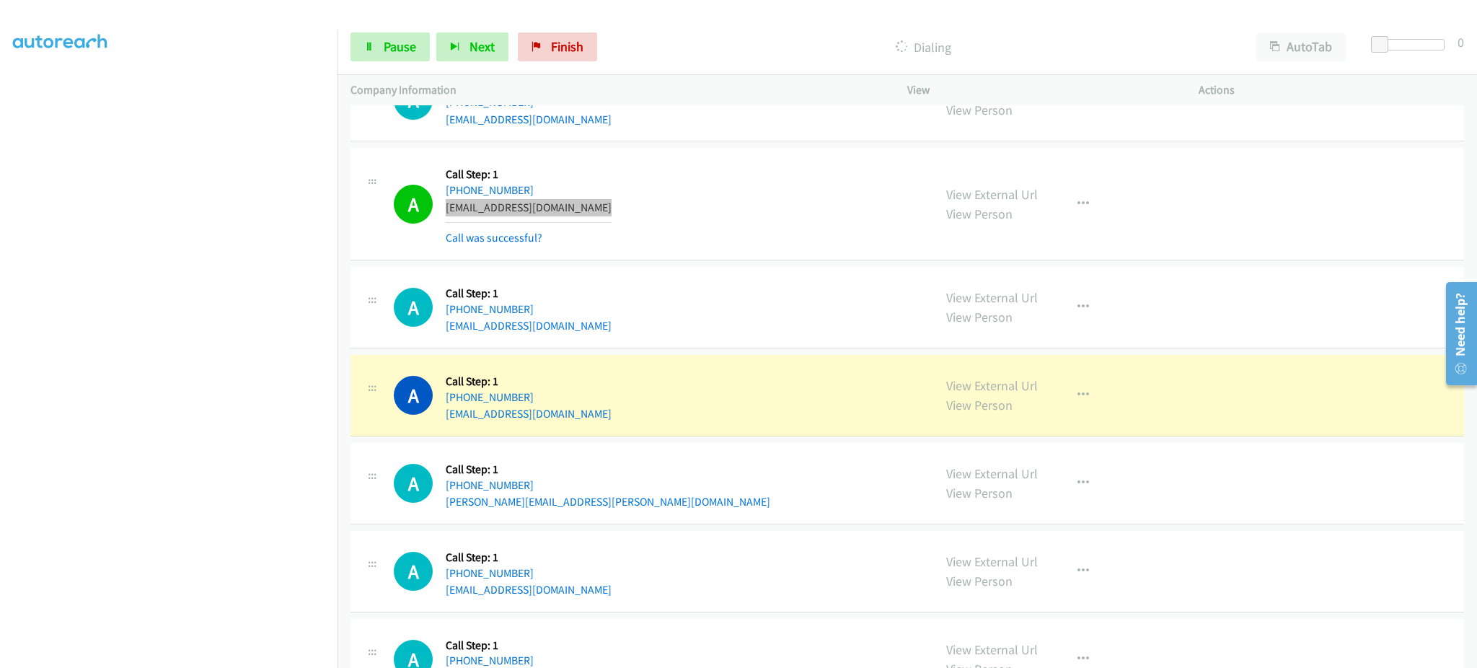
scroll to position [20356, 0]
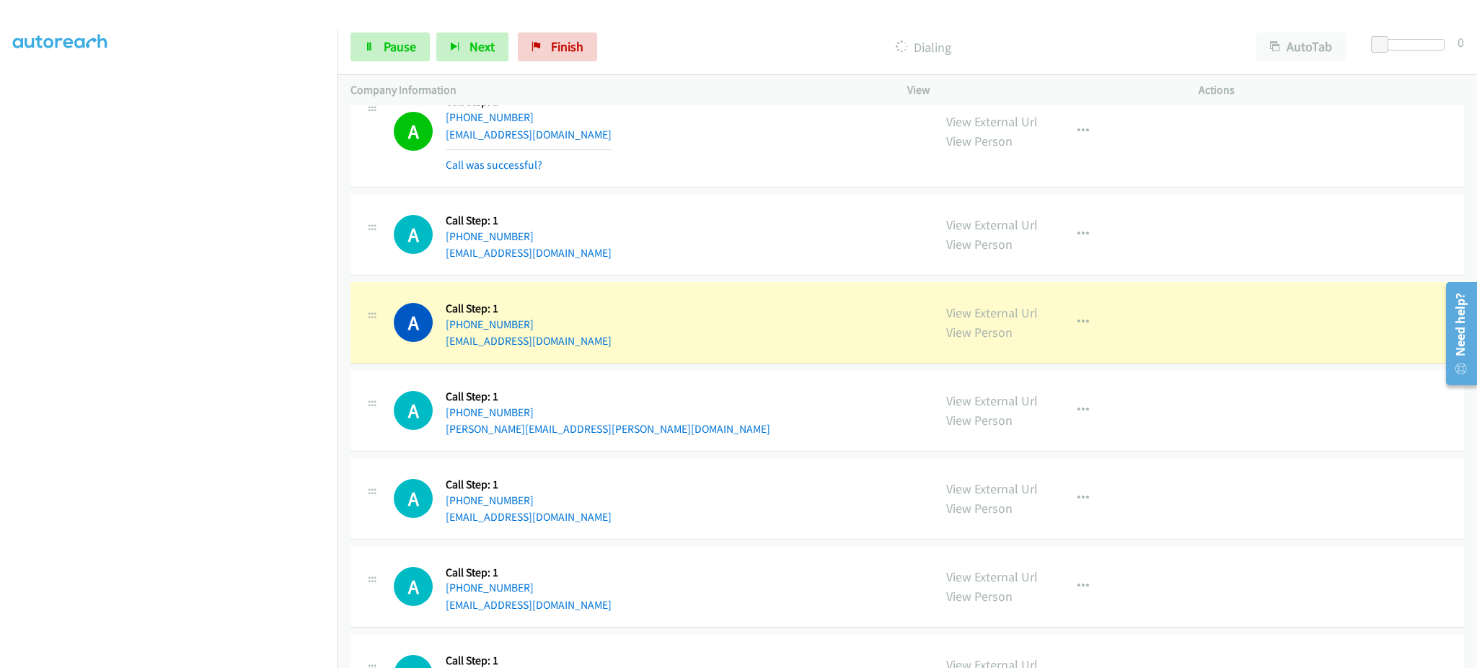
click at [610, 350] on div "A Callback Scheduled Call Step: 1 America/New_York [PHONE_NUMBER] [EMAIL_ADDRES…" at bounding box center [657, 322] width 527 height 55
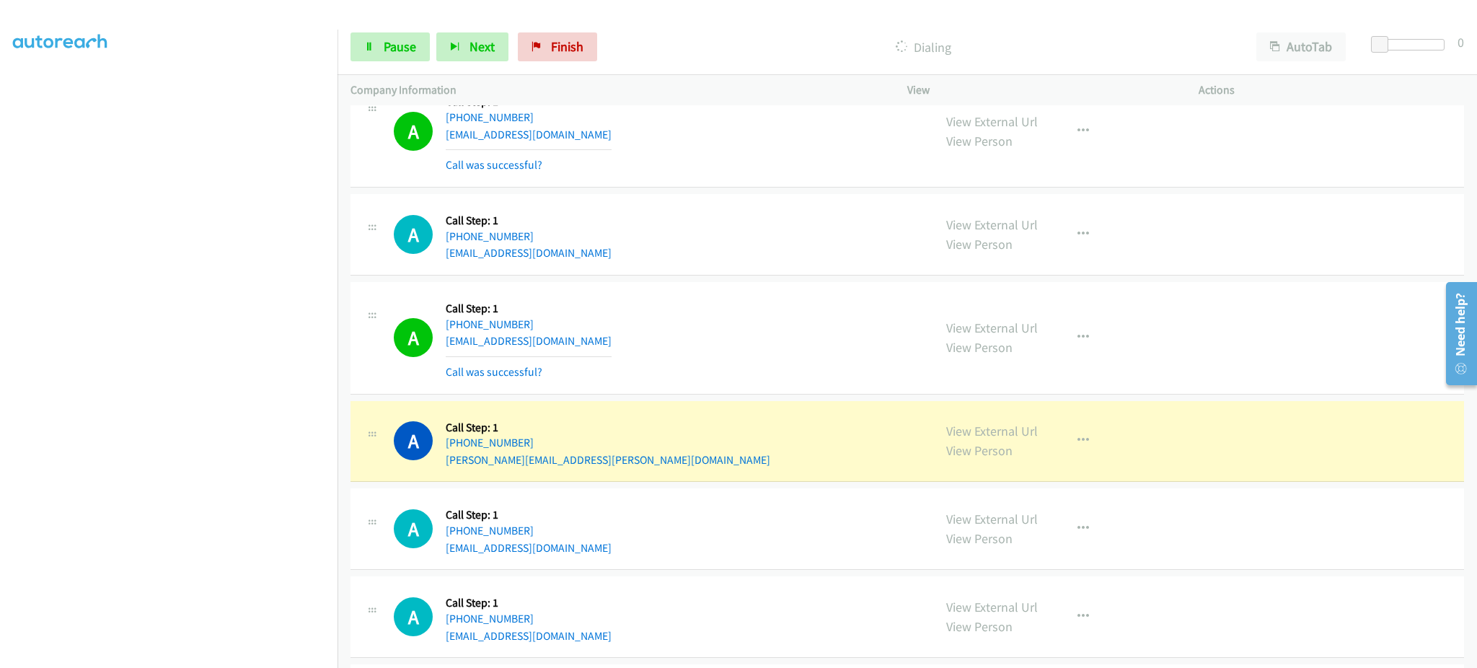
click at [567, 467] on div "A Callback Scheduled Call Step: 1 [GEOGRAPHIC_DATA]/[GEOGRAPHIC_DATA] [PHONE_NU…" at bounding box center [657, 441] width 527 height 55
click at [386, 46] on span "Pause" at bounding box center [400, 46] width 32 height 17
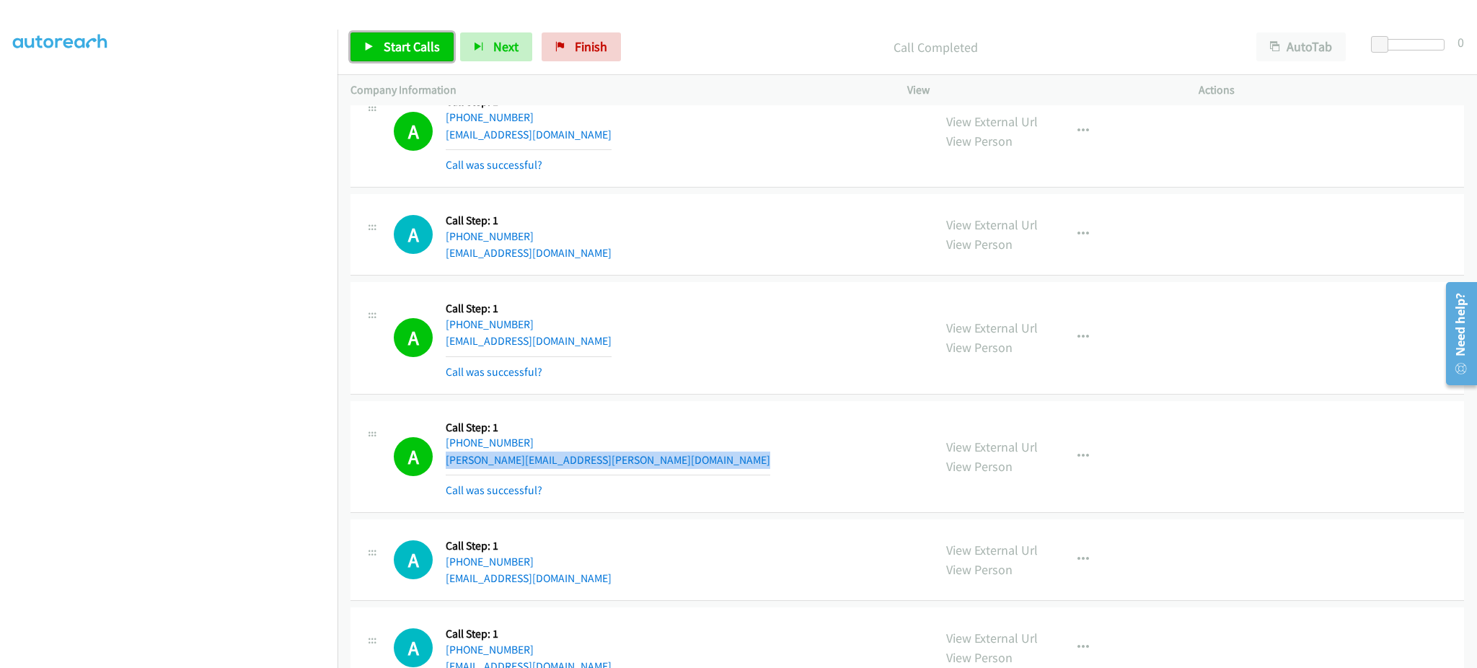
click at [411, 50] on span "Start Calls" at bounding box center [412, 46] width 56 height 17
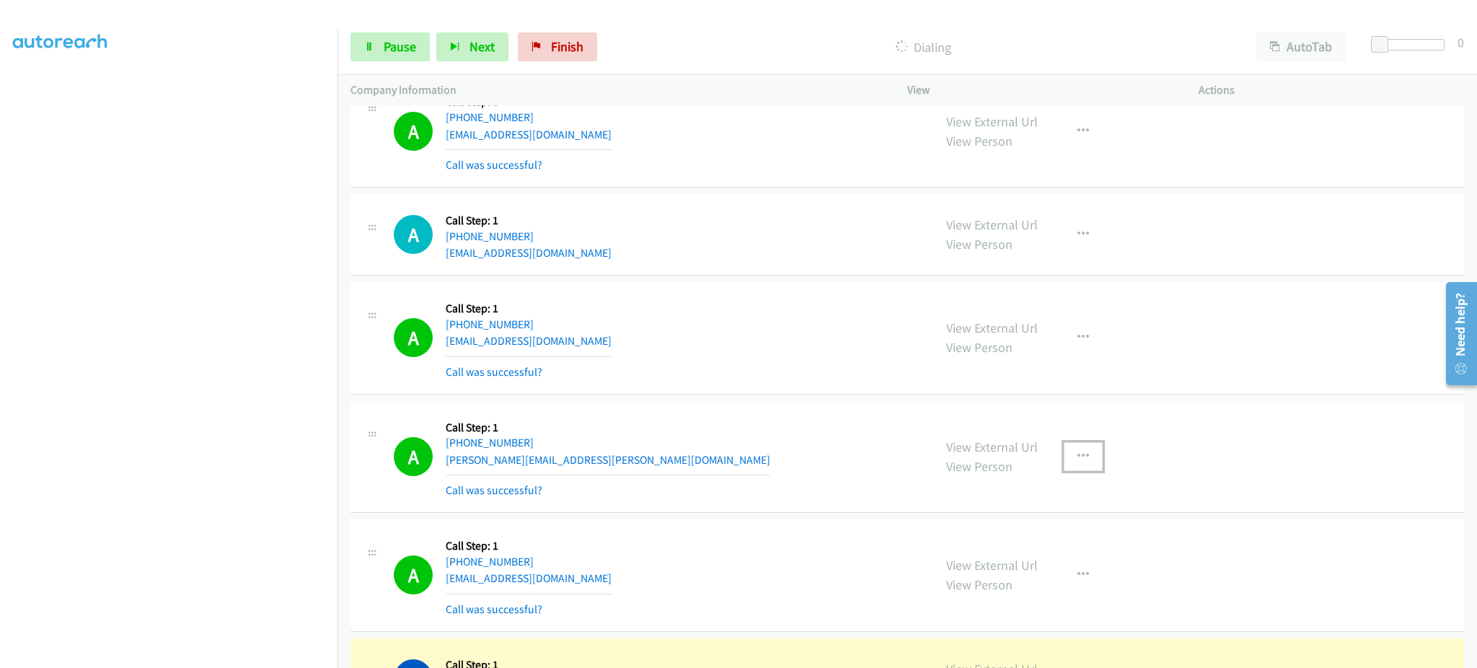
click at [1079, 462] on icon "button" at bounding box center [1084, 457] width 12 height 12
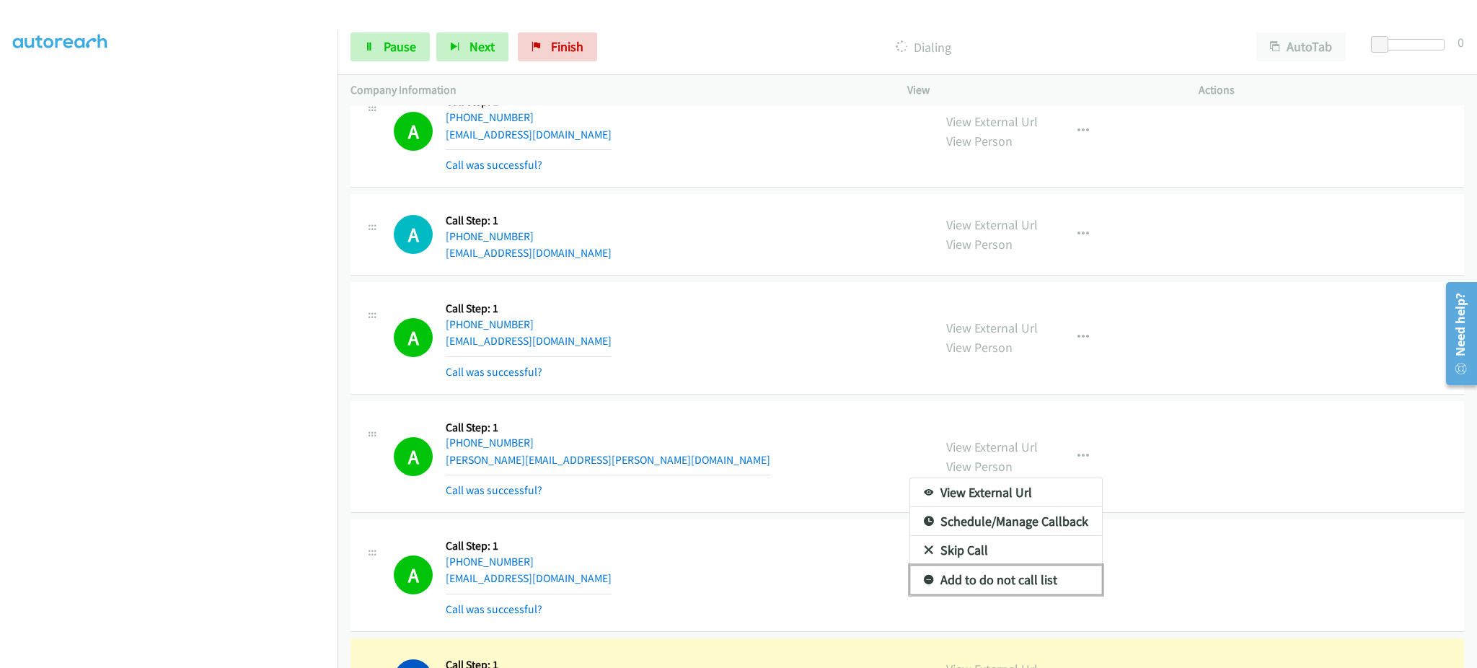
drag, startPoint x: 1047, startPoint y: 589, endPoint x: 1012, endPoint y: 612, distance: 42.0
click at [1047, 589] on link "Add to do not call list" at bounding box center [1006, 580] width 192 height 29
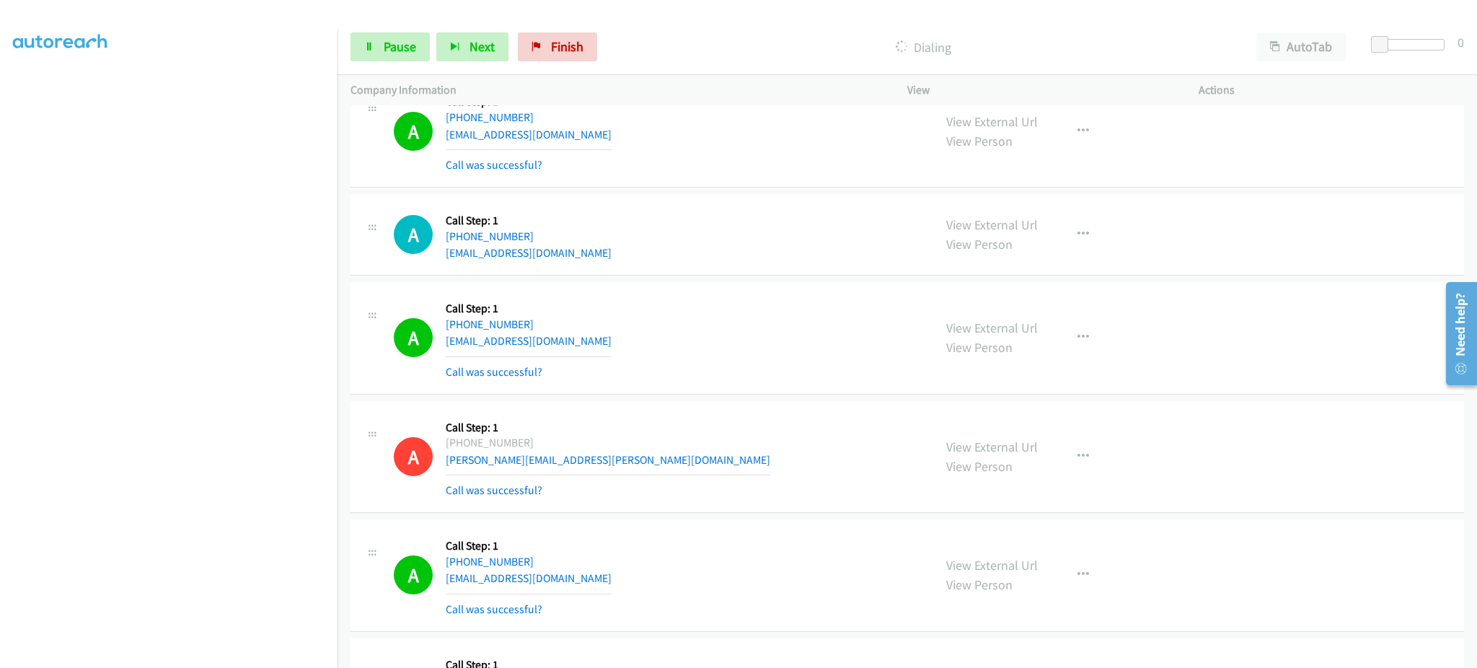
scroll to position [20564, 0]
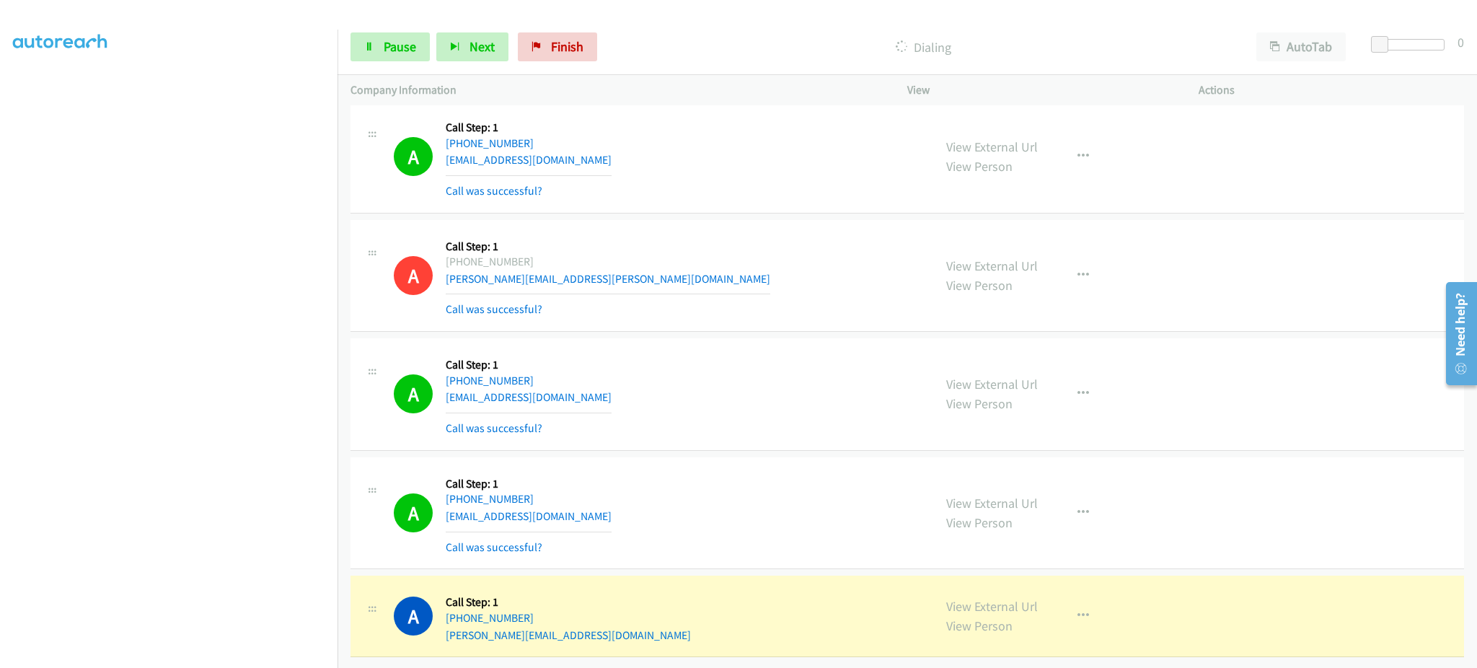
click at [608, 489] on div "A Callback Scheduled Call Step: 1 America/New_York [PHONE_NUMBER] [EMAIL_ADDRES…" at bounding box center [657, 513] width 527 height 86
click at [605, 501] on div "A Callback Scheduled Call Step: 1 America/New_York [PHONE_NUMBER] [EMAIL_ADDRES…" at bounding box center [657, 513] width 527 height 86
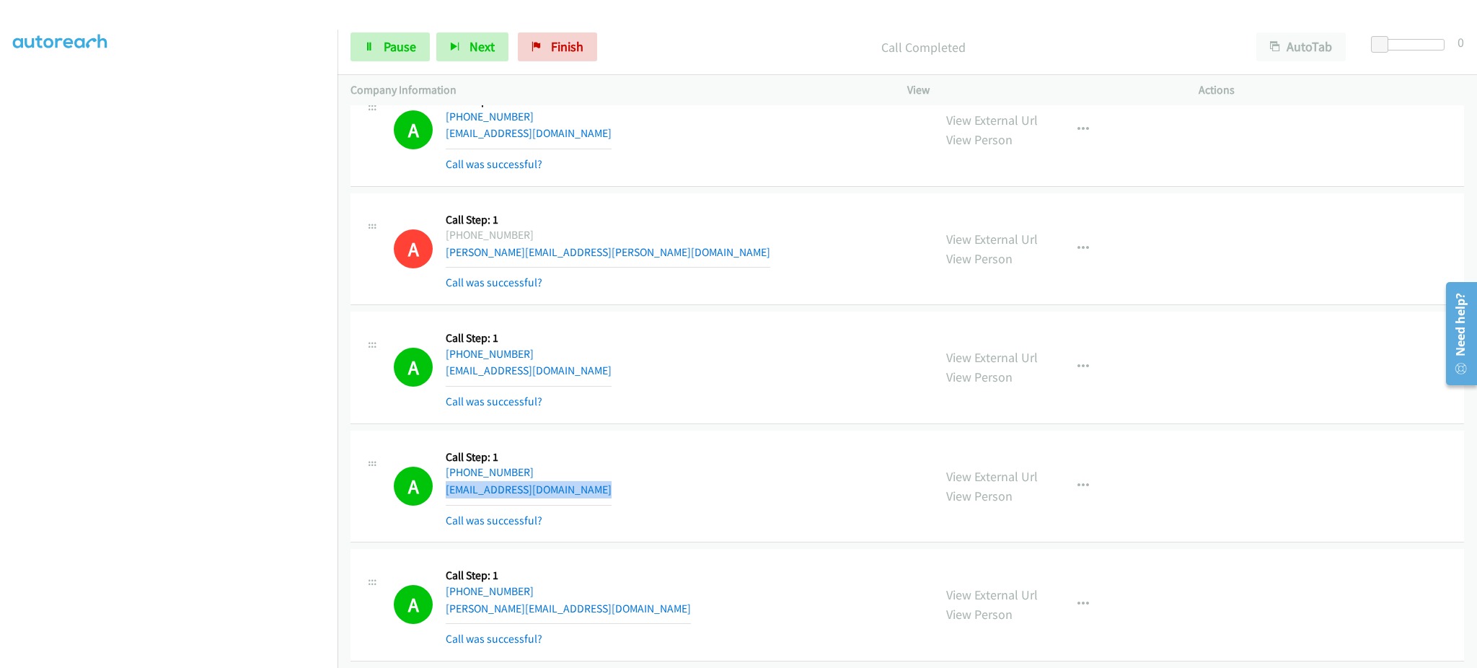
click at [605, 501] on div "A Callback Scheduled Call Step: 1 America/New_York [PHONE_NUMBER] [EMAIL_ADDRES…" at bounding box center [657, 487] width 527 height 86
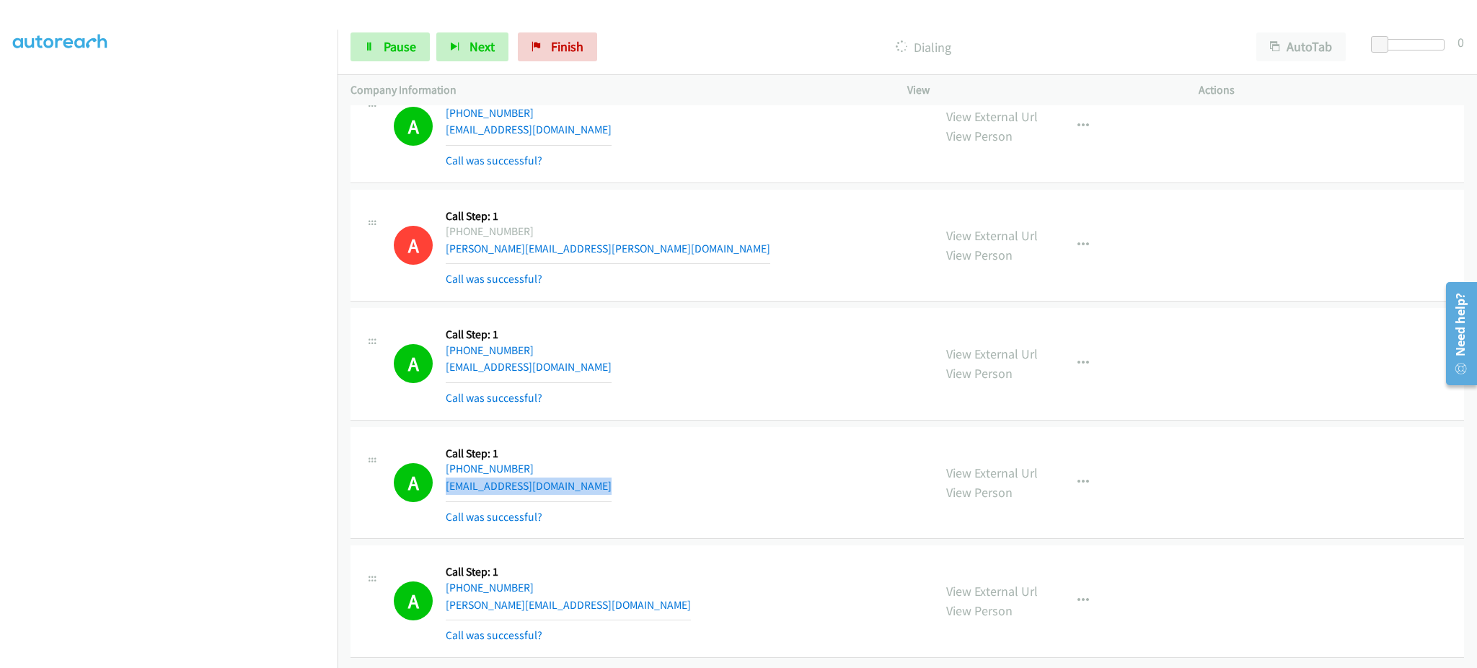
scroll to position [20595, 0]
click at [595, 595] on div "A Callback Scheduled Call Step: 1 America/Los_Angeles [PHONE_NUMBER] [PERSON_NA…" at bounding box center [657, 601] width 527 height 86
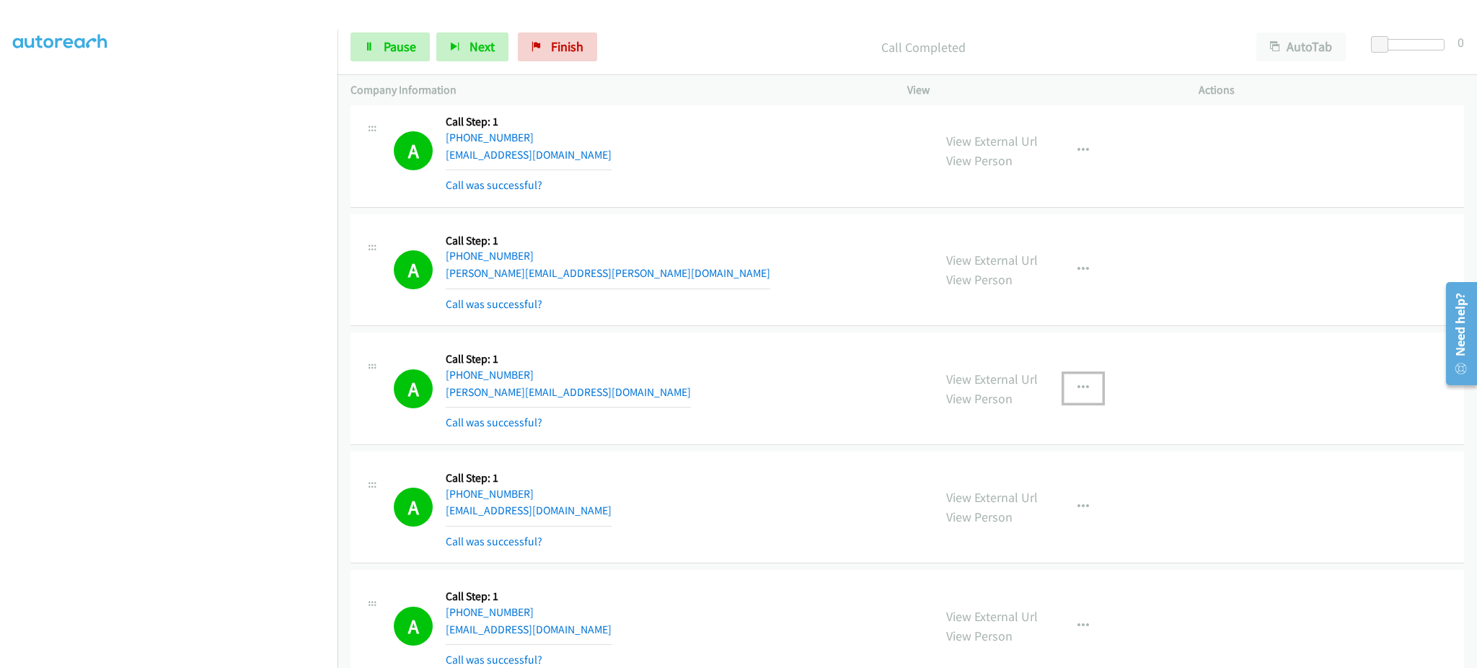
click at [1092, 388] on button "button" at bounding box center [1083, 388] width 39 height 29
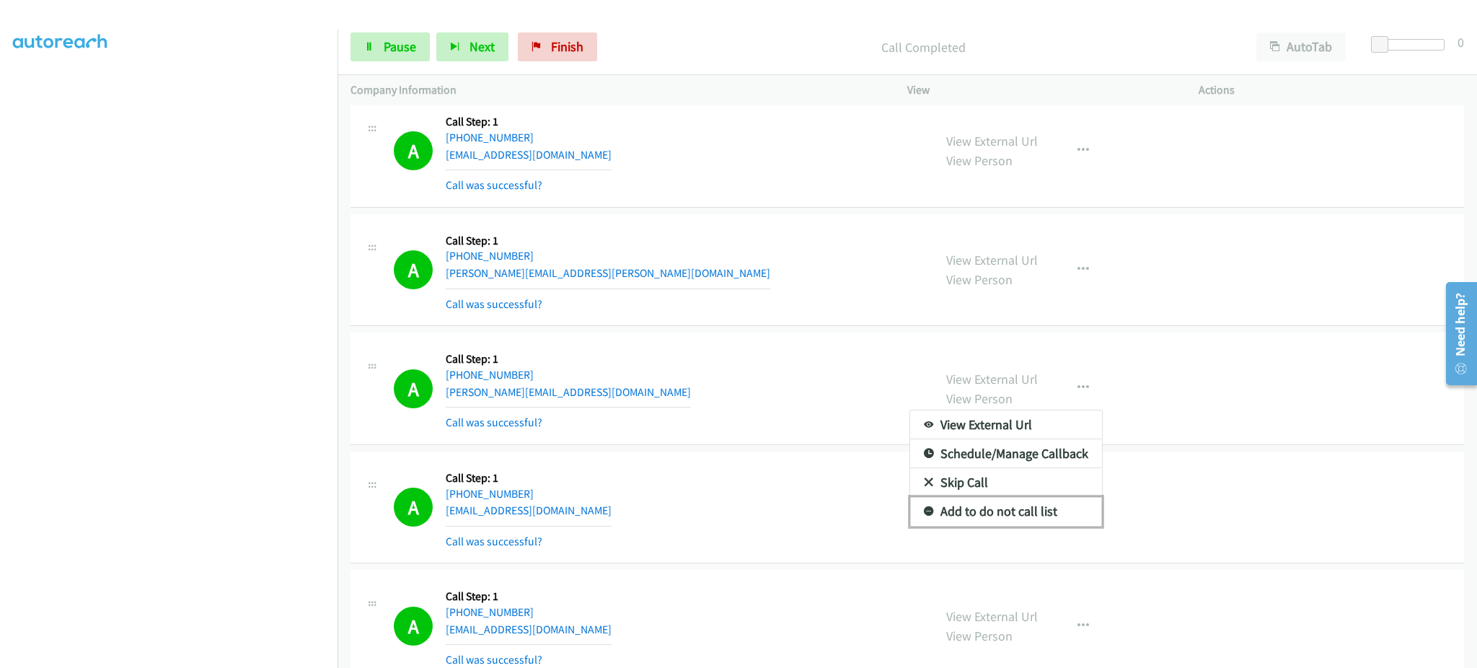
click at [1042, 511] on link "Add to do not call list" at bounding box center [1006, 511] width 192 height 29
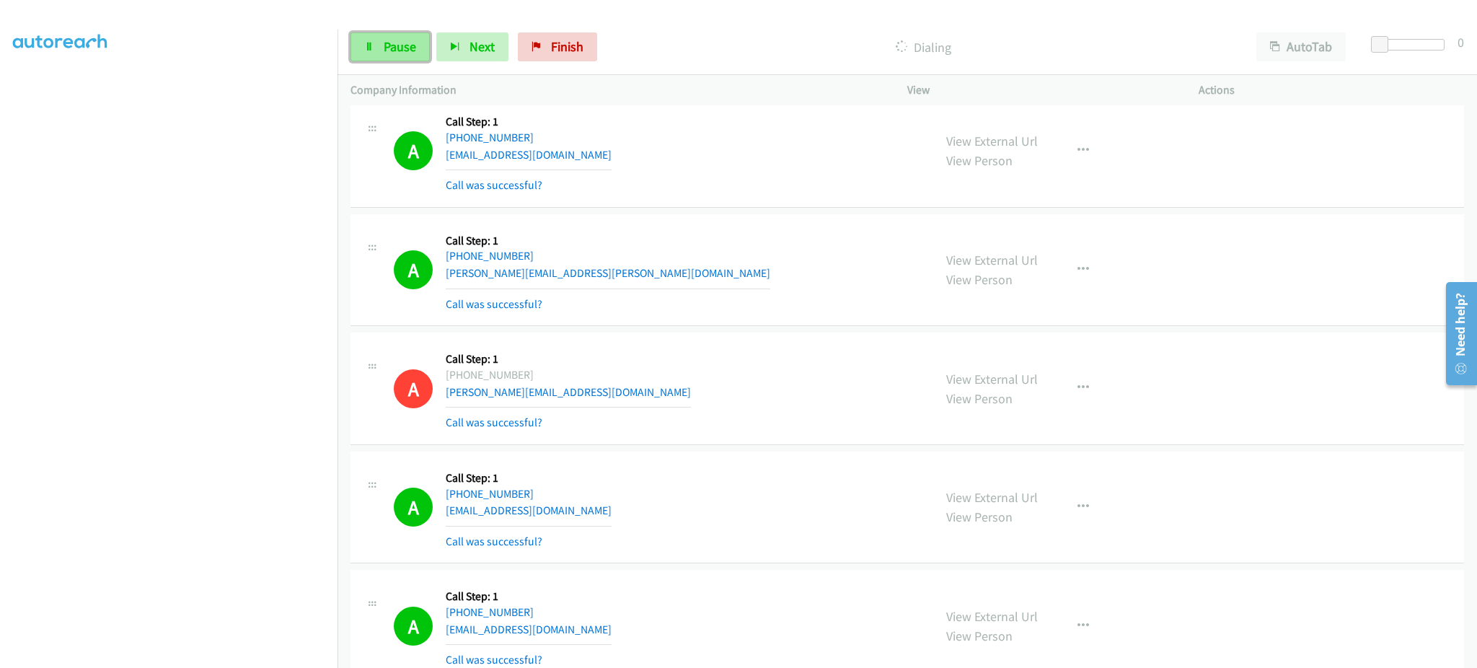
click at [387, 48] on span "Pause" at bounding box center [400, 46] width 32 height 17
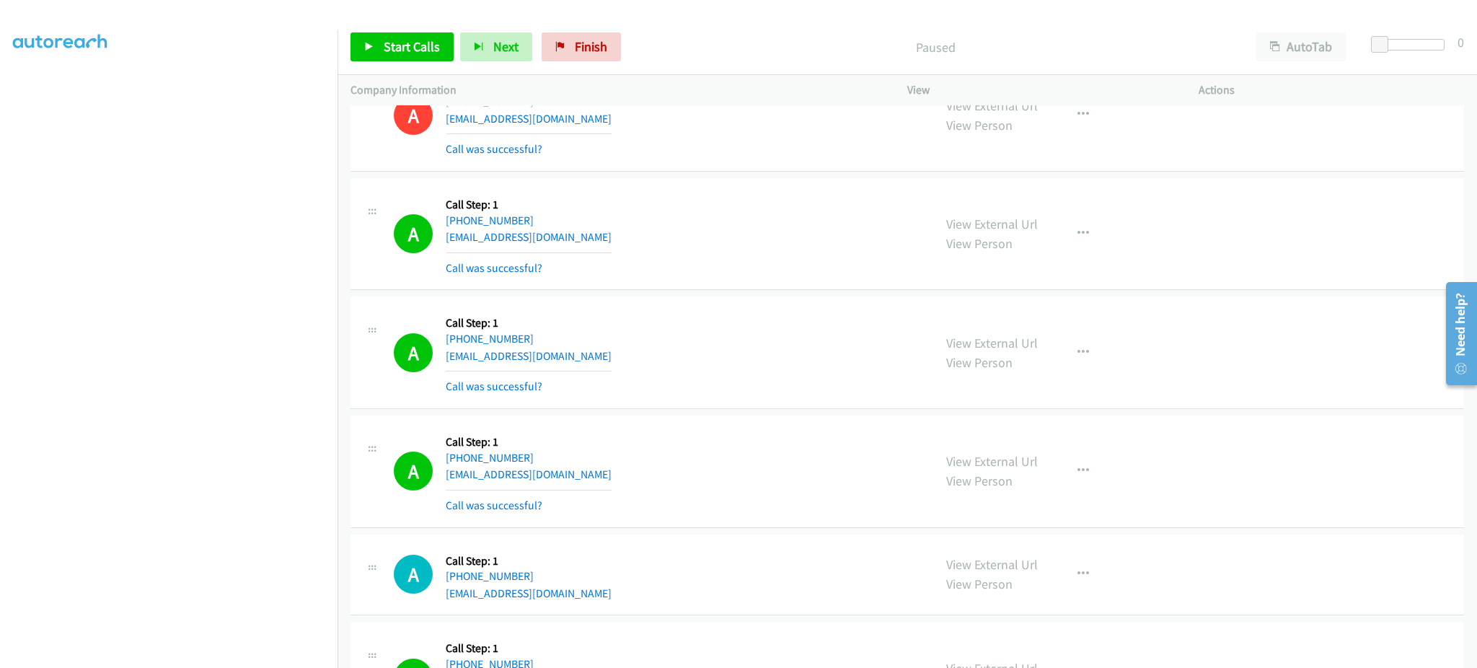
scroll to position [13431, 0]
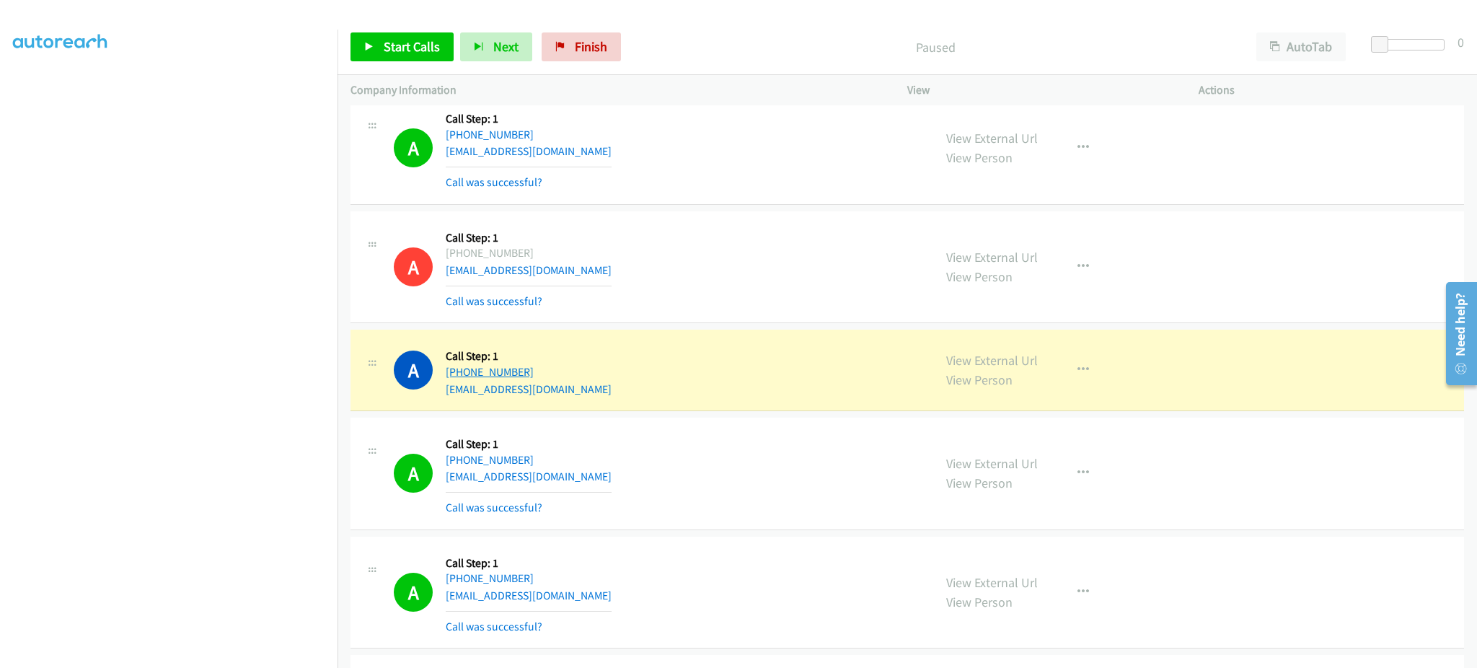
drag, startPoint x: 543, startPoint y: 387, endPoint x: 457, endPoint y: 382, distance: 86.7
click at [457, 382] on div "A Callback Scheduled Call Step: 1 America/Los_Angeles [PHONE_NUMBER] [EMAIL_ADD…" at bounding box center [657, 370] width 527 height 55
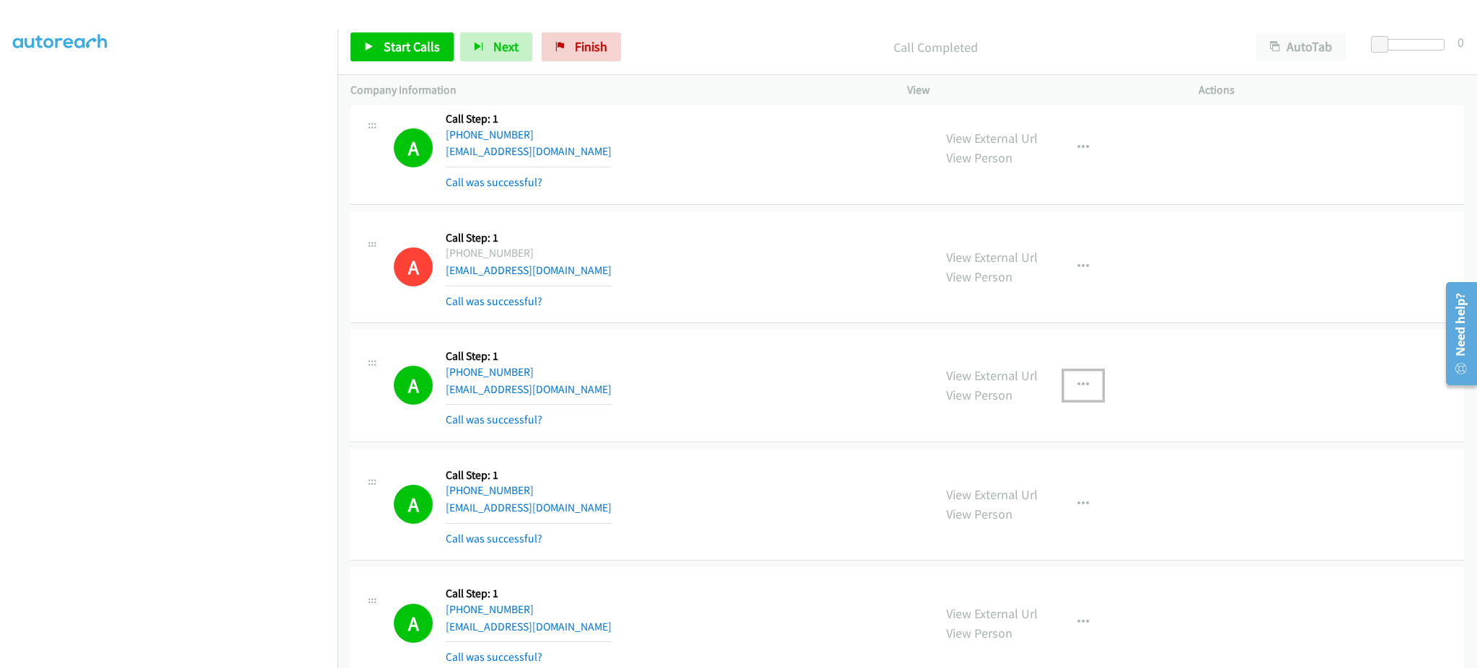
click at [1089, 395] on button "button" at bounding box center [1083, 385] width 39 height 29
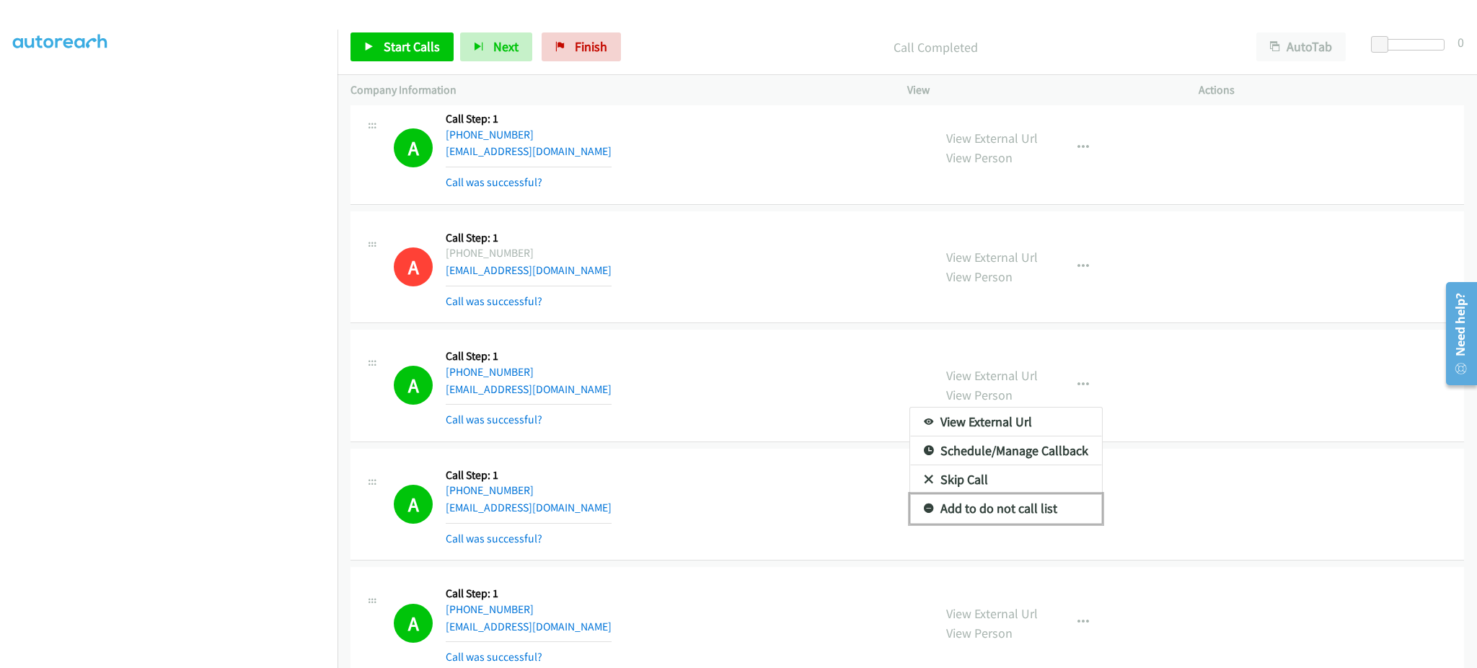
click at [1060, 512] on link "Add to do not call list" at bounding box center [1006, 508] width 192 height 29
